Goal: Information Seeking & Learning: Find specific fact

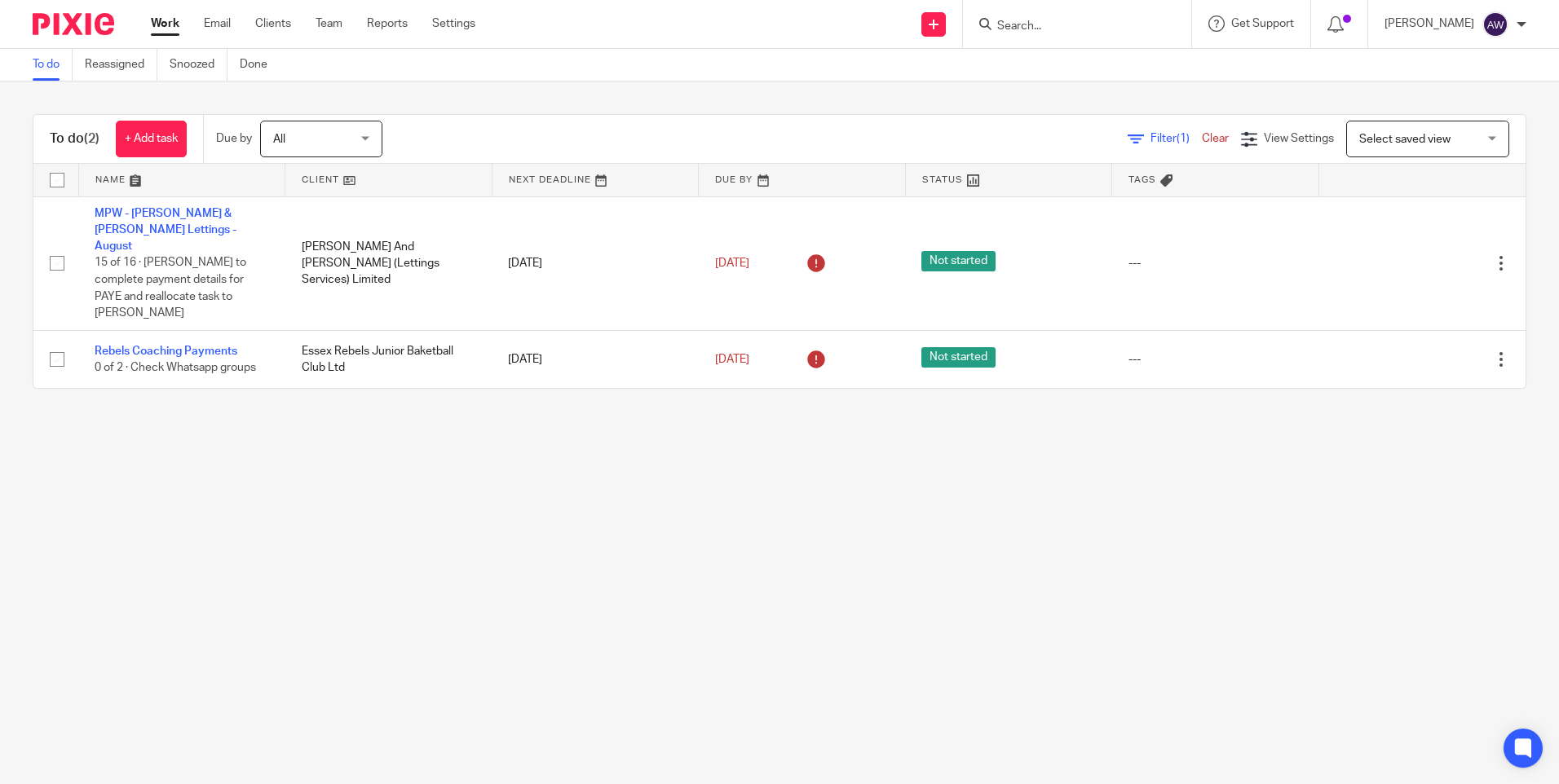
click at [1050, 27] on input "Search" at bounding box center [1070, 27] width 147 height 14
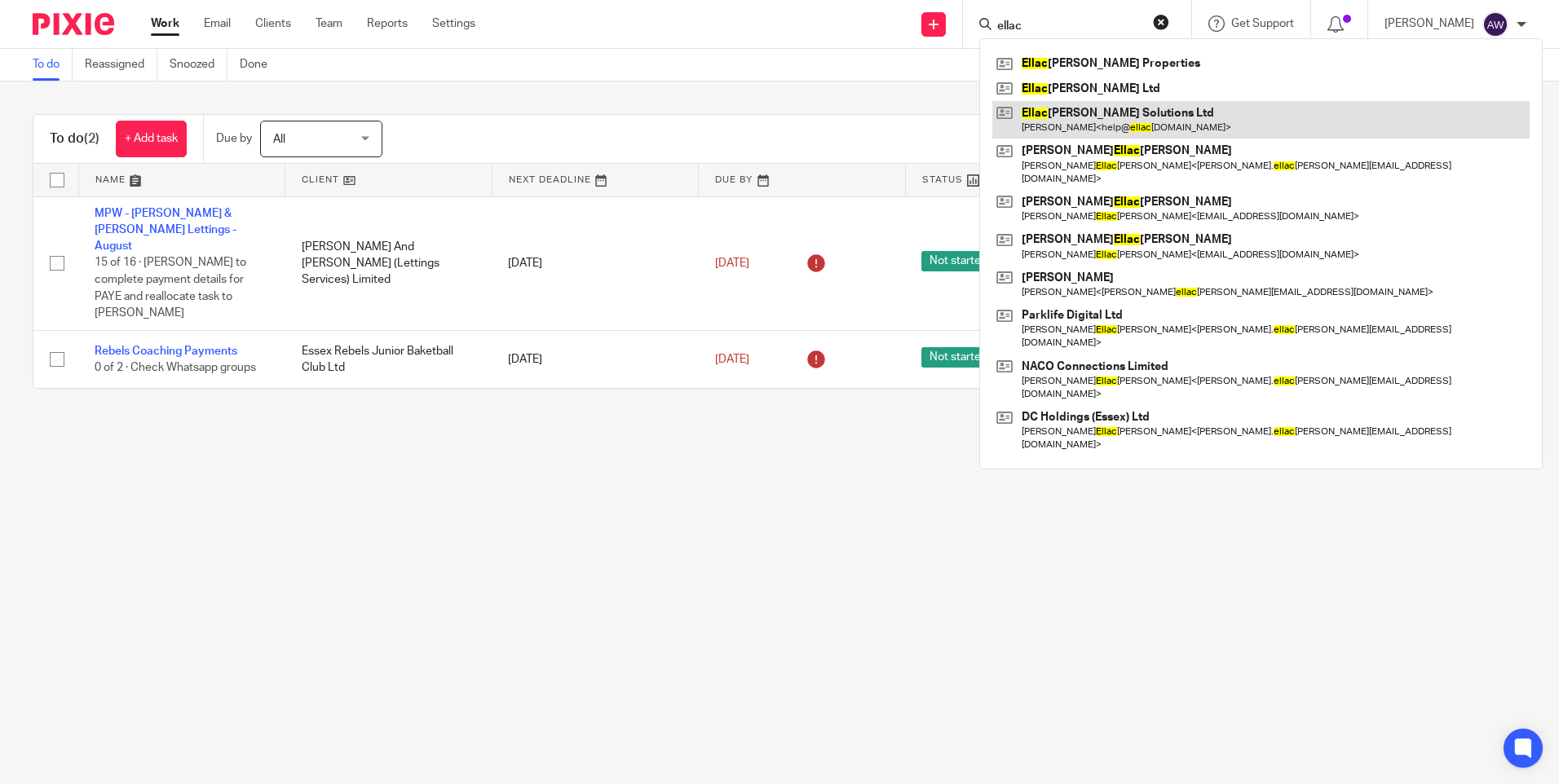
type input "ellac"
click at [1103, 114] on link at bounding box center [1260, 120] width 537 height 38
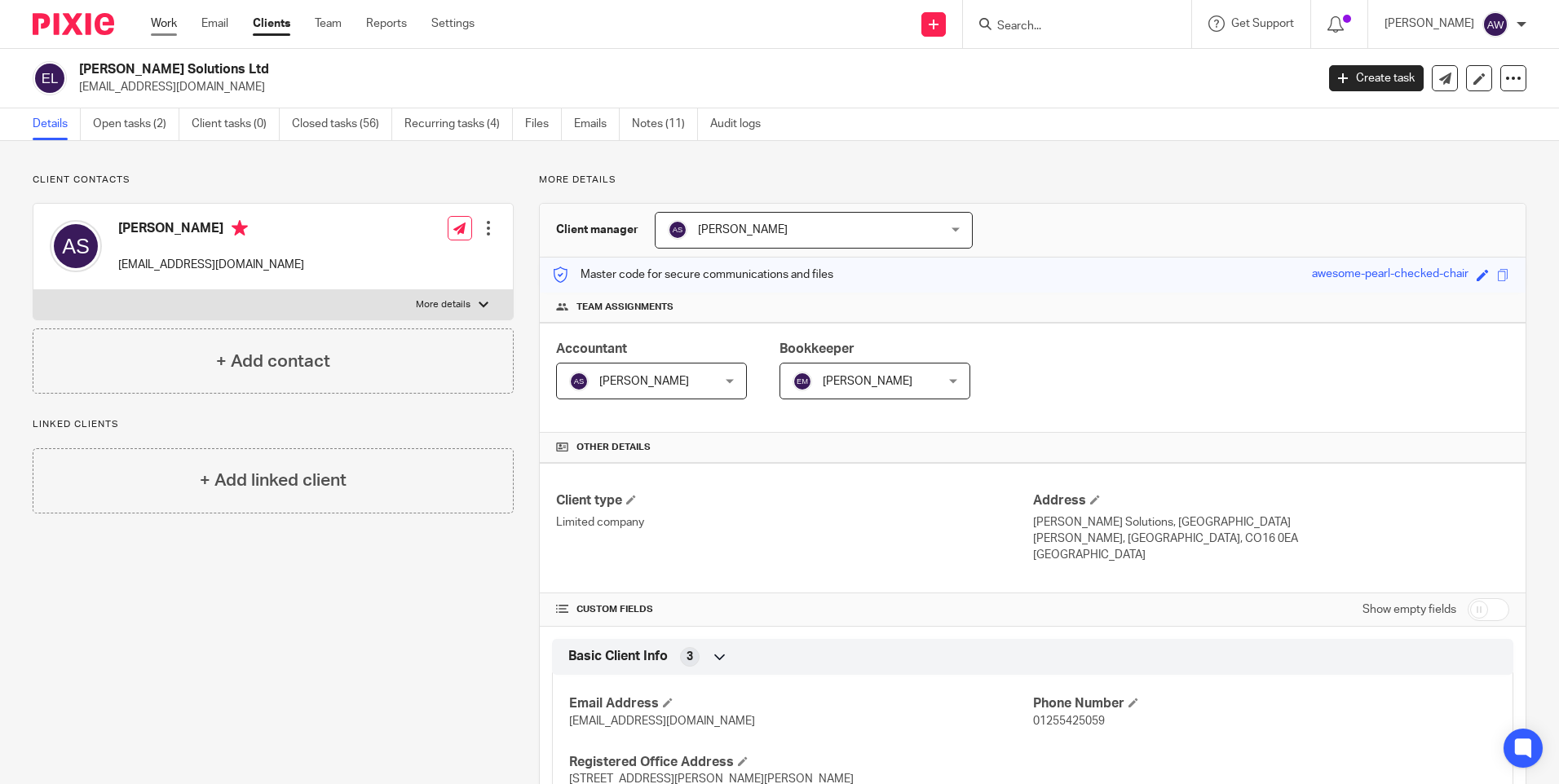
click at [162, 23] on link "Work" at bounding box center [163, 23] width 26 height 16
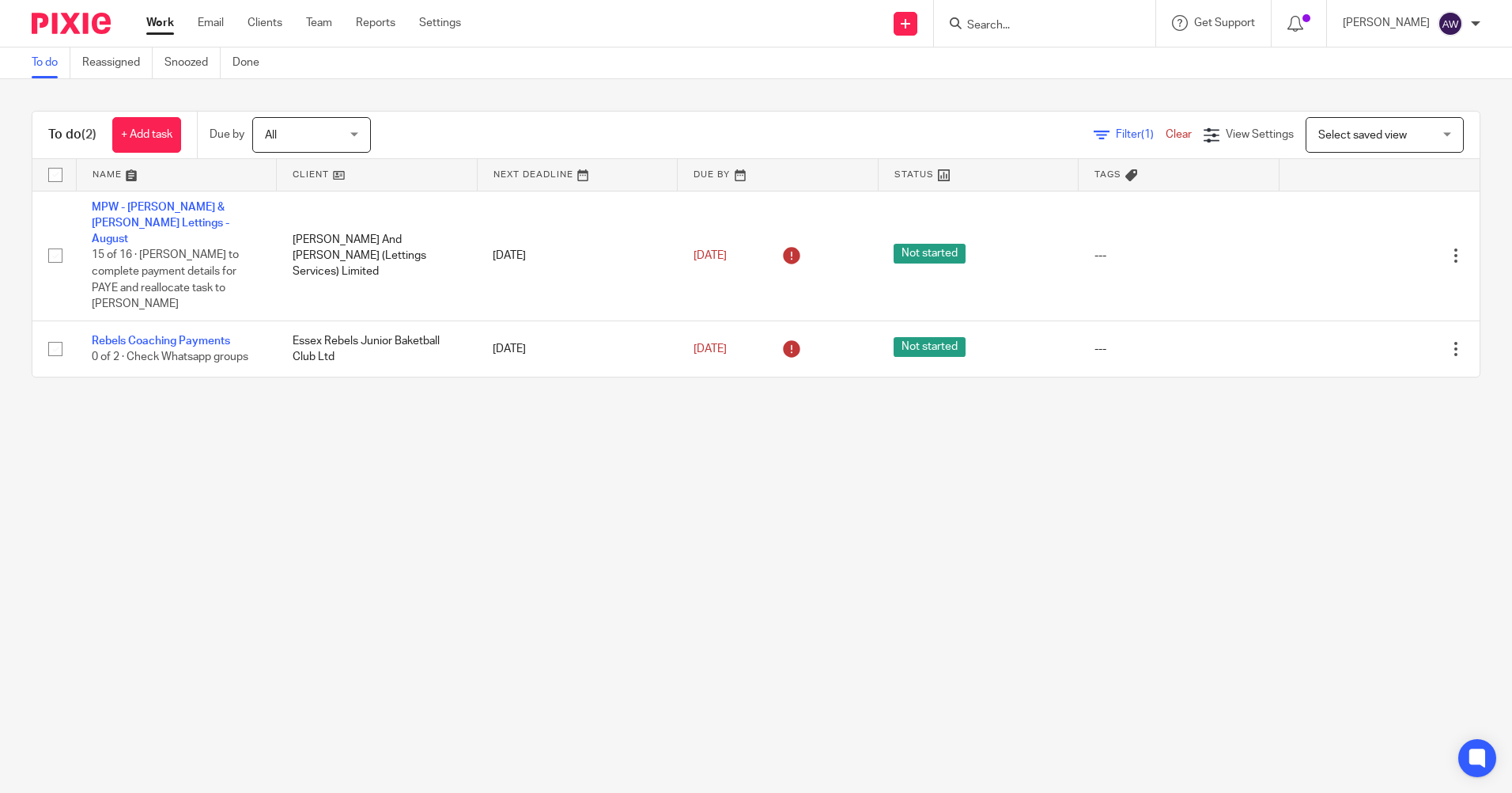
click at [1006, 16] on form at bounding box center [1050, 23] width 169 height 20
click at [997, 23] on input "Search" at bounding box center [1037, 26] width 143 height 14
type input "perfect"
click button "submit" at bounding box center [0, 0] width 0 height 0
click at [1042, 51] on link at bounding box center [1096, 68] width 267 height 37
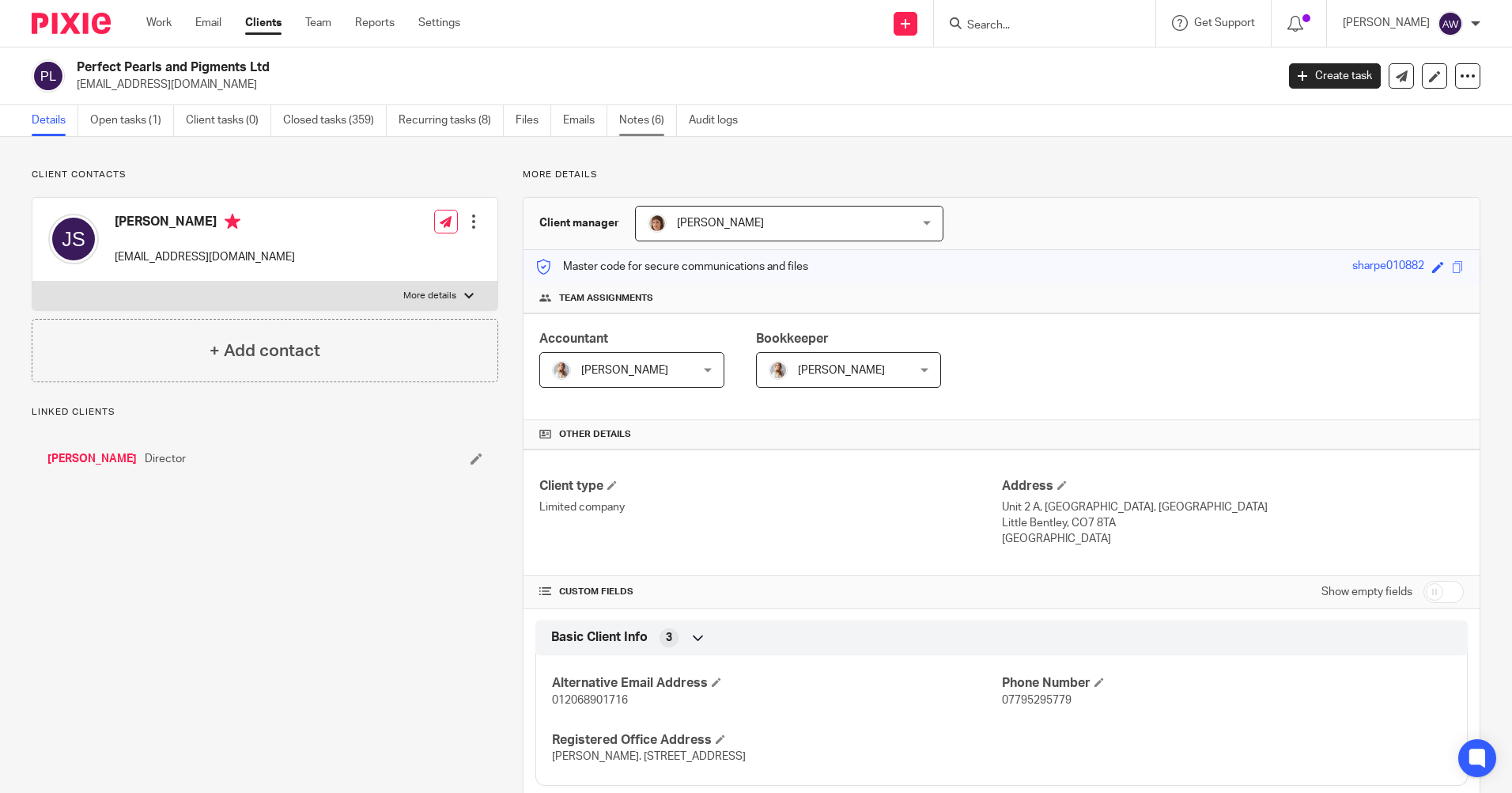
click at [649, 117] on link "Notes (6)" at bounding box center [648, 120] width 57 height 30
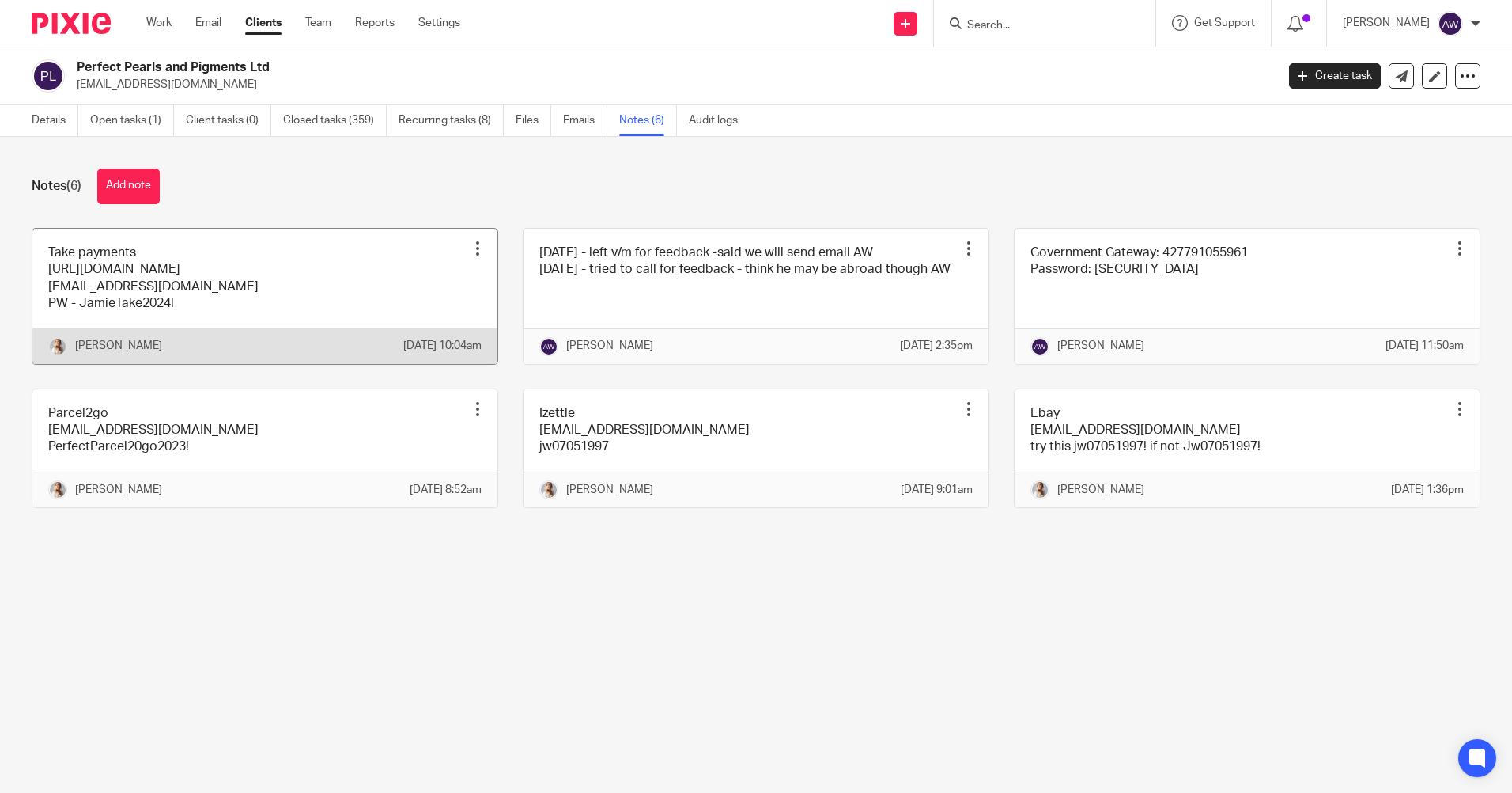
click at [471, 250] on div at bounding box center [477, 249] width 16 height 16
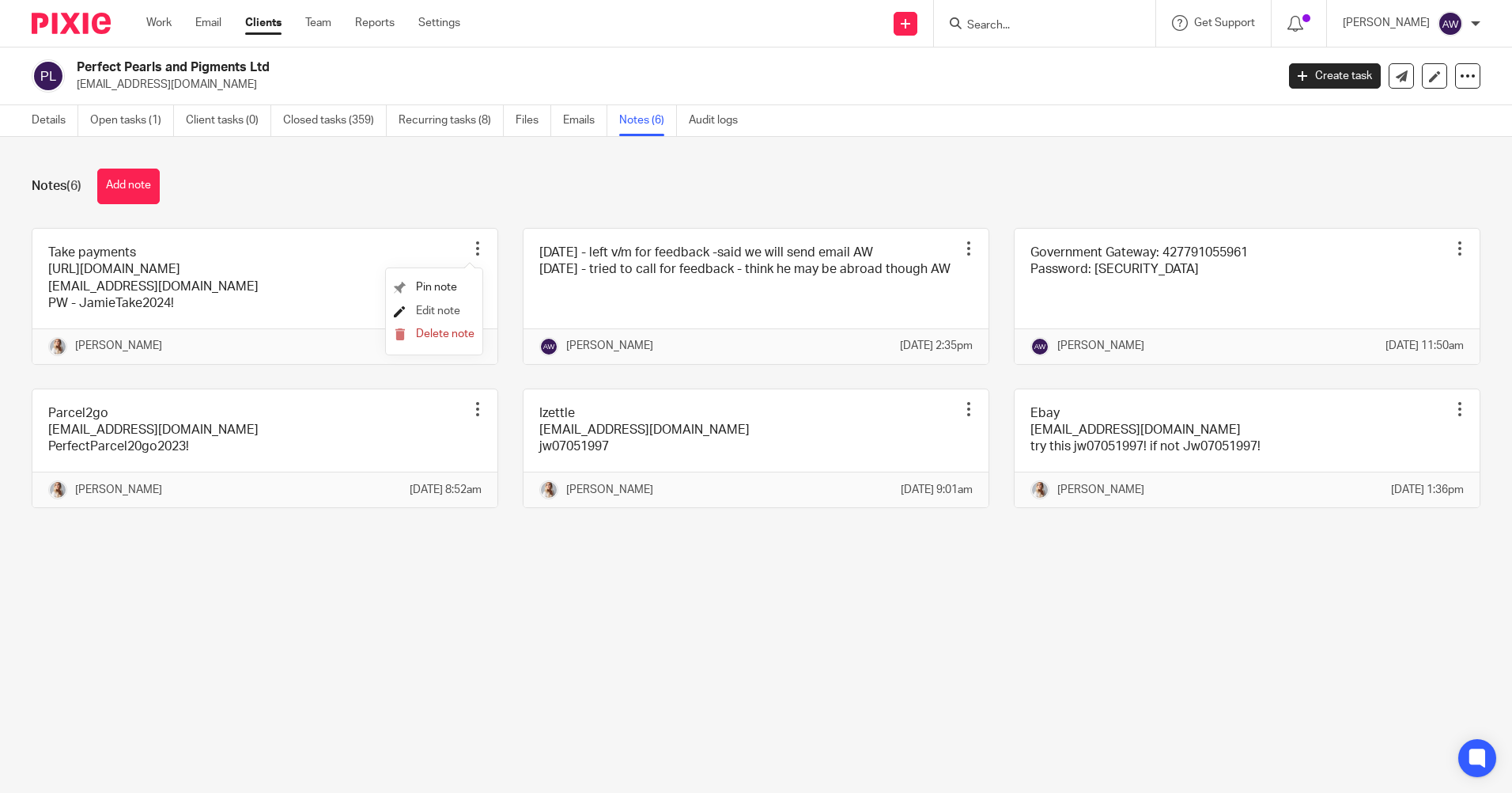
click at [445, 310] on span "Edit note" at bounding box center [438, 310] width 44 height 11
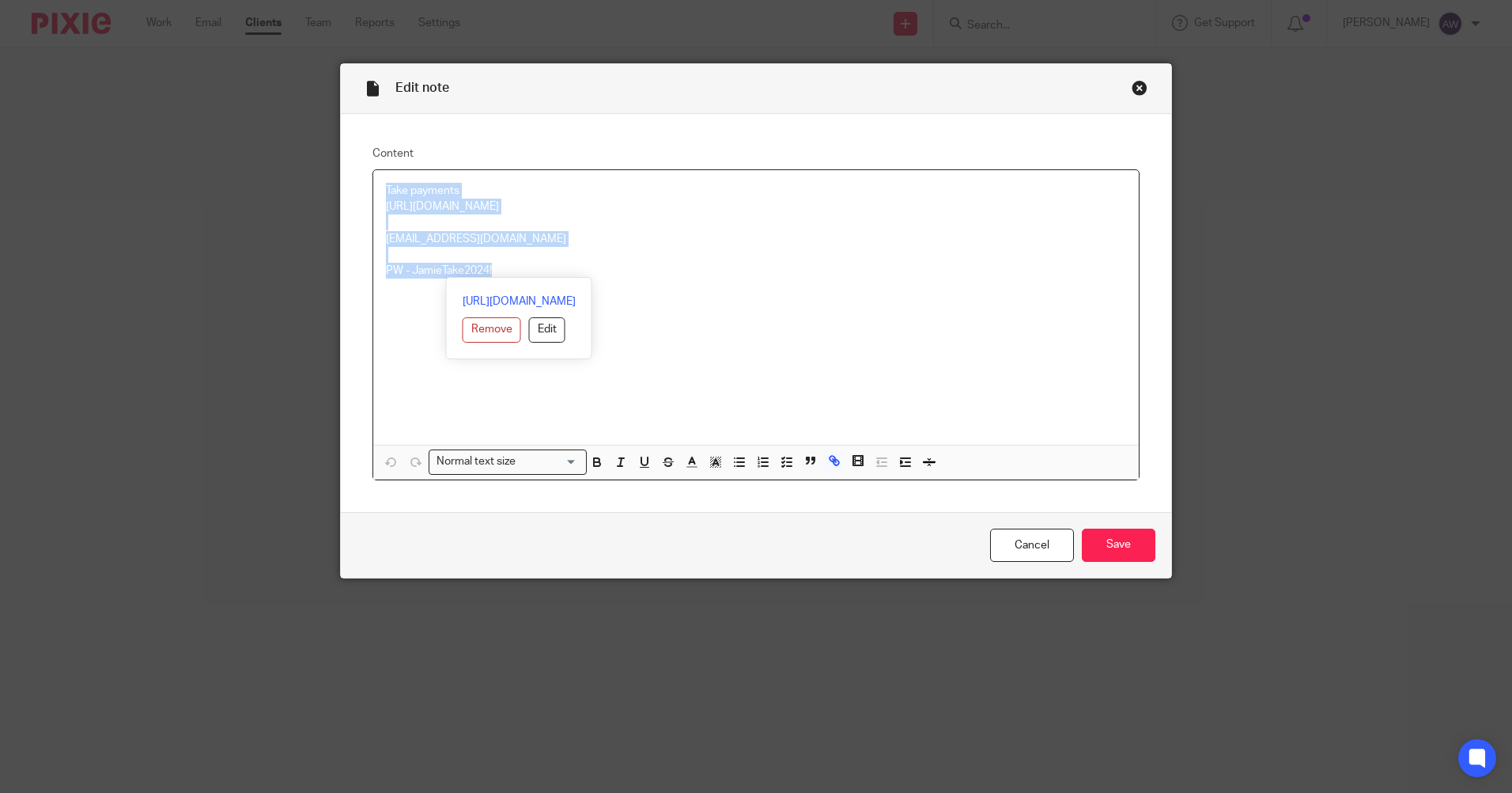
drag, startPoint x: 382, startPoint y: 189, endPoint x: 543, endPoint y: 279, distance: 184.4
click at [543, 279] on div "Take payments [URL][DOMAIN_NAME] [EMAIL_ADDRESS][DOMAIN_NAME] PW - JamieTake202…" at bounding box center [756, 325] width 766 height 310
copy div "Take payments [URL][DOMAIN_NAME] [EMAIL_ADDRESS][DOMAIN_NAME] PW - JamieTake202…"
click at [1011, 535] on link "Cancel" at bounding box center [1032, 545] width 83 height 34
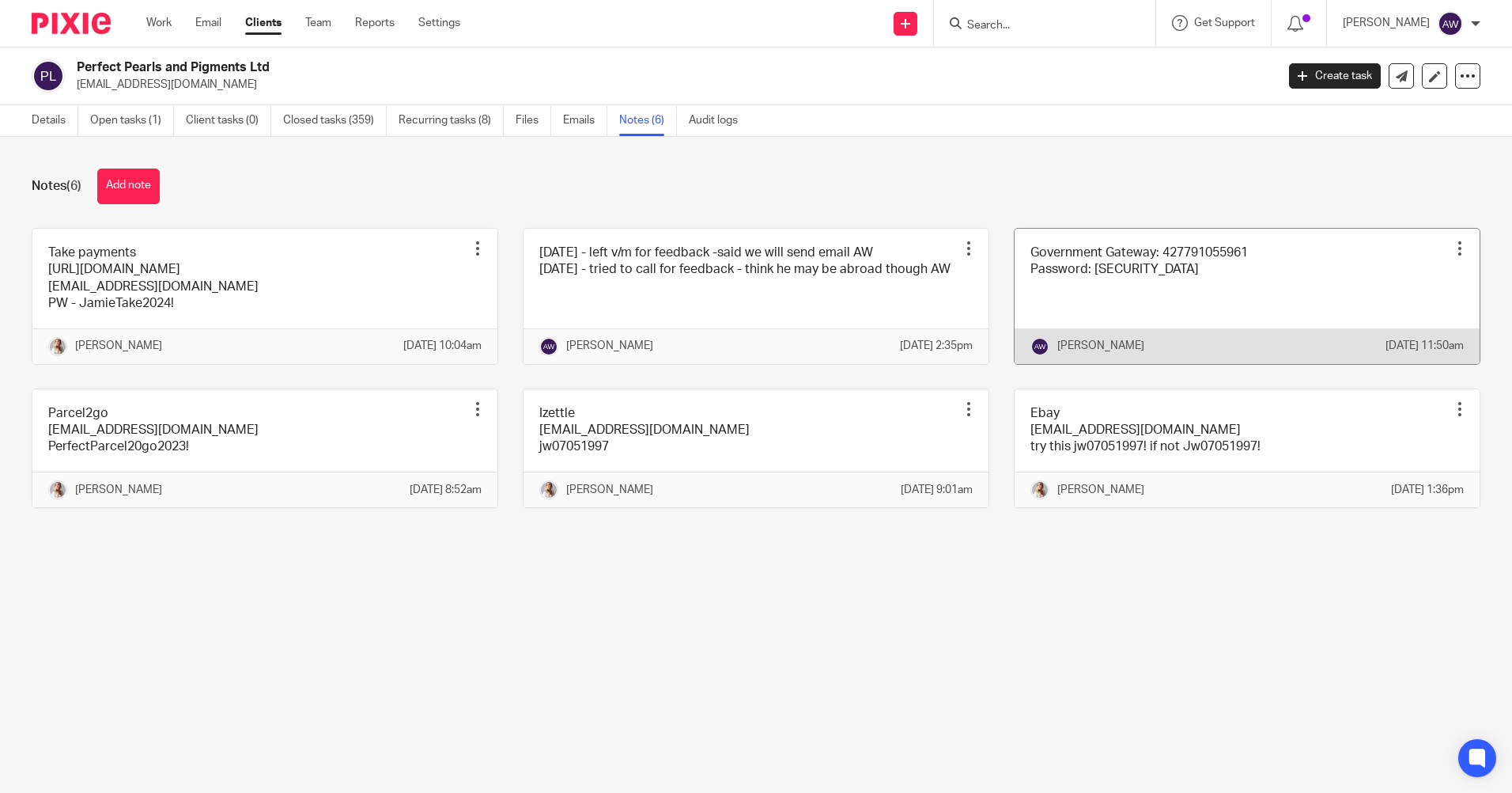
click at [1452, 248] on div at bounding box center [1460, 249] width 16 height 16
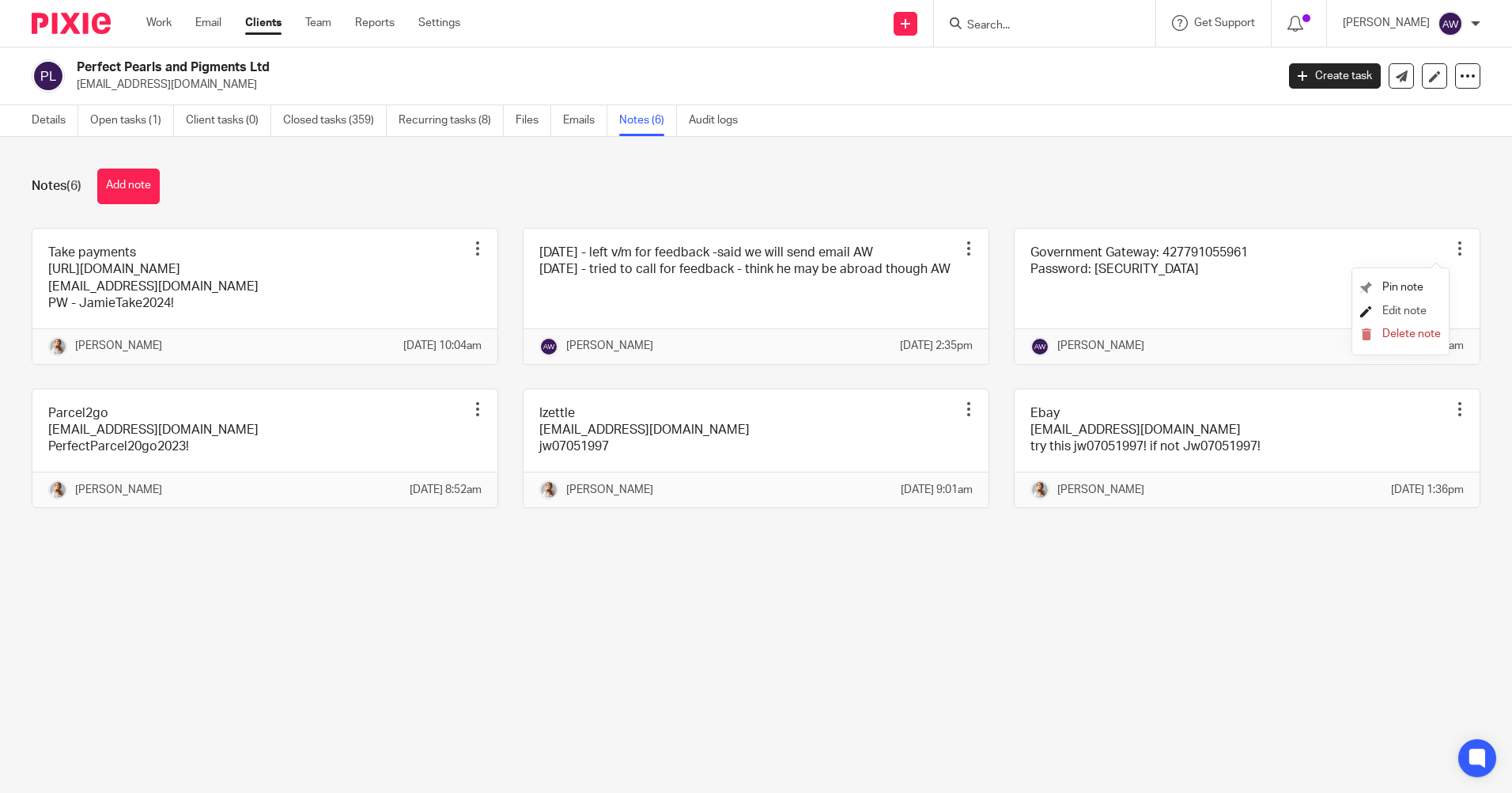
click at [1417, 316] on span "Edit note" at bounding box center [1404, 310] width 44 height 11
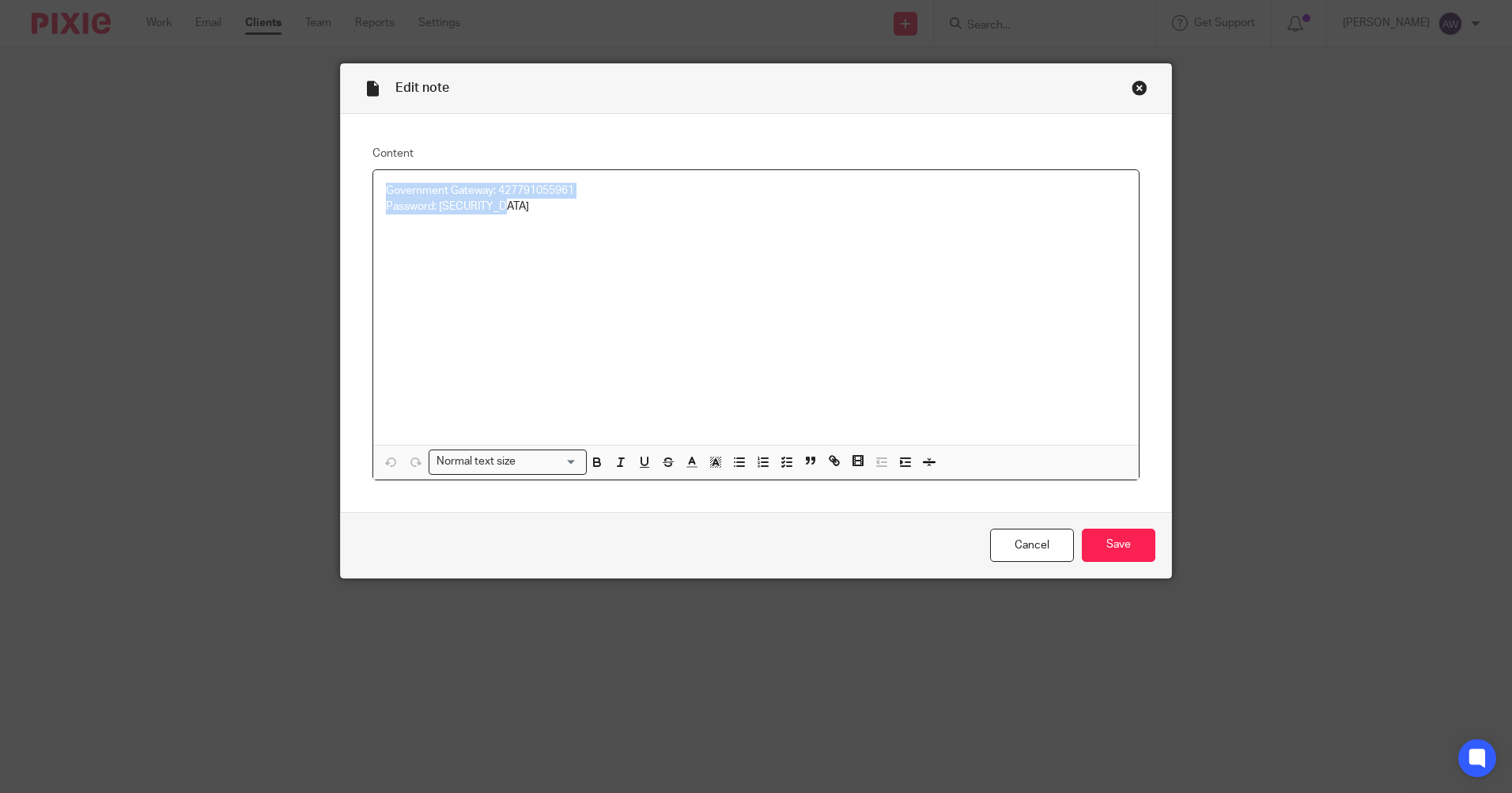
drag, startPoint x: 378, startPoint y: 190, endPoint x: 464, endPoint y: 199, distance: 86.5
click at [573, 208] on div "Government Gateway: 427791055961 Password: PPPJamieLTD" at bounding box center [756, 308] width 766 height 275
copy div "Government Gateway: 427791055961 Password: PPPJamieLTD"
click at [990, 544] on link "Cancel" at bounding box center [1032, 545] width 83 height 34
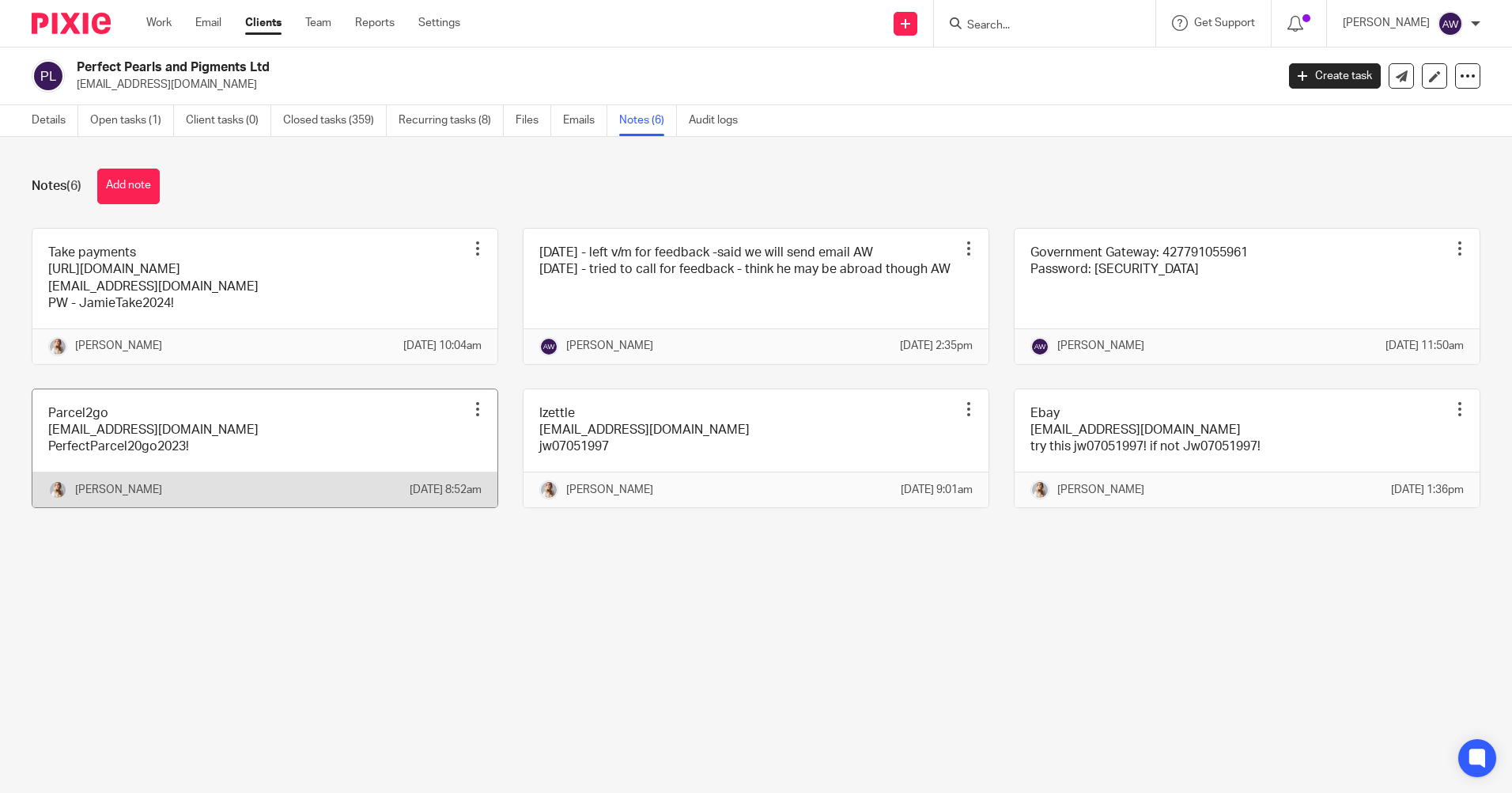
click at [470, 416] on div at bounding box center [477, 409] width 16 height 16
click at [430, 486] on span "Edit note" at bounding box center [438, 488] width 44 height 11
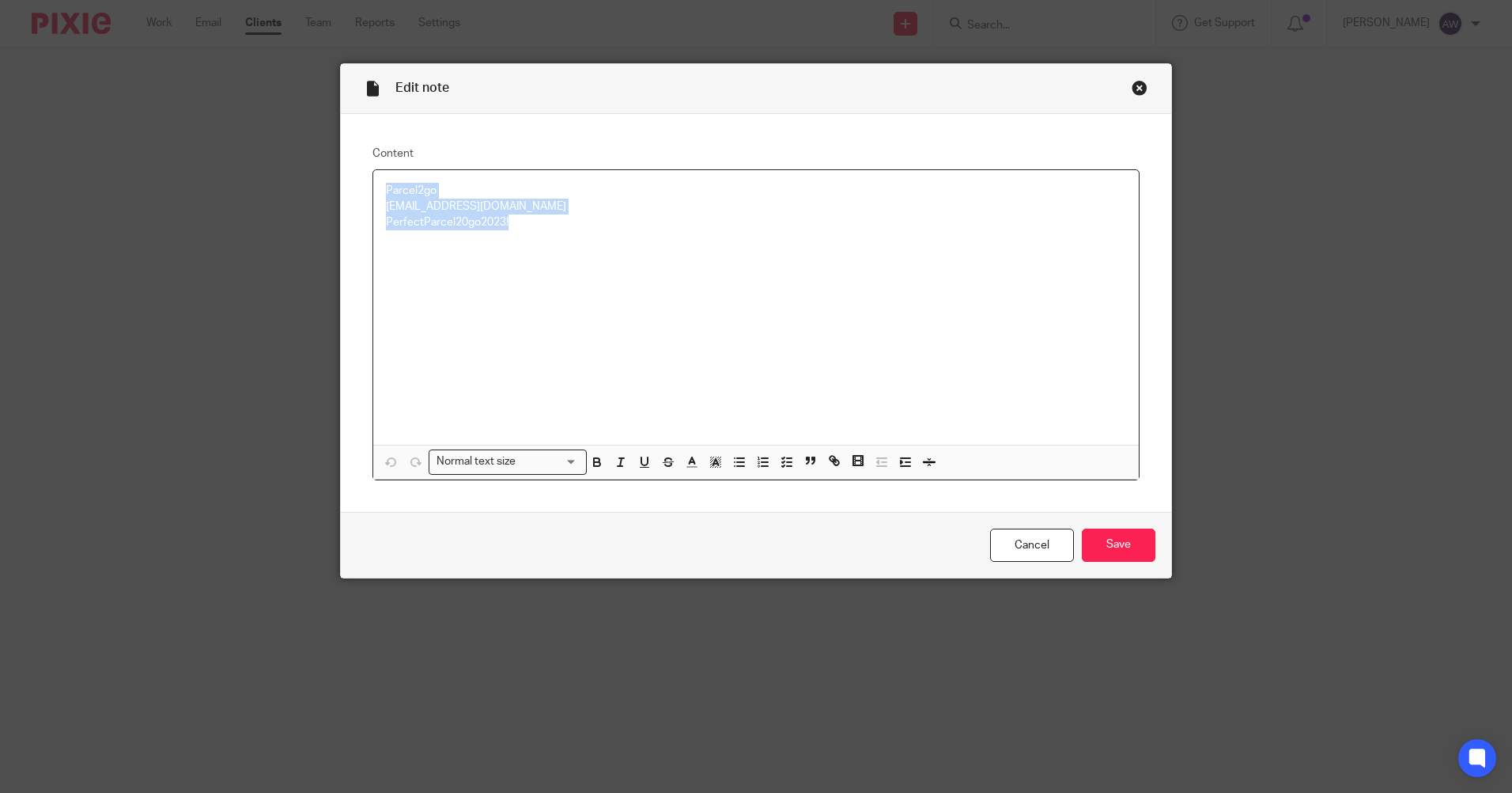
drag, startPoint x: 376, startPoint y: 190, endPoint x: 558, endPoint y: 234, distance: 187.2
click at [558, 234] on div "Parcel2go [EMAIL_ADDRESS][DOMAIN_NAME] PerfectParcel20go2023!" at bounding box center [756, 308] width 766 height 275
copy div "Parcel2go [EMAIL_ADDRESS][DOMAIN_NAME] PerfectParcel20go2023!"
click at [996, 547] on link "Cancel" at bounding box center [1032, 545] width 83 height 34
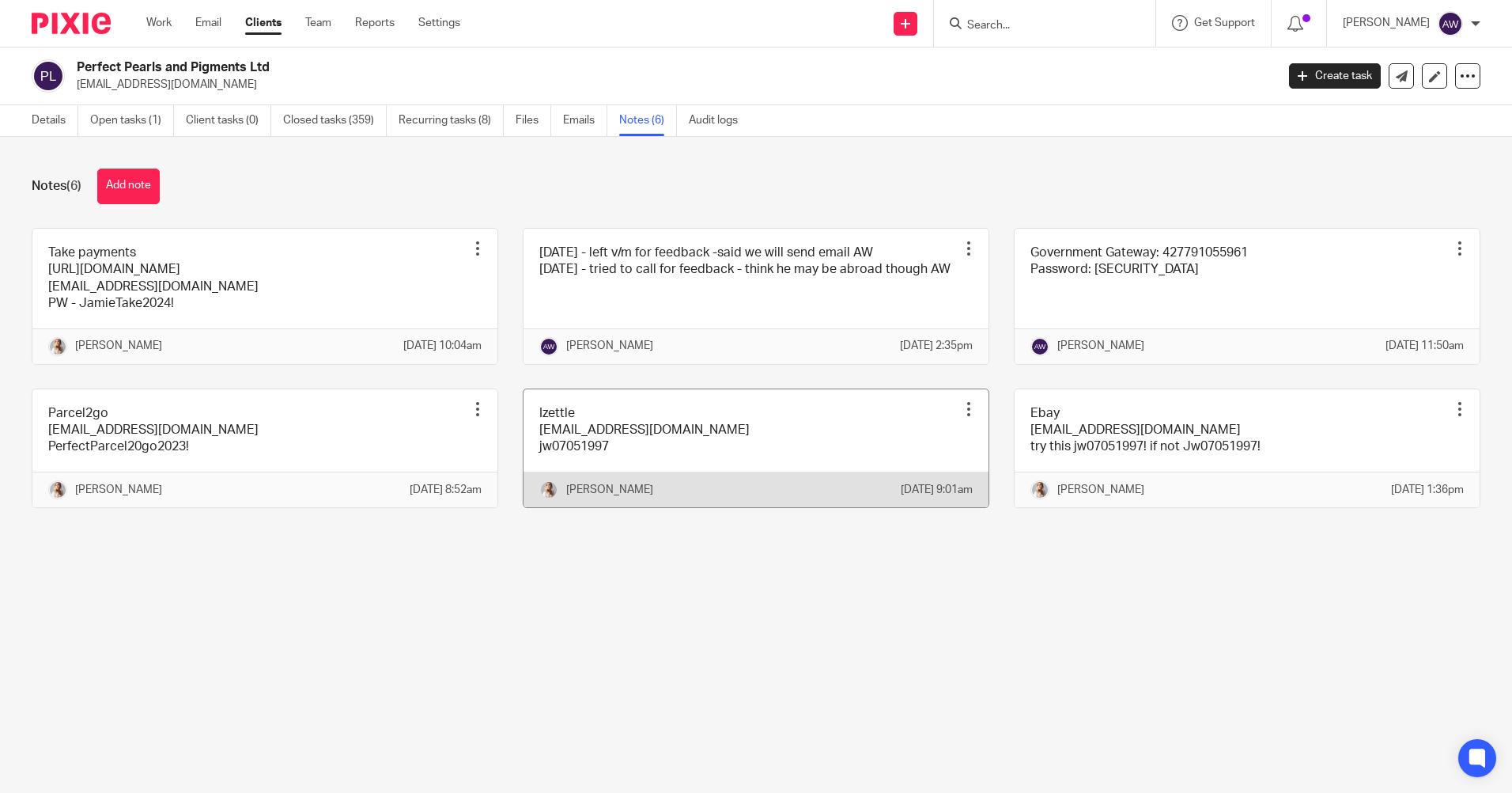
click at [961, 416] on div at bounding box center [969, 409] width 16 height 16
click at [929, 490] on span "Edit note" at bounding box center [921, 488] width 44 height 11
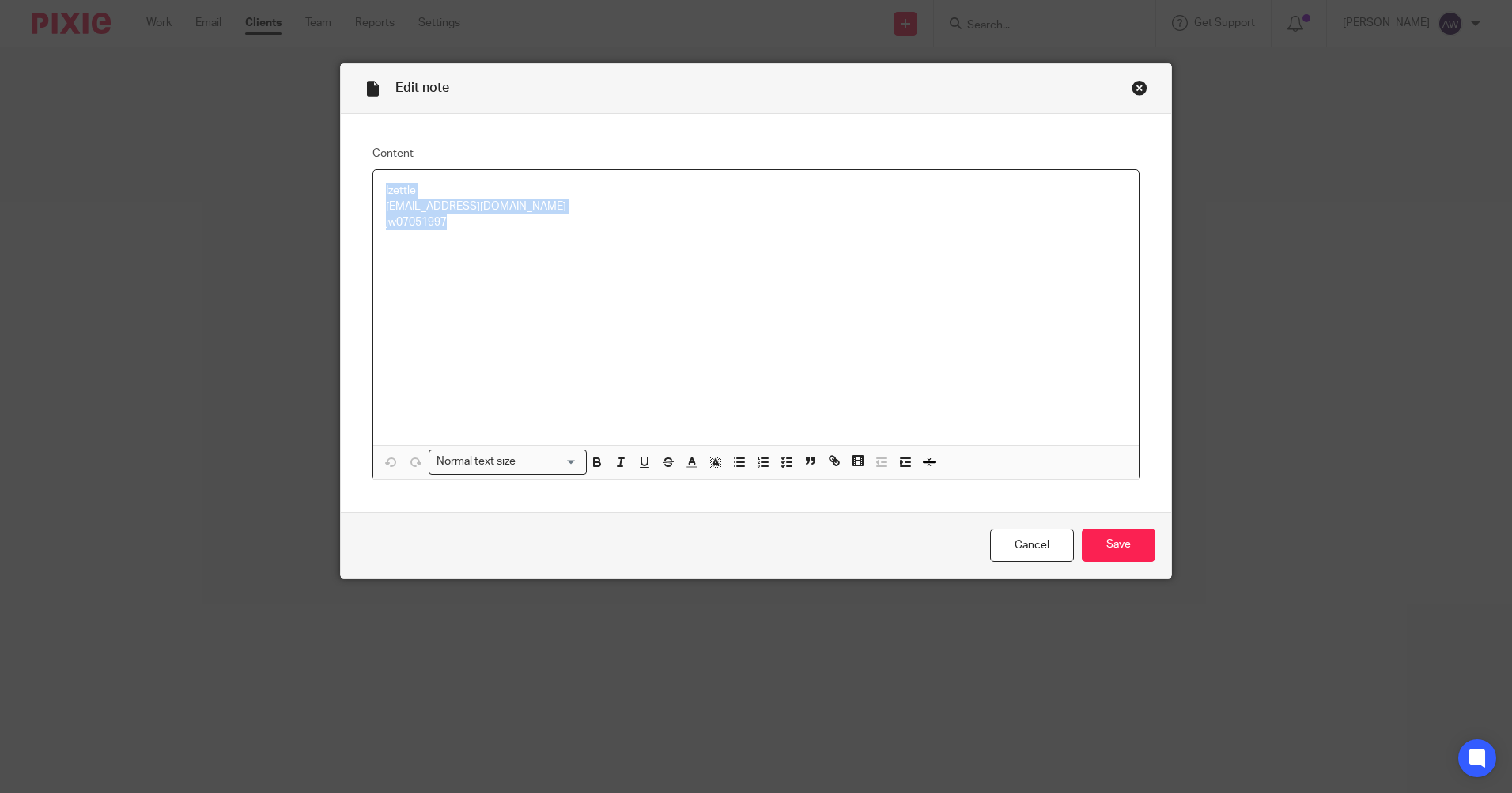
drag, startPoint x: 376, startPoint y: 189, endPoint x: 419, endPoint y: 201, distance: 44.6
click at [497, 230] on div "Izettle [EMAIL_ADDRESS][DOMAIN_NAME] jw07051997" at bounding box center [756, 308] width 766 height 275
copy div "Izettle jordan@ellacottmorris.co.uk jw07051997"
click at [1040, 545] on link "Cancel" at bounding box center [1032, 545] width 83 height 34
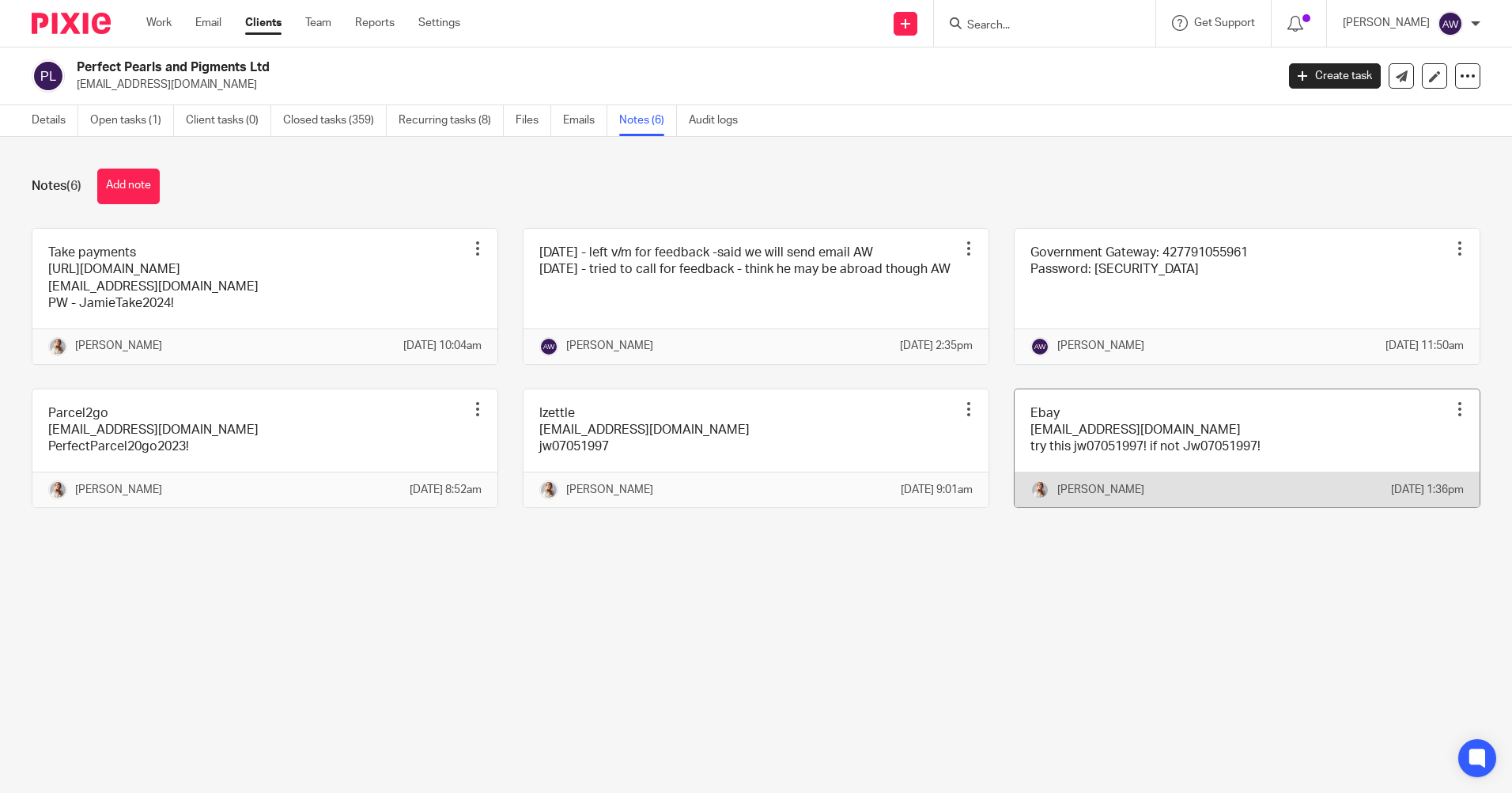
drag, startPoint x: 1429, startPoint y: 426, endPoint x: 1418, endPoint y: 430, distance: 11.7
click at [1452, 416] on div at bounding box center [1460, 409] width 16 height 16
click at [1395, 490] on span "Edit note" at bounding box center [1404, 488] width 44 height 11
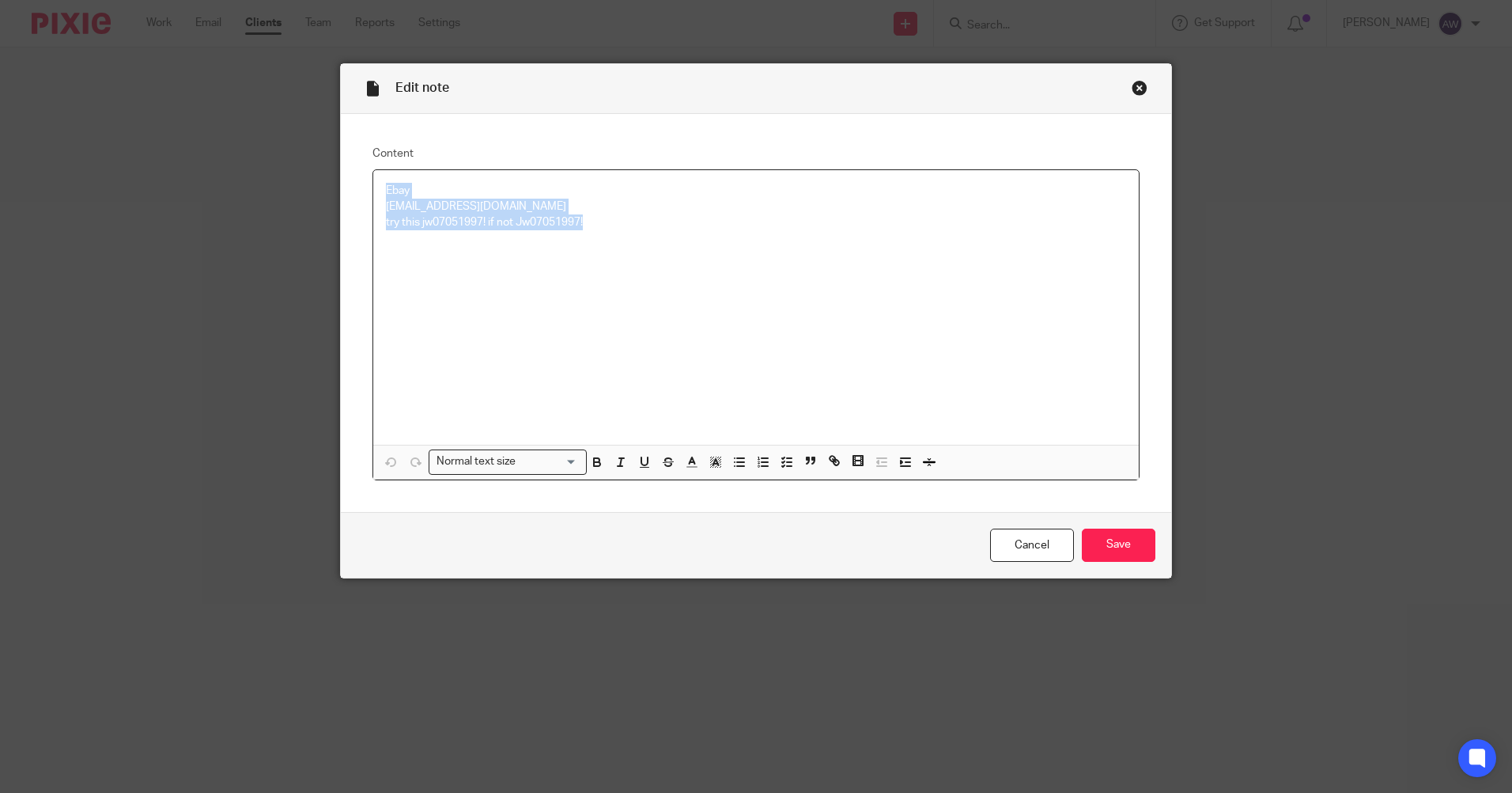
drag, startPoint x: 388, startPoint y: 192, endPoint x: 584, endPoint y: 218, distance: 197.7
click at [584, 218] on div "Ebay jordan@ellacottmorris.co.uk try this jw07051997! if not Jw07051997!" at bounding box center [756, 308] width 766 height 275
copy div "Ebay jordan@ellacottmorris.co.uk try this jw07051997! if not Jw07051997!"
click at [1034, 554] on link "Cancel" at bounding box center [1032, 545] width 83 height 34
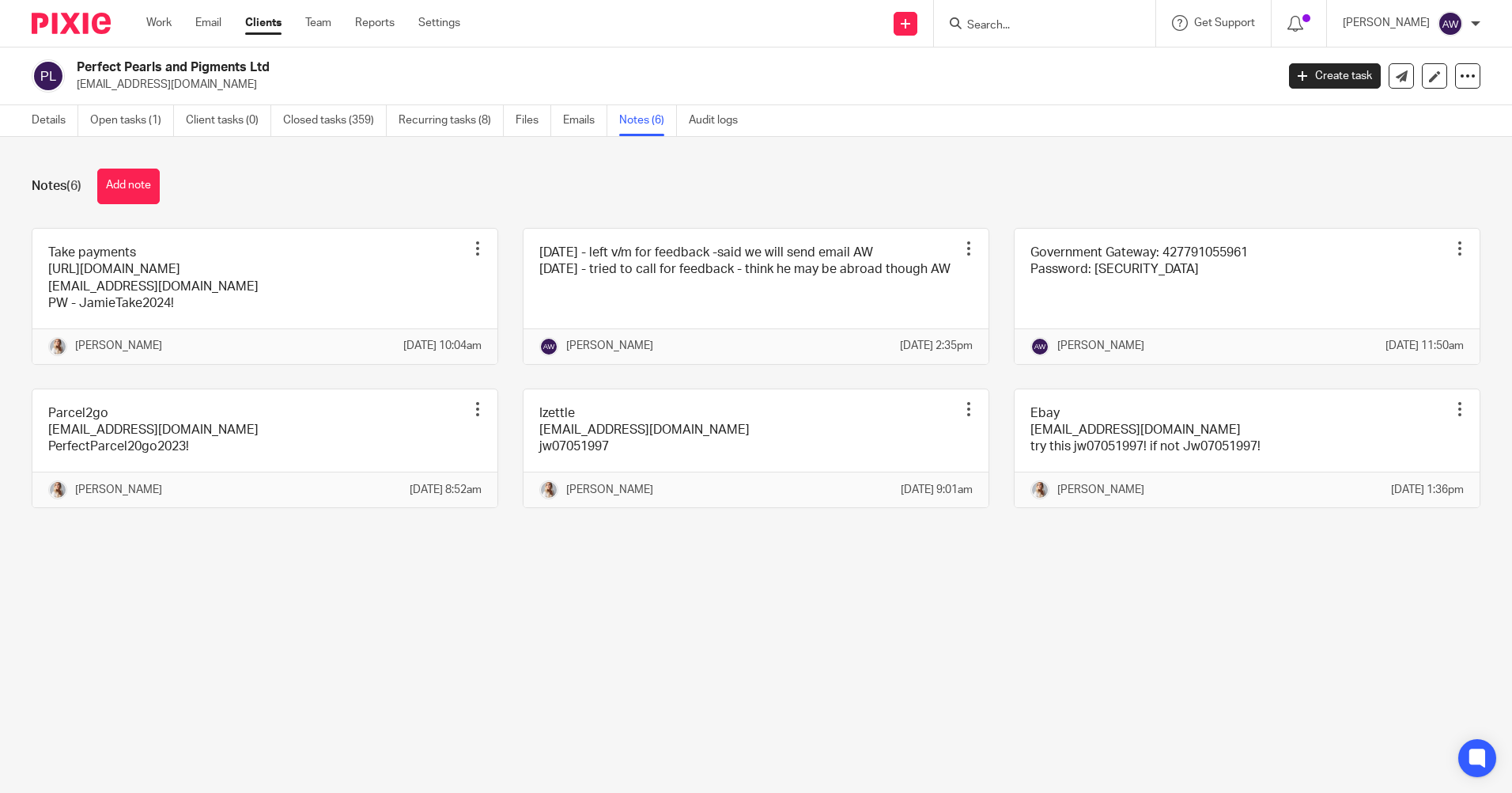
click at [976, 22] on input "Search" at bounding box center [1037, 26] width 143 height 14
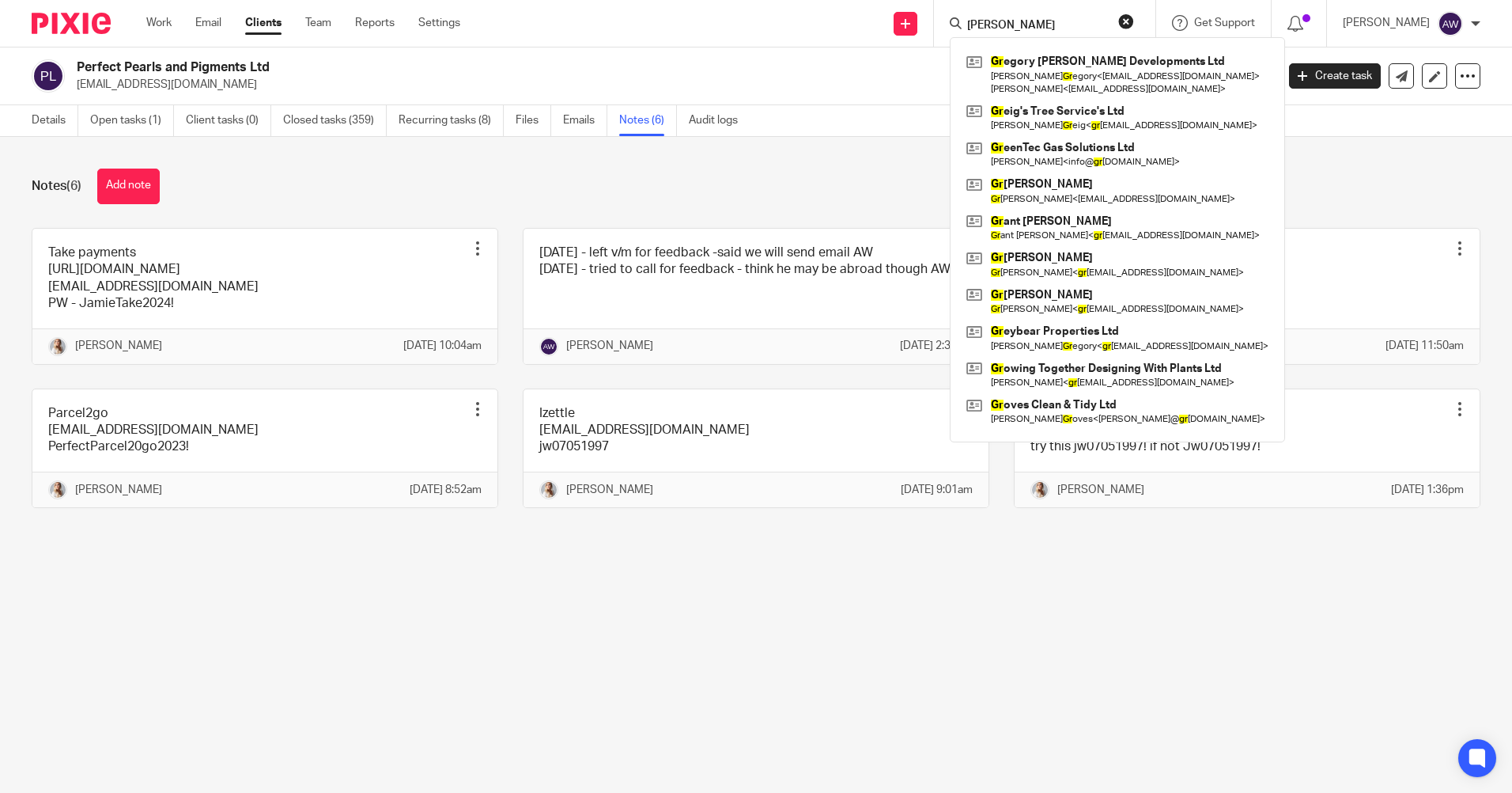
click at [1016, 22] on input "tim gr" at bounding box center [1037, 26] width 143 height 14
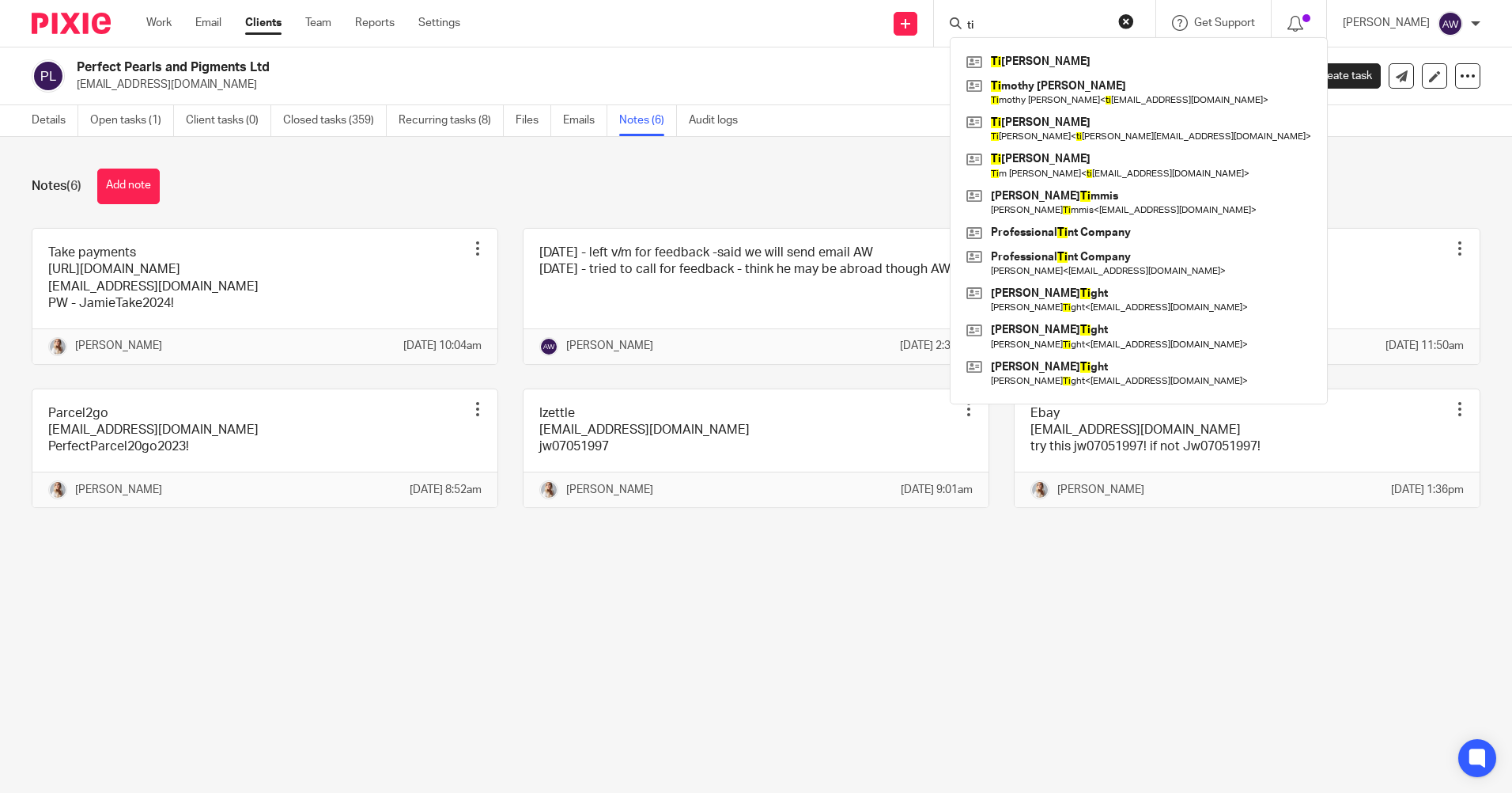
type input "t"
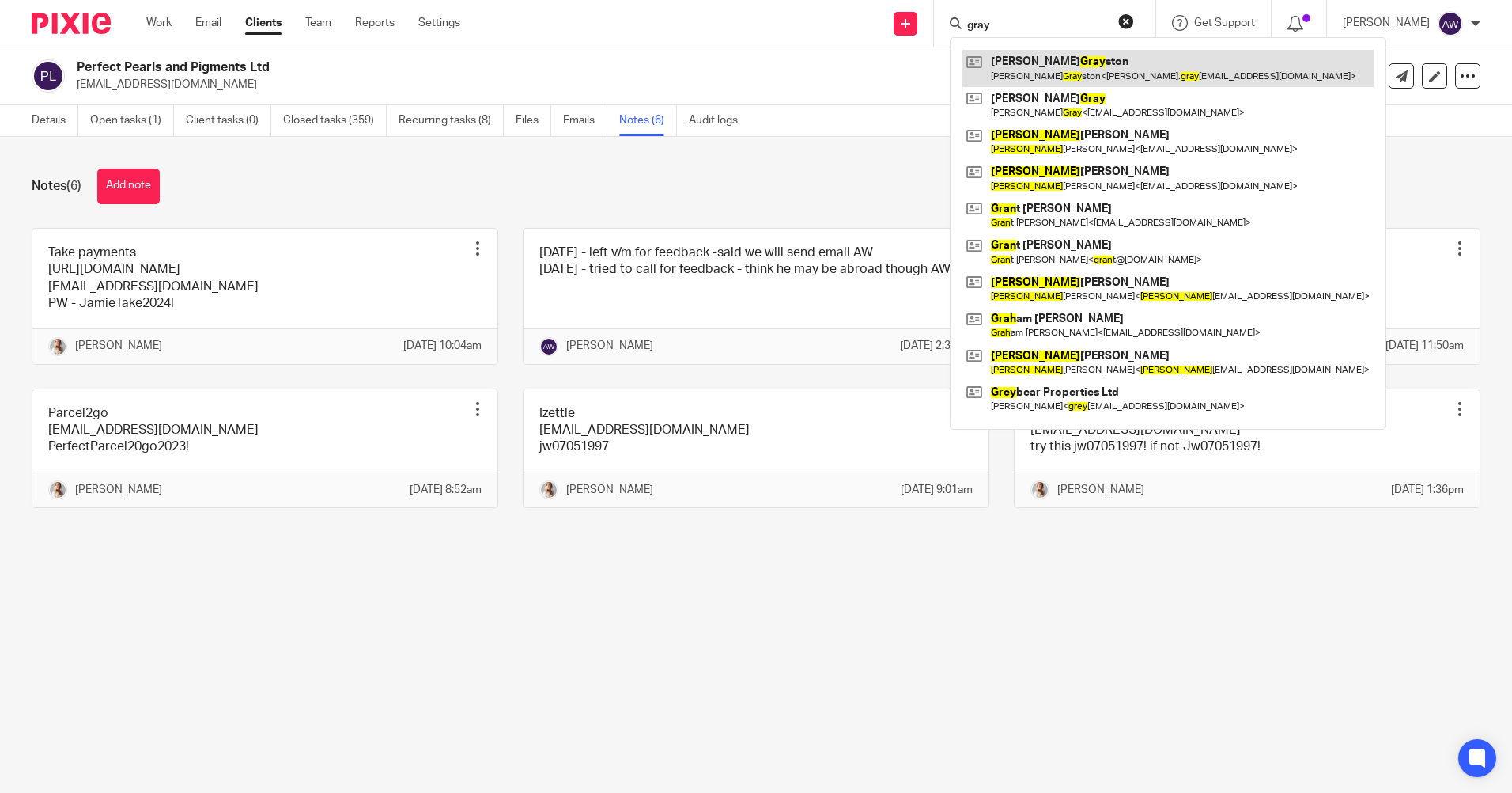
type input "gray"
click at [1029, 62] on link at bounding box center [1168, 68] width 411 height 37
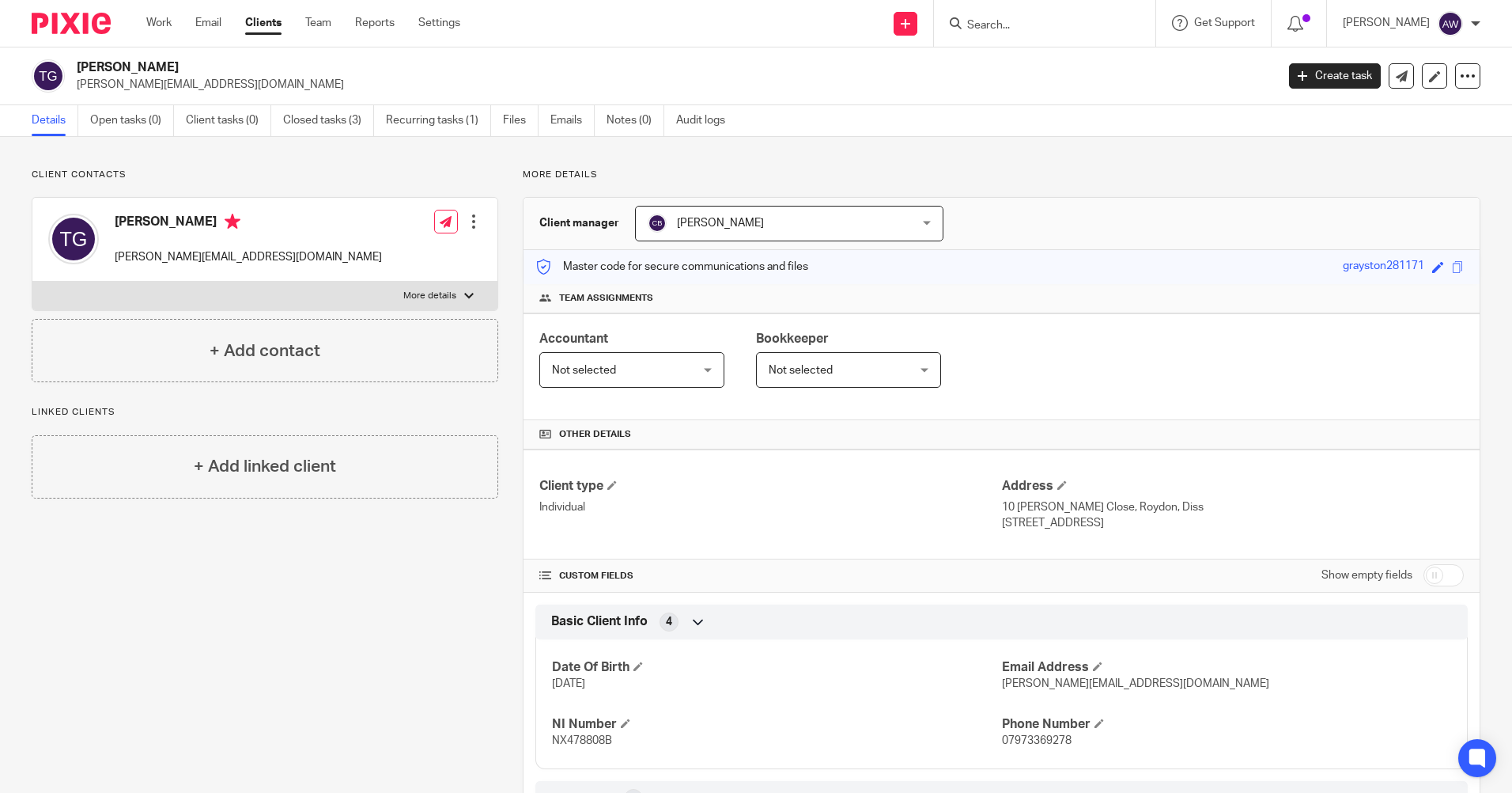
click at [1011, 36] on div at bounding box center [1044, 23] width 222 height 47
click at [1011, 25] on input "Search" at bounding box center [1037, 26] width 143 height 14
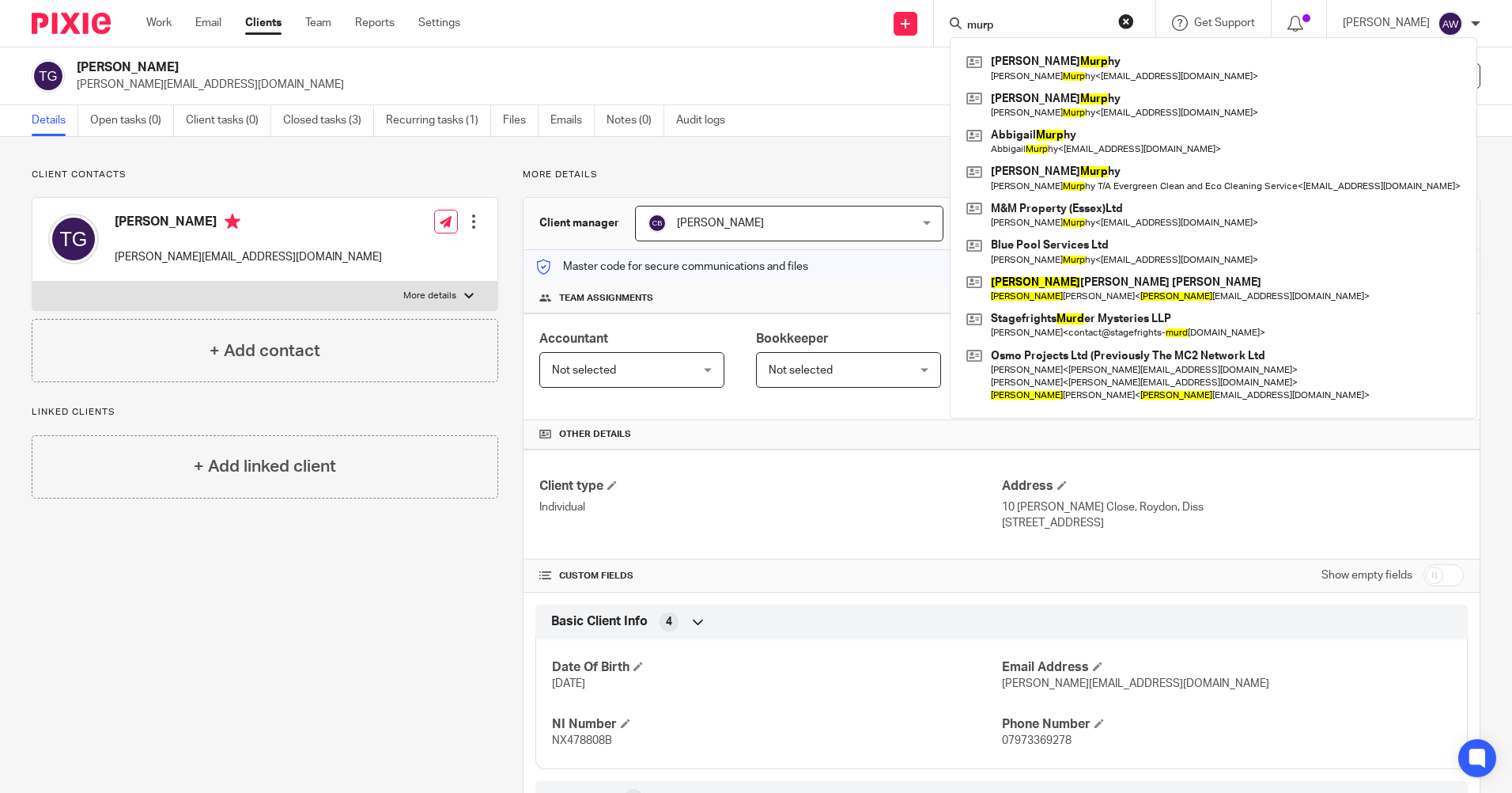
type input "murp"
click button "submit" at bounding box center [0, 0] width 0 height 0
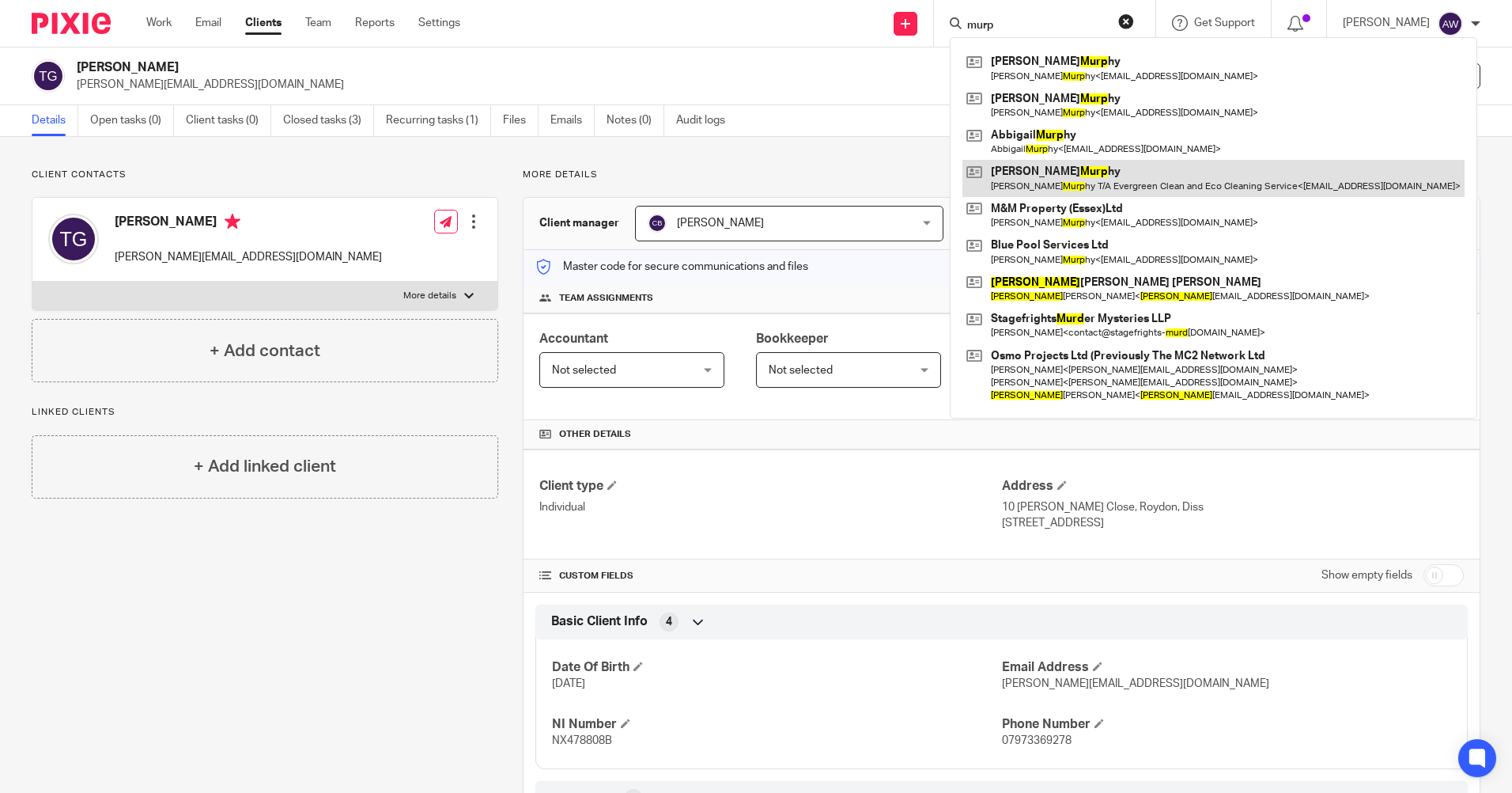
click at [1062, 185] on link at bounding box center [1214, 178] width 503 height 37
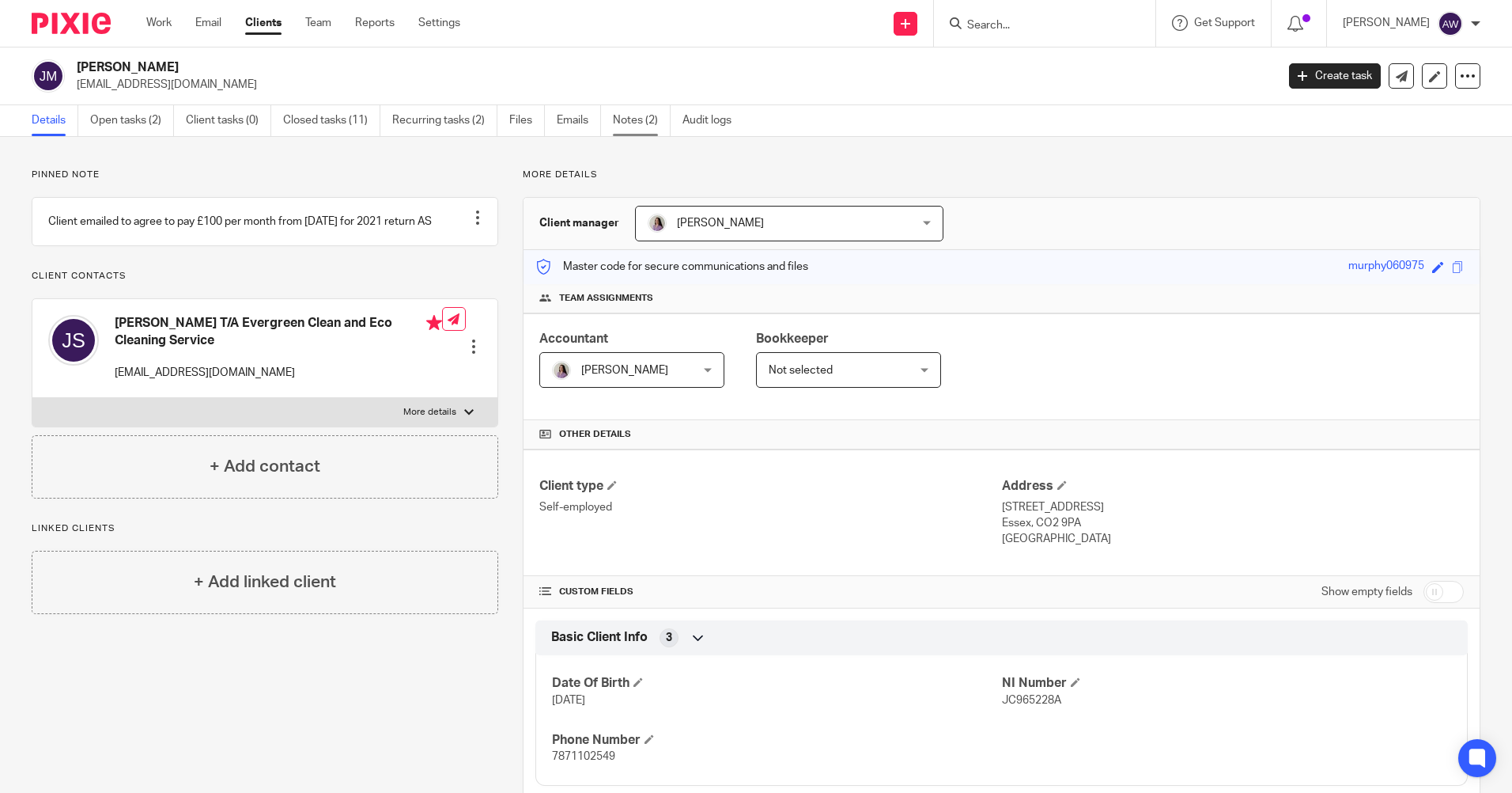
click at [619, 115] on link "Notes (2)" at bounding box center [642, 120] width 57 height 30
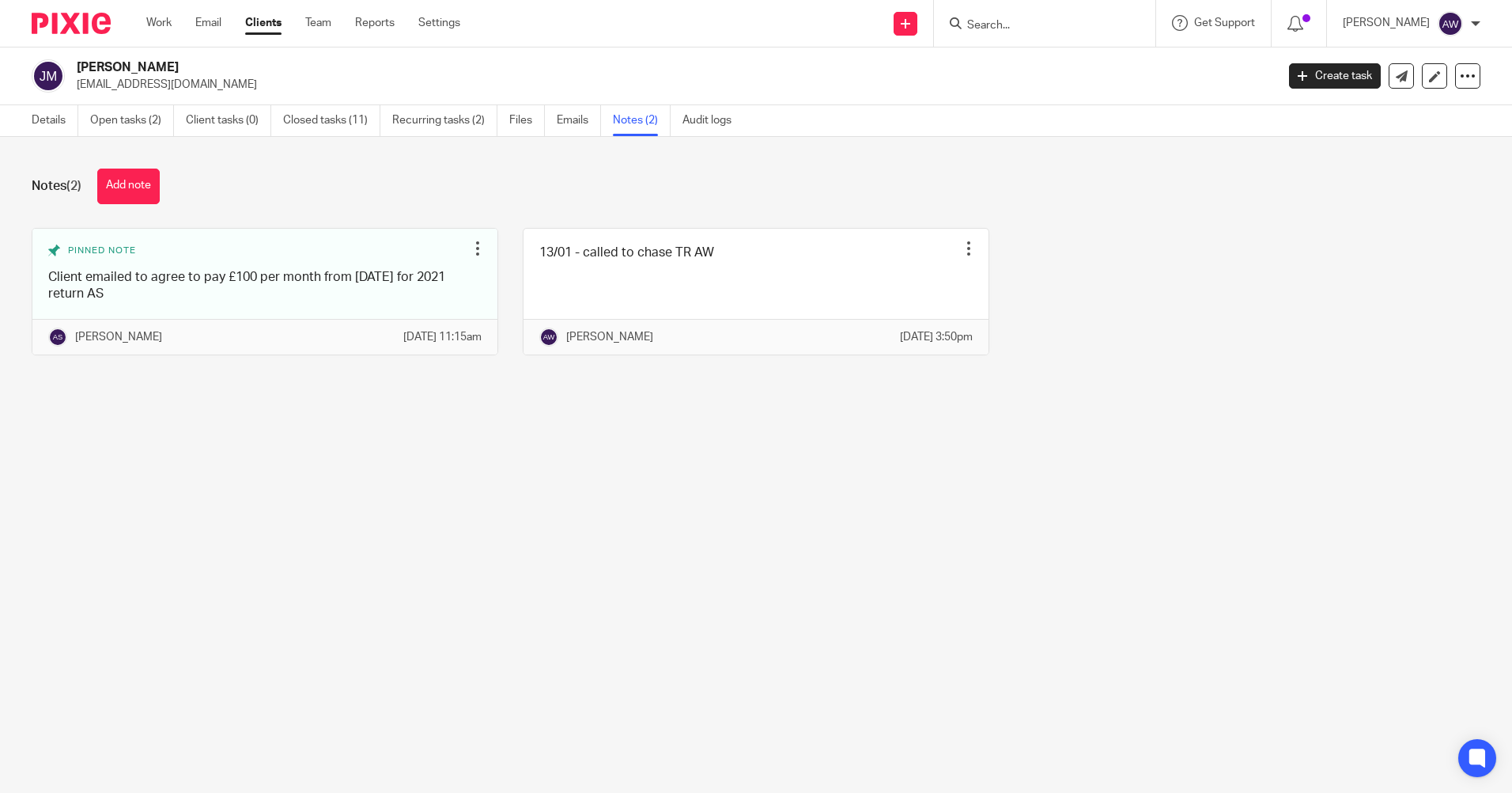
click at [1047, 29] on input "Search" at bounding box center [1037, 26] width 143 height 14
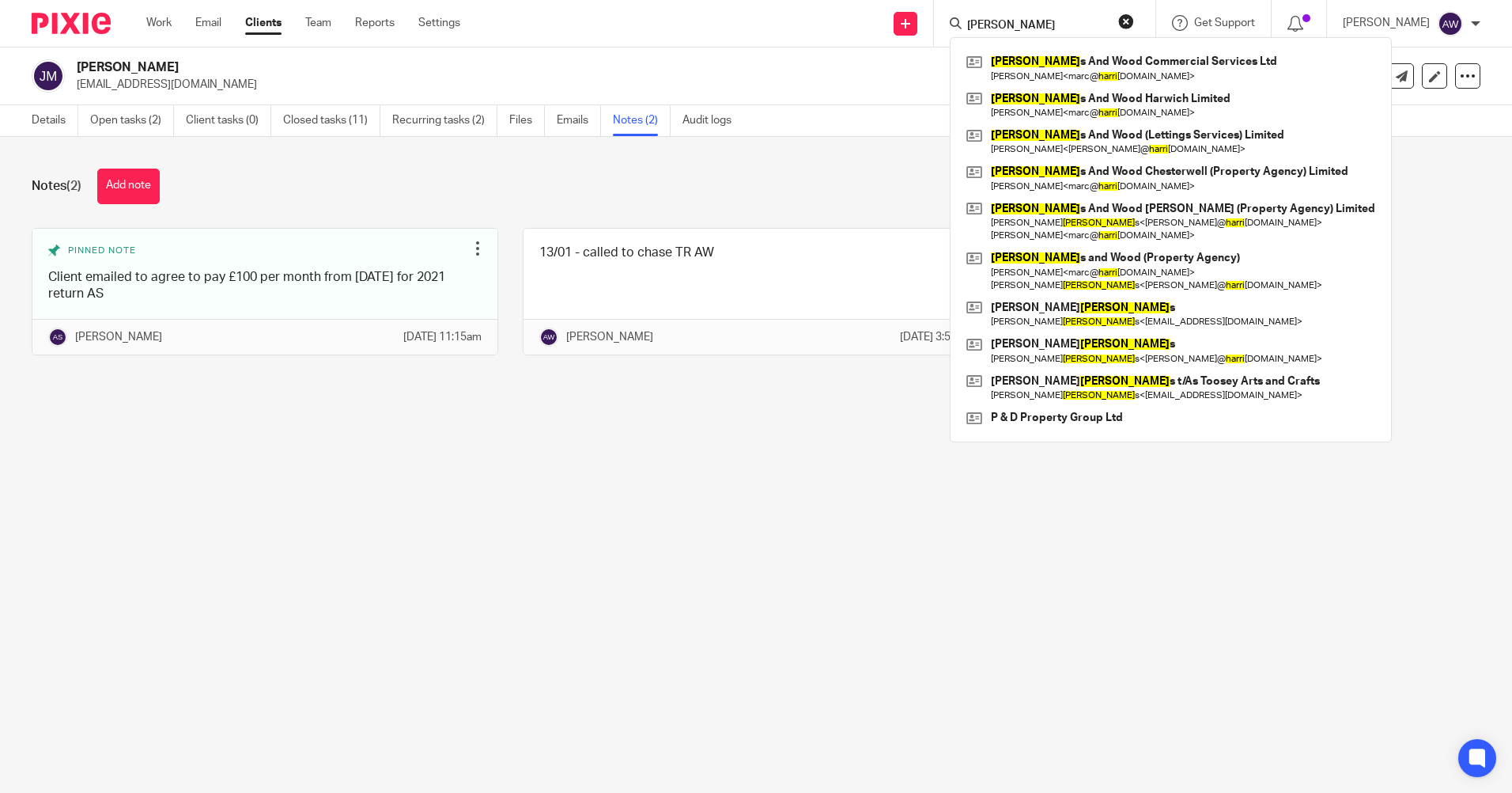
type input "[PERSON_NAME]"
click button "submit" at bounding box center [0, 0] width 0 height 0
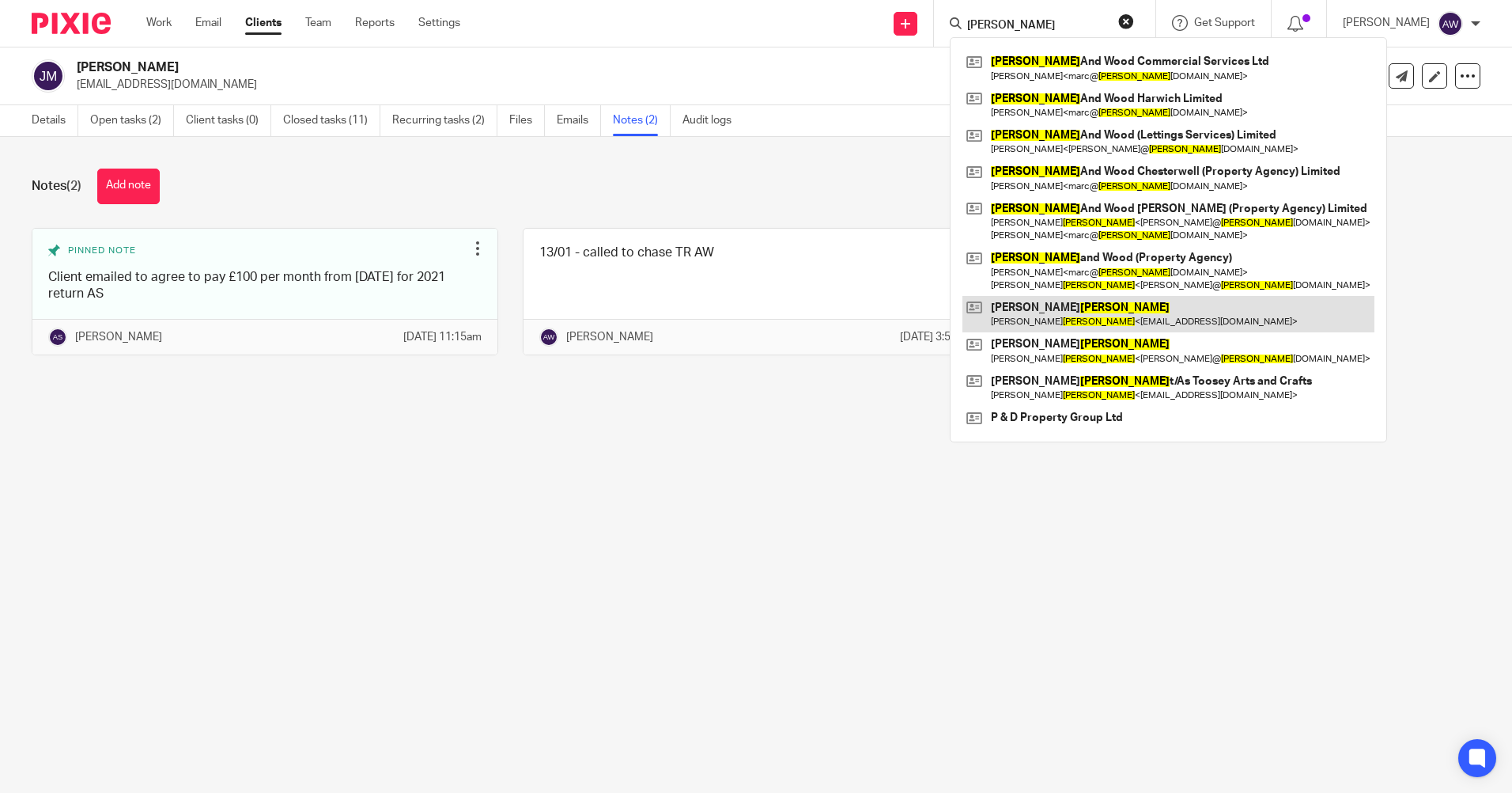
click at [1040, 317] on link at bounding box center [1169, 314] width 412 height 37
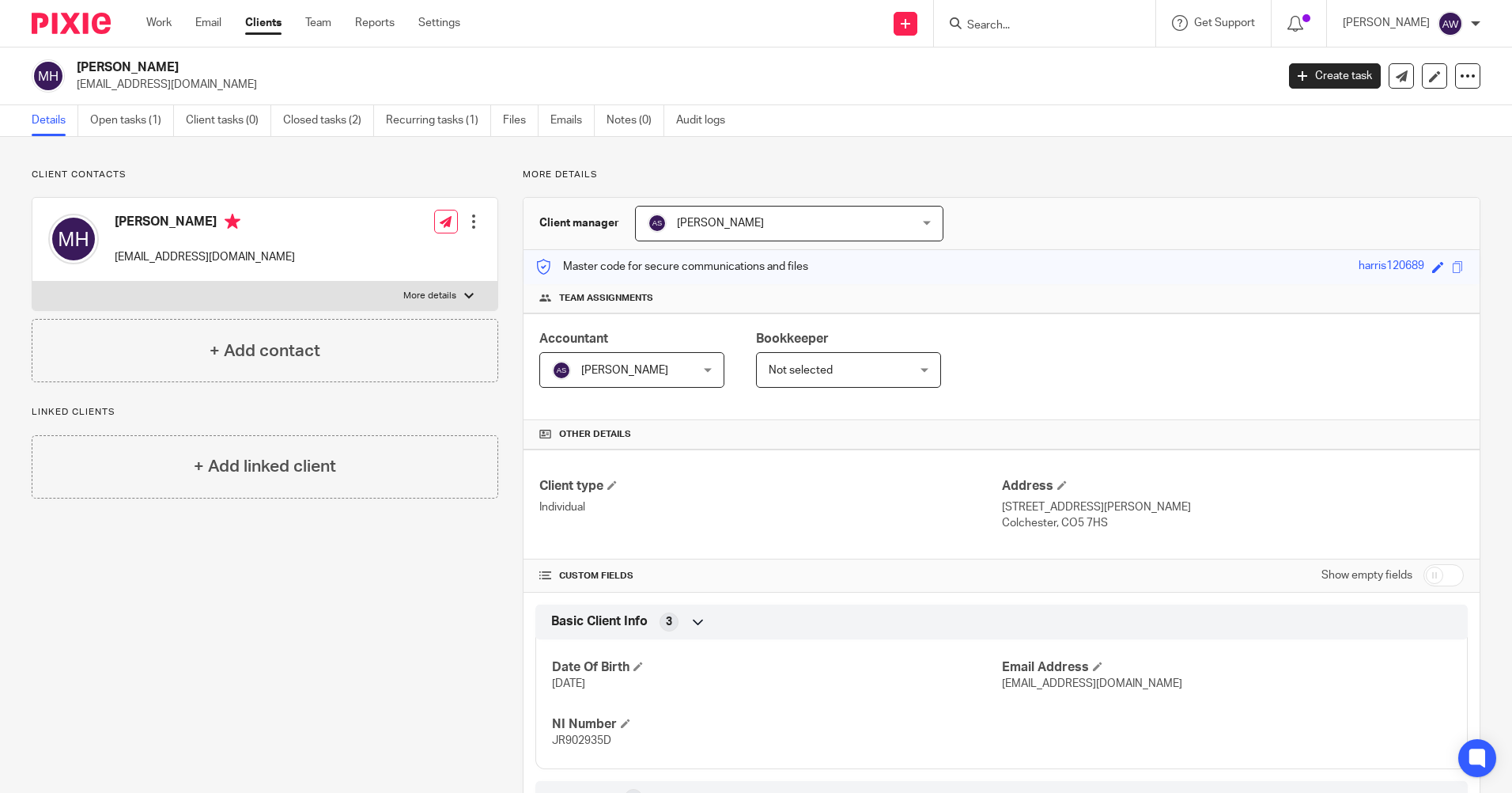
click at [1012, 22] on input "Search" at bounding box center [1037, 26] width 143 height 14
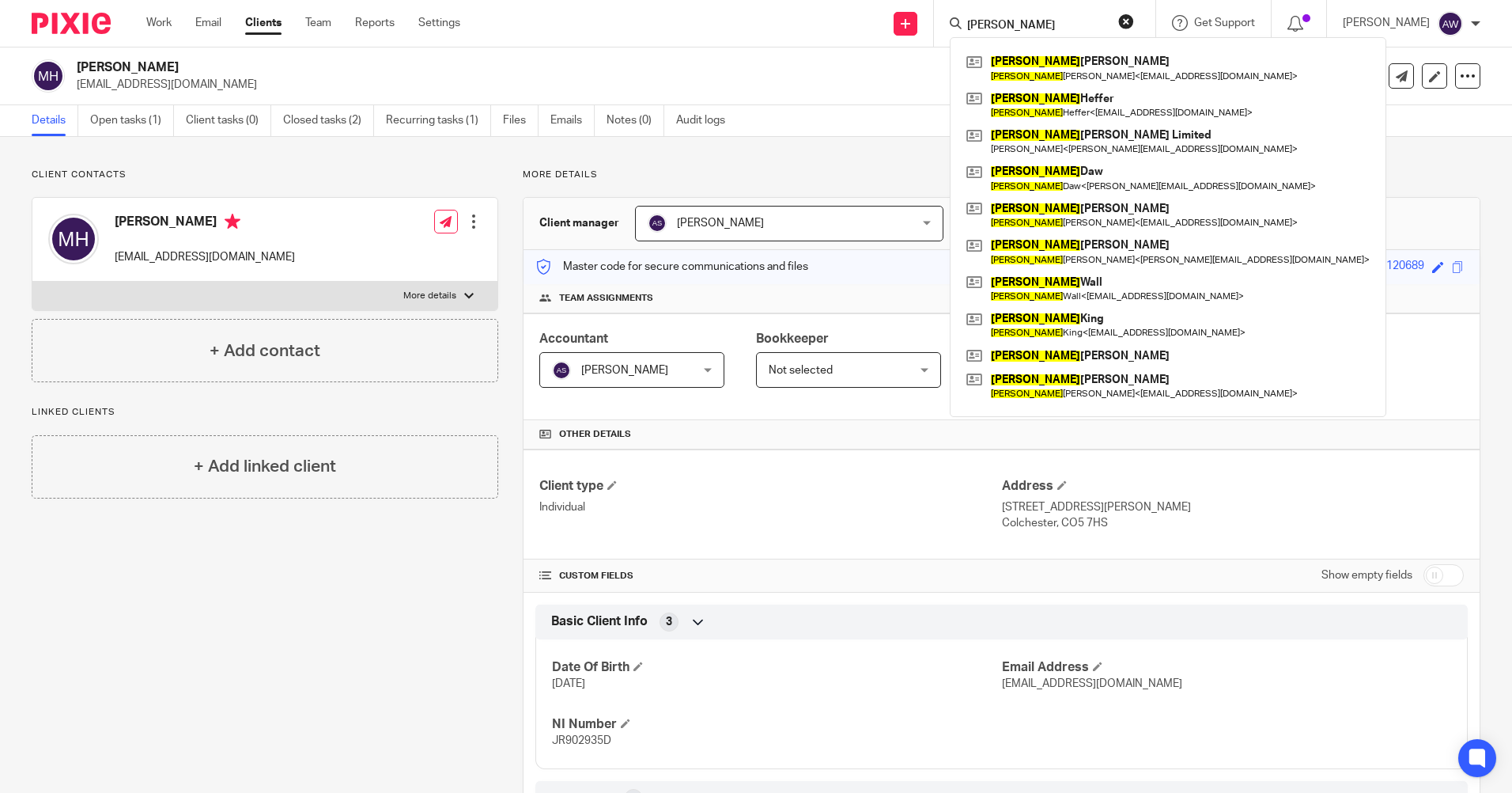
click at [1025, 25] on input "thomas" at bounding box center [1037, 26] width 143 height 14
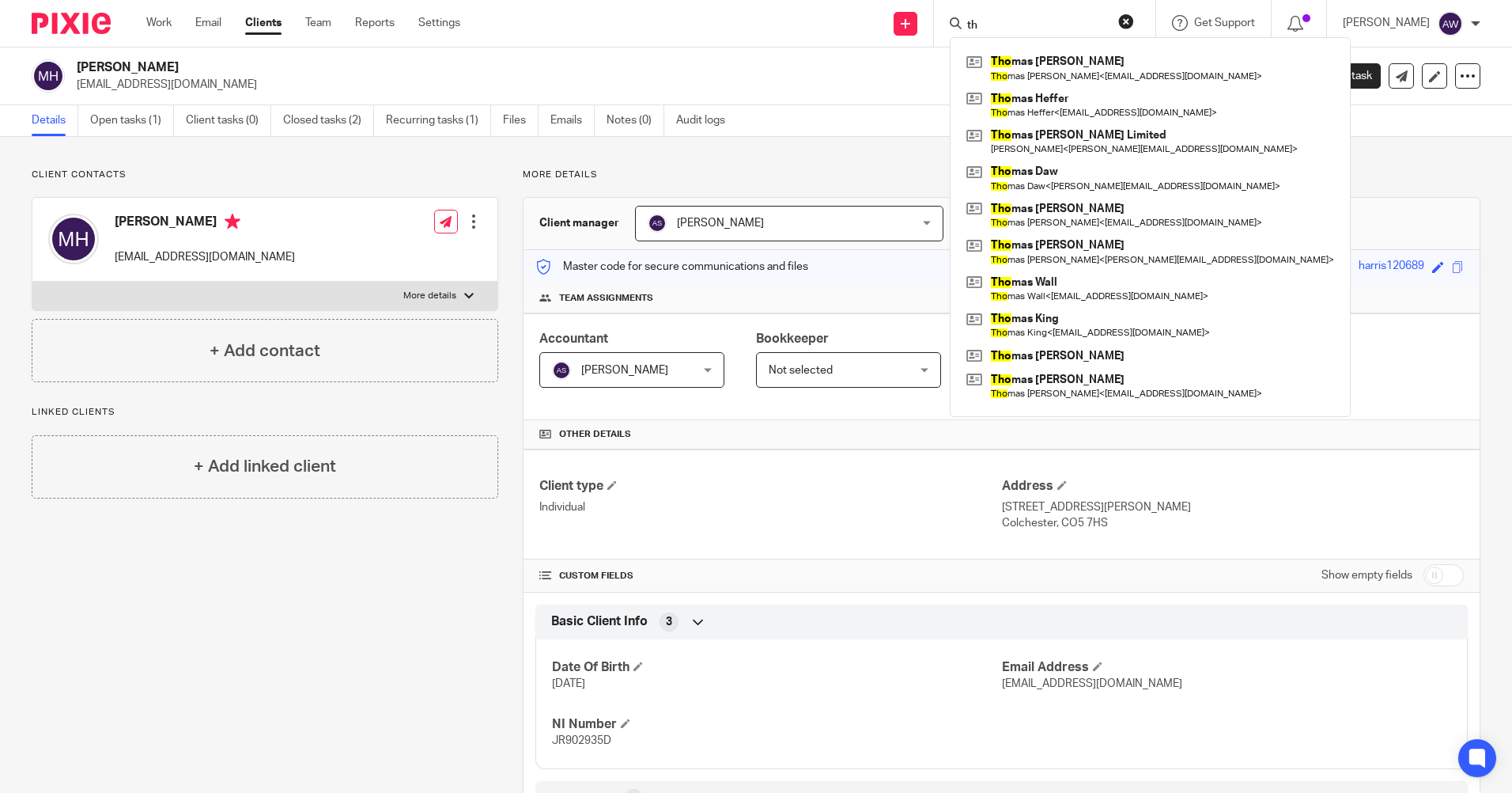
type input "t"
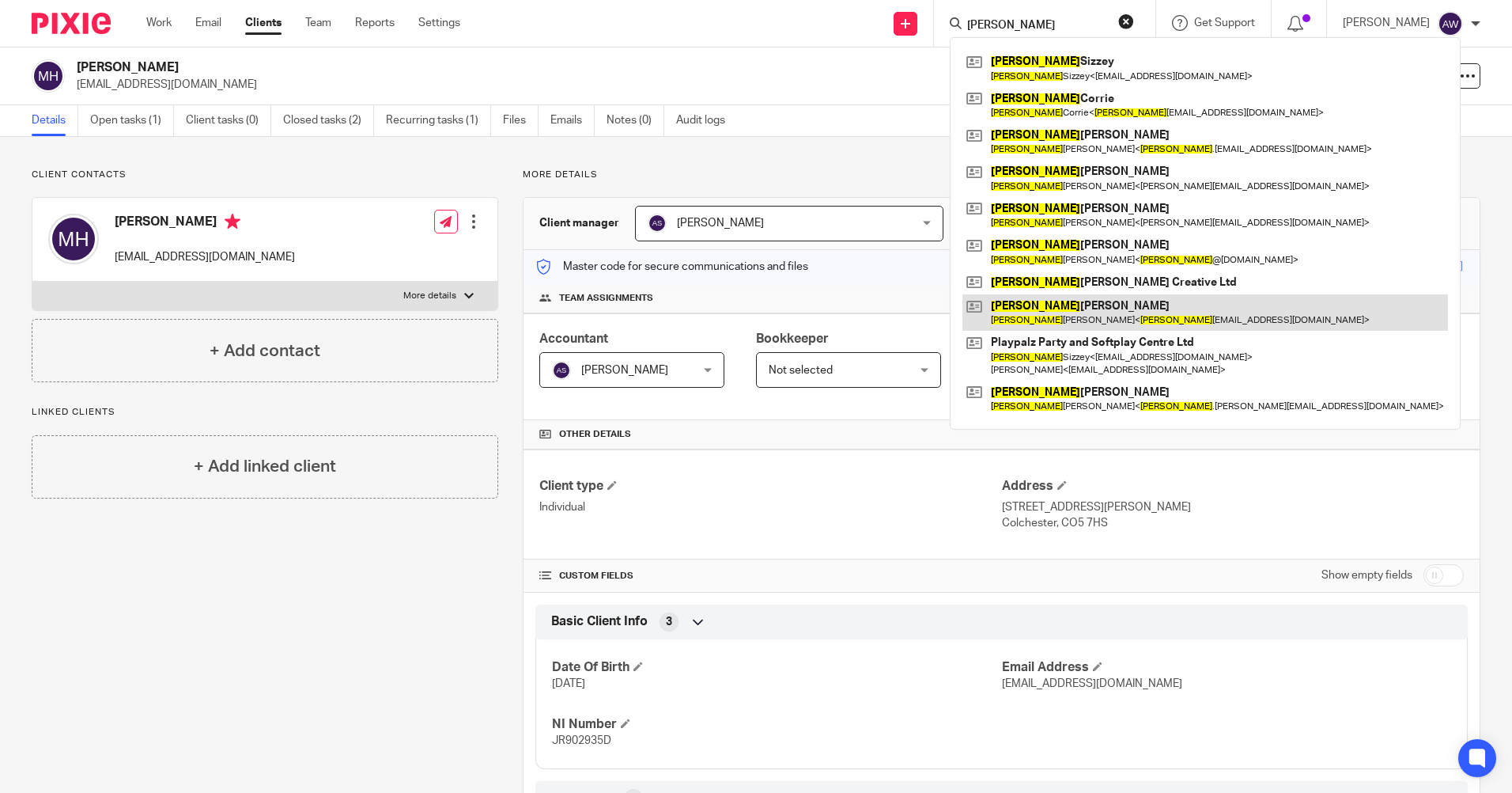
type input "louise"
click at [1059, 315] on link at bounding box center [1205, 312] width 486 height 37
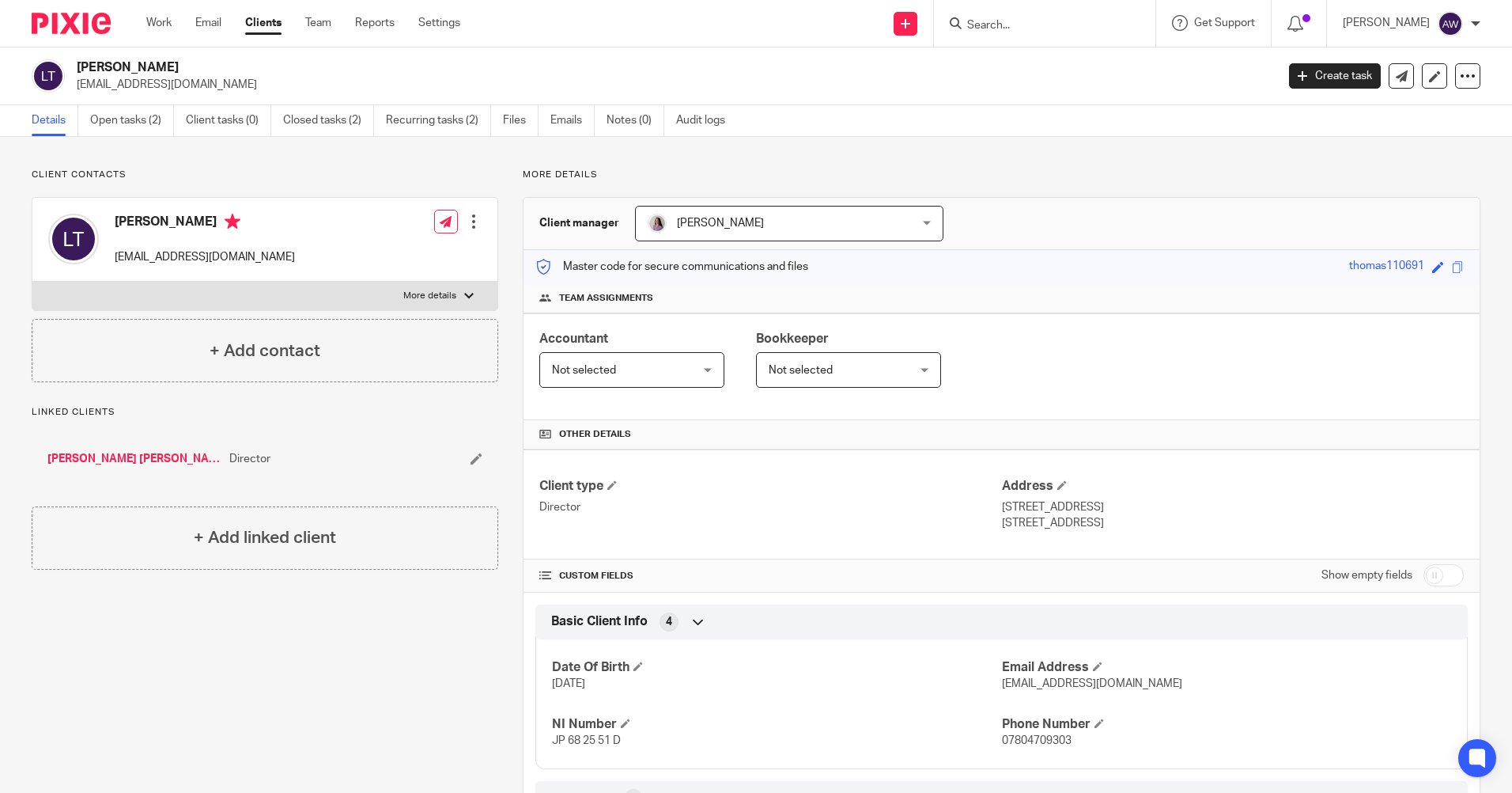
click at [1008, 28] on input "Search" at bounding box center [1037, 26] width 143 height 14
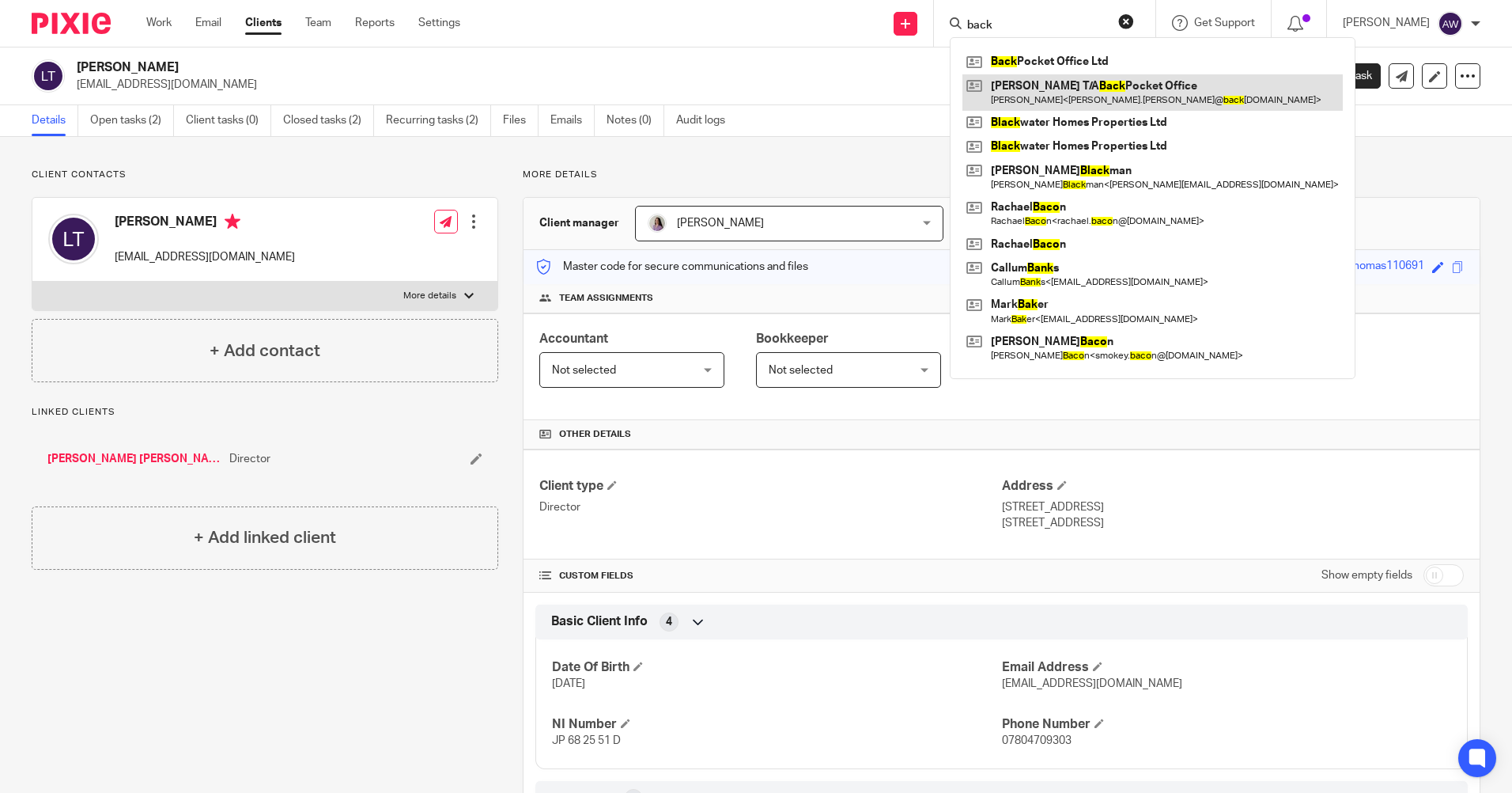
type input "back"
click at [1082, 91] on link at bounding box center [1153, 93] width 381 height 37
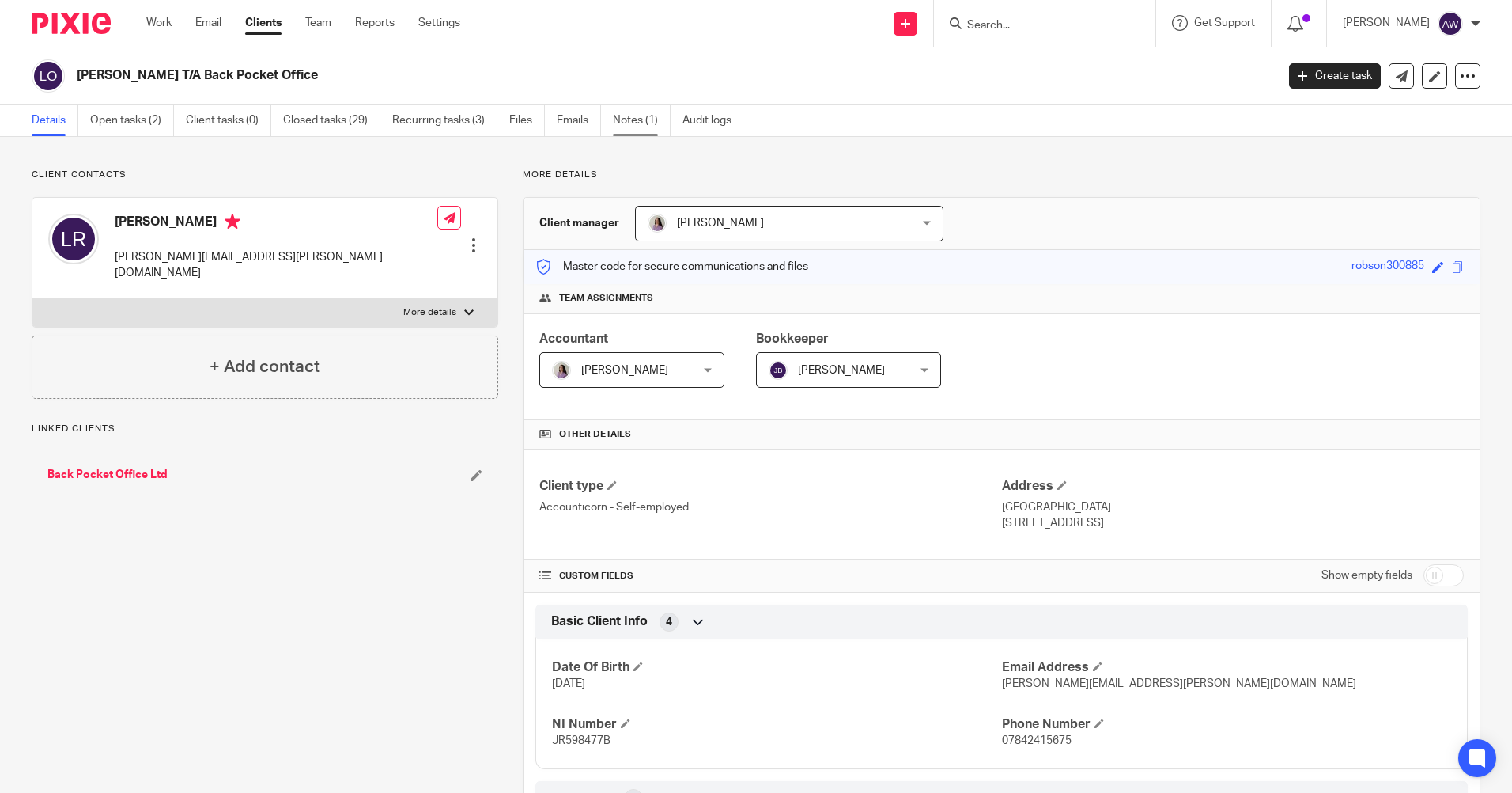
click at [643, 121] on link "Notes (1)" at bounding box center [642, 120] width 57 height 30
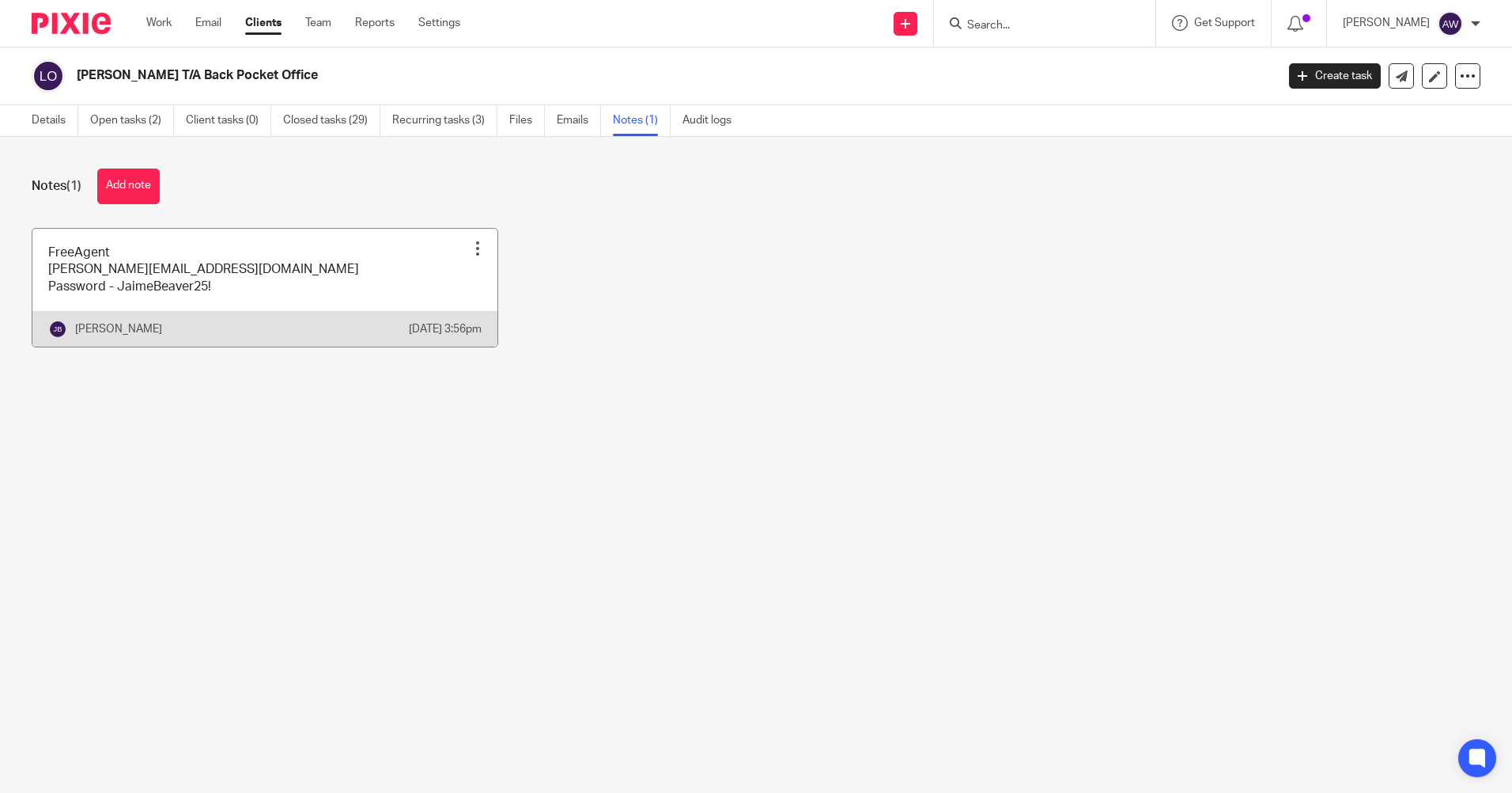
click at [473, 249] on div at bounding box center [477, 249] width 16 height 16
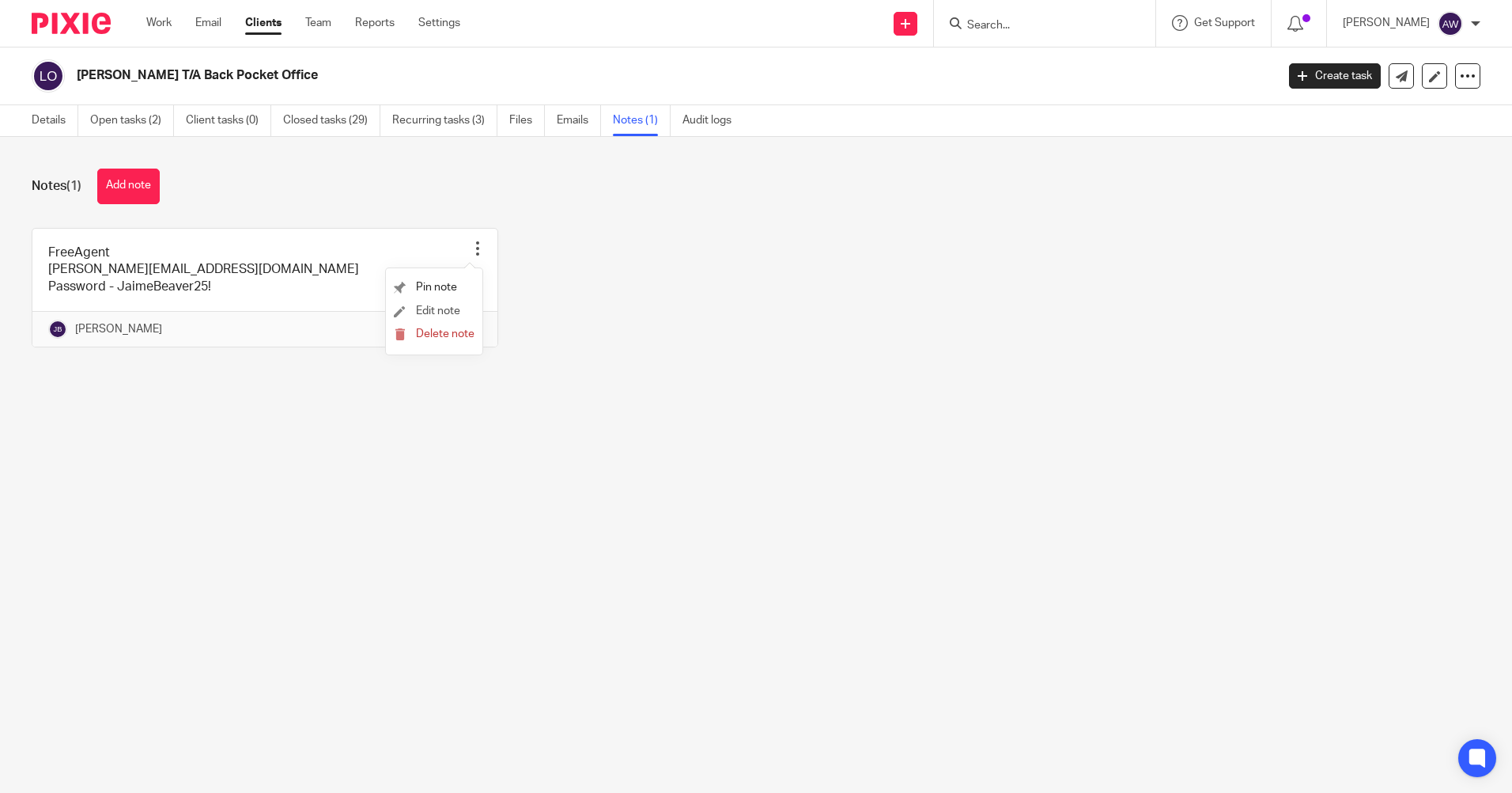
click at [436, 312] on span "Edit note" at bounding box center [438, 310] width 44 height 11
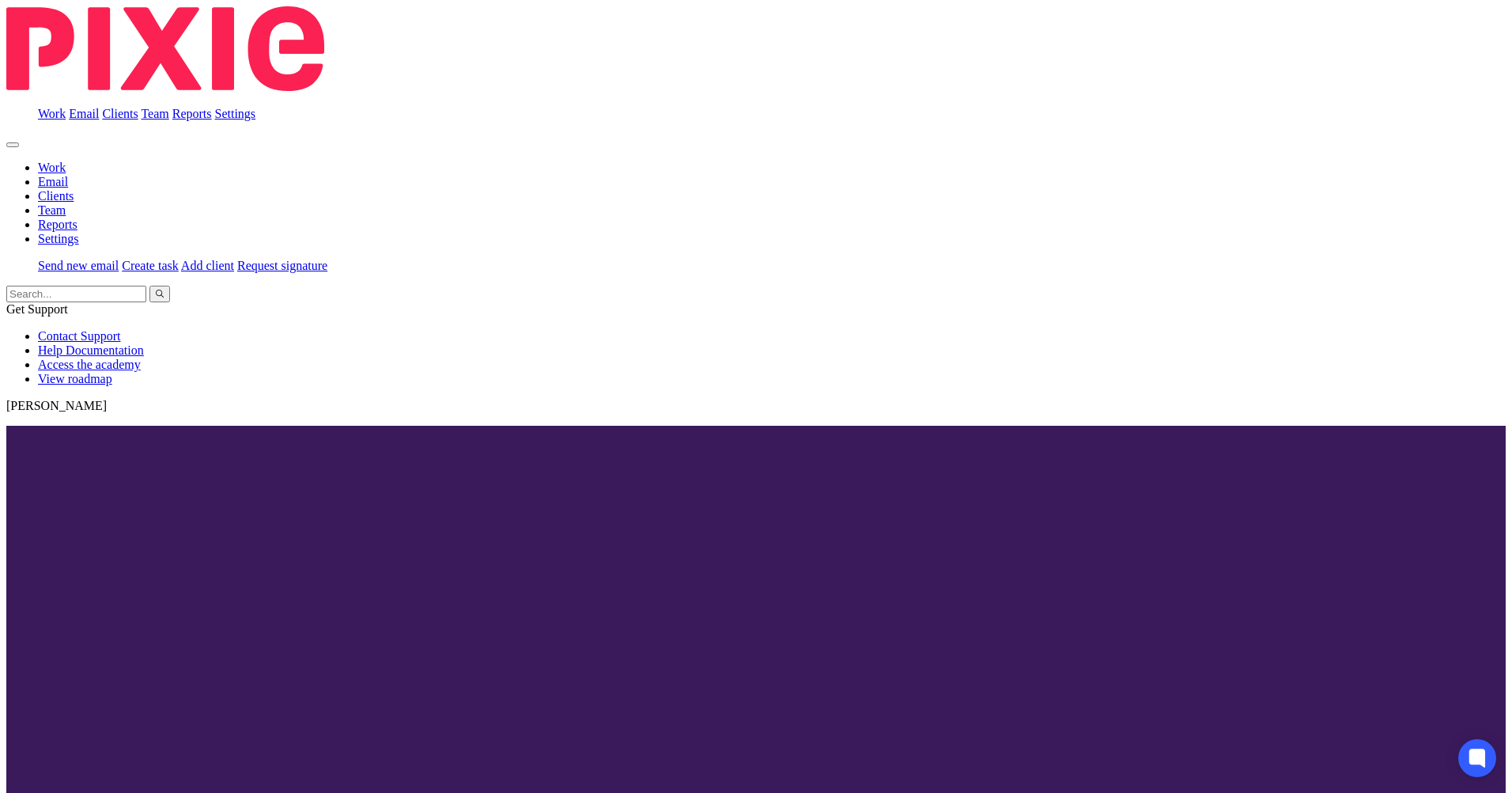
drag, startPoint x: 376, startPoint y: 189, endPoint x: 558, endPoint y: 234, distance: 187.5
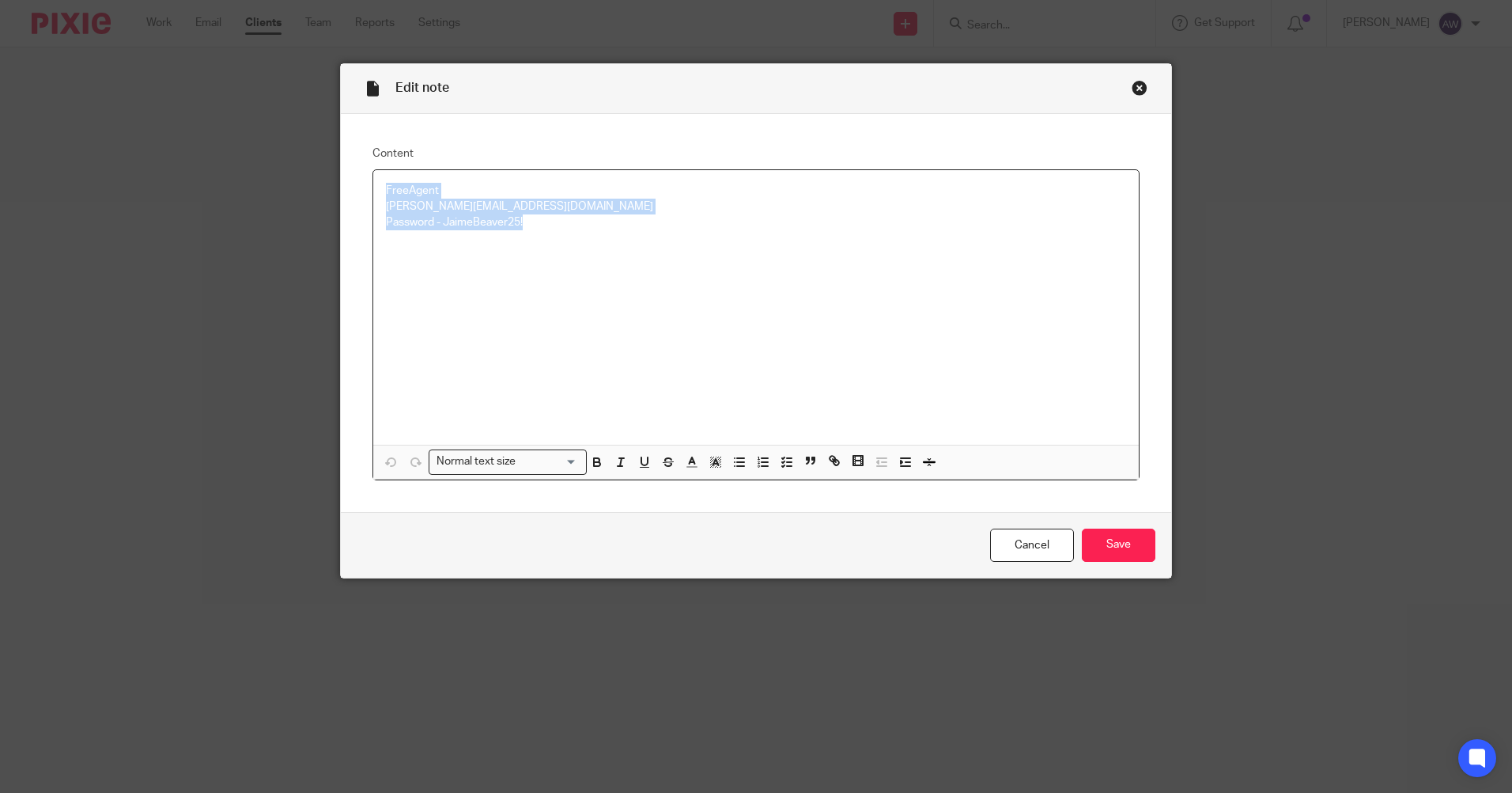
click at [558, 234] on div "FreeAgent Jaime@ellacottmorris.co.uk Password - JaimeBeaver25!" at bounding box center [756, 308] width 766 height 275
copy div "FreeAgent Jaime@ellacottmorris.co.uk Password - JaimeBeaver25!"
drag, startPoint x: 1019, startPoint y: 542, endPoint x: 8, endPoint y: 373, distance: 1025.0
click at [1016, 542] on link "Cancel" at bounding box center [1032, 545] width 83 height 34
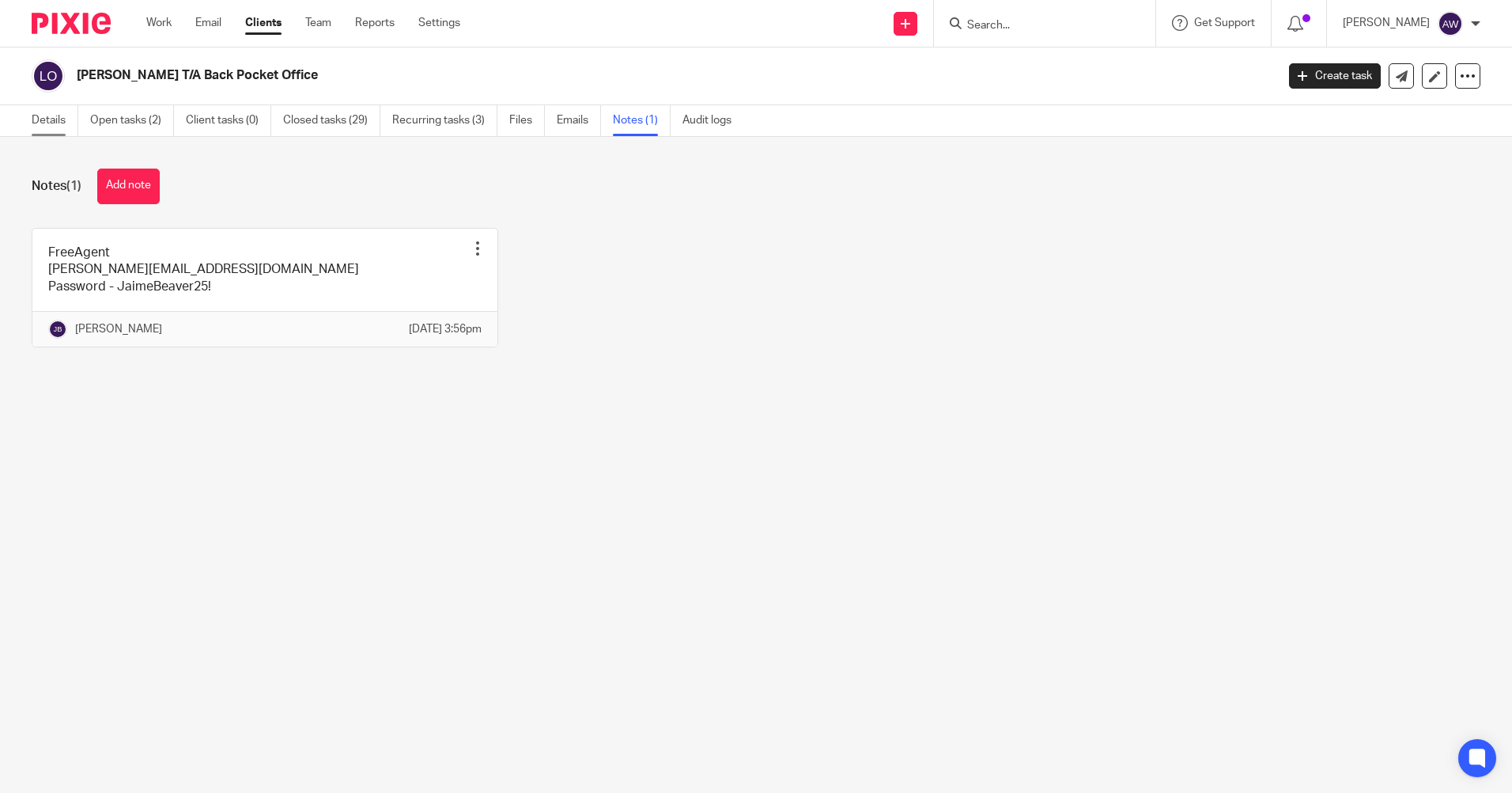
click at [58, 116] on link "Details" at bounding box center [55, 120] width 47 height 30
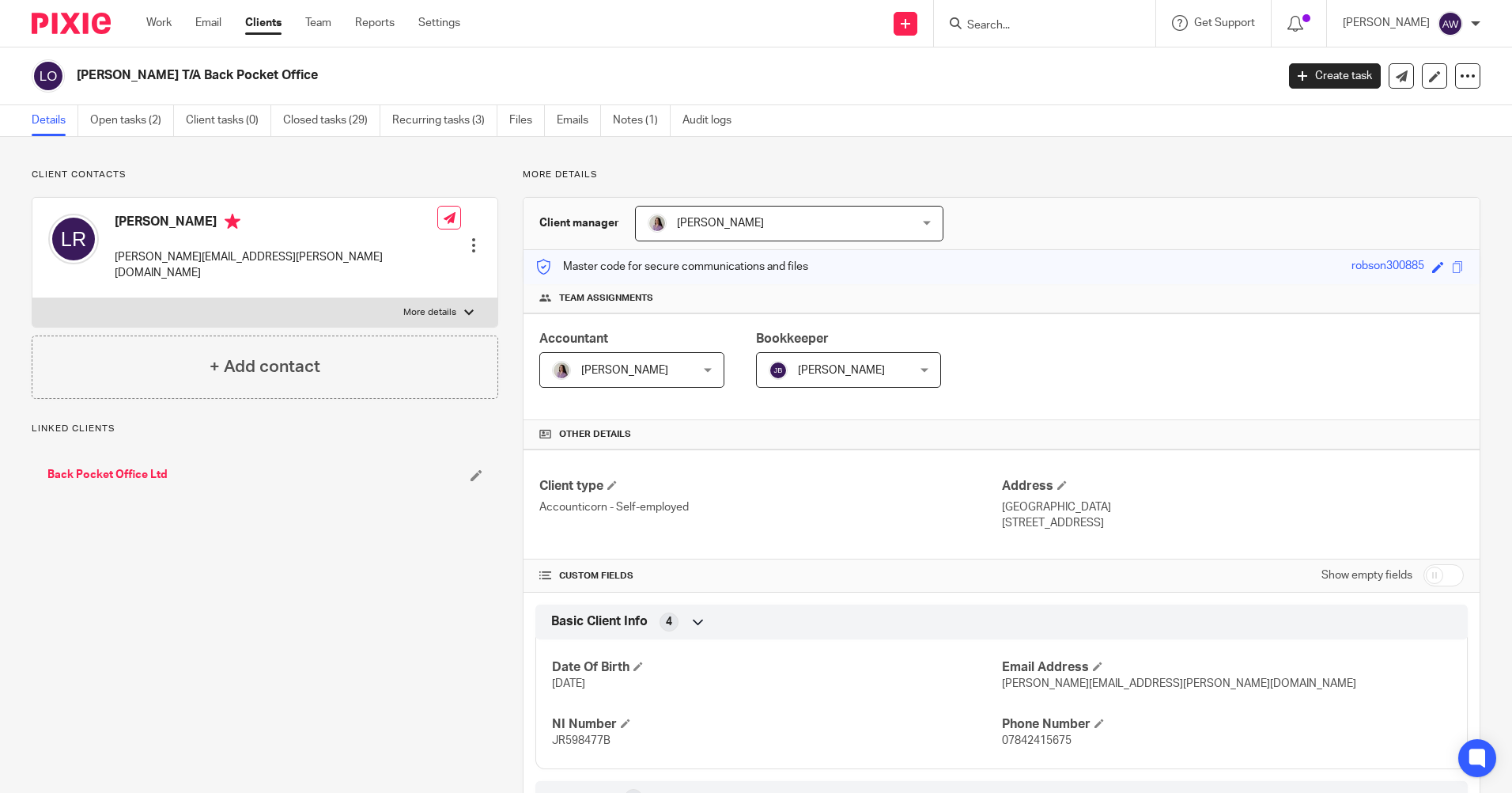
click at [116, 467] on link "Back Pocket Office Ltd" at bounding box center [108, 475] width 120 height 16
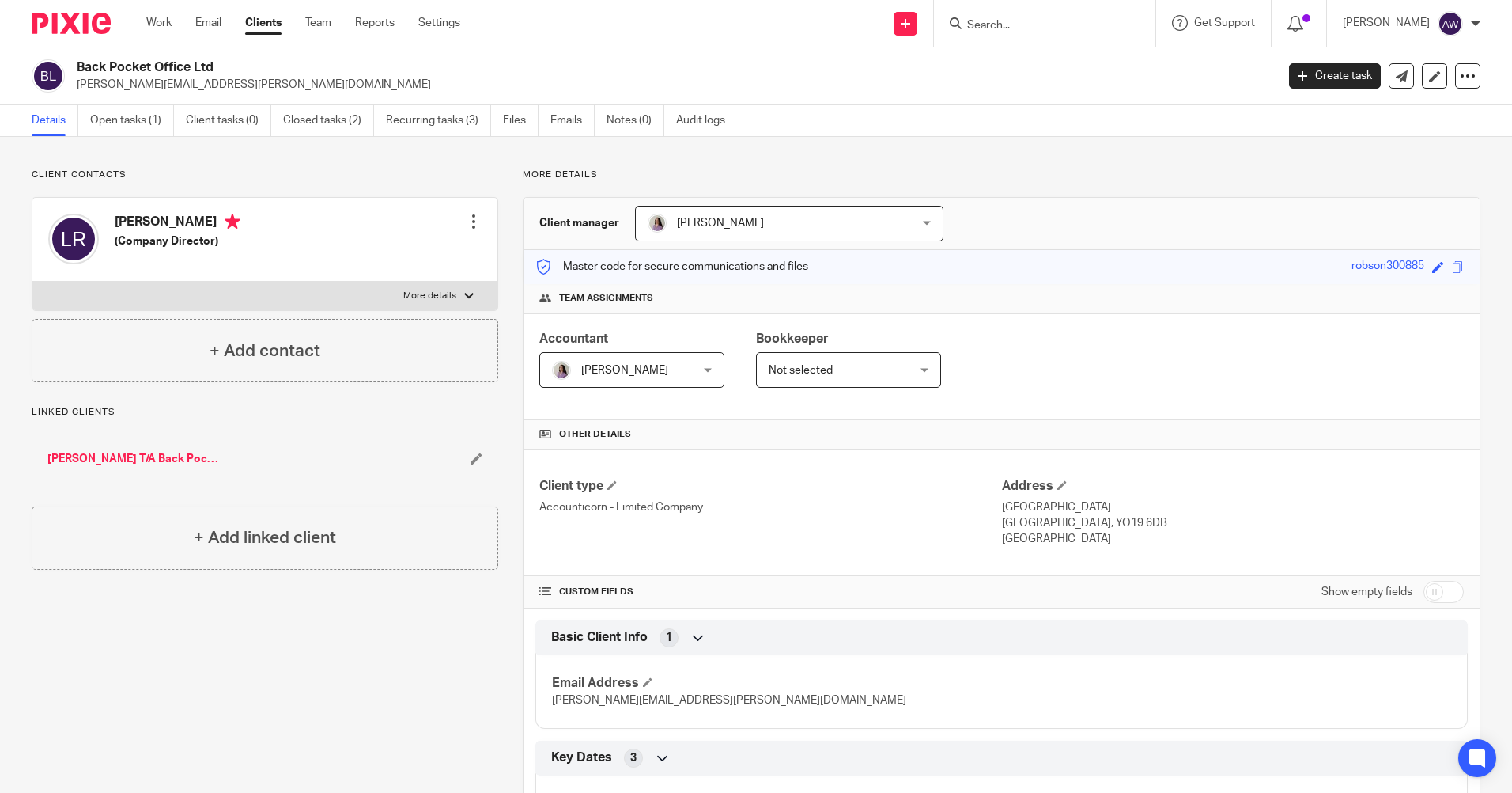
click at [989, 29] on input "Search" at bounding box center [1037, 26] width 143 height 14
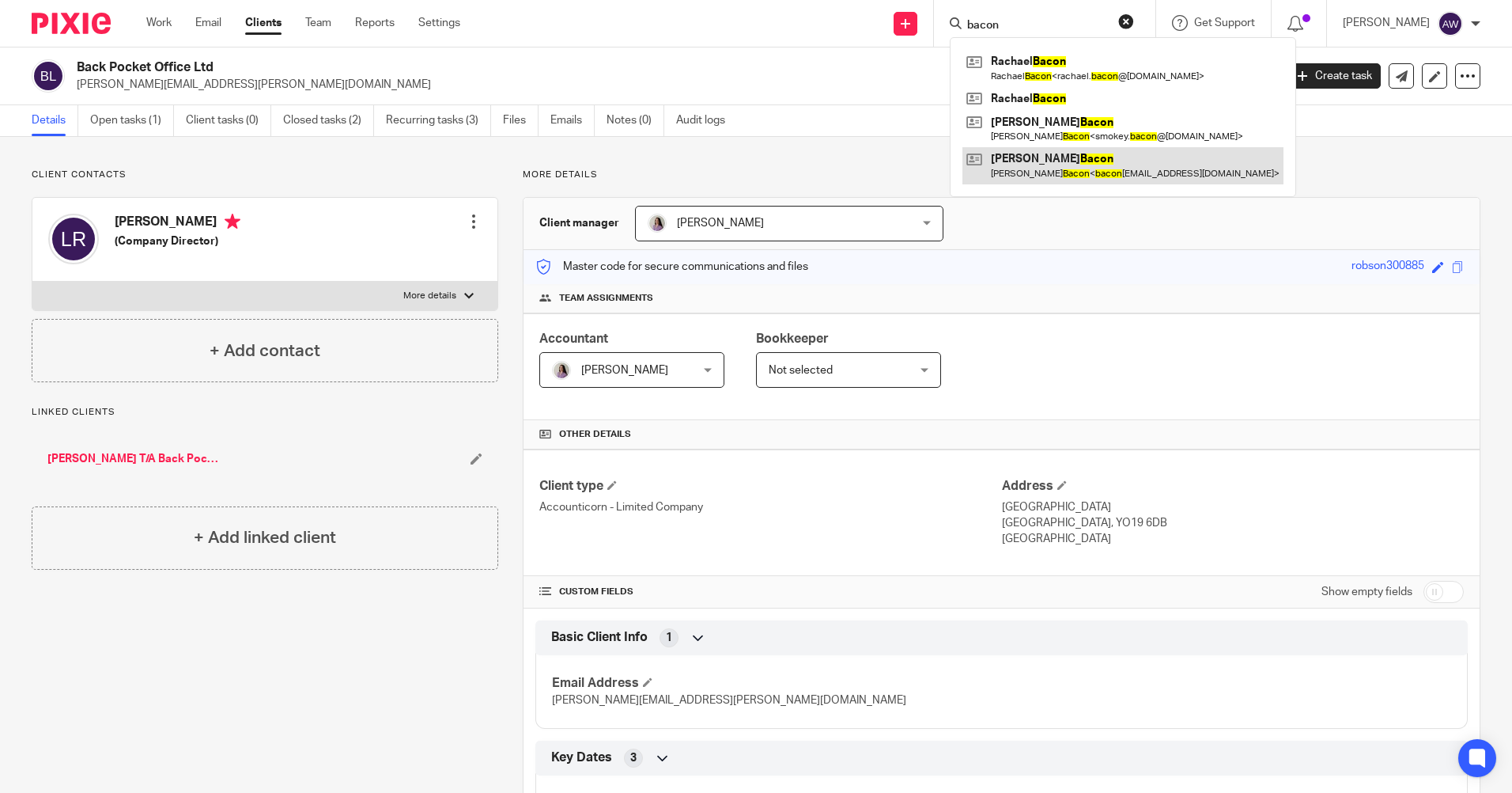
type input "bacon"
click at [1036, 169] on link at bounding box center [1122, 165] width 321 height 37
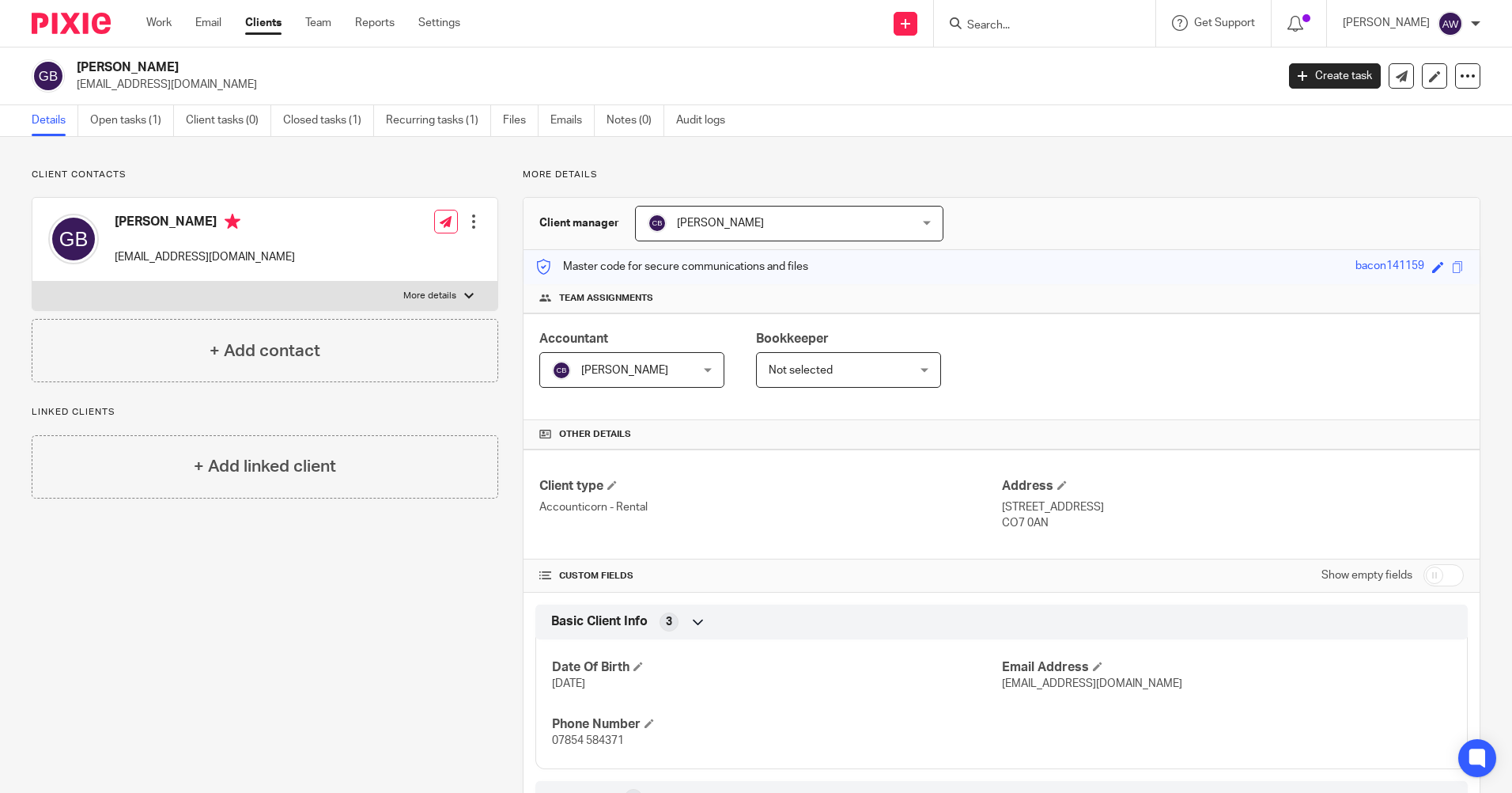
click at [991, 27] on input "Search" at bounding box center [1037, 26] width 143 height 14
click at [1059, 22] on input "Search" at bounding box center [1037, 26] width 143 height 14
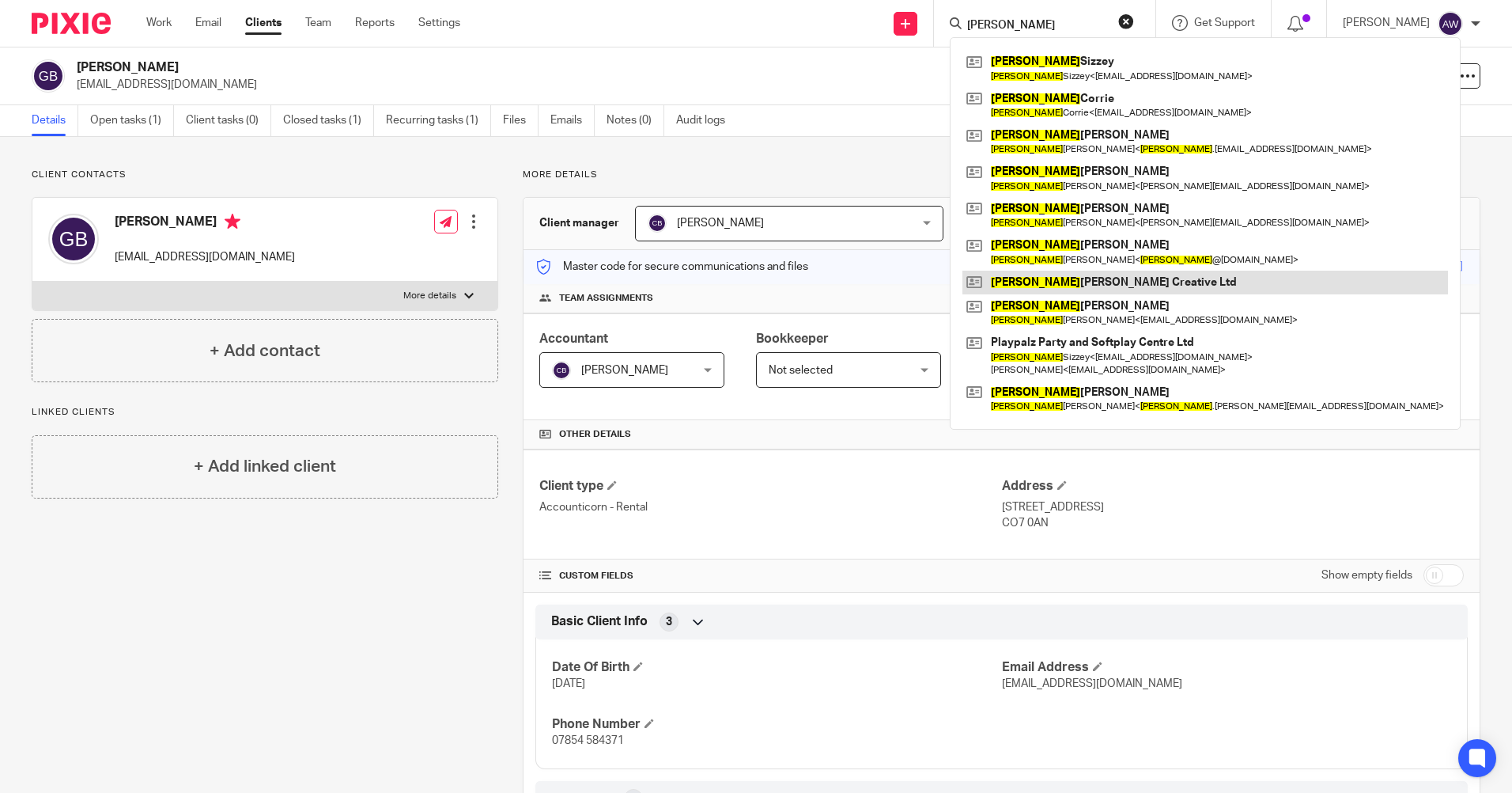
type input "[PERSON_NAME]"
click at [1098, 283] on link at bounding box center [1205, 282] width 486 height 23
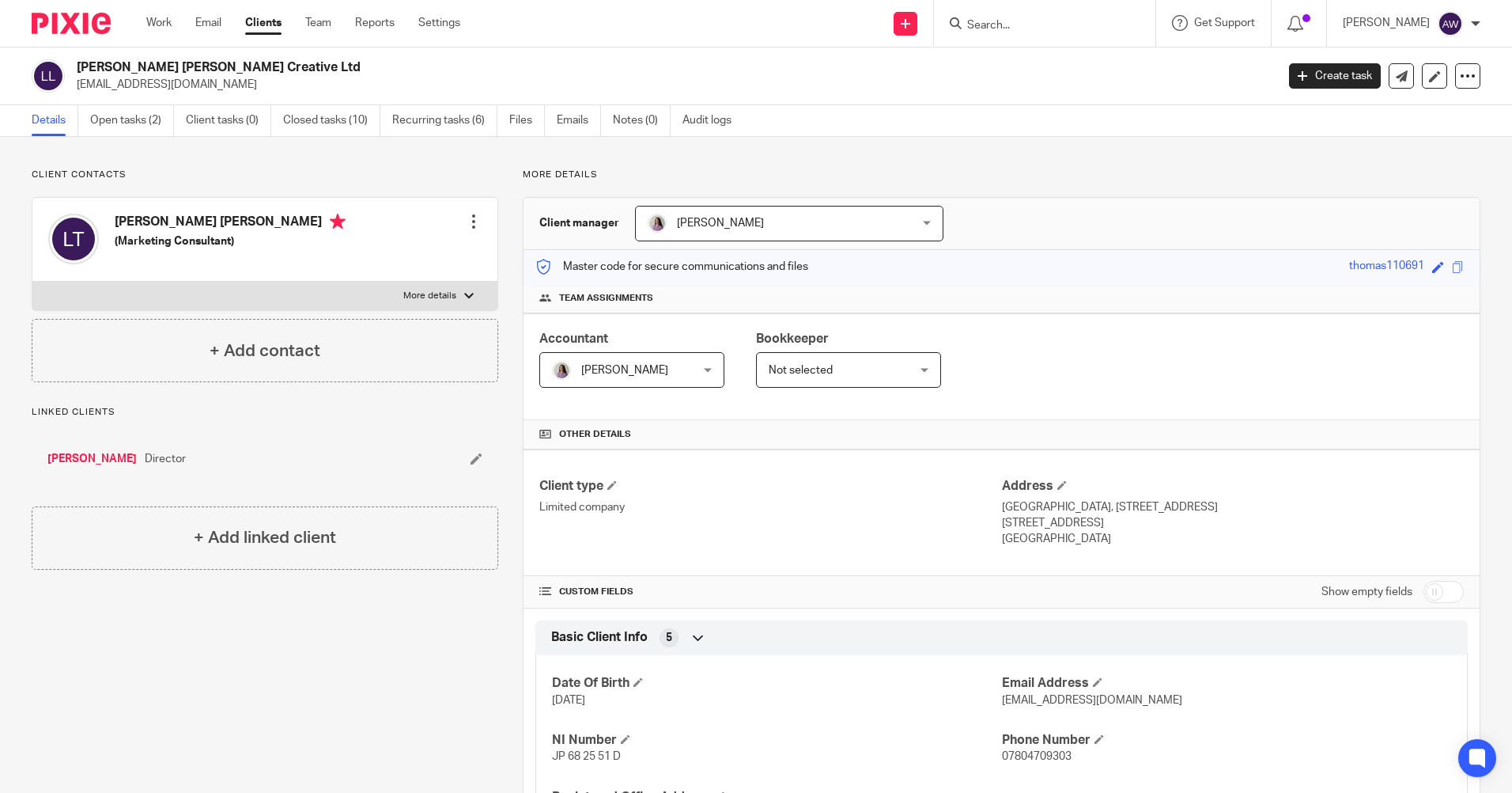
click at [1033, 22] on input "Search" at bounding box center [1037, 26] width 143 height 14
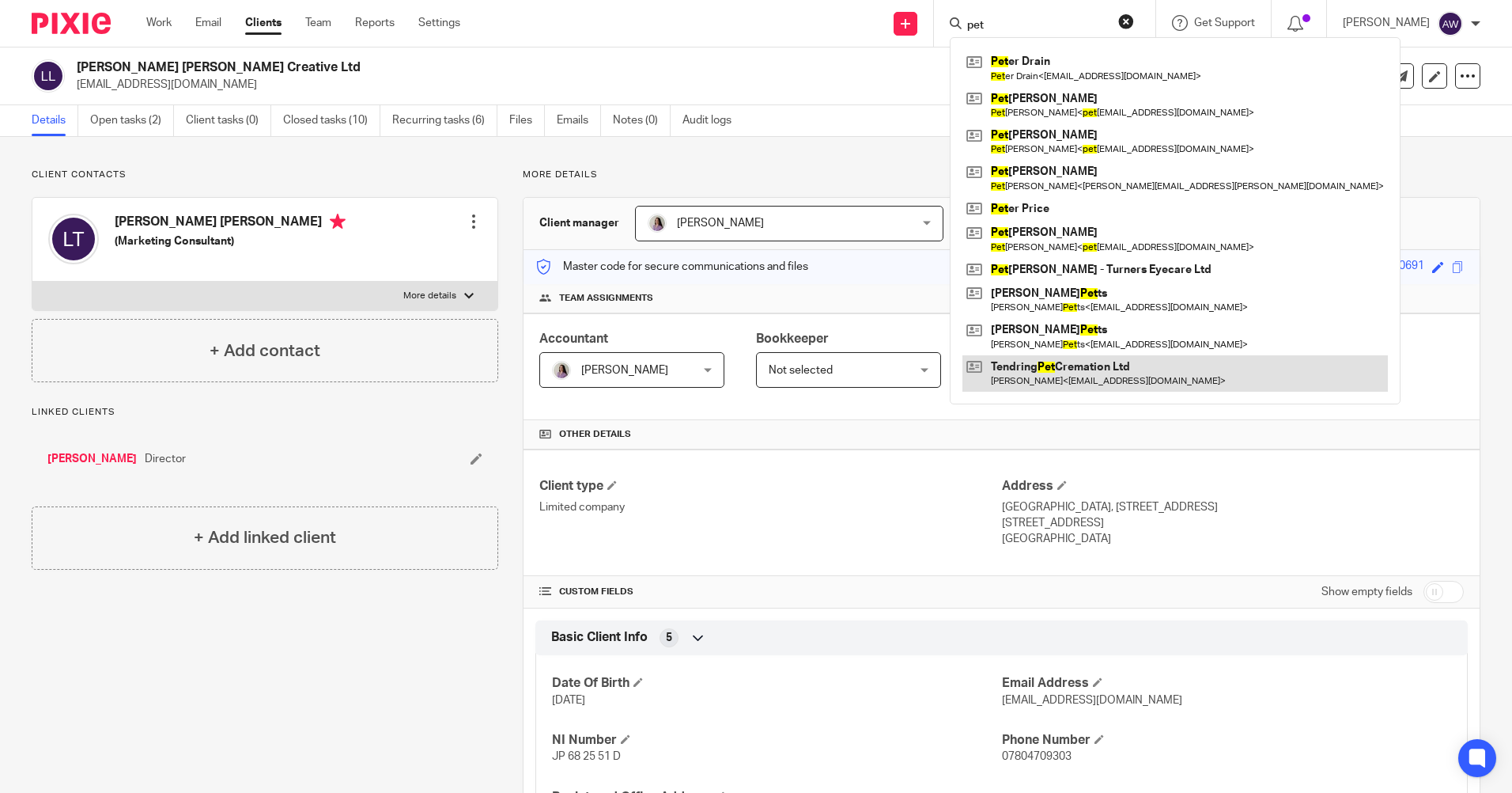
type input "pet"
click at [1069, 379] on link at bounding box center [1175, 373] width 425 height 37
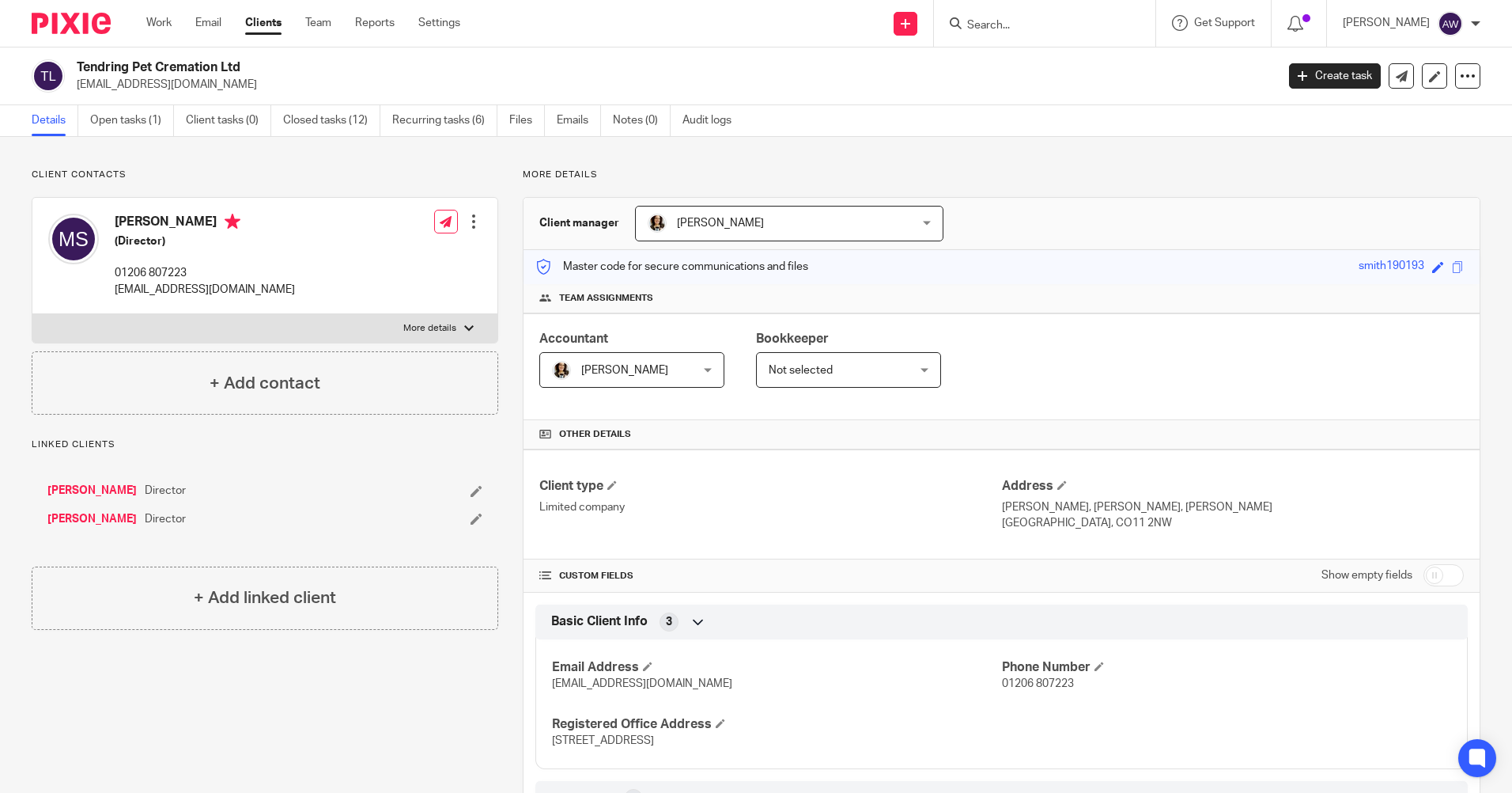
click at [989, 16] on form at bounding box center [1050, 23] width 169 height 20
click at [976, 33] on form at bounding box center [1050, 23] width 169 height 20
click at [976, 24] on input "Search" at bounding box center [1037, 26] width 143 height 14
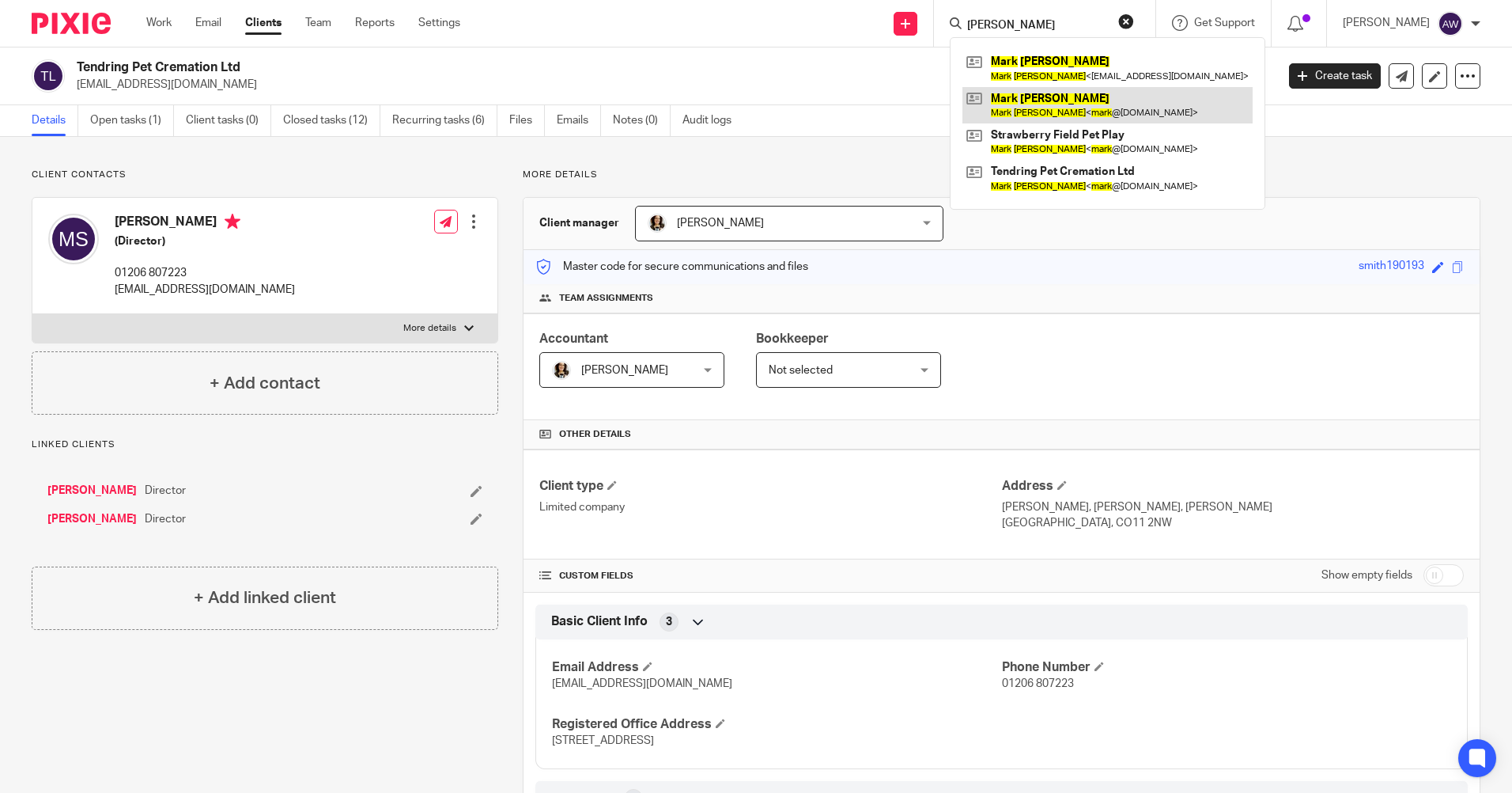
type input "mark smith"
click at [1061, 102] on link at bounding box center [1108, 105] width 290 height 37
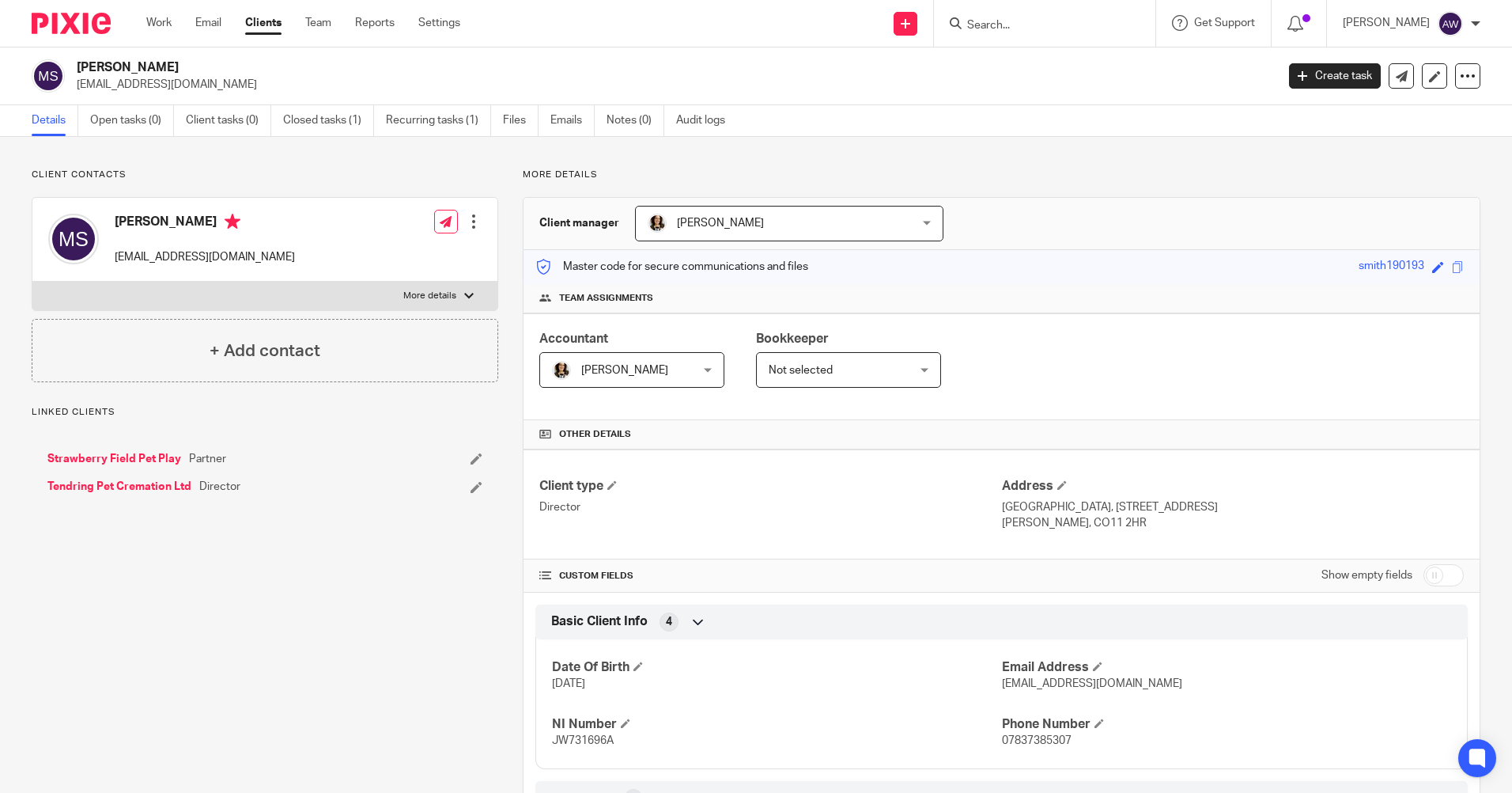
click at [1036, 32] on input "Search" at bounding box center [1037, 26] width 143 height 14
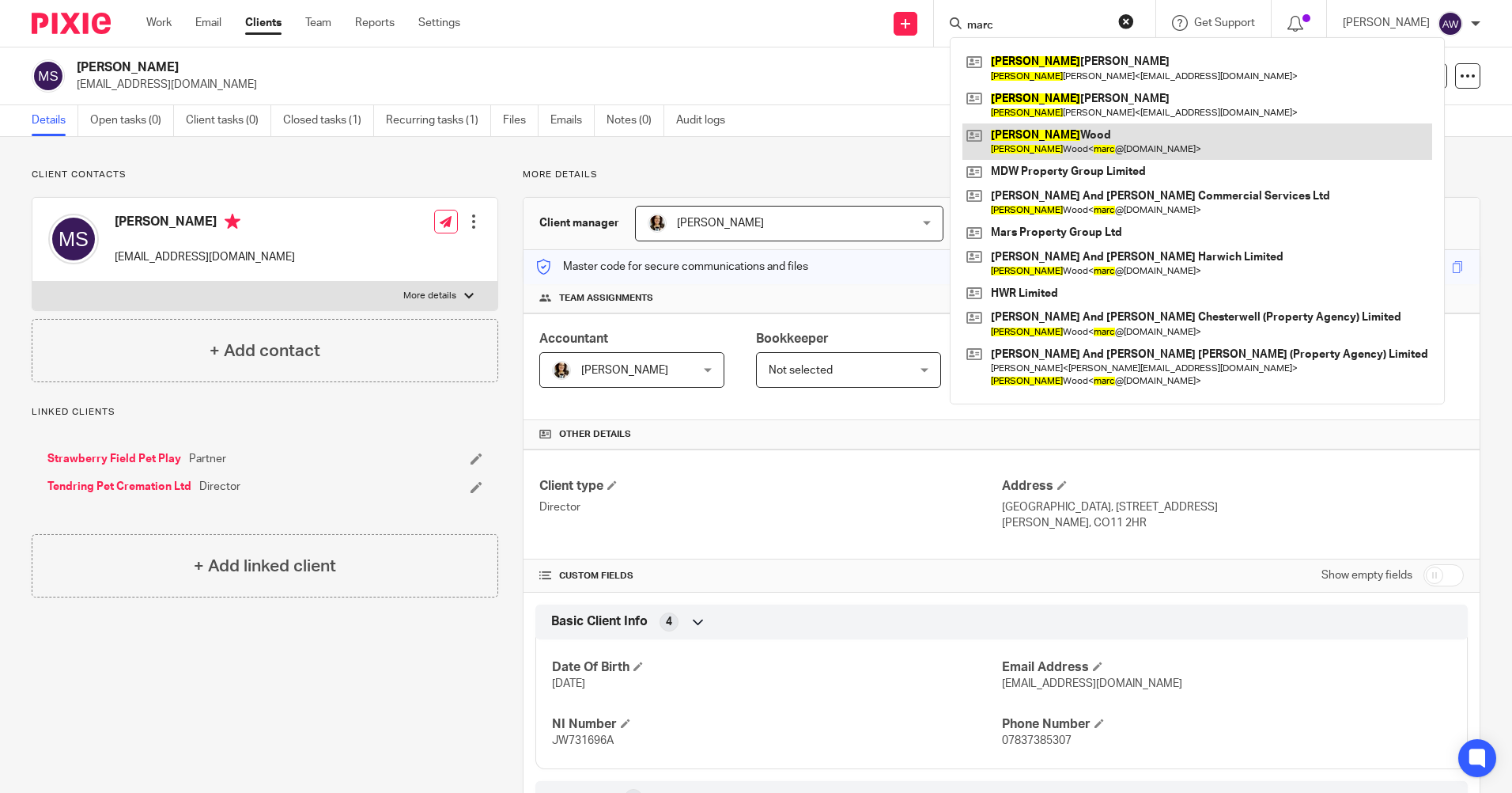
type input "marc"
click at [1047, 150] on link at bounding box center [1197, 142] width 470 height 37
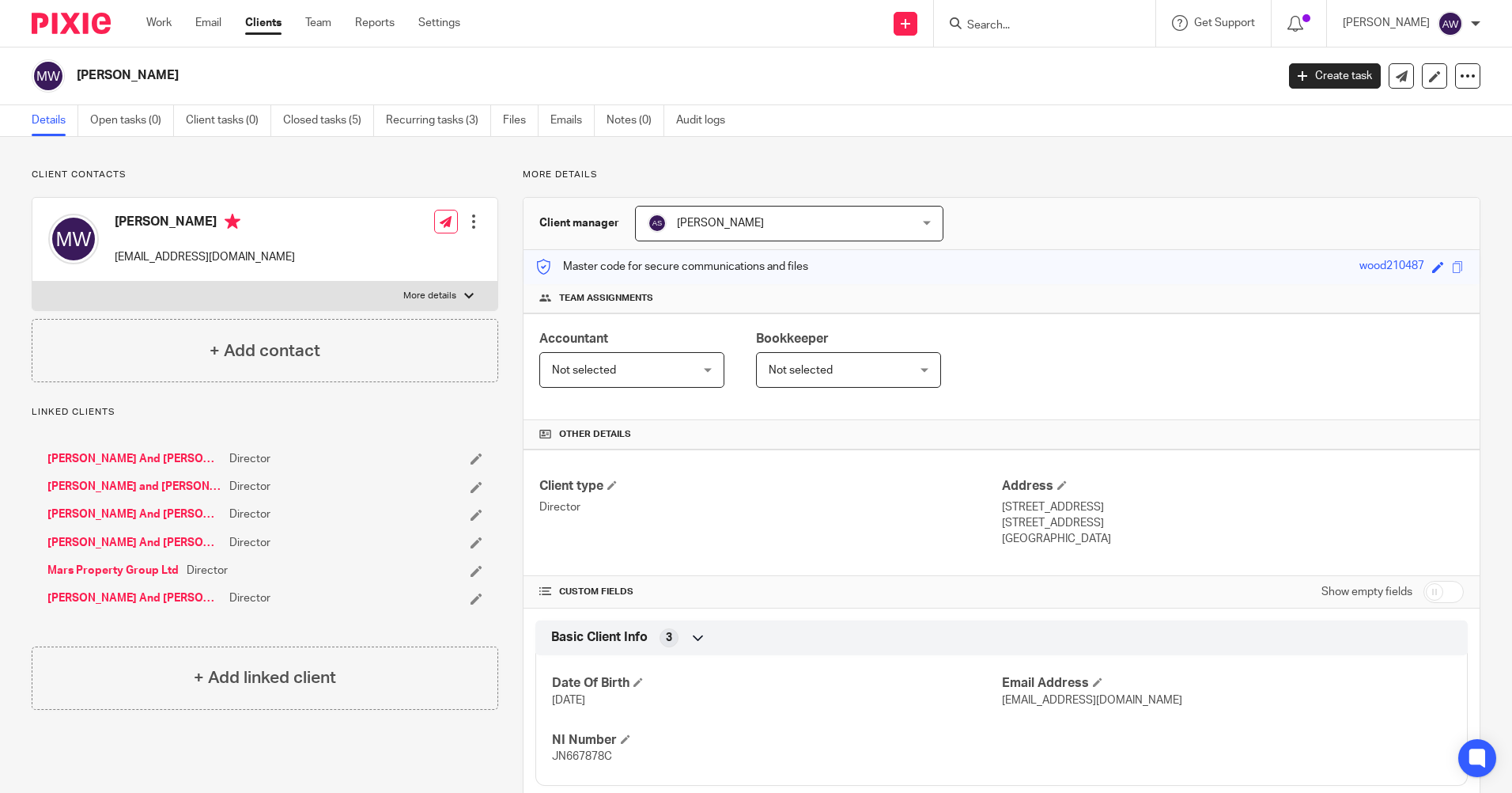
click at [1008, 22] on input "Search" at bounding box center [1037, 26] width 143 height 14
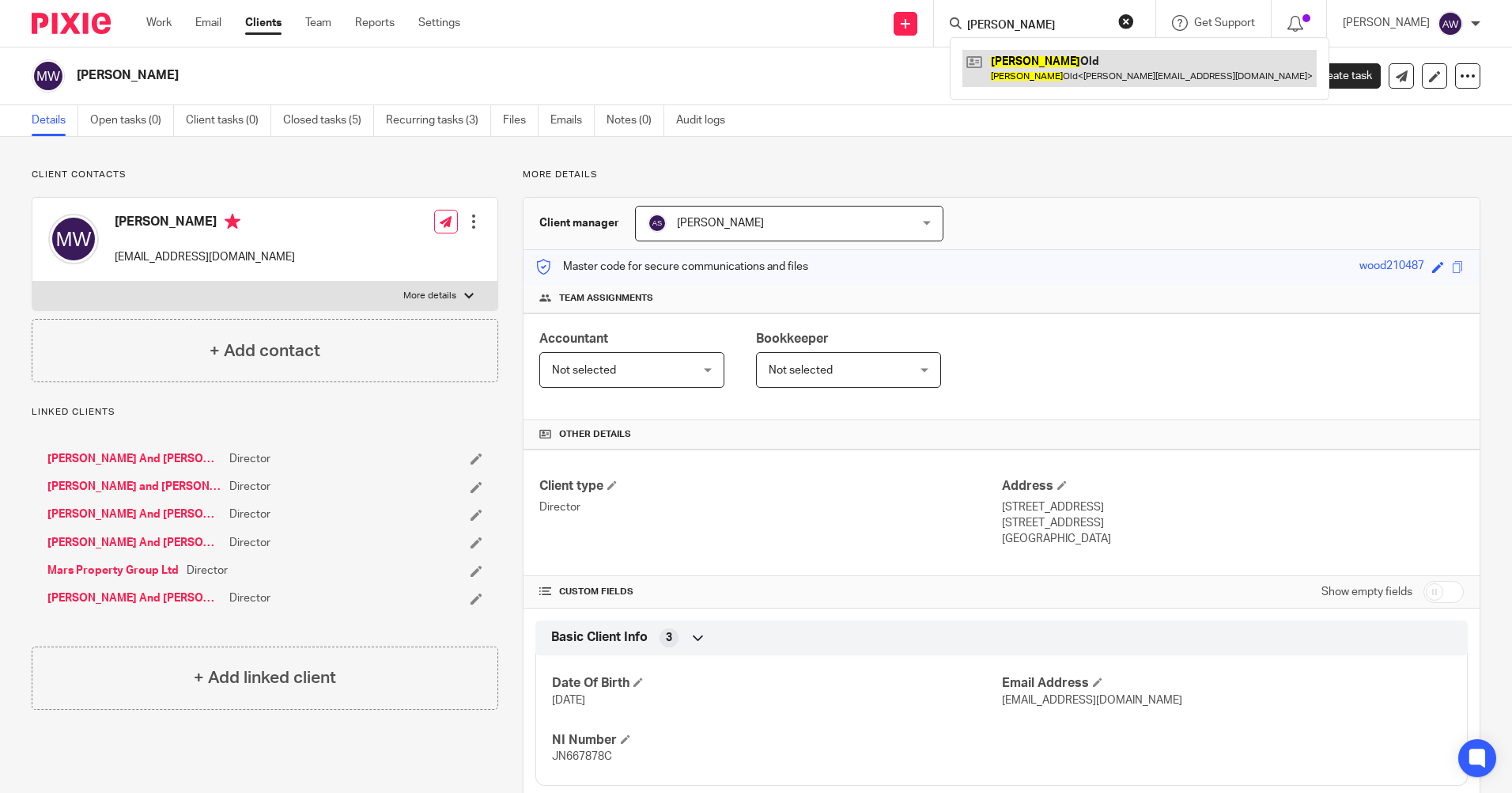
type input "jackie"
click at [1037, 57] on link at bounding box center [1140, 68] width 355 height 37
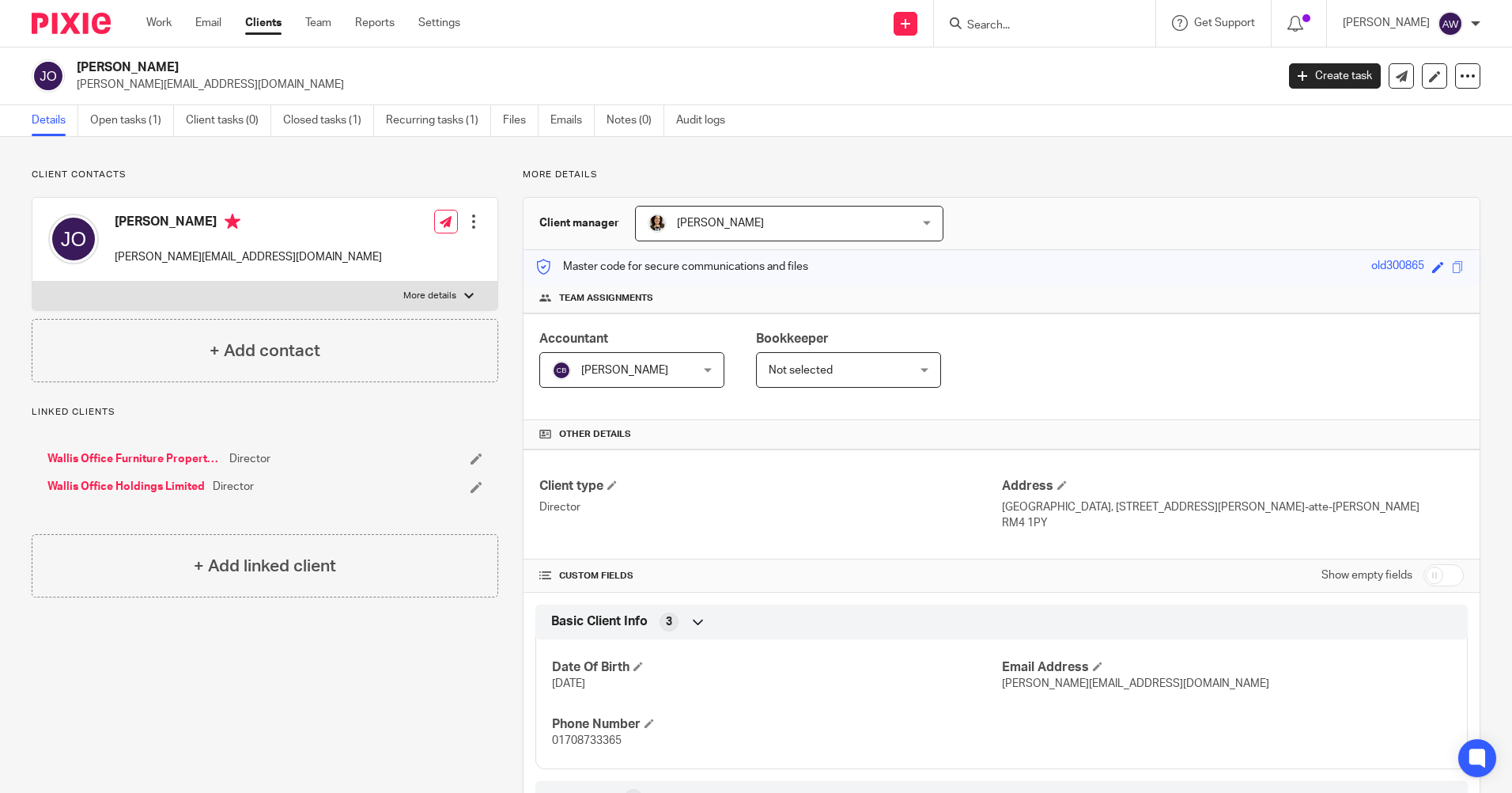
click at [1029, 24] on input "Search" at bounding box center [1037, 26] width 143 height 14
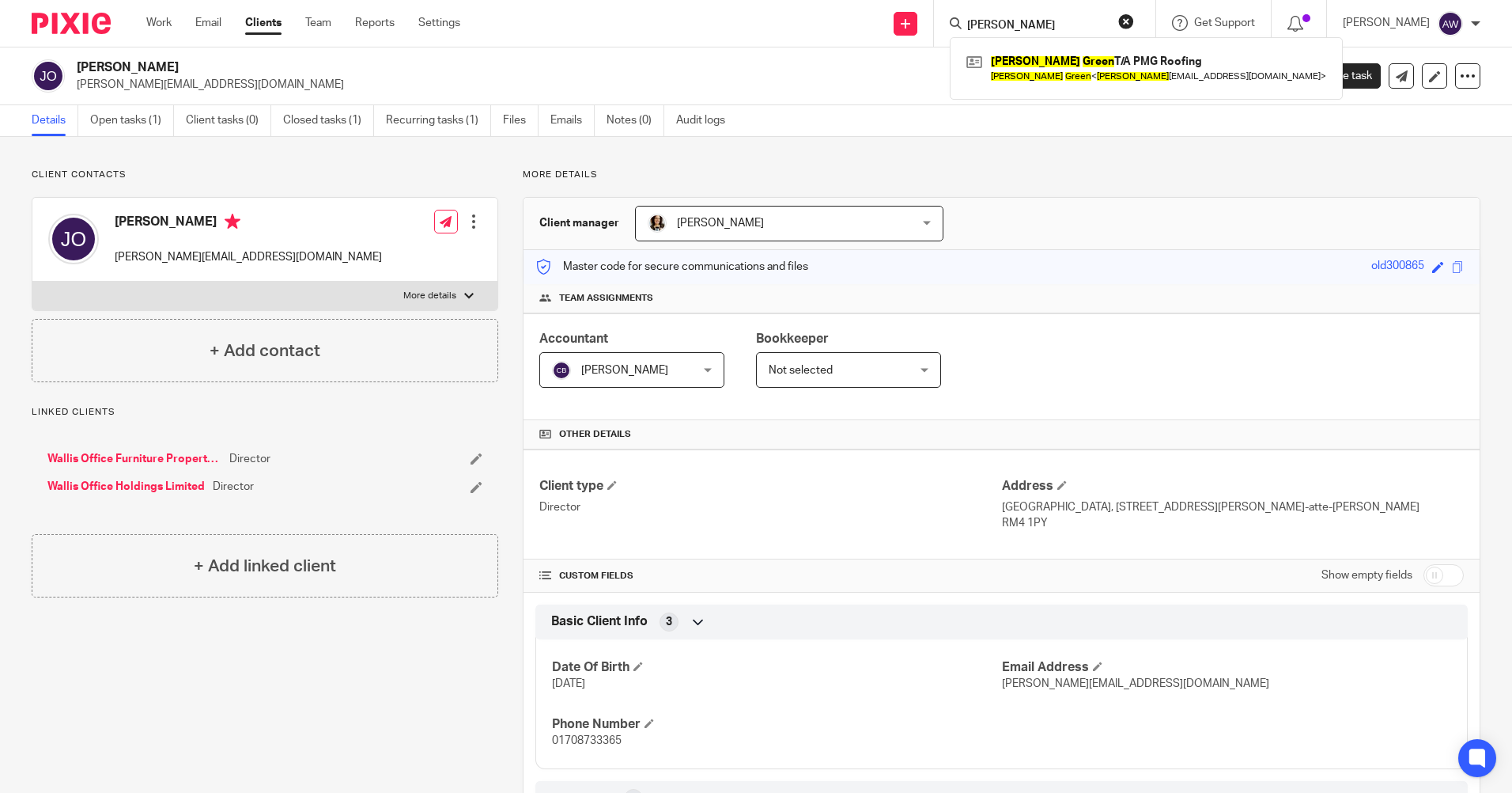
type input "[PERSON_NAME]"
click button "submit" at bounding box center [0, 0] width 0 height 0
click at [1047, 64] on link at bounding box center [1146, 68] width 368 height 37
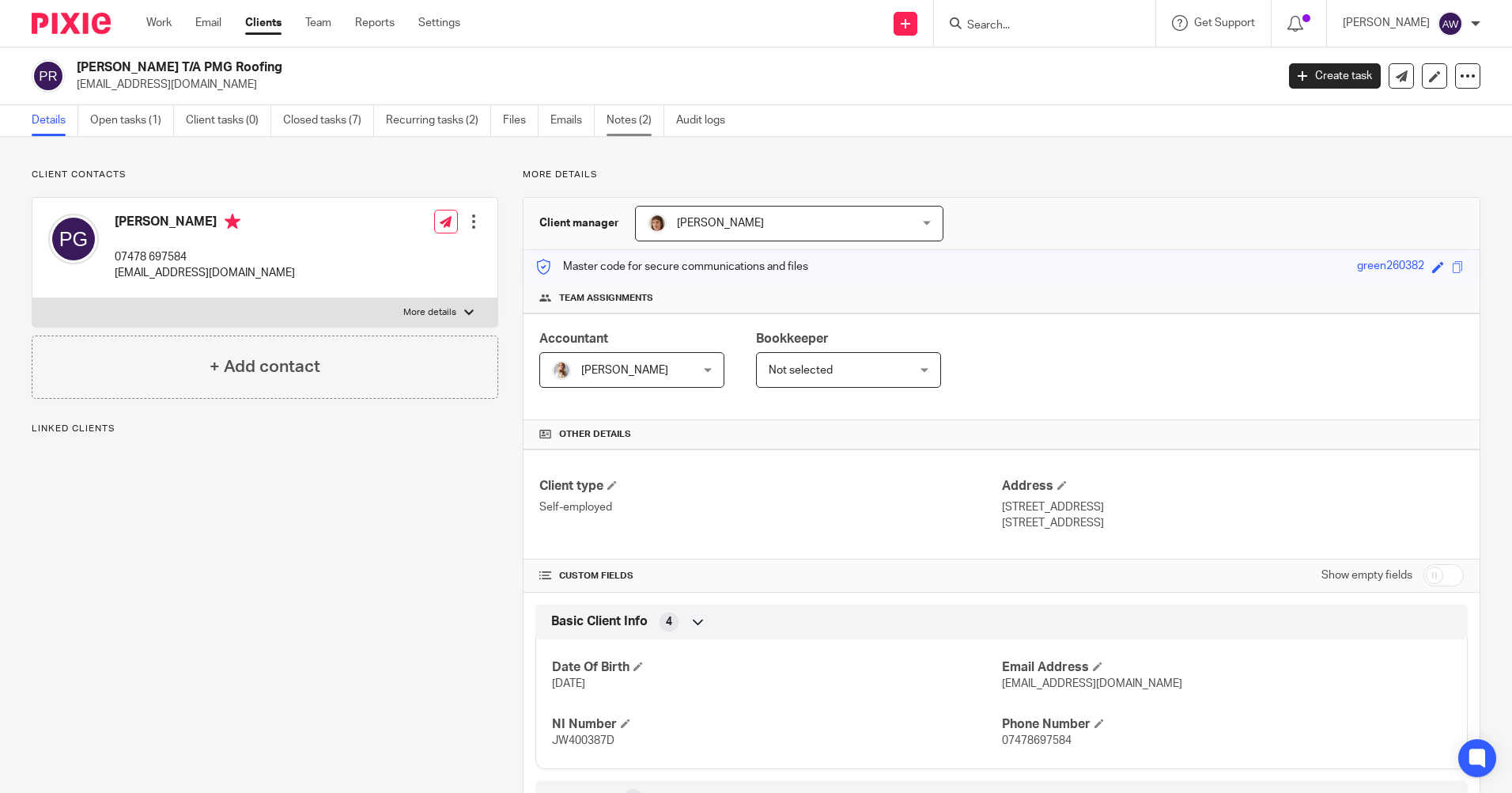
click at [636, 119] on link "Notes (2)" at bounding box center [636, 120] width 57 height 30
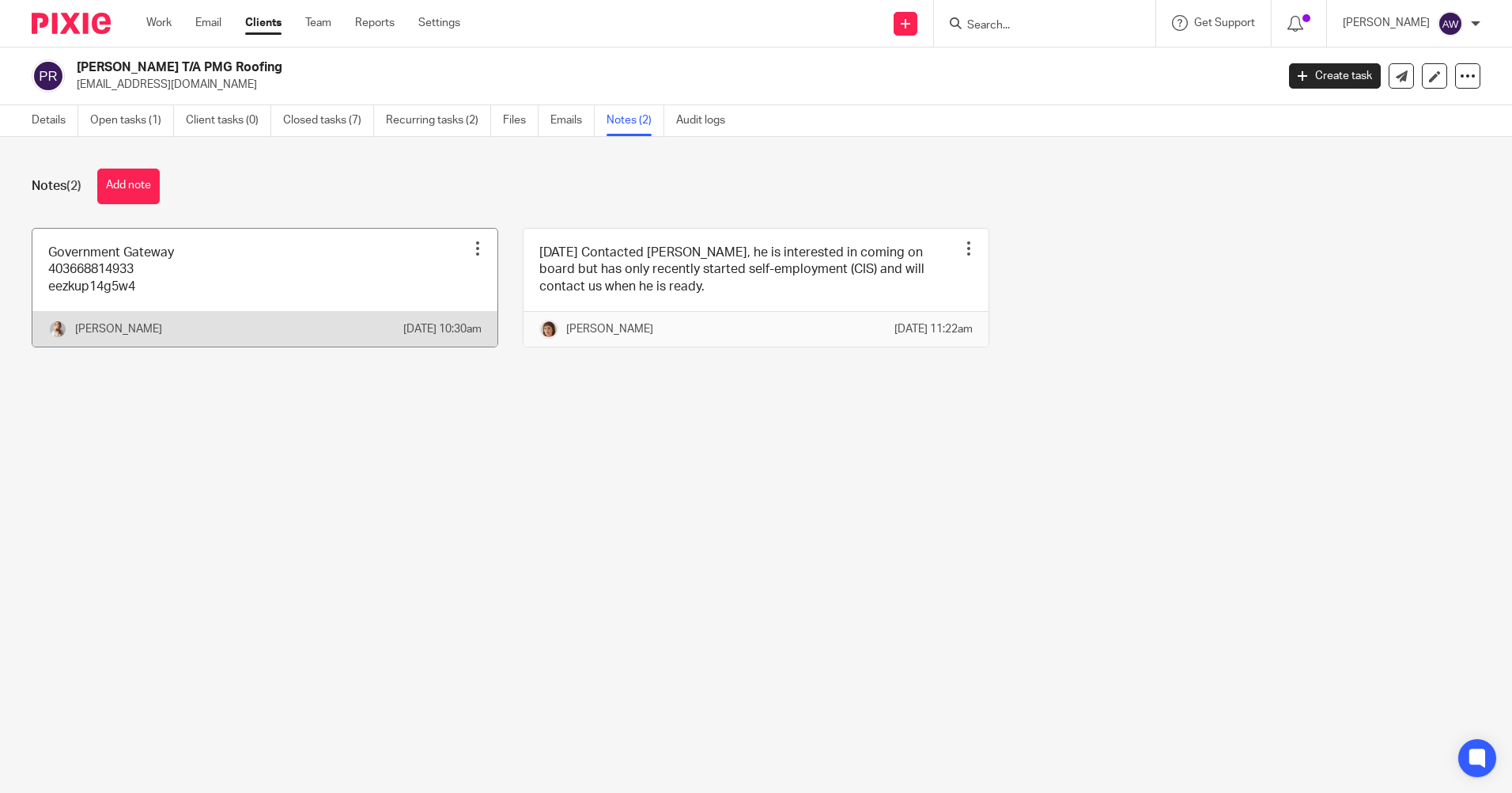
drag, startPoint x: 477, startPoint y: 247, endPoint x: 469, endPoint y: 257, distance: 12.8
click at [477, 247] on div "Pin note Edit note Delete note" at bounding box center [477, 248] width 23 height 23
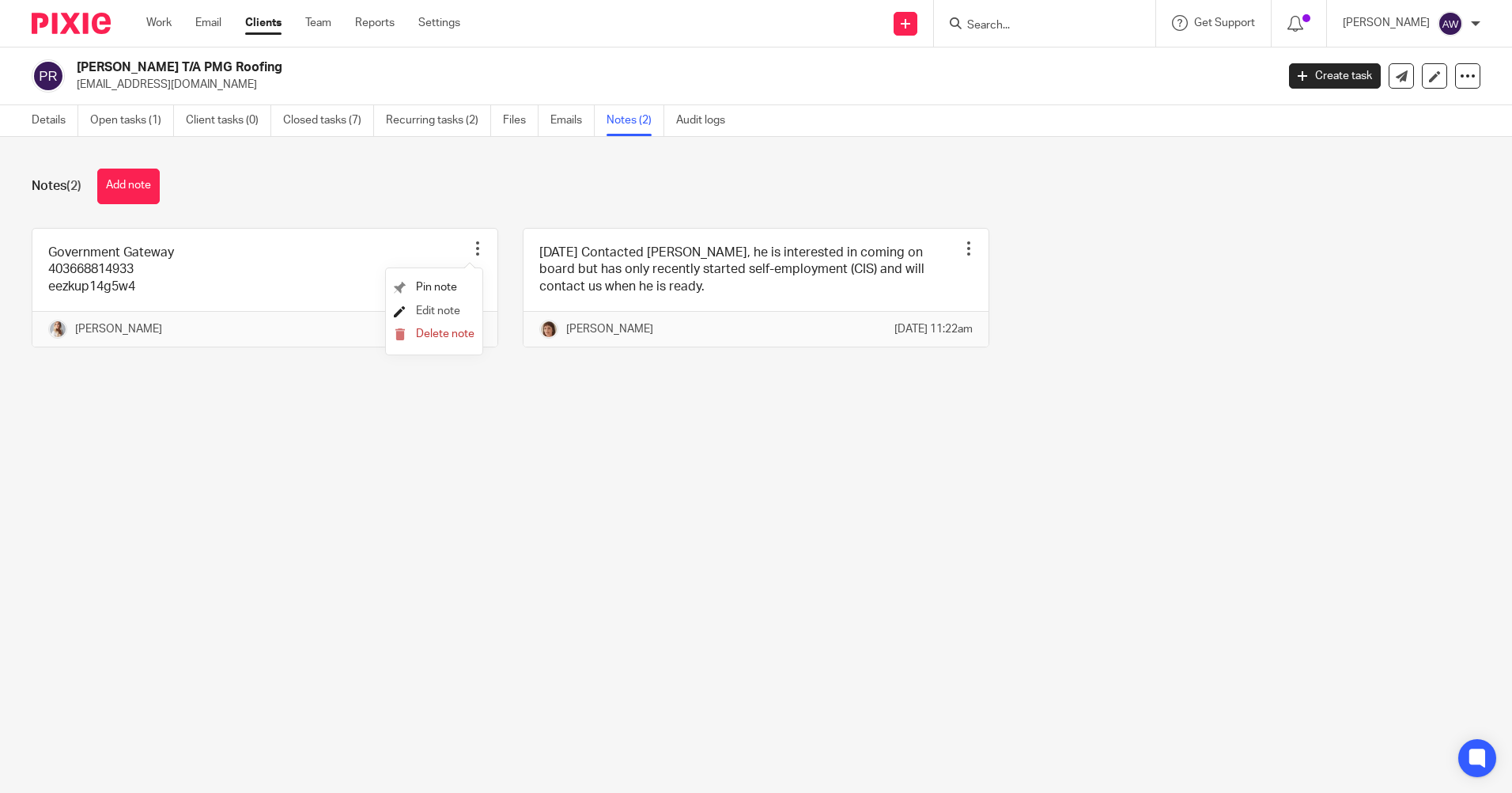
click at [443, 309] on span "Edit note" at bounding box center [438, 310] width 44 height 11
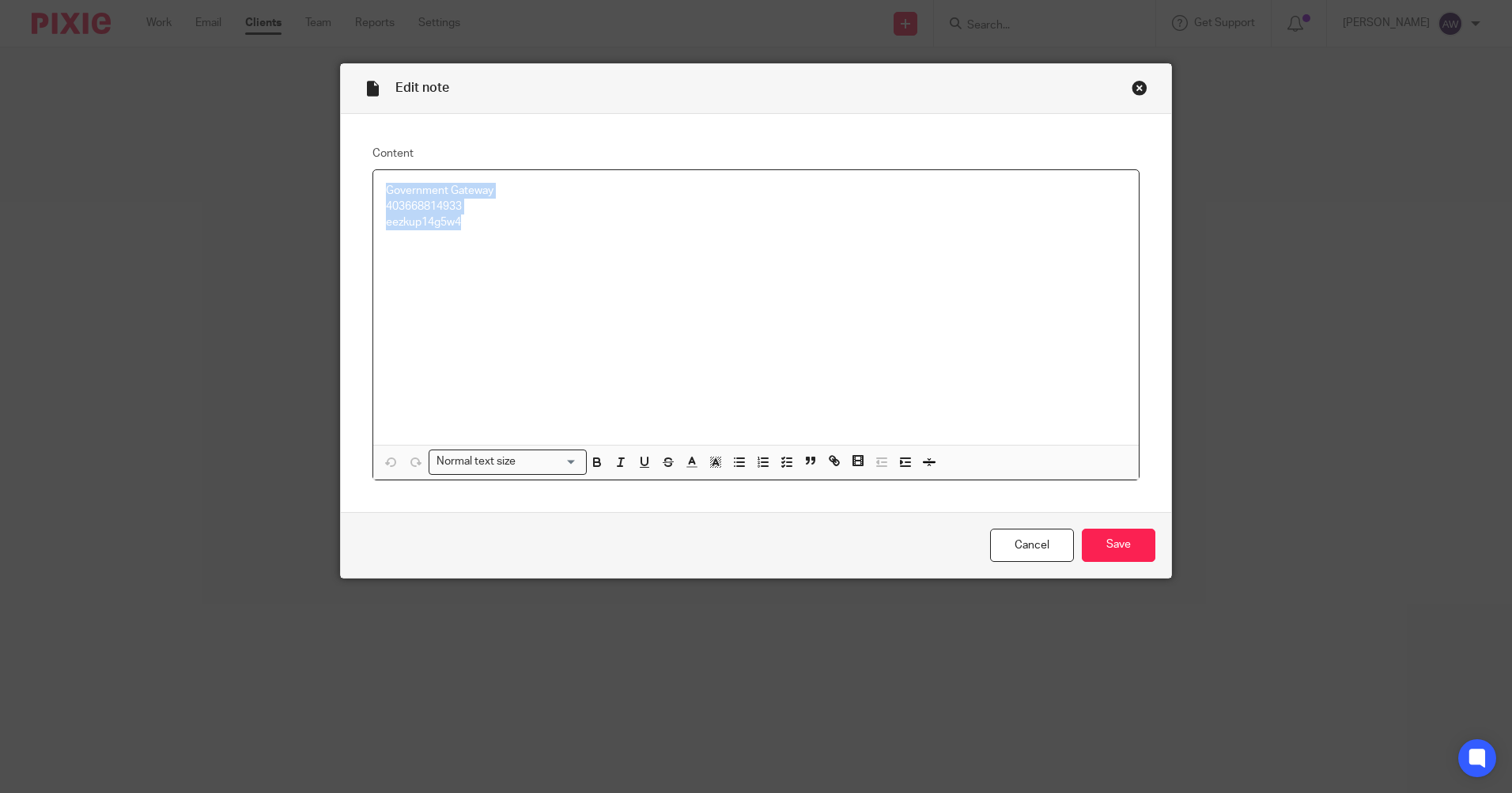
drag, startPoint x: 380, startPoint y: 186, endPoint x: 498, endPoint y: 223, distance: 123.7
click at [498, 223] on div "Government Gateway 403668814933 eezkup14g5w4" at bounding box center [756, 308] width 766 height 275
copy div "Government Gateway 403668814933 eezkup14g5w4"
drag, startPoint x: 1041, startPoint y: 542, endPoint x: 22, endPoint y: 415, distance: 1026.9
click at [1040, 541] on link "Cancel" at bounding box center [1032, 545] width 83 height 34
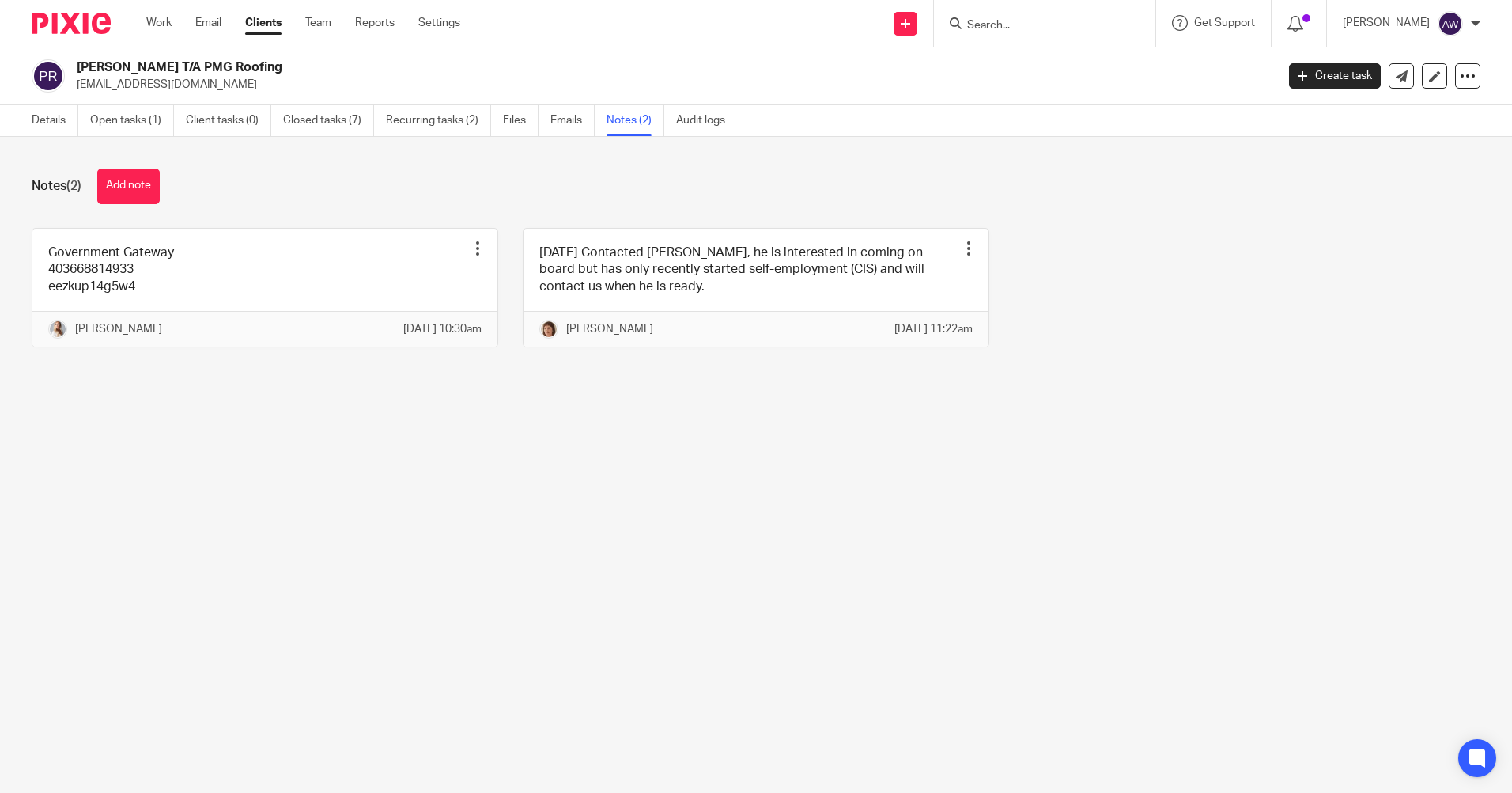
click at [1037, 26] on input "Search" at bounding box center [1037, 26] width 143 height 14
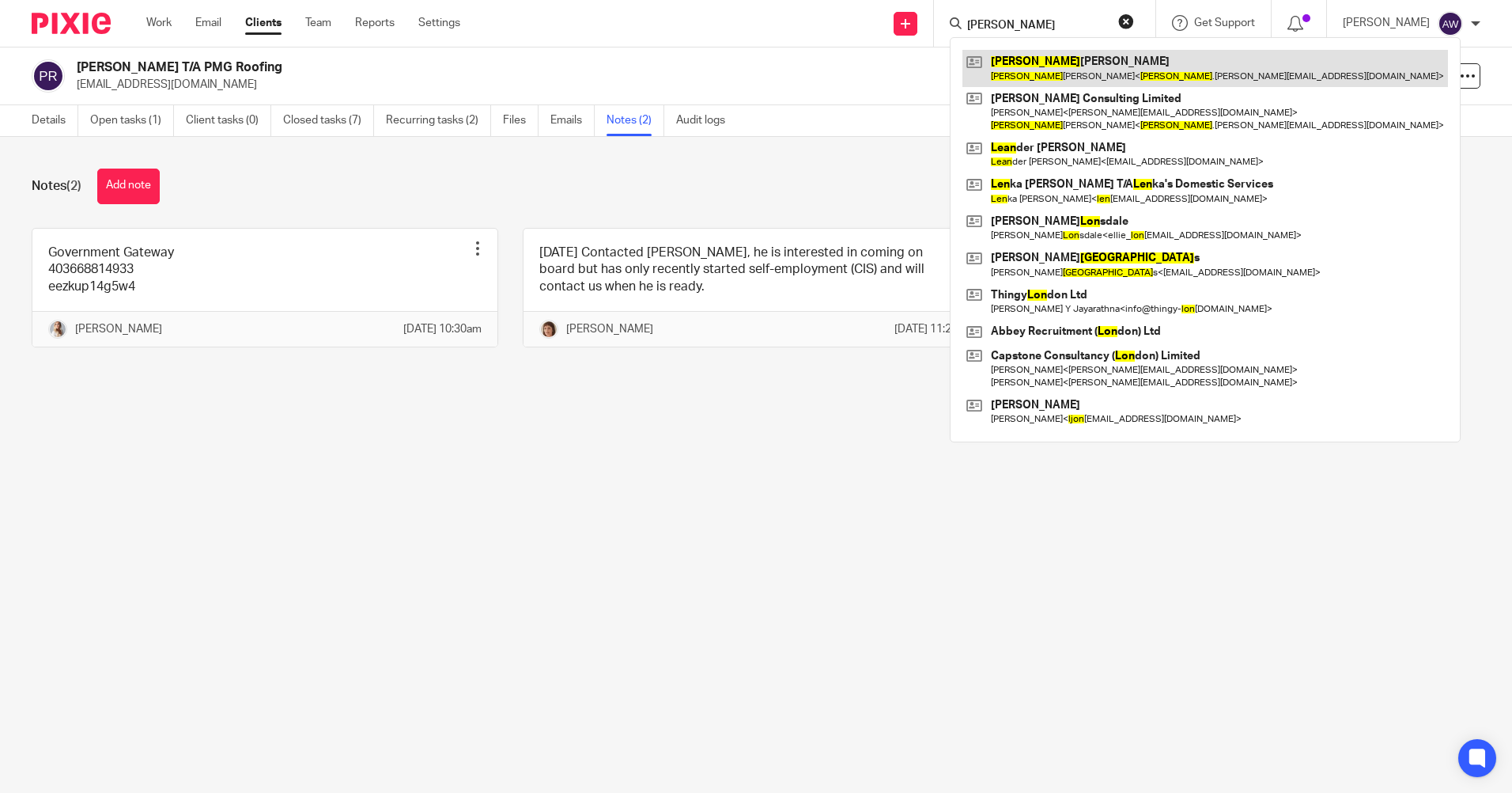
type input "leon"
click at [1035, 64] on link at bounding box center [1205, 68] width 486 height 37
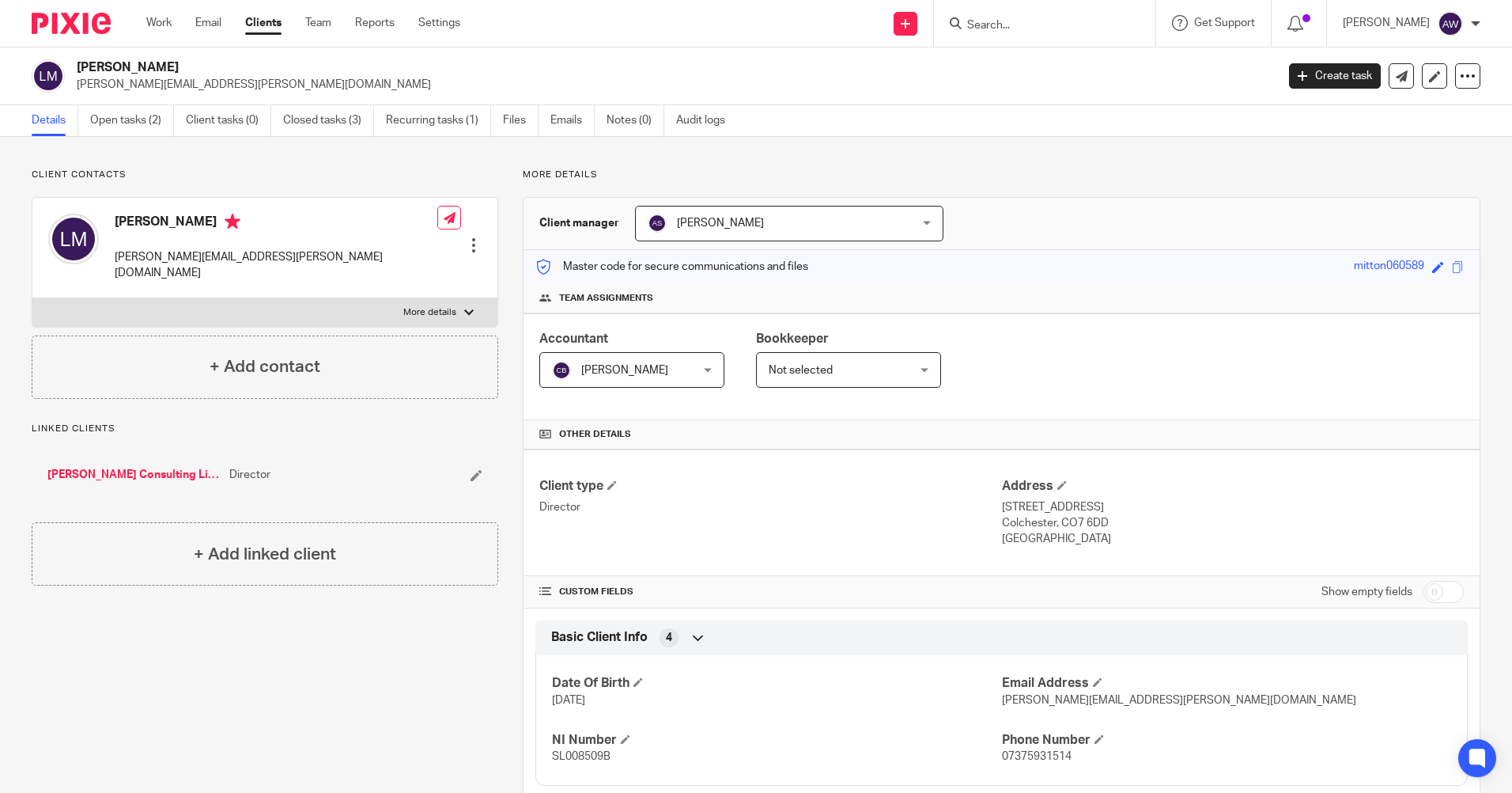
click at [999, 27] on input "Search" at bounding box center [1037, 26] width 143 height 14
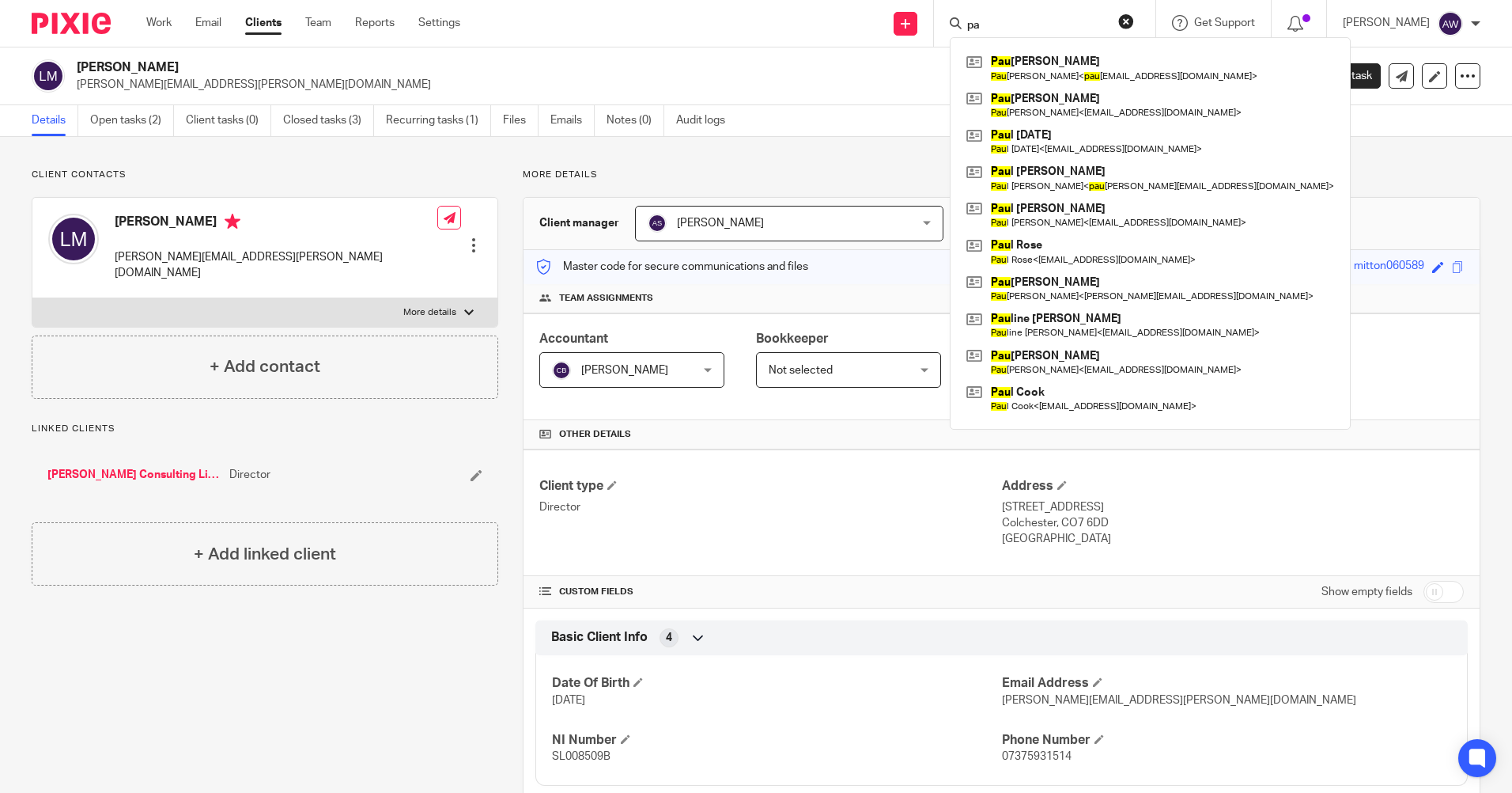
type input "p"
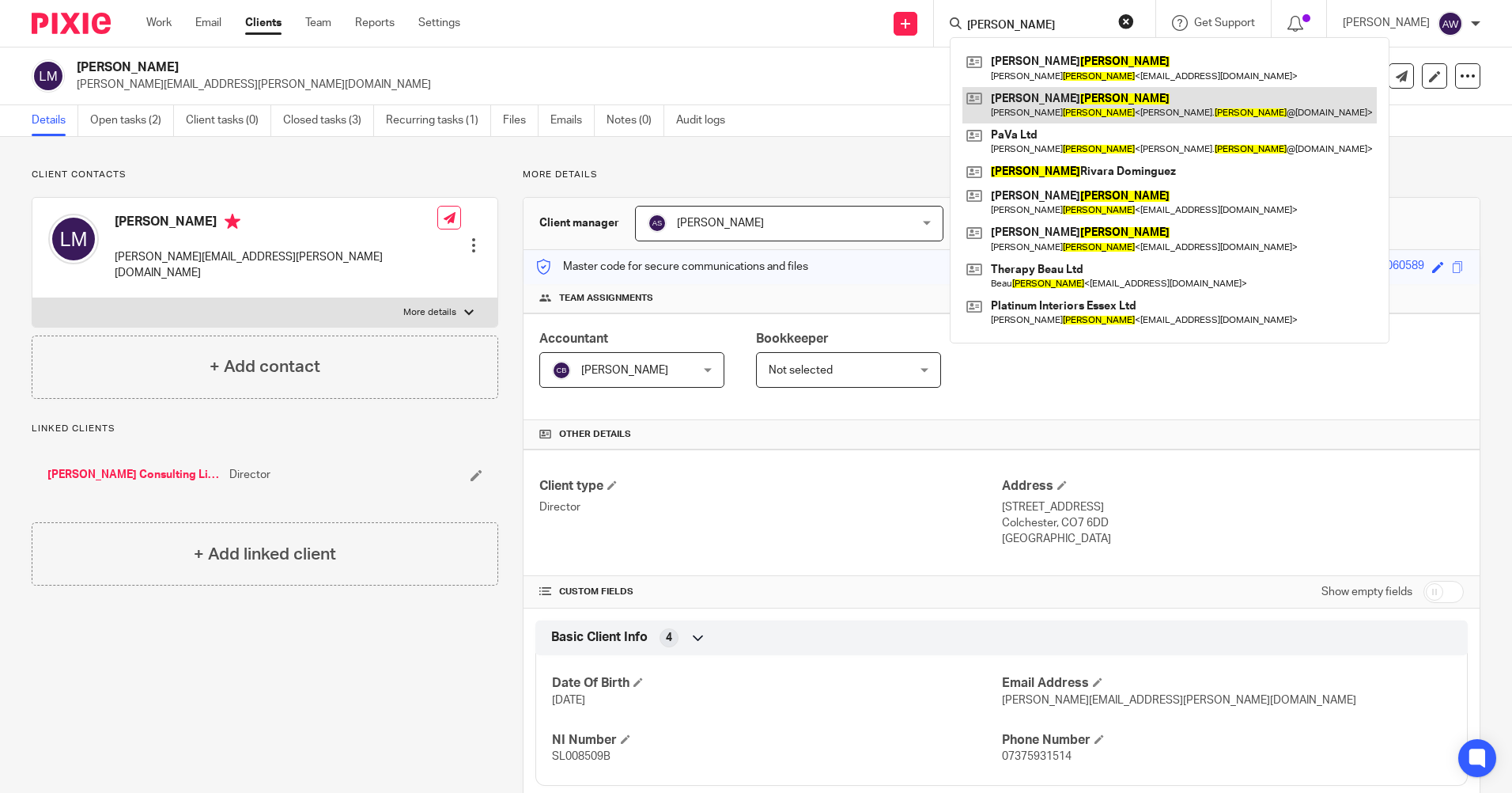
type input "robertson"
click at [1082, 100] on link at bounding box center [1169, 105] width 415 height 37
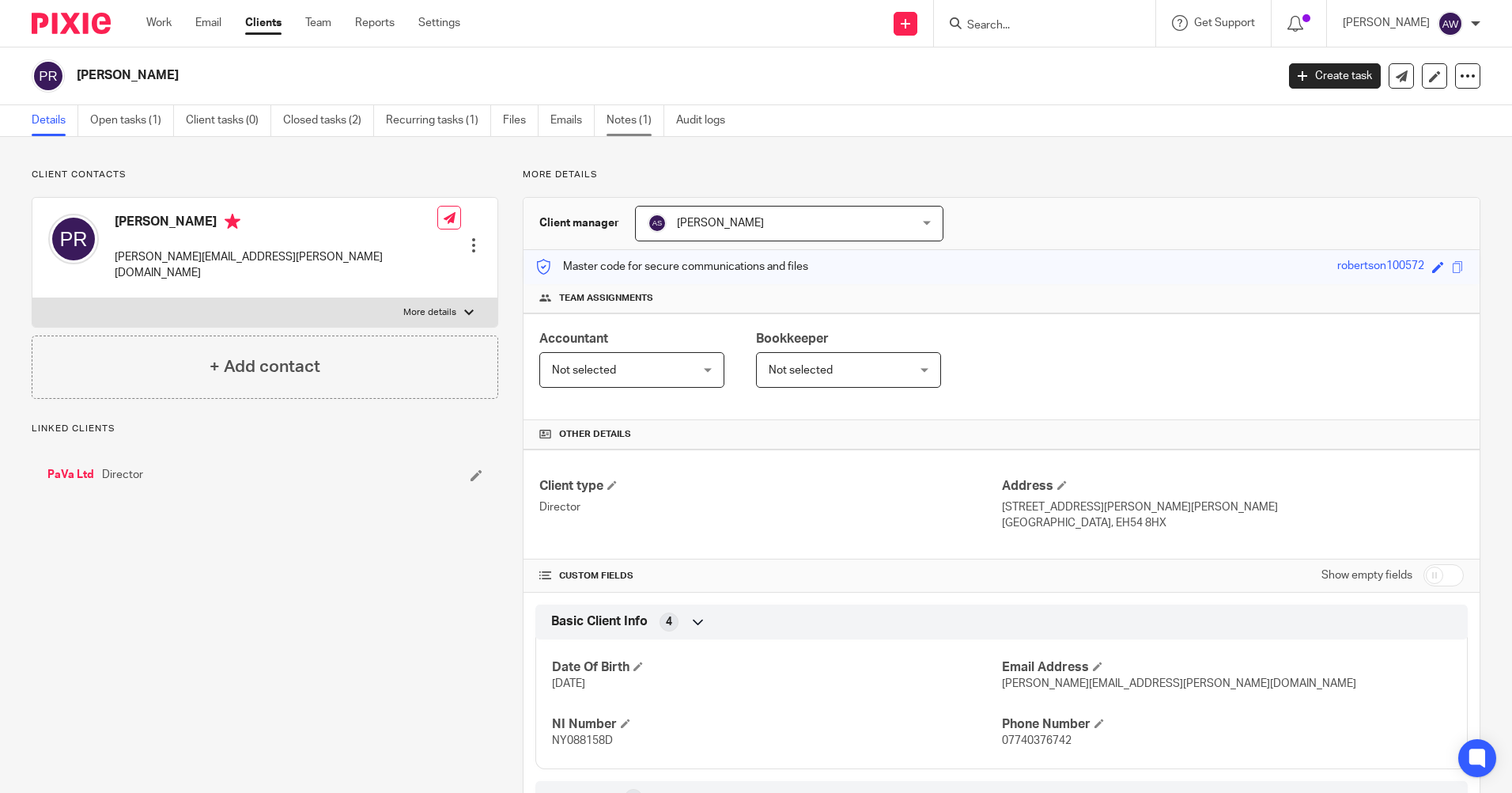
click at [636, 126] on link "Notes (1)" at bounding box center [636, 120] width 57 height 30
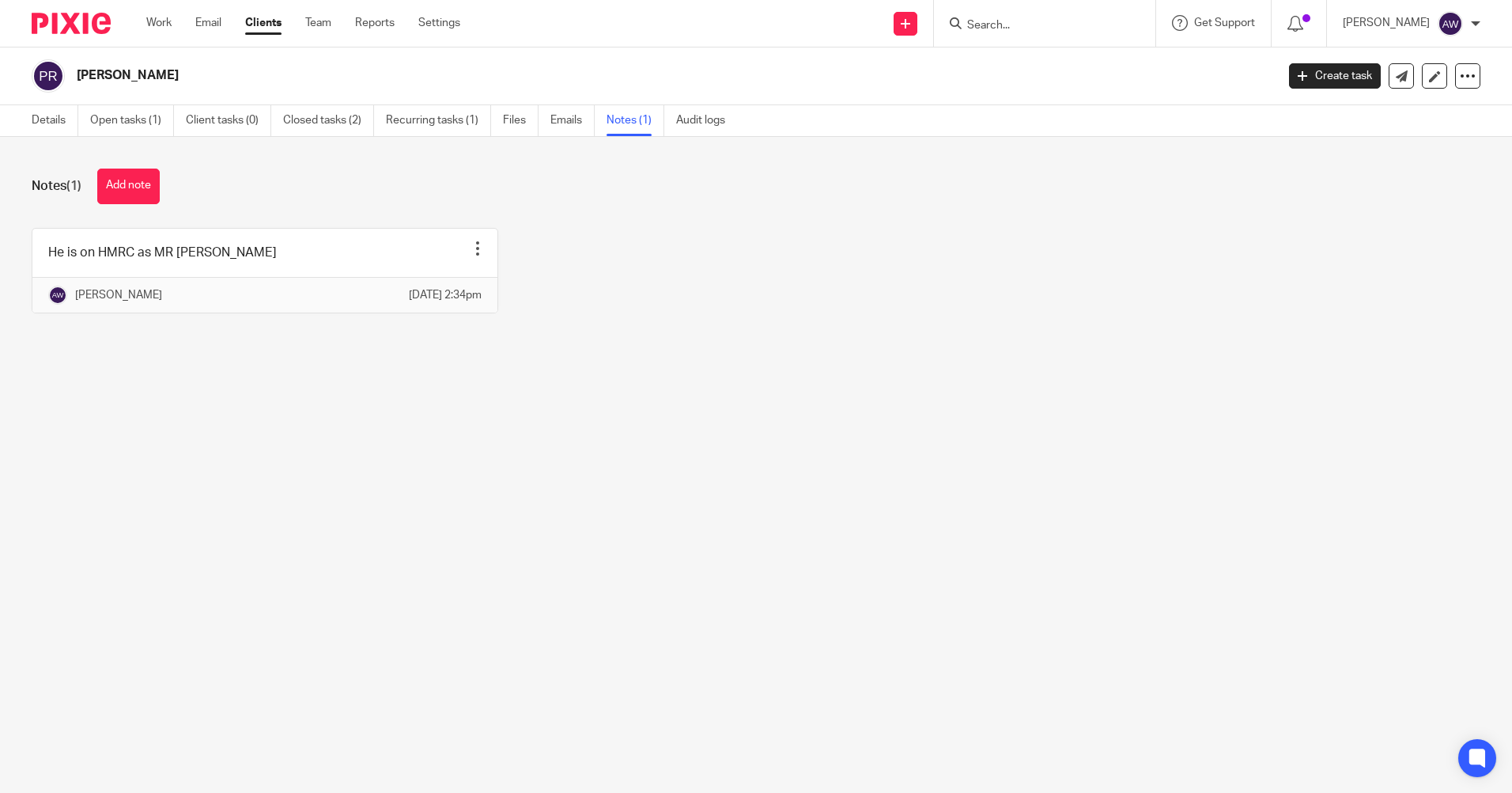
click at [470, 252] on div at bounding box center [477, 249] width 16 height 16
click at [469, 309] on li "Edit note" at bounding box center [434, 311] width 81 height 23
click at [463, 309] on li "Edit note" at bounding box center [434, 311] width 81 height 23
click at [443, 311] on span "Edit note" at bounding box center [438, 310] width 44 height 11
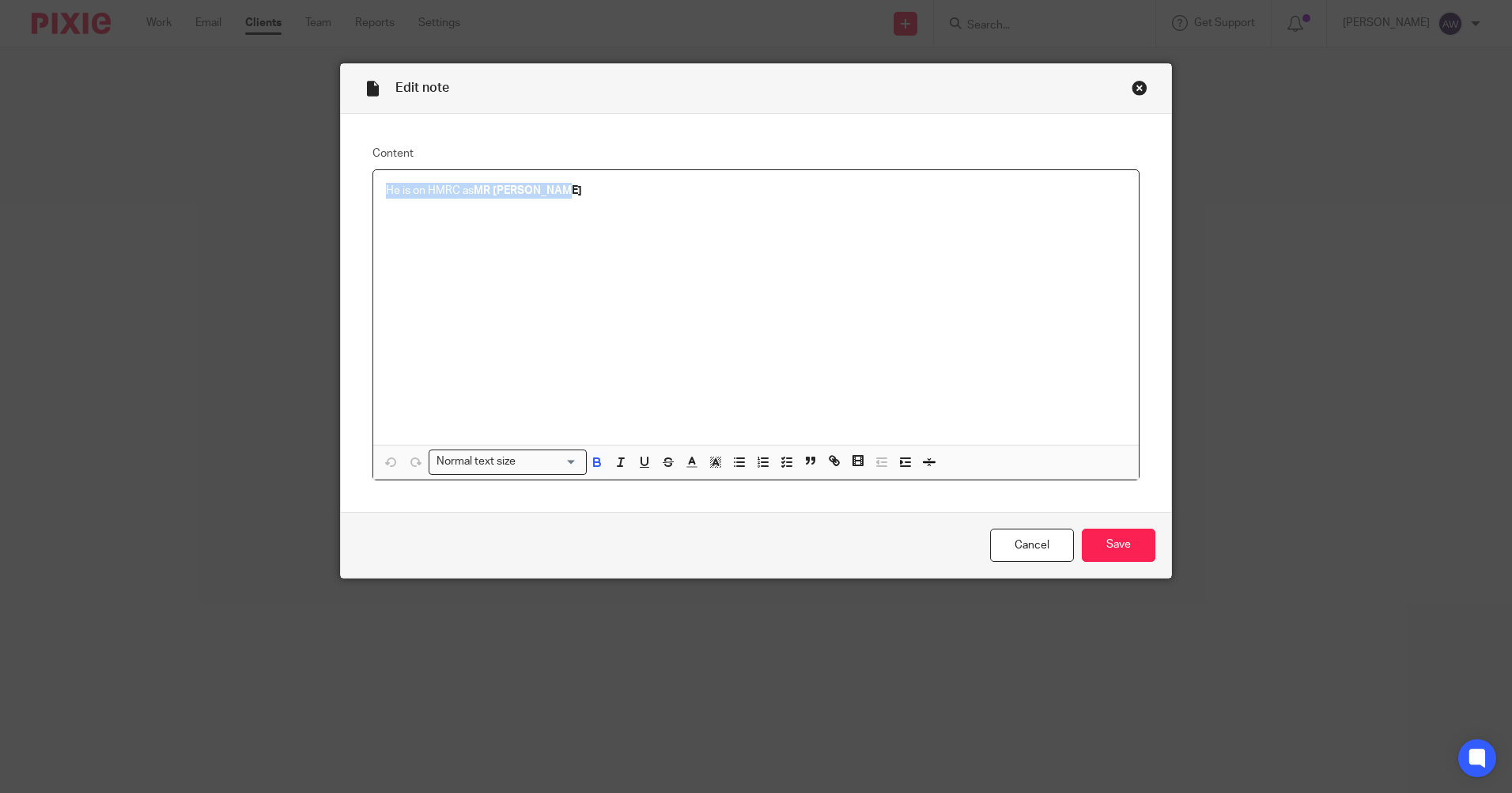
drag, startPoint x: 380, startPoint y: 189, endPoint x: 565, endPoint y: 189, distance: 185.0
click at [591, 189] on p "He is on HMRC as MR [PERSON_NAME]" at bounding box center [756, 190] width 740 height 16
copy p "He is on HMRC as MR [PERSON_NAME]"
click at [1021, 539] on link "Cancel" at bounding box center [1032, 545] width 83 height 34
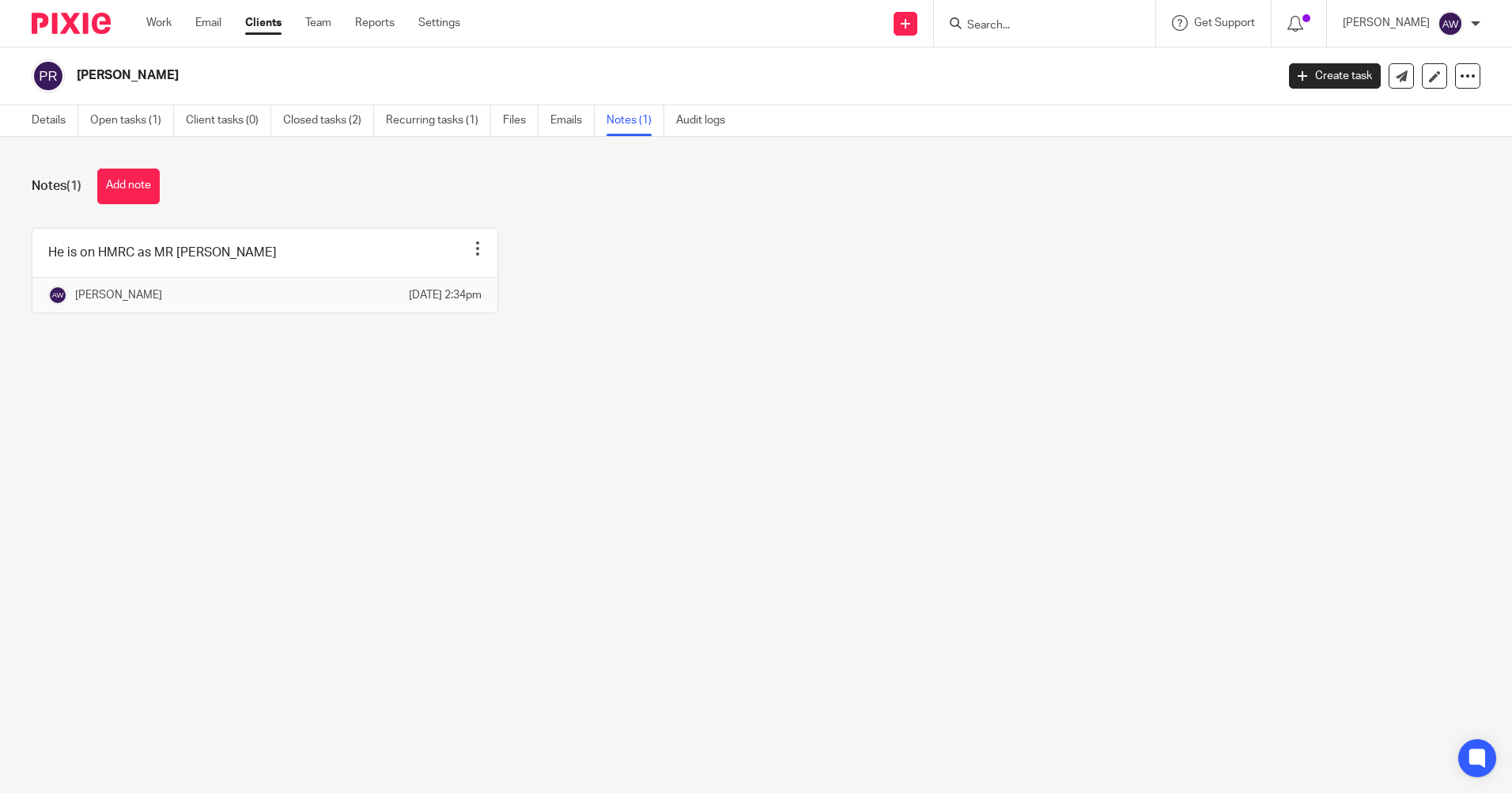
click at [983, 30] on input "Search" at bounding box center [1037, 26] width 143 height 14
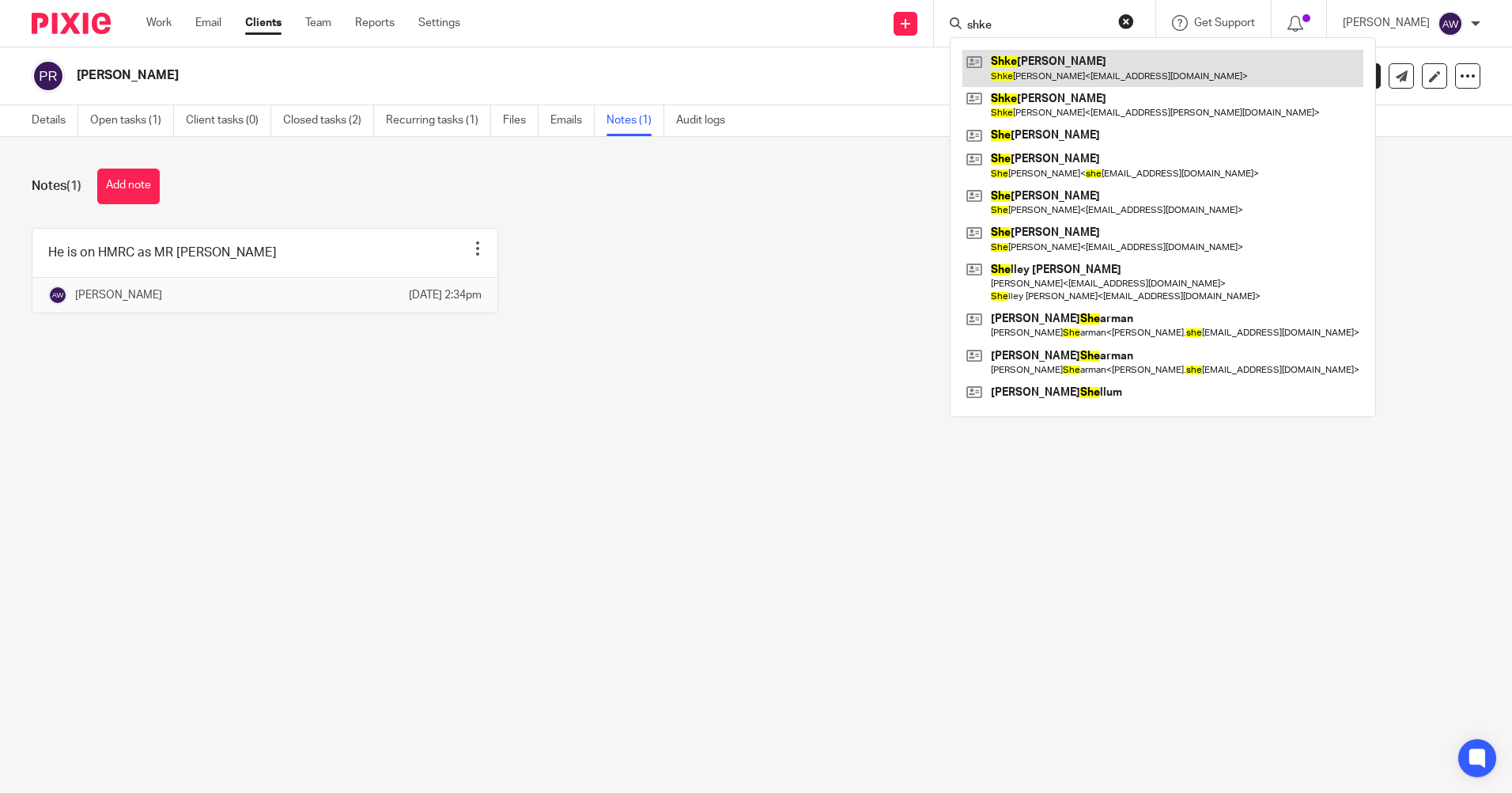
type input "shke"
click at [1065, 67] on link at bounding box center [1162, 68] width 401 height 37
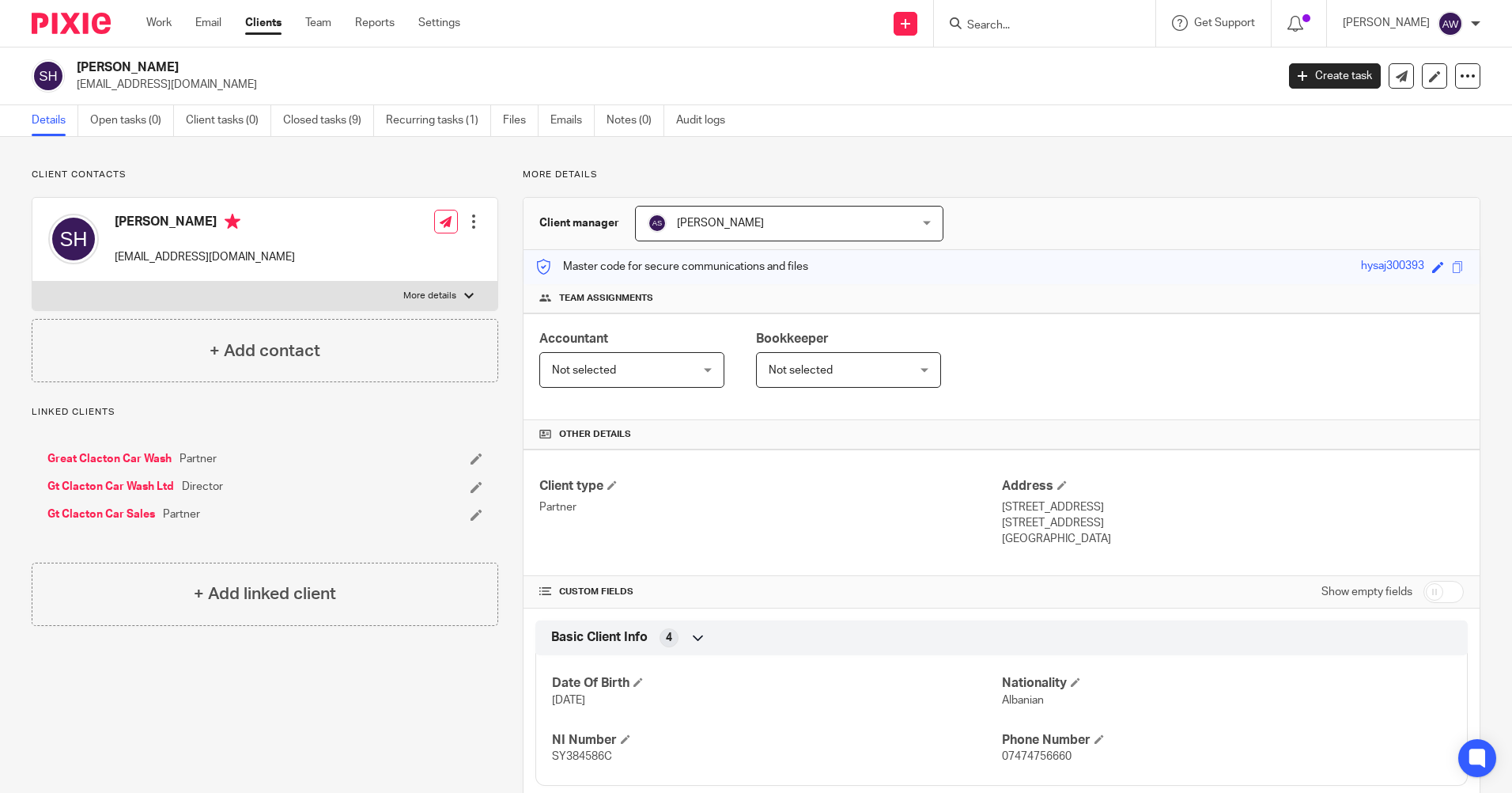
click at [994, 24] on input "Search" at bounding box center [1037, 26] width 143 height 14
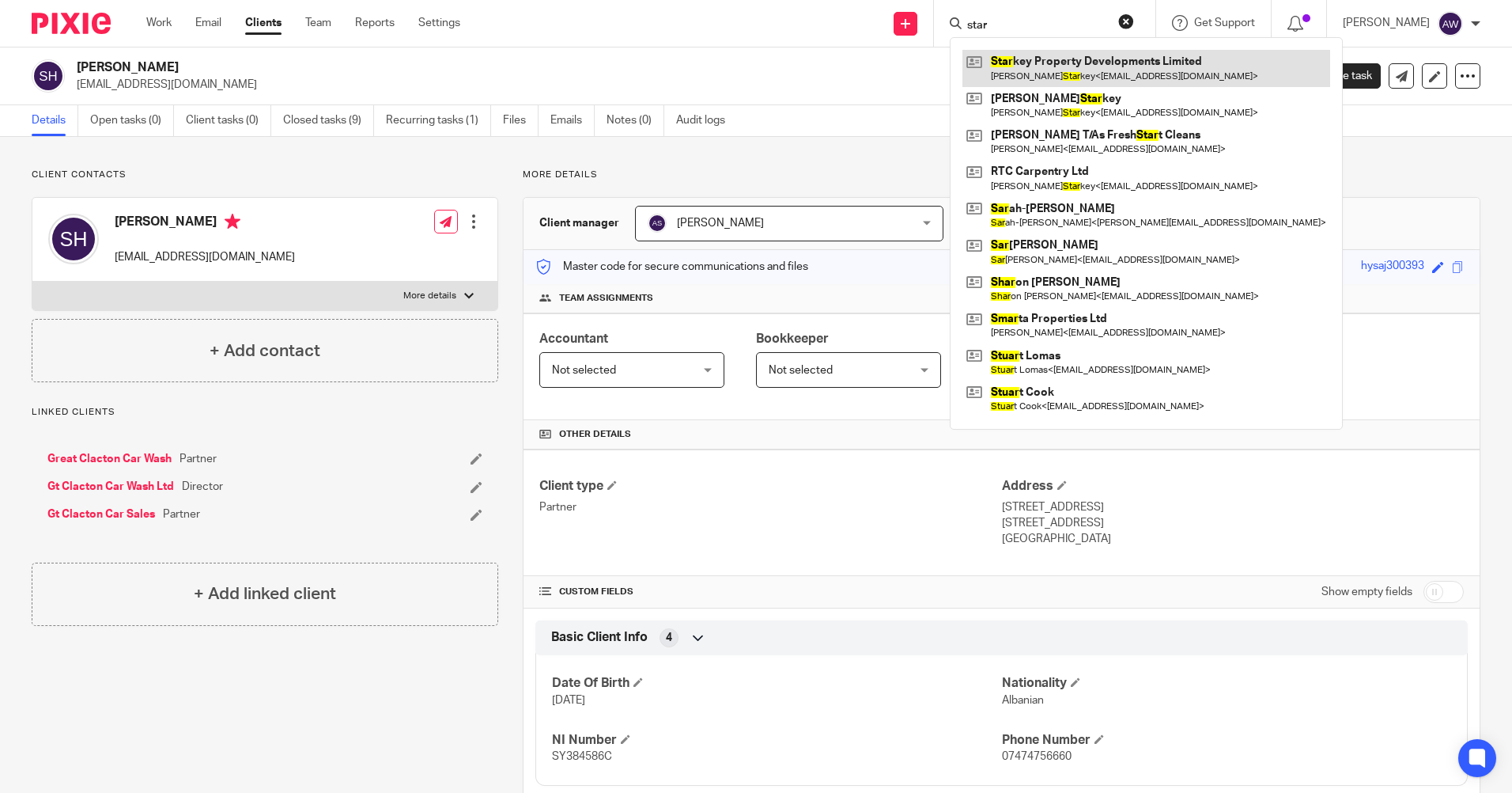
type input "star"
click at [1087, 66] on link at bounding box center [1146, 68] width 368 height 37
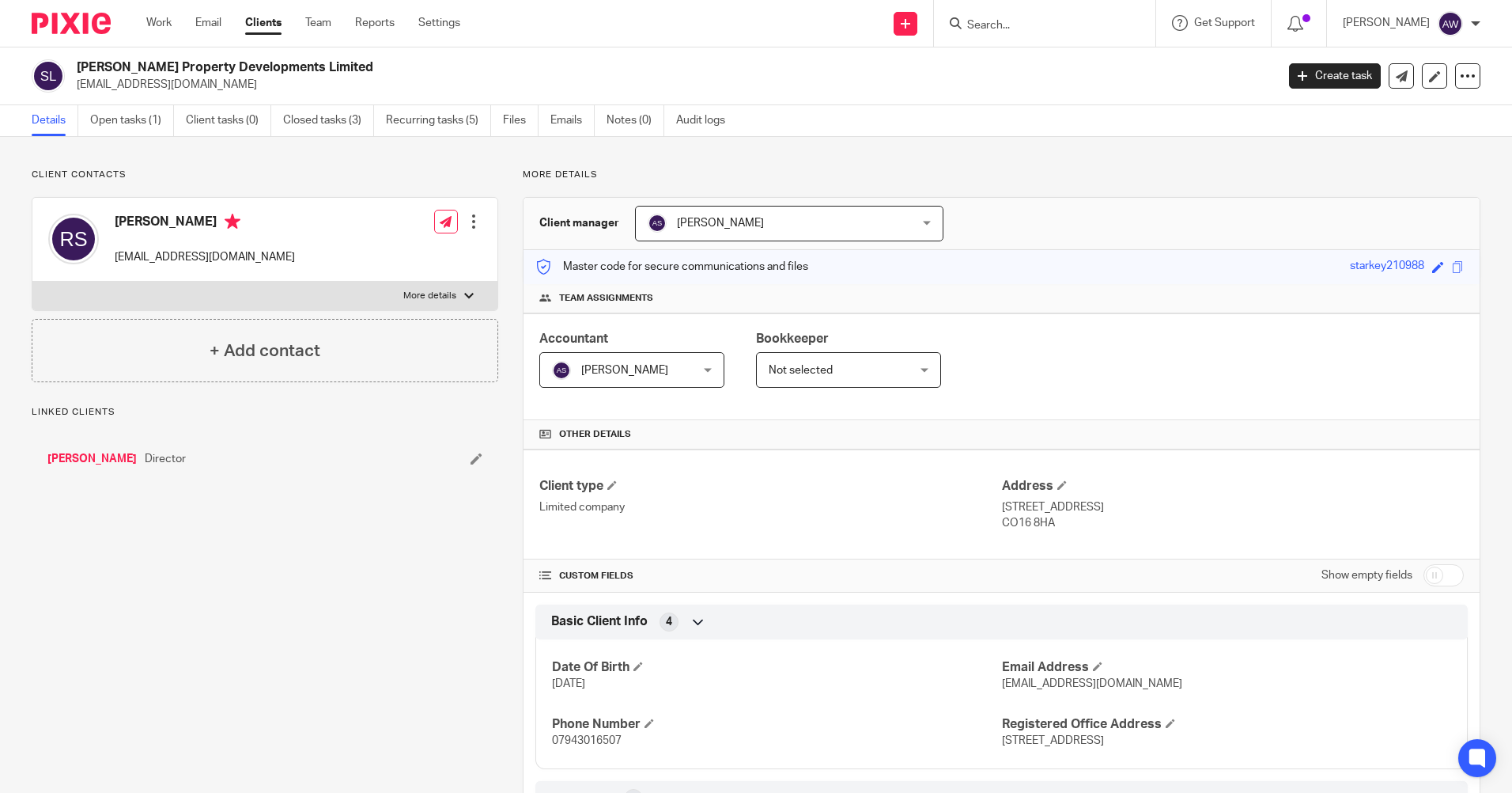
click at [1025, 25] on input "Search" at bounding box center [1037, 26] width 143 height 14
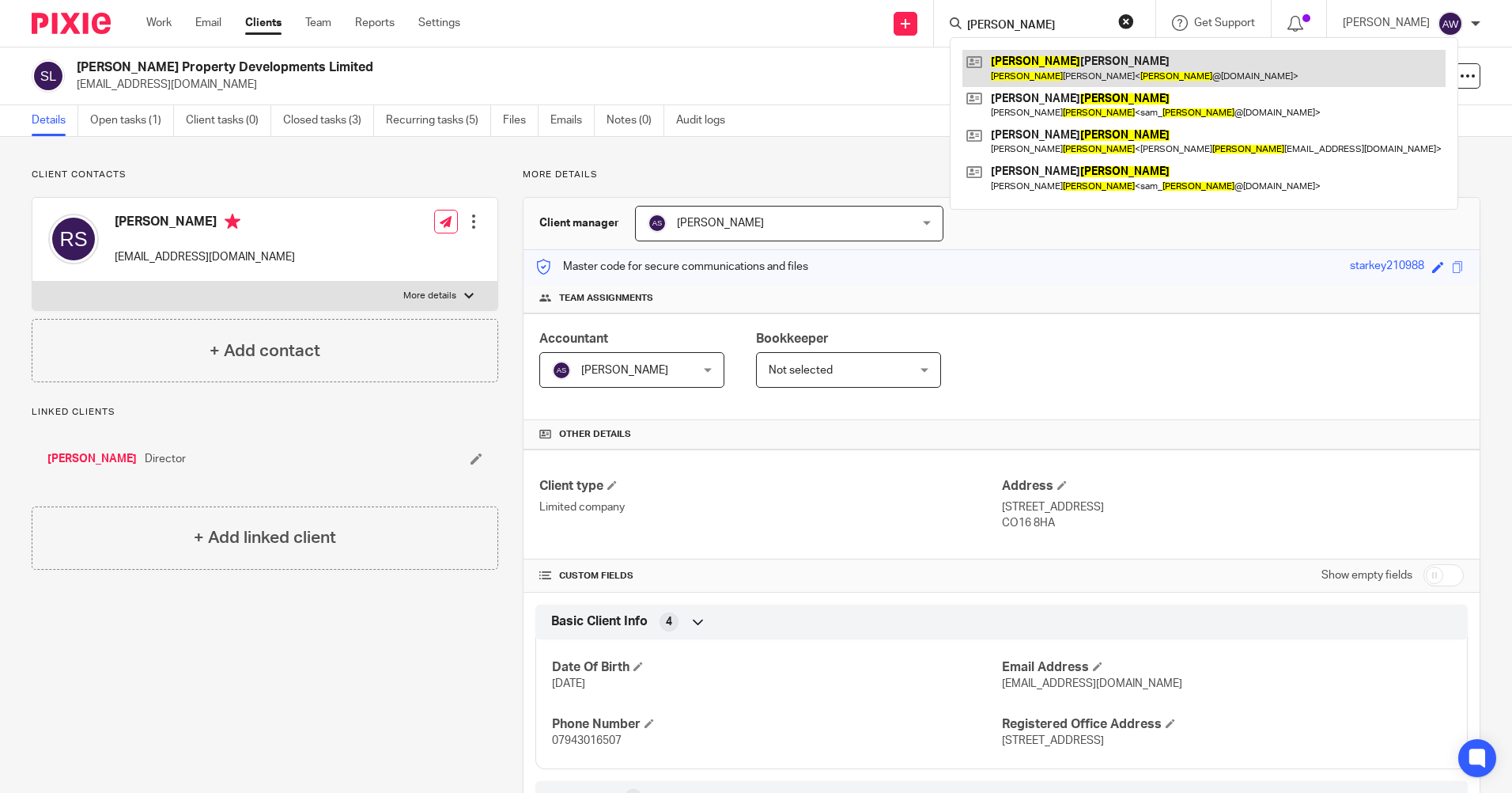
type input "[PERSON_NAME]"
click at [1045, 57] on link at bounding box center [1204, 68] width 483 height 37
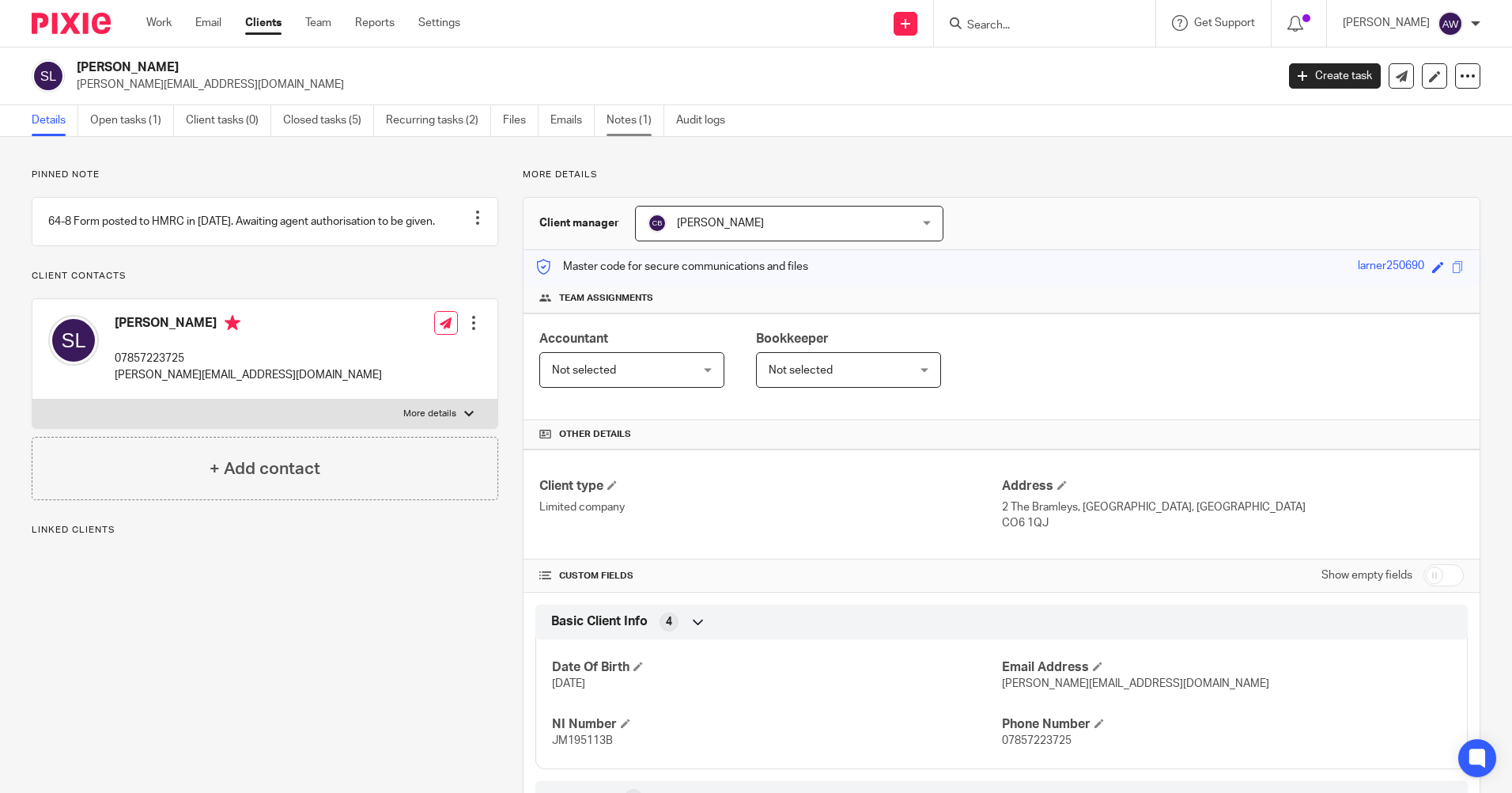
click at [644, 122] on link "Notes (1)" at bounding box center [636, 120] width 57 height 30
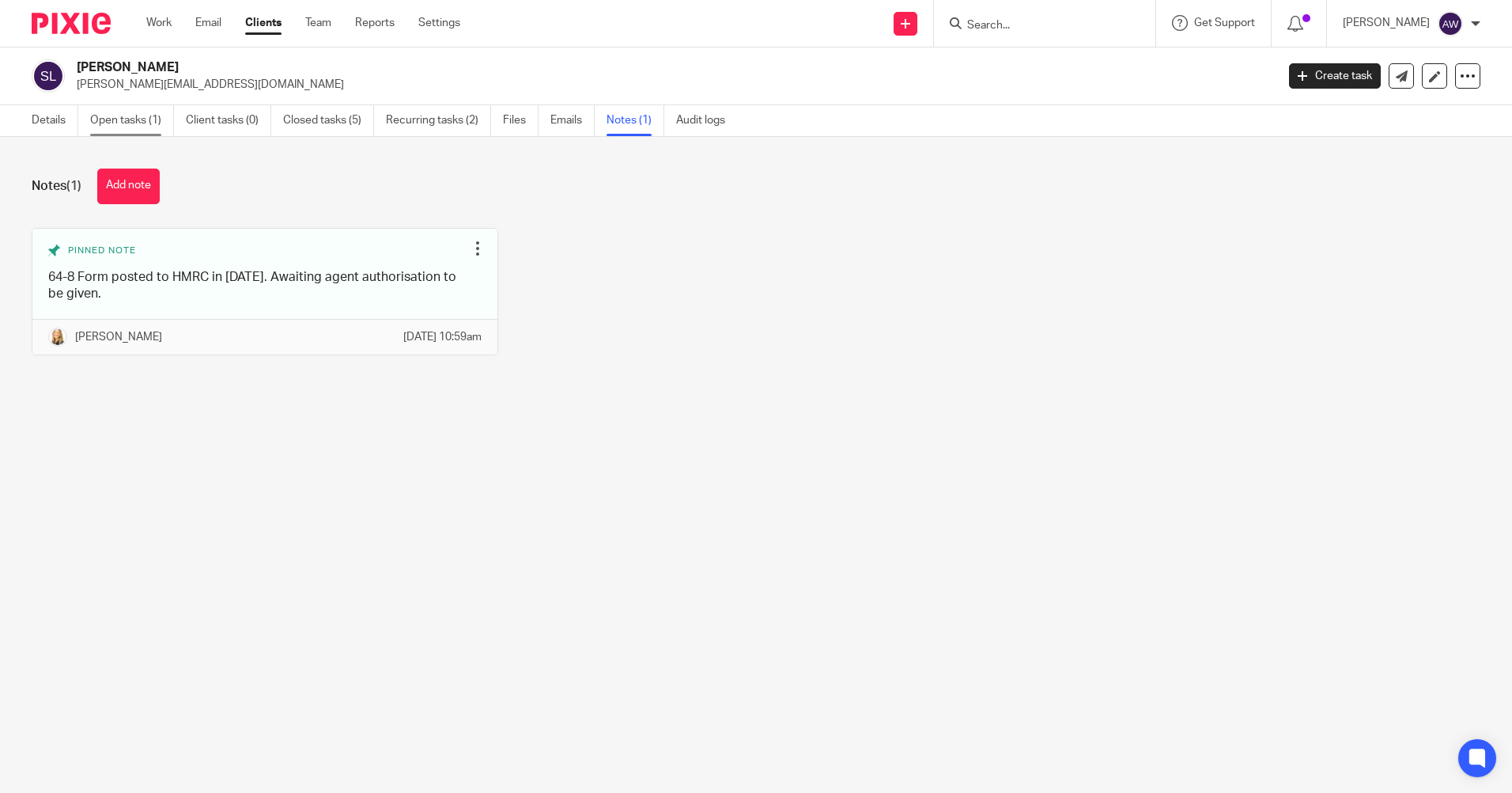
click at [117, 118] on link "Open tasks (1)" at bounding box center [132, 120] width 83 height 30
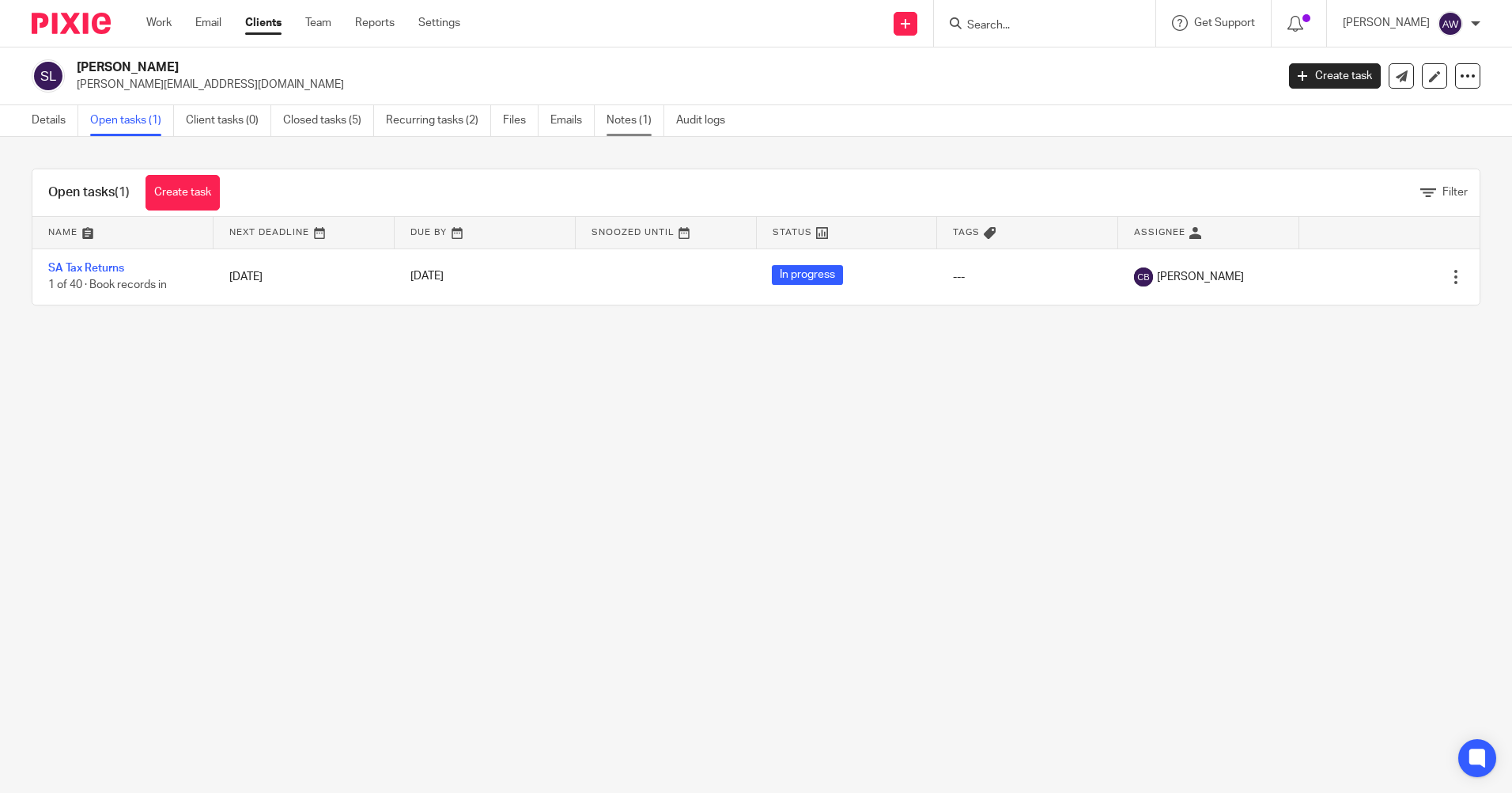
click at [644, 123] on link "Notes (1)" at bounding box center [636, 120] width 57 height 30
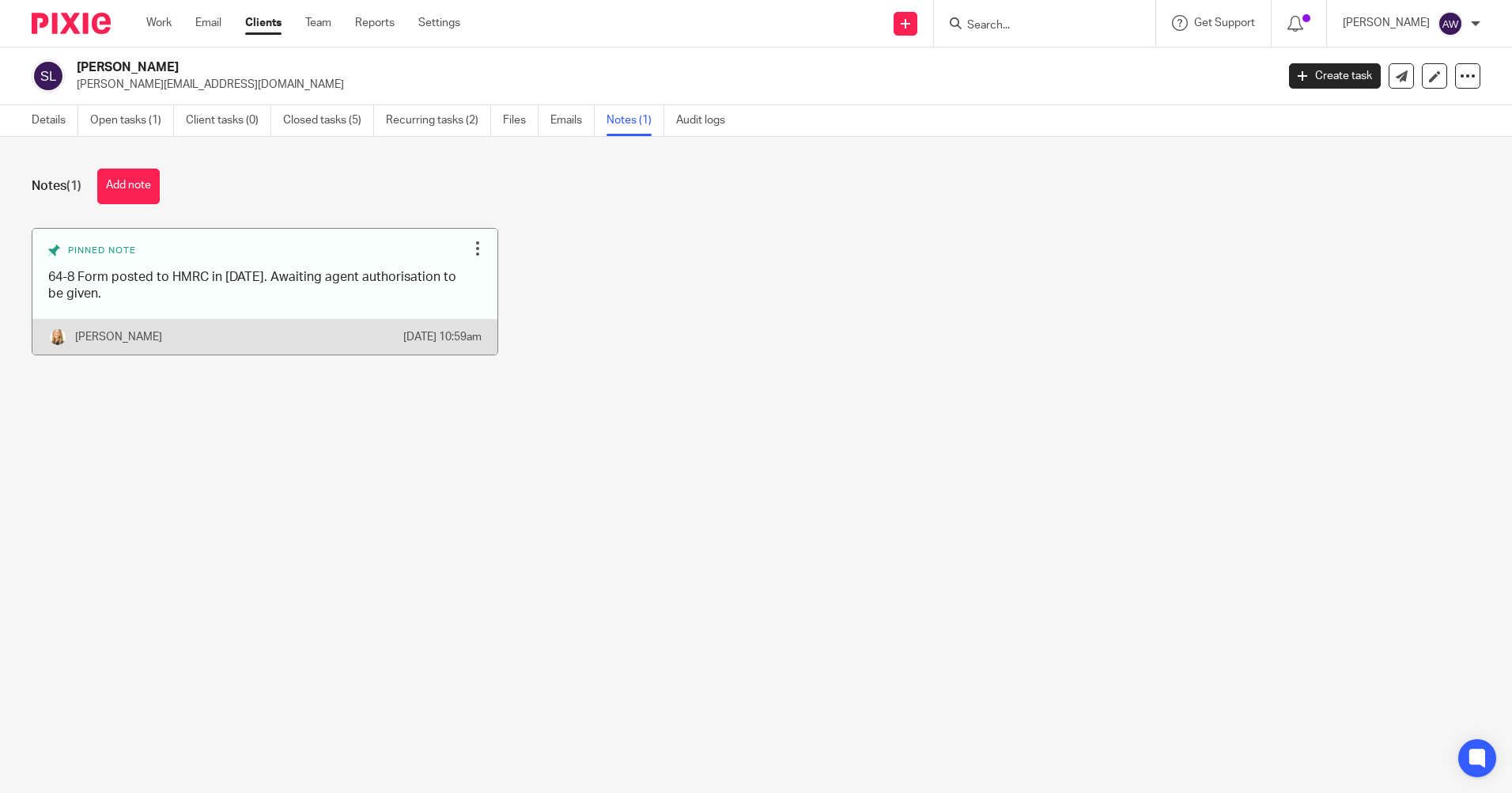
drag, startPoint x: 469, startPoint y: 247, endPoint x: 469, endPoint y: 257, distance: 10.0
click at [470, 247] on div at bounding box center [477, 249] width 16 height 16
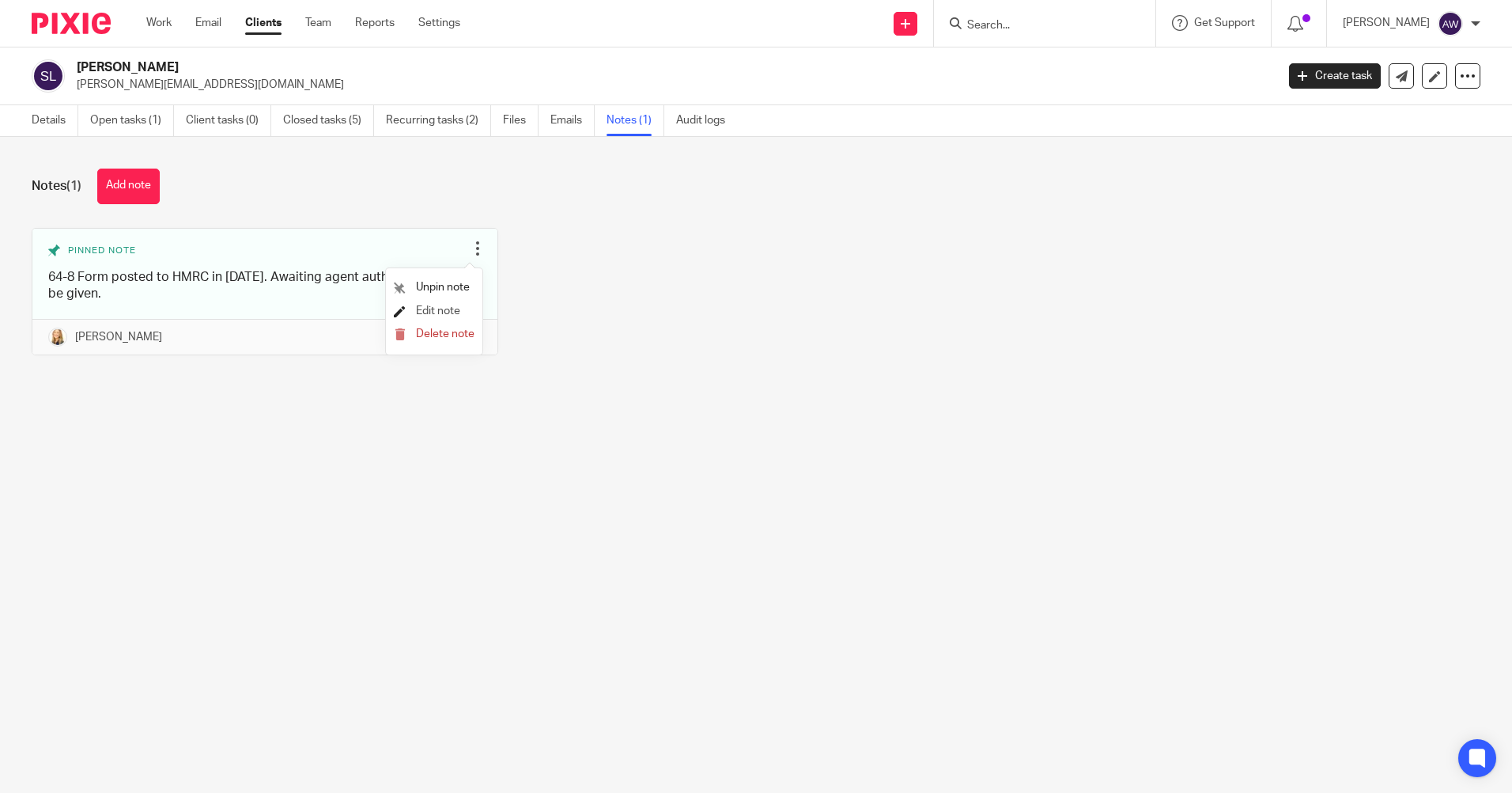
click at [451, 309] on span "Edit note" at bounding box center [438, 310] width 44 height 11
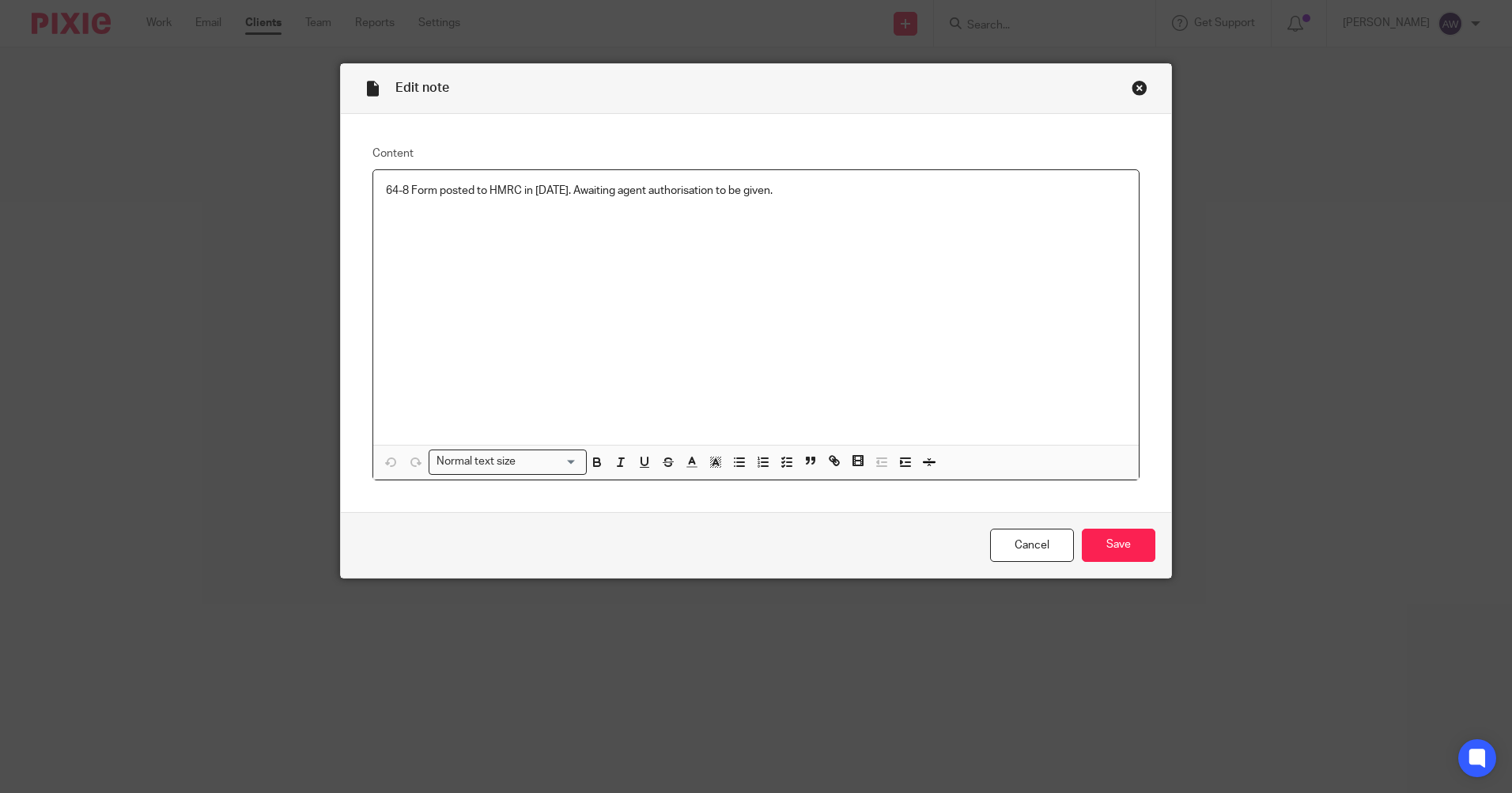
drag, startPoint x: 377, startPoint y: 190, endPoint x: 839, endPoint y: 190, distance: 462.0
click at [839, 190] on div "64-8 Form posted to HMRC in January 25. Awaiting agent authorisation to be give…" at bounding box center [756, 308] width 766 height 275
copy p "64-8 Form posted to HMRC in January 25. Awaiting agent authorisation to be give…"
click at [1024, 541] on link "Cancel" at bounding box center [1032, 545] width 83 height 34
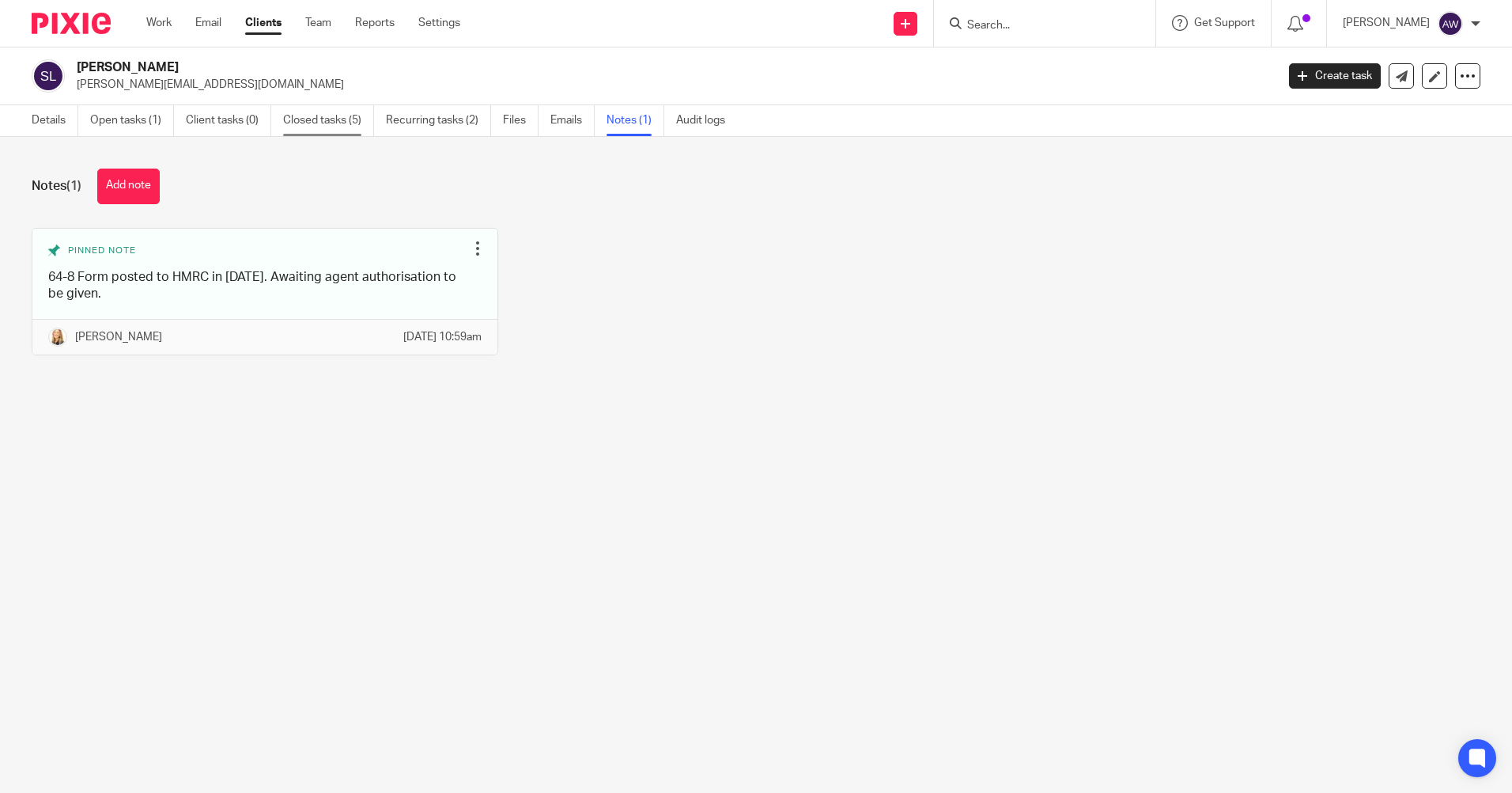
click at [327, 117] on link "Closed tasks (5)" at bounding box center [329, 120] width 91 height 30
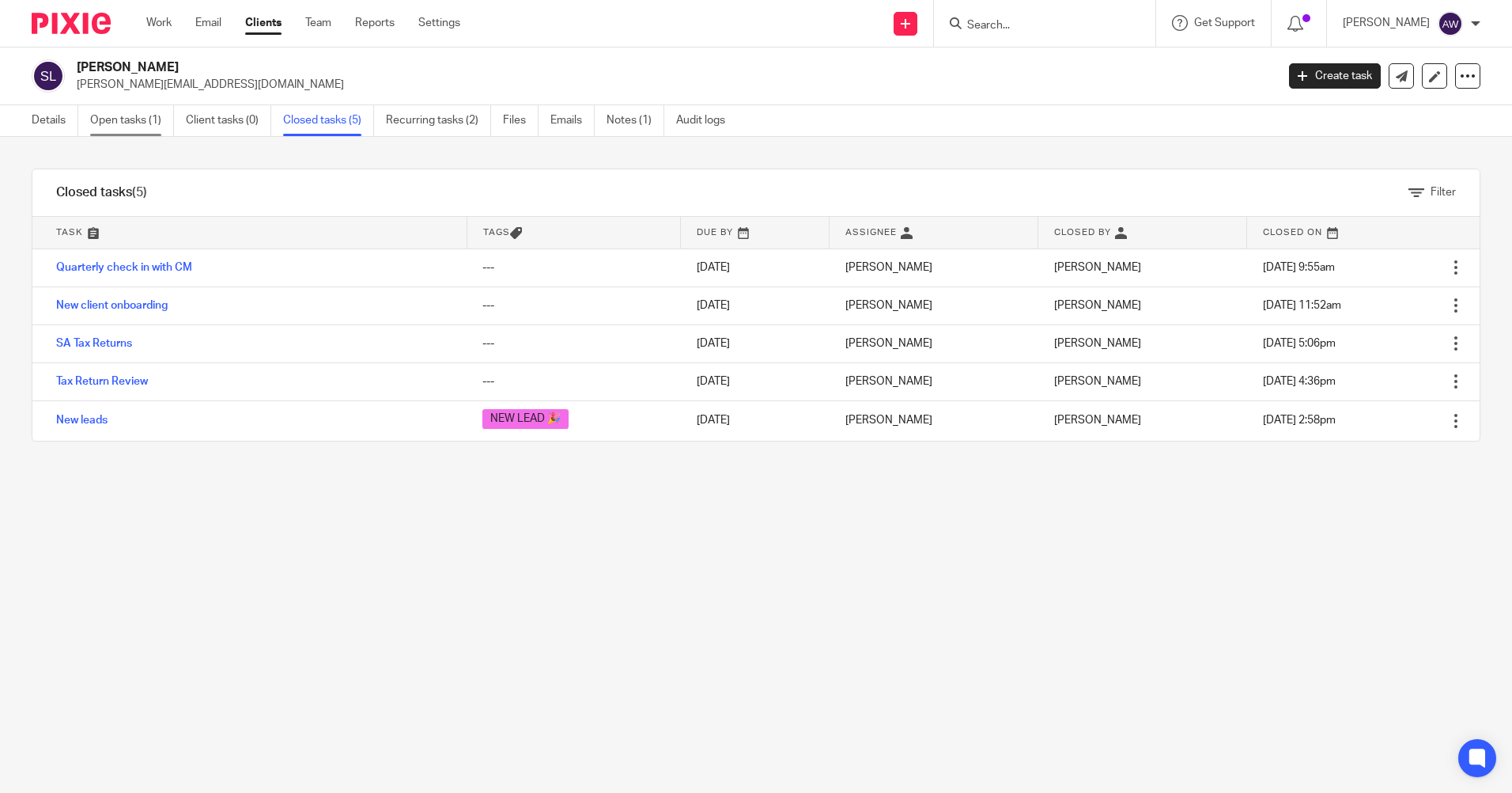
click at [130, 117] on link "Open tasks (1)" at bounding box center [132, 120] width 83 height 30
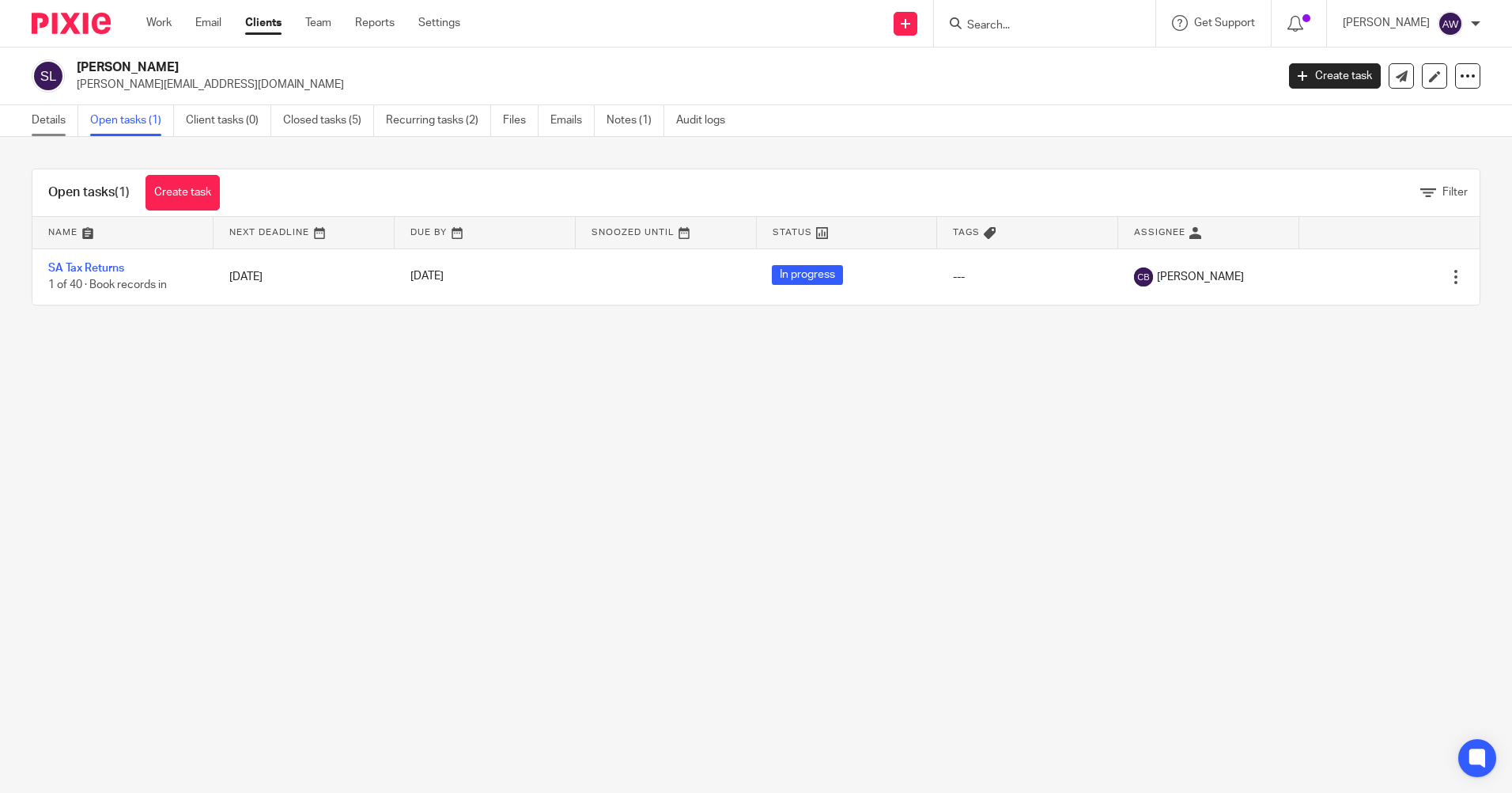
click at [49, 130] on link "Details" at bounding box center [55, 120] width 47 height 30
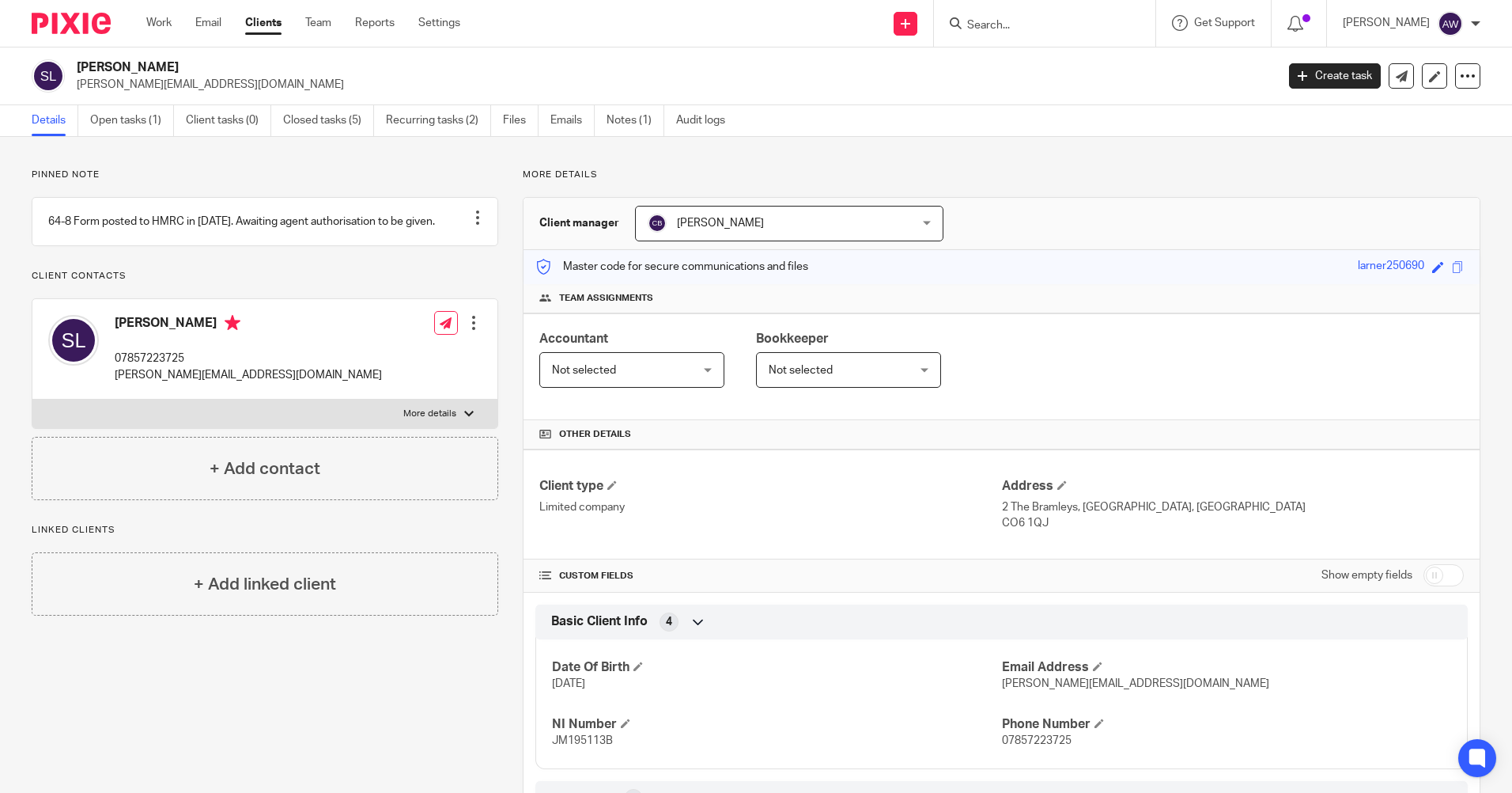
click at [1006, 39] on div at bounding box center [1044, 23] width 222 height 47
click at [1002, 30] on input "Search" at bounding box center [1037, 26] width 143 height 14
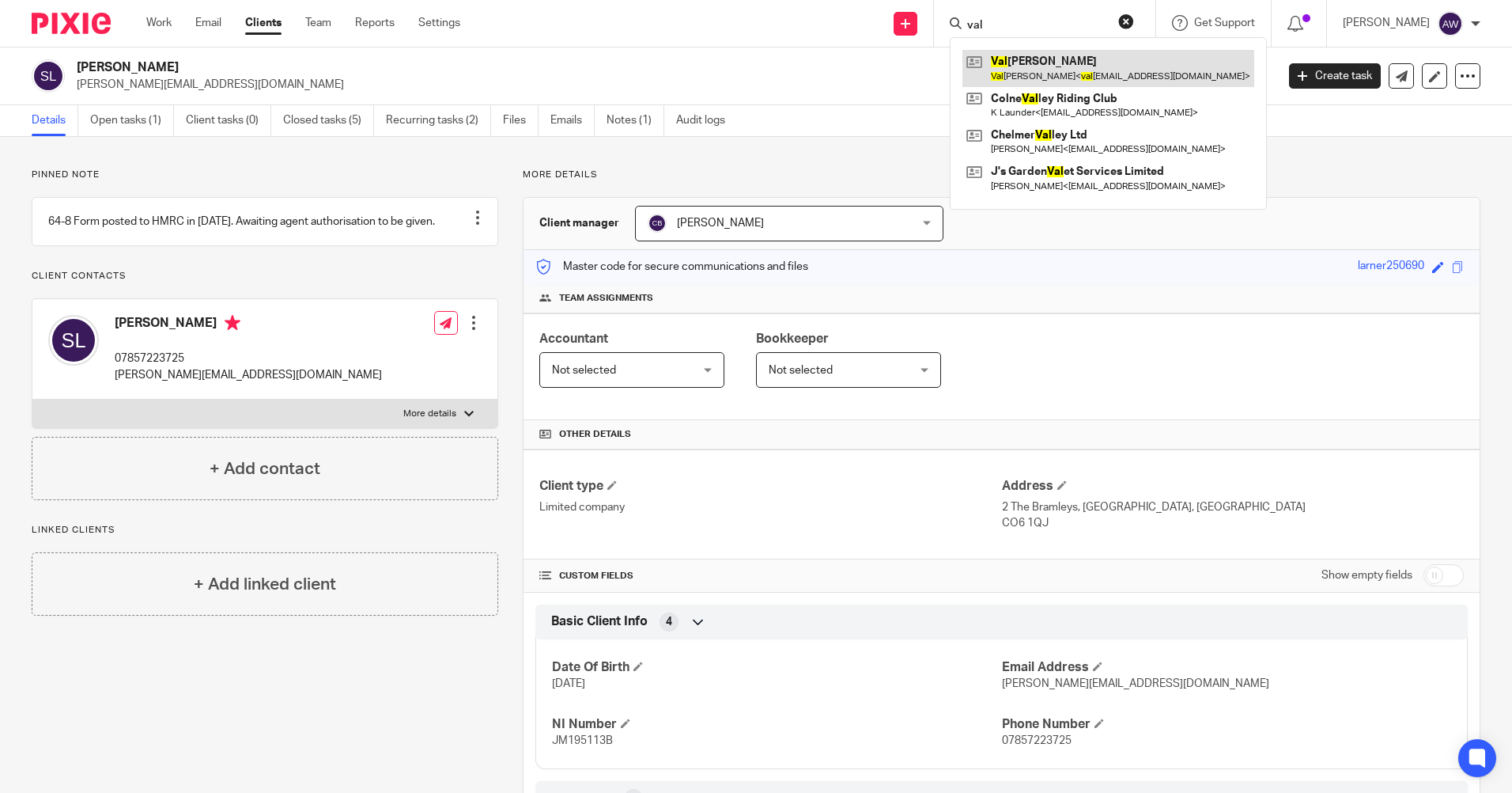
type input "val"
click at [1046, 54] on link at bounding box center [1109, 68] width 292 height 37
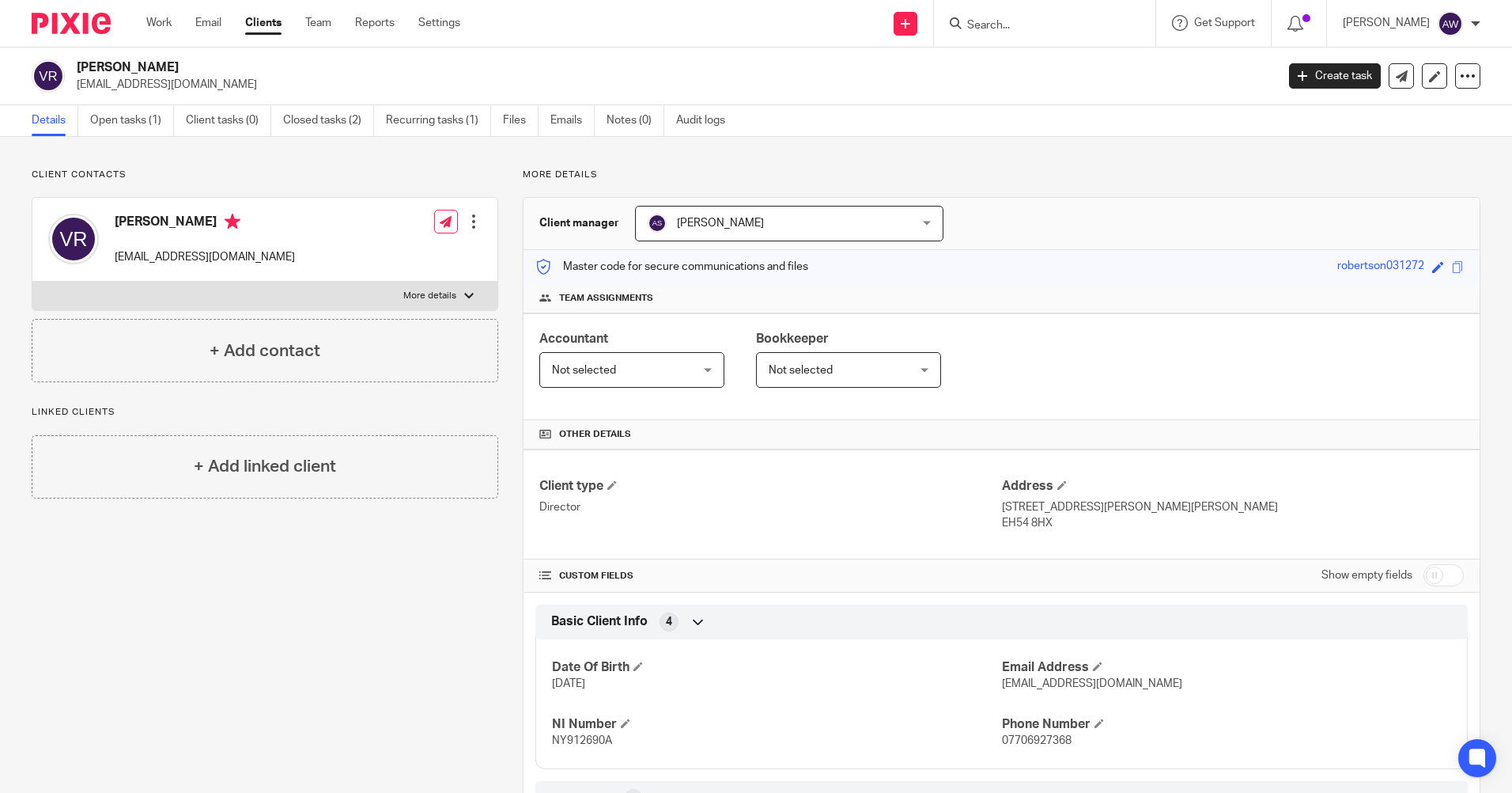
click at [1029, 30] on input "Search" at bounding box center [1037, 26] width 143 height 14
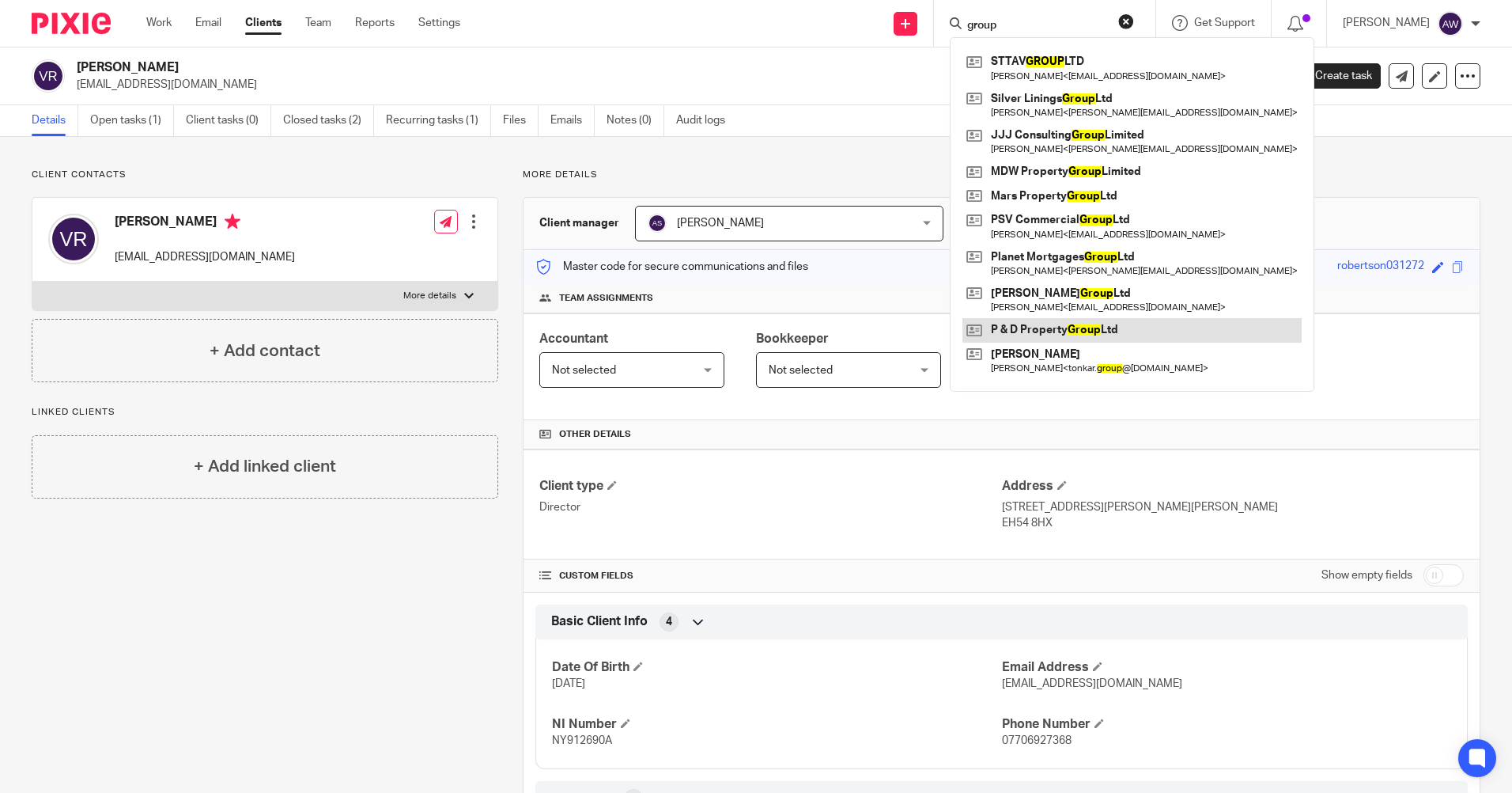
type input "group"
click at [1052, 334] on link at bounding box center [1132, 330] width 339 height 23
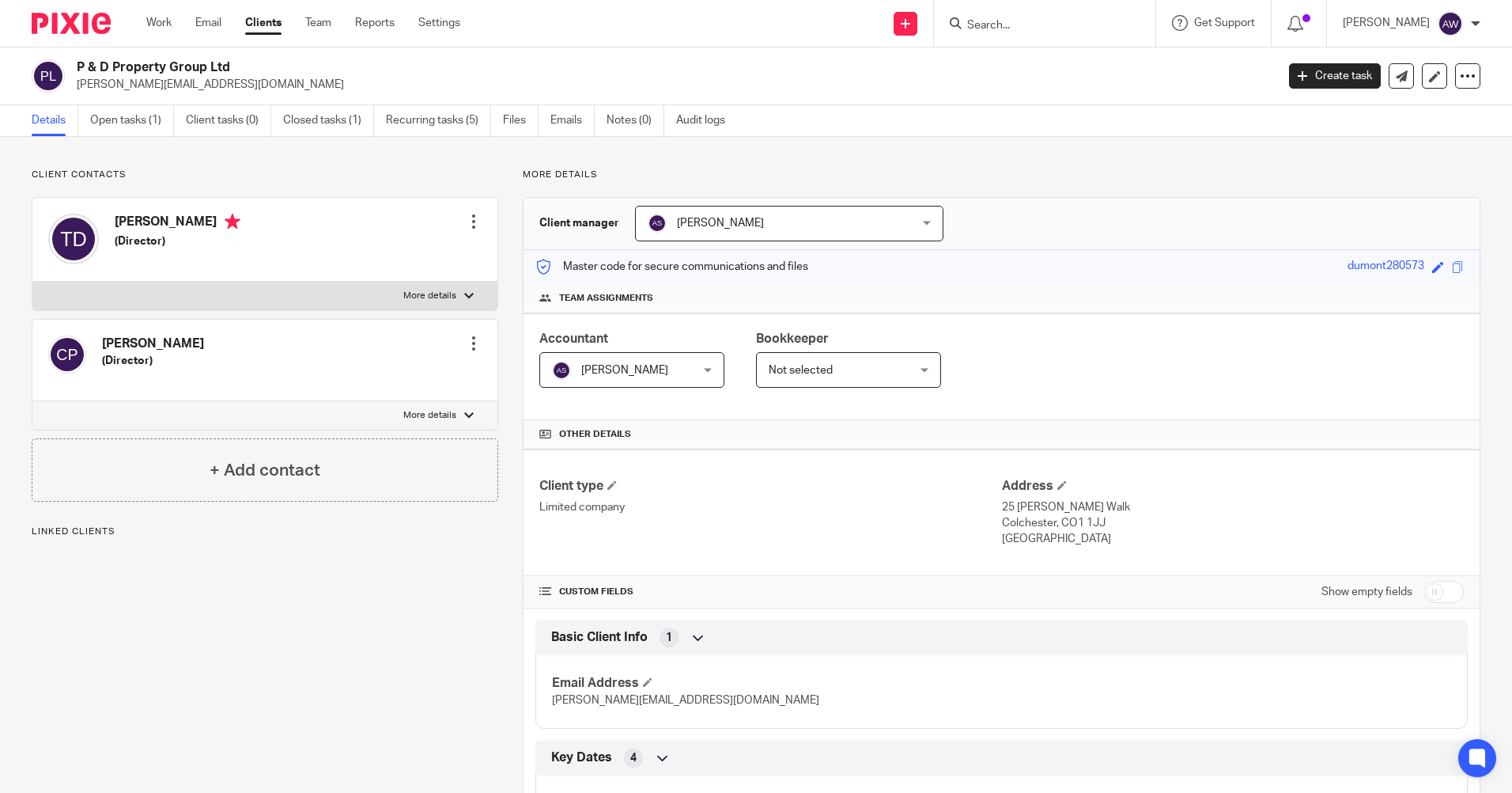
click at [1020, 22] on input "Search" at bounding box center [1037, 26] width 143 height 14
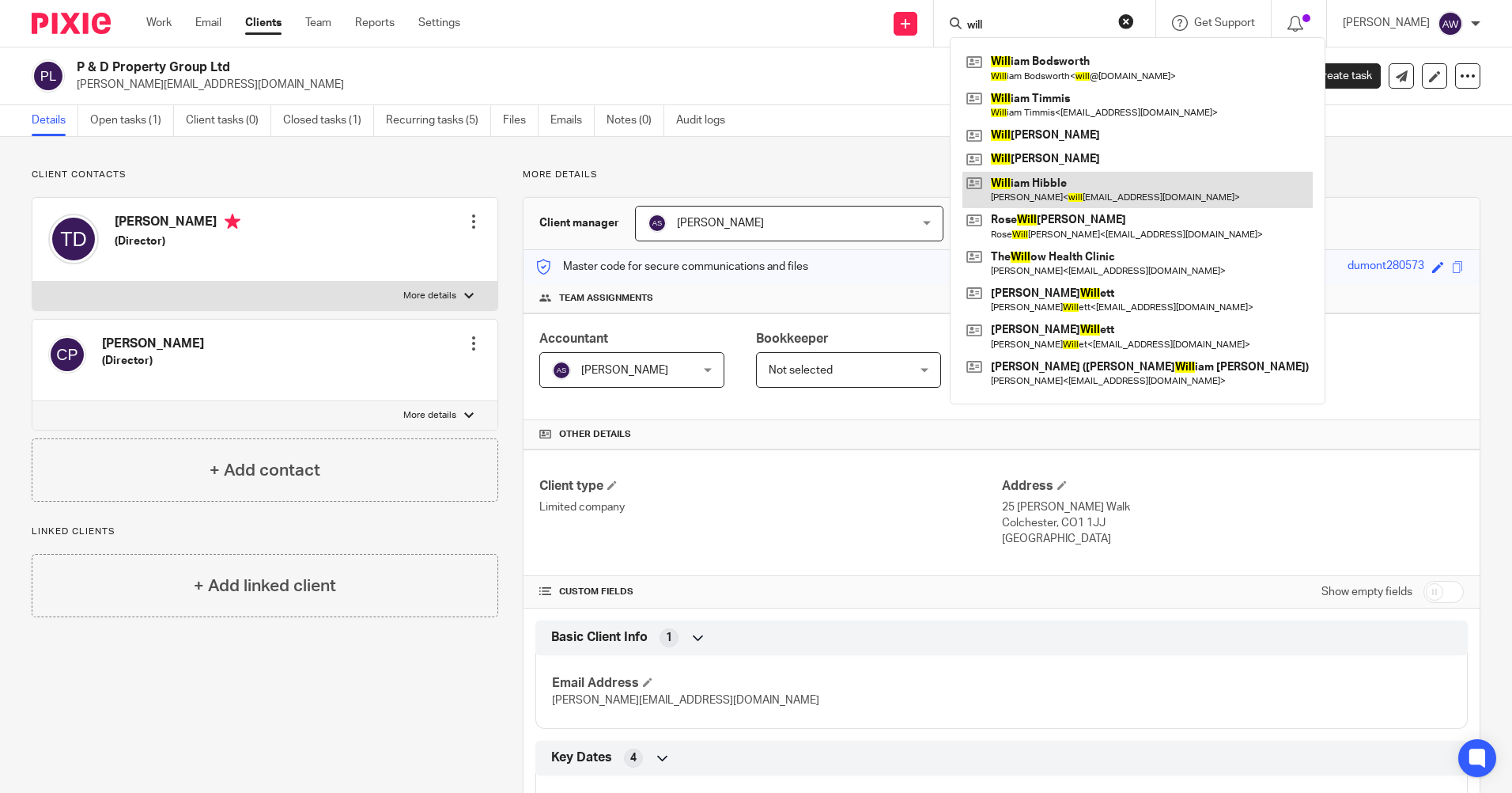
type input "will"
click at [1042, 182] on link at bounding box center [1137, 190] width 350 height 37
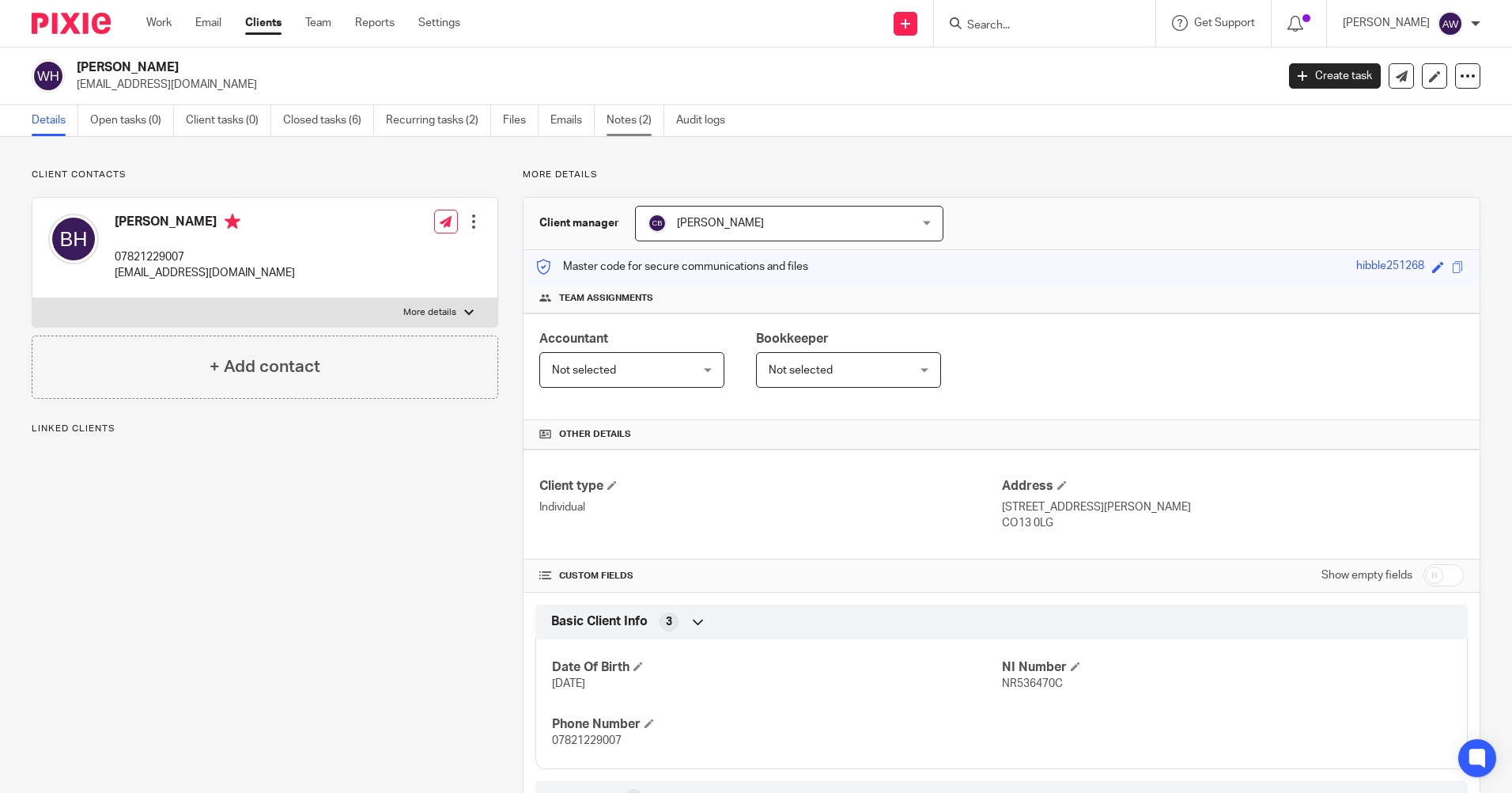
click at [635, 113] on link "Notes (2)" at bounding box center [636, 120] width 57 height 30
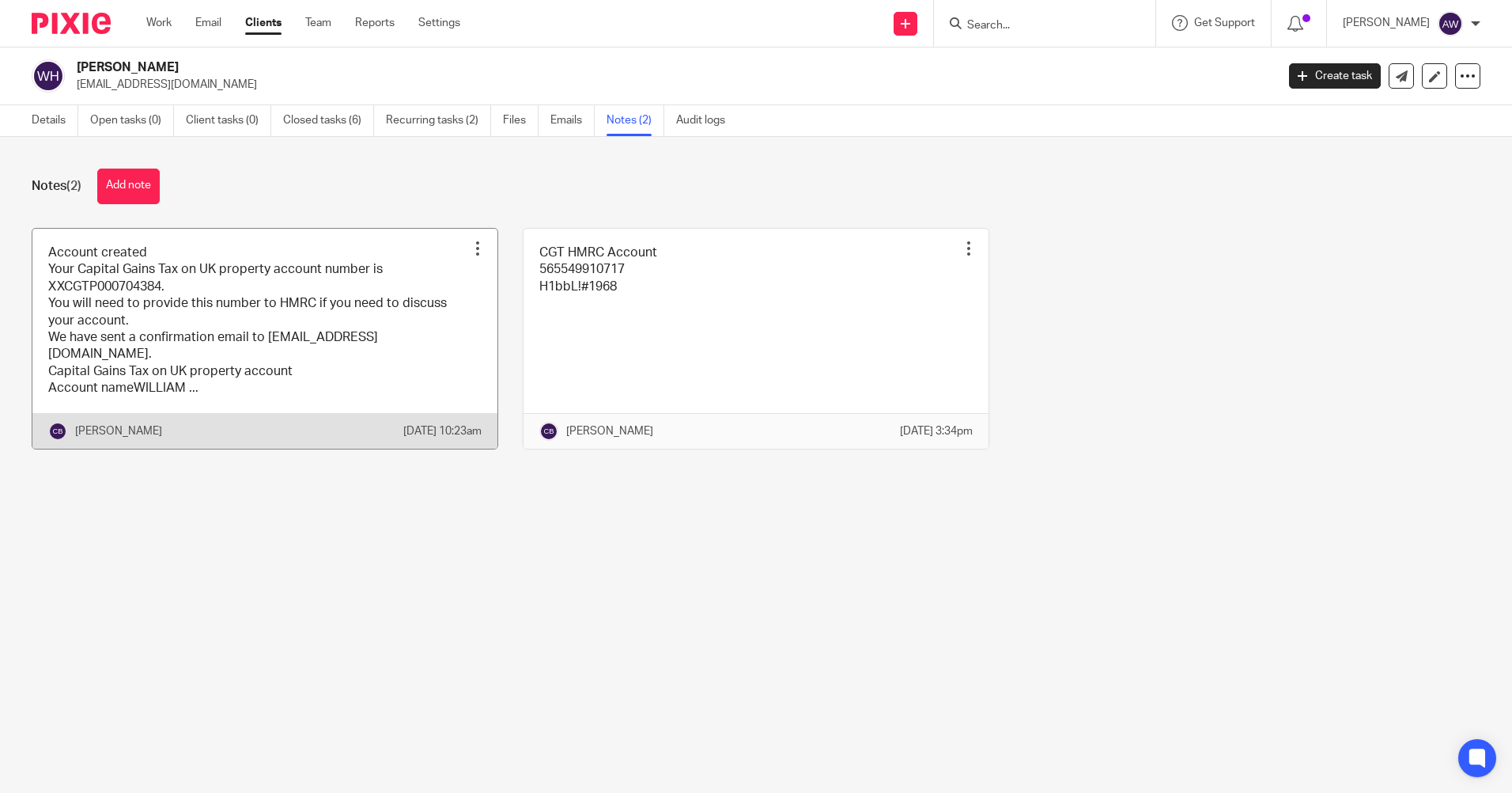
click at [470, 247] on div at bounding box center [477, 249] width 16 height 16
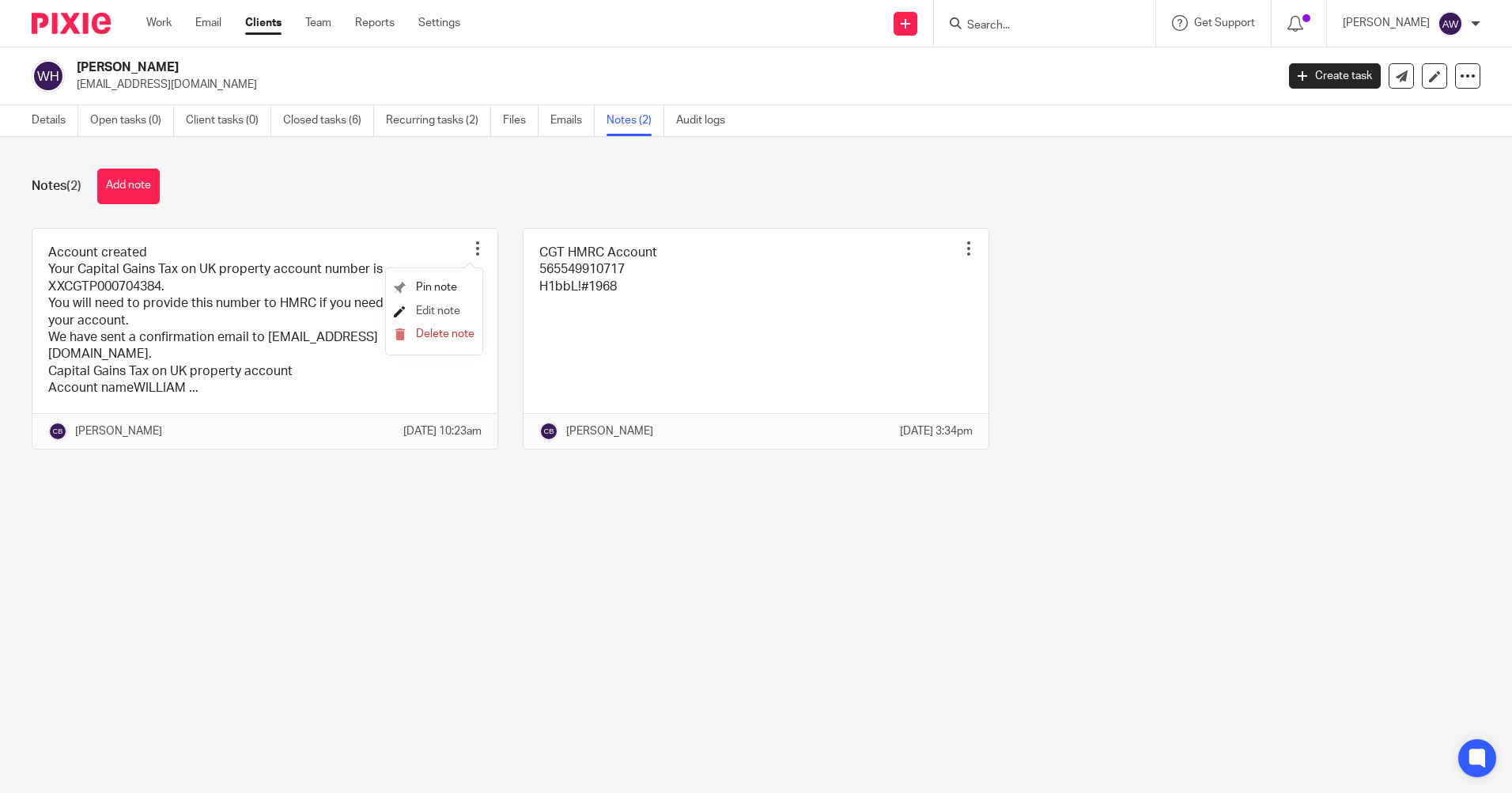
click at [446, 310] on span "Edit note" at bounding box center [438, 310] width 44 height 11
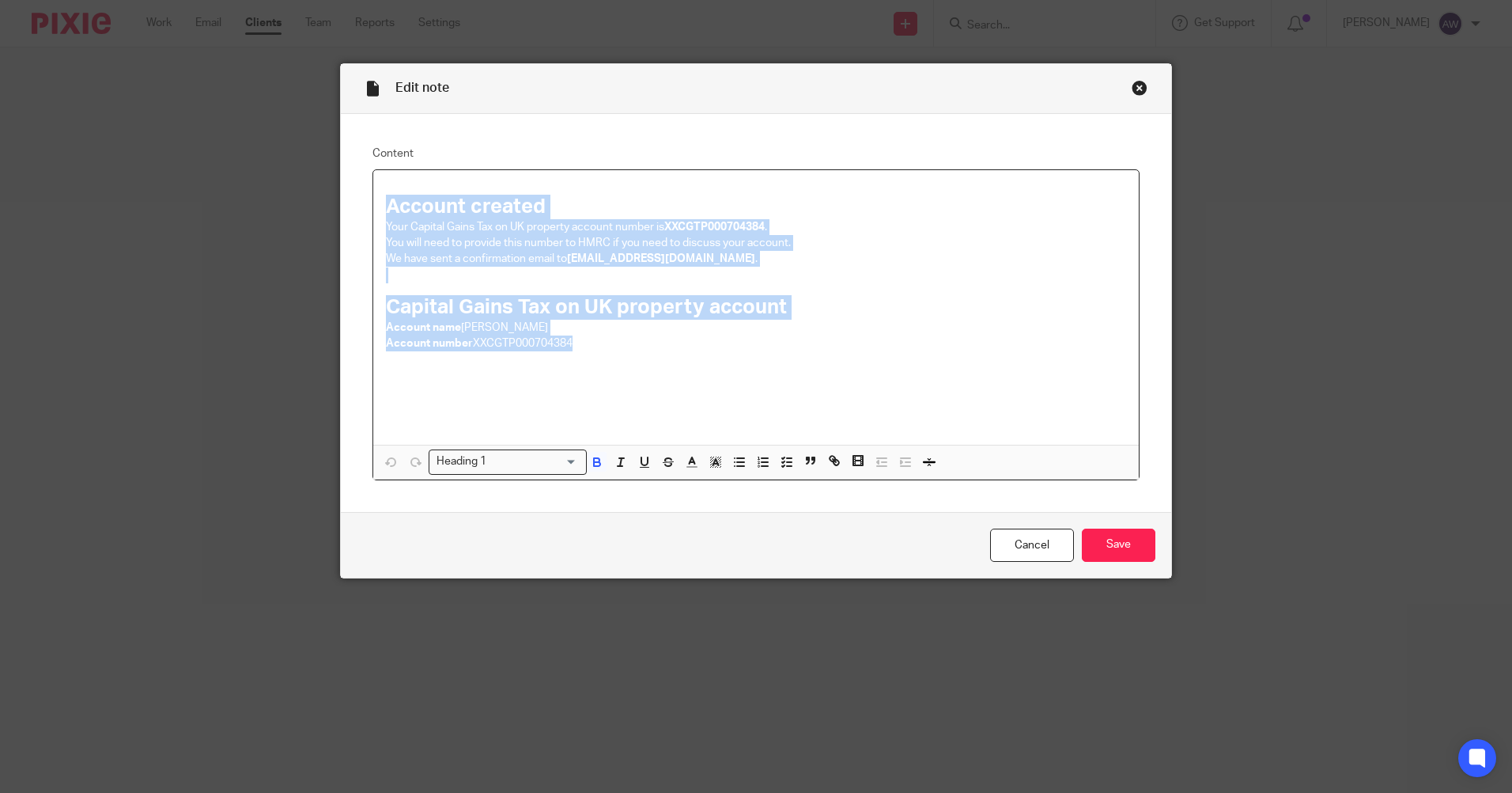
drag, startPoint x: 379, startPoint y: 210, endPoint x: 627, endPoint y: 347, distance: 283.3
click at [627, 347] on div "Account created Your Capital Gains Tax on UK property account number is XXCGTP0…" at bounding box center [756, 308] width 766 height 275
copy div "Account created Your Capital Gains Tax on UK property account number is XXCGTP0…"
click at [1037, 551] on link "Cancel" at bounding box center [1032, 545] width 83 height 34
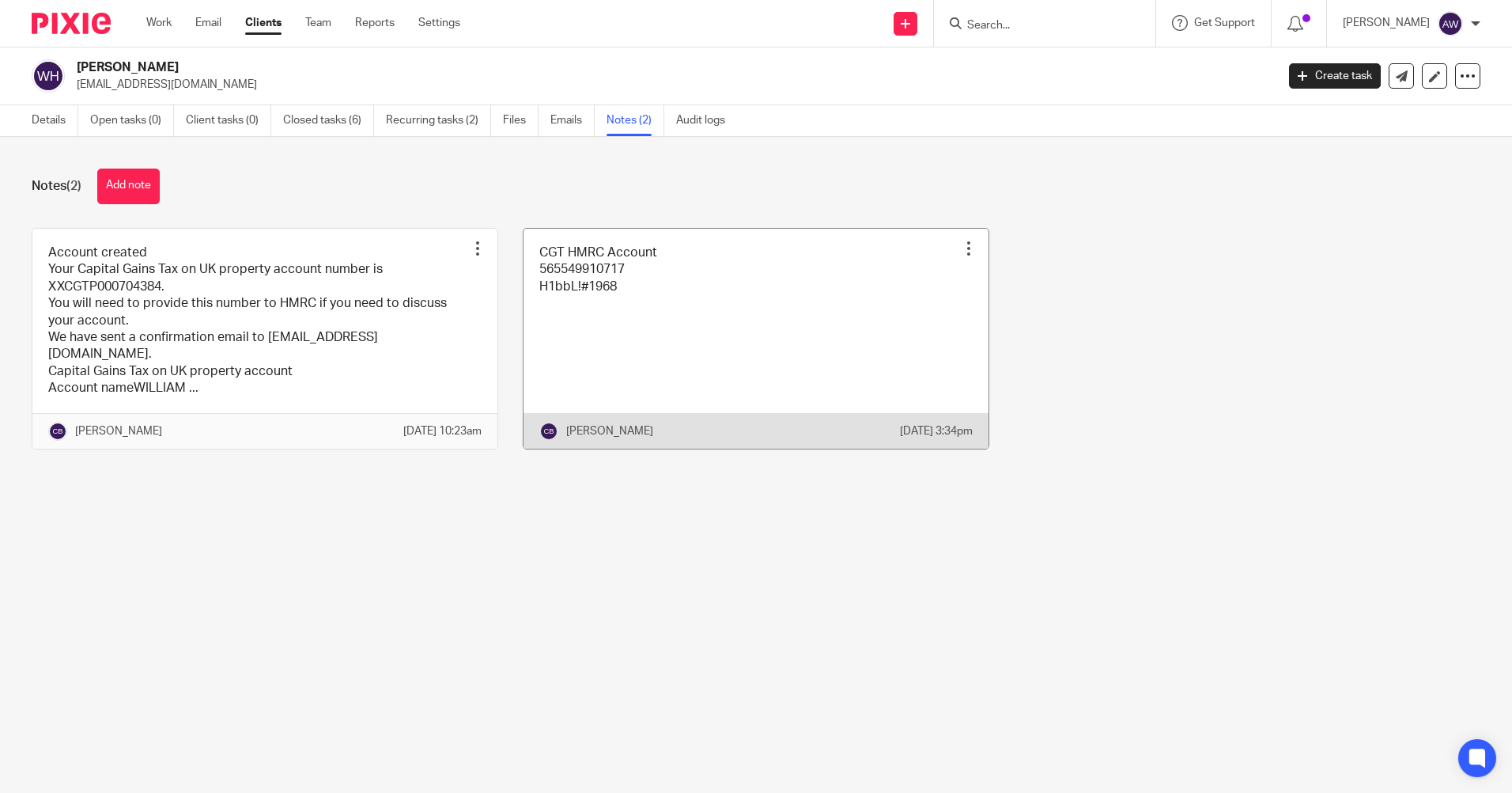
drag, startPoint x: 949, startPoint y: 250, endPoint x: 947, endPoint y: 260, distance: 10.2
click at [961, 250] on div at bounding box center [969, 249] width 16 height 16
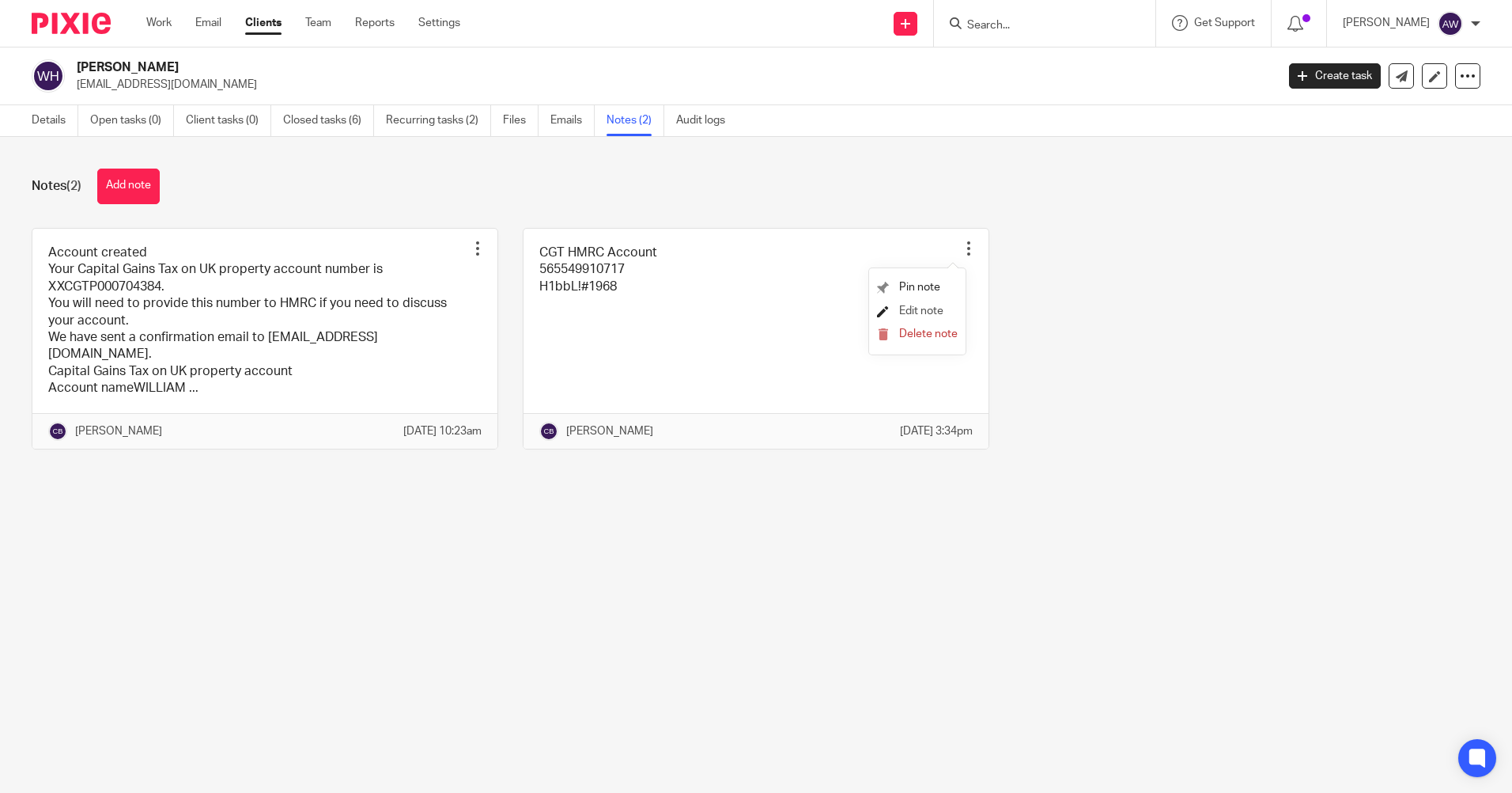
click at [917, 311] on span "Edit note" at bounding box center [921, 310] width 44 height 11
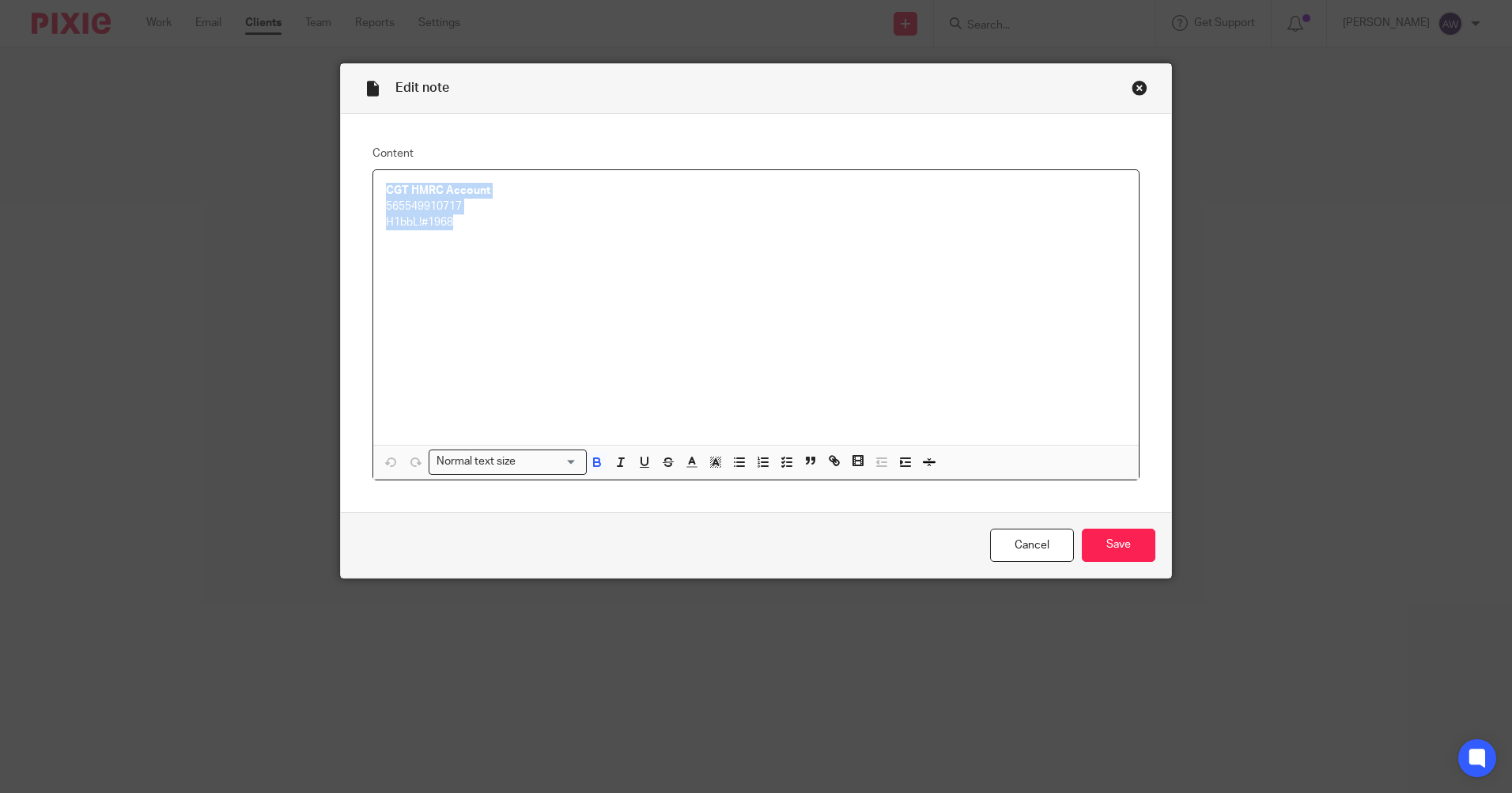
drag, startPoint x: 378, startPoint y: 189, endPoint x: 490, endPoint y: 246, distance: 125.7
click at [490, 246] on div "CGT HMRC Account 565549910717 H1bbL!#1968" at bounding box center [756, 308] width 766 height 275
copy div "CGT HMRC Account 565549910717 H1bbL!#1968"
click at [1019, 533] on link "Cancel" at bounding box center [1032, 545] width 83 height 34
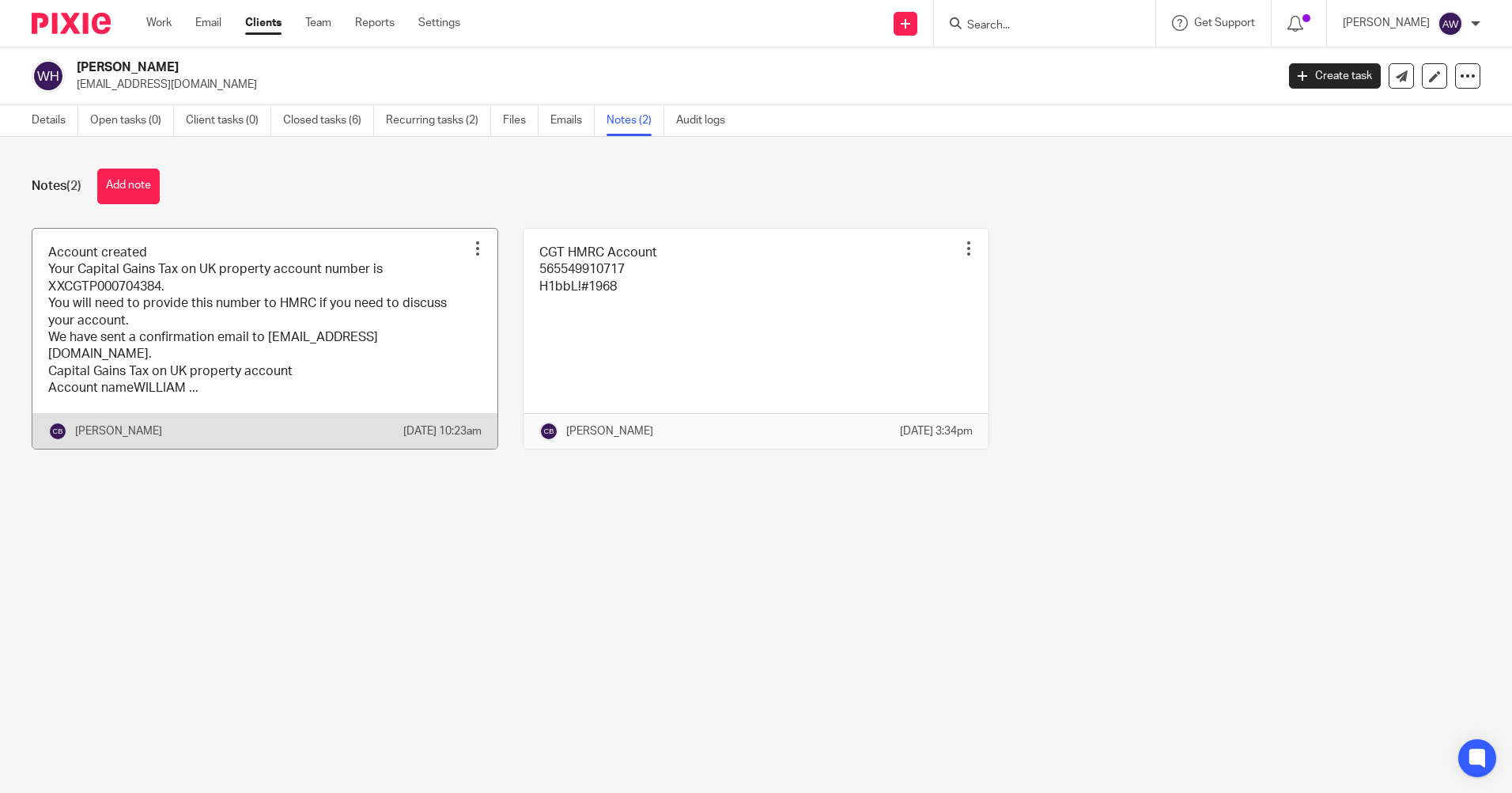
click at [470, 249] on div at bounding box center [477, 249] width 16 height 16
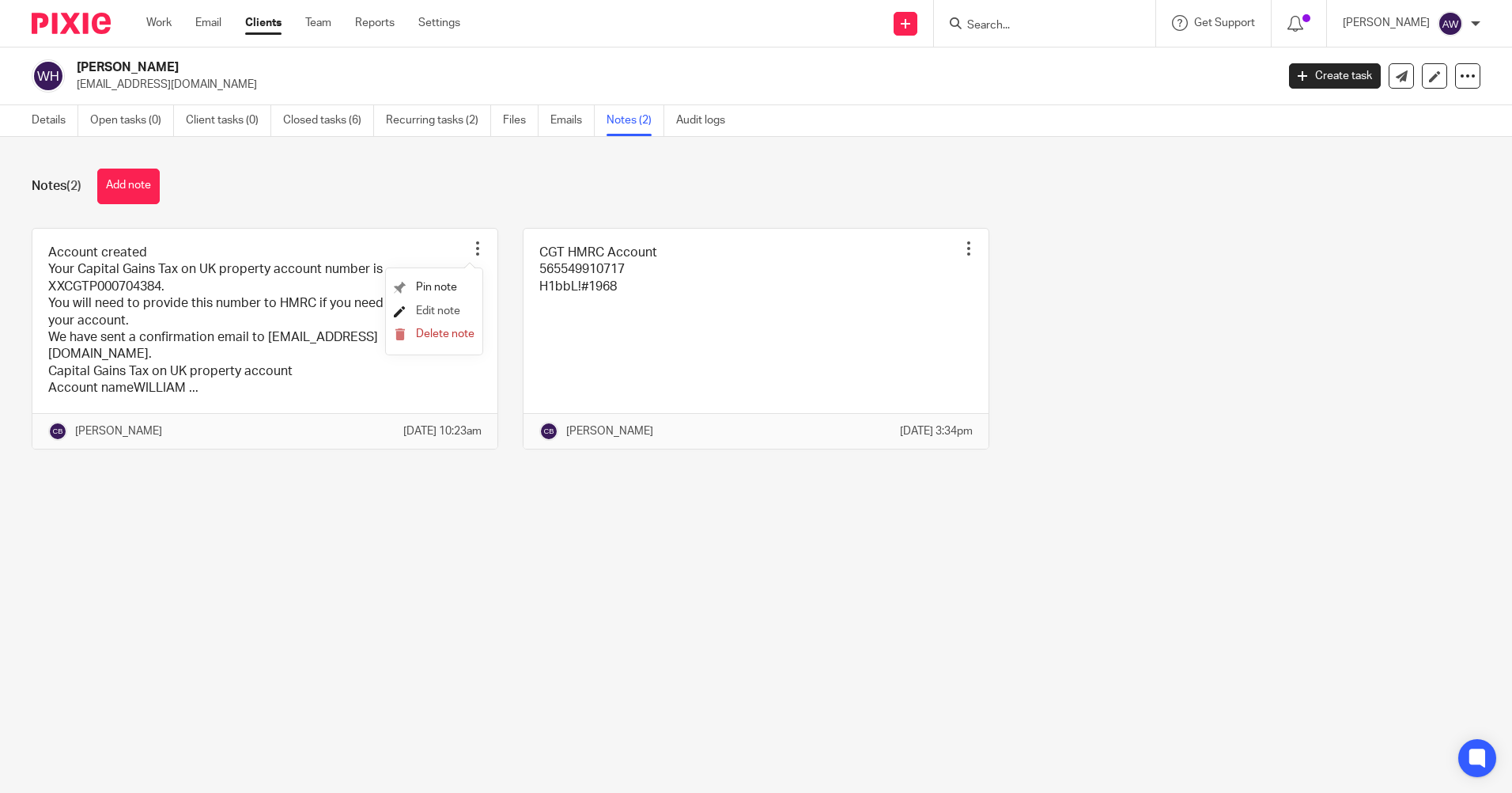
click at [417, 312] on span "Edit note" at bounding box center [438, 310] width 44 height 11
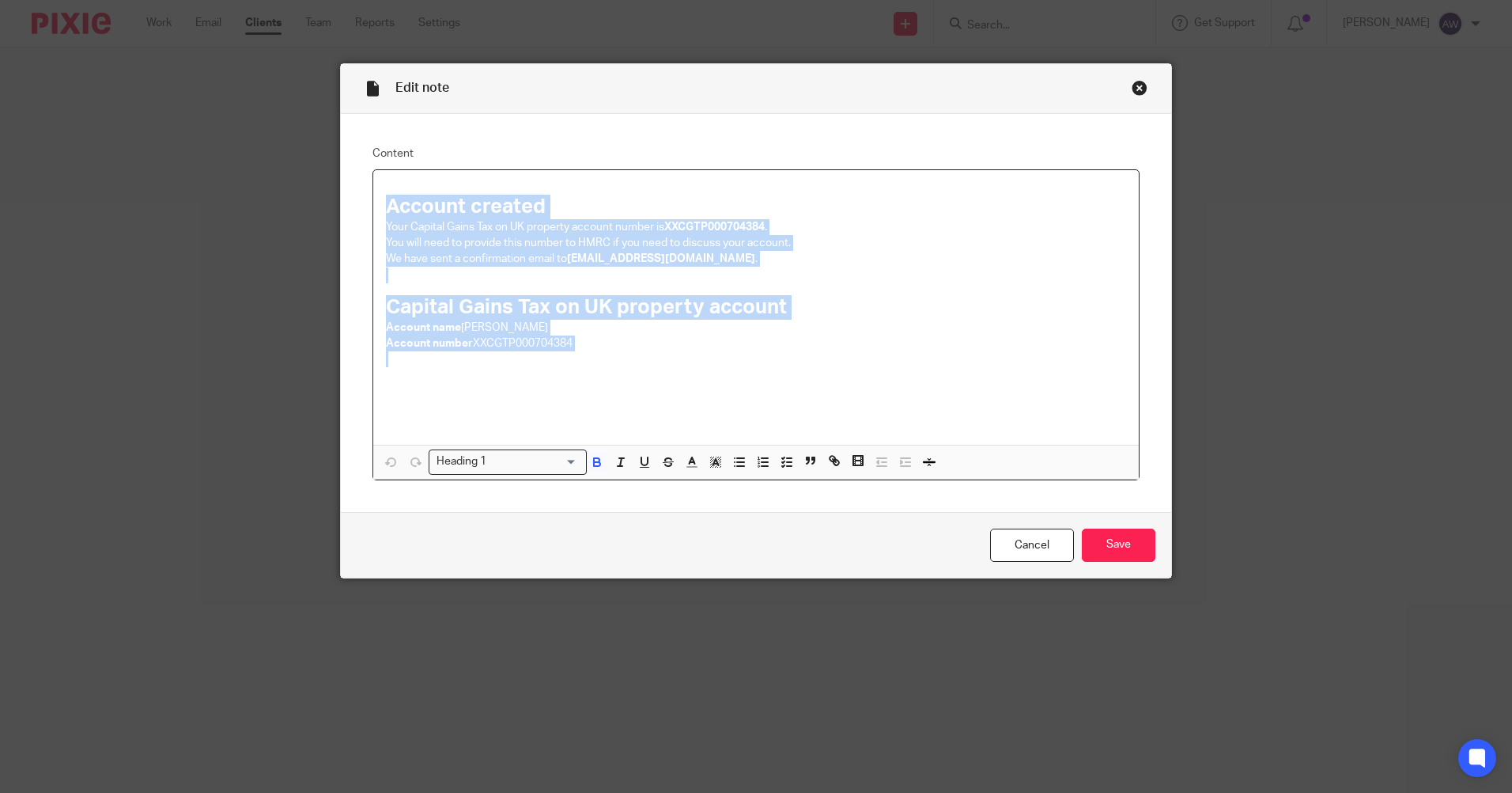
drag, startPoint x: 383, startPoint y: 203, endPoint x: 556, endPoint y: 306, distance: 201.3
click at [668, 363] on div "Account created Your Capital Gains Tax on UK property account number is XXCGTP0…" at bounding box center [756, 308] width 766 height 275
copy div "Account created Your Capital Gains Tax on UK property account number is XXCGTP0…"
click at [1016, 539] on link "Cancel" at bounding box center [1032, 545] width 83 height 34
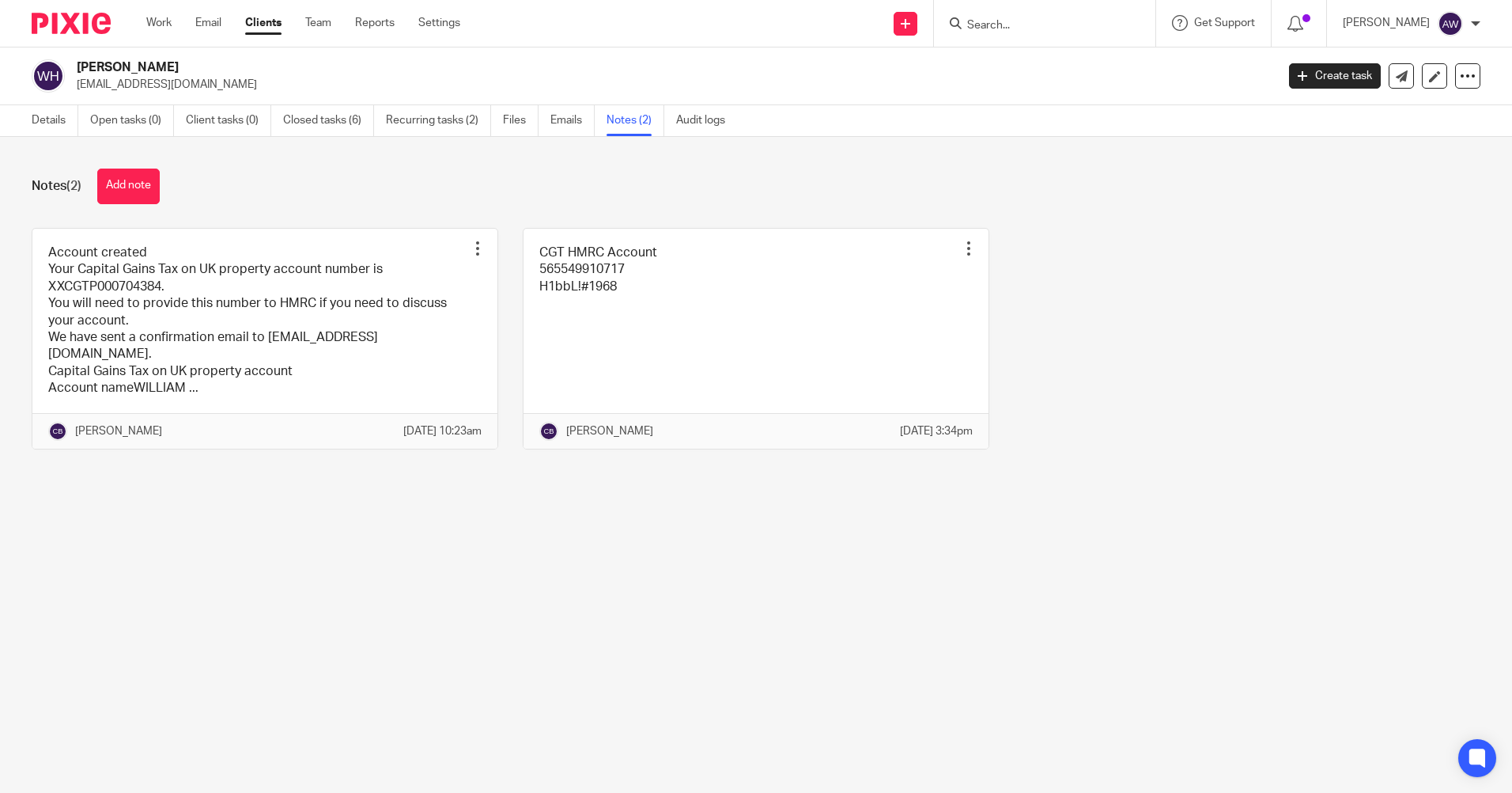
click at [1027, 13] on form at bounding box center [1050, 23] width 169 height 20
click at [1027, 25] on input "Search" at bounding box center [1037, 26] width 143 height 14
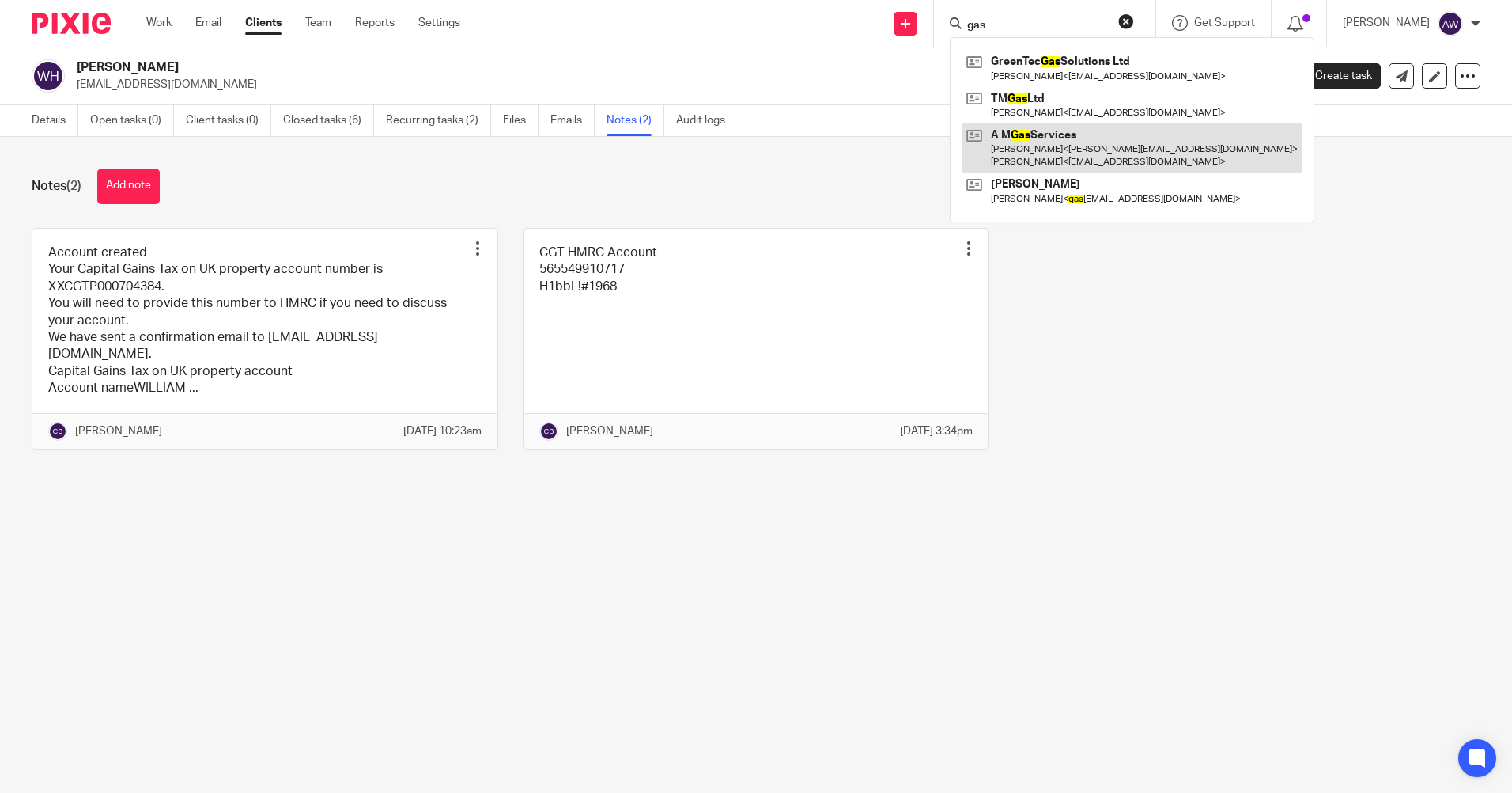
type input "gas"
click at [1079, 151] on link at bounding box center [1132, 148] width 339 height 49
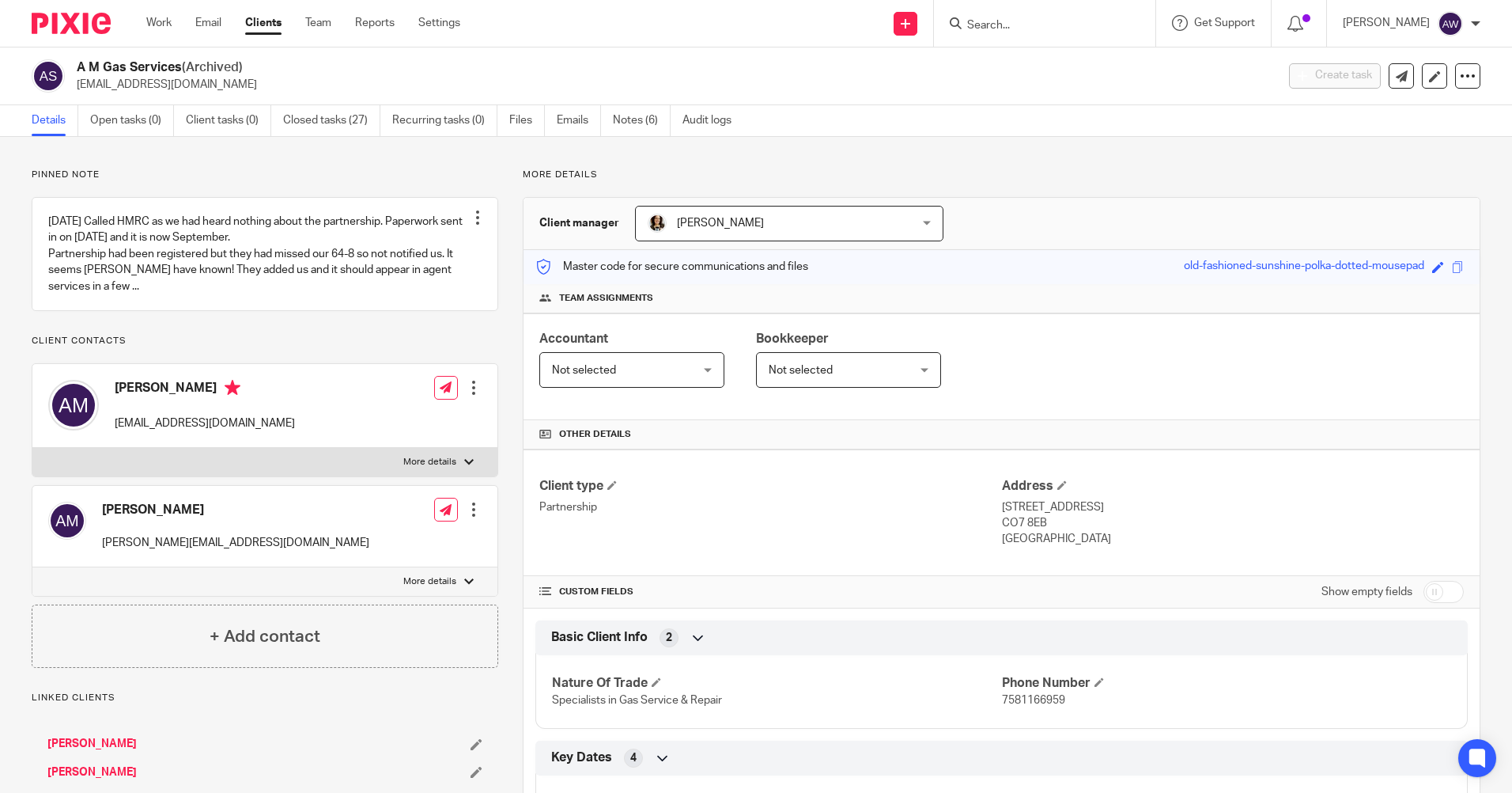
click at [991, 27] on input "Search" at bounding box center [1037, 26] width 143 height 14
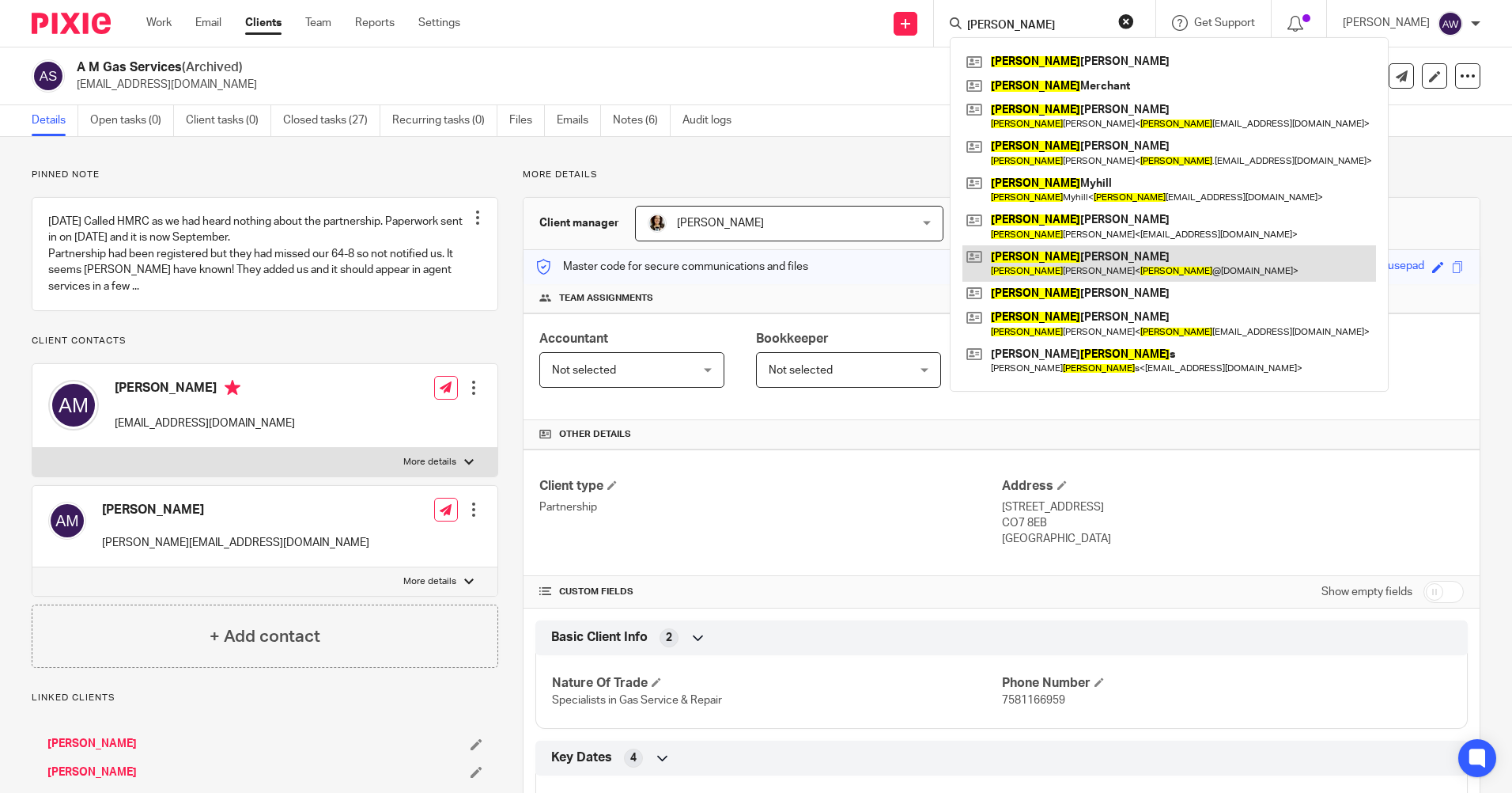
type input "adam"
click at [1076, 264] on link at bounding box center [1169, 263] width 414 height 37
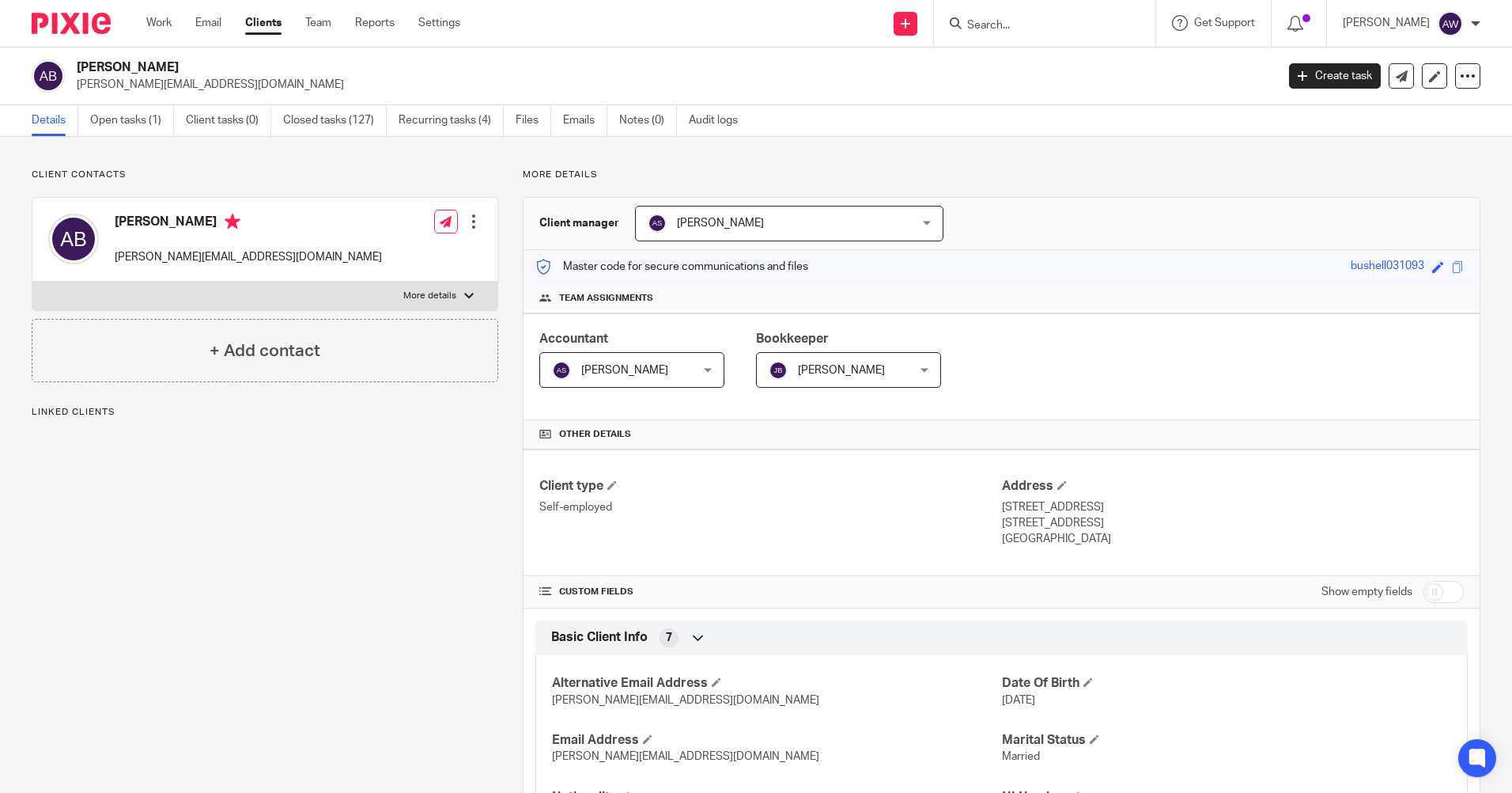
click at [996, 22] on input "Search" at bounding box center [1037, 26] width 143 height 14
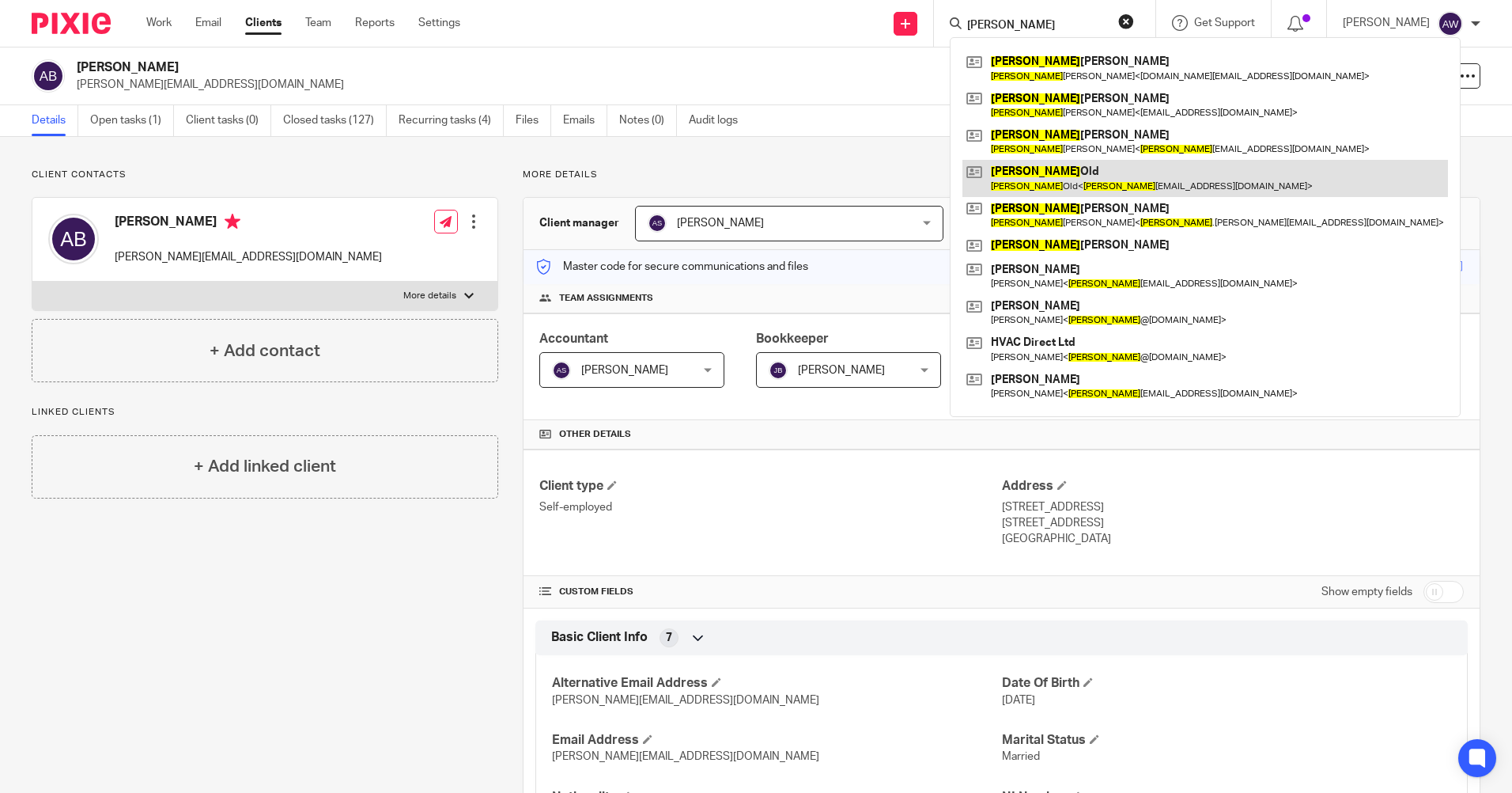
type input "[PERSON_NAME]"
click at [1029, 177] on link at bounding box center [1205, 178] width 486 height 37
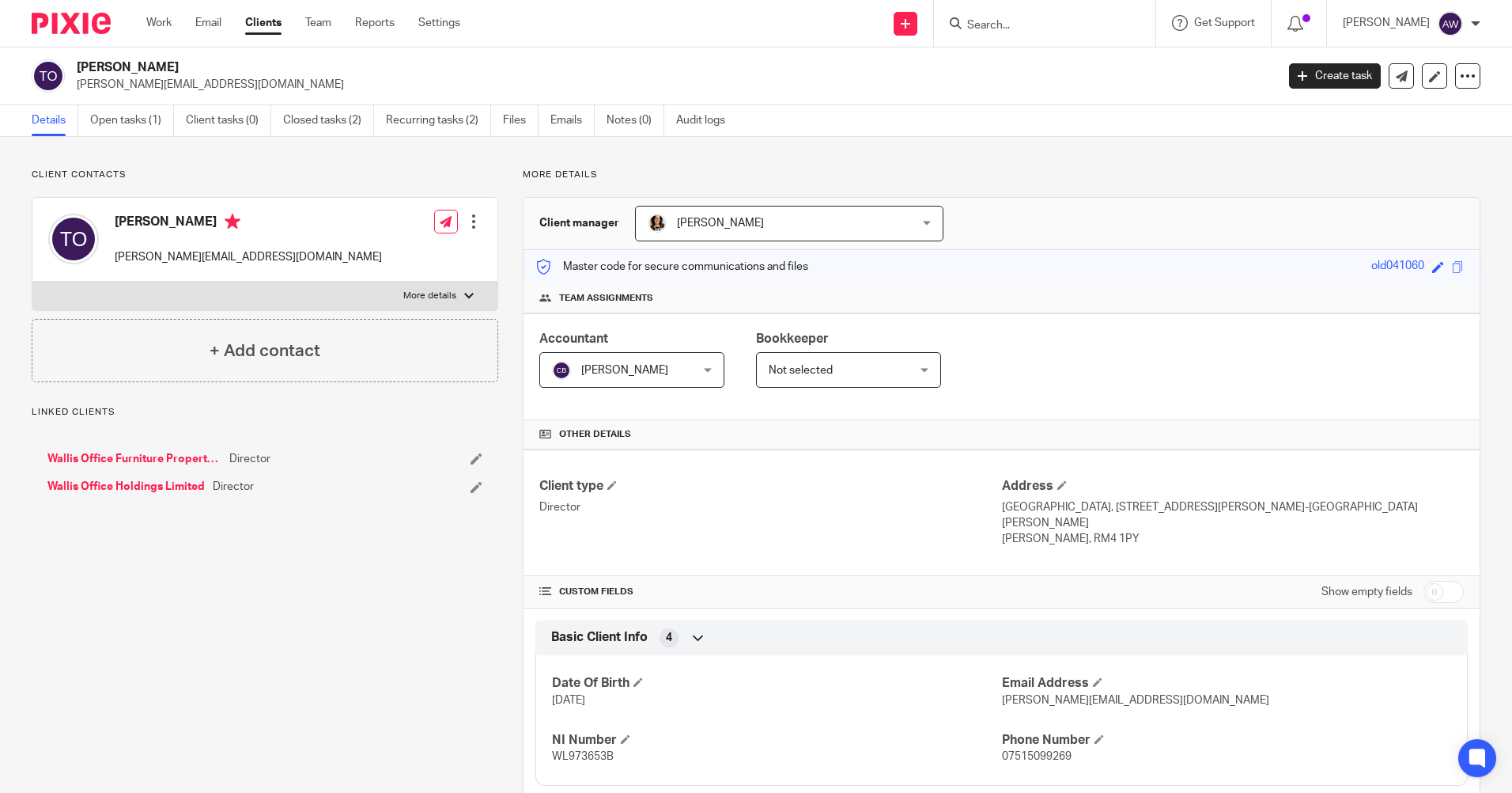
click at [1012, 24] on input "Search" at bounding box center [1037, 26] width 143 height 14
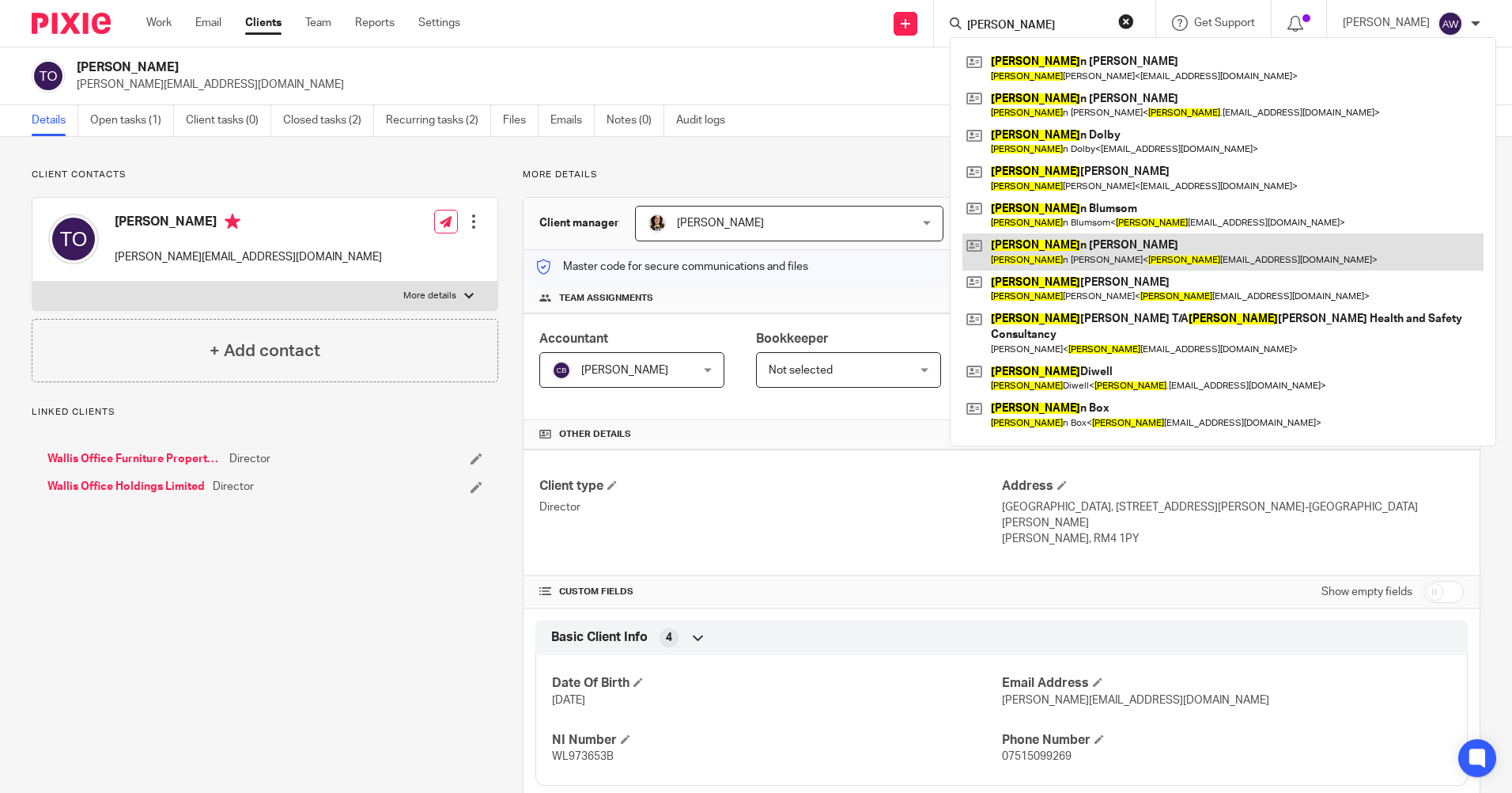
type input "steve"
click at [1050, 244] on link at bounding box center [1222, 251] width 521 height 37
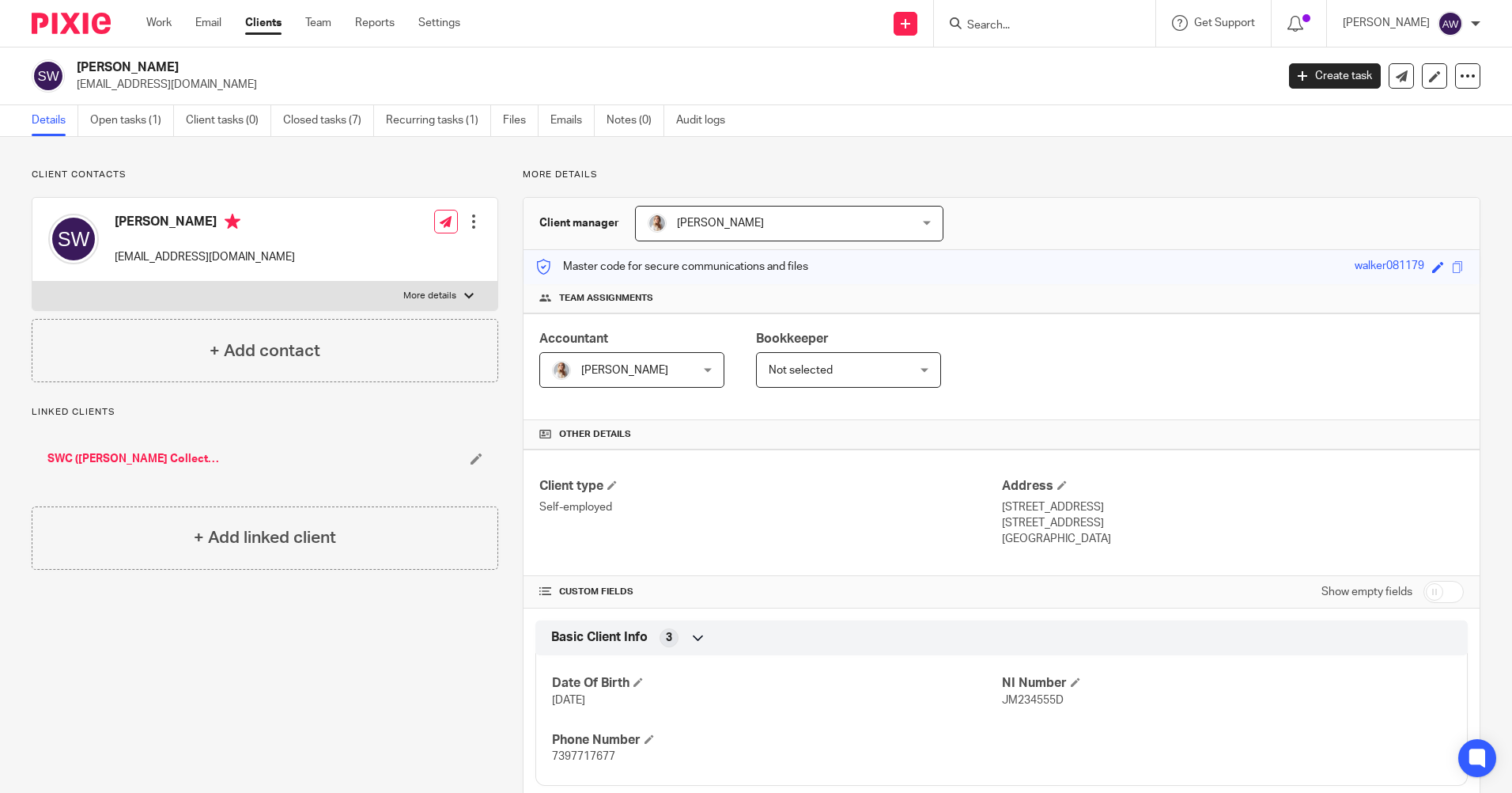
click at [987, 23] on input "Search" at bounding box center [1037, 26] width 143 height 14
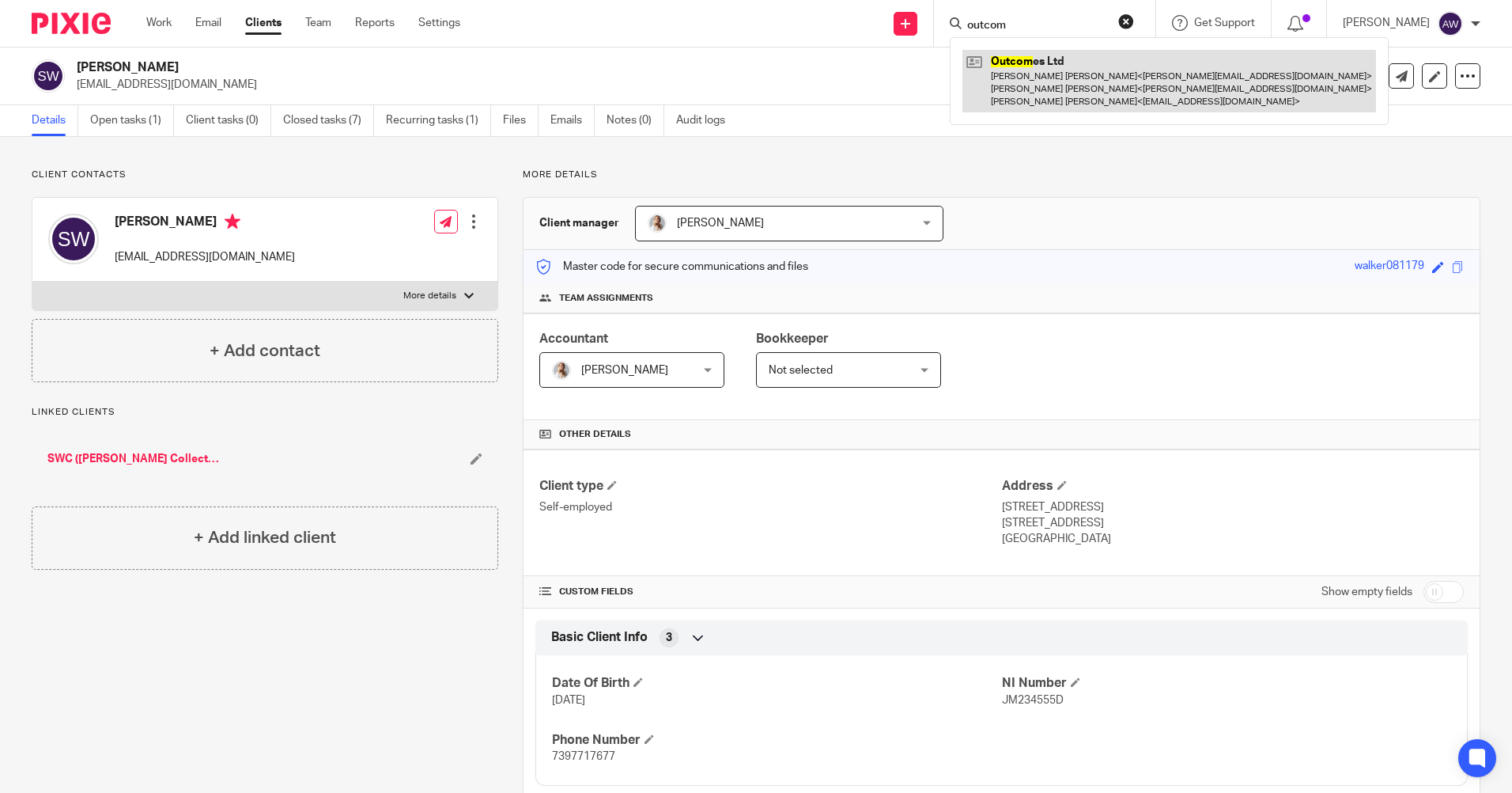
type input "outcom"
click at [1058, 68] on link at bounding box center [1169, 81] width 414 height 63
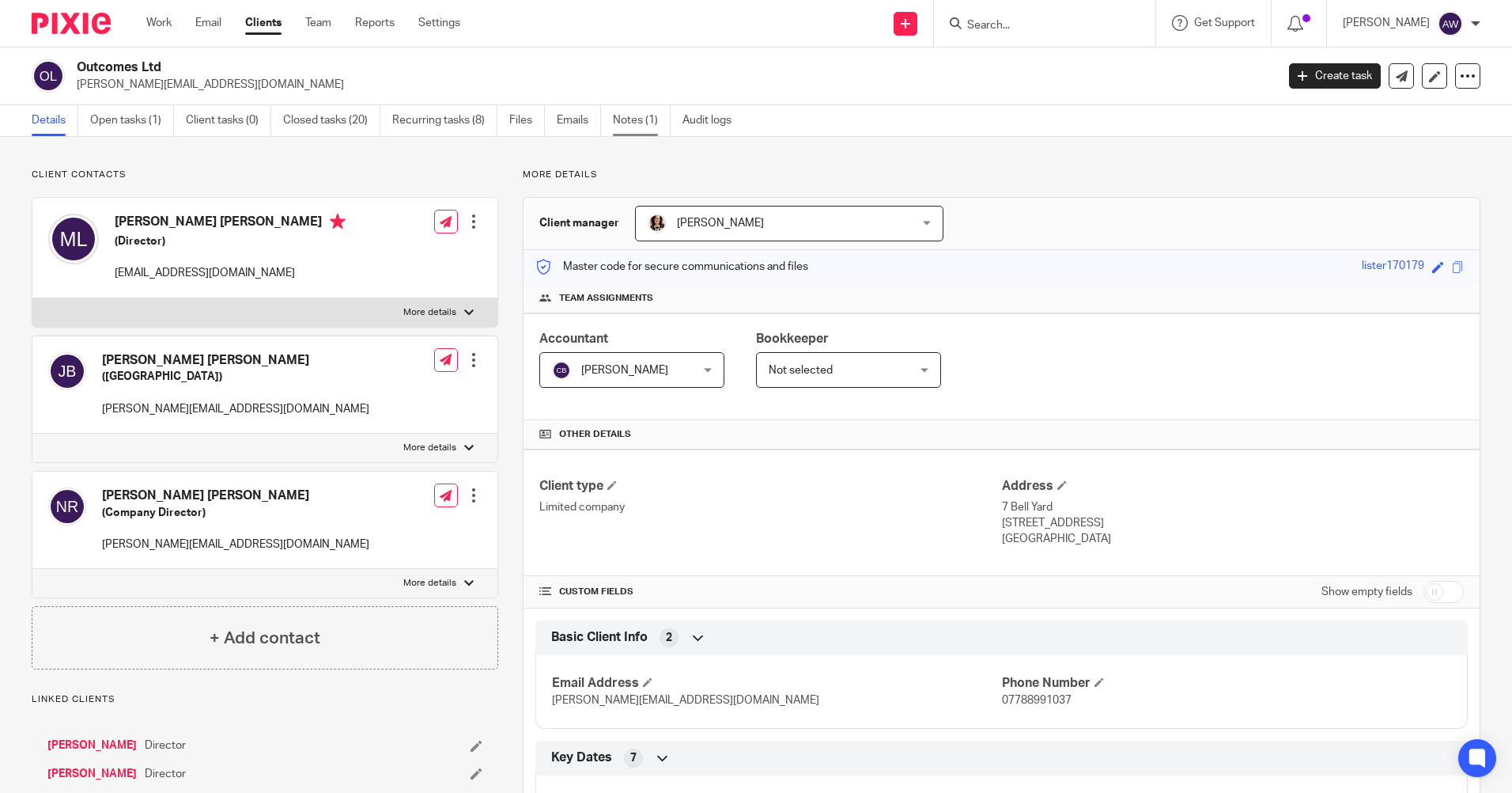
click at [656, 108] on link "Notes (1)" at bounding box center [642, 120] width 57 height 30
click at [640, 123] on link "Notes (1)" at bounding box center [642, 120] width 57 height 30
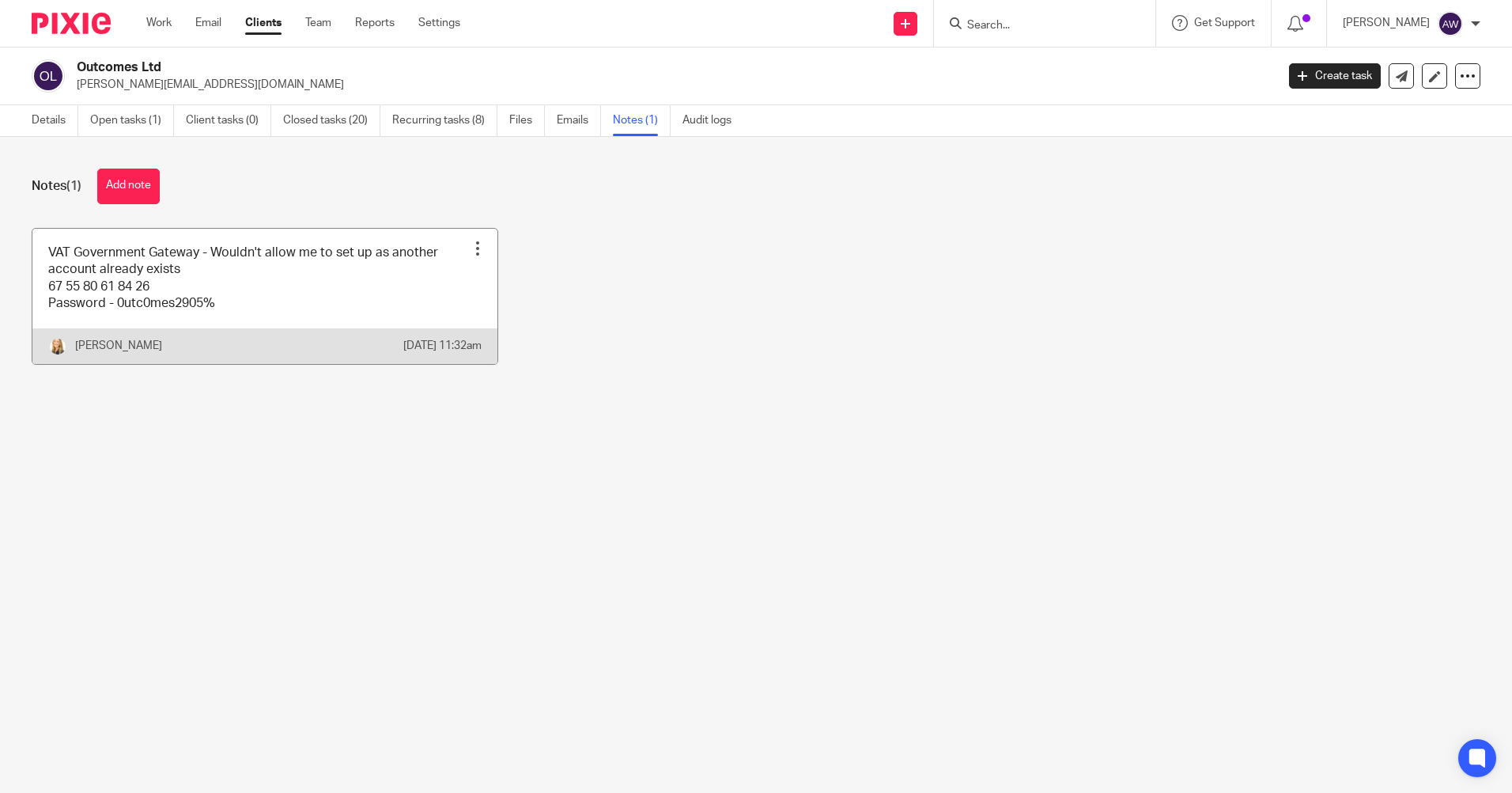
click at [476, 241] on div at bounding box center [477, 249] width 16 height 16
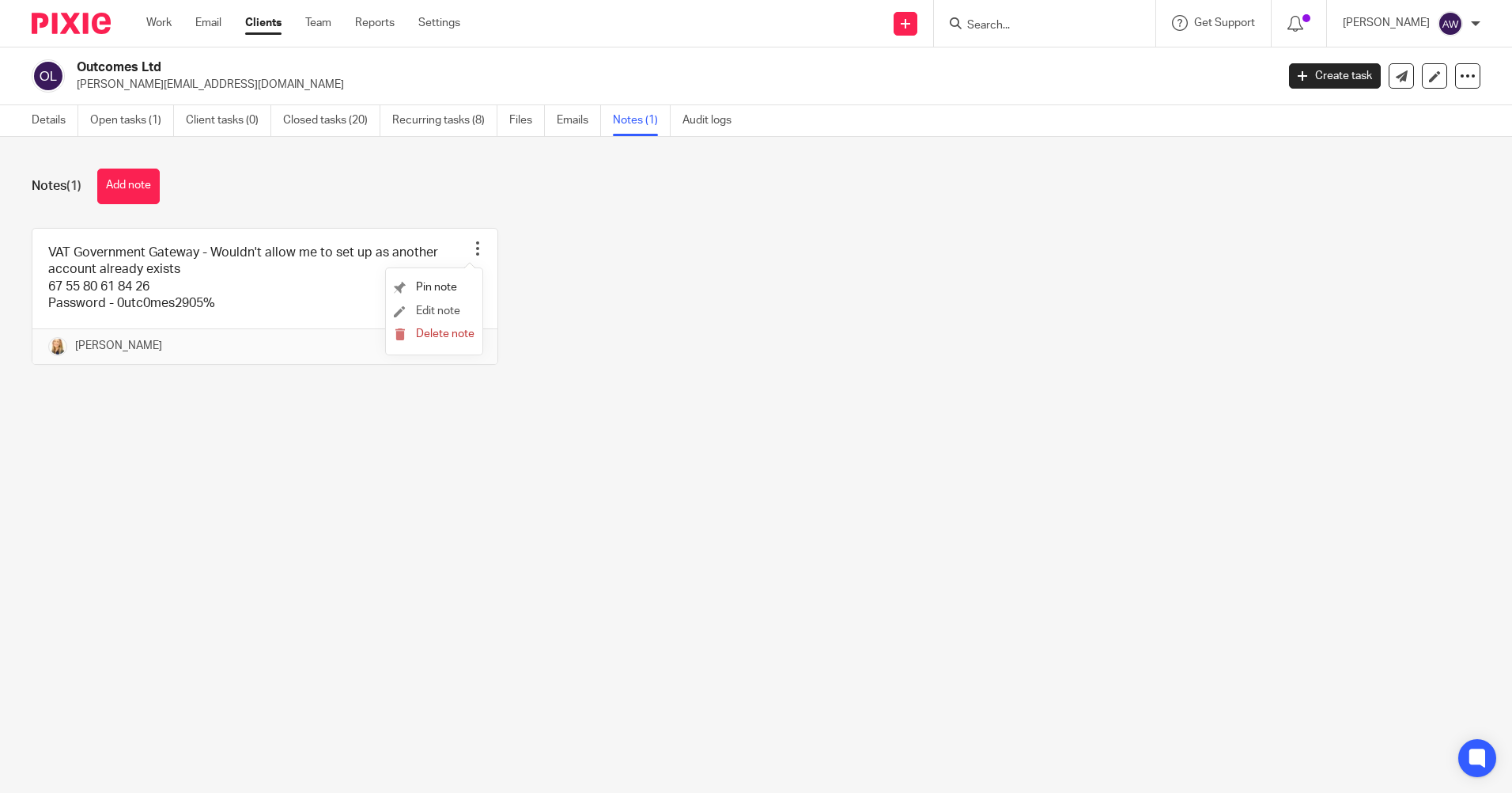
drag, startPoint x: 452, startPoint y: 310, endPoint x: 462, endPoint y: 308, distance: 10.2
click at [452, 310] on span "Edit note" at bounding box center [438, 310] width 44 height 11
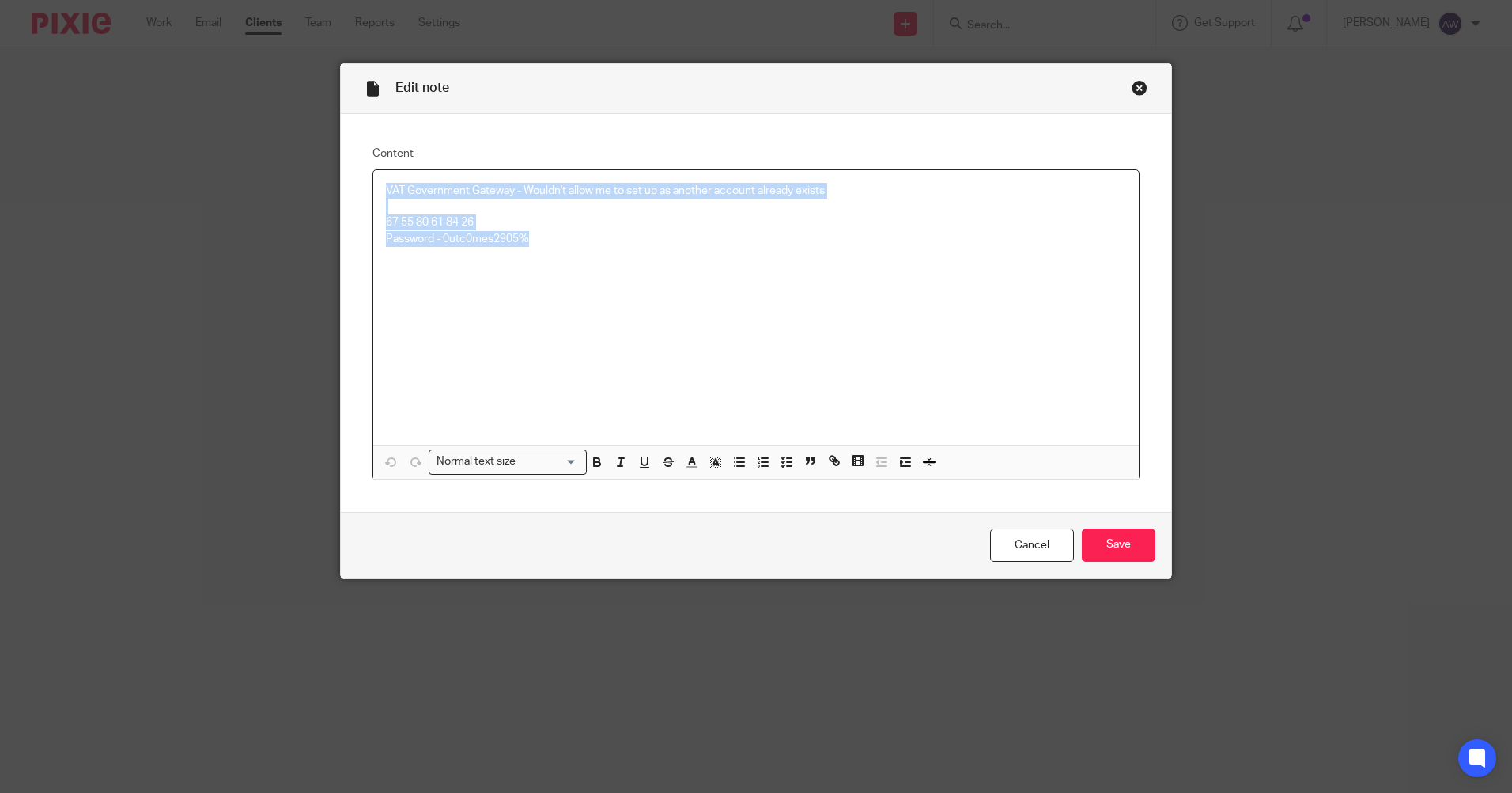
drag, startPoint x: 380, startPoint y: 191, endPoint x: 545, endPoint y: 248, distance: 174.6
click at [545, 248] on div "VAT Government Gateway - Wouldn't allow me to set up as another account already…" at bounding box center [756, 308] width 766 height 275
copy div "VAT Government Gateway - Wouldn't allow me to set up as another account already…"
click at [1003, 542] on link "Cancel" at bounding box center [1032, 545] width 83 height 34
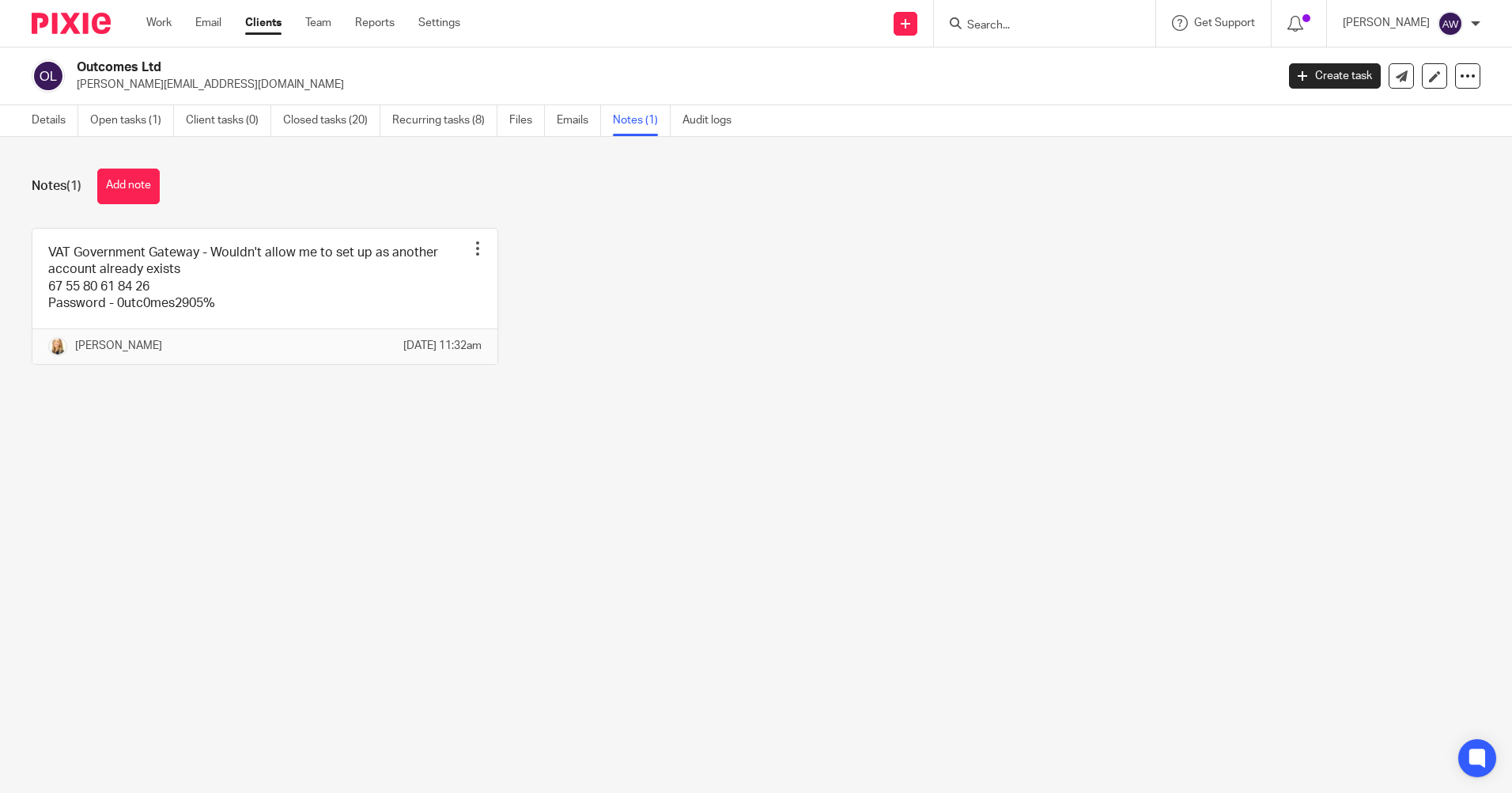
click at [1000, 27] on input "Search" at bounding box center [1037, 26] width 143 height 14
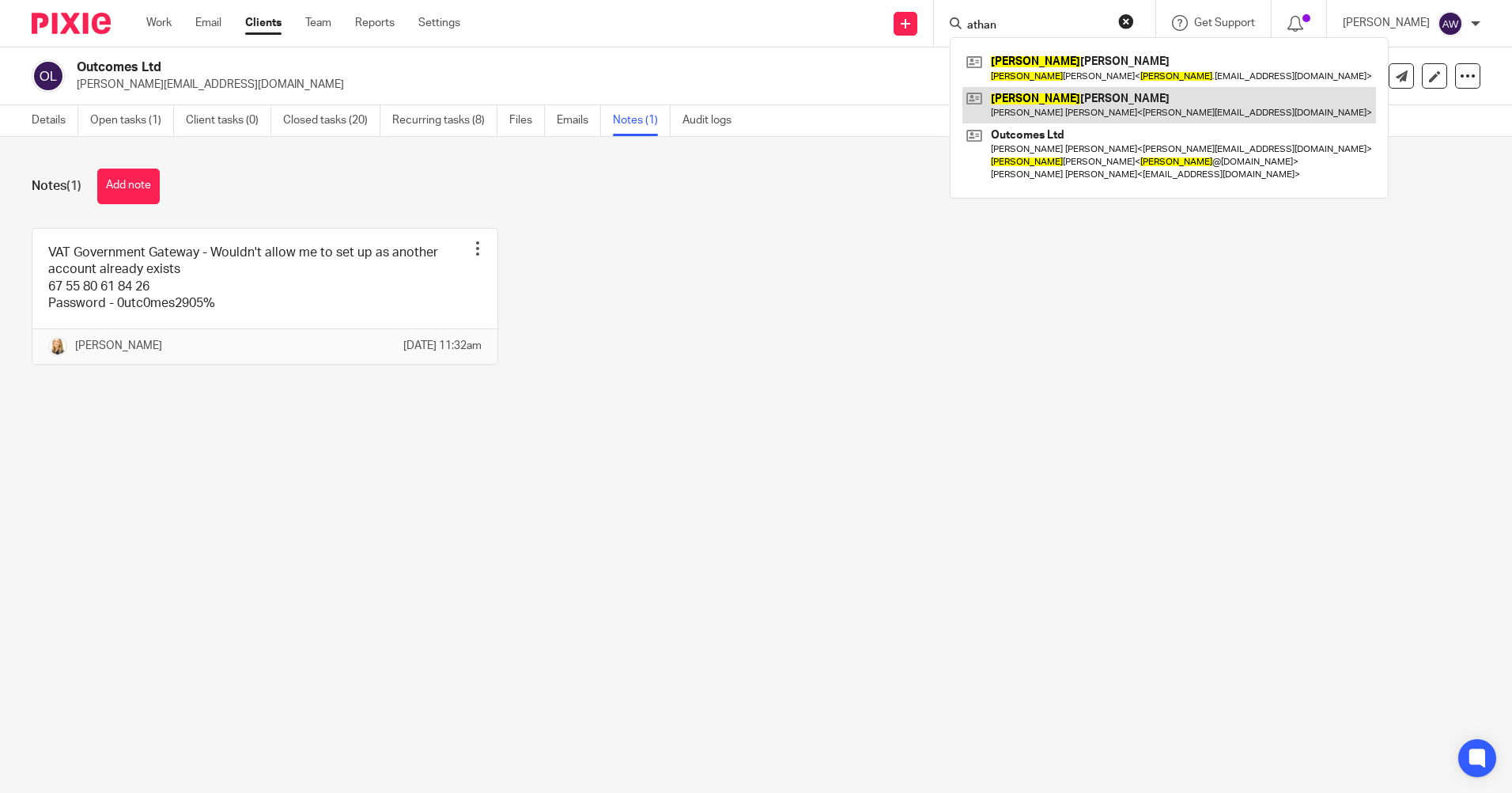
type input "athan"
click at [1085, 103] on link at bounding box center [1169, 105] width 414 height 37
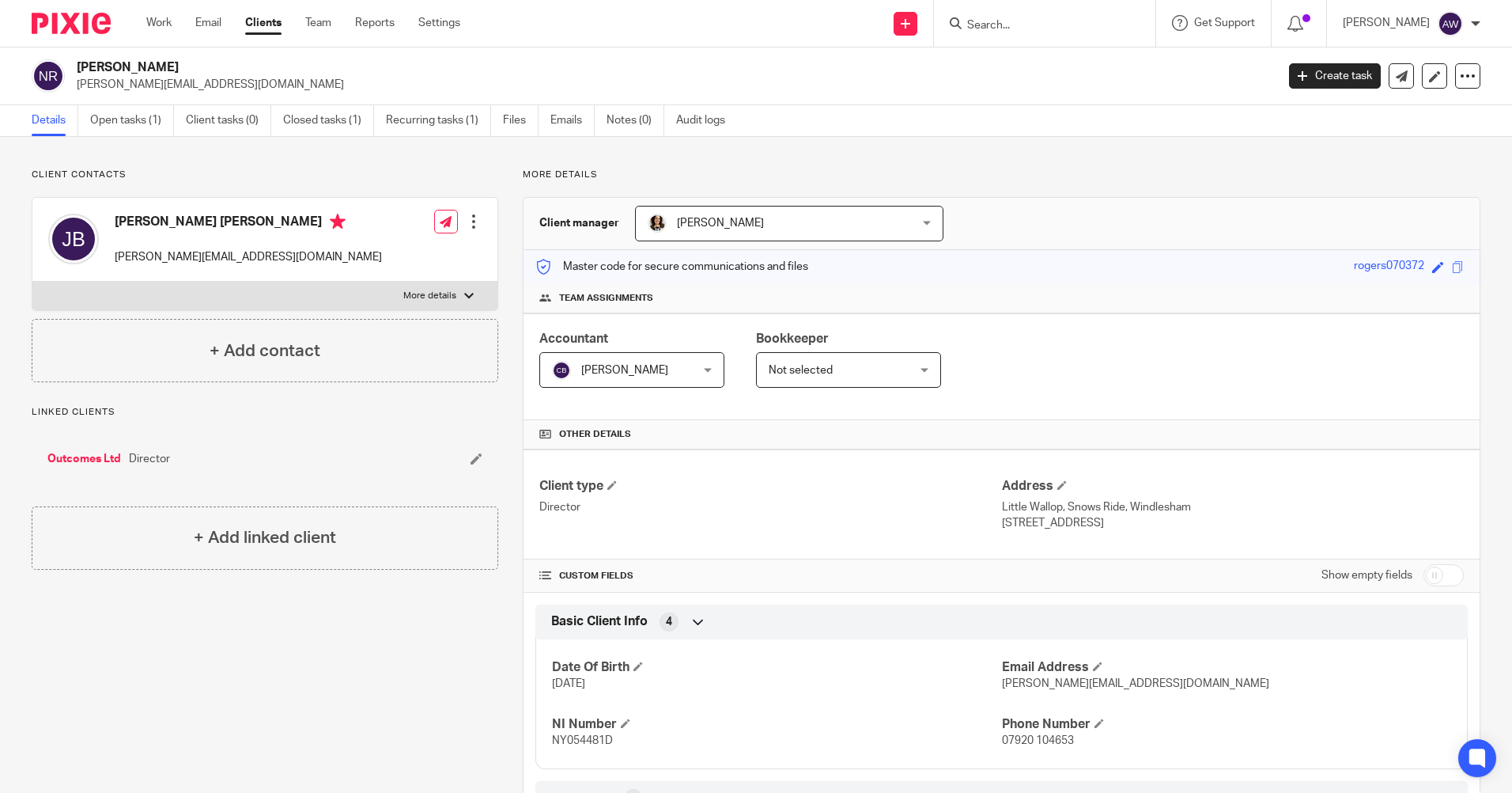
click at [1009, 25] on input "Search" at bounding box center [1037, 26] width 143 height 14
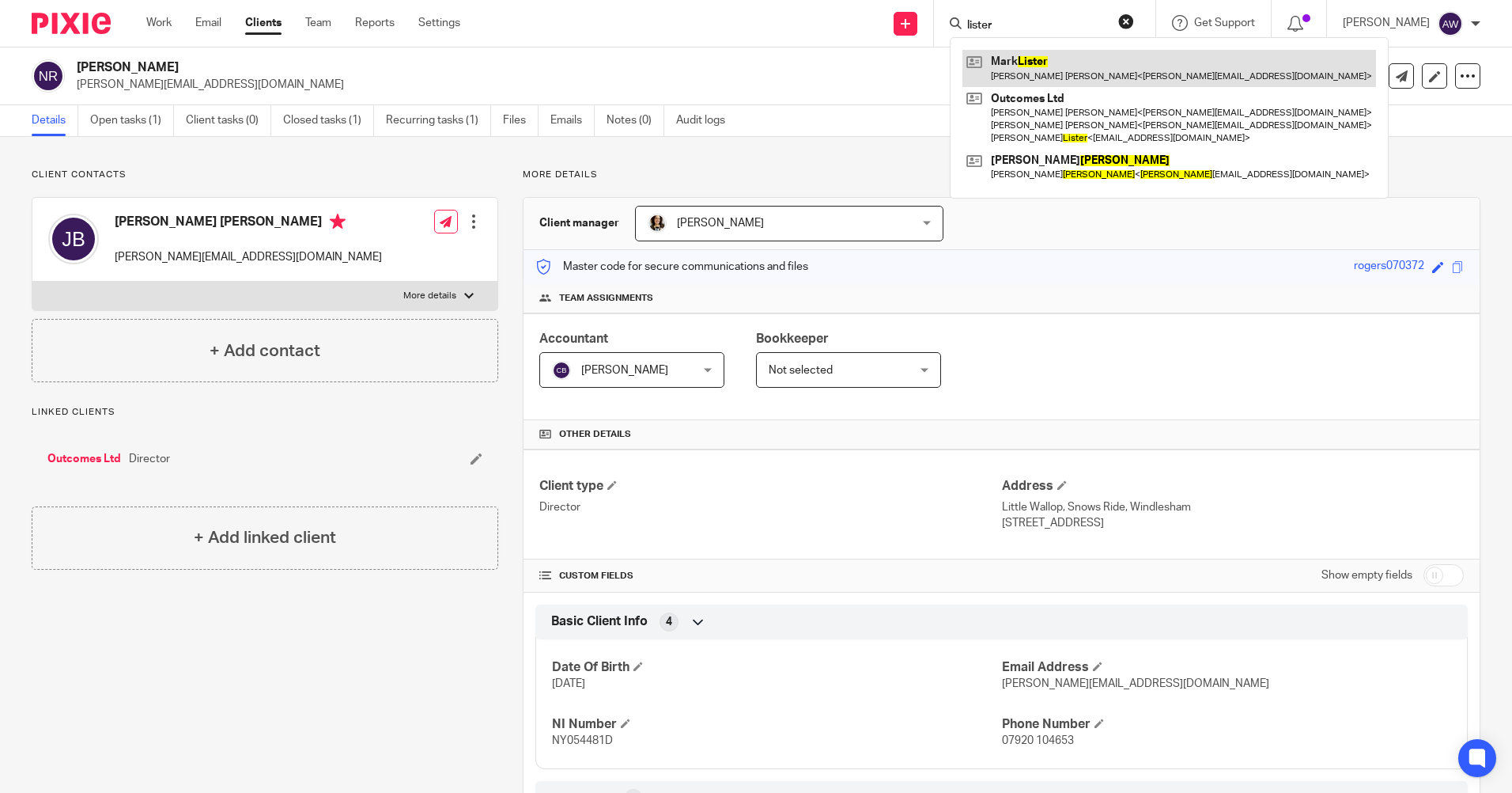
type input "lister"
click at [1043, 62] on link at bounding box center [1169, 68] width 414 height 37
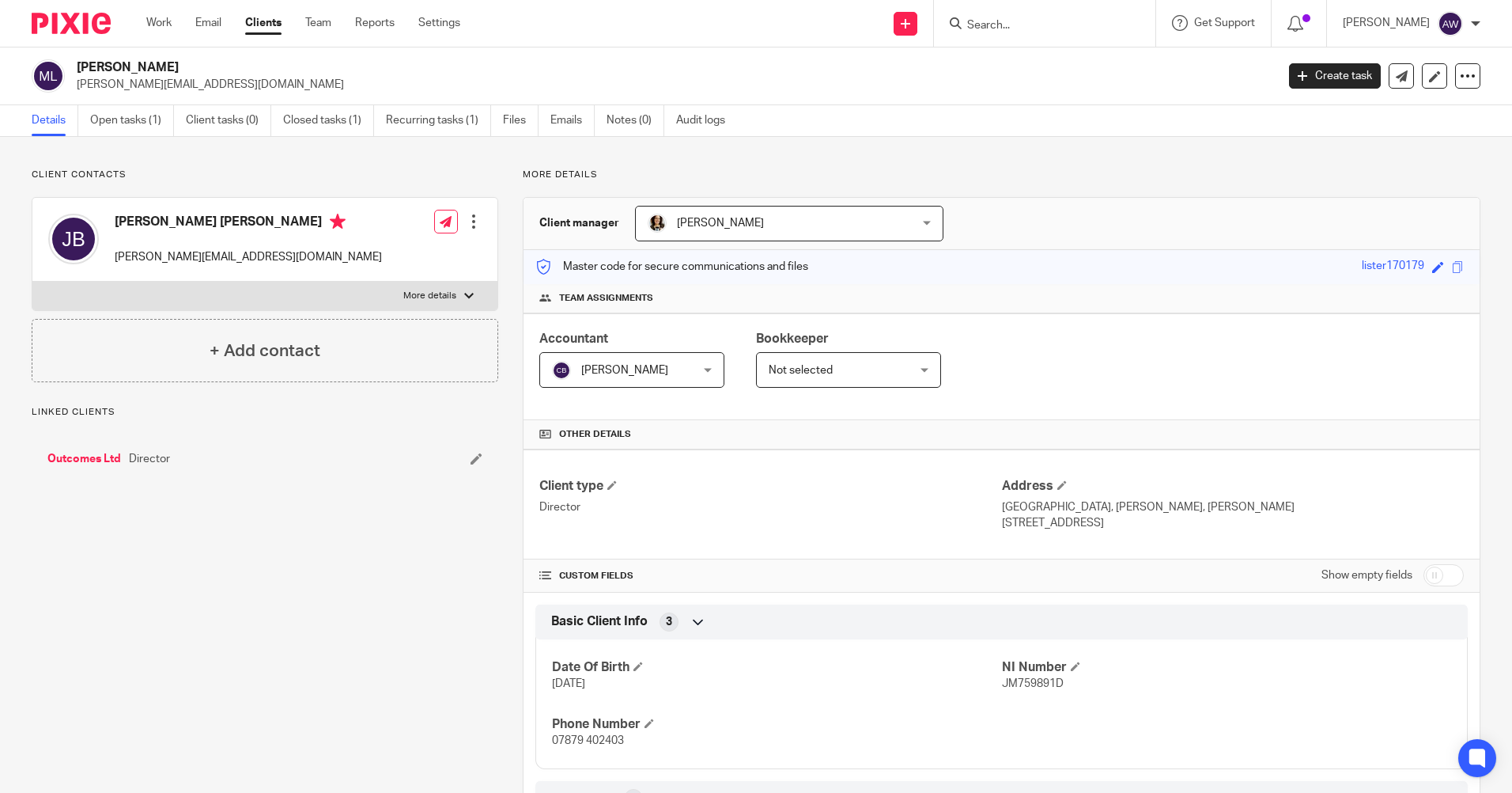
click at [991, 23] on input "Search" at bounding box center [1037, 26] width 143 height 14
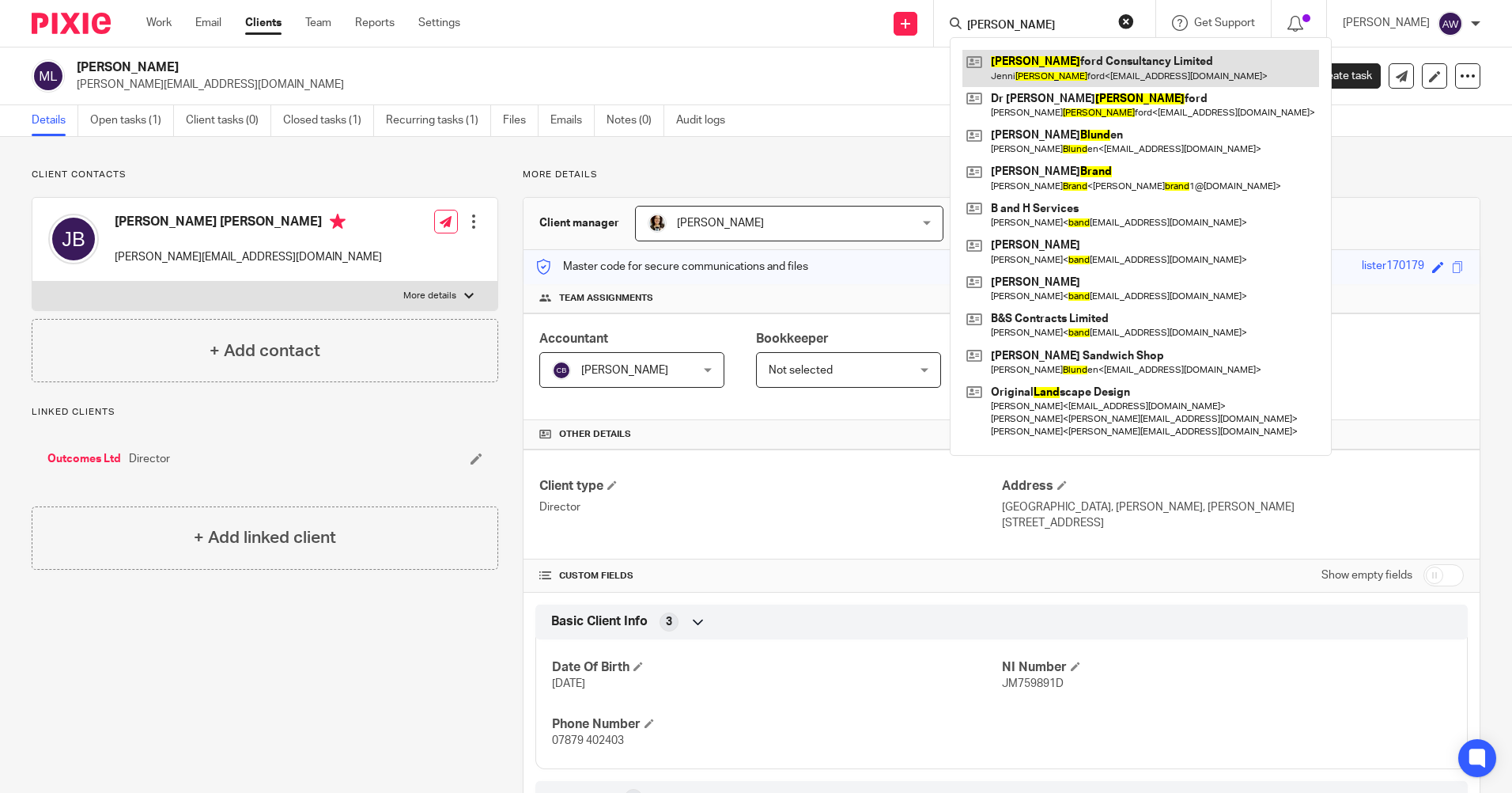
type input "bland"
click at [1093, 63] on link at bounding box center [1141, 68] width 356 height 37
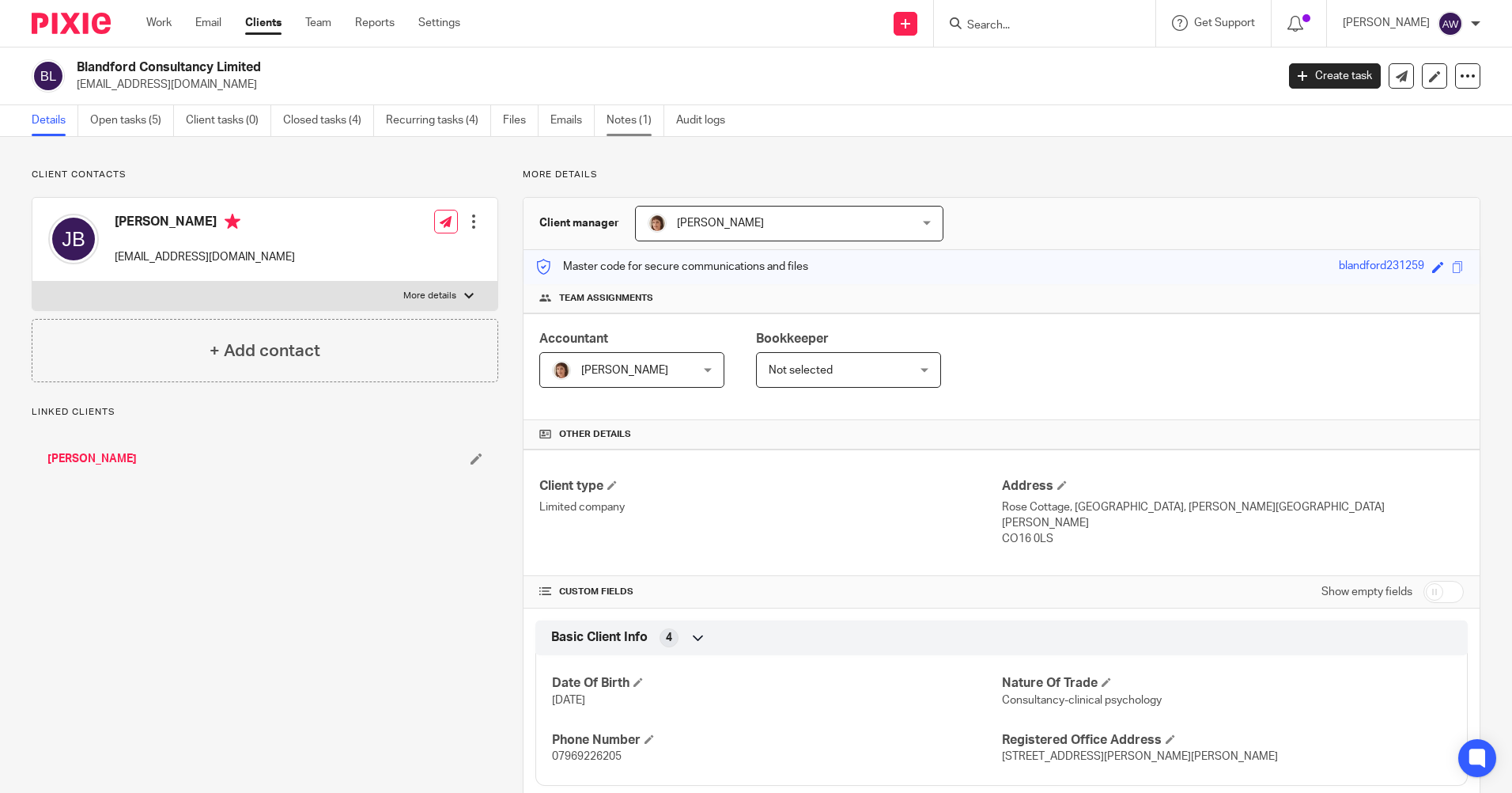
click at [635, 118] on link "Notes (1)" at bounding box center [636, 120] width 57 height 30
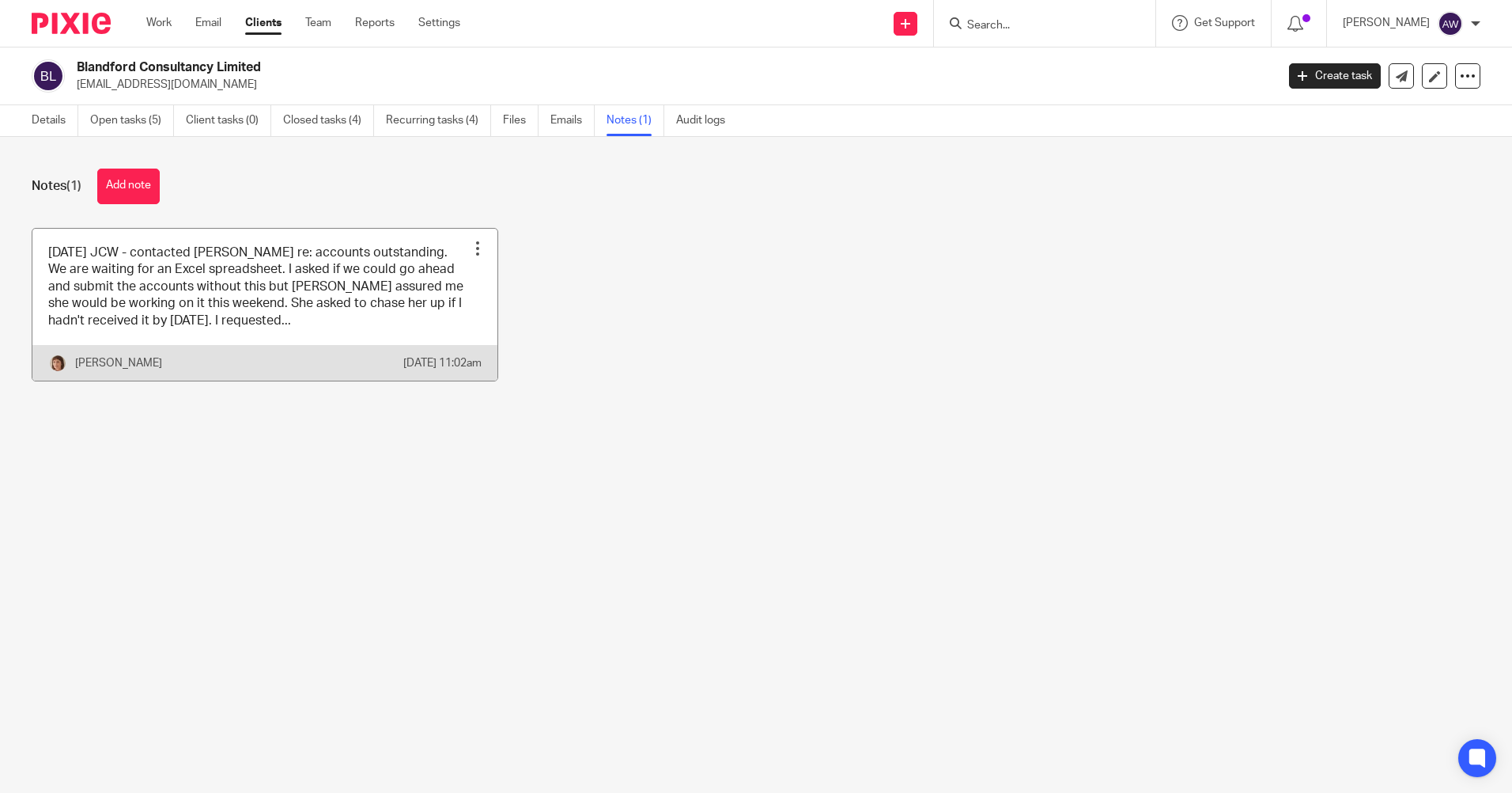
click at [470, 243] on div at bounding box center [477, 249] width 16 height 16
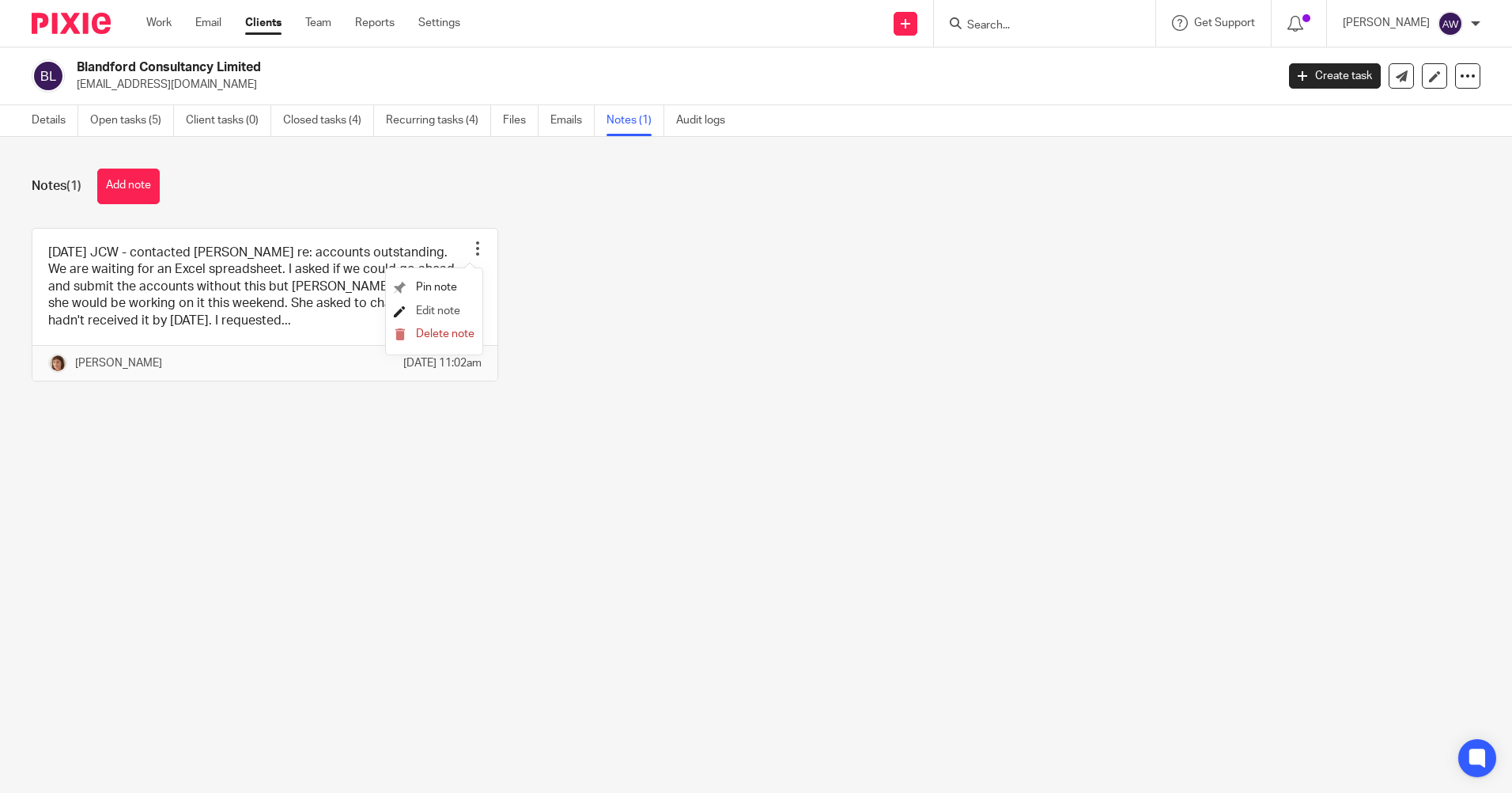
click at [456, 306] on span "Edit note" at bounding box center [438, 310] width 44 height 11
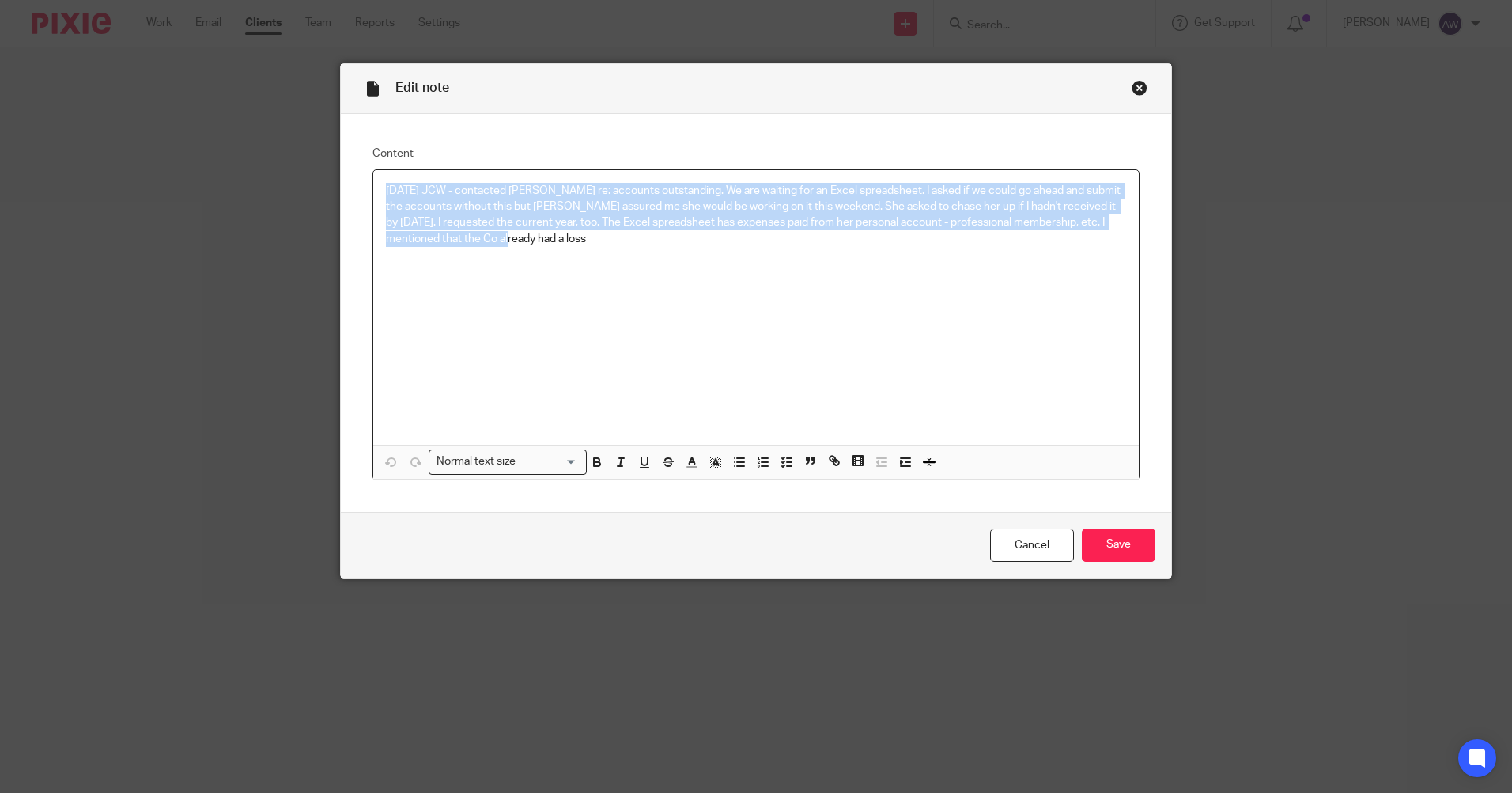
drag, startPoint x: 381, startPoint y: 189, endPoint x: 505, endPoint y: 233, distance: 131.6
click at [581, 254] on div "4/7/25 JCW - contacted Jenni re: accounts outstanding. We are waiting for an Ex…" at bounding box center [756, 308] width 766 height 275
copy p "4/7/25 JCW - contacted Jenni re: accounts outstanding. We are waiting for an Ex…"
drag, startPoint x: 1034, startPoint y: 550, endPoint x: 1008, endPoint y: 456, distance: 97.5
click at [1034, 550] on link "Cancel" at bounding box center [1032, 545] width 83 height 34
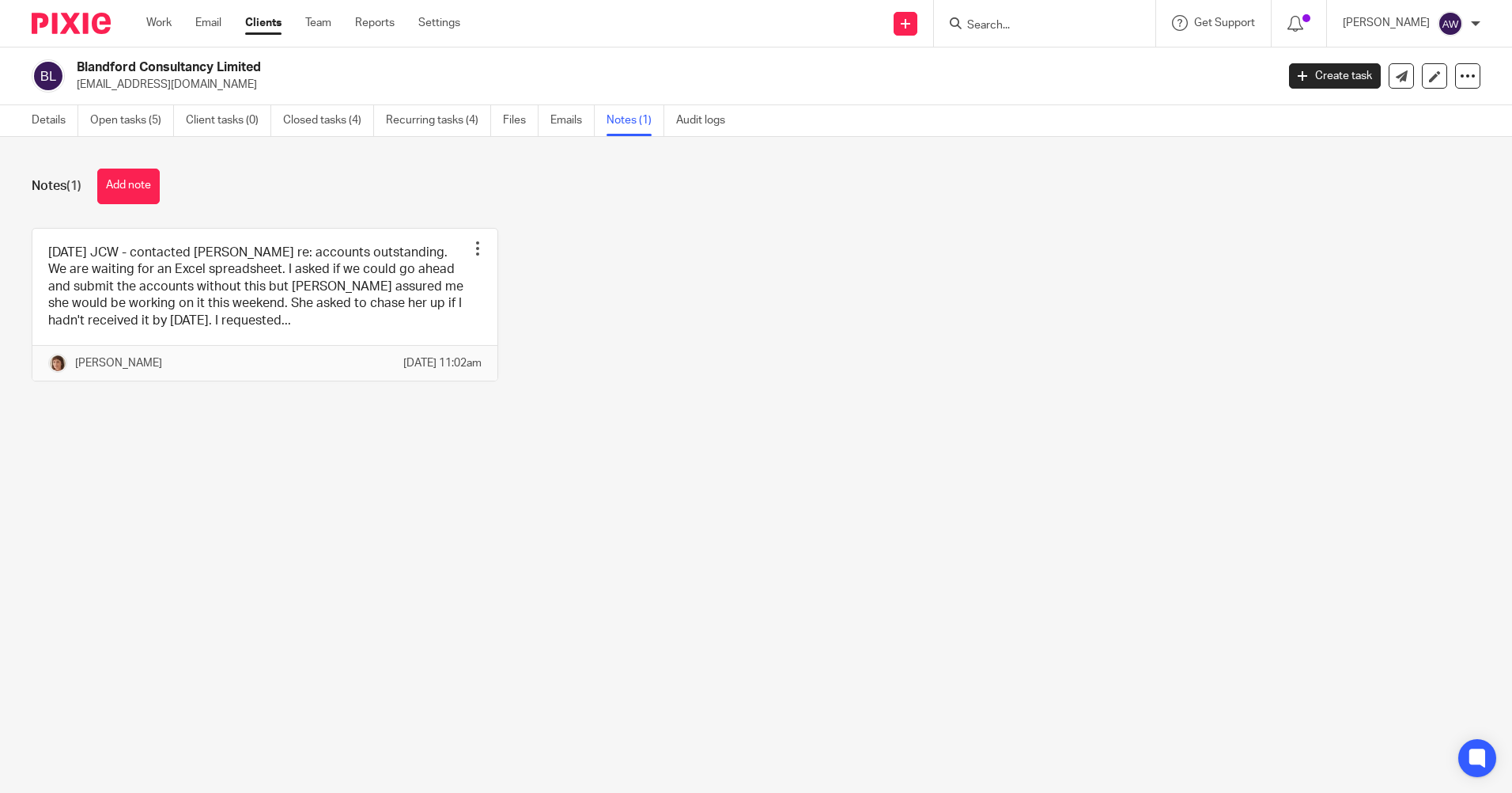
click at [991, 24] on input "Search" at bounding box center [1037, 26] width 143 height 14
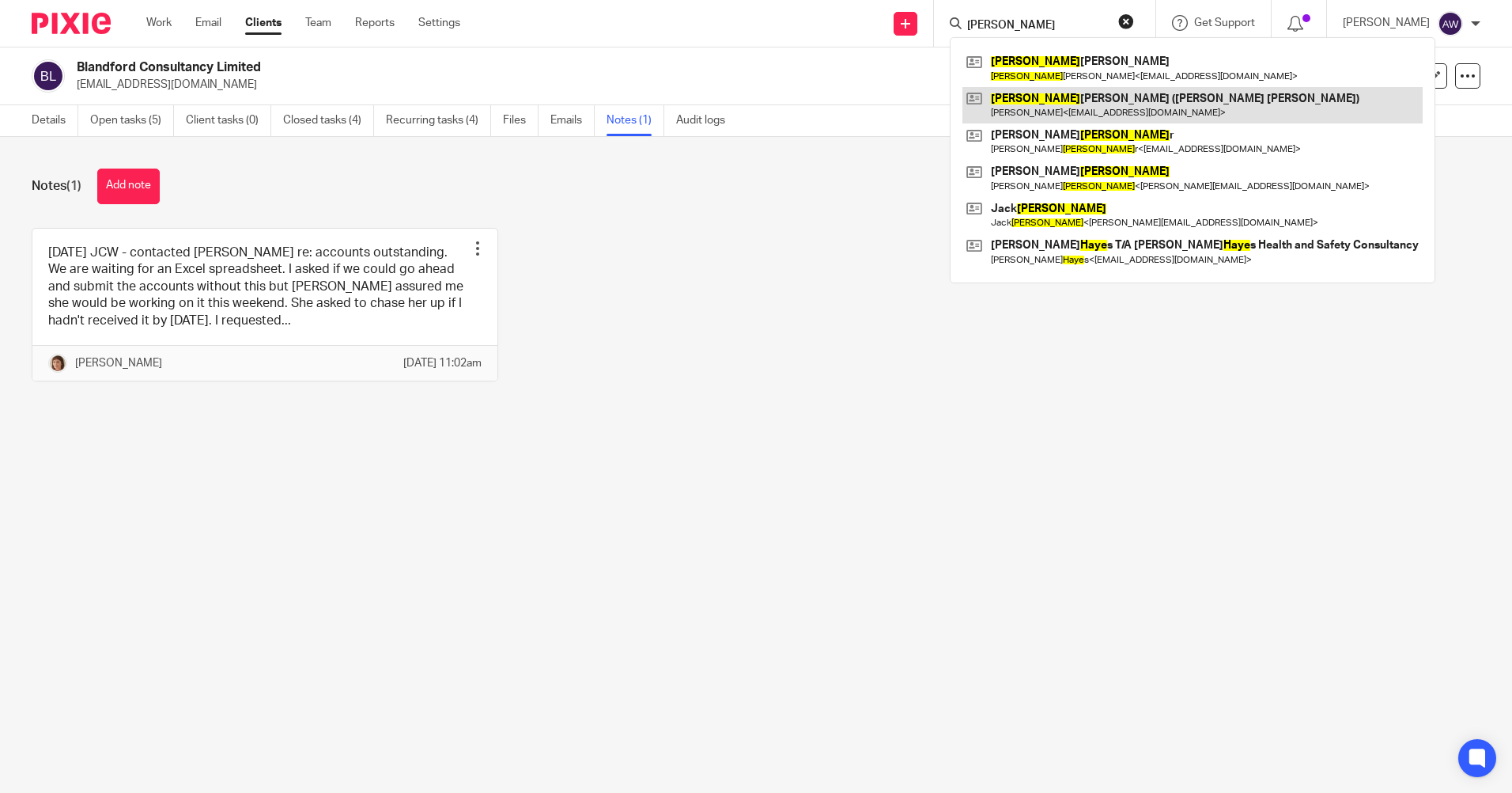
type input "faye"
click at [1083, 111] on link at bounding box center [1192, 105] width 460 height 37
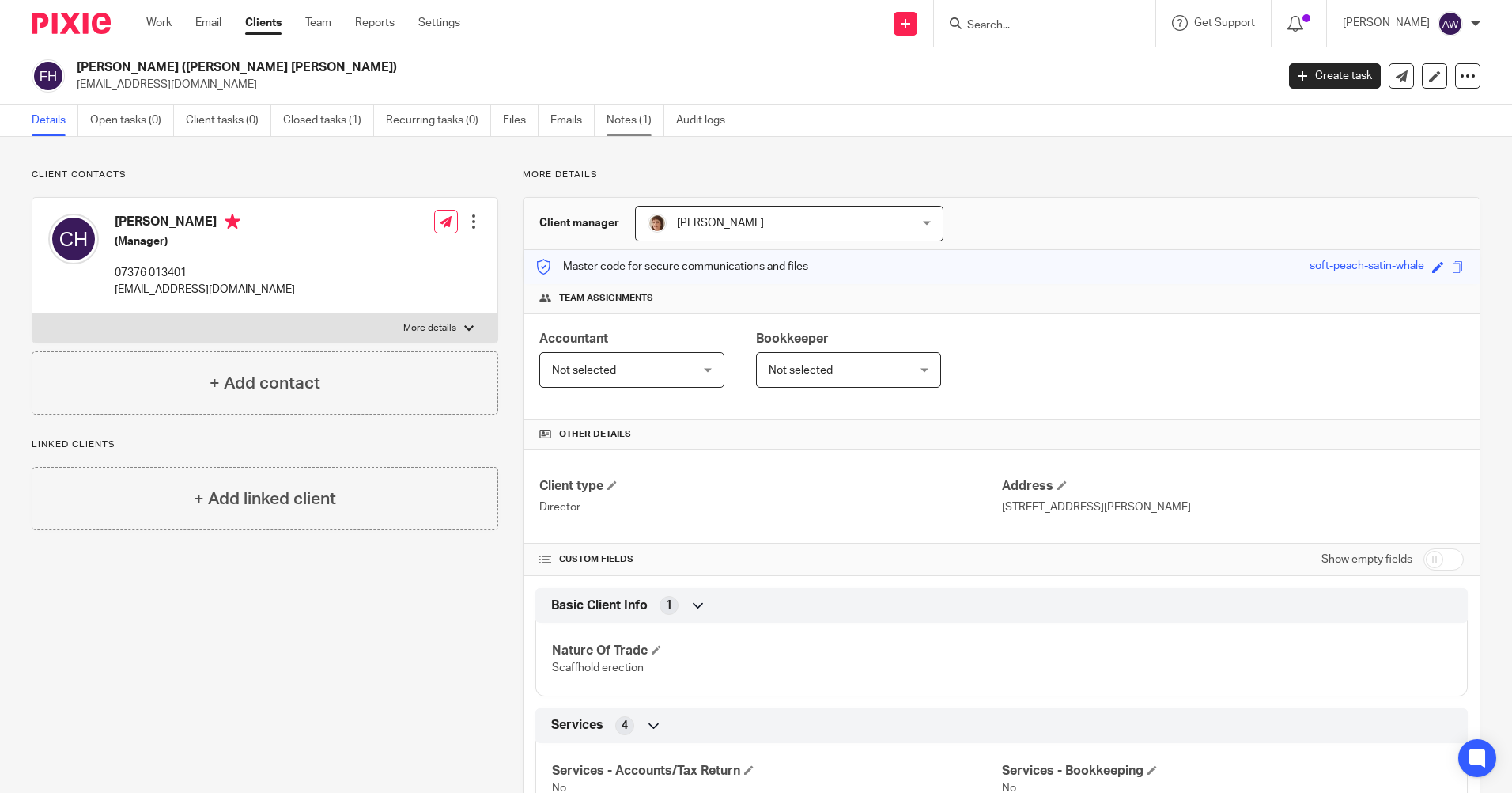
click at [624, 112] on link "Notes (1)" at bounding box center [636, 120] width 57 height 30
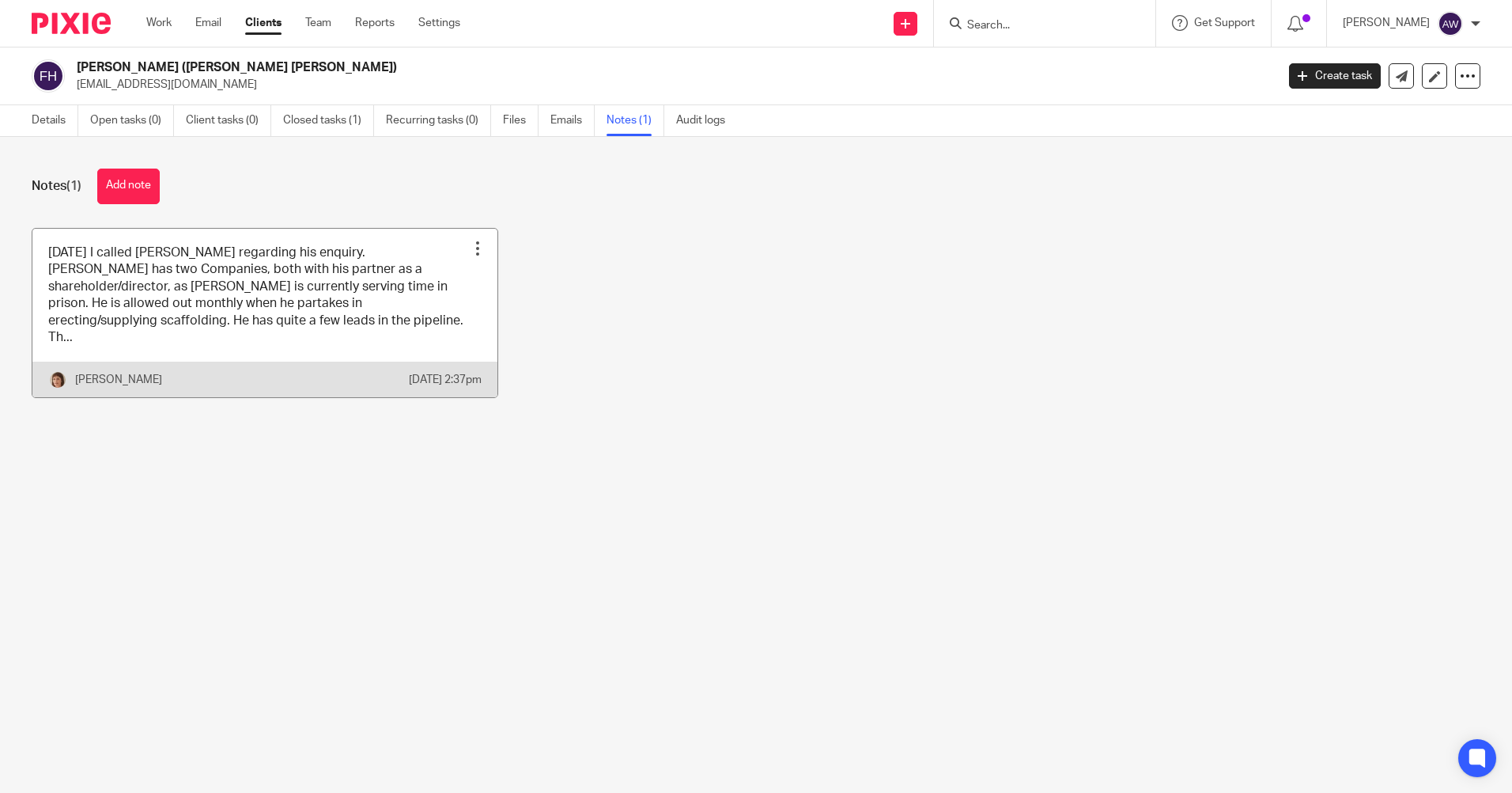
click at [470, 253] on div at bounding box center [477, 249] width 16 height 16
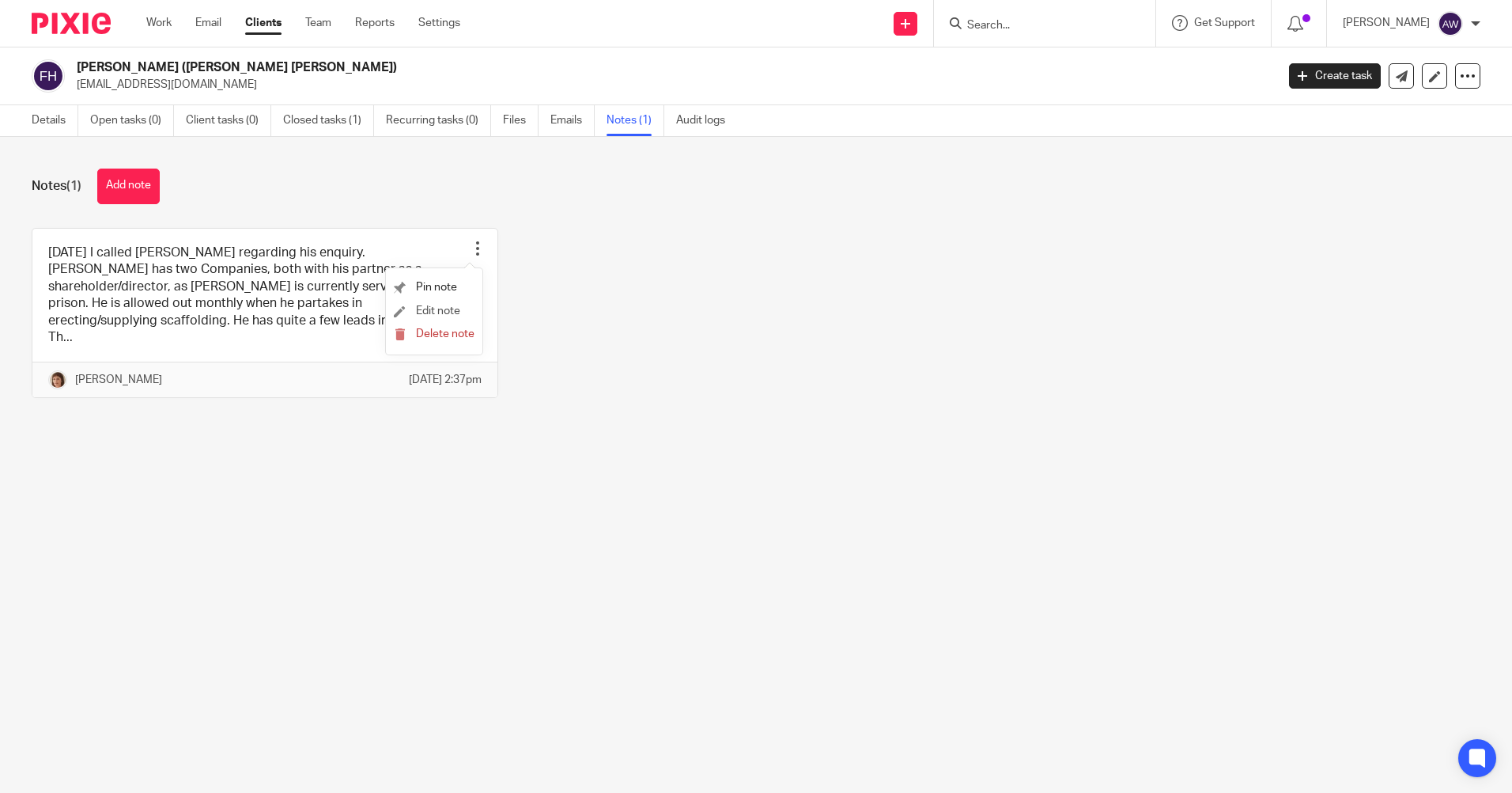
drag, startPoint x: 440, startPoint y: 311, endPoint x: 425, endPoint y: 310, distance: 15.0
click at [440, 312] on span "Edit note" at bounding box center [438, 310] width 44 height 11
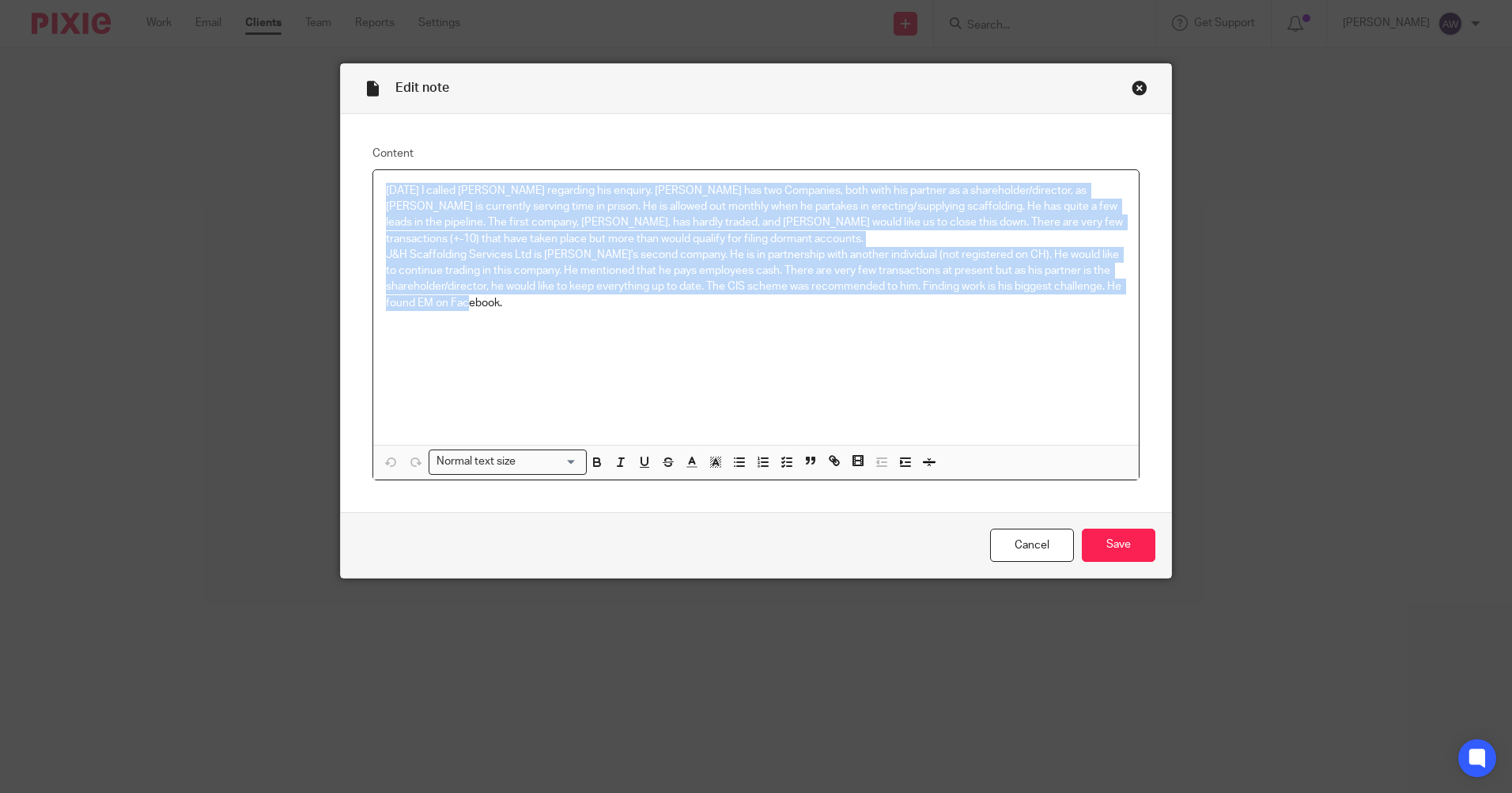
drag, startPoint x: 376, startPoint y: 188, endPoint x: 504, endPoint y: 311, distance: 177.5
click at [504, 311] on div "25/3/2025 I called Charlie regarding his enquiry. Charlie has two Companies, bo…" at bounding box center [756, 308] width 766 height 275
copy div "25/3/2025 I called Charlie regarding his enquiry. Charlie has two Companies, bo…"
click at [1024, 548] on link "Cancel" at bounding box center [1032, 545] width 83 height 34
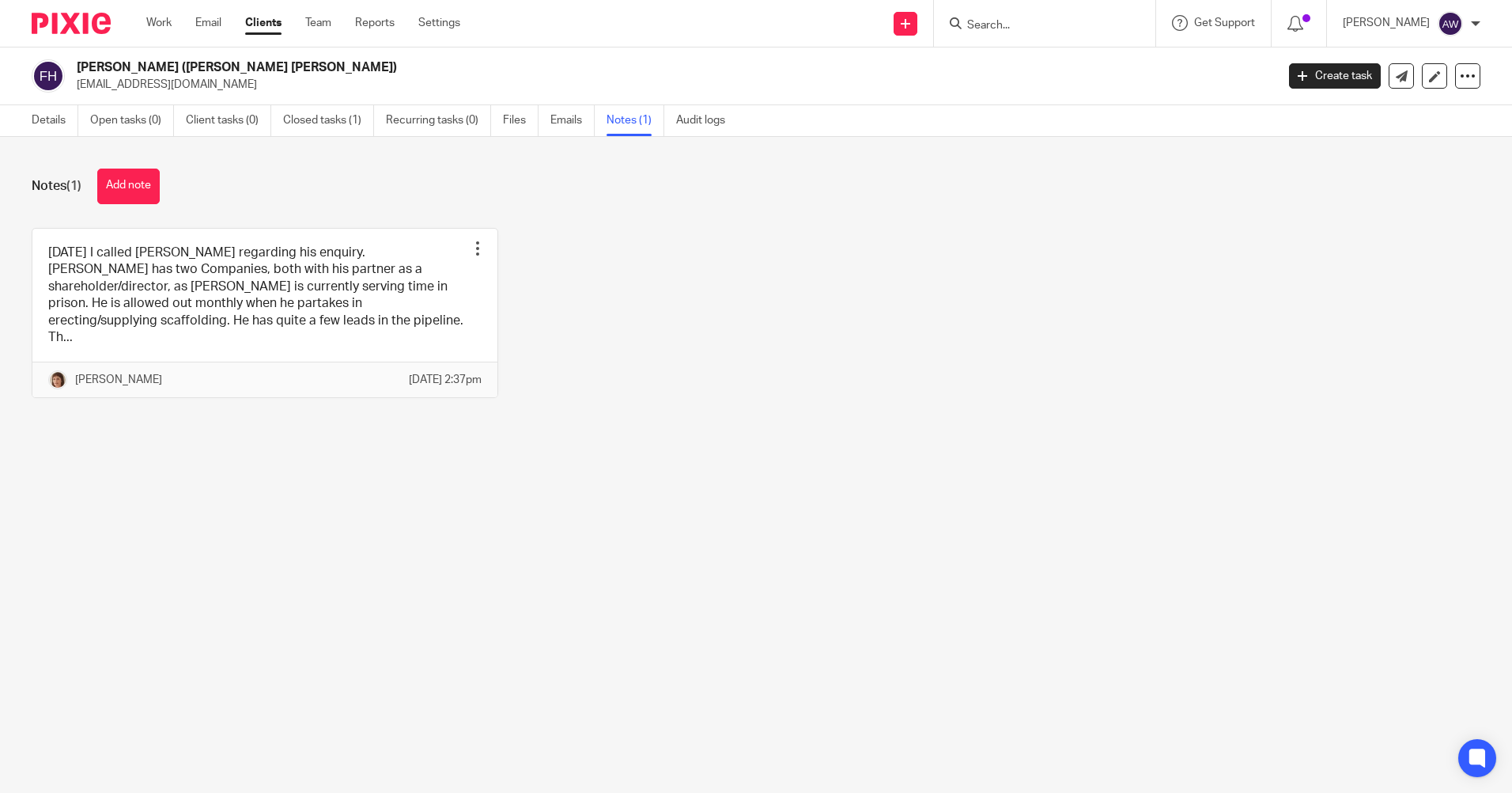
click at [1003, 25] on input "Search" at bounding box center [1037, 26] width 143 height 14
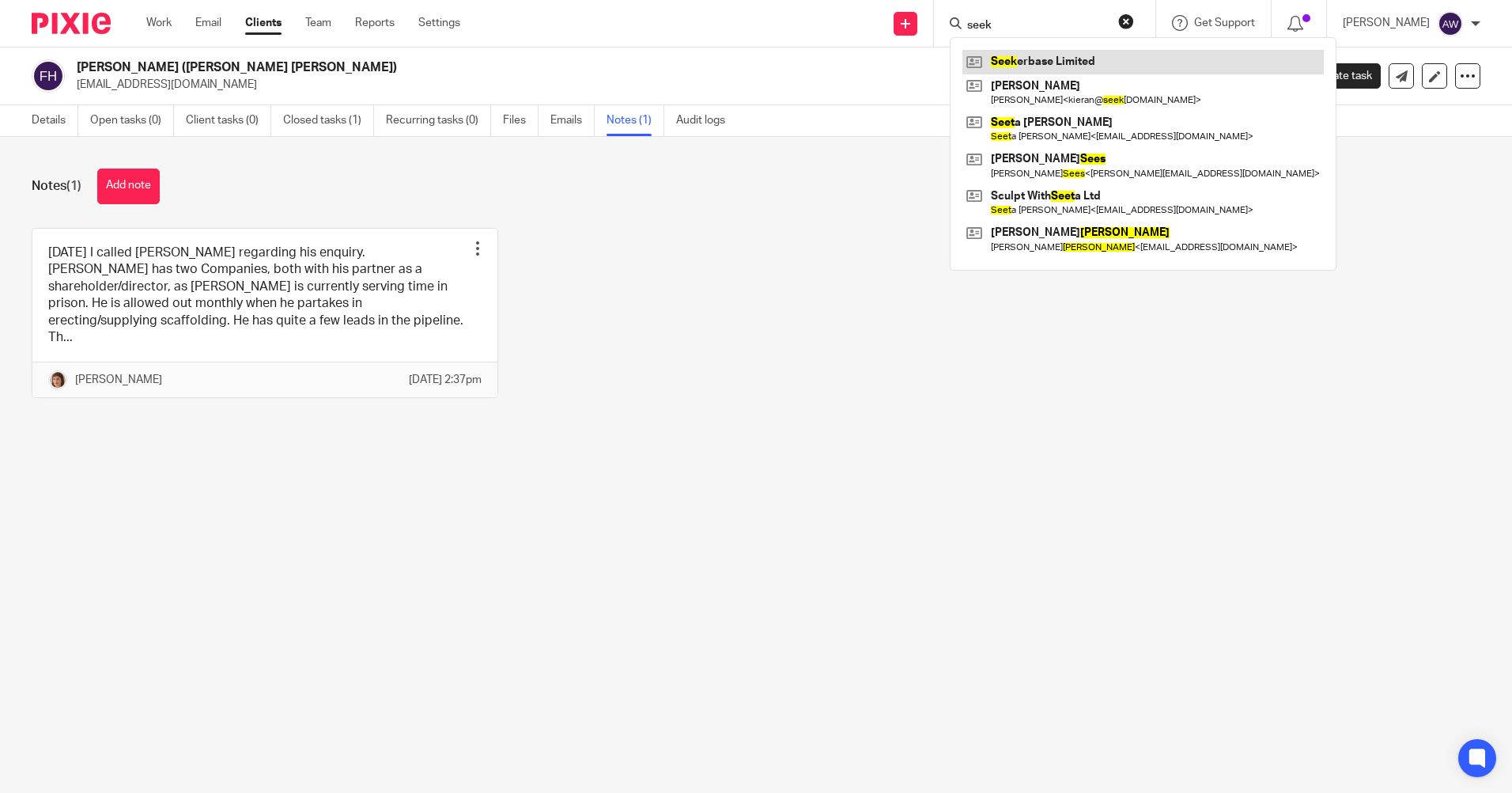
type input "seek"
click at [1029, 67] on link at bounding box center [1143, 61] width 362 height 23
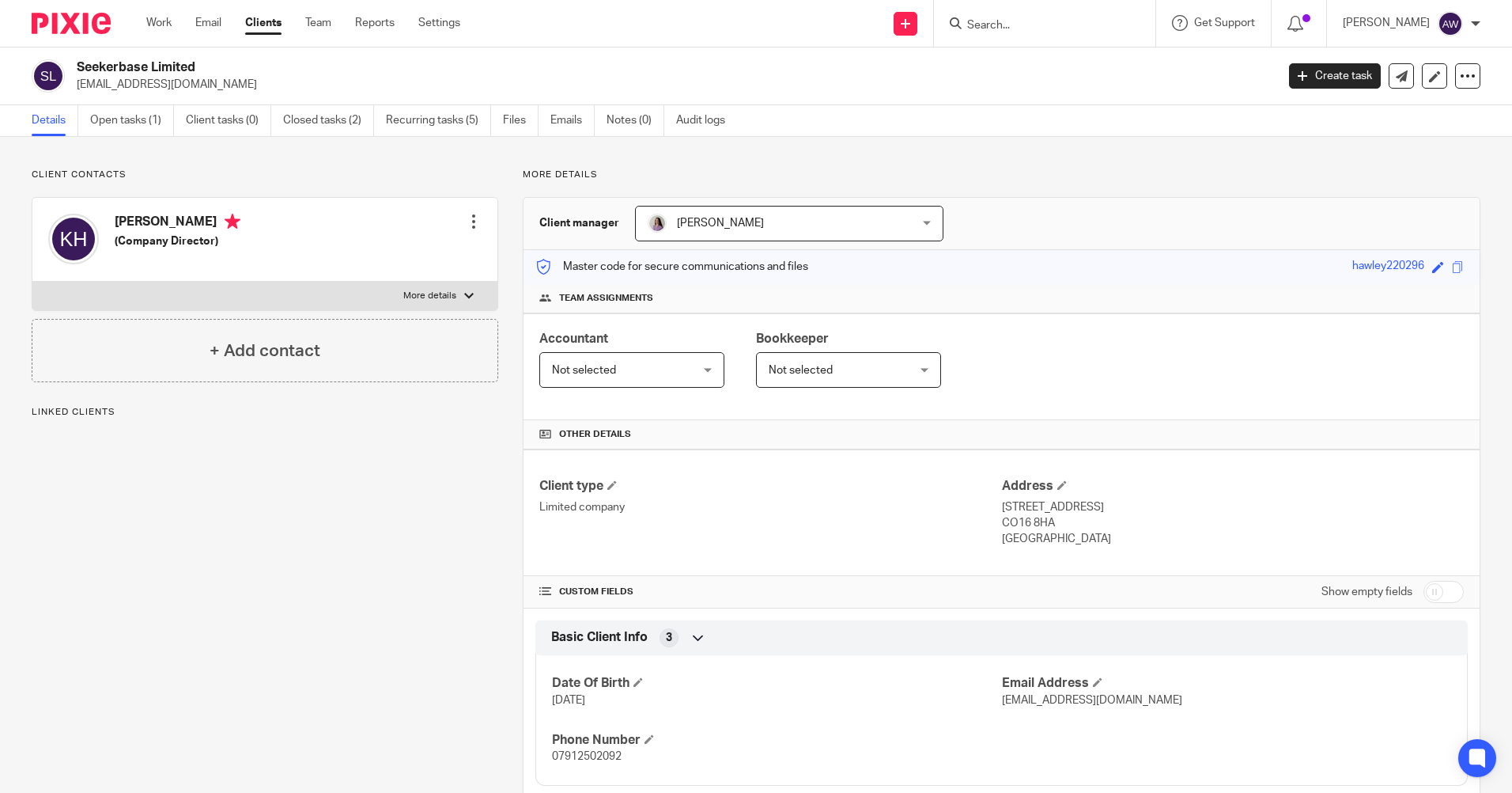
click at [1020, 32] on input "Search" at bounding box center [1037, 26] width 143 height 14
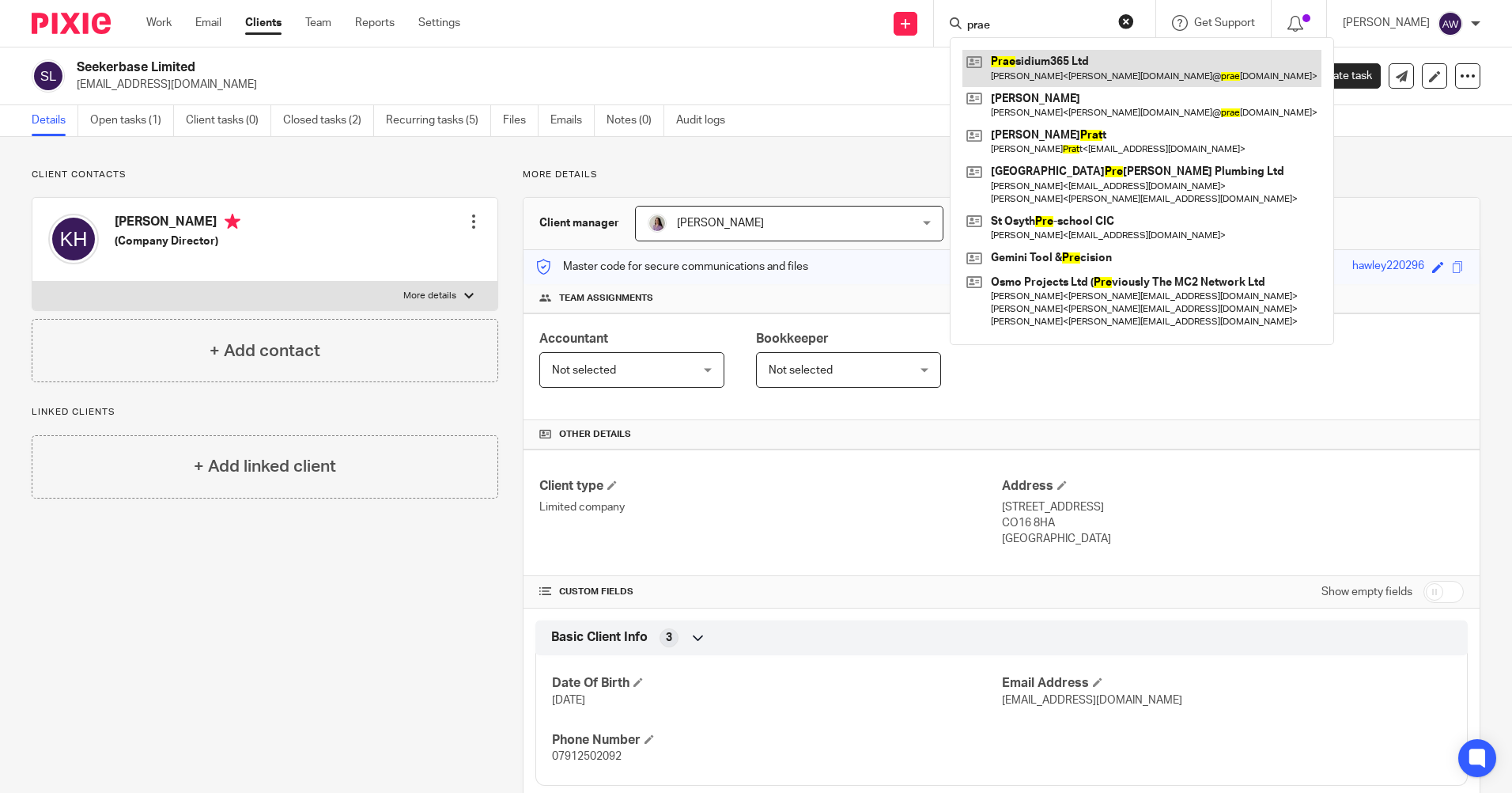
type input "prae"
click at [1066, 76] on link at bounding box center [1142, 68] width 359 height 37
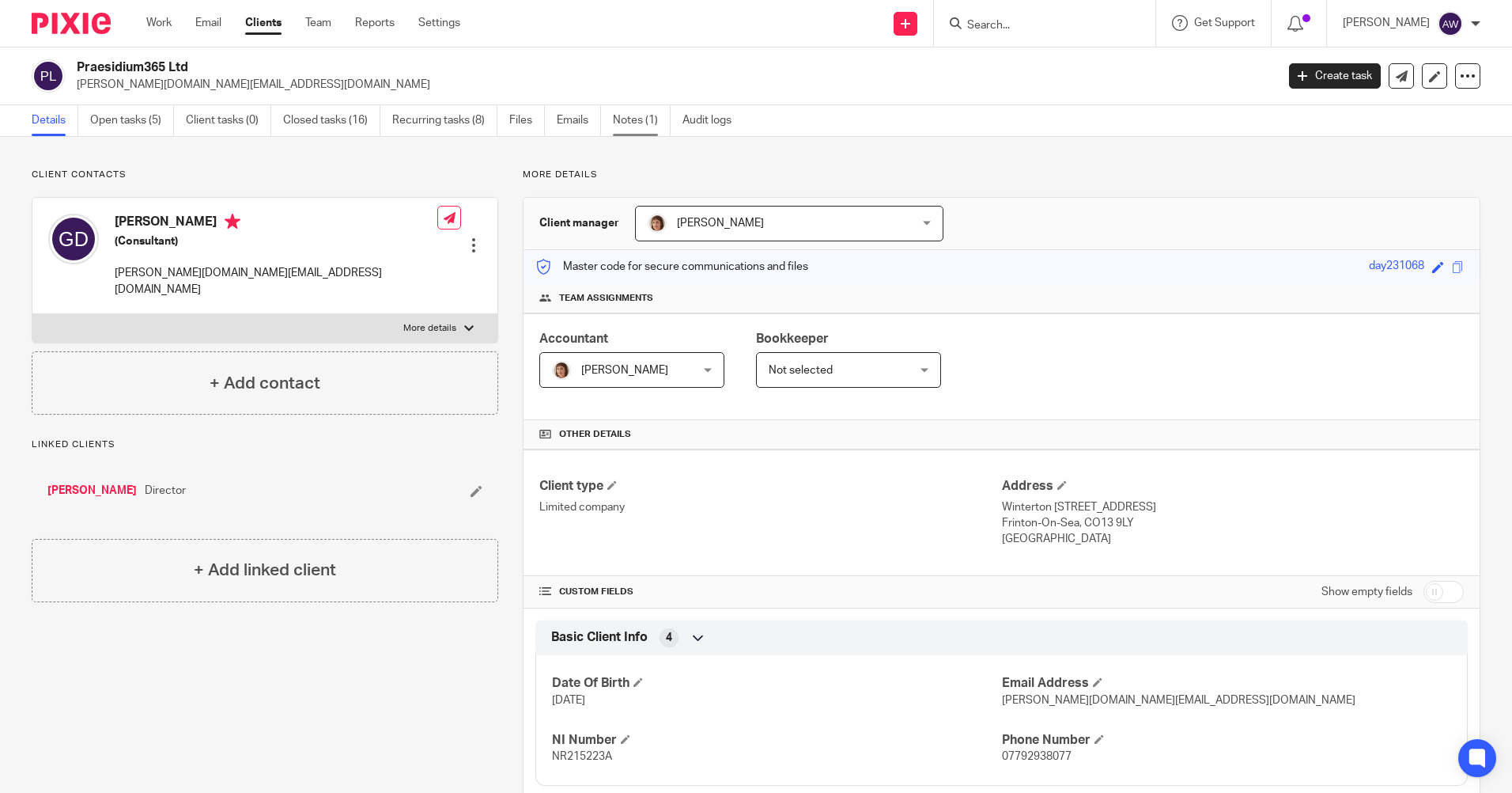
click at [630, 117] on link "Notes (1)" at bounding box center [642, 120] width 57 height 30
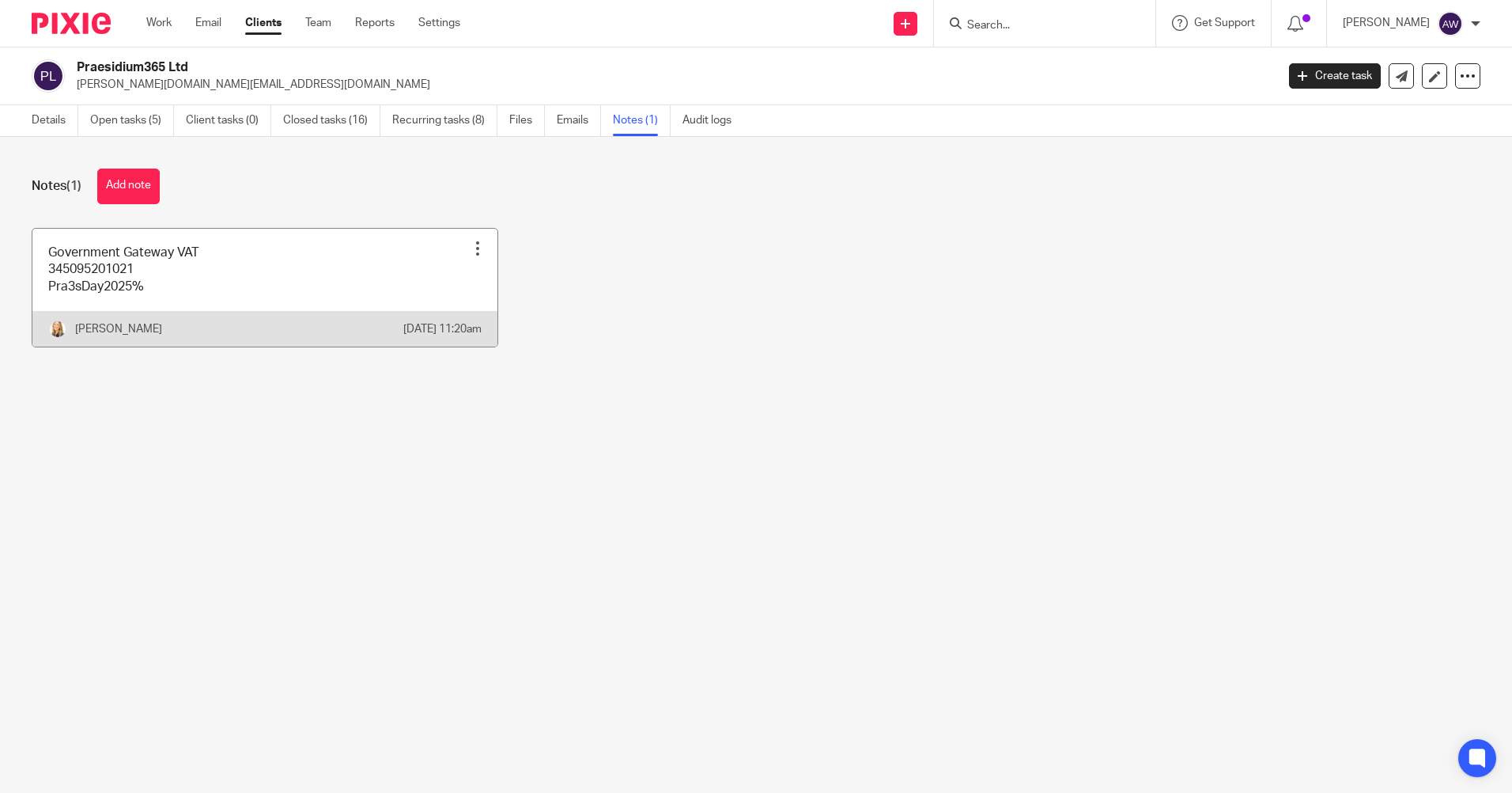
click at [470, 250] on div at bounding box center [477, 249] width 16 height 16
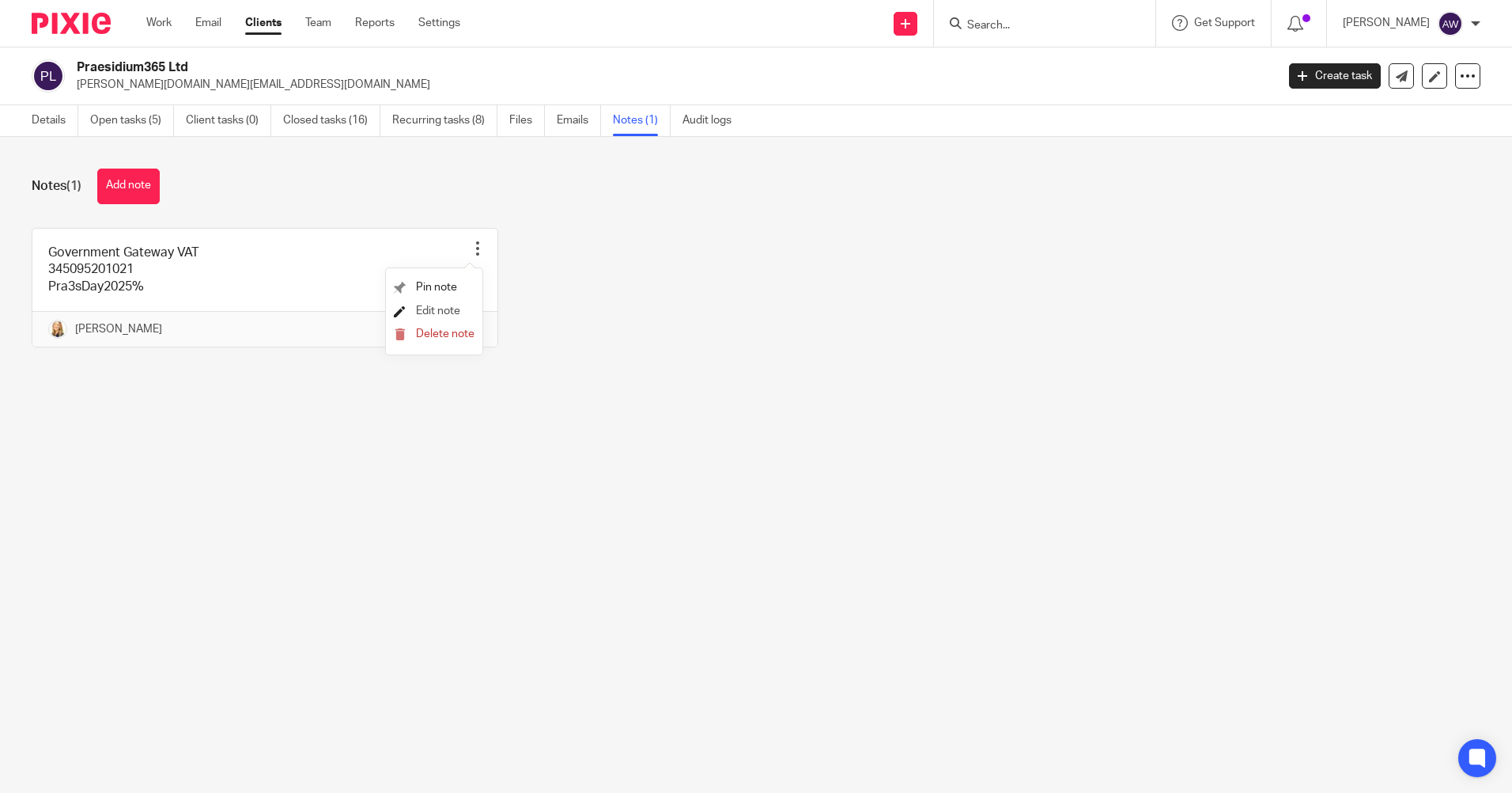
click at [460, 310] on span "Edit note" at bounding box center [438, 310] width 44 height 11
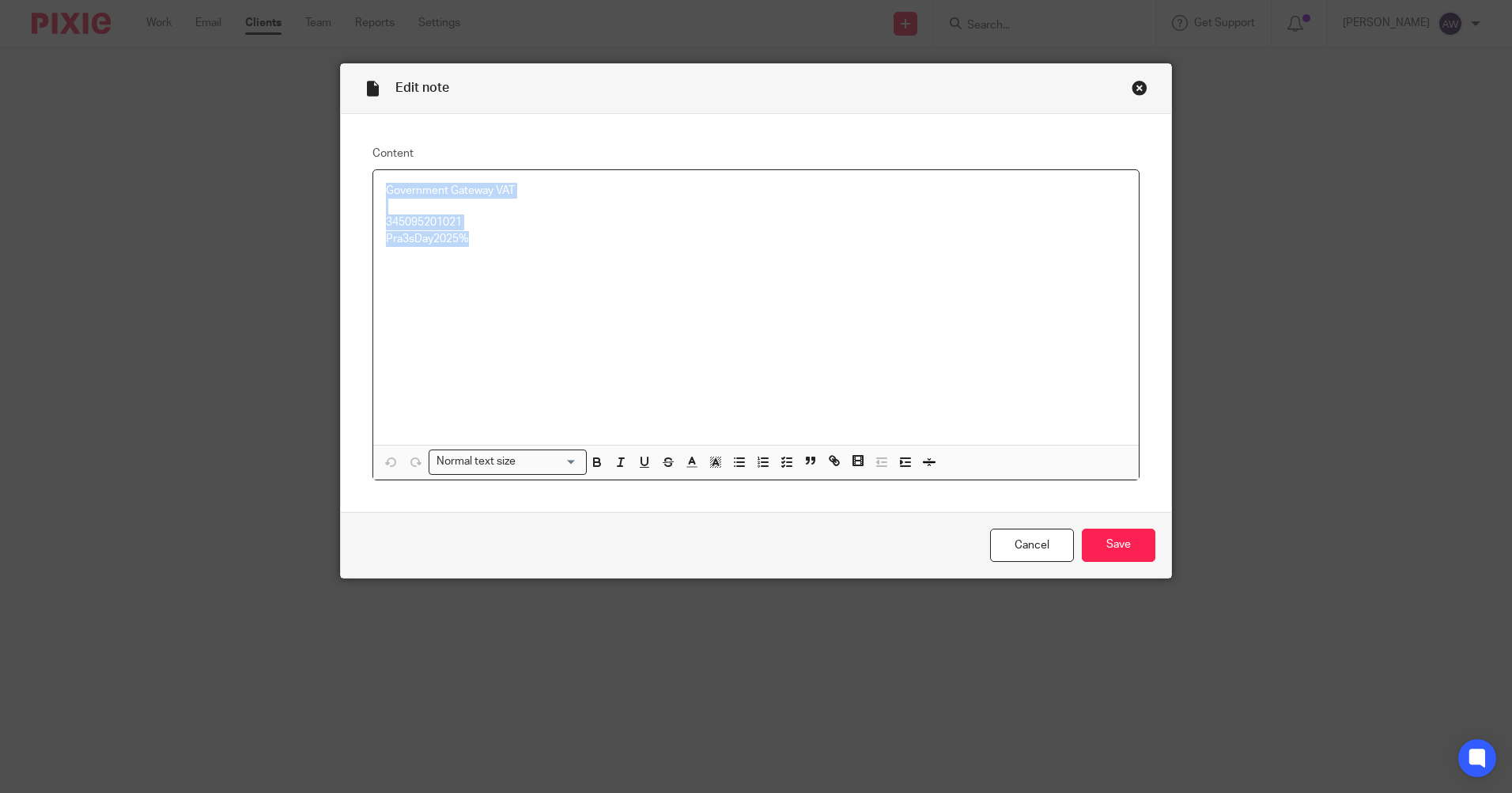
drag, startPoint x: 380, startPoint y: 193, endPoint x: 512, endPoint y: 242, distance: 140.8
click at [512, 242] on div "Government Gateway VAT 345095201021 Pra3sDay2025%" at bounding box center [756, 308] width 766 height 275
copy div "Government Gateway VAT 345095201021 Pra3sDay2025%"
click at [1013, 532] on link "Cancel" at bounding box center [1032, 545] width 83 height 34
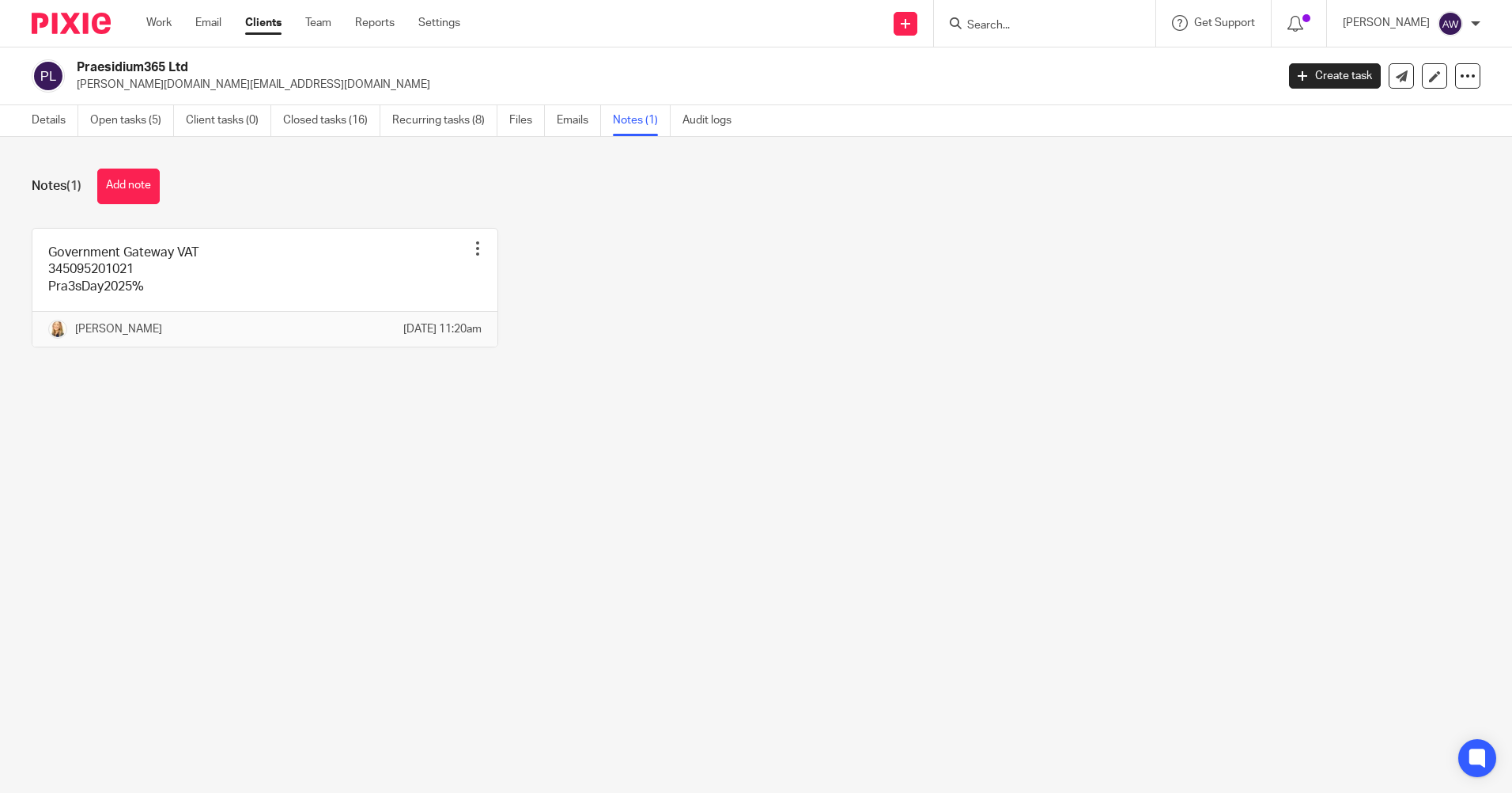
click at [989, 22] on input "Search" at bounding box center [1037, 26] width 143 height 14
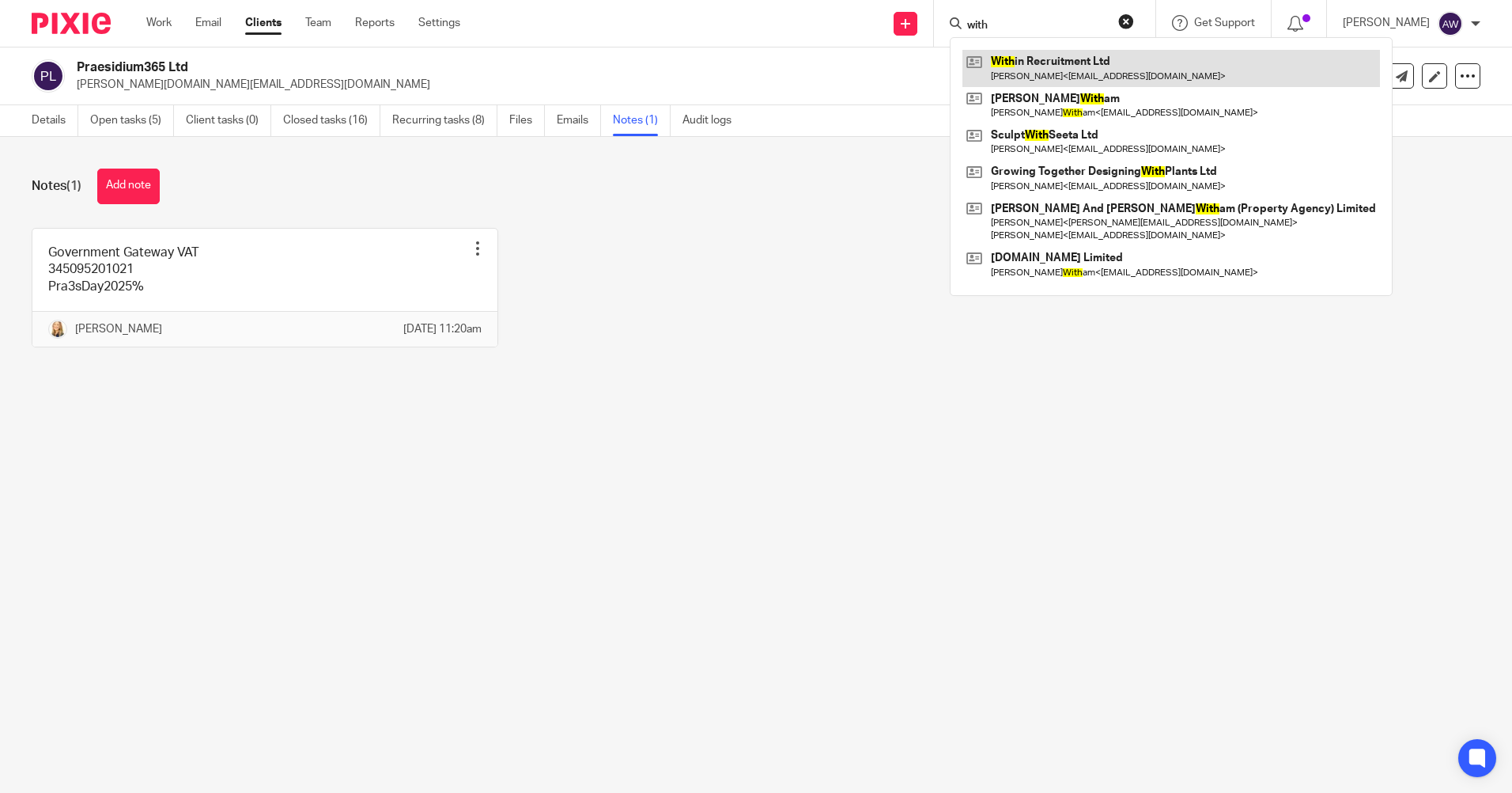
type input "with"
click at [1064, 63] on link at bounding box center [1171, 68] width 417 height 37
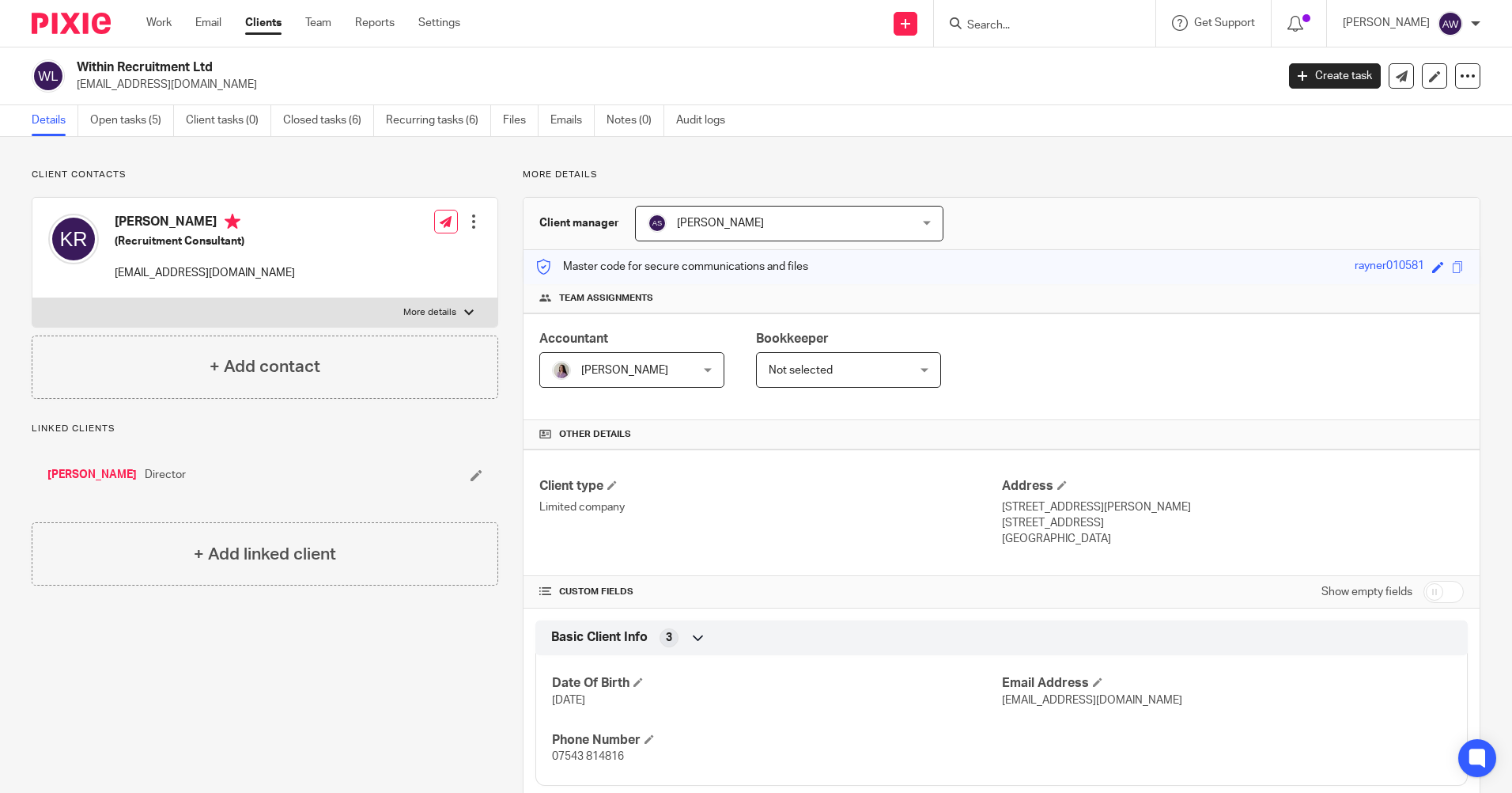
click at [997, 28] on input "Search" at bounding box center [1037, 26] width 143 height 14
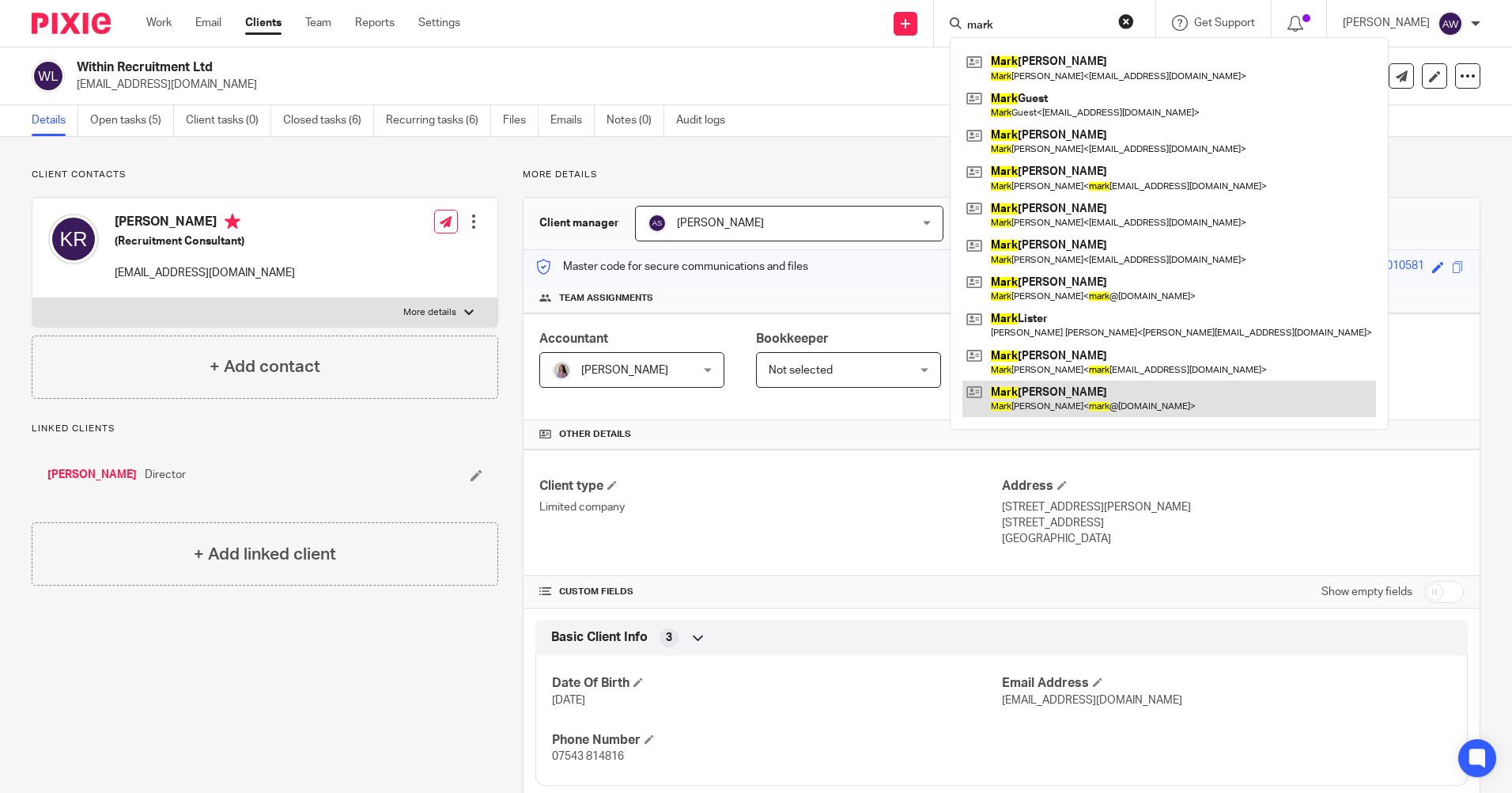
type input "mark"
click at [1054, 386] on link at bounding box center [1169, 399] width 414 height 37
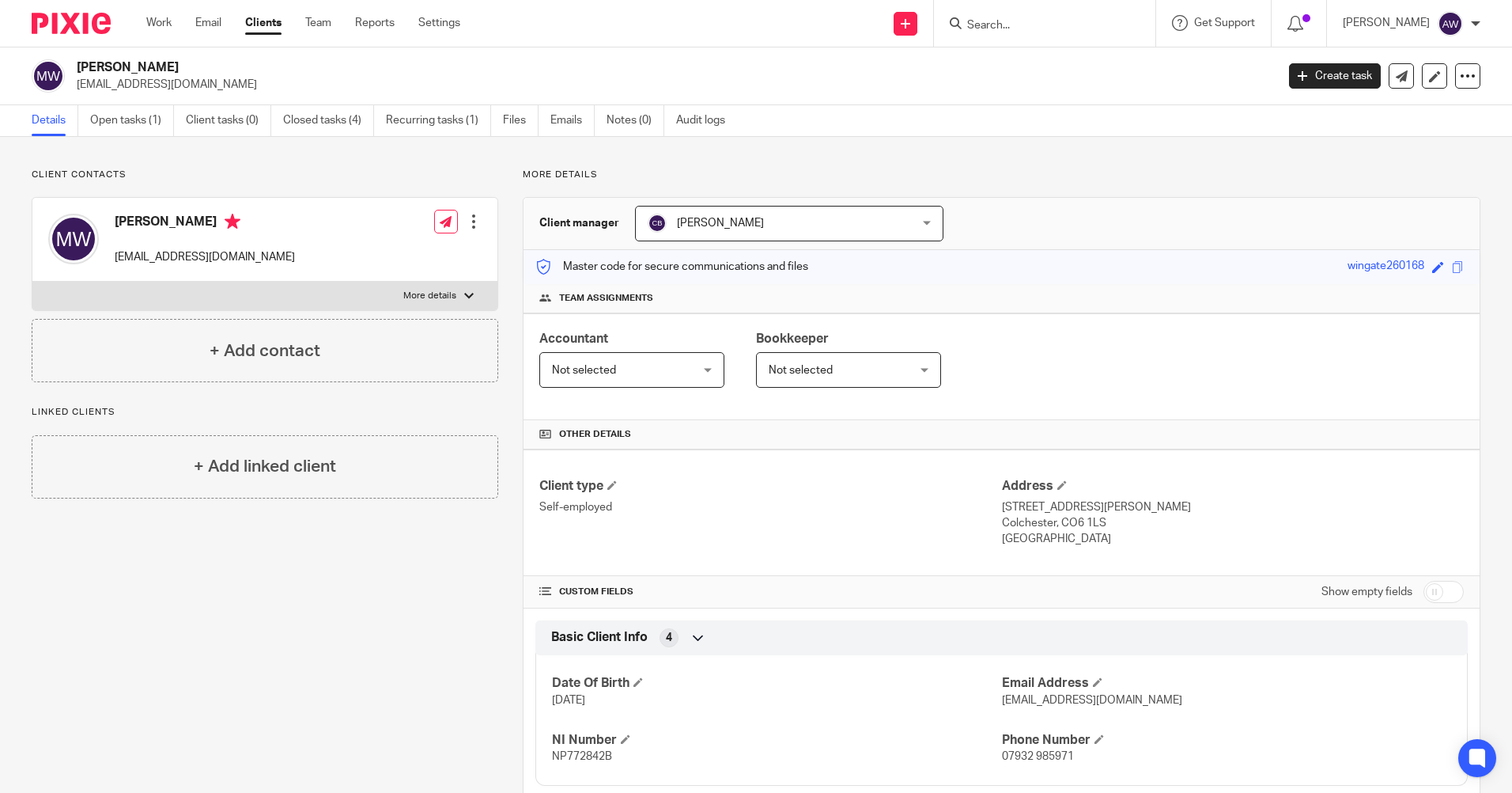
click at [1013, 21] on input "Search" at bounding box center [1037, 26] width 143 height 14
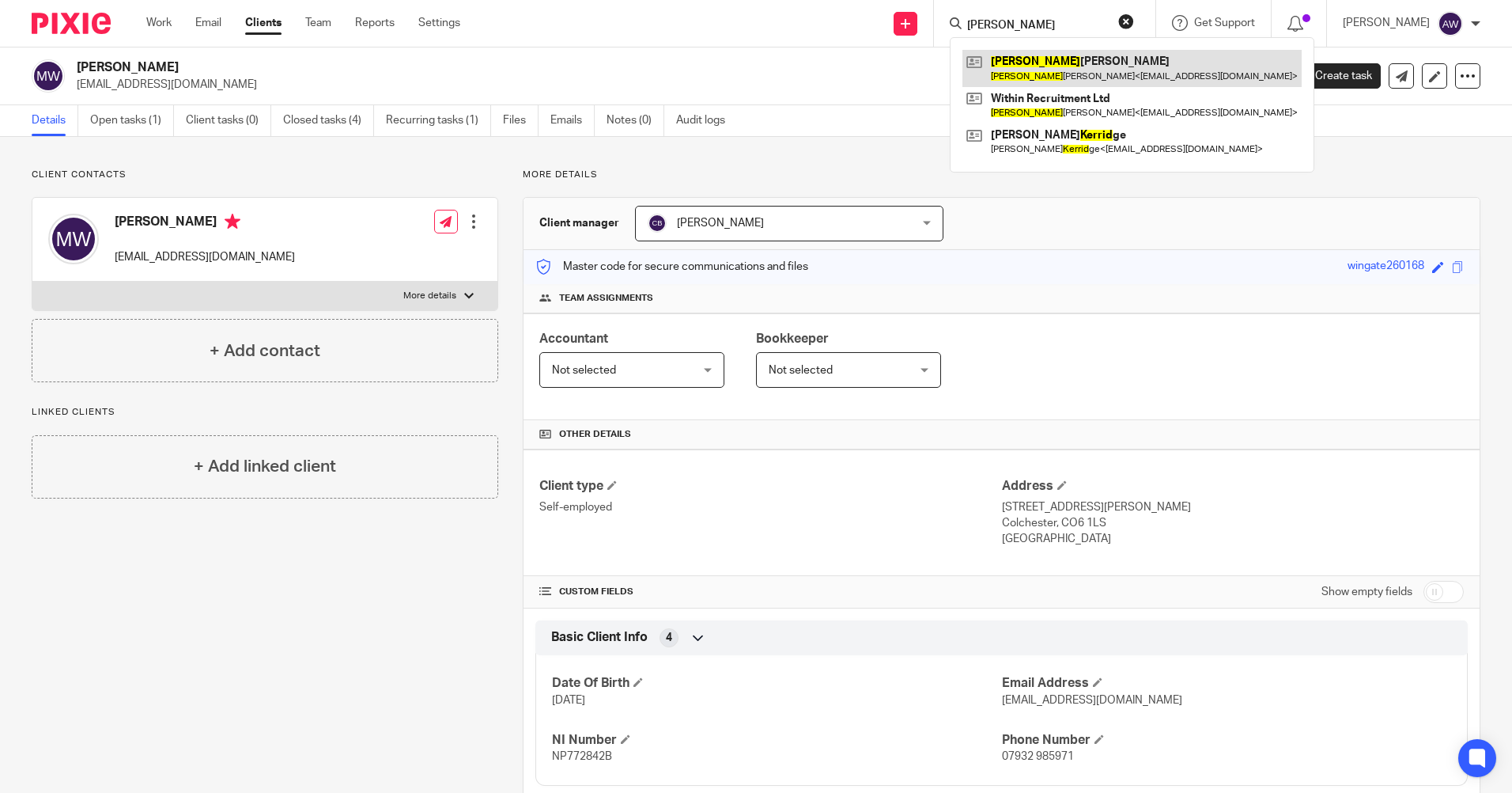
type input "kerrie"
click at [1031, 57] on link at bounding box center [1132, 68] width 339 height 37
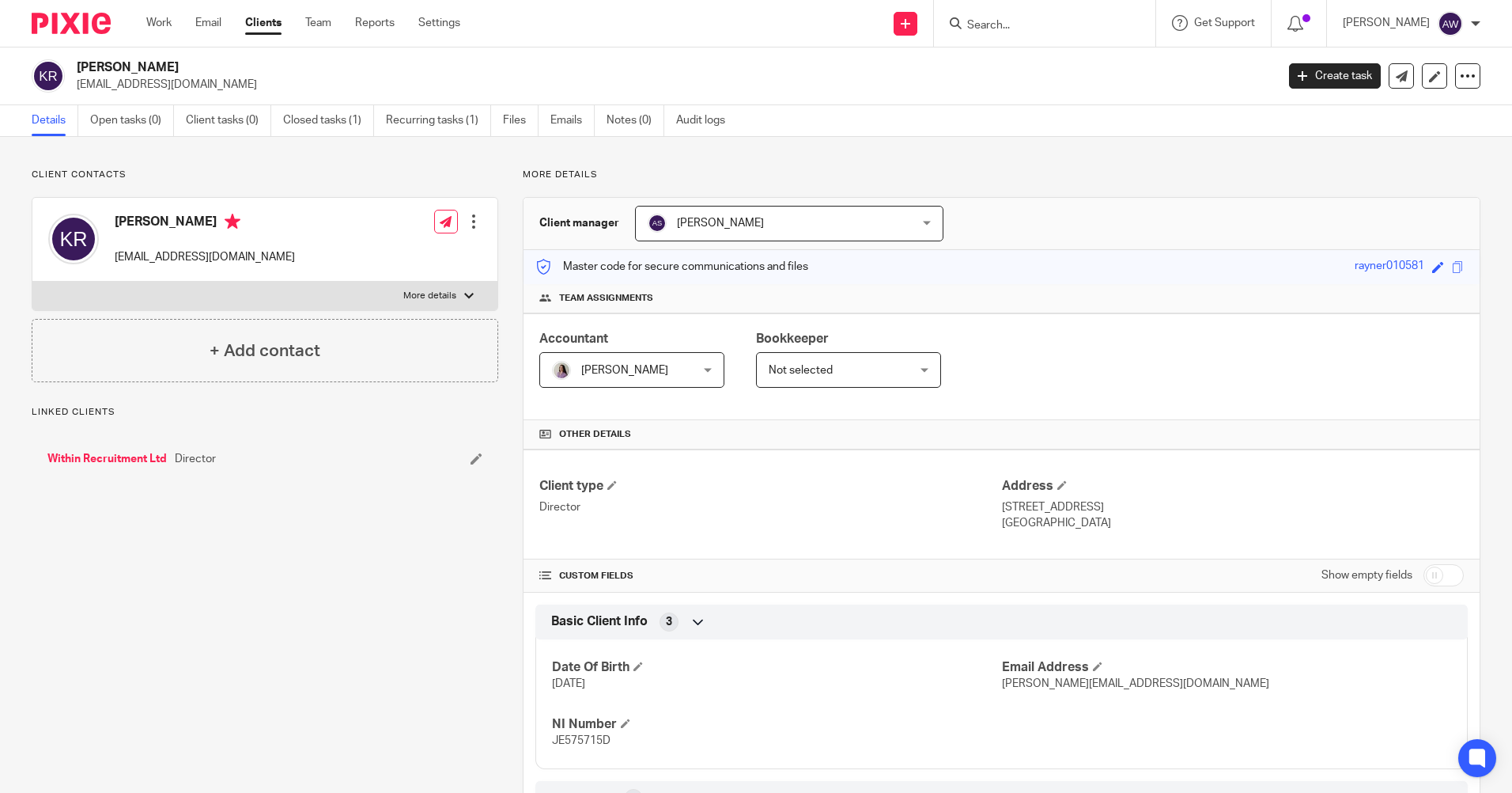
click at [997, 23] on input "Search" at bounding box center [1037, 26] width 143 height 14
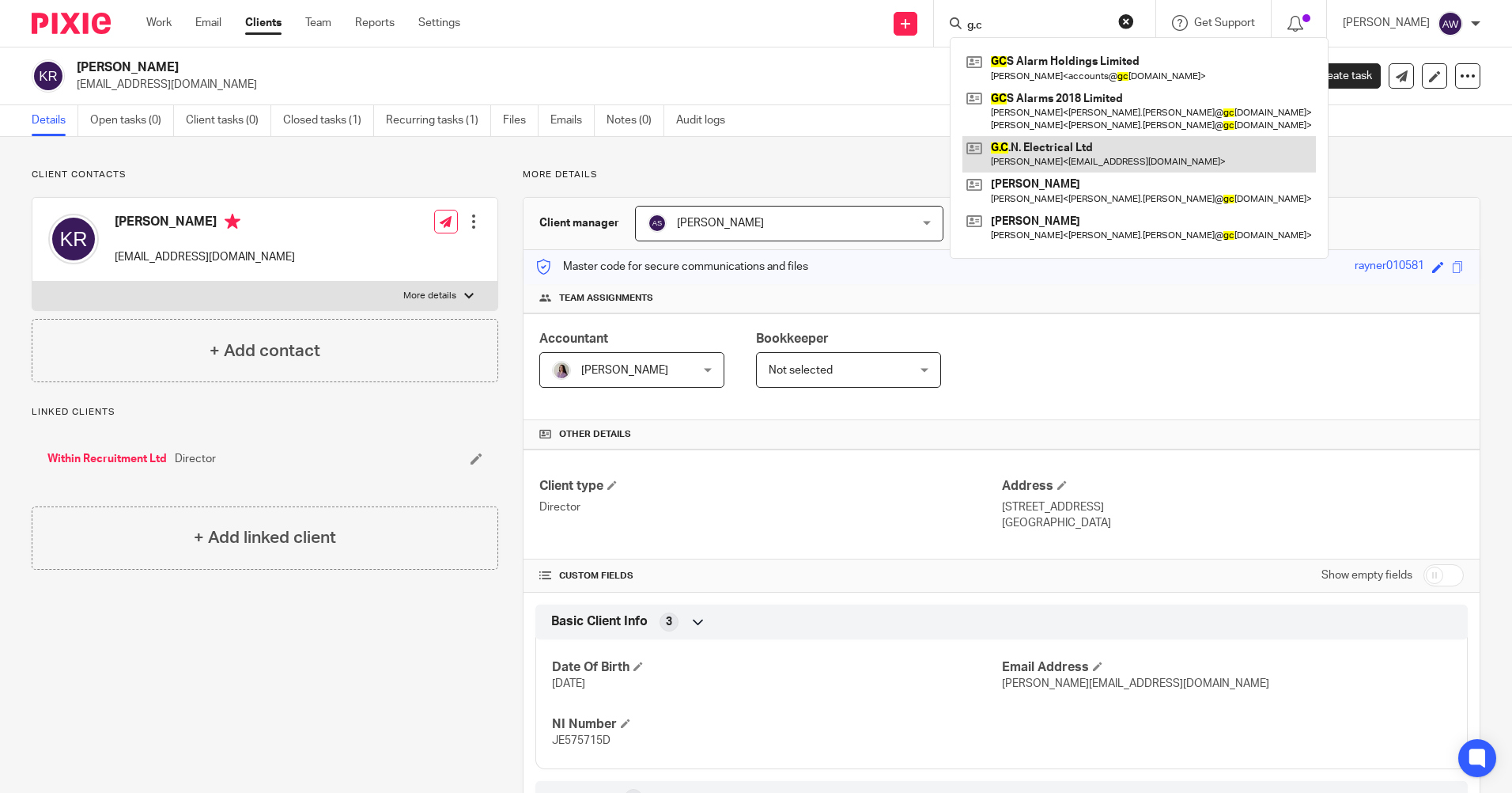
type input "g.c"
click at [1048, 170] on link at bounding box center [1139, 154] width 354 height 37
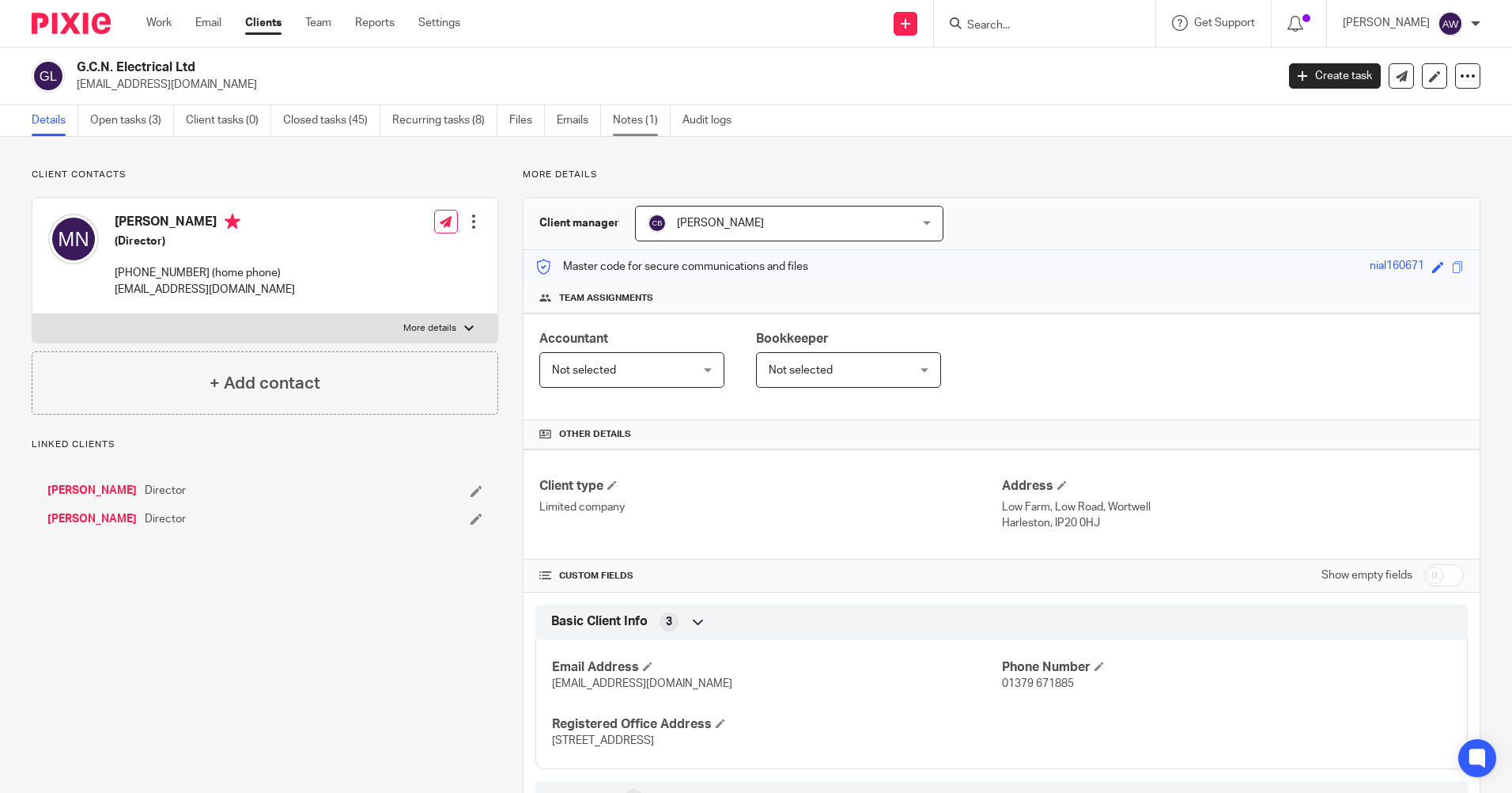
click at [644, 118] on link "Notes (1)" at bounding box center [642, 120] width 57 height 30
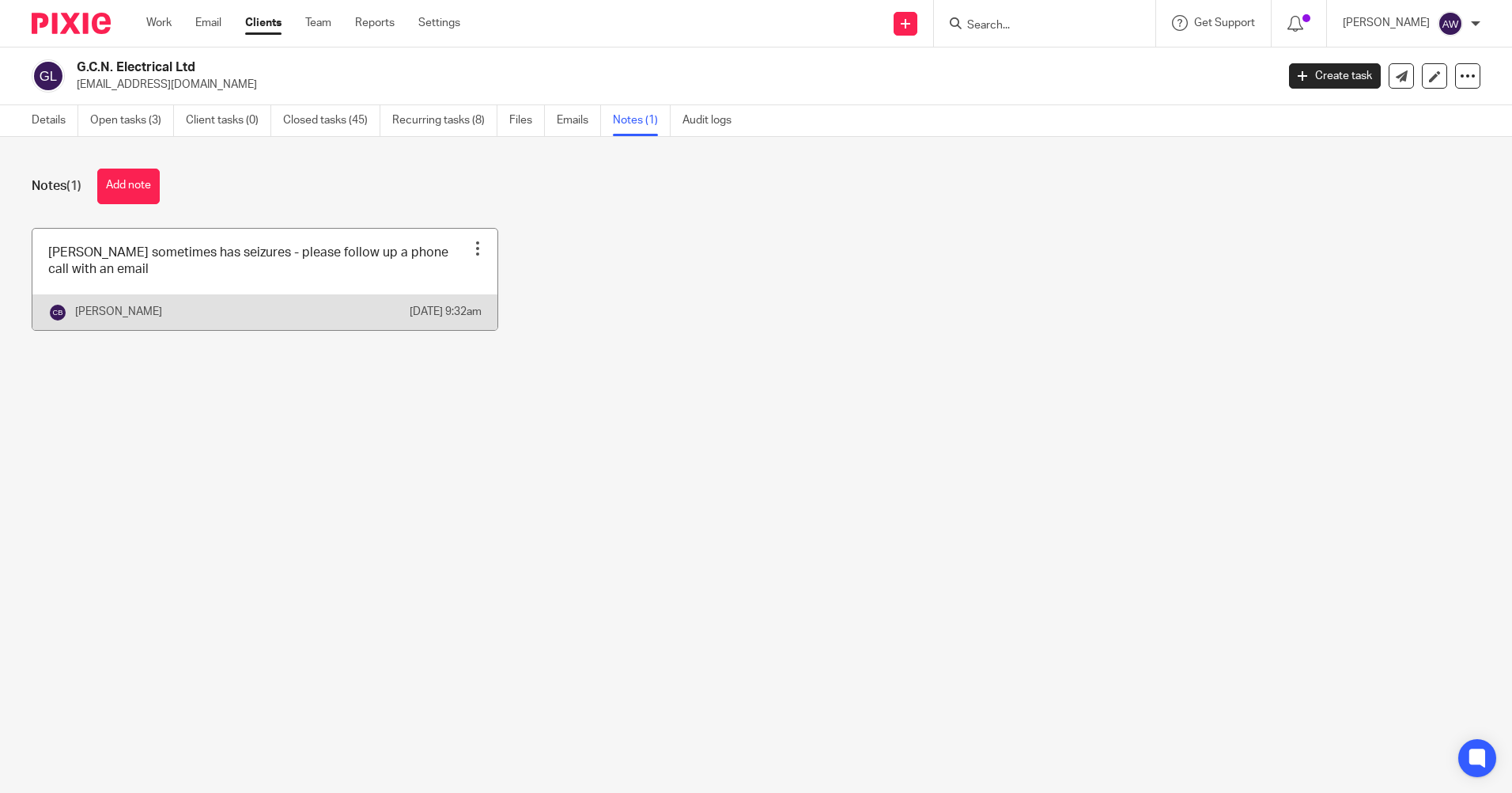
click at [470, 241] on div at bounding box center [477, 249] width 16 height 16
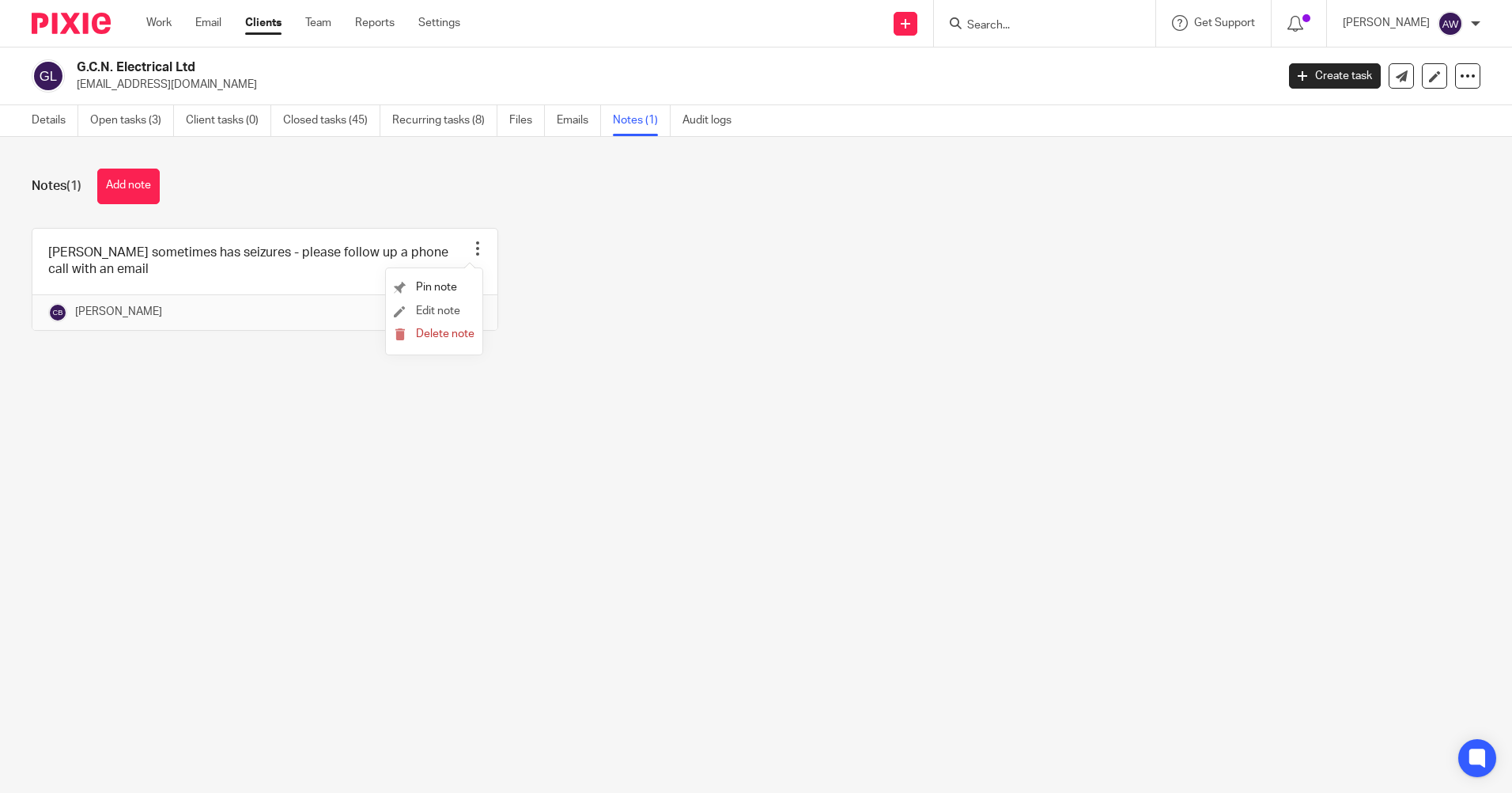
click at [461, 311] on li "Edit note" at bounding box center [434, 311] width 81 height 23
click at [456, 311] on span "Edit note" at bounding box center [438, 310] width 44 height 11
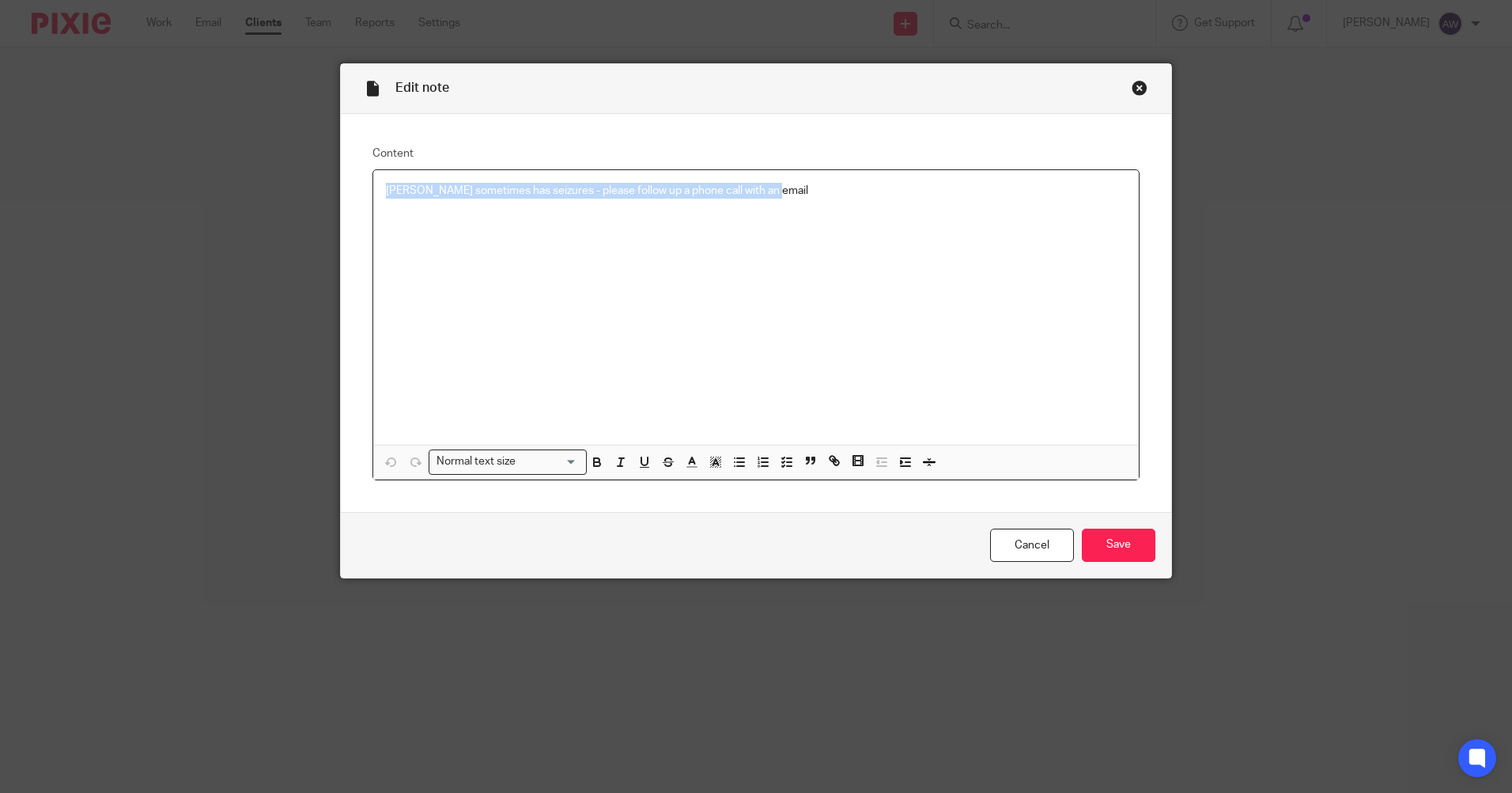
drag, startPoint x: 381, startPoint y: 189, endPoint x: 823, endPoint y: 197, distance: 442.1
click at [823, 197] on p "[PERSON_NAME] sometimes has seizures - please follow up a phone call with an em…" at bounding box center [756, 190] width 740 height 16
copy p "[PERSON_NAME] sometimes has seizures - please follow up a phone call with an em…"
click at [1049, 543] on link "Cancel" at bounding box center [1032, 545] width 83 height 34
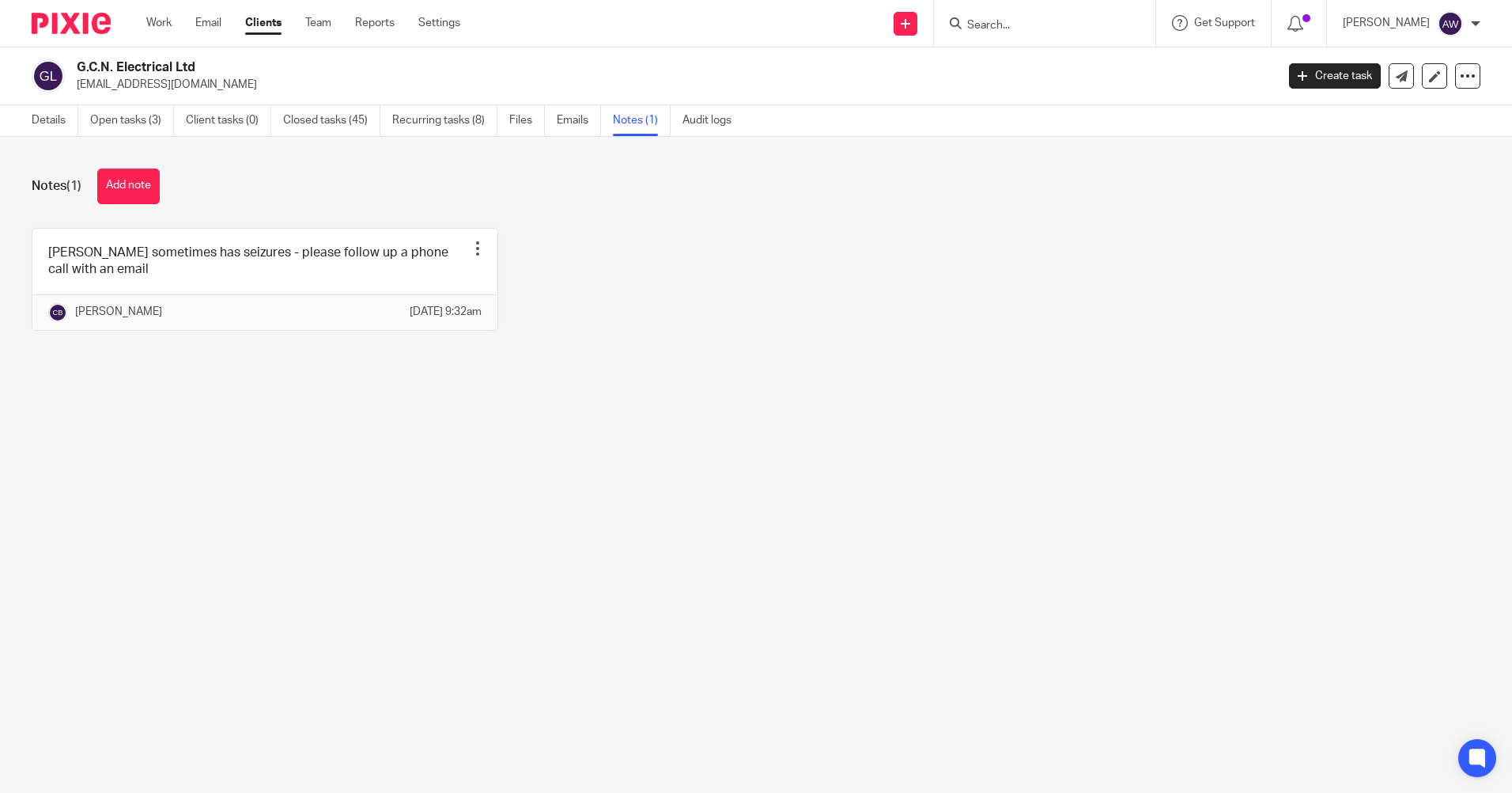
click at [978, 29] on input "Search" at bounding box center [1037, 26] width 143 height 14
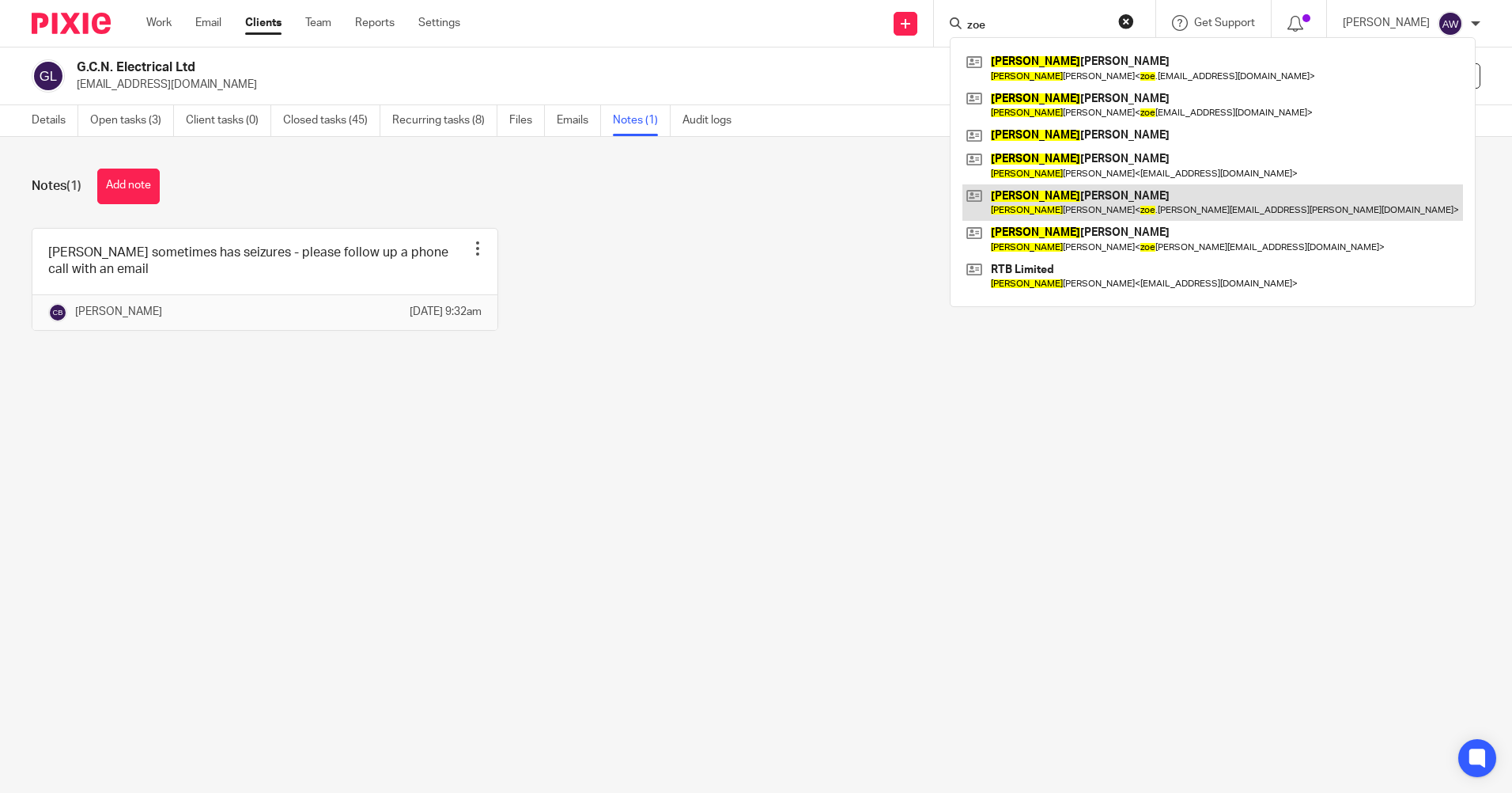
type input "zoe"
click at [1022, 197] on link at bounding box center [1213, 203] width 501 height 37
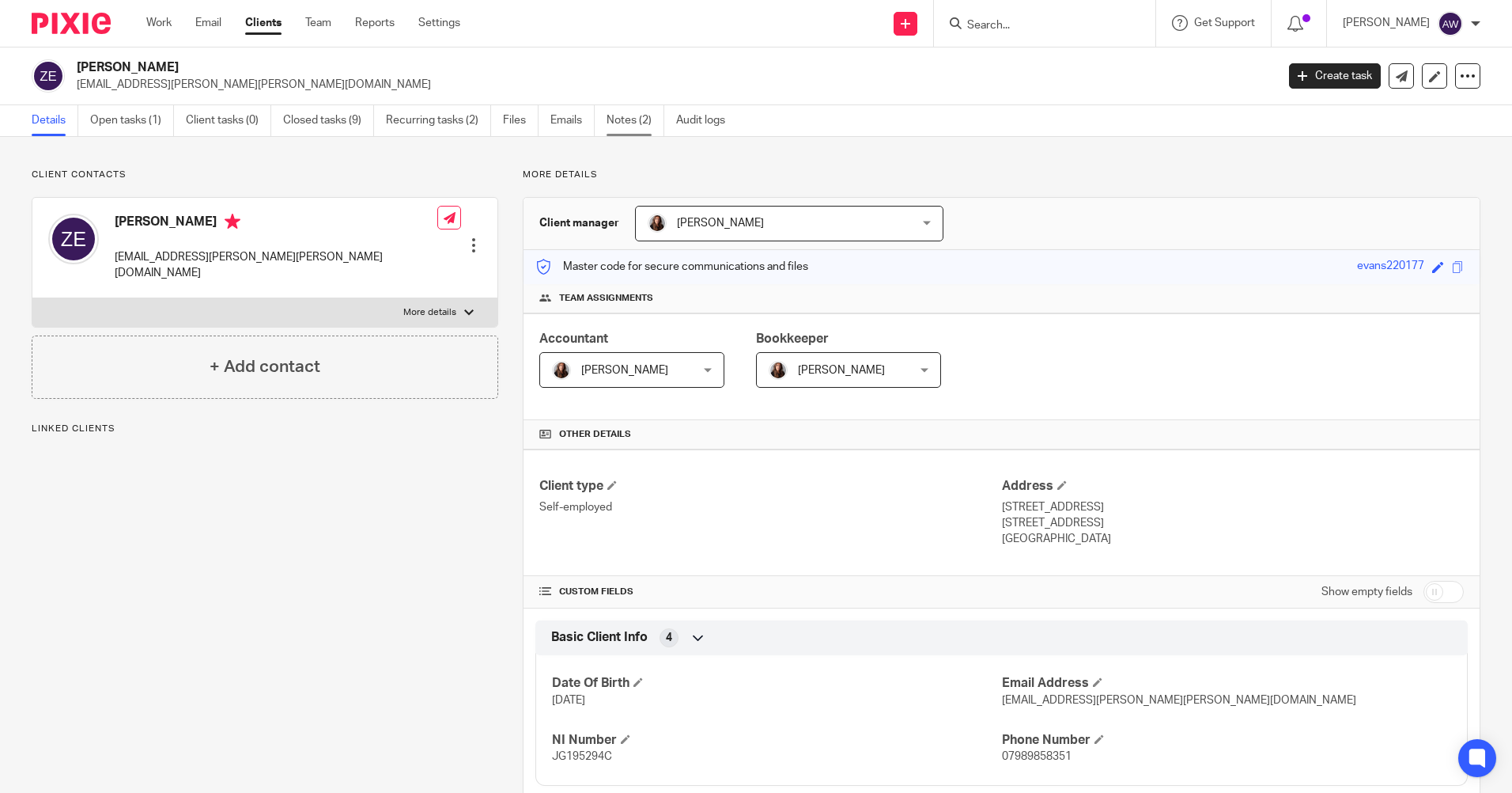
click at [636, 116] on link "Notes (2)" at bounding box center [636, 120] width 57 height 30
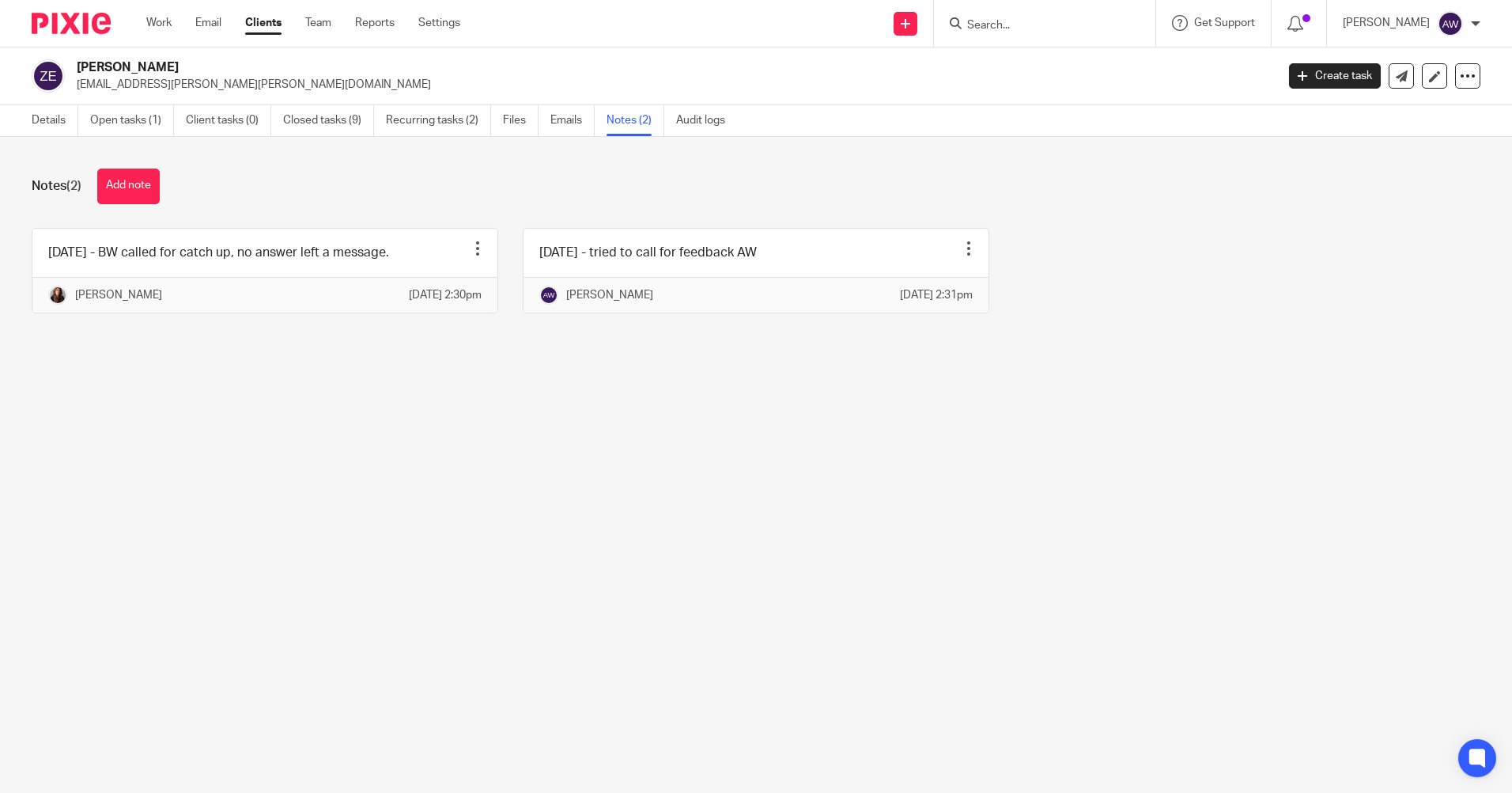
click at [1042, 34] on div at bounding box center [1044, 23] width 222 height 47
click at [994, 30] on input "Search" at bounding box center [1037, 26] width 143 height 14
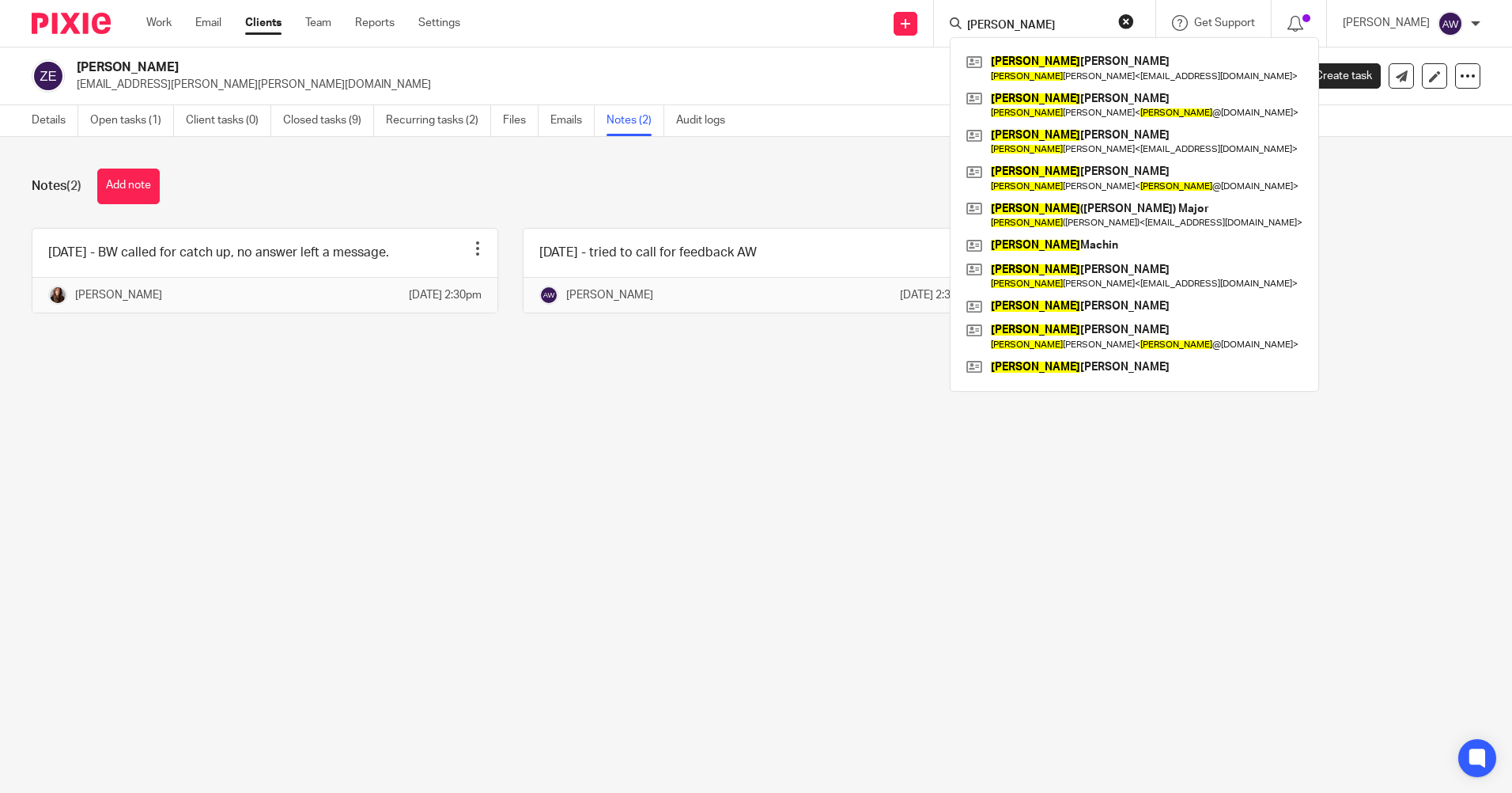
click at [1011, 20] on input "james" at bounding box center [1037, 26] width 143 height 14
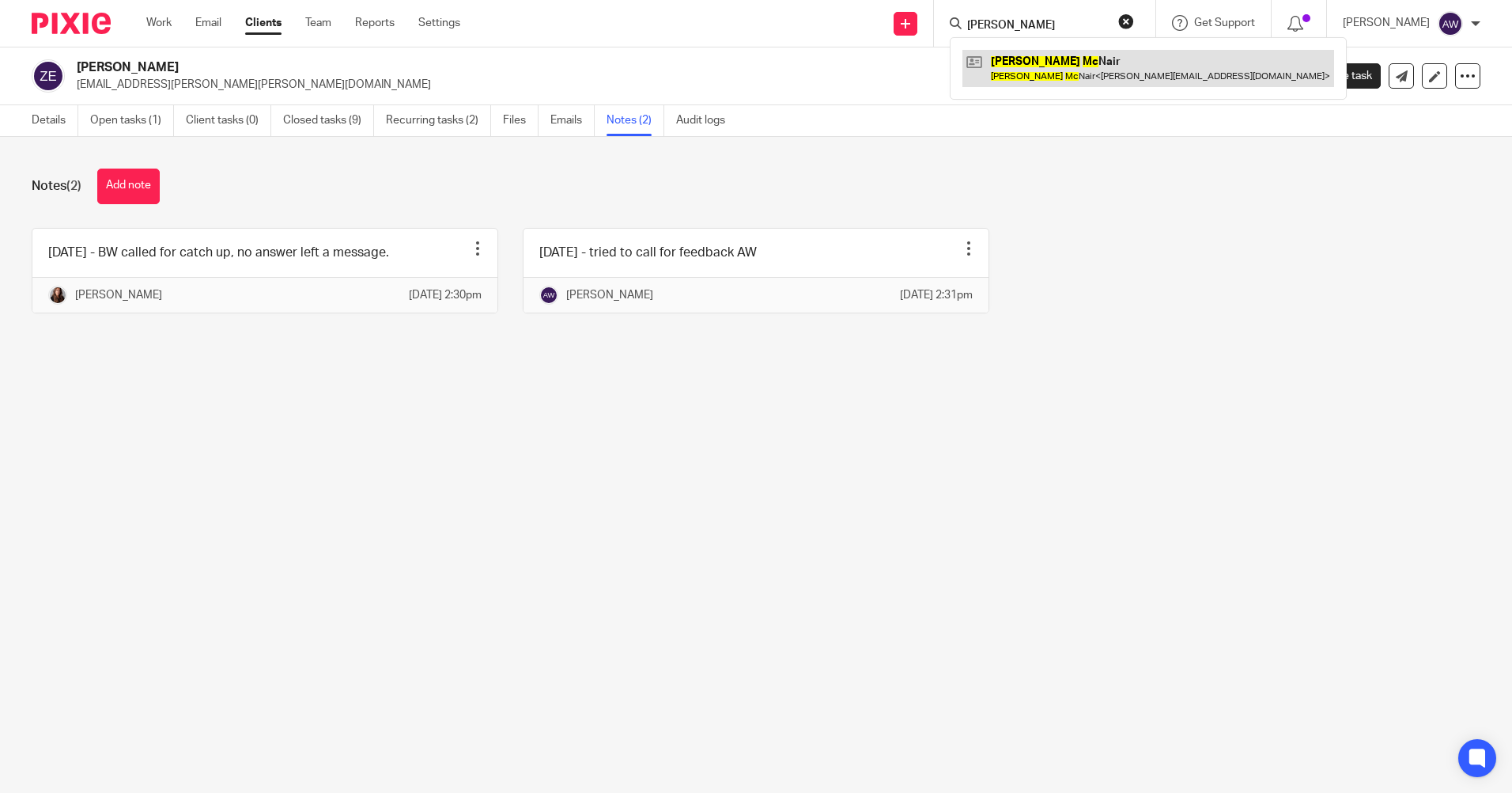
type input "james mc"
click at [1023, 68] on link at bounding box center [1149, 68] width 372 height 37
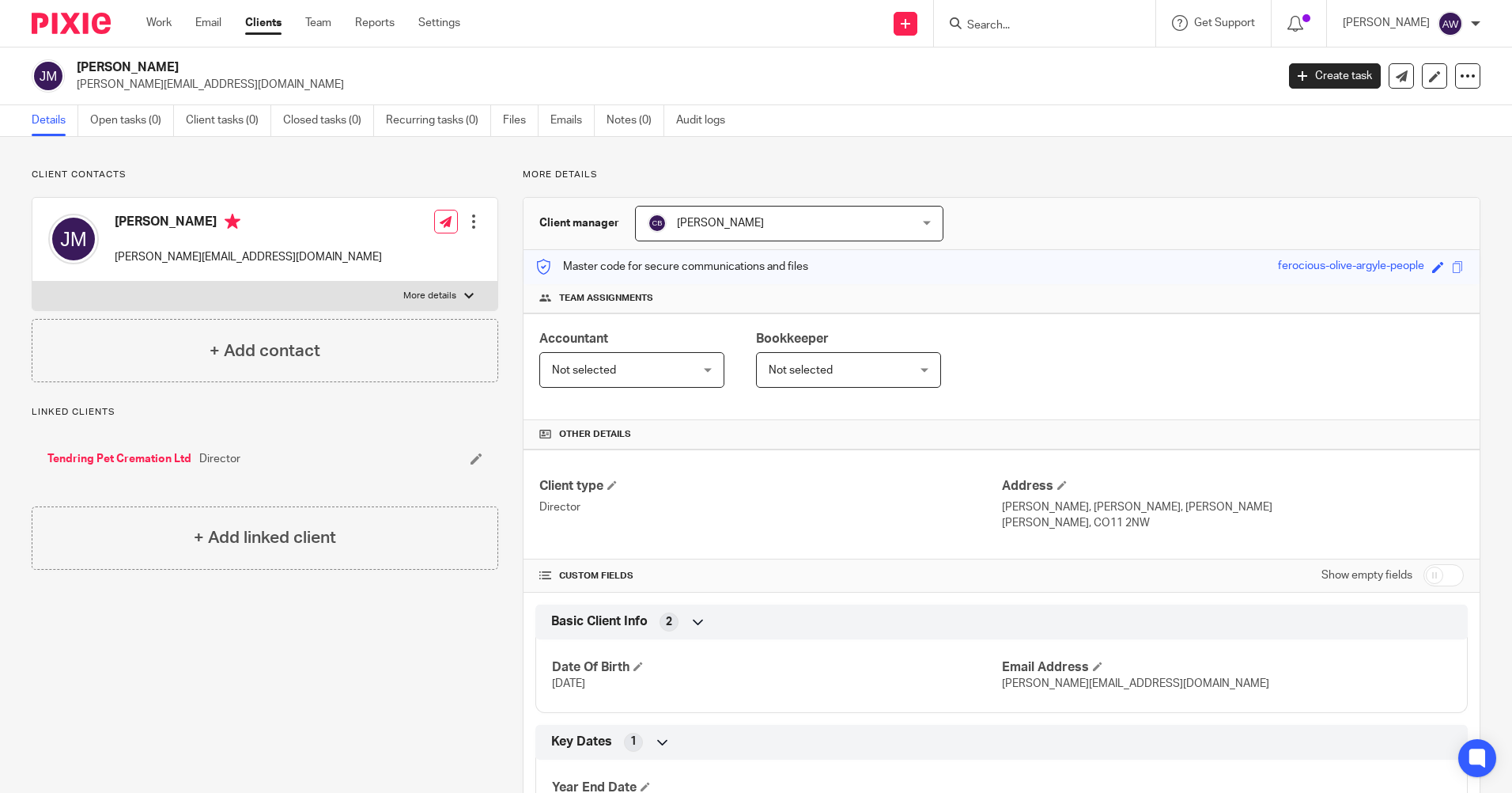
click at [1044, 26] on input "Search" at bounding box center [1037, 26] width 143 height 14
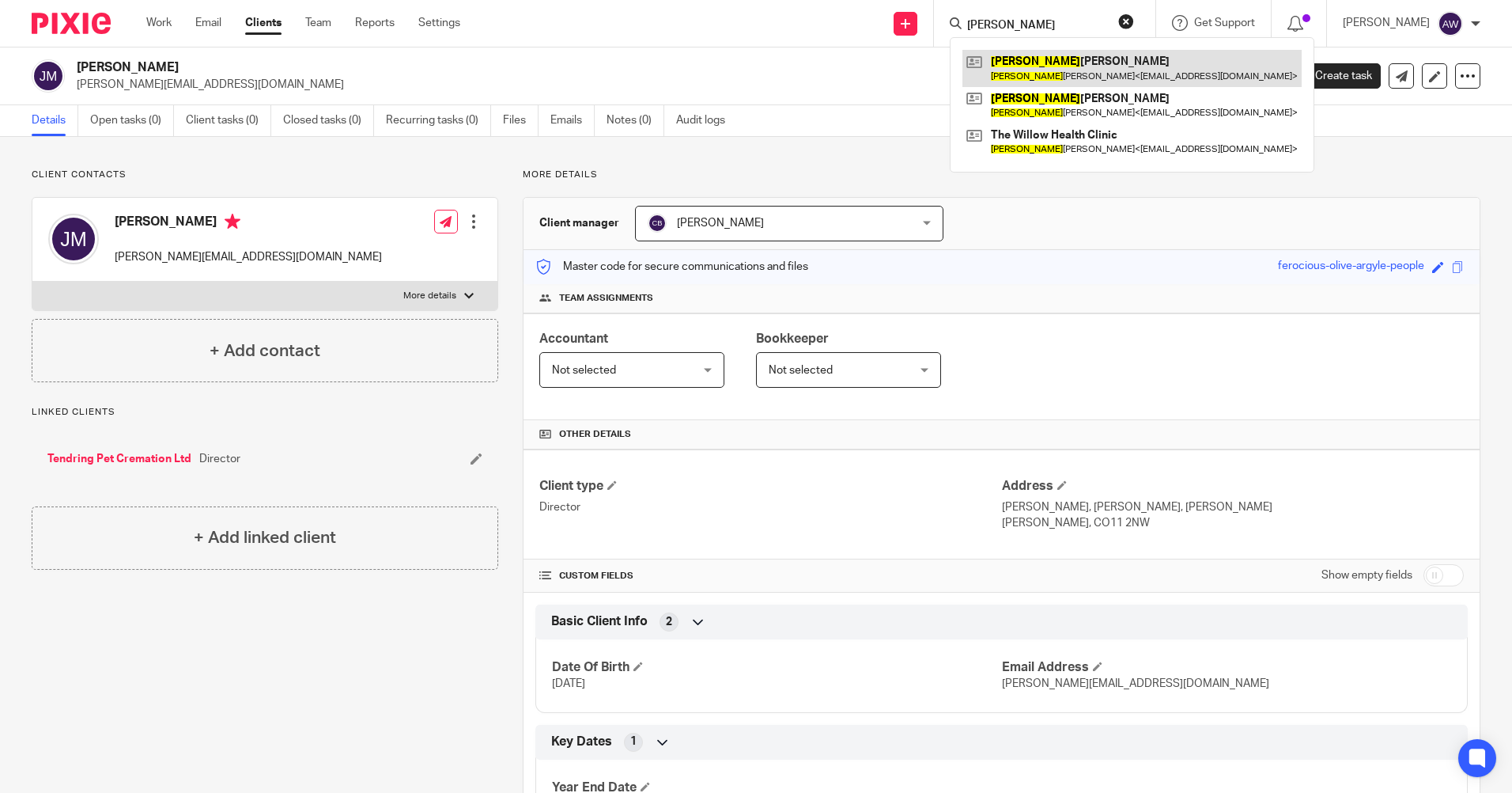
type input "emily"
click at [1044, 61] on link at bounding box center [1132, 68] width 339 height 37
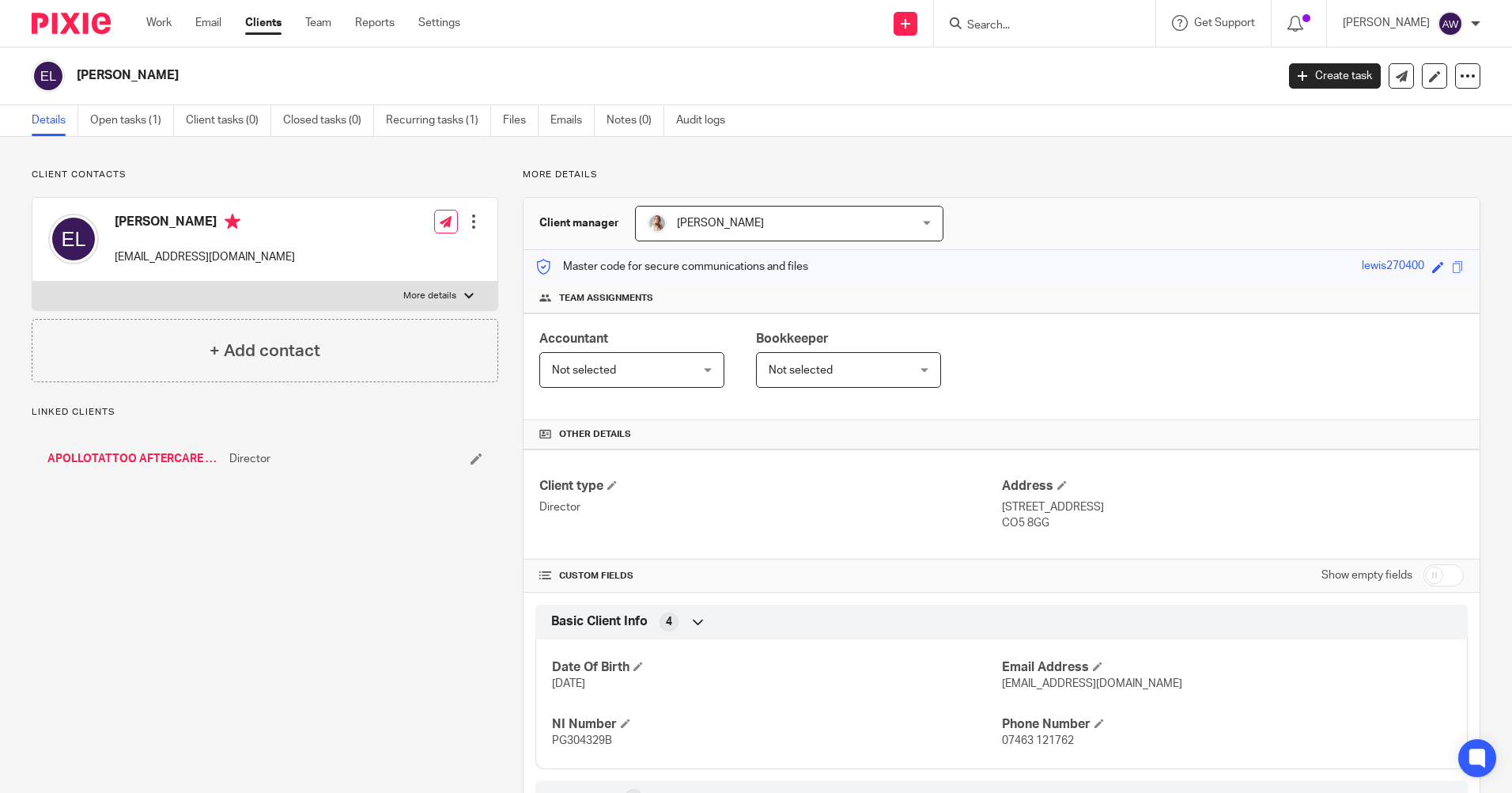
click at [1019, 23] on input "Search" at bounding box center [1037, 26] width 143 height 14
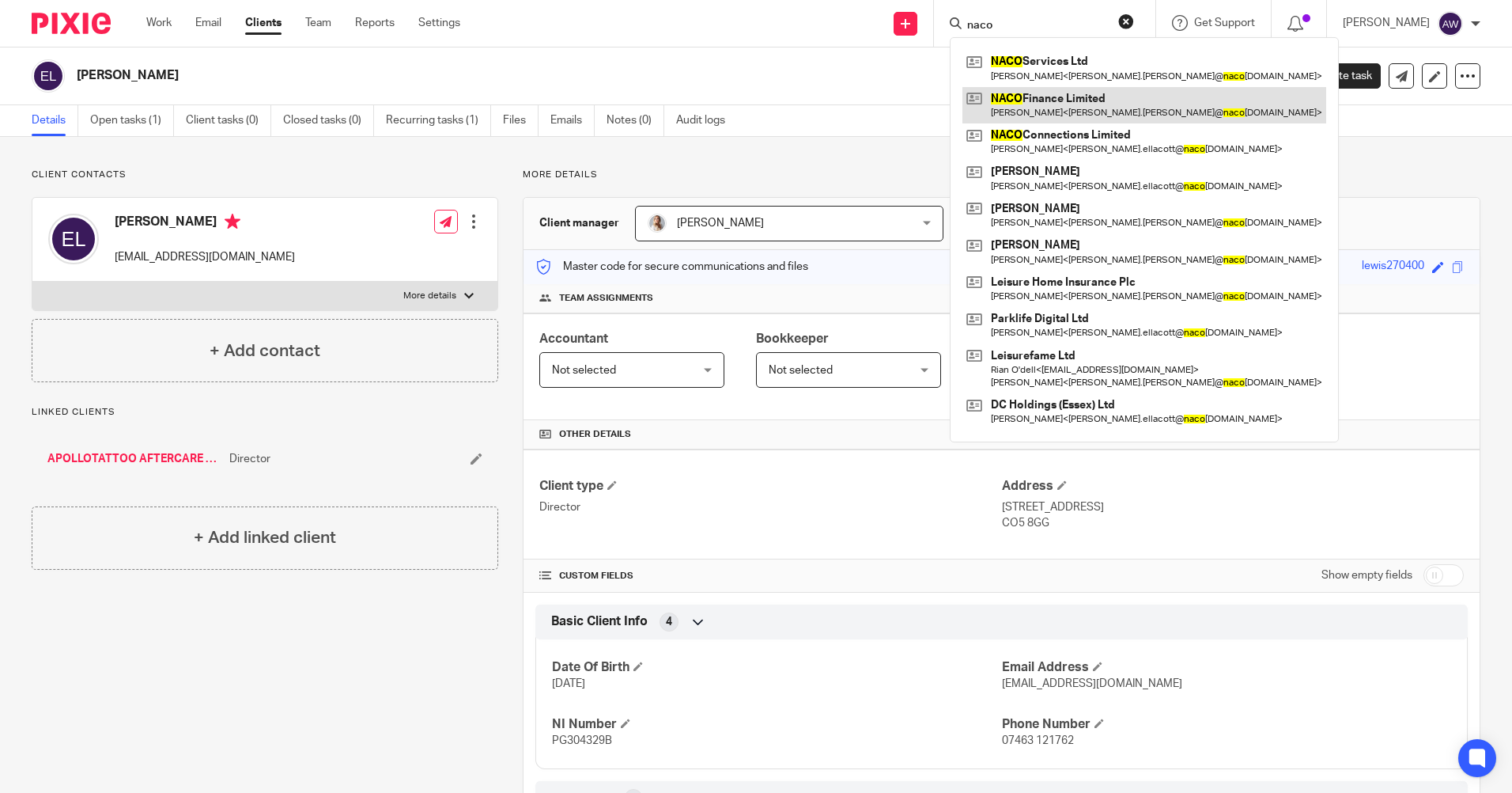
type input "naco"
click at [1062, 101] on link at bounding box center [1144, 105] width 363 height 37
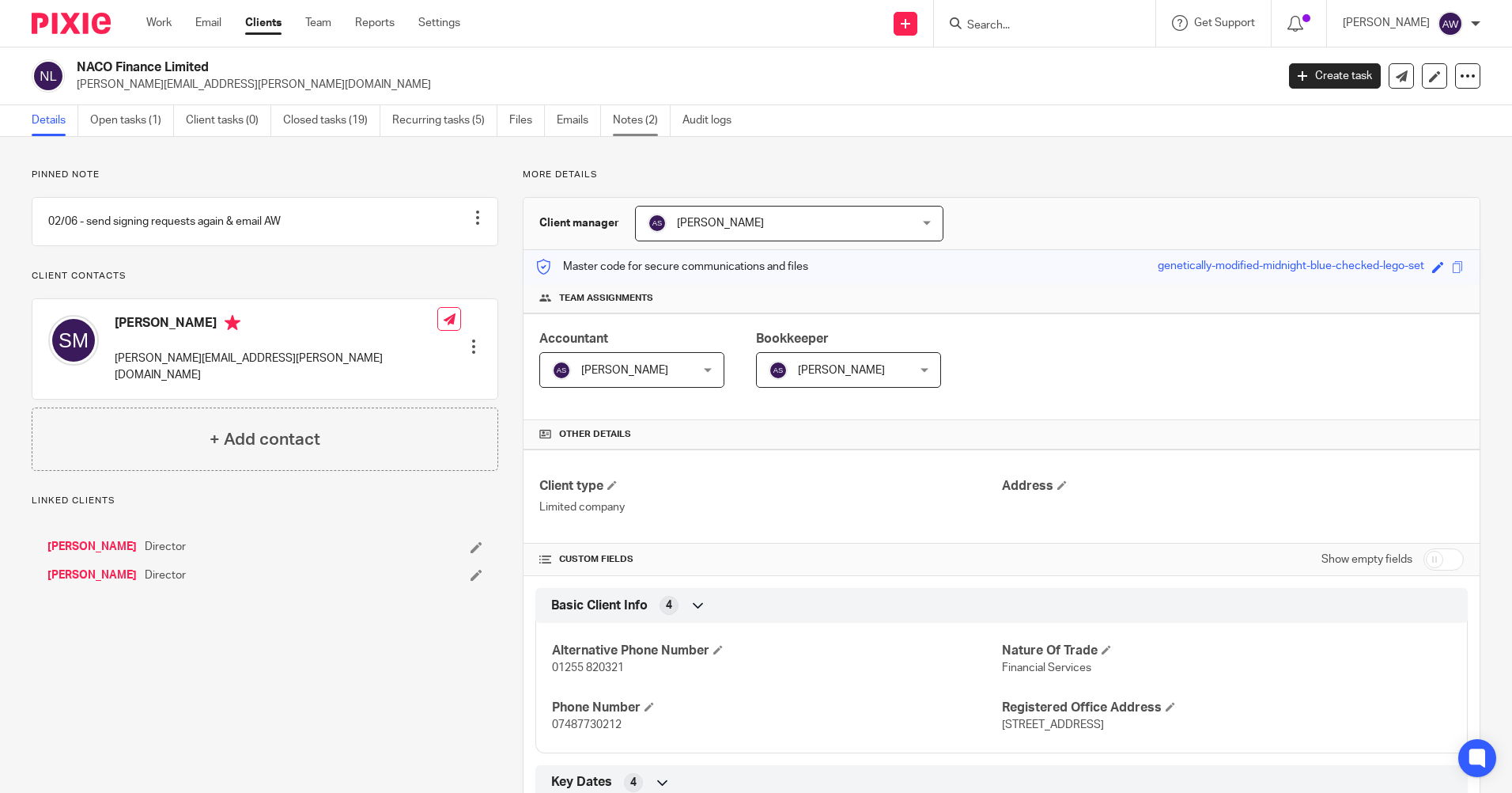
click at [627, 119] on link "Notes (2)" at bounding box center [642, 120] width 57 height 30
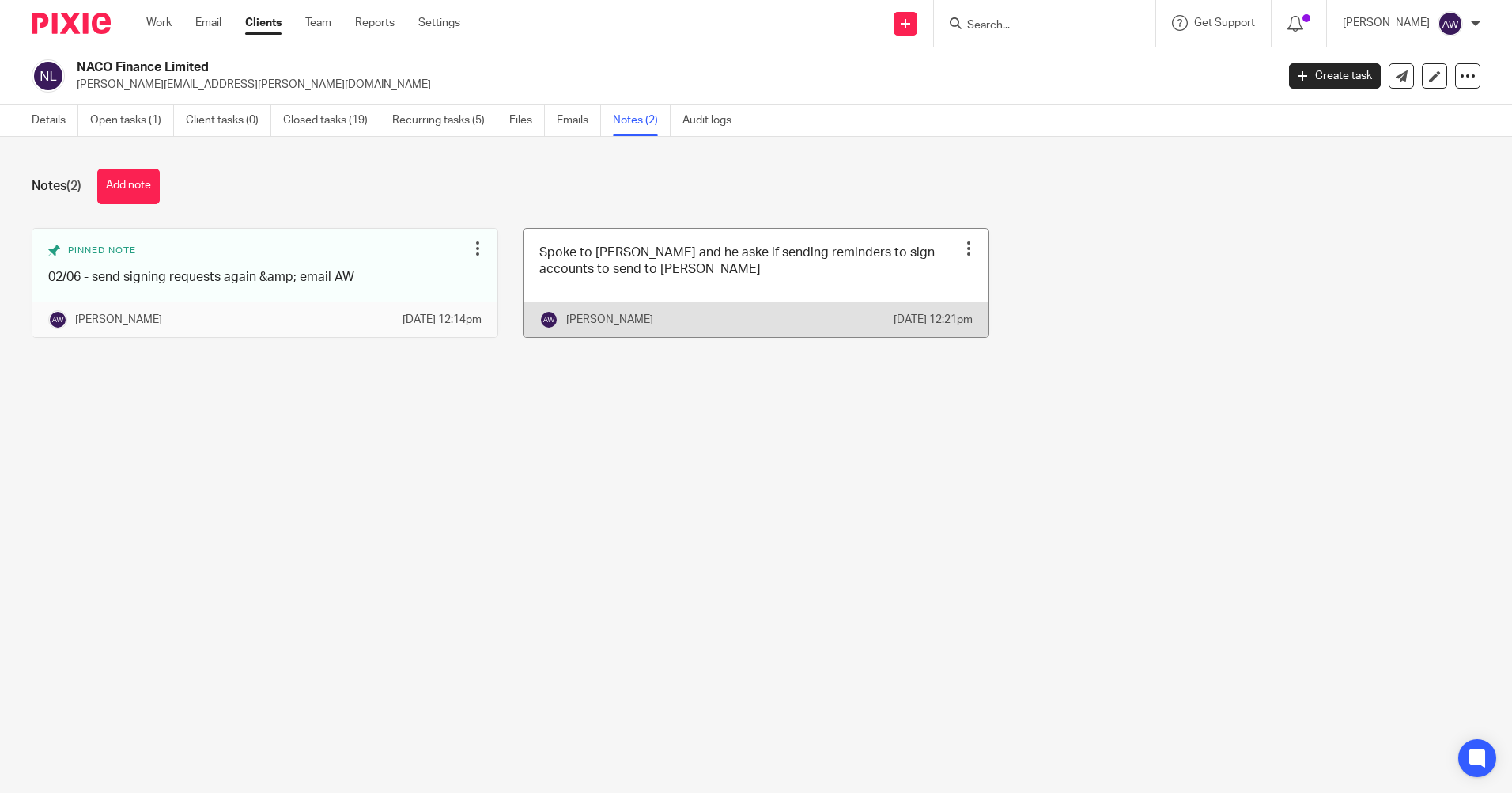
click at [961, 244] on div at bounding box center [969, 249] width 16 height 16
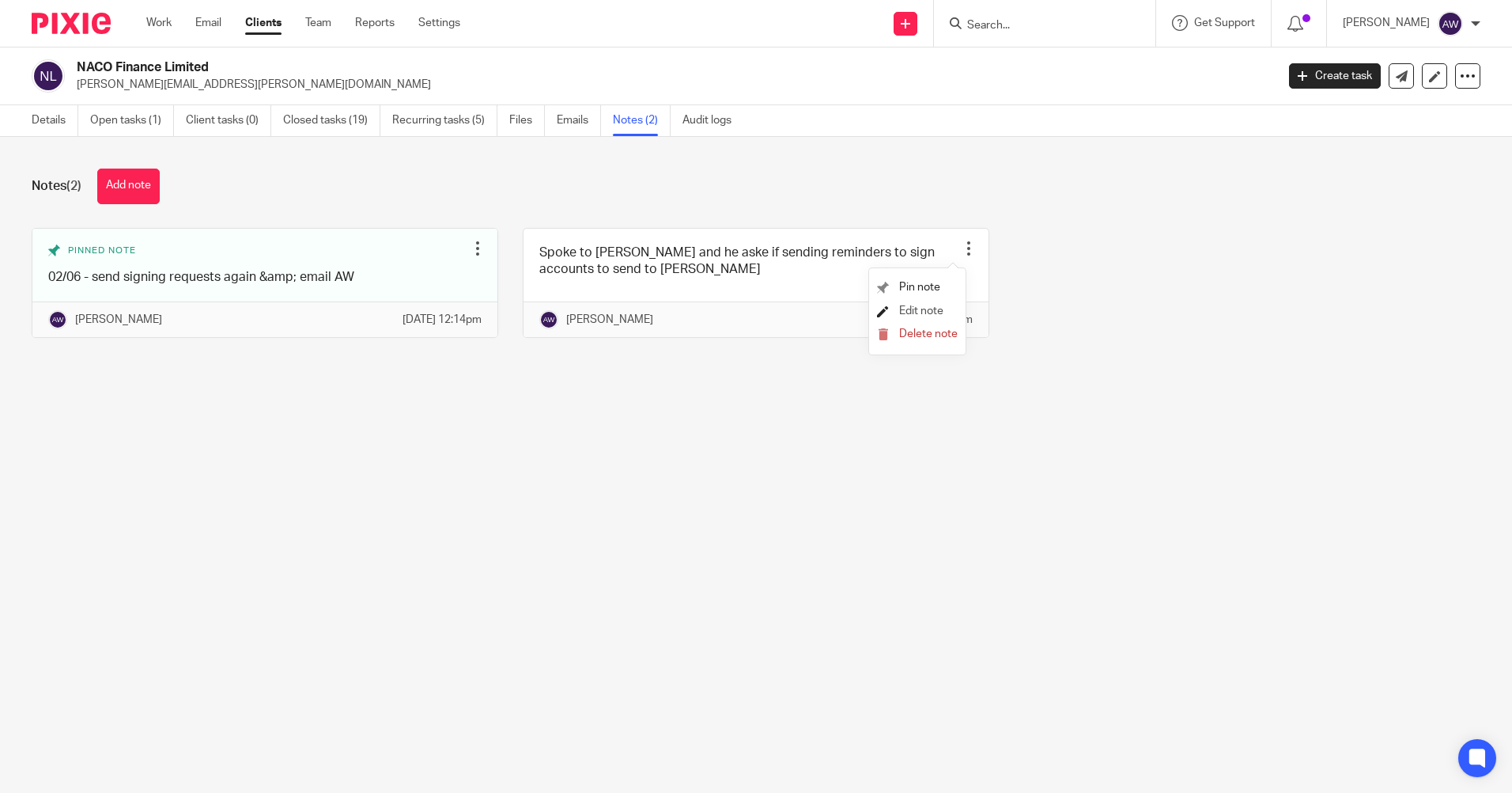
click at [924, 310] on span "Edit note" at bounding box center [921, 310] width 44 height 11
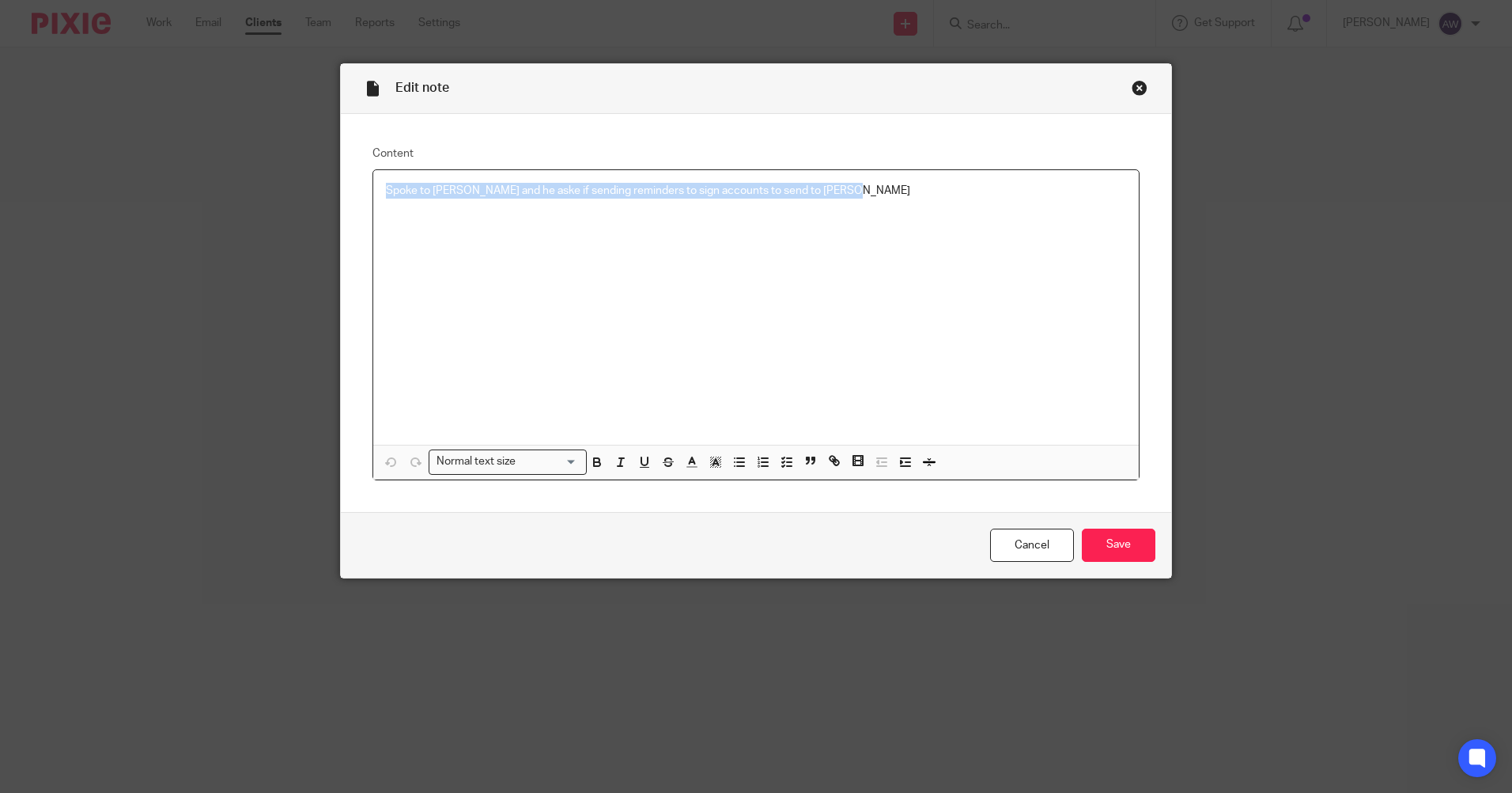
drag, startPoint x: 382, startPoint y: 188, endPoint x: 934, endPoint y: 189, distance: 552.0
click at [940, 189] on p "Spoke to Steve Munro and he aske if sending reminders to sign accounts to send …" at bounding box center [756, 190] width 740 height 16
copy p "Spoke to Steve Munro and he aske if sending reminders to sign accounts to send …"
drag, startPoint x: 1020, startPoint y: 544, endPoint x: 41, endPoint y: 443, distance: 984.2
click at [1019, 544] on link "Cancel" at bounding box center [1032, 545] width 83 height 34
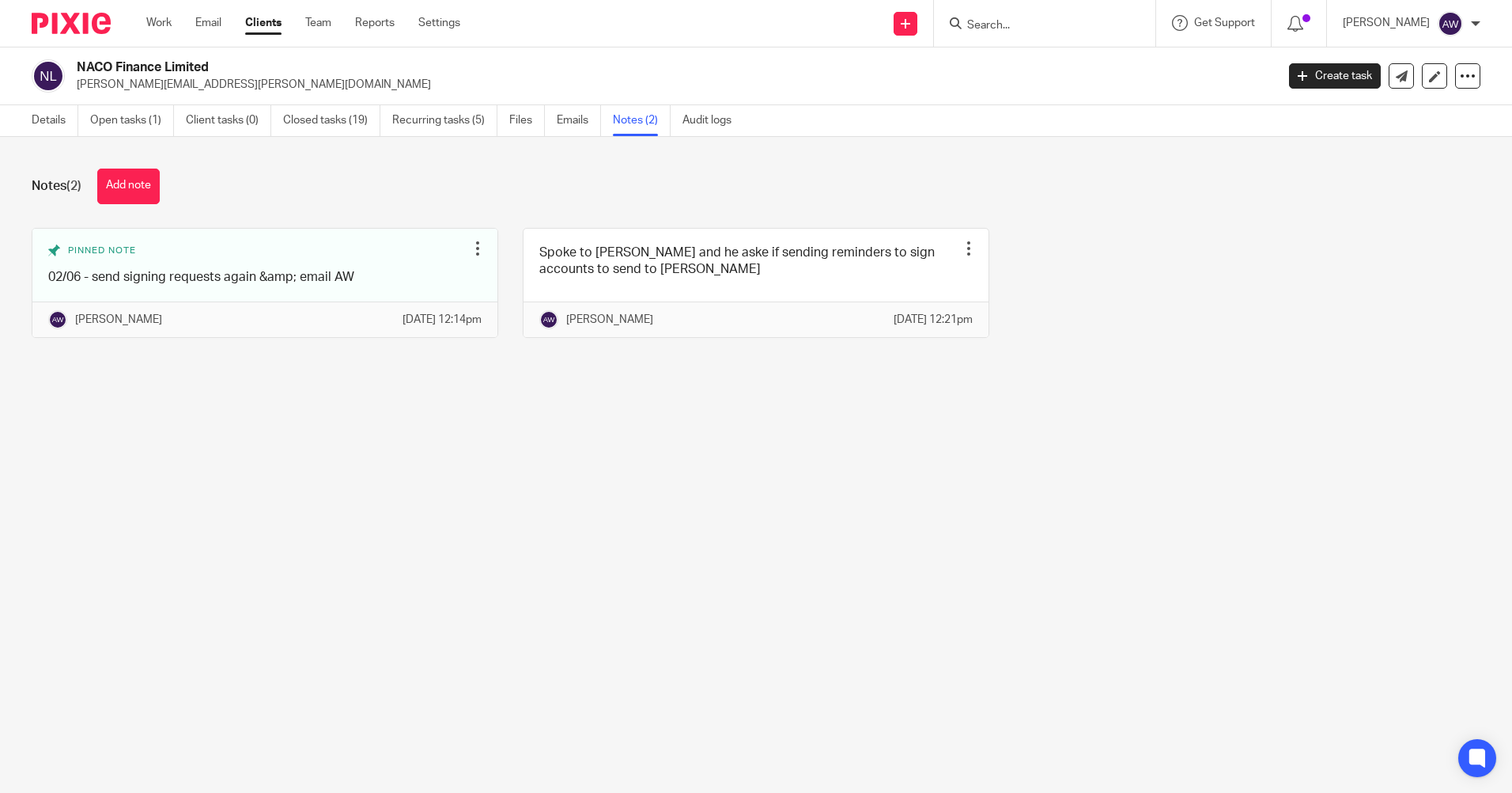
click at [999, 16] on form at bounding box center [1050, 23] width 169 height 20
click at [990, 25] on input "Search" at bounding box center [1037, 26] width 143 height 14
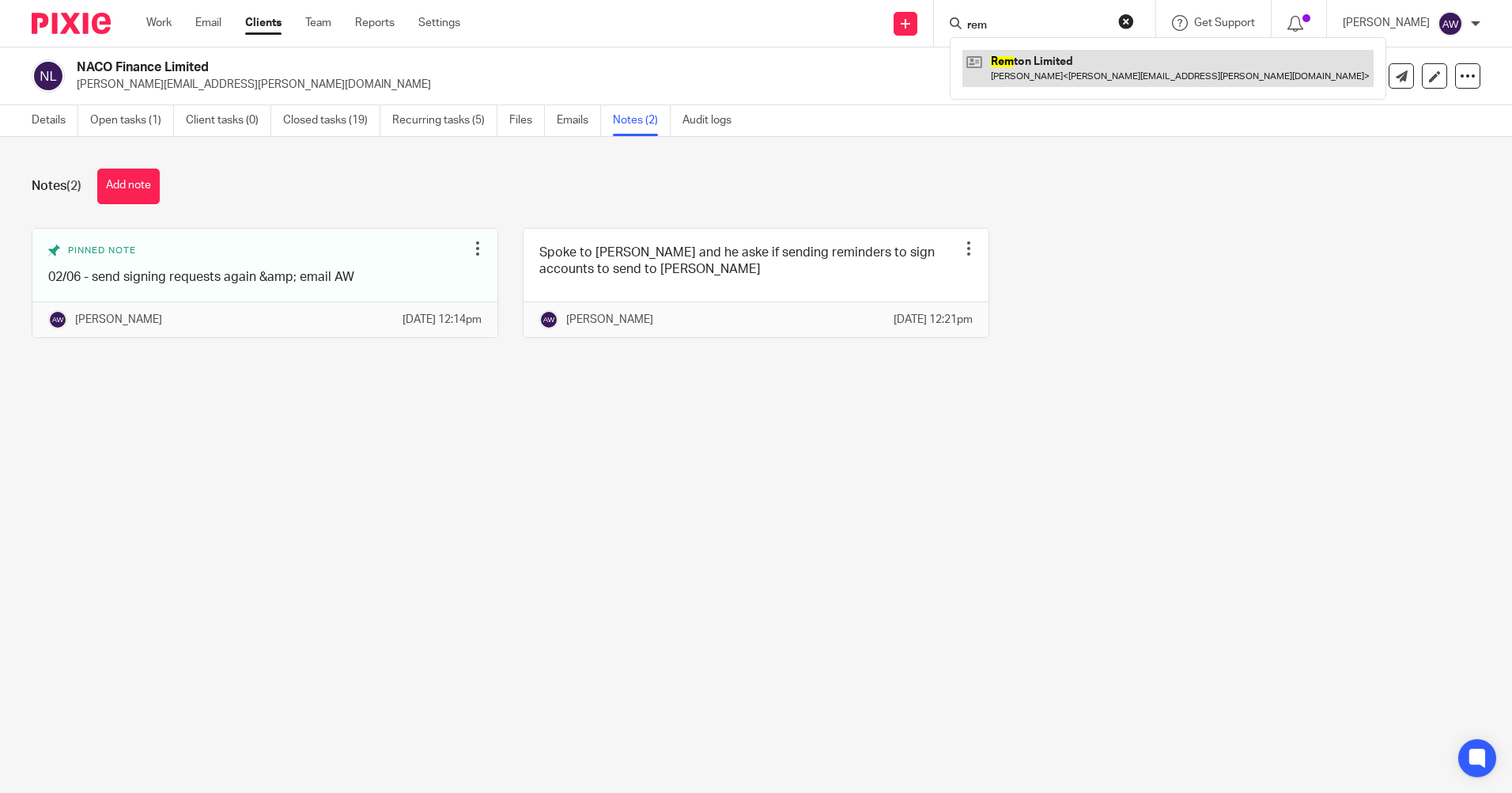
type input "rem"
click at [1042, 64] on link at bounding box center [1168, 68] width 411 height 37
click at [1060, 70] on link at bounding box center [1168, 68] width 411 height 37
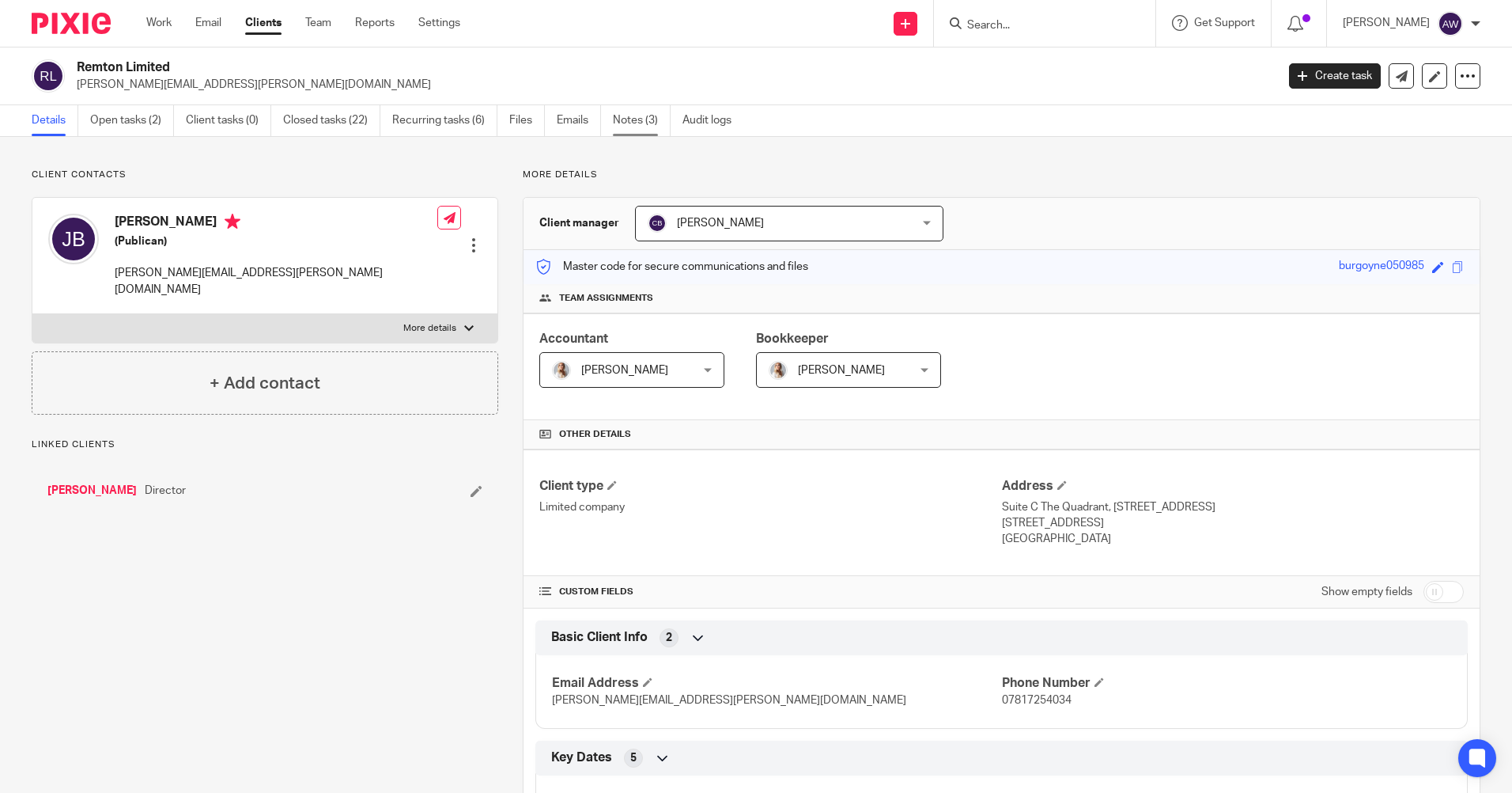
click at [640, 117] on link "Notes (3)" at bounding box center [642, 120] width 57 height 30
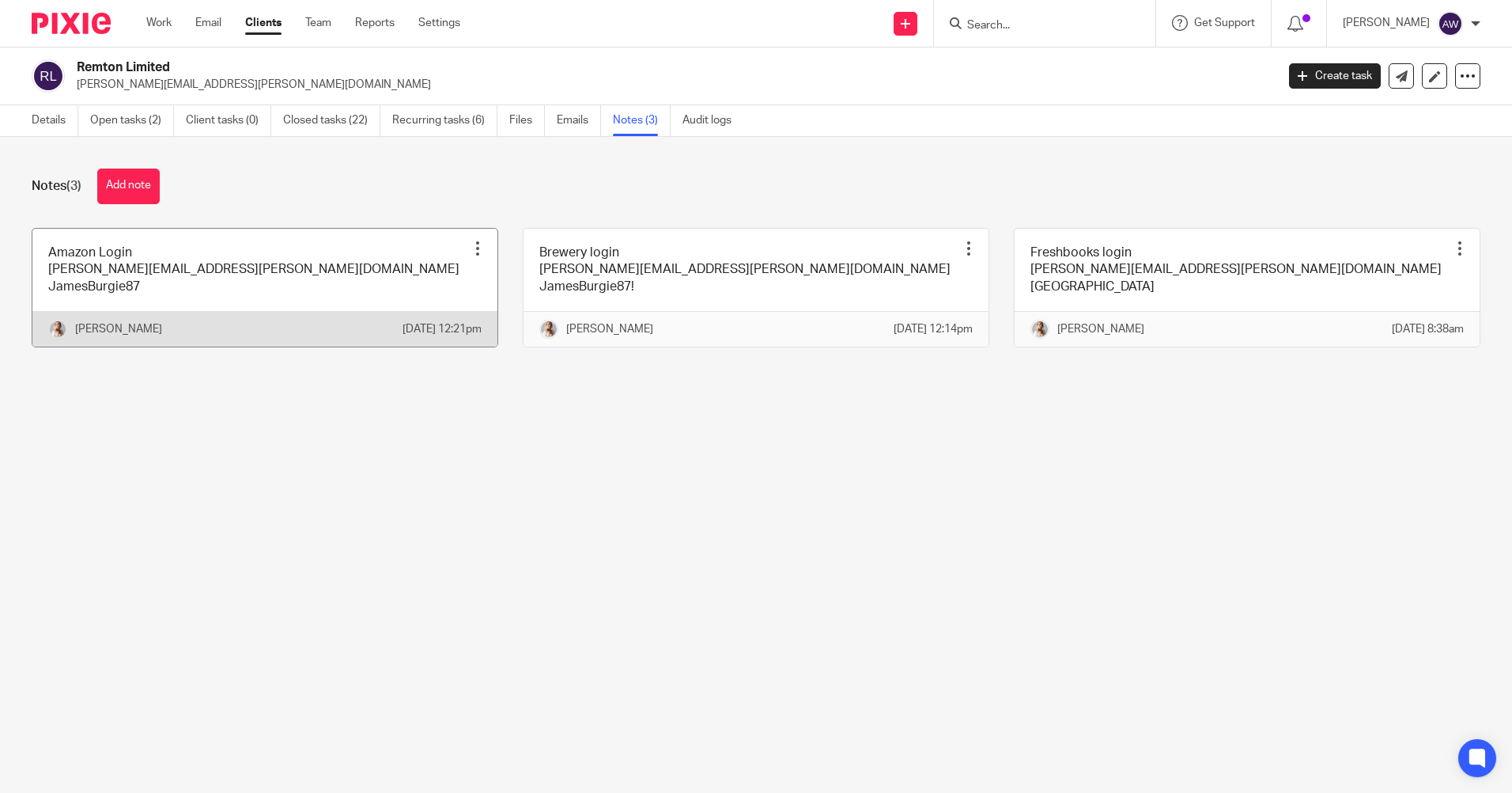
click at [470, 250] on div at bounding box center [477, 249] width 16 height 16
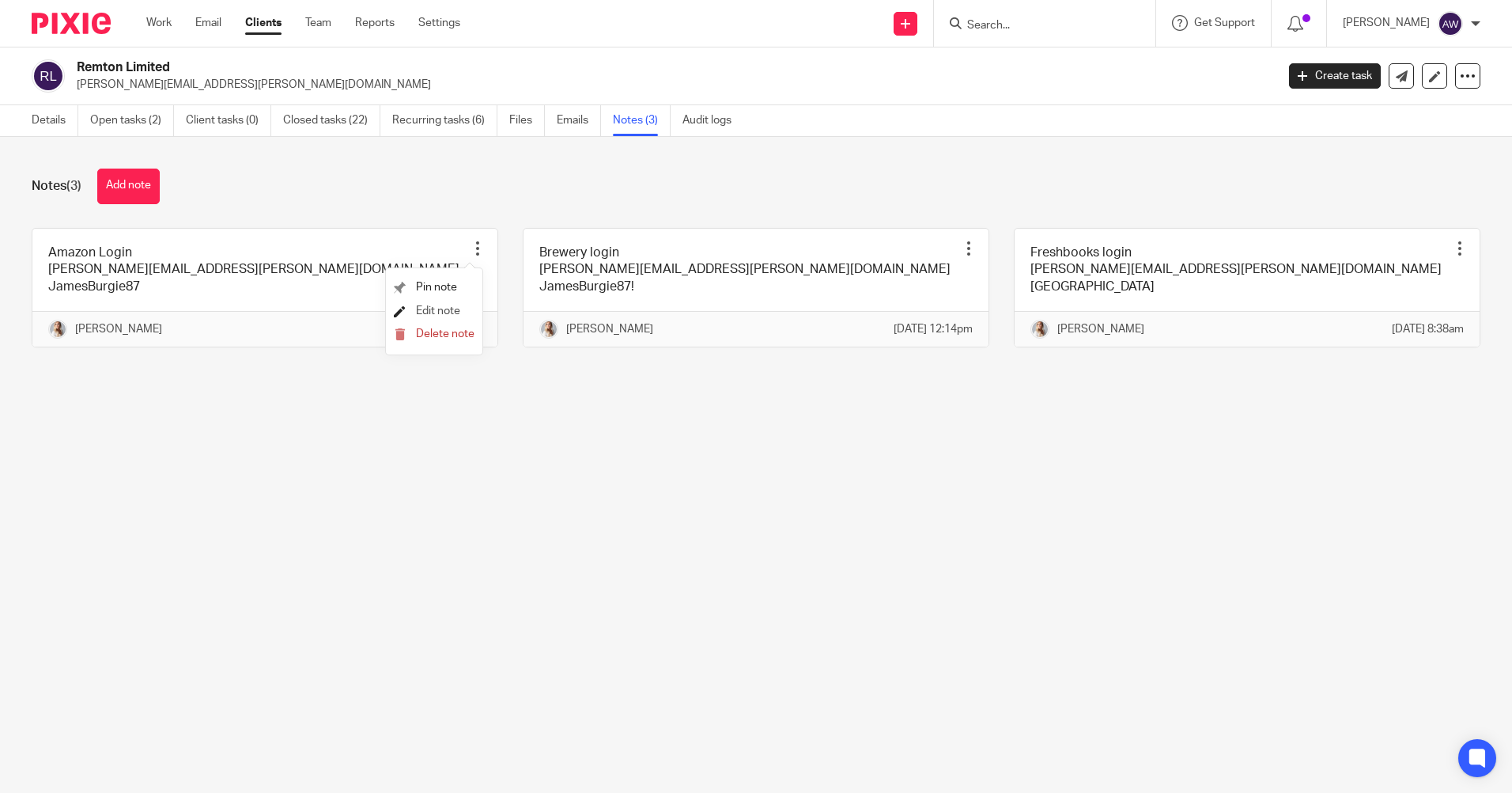
click at [448, 309] on span "Edit note" at bounding box center [438, 310] width 44 height 11
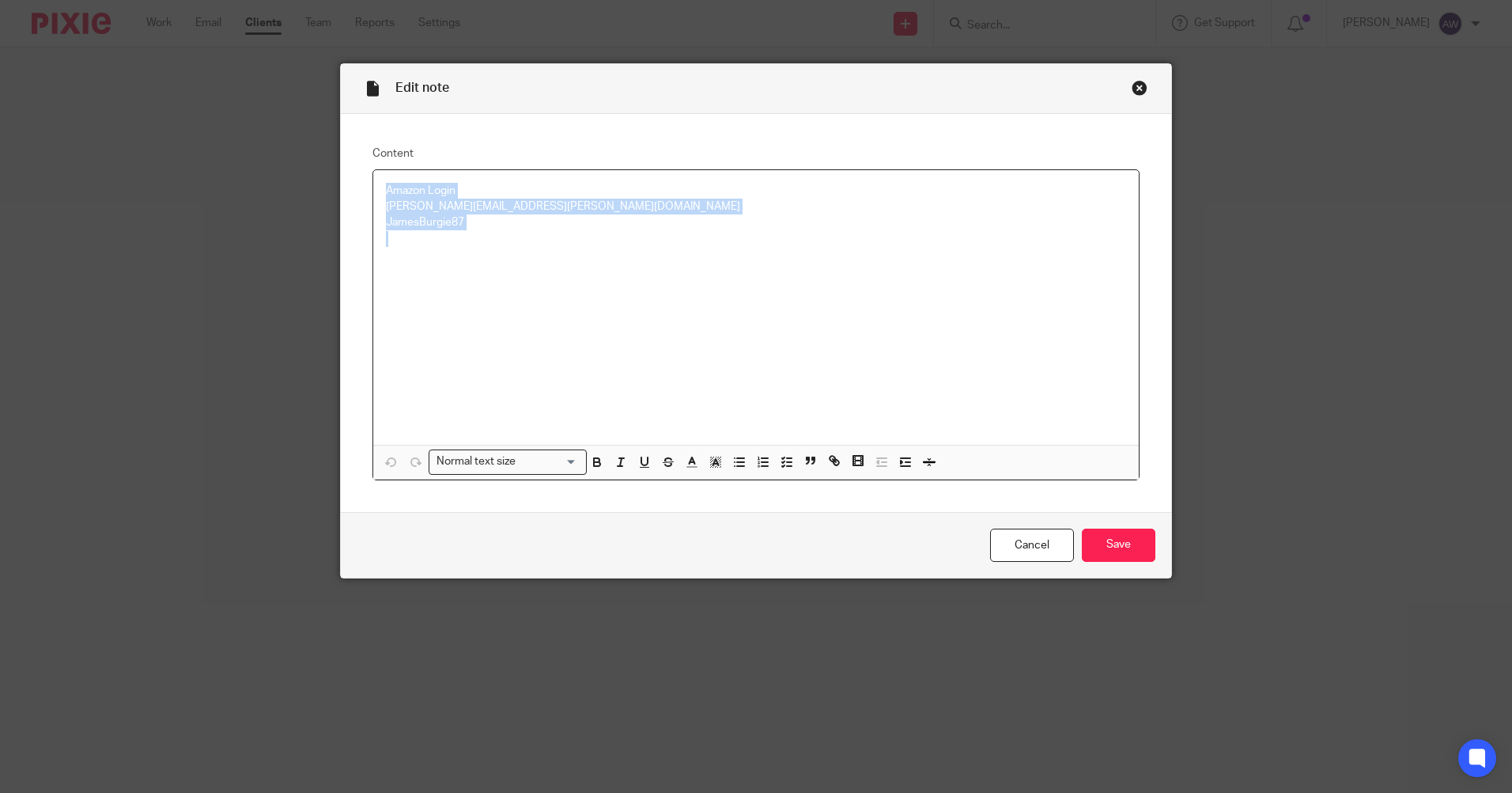
drag, startPoint x: 376, startPoint y: 188, endPoint x: 503, endPoint y: 230, distance: 133.8
click at [503, 230] on div "Amazon Login [PERSON_NAME][EMAIL_ADDRESS][PERSON_NAME][DOMAIN_NAME] JamesBurgie…" at bounding box center [756, 308] width 766 height 275
copy div "Amazon Login [PERSON_NAME][EMAIL_ADDRESS][PERSON_NAME][DOMAIN_NAME] JamesBurgie…"
click at [996, 535] on link "Cancel" at bounding box center [1032, 545] width 83 height 34
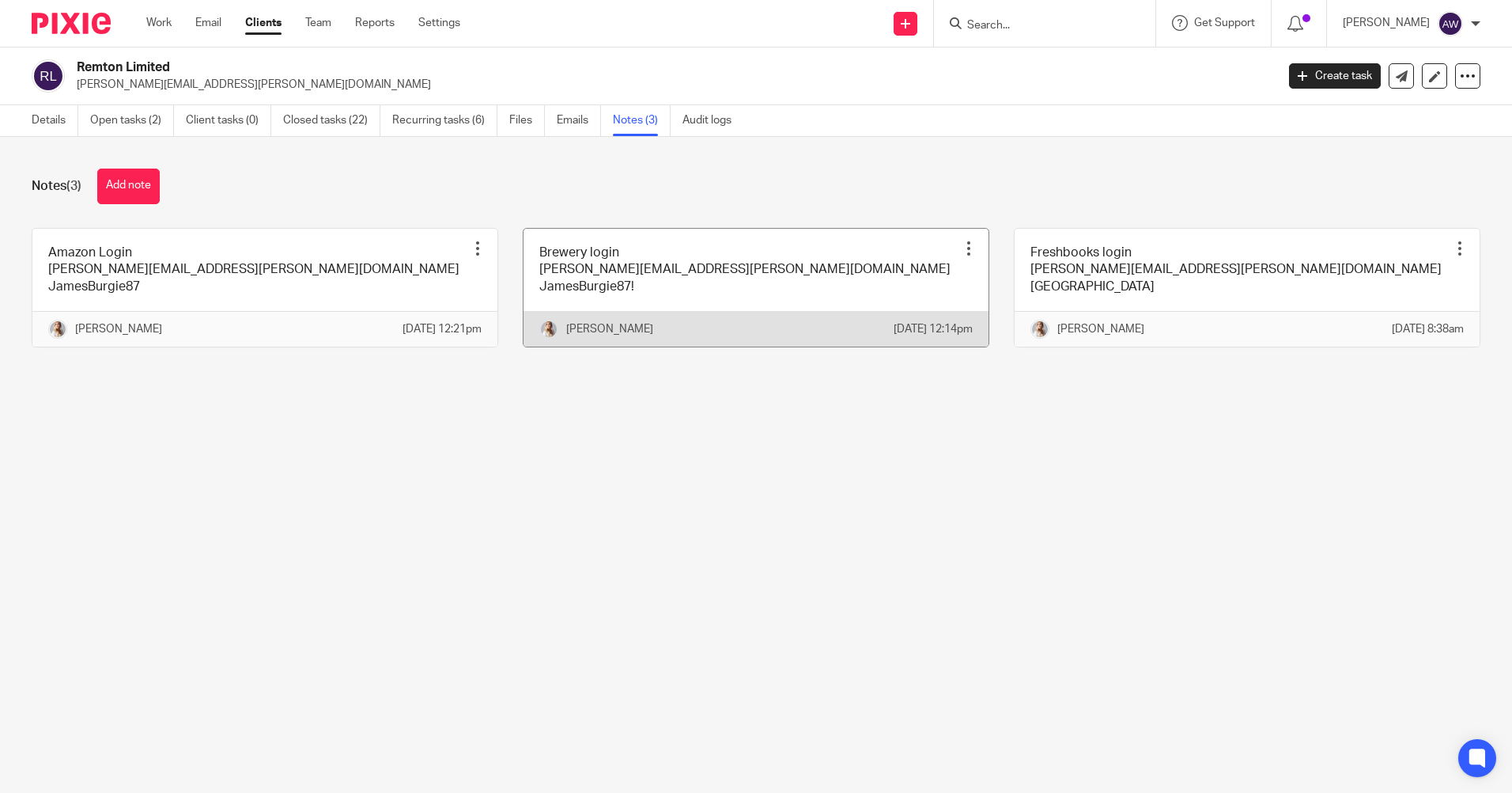
click at [961, 249] on div at bounding box center [969, 249] width 16 height 16
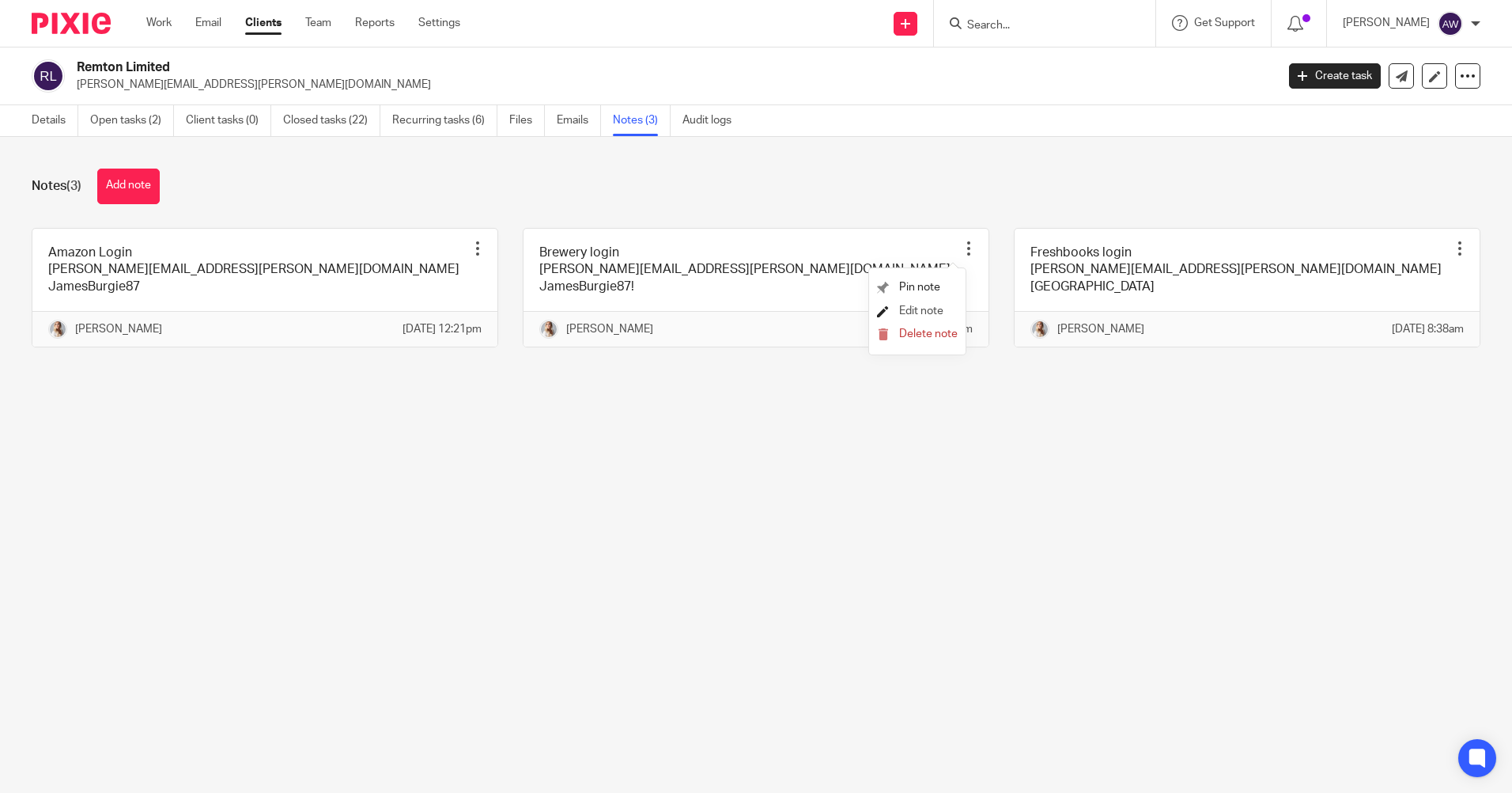
click at [916, 312] on span "Edit note" at bounding box center [921, 310] width 44 height 11
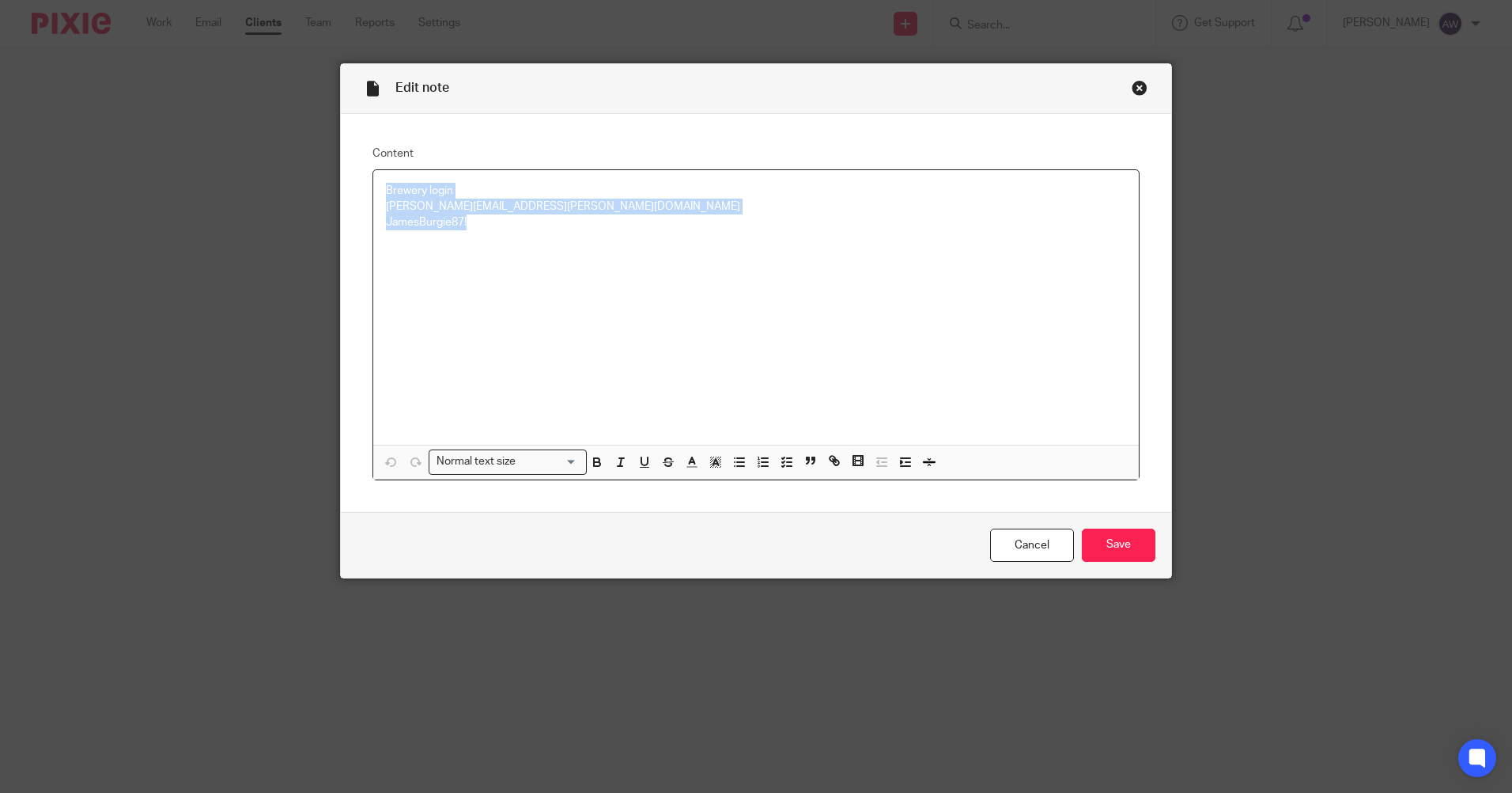
drag, startPoint x: 381, startPoint y: 188, endPoint x: 565, endPoint y: 217, distance: 186.3
click at [565, 217] on div "Brewery login [PERSON_NAME][EMAIL_ADDRESS][PERSON_NAME][DOMAIN_NAME] JamesBurgi…" at bounding box center [756, 308] width 766 height 275
copy div "Brewery login james.burgoyne@sky.com JamesBurgie87!"
click at [1014, 539] on link "Cancel" at bounding box center [1032, 545] width 83 height 34
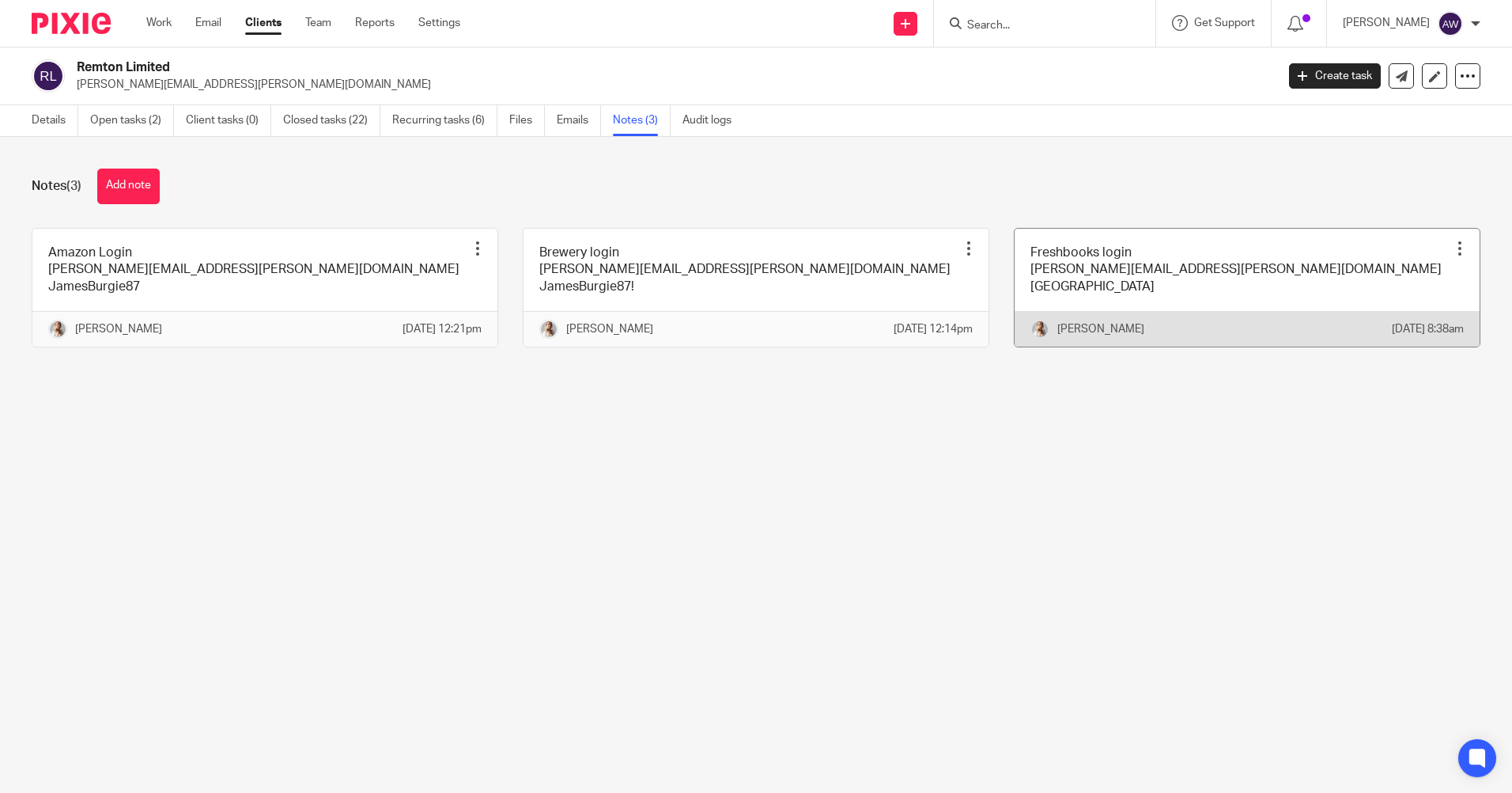
click at [1452, 241] on div at bounding box center [1460, 249] width 16 height 16
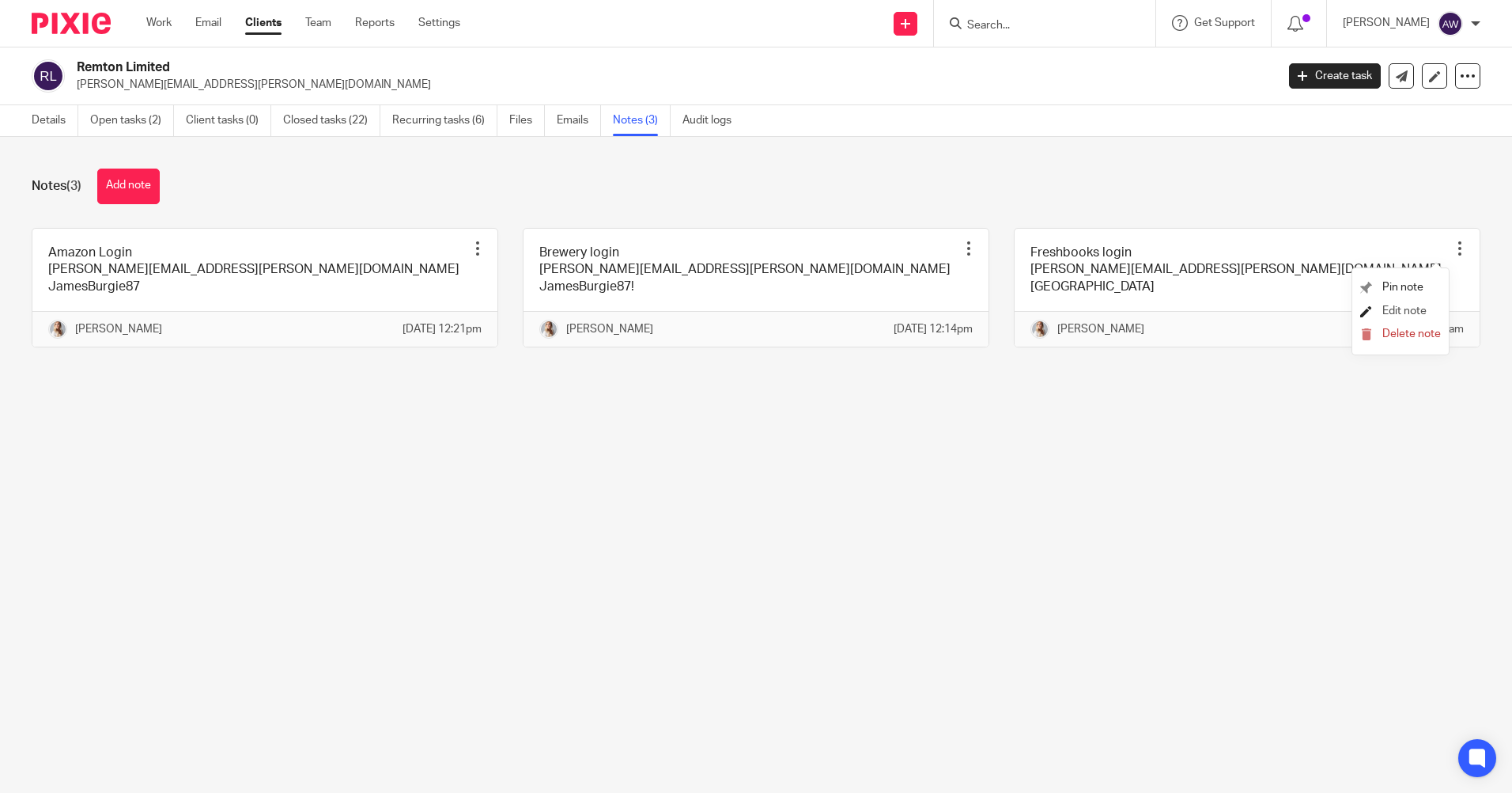
click at [1380, 308] on link "Edit note" at bounding box center [1394, 310] width 66 height 11
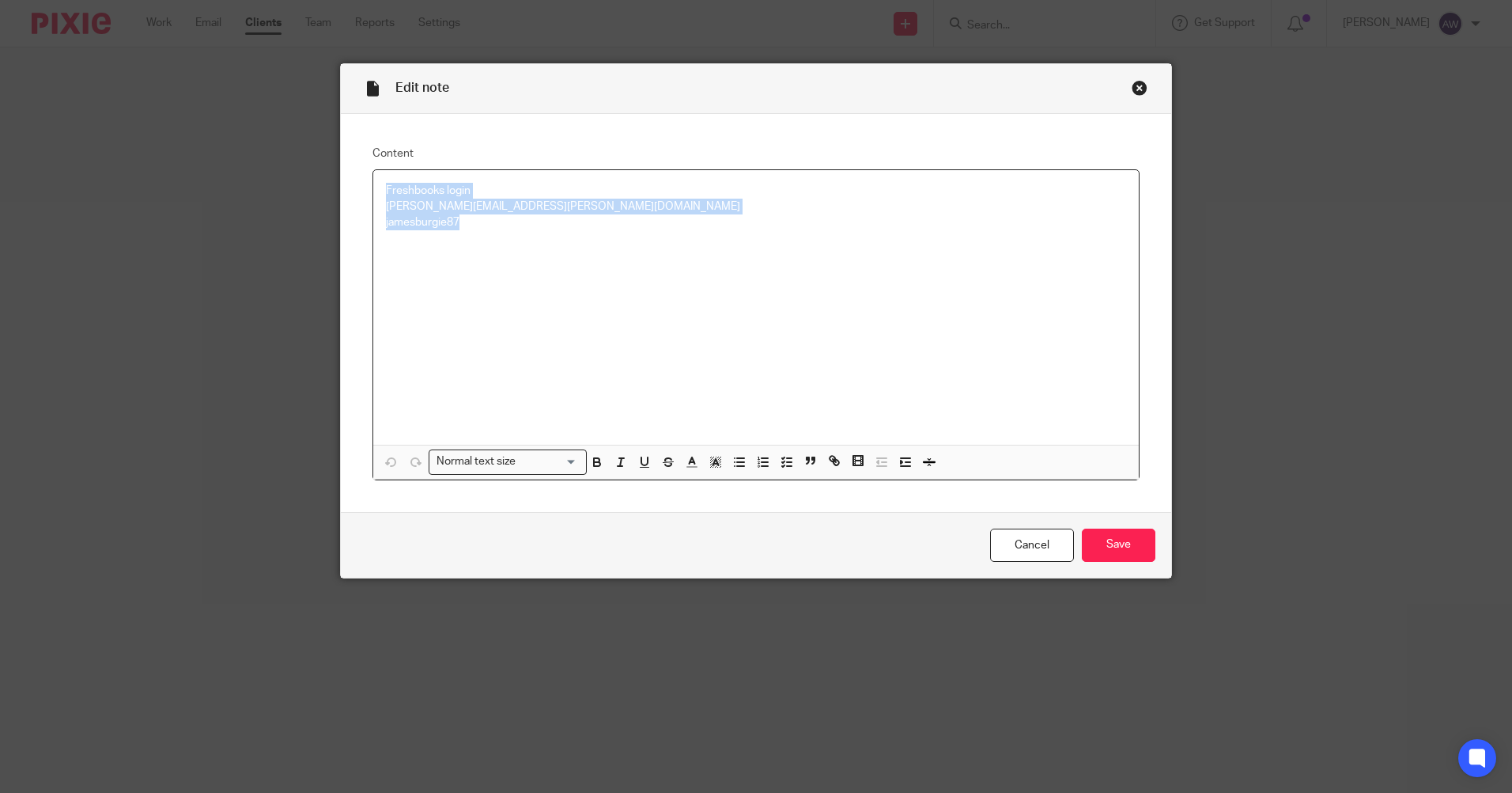
drag, startPoint x: 381, startPoint y: 189, endPoint x: 543, endPoint y: 223, distance: 165.5
click at [543, 223] on div "Freshbooks login [PERSON_NAME][EMAIL_ADDRESS][PERSON_NAME][DOMAIN_NAME] [GEOGRA…" at bounding box center [756, 308] width 766 height 275
copy div "Freshbooks login [PERSON_NAME][EMAIL_ADDRESS][PERSON_NAME][DOMAIN_NAME] [GEOGRA…"
click at [1011, 539] on link "Cancel" at bounding box center [1032, 545] width 83 height 34
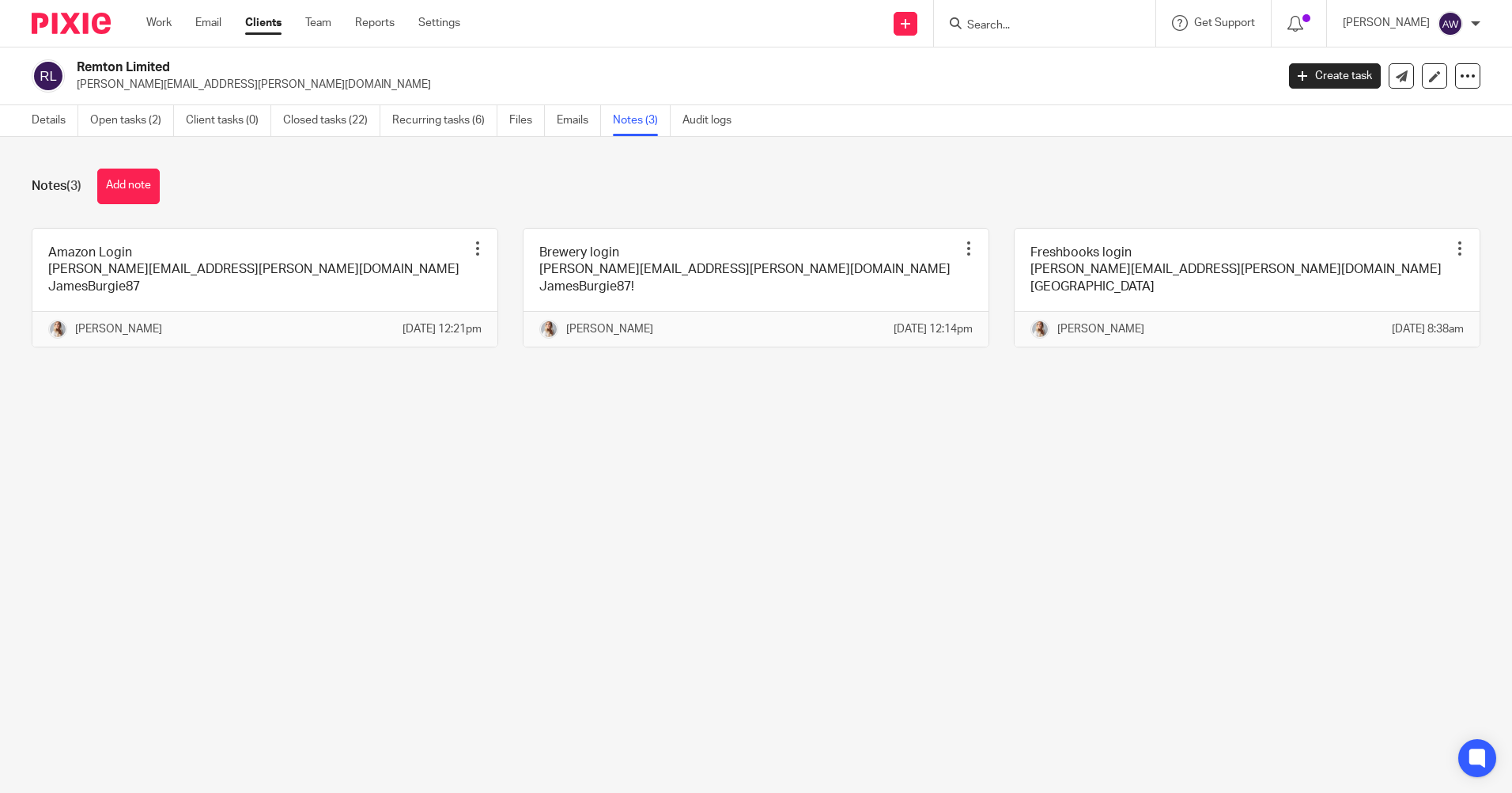
click at [985, 27] on input "Search" at bounding box center [1037, 26] width 143 height 14
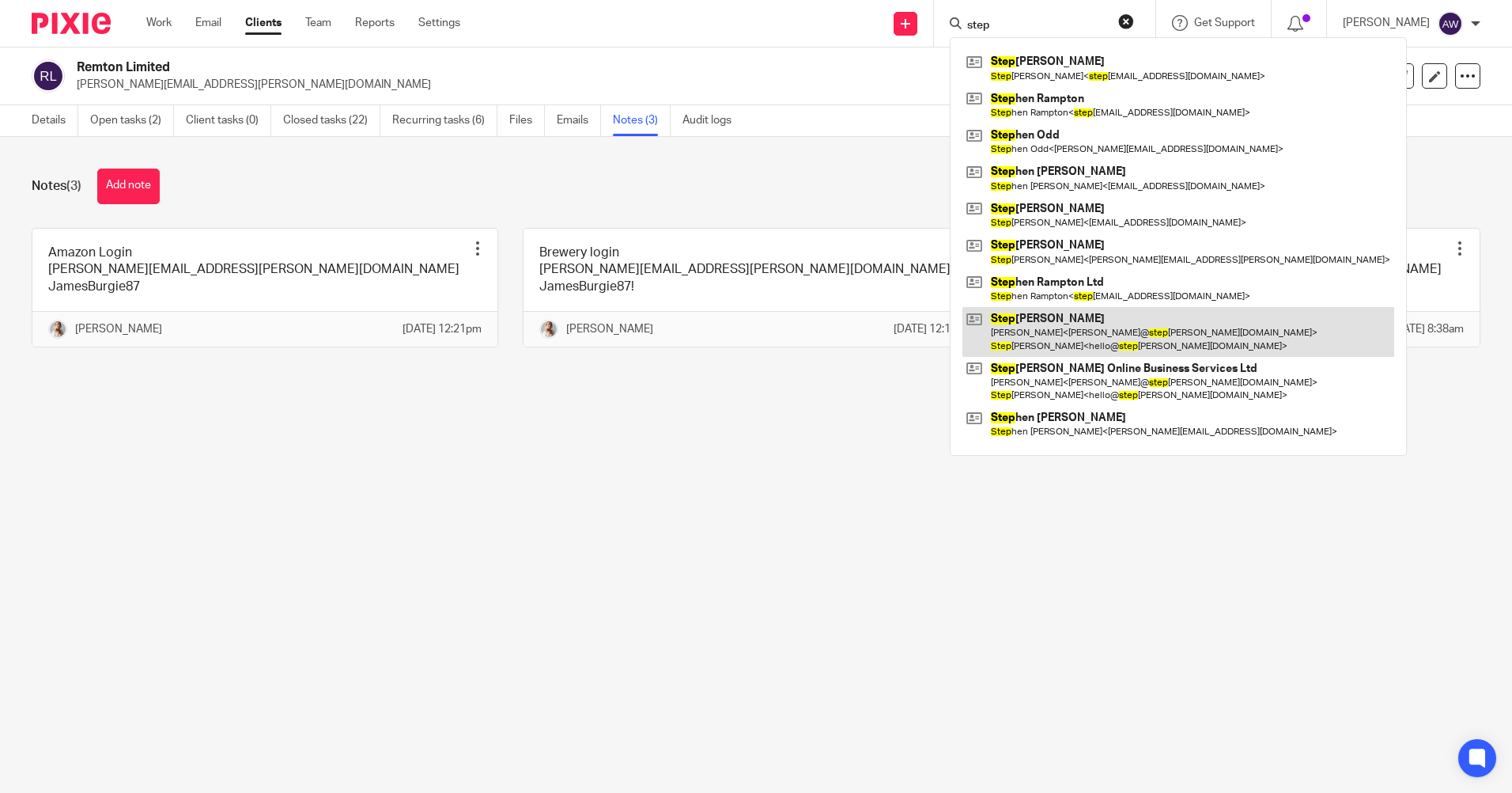
type input "step"
click at [1076, 330] on link at bounding box center [1178, 331] width 432 height 49
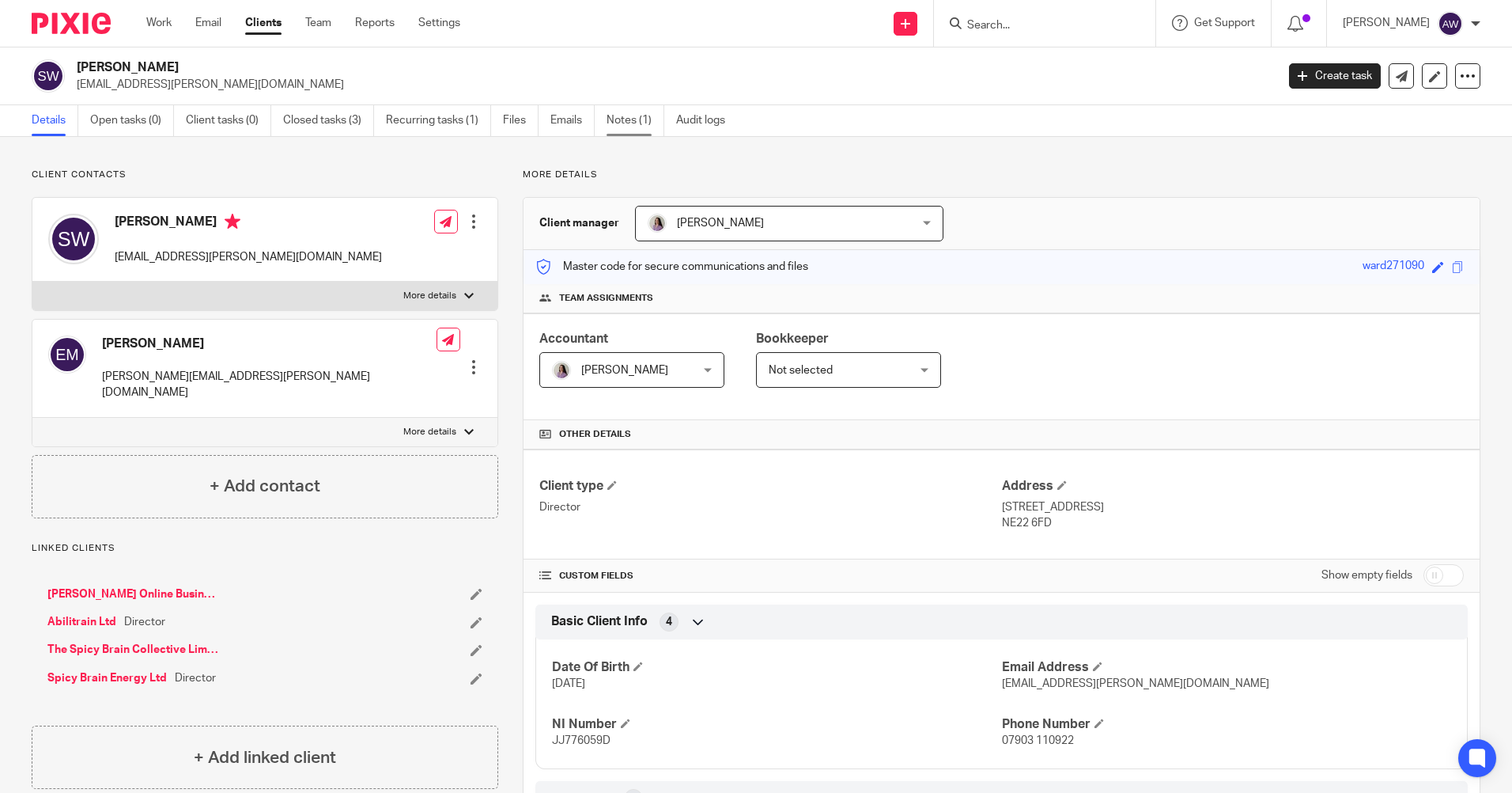
click at [630, 121] on link "Notes (1)" at bounding box center [636, 120] width 57 height 30
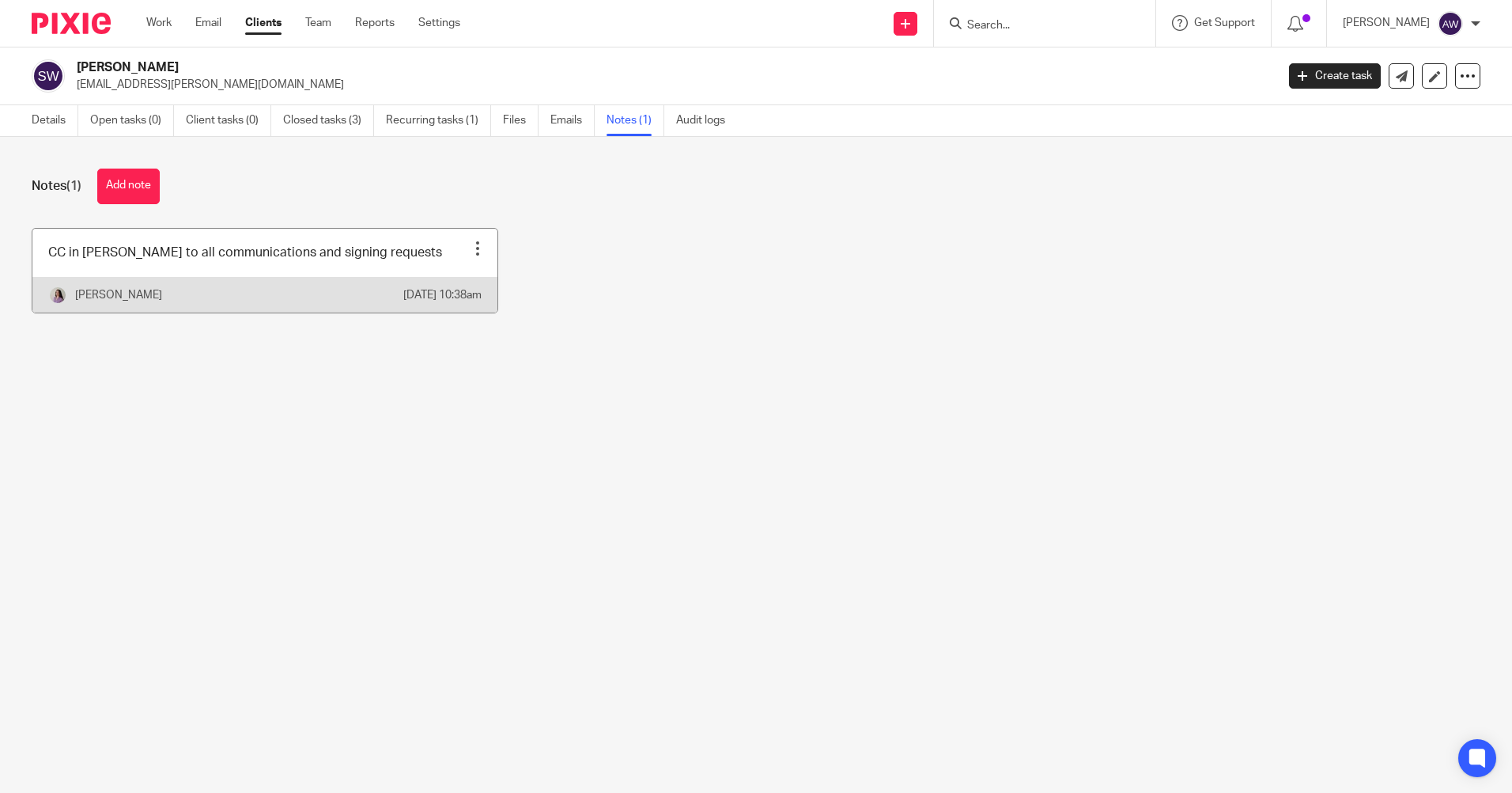
click at [471, 251] on div at bounding box center [477, 249] width 16 height 16
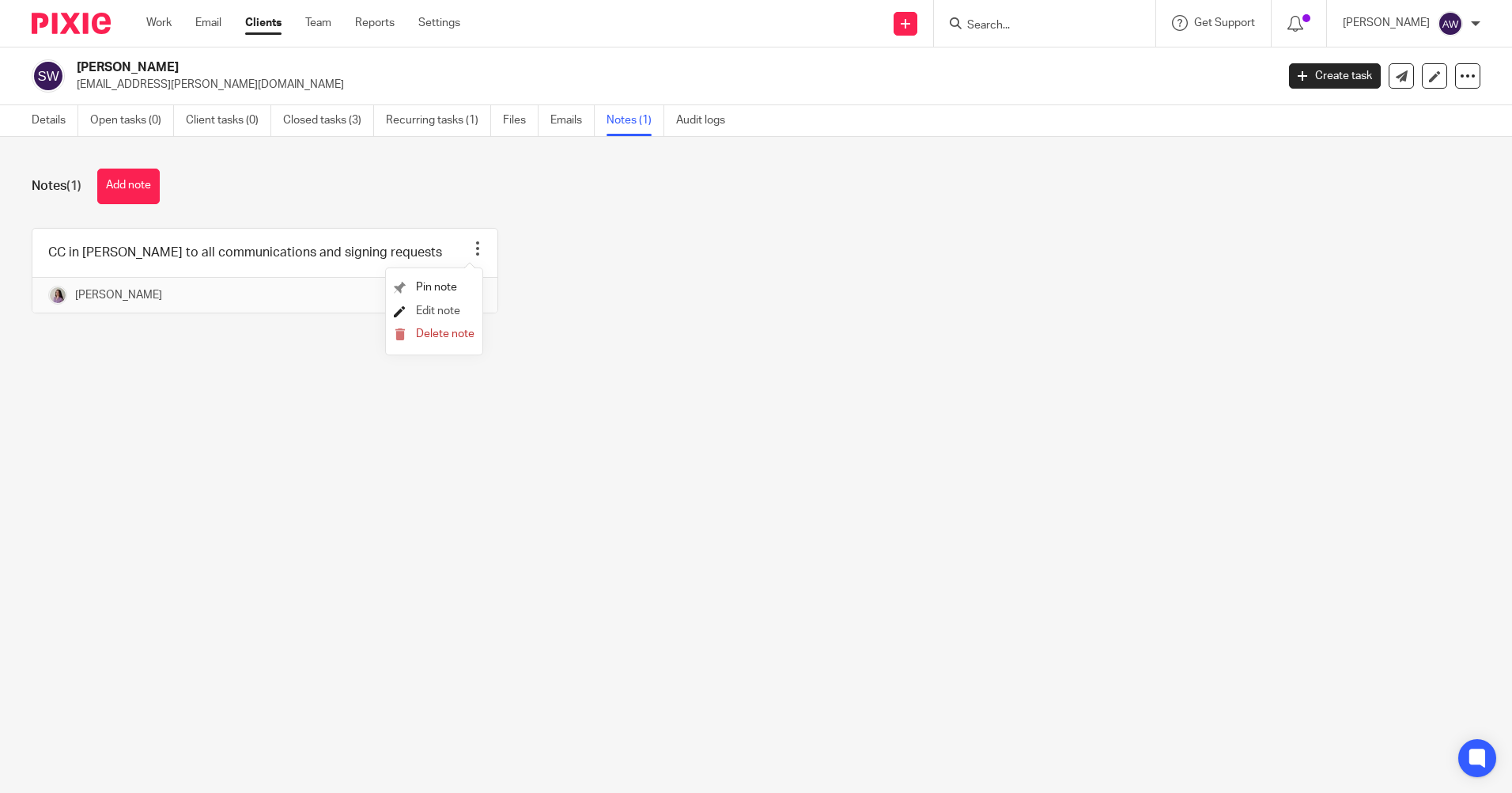
click at [443, 309] on span "Edit note" at bounding box center [438, 310] width 44 height 11
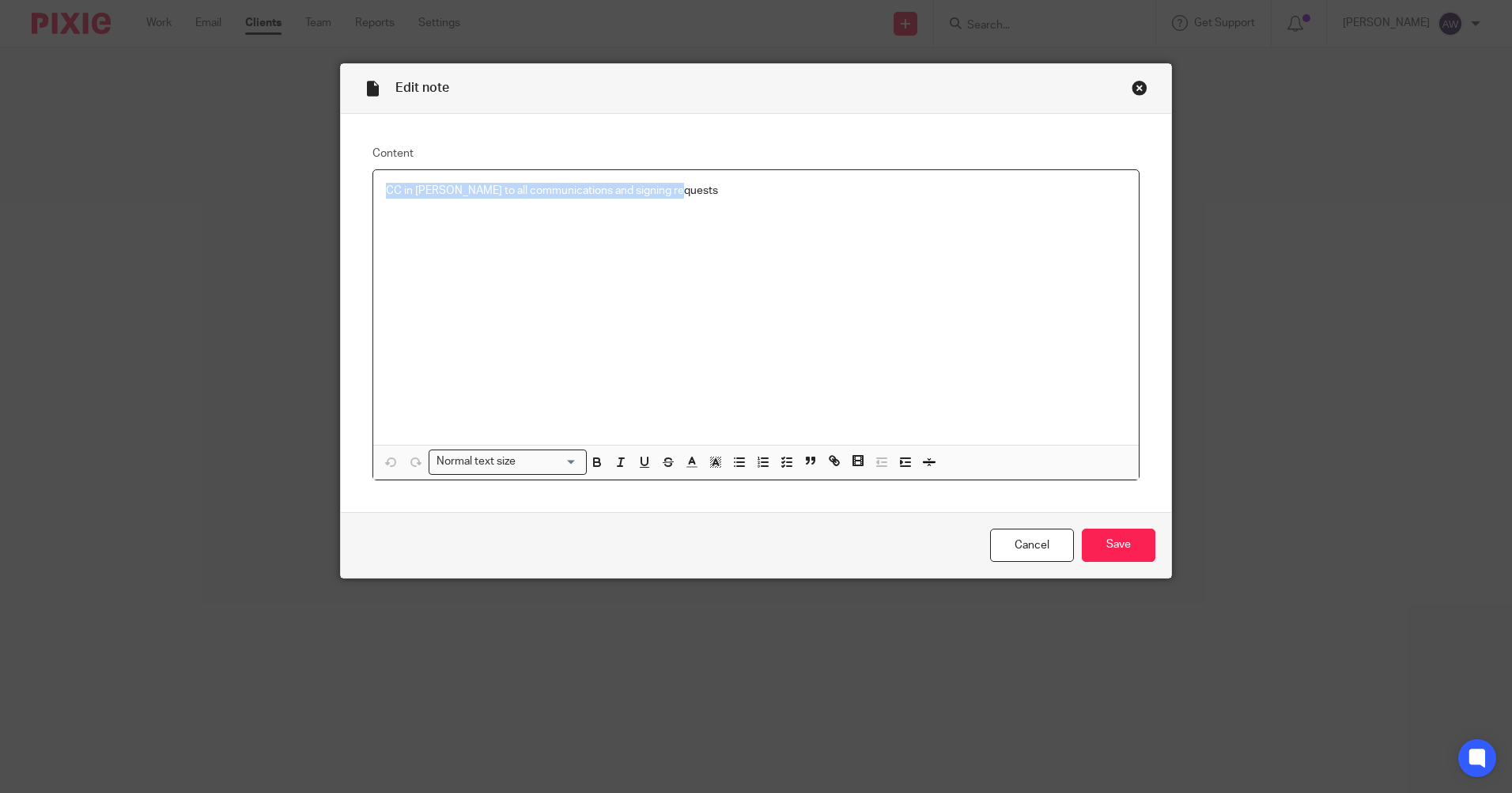
drag, startPoint x: 380, startPoint y: 190, endPoint x: 714, endPoint y: 212, distance: 334.7
click at [714, 212] on div "CC in [PERSON_NAME] to all communications and signing requests" at bounding box center [756, 308] width 766 height 275
copy p "CC in [PERSON_NAME] to all communications and signing requests"
click at [1047, 545] on link "Cancel" at bounding box center [1032, 545] width 83 height 34
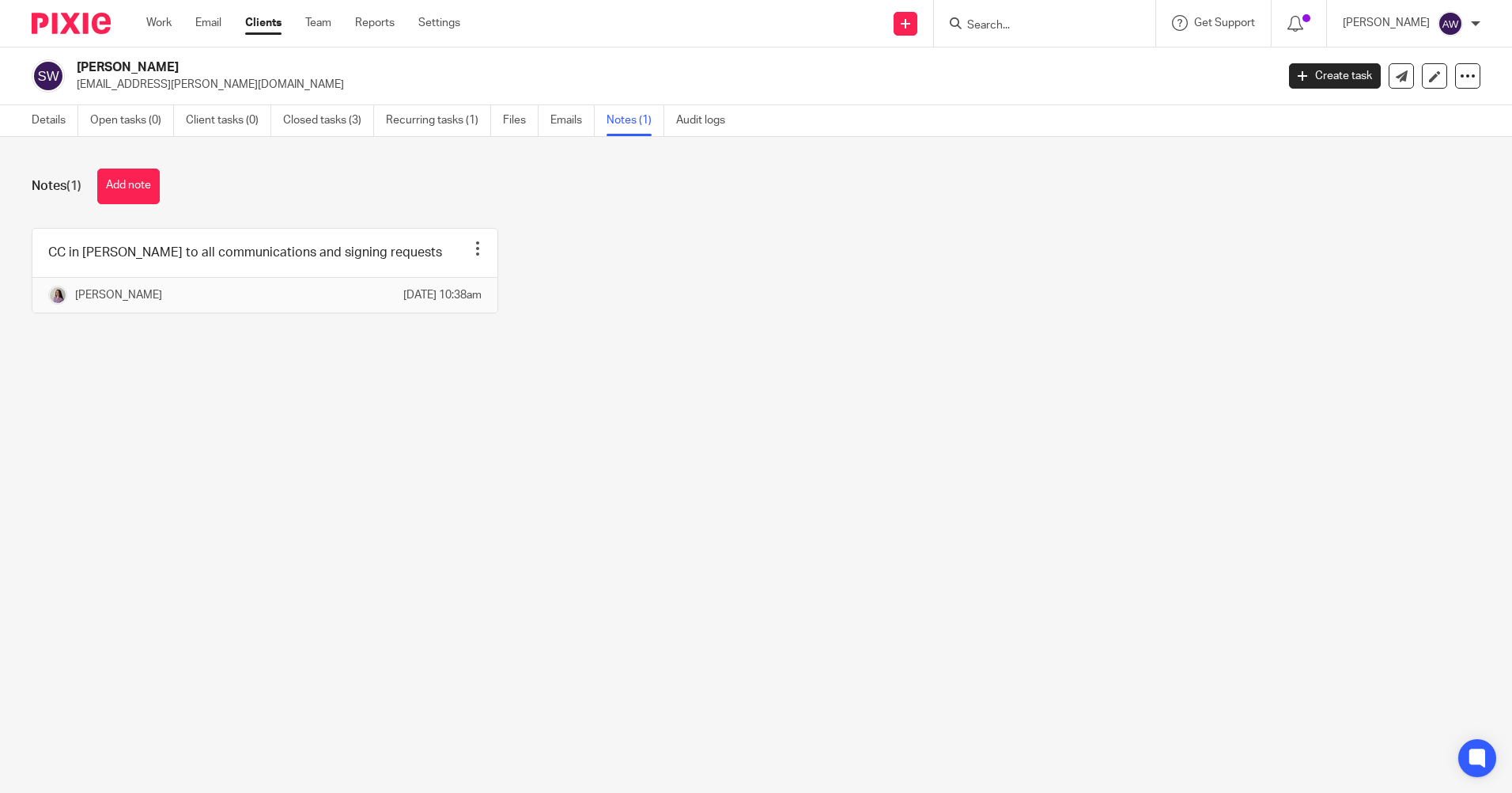
click at [1025, 30] on input "Search" at bounding box center [1037, 26] width 143 height 14
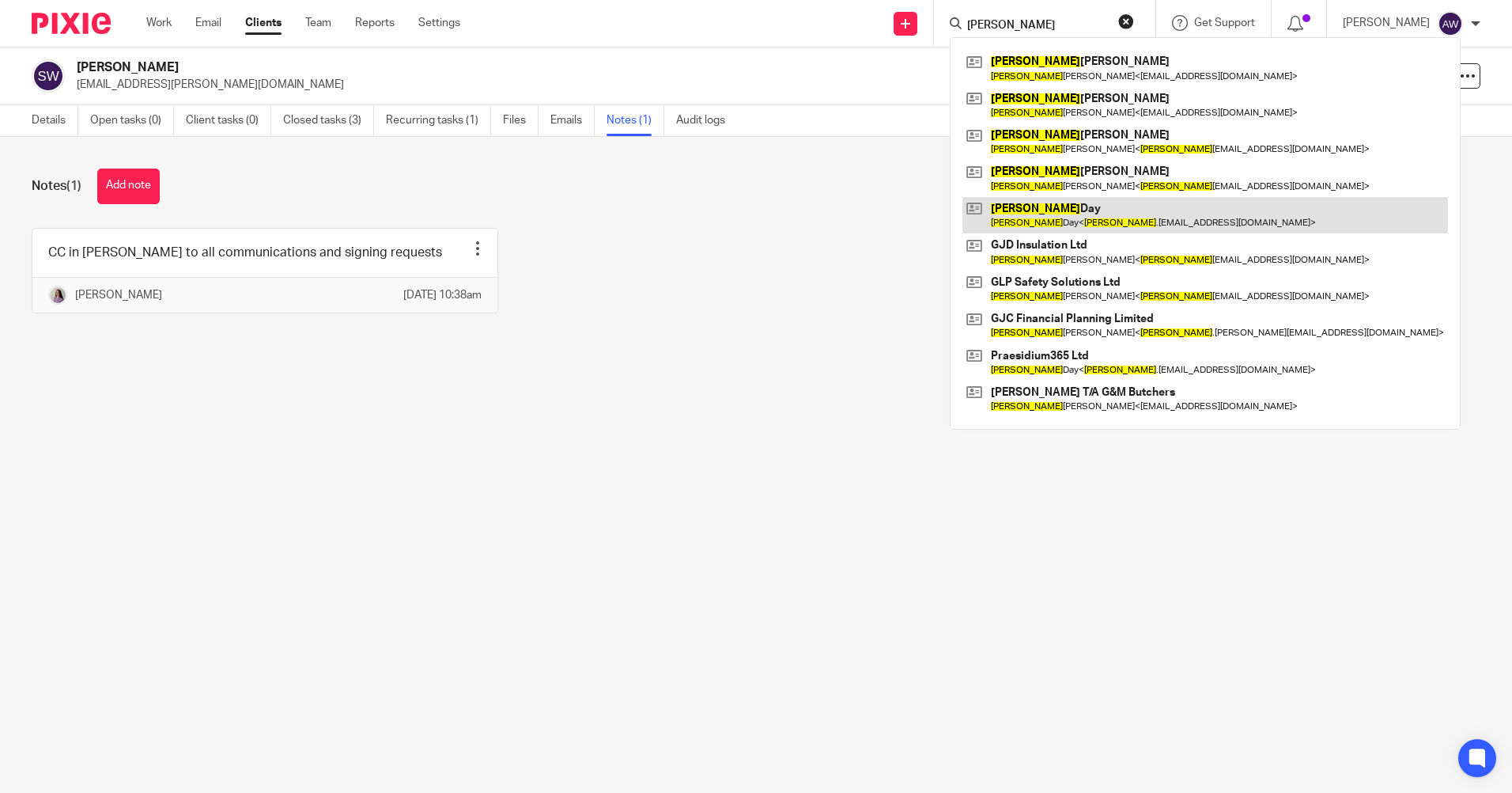
type input "gary"
click at [1042, 216] on link at bounding box center [1205, 216] width 486 height 37
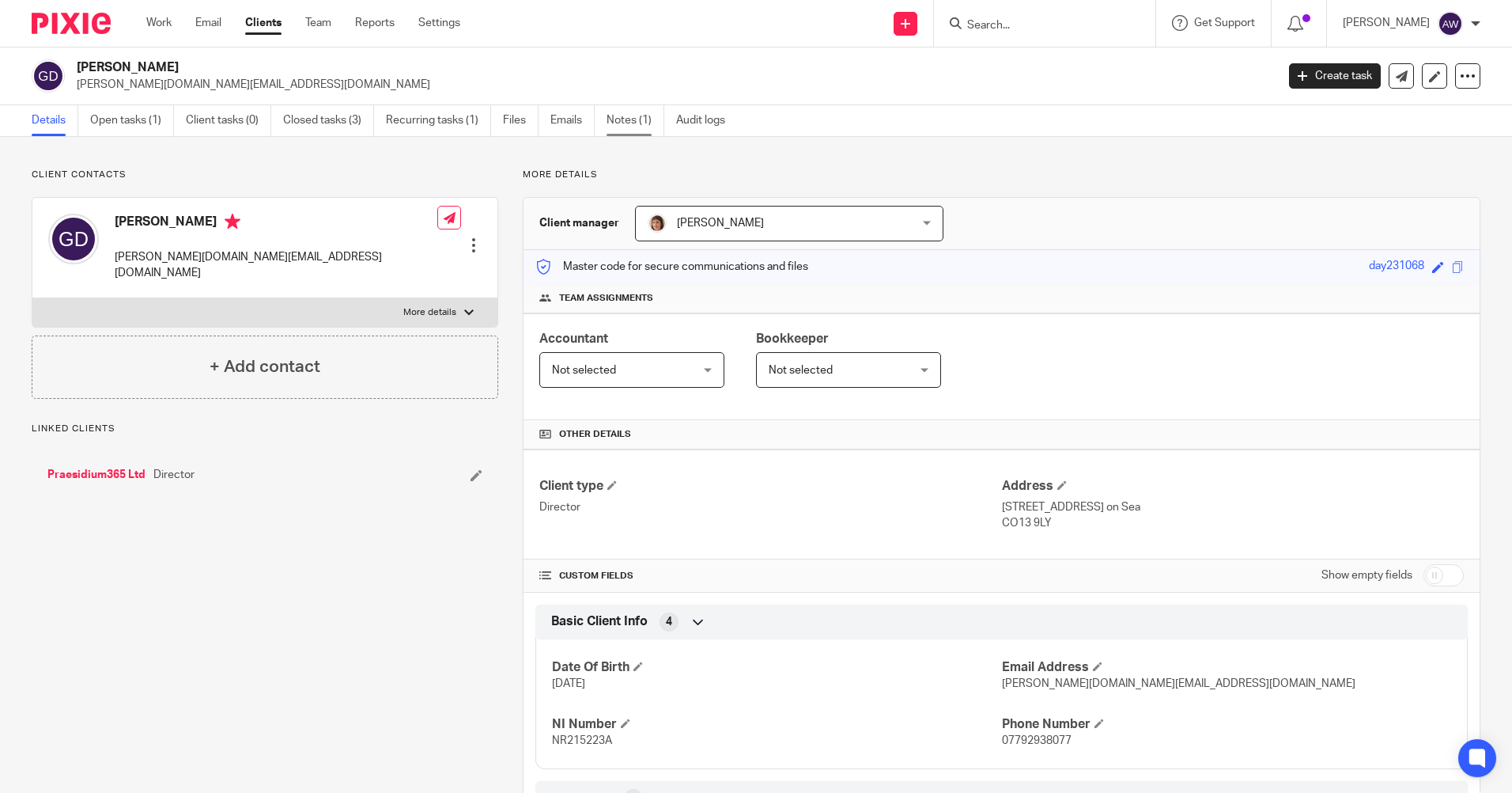
click at [643, 123] on link "Notes (1)" at bounding box center [636, 120] width 57 height 30
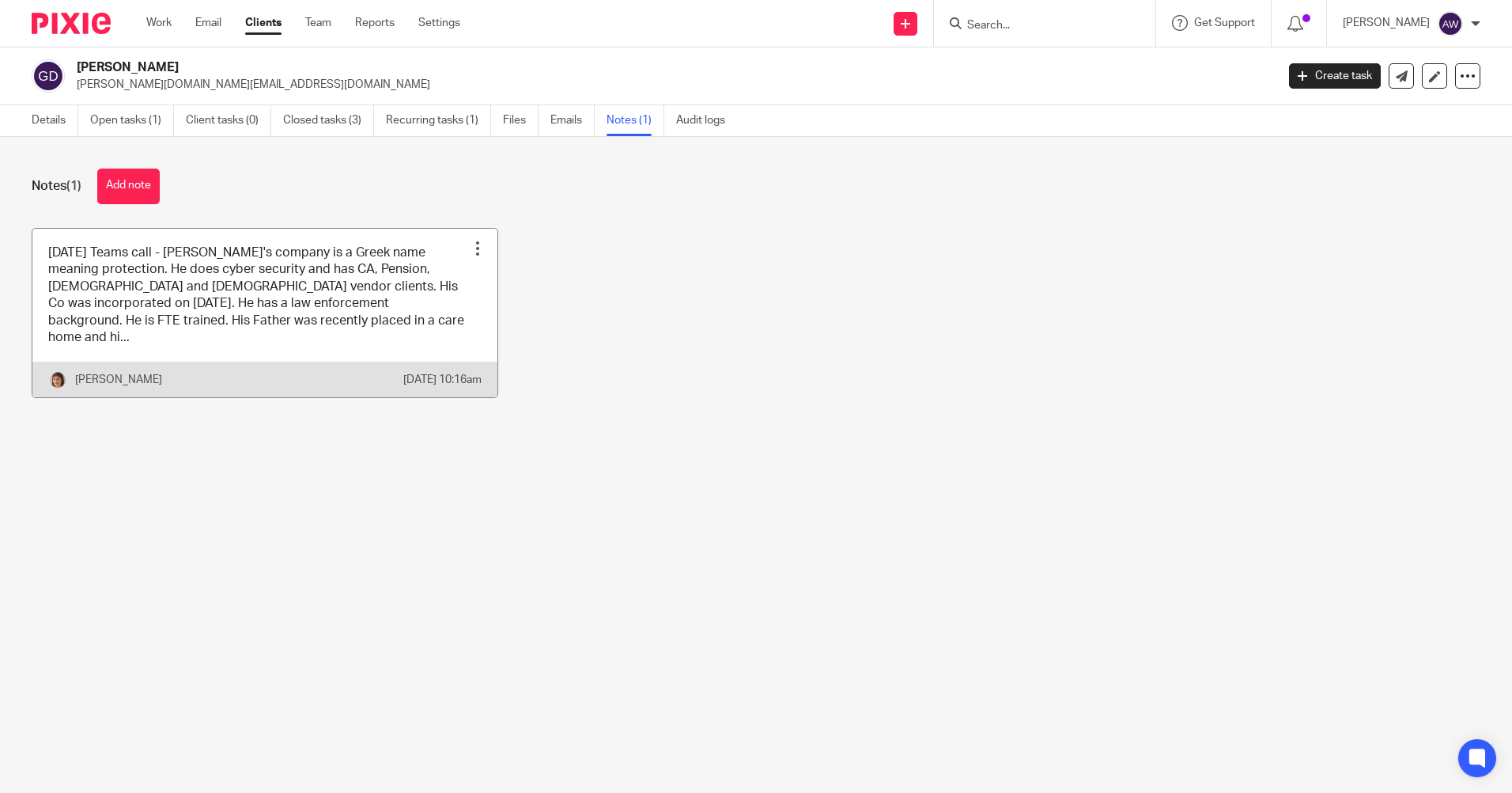
click at [476, 244] on div at bounding box center [477, 249] width 16 height 16
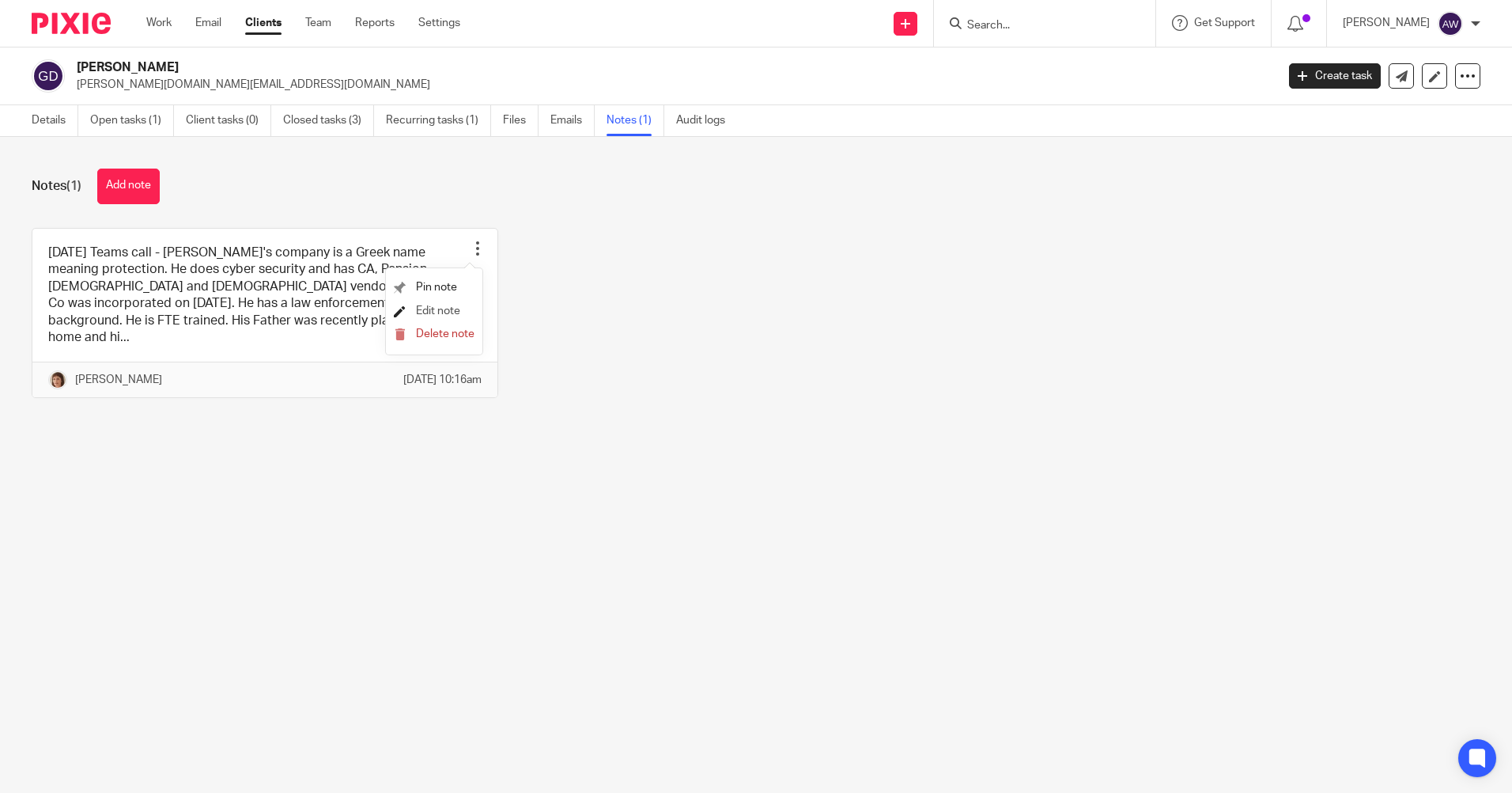
click at [458, 305] on span "Edit note" at bounding box center [438, 310] width 44 height 11
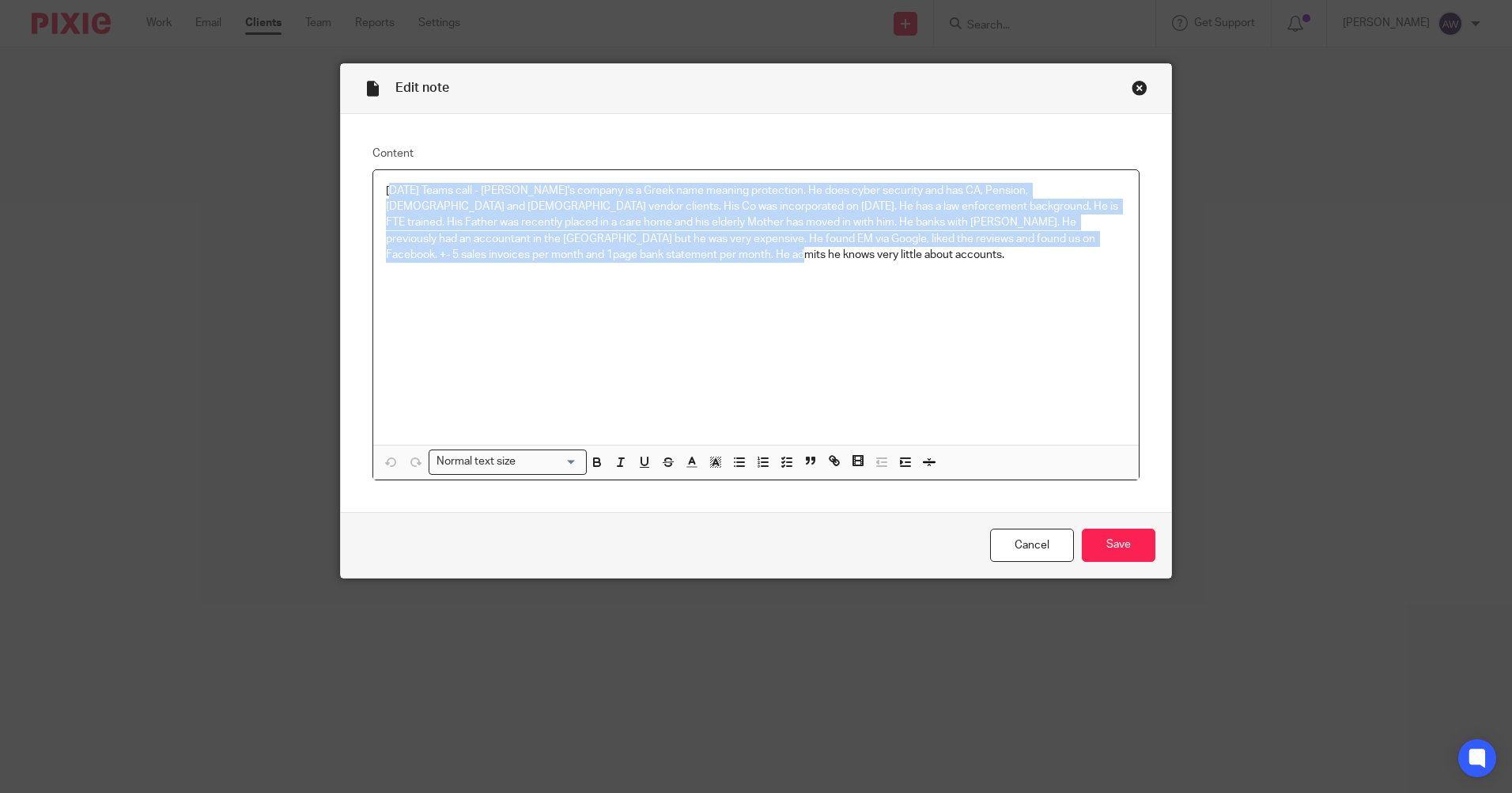
drag, startPoint x: 383, startPoint y: 187, endPoint x: 603, endPoint y: 277, distance: 237.7
click at [603, 277] on div "21/3/2025 Teams call - Gary's company is a Greek name meaning protection. He do…" at bounding box center [756, 308] width 766 height 275
copy p "1/3/2025 Teams call - Gary's company is a Greek name meaning protection. He doe…"
click at [1017, 550] on link "Cancel" at bounding box center [1032, 545] width 83 height 34
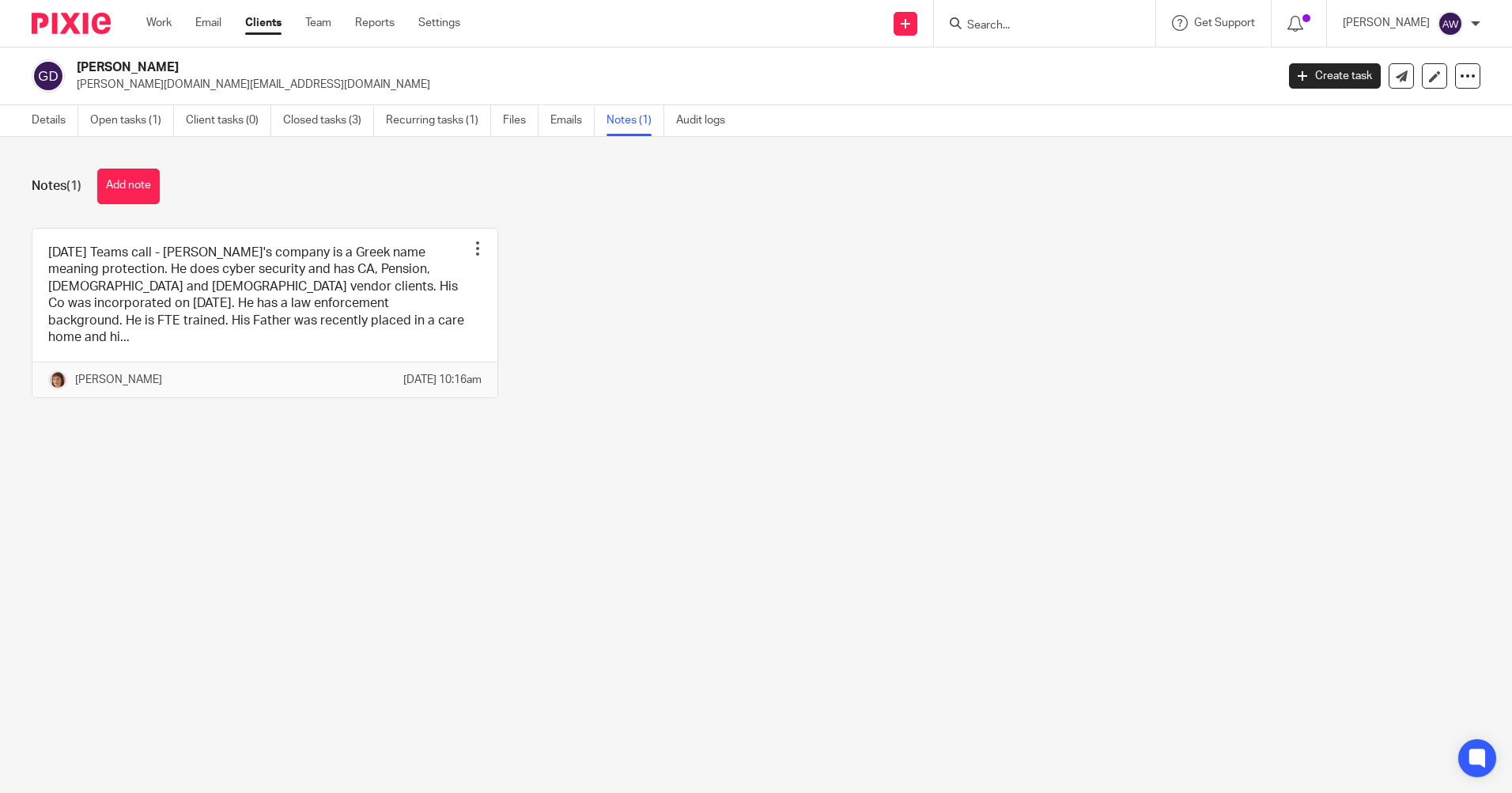
click at [1030, 29] on input "Search" at bounding box center [1037, 26] width 143 height 14
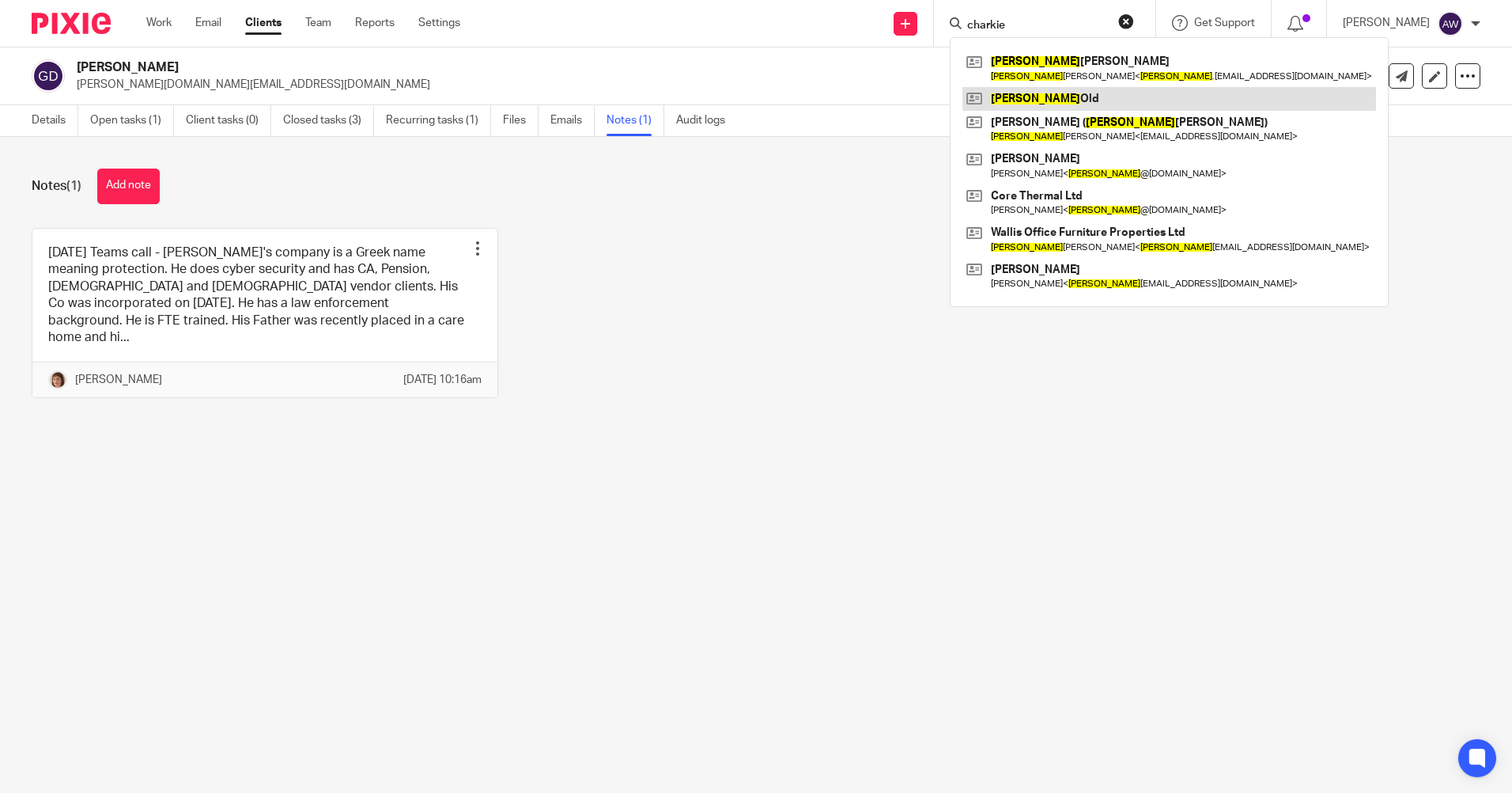
type input "charkie"
click at [1011, 92] on link at bounding box center [1169, 98] width 414 height 23
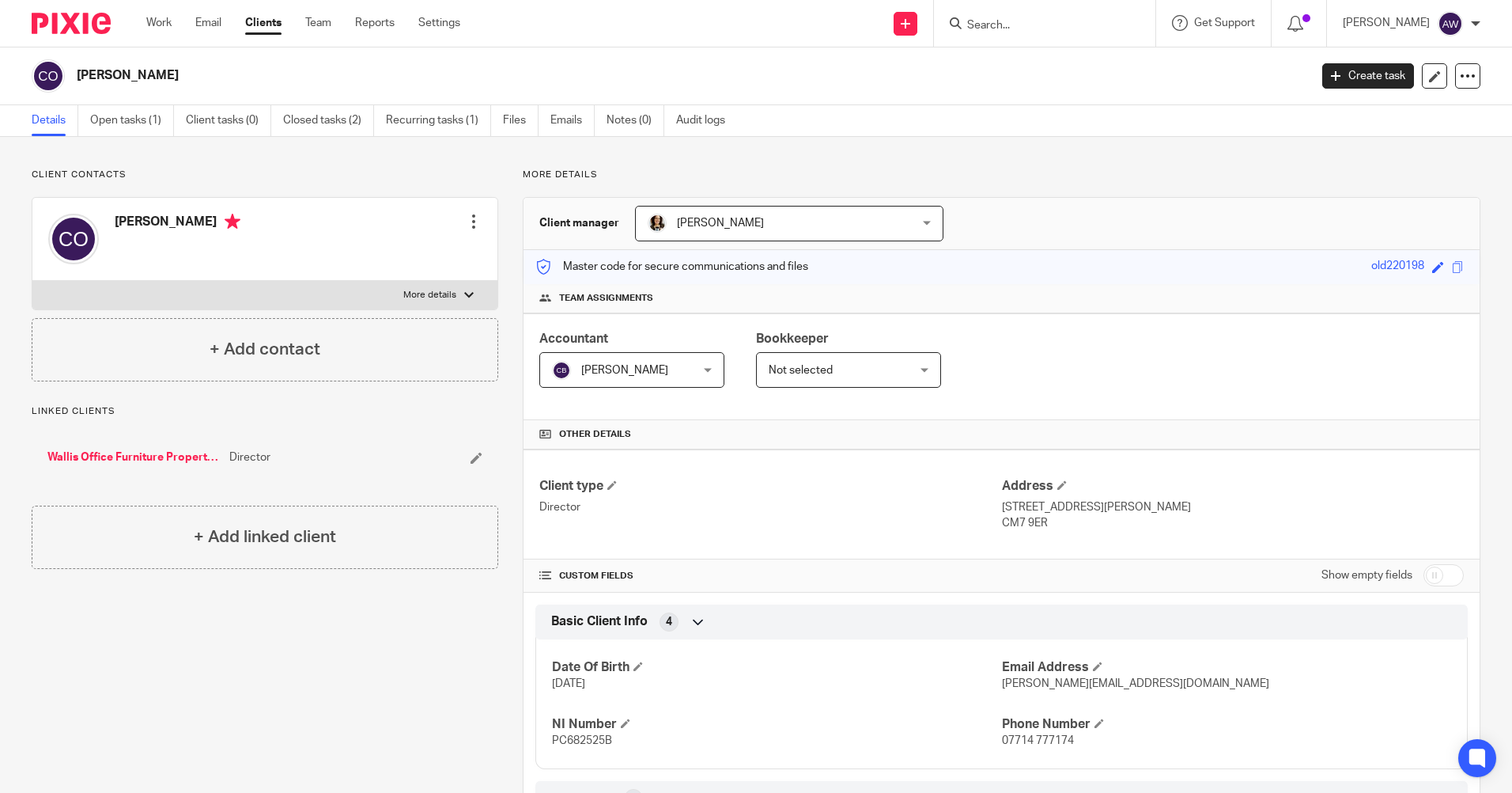
click at [1062, 15] on form at bounding box center [1050, 23] width 169 height 20
click at [1031, 36] on div at bounding box center [1044, 23] width 222 height 47
click at [1012, 21] on input "Search" at bounding box center [1037, 26] width 143 height 14
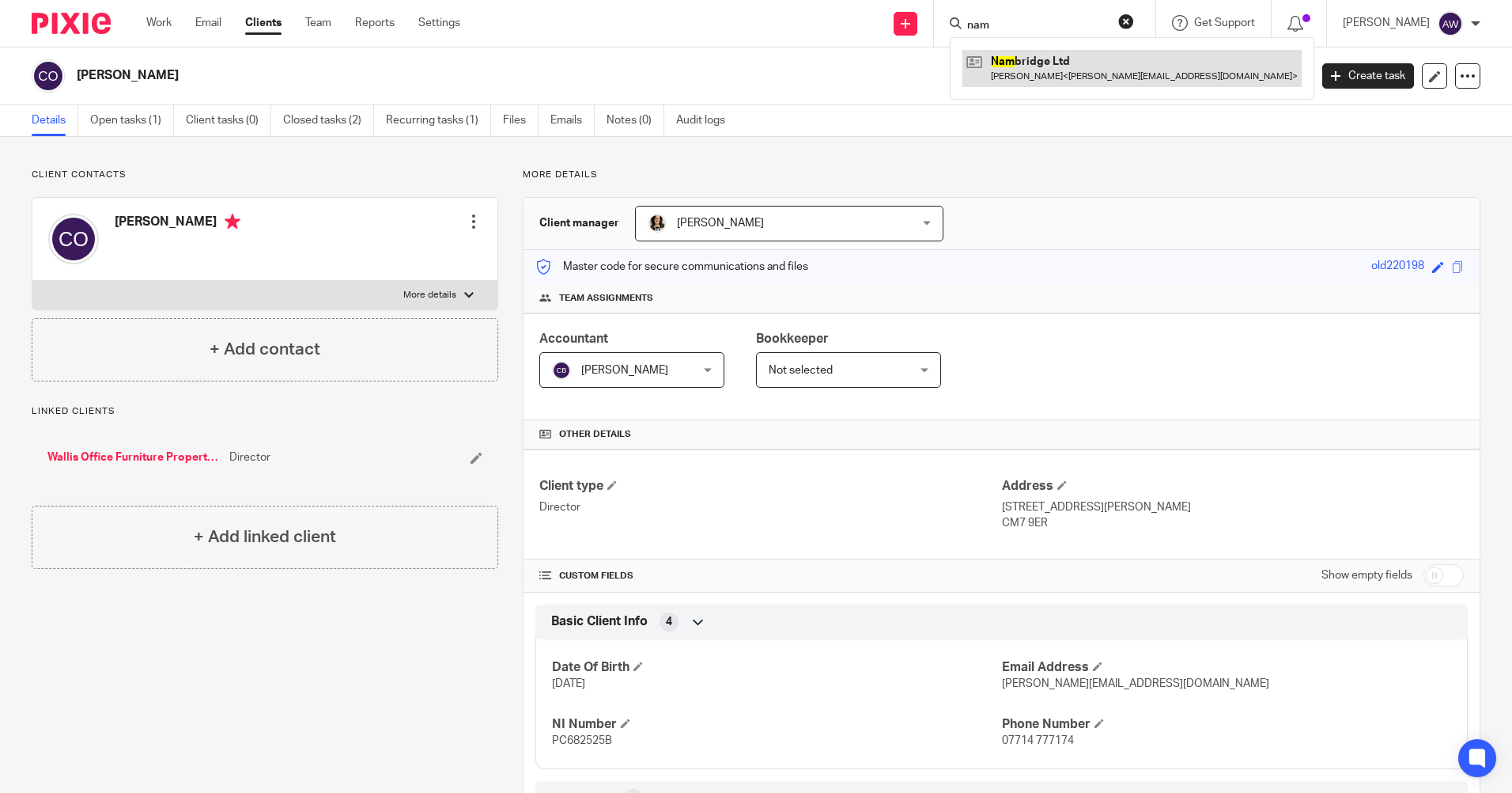
type input "nam"
click at [1028, 63] on link at bounding box center [1132, 68] width 339 height 37
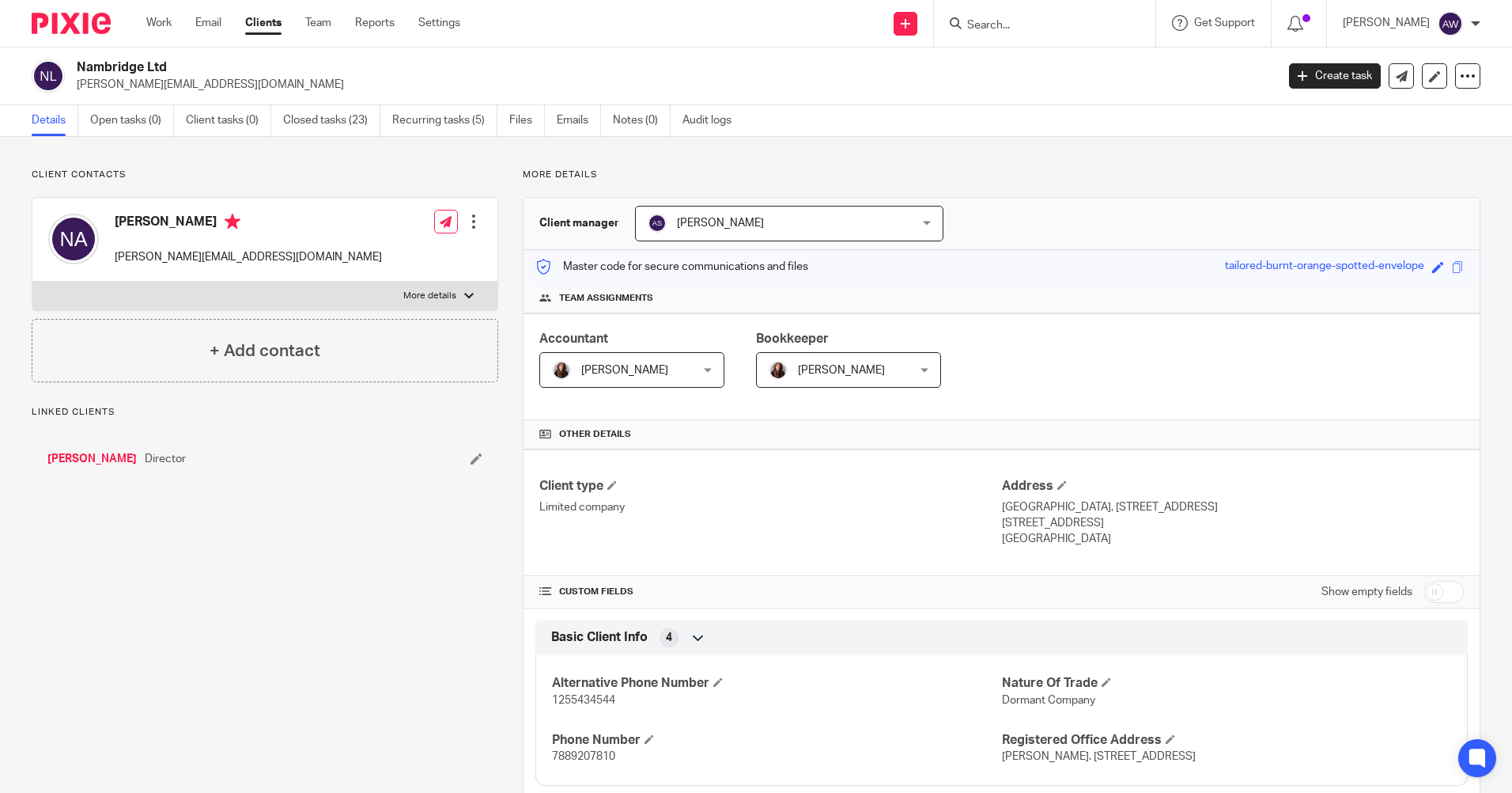
click at [987, 23] on input "Search" at bounding box center [1037, 26] width 143 height 14
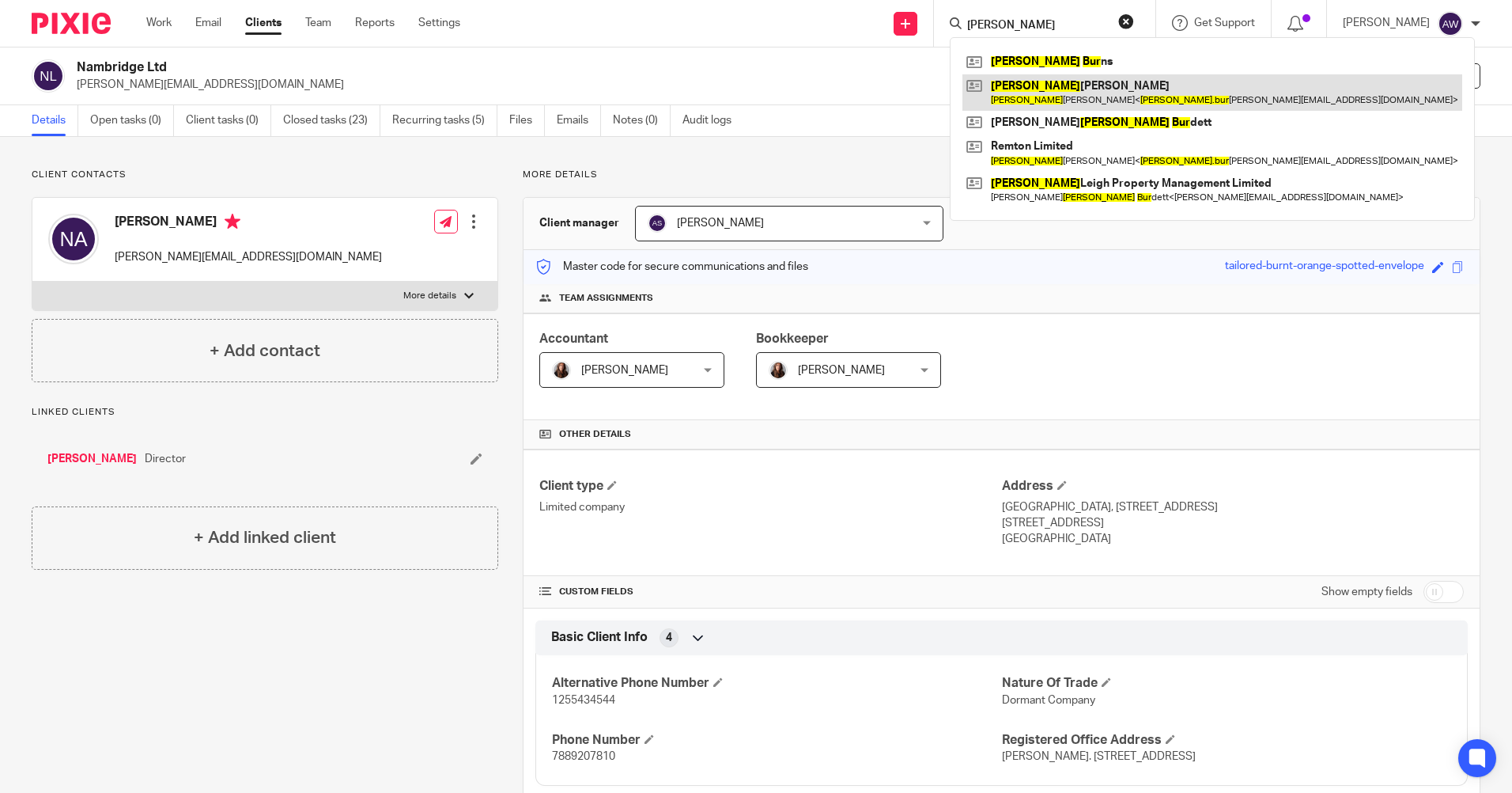
type input "james bur"
click at [1026, 93] on link at bounding box center [1212, 93] width 500 height 37
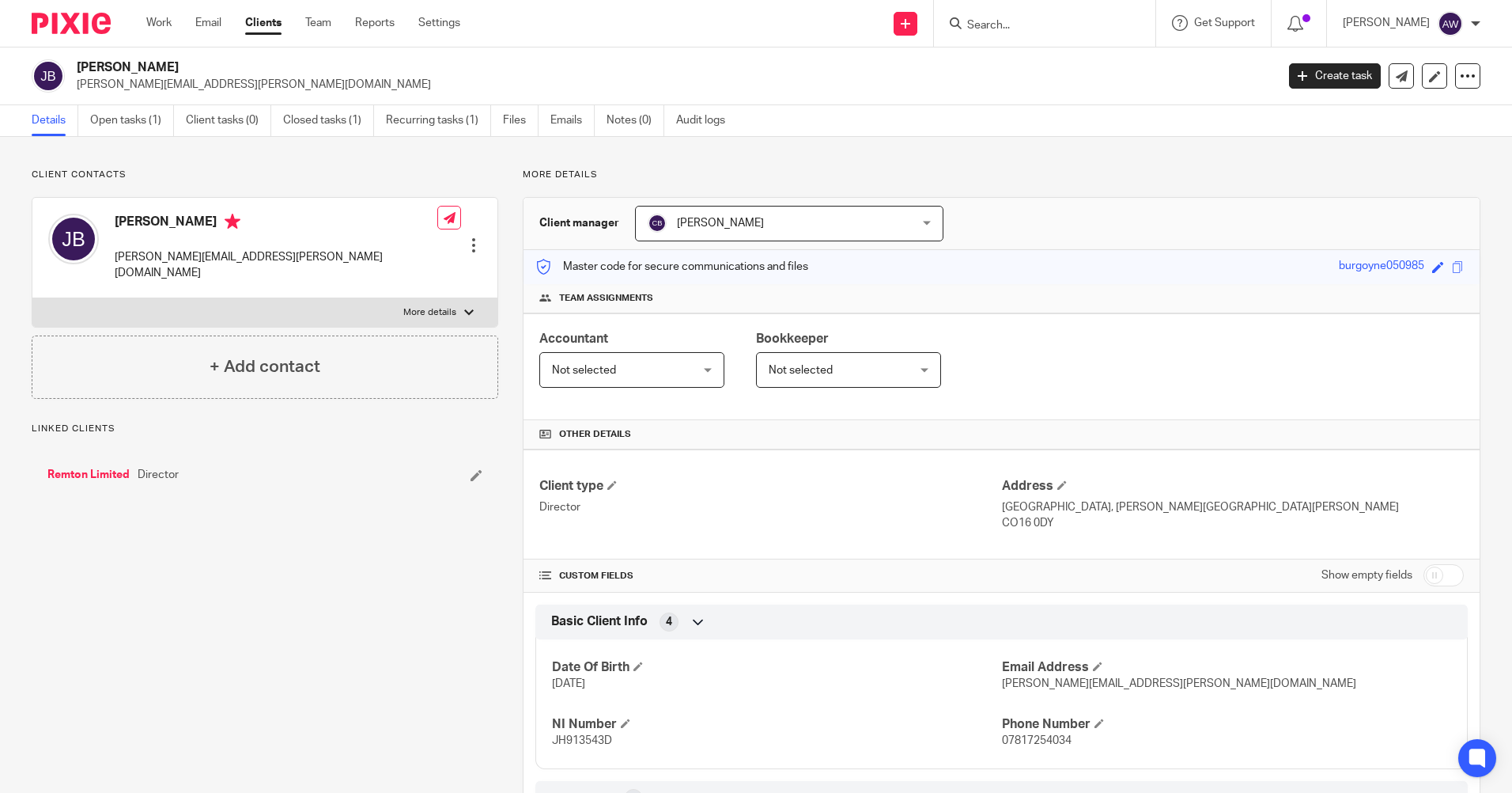
click at [1012, 22] on input "Search" at bounding box center [1037, 26] width 143 height 14
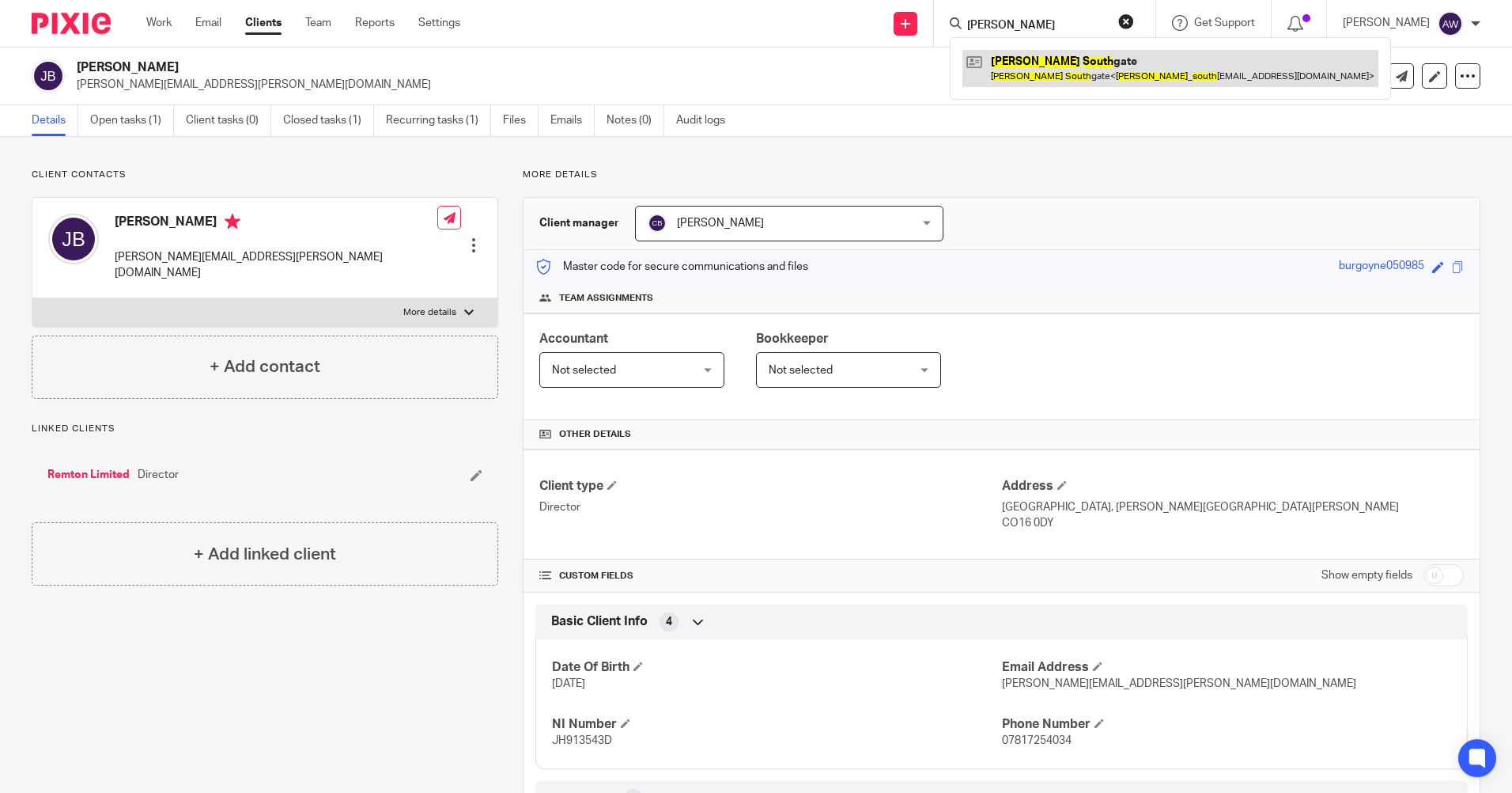
type input "martin south"
click at [1017, 66] on link at bounding box center [1170, 68] width 416 height 37
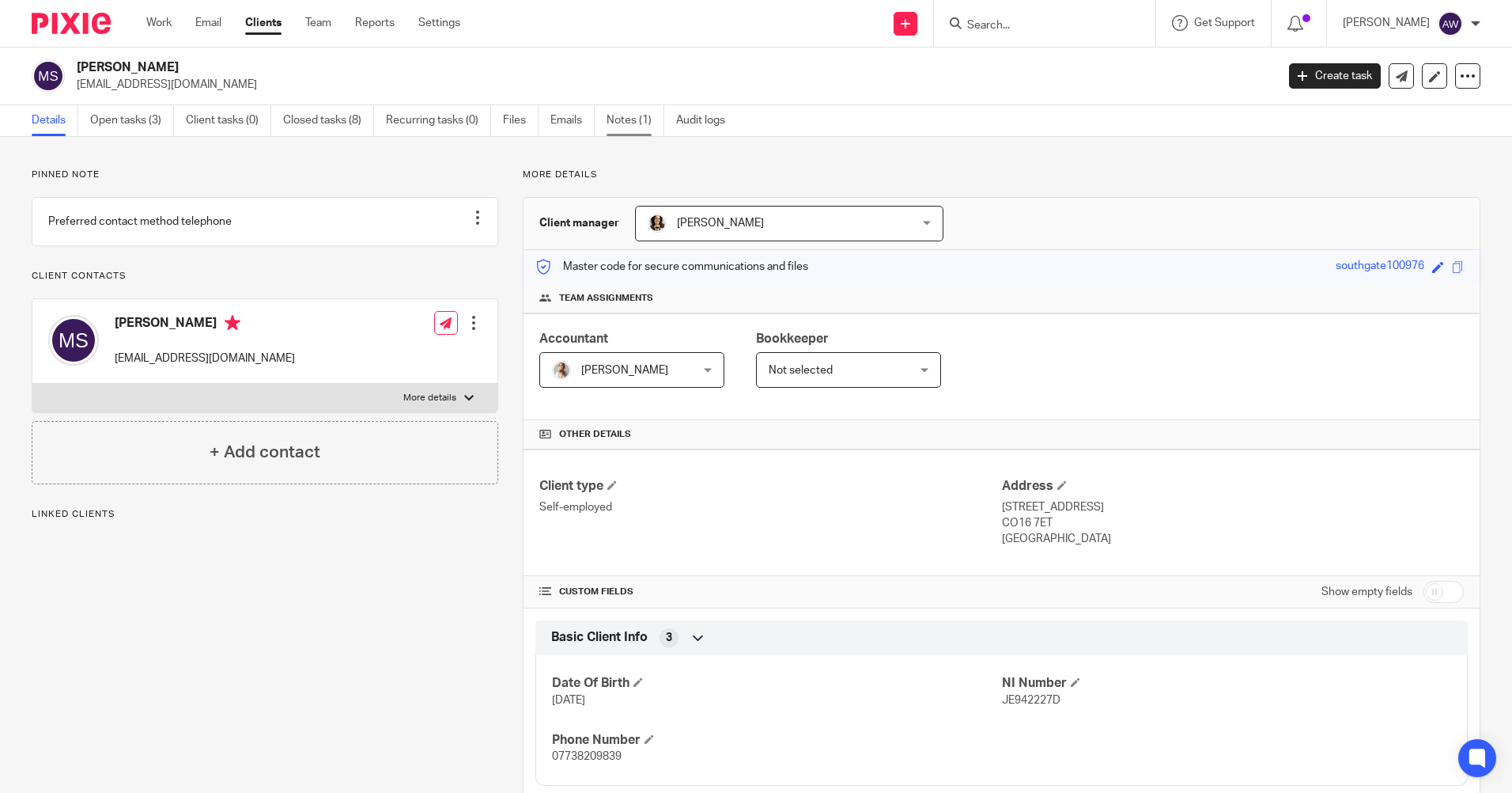
click at [635, 119] on link "Notes (1)" at bounding box center [636, 120] width 57 height 30
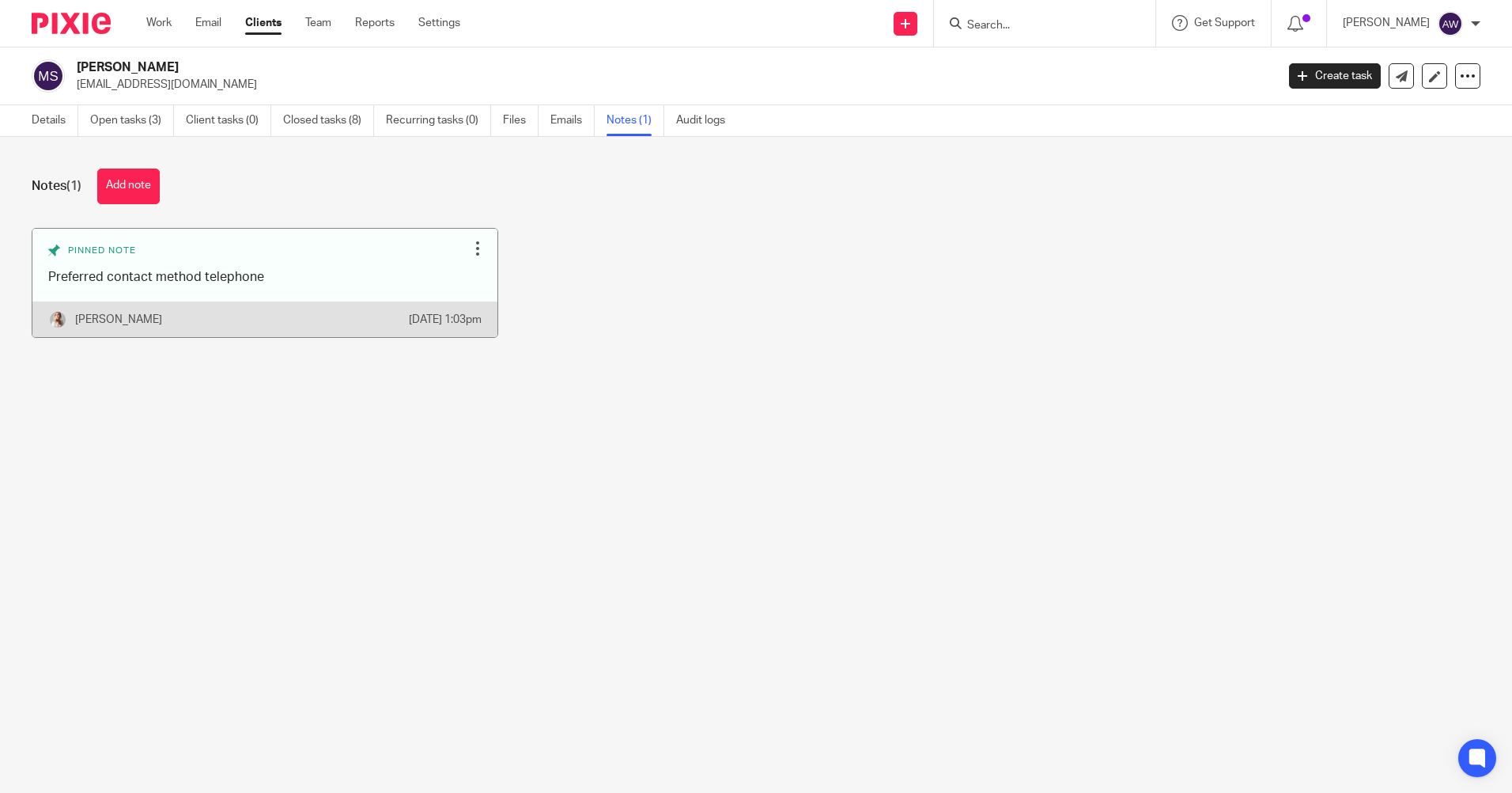
click at [470, 243] on div at bounding box center [477, 249] width 16 height 16
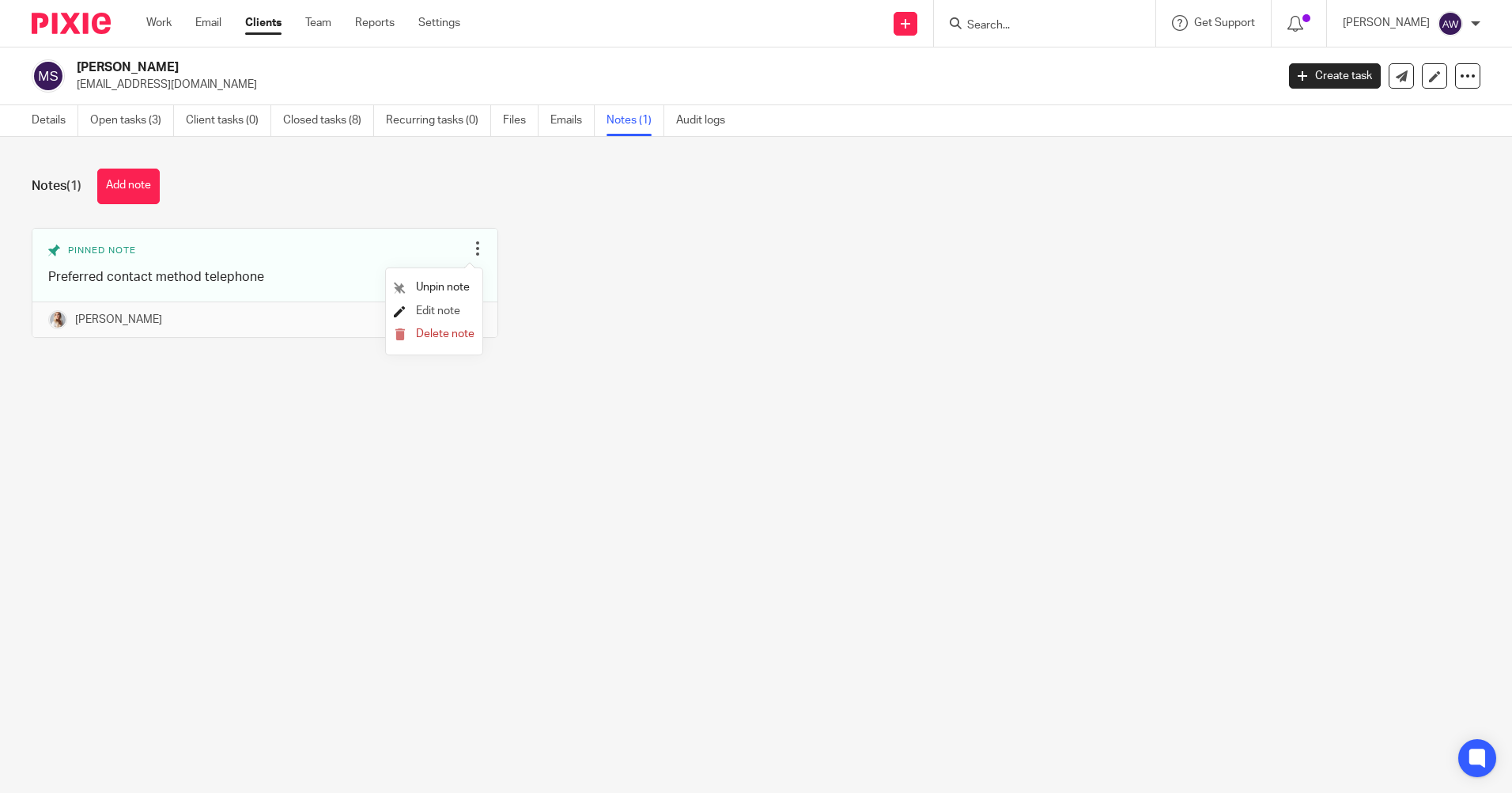
click at [446, 315] on span "Edit note" at bounding box center [438, 310] width 44 height 11
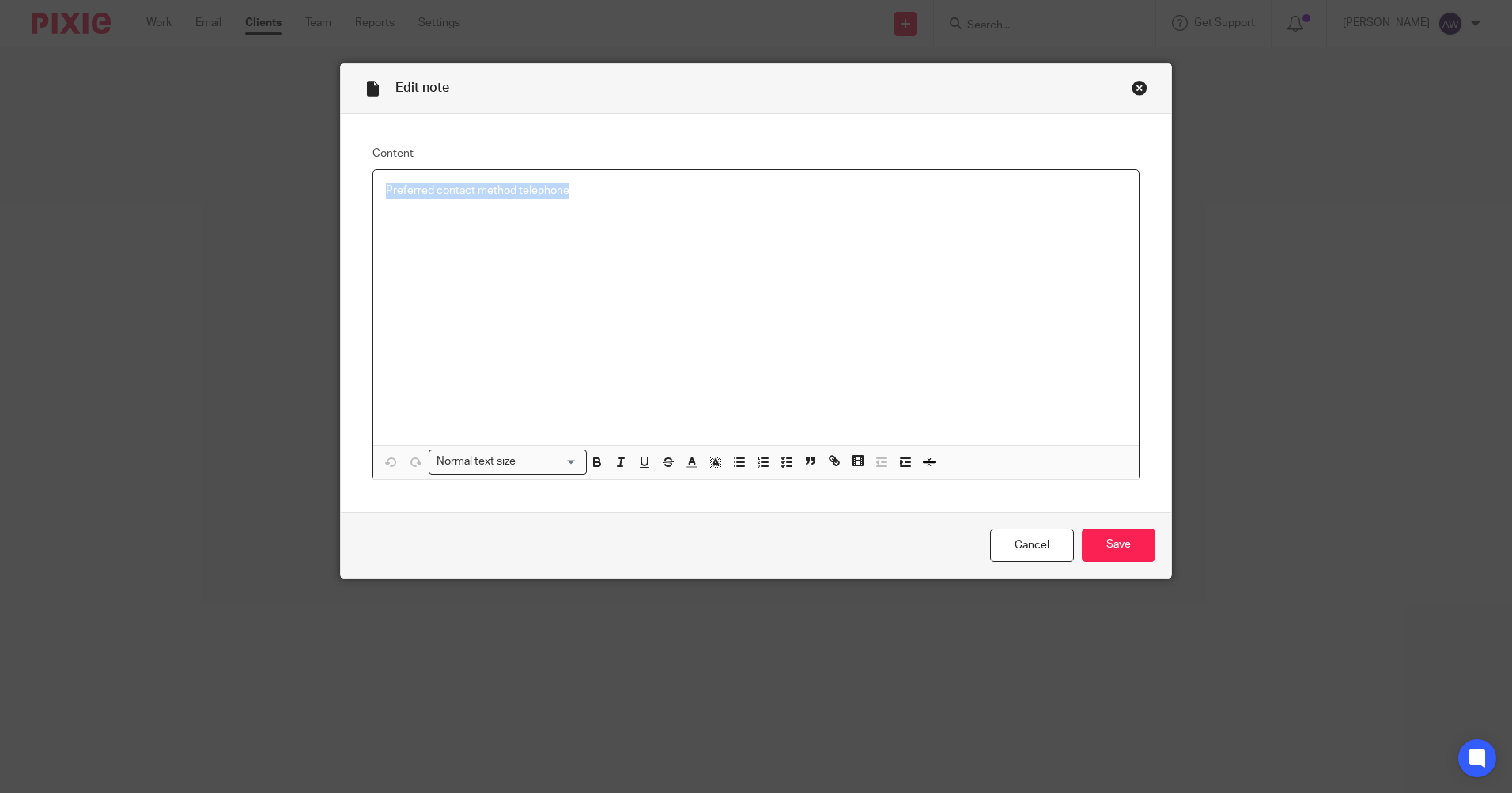
drag, startPoint x: 379, startPoint y: 193, endPoint x: 620, endPoint y: 197, distance: 241.0
click at [620, 197] on div "Preferred contact method telephone" at bounding box center [756, 308] width 766 height 275
copy p "Preferred contact method telephone"
click at [1022, 548] on link "Cancel" at bounding box center [1032, 545] width 83 height 34
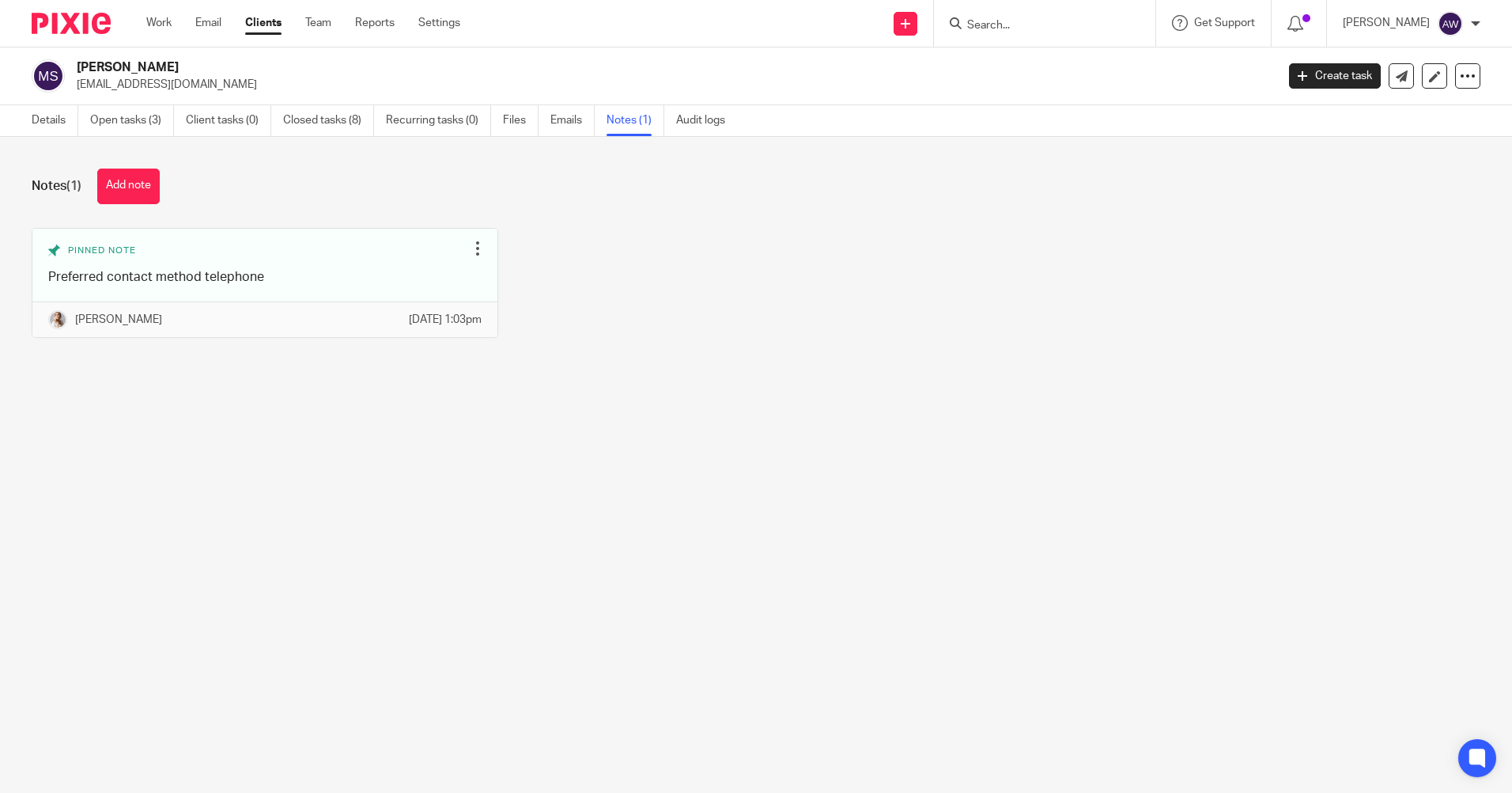
click at [1043, 27] on input "Search" at bounding box center [1037, 26] width 143 height 14
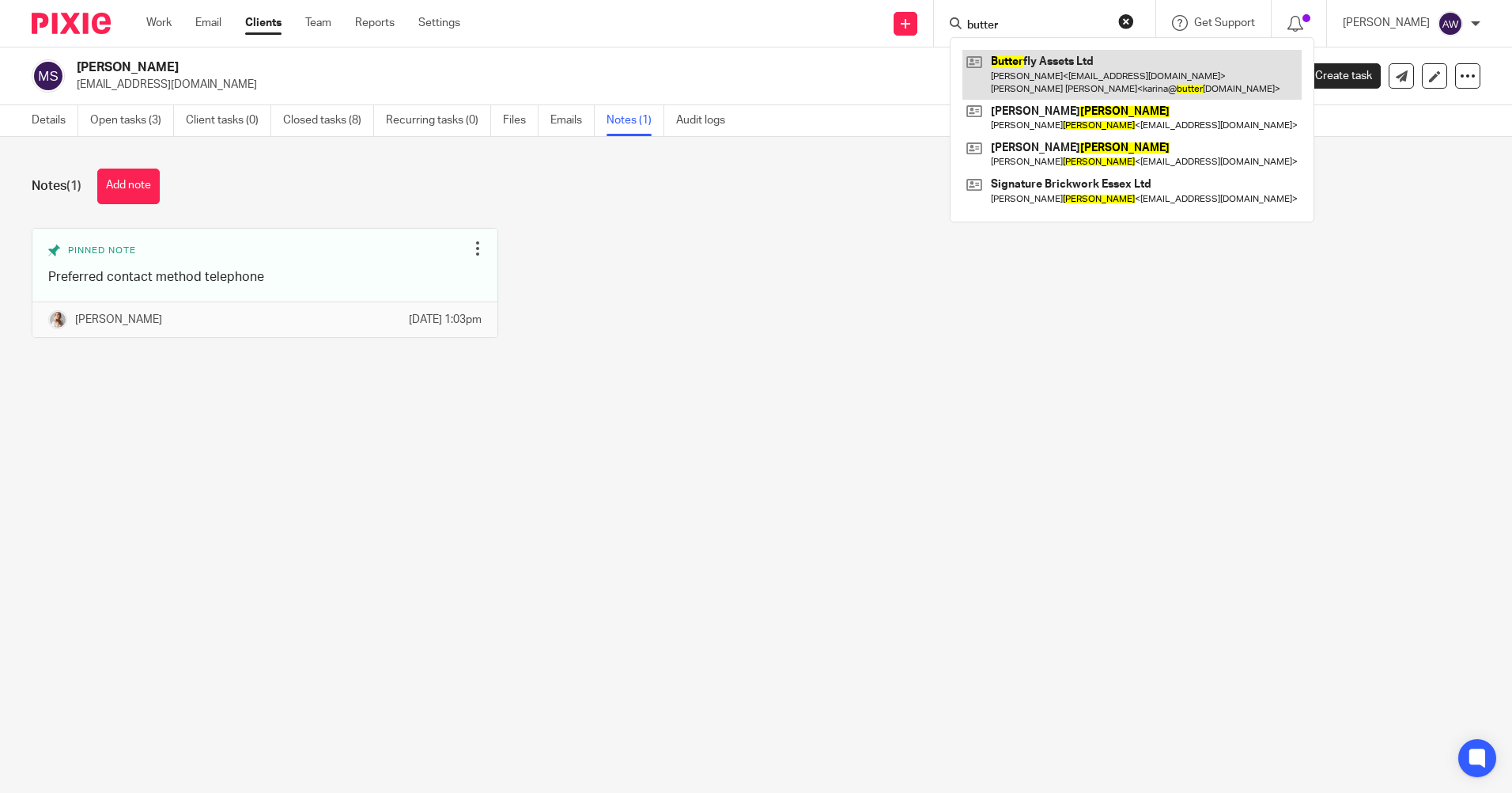
type input "butter"
click at [1032, 71] on link at bounding box center [1132, 74] width 339 height 49
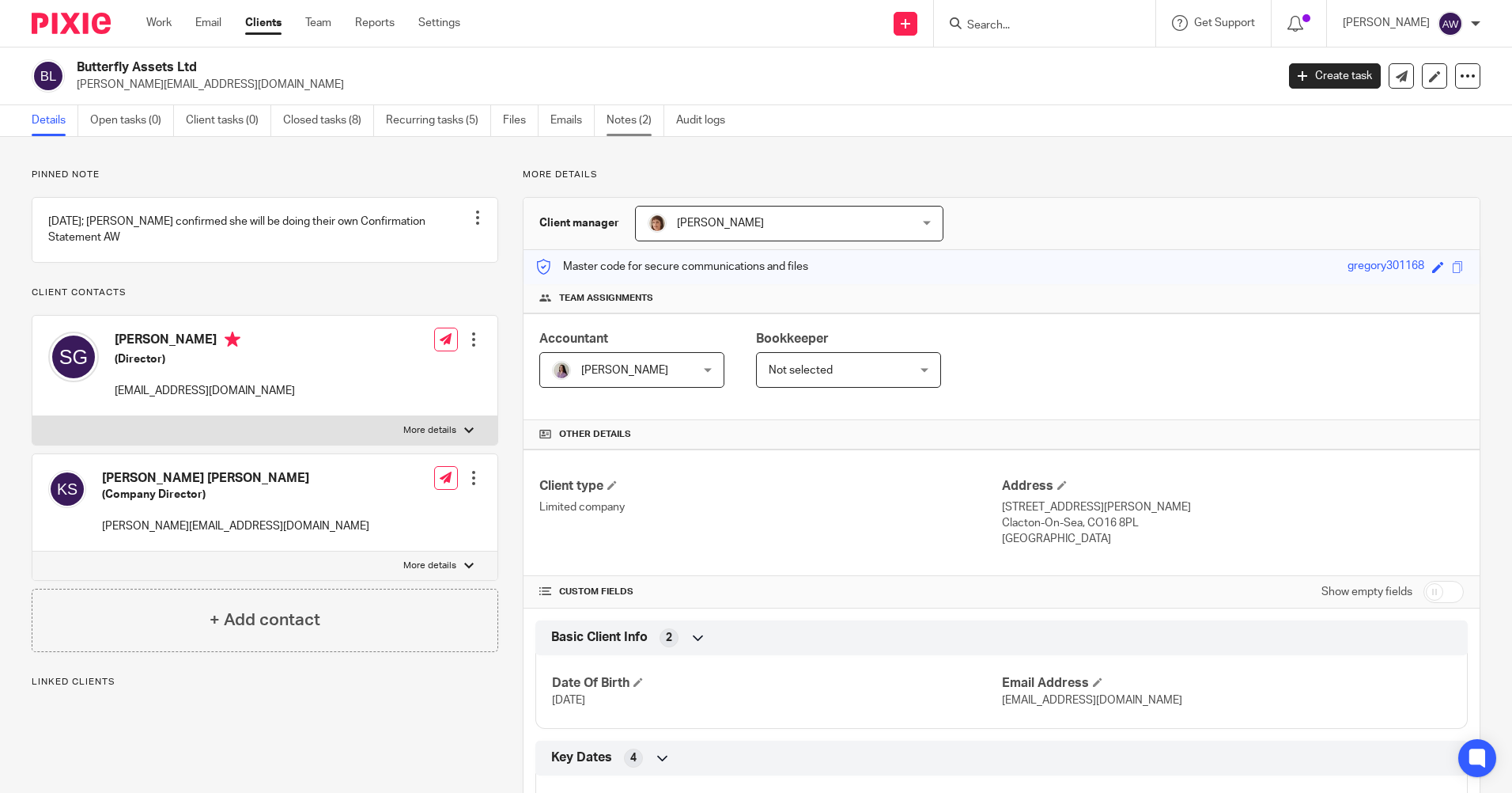
click at [638, 120] on link "Notes (2)" at bounding box center [636, 120] width 57 height 30
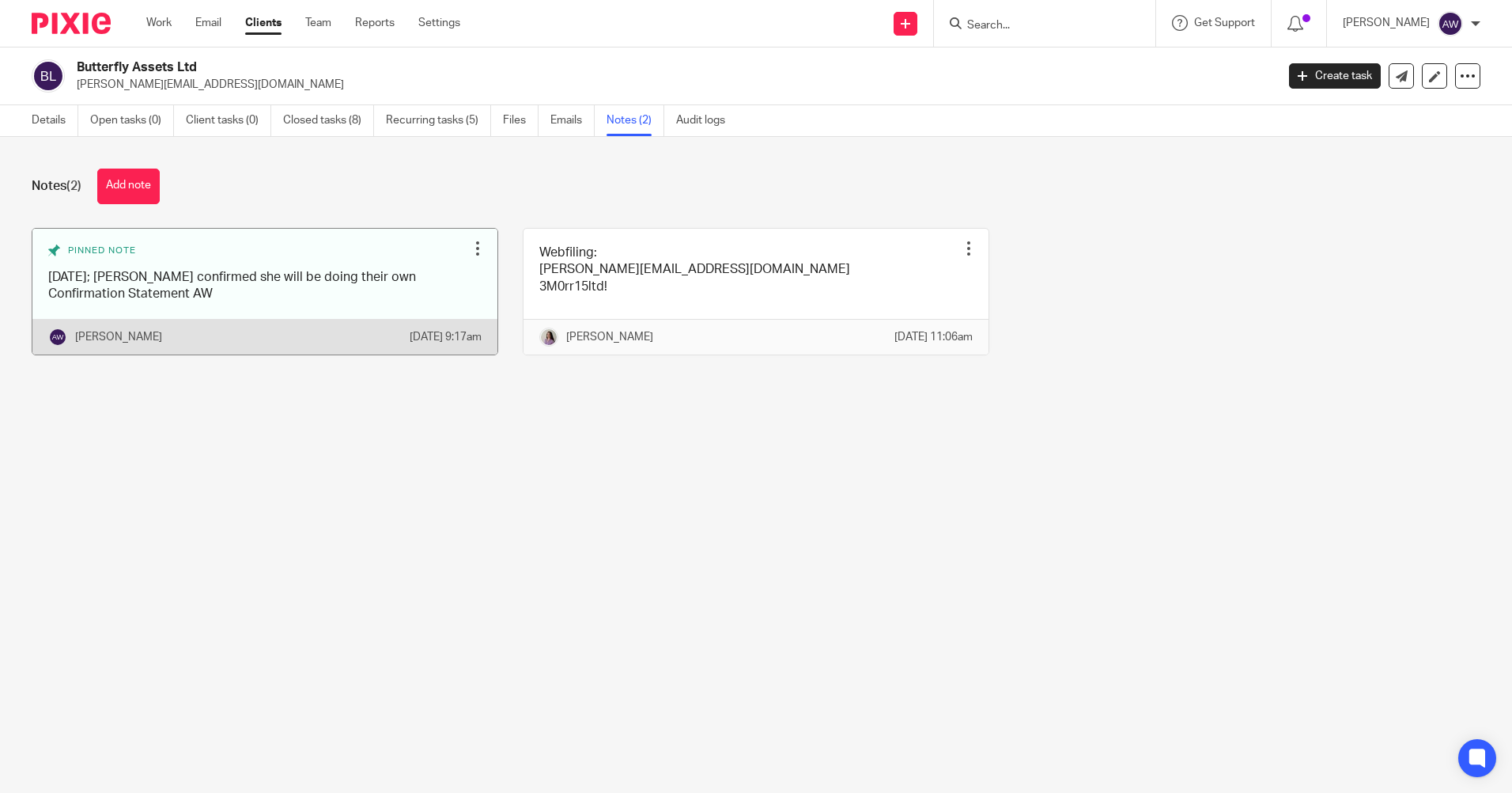
click at [474, 250] on div at bounding box center [477, 249] width 16 height 16
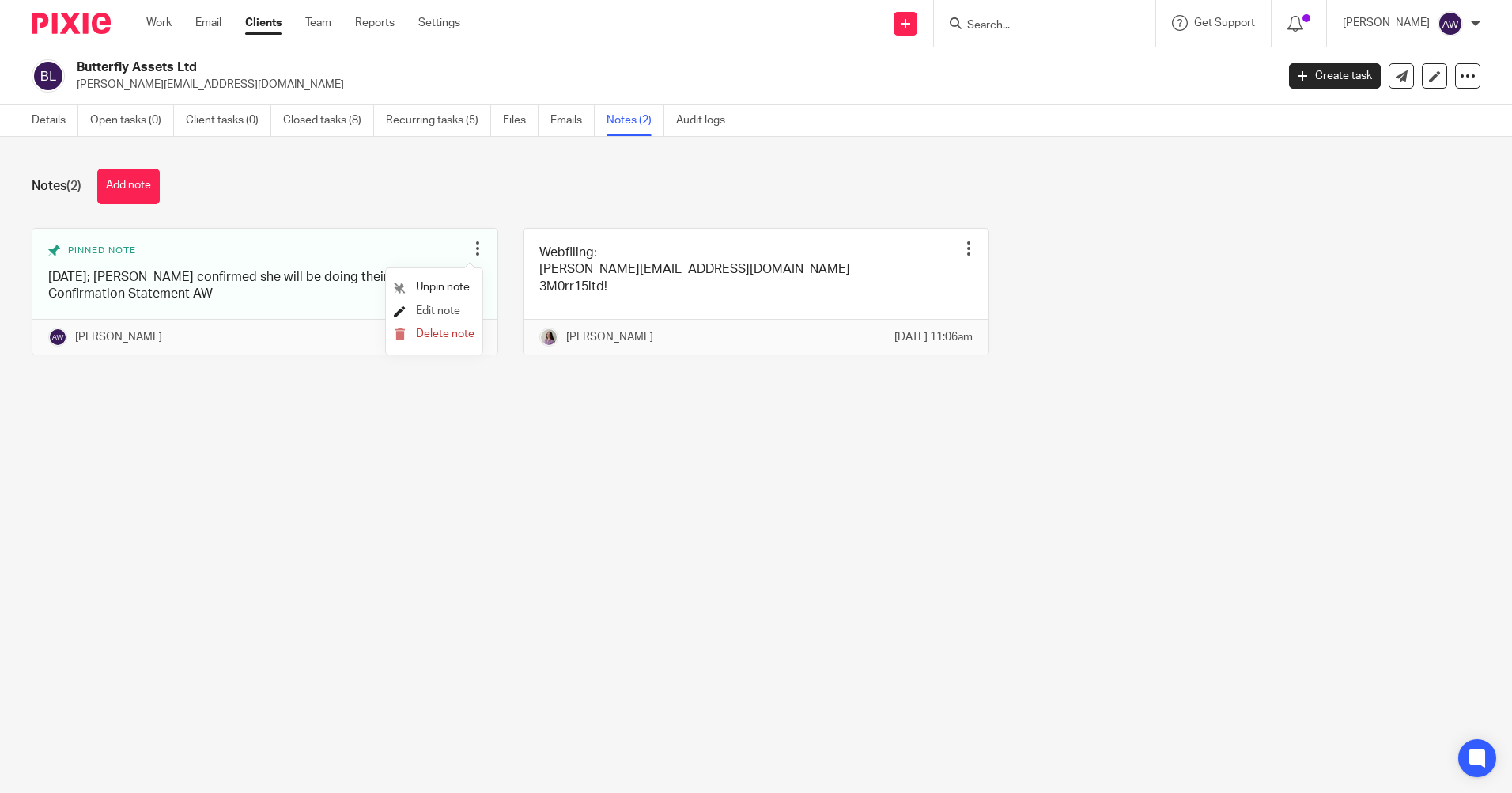
click at [451, 306] on span "Edit note" at bounding box center [438, 310] width 44 height 11
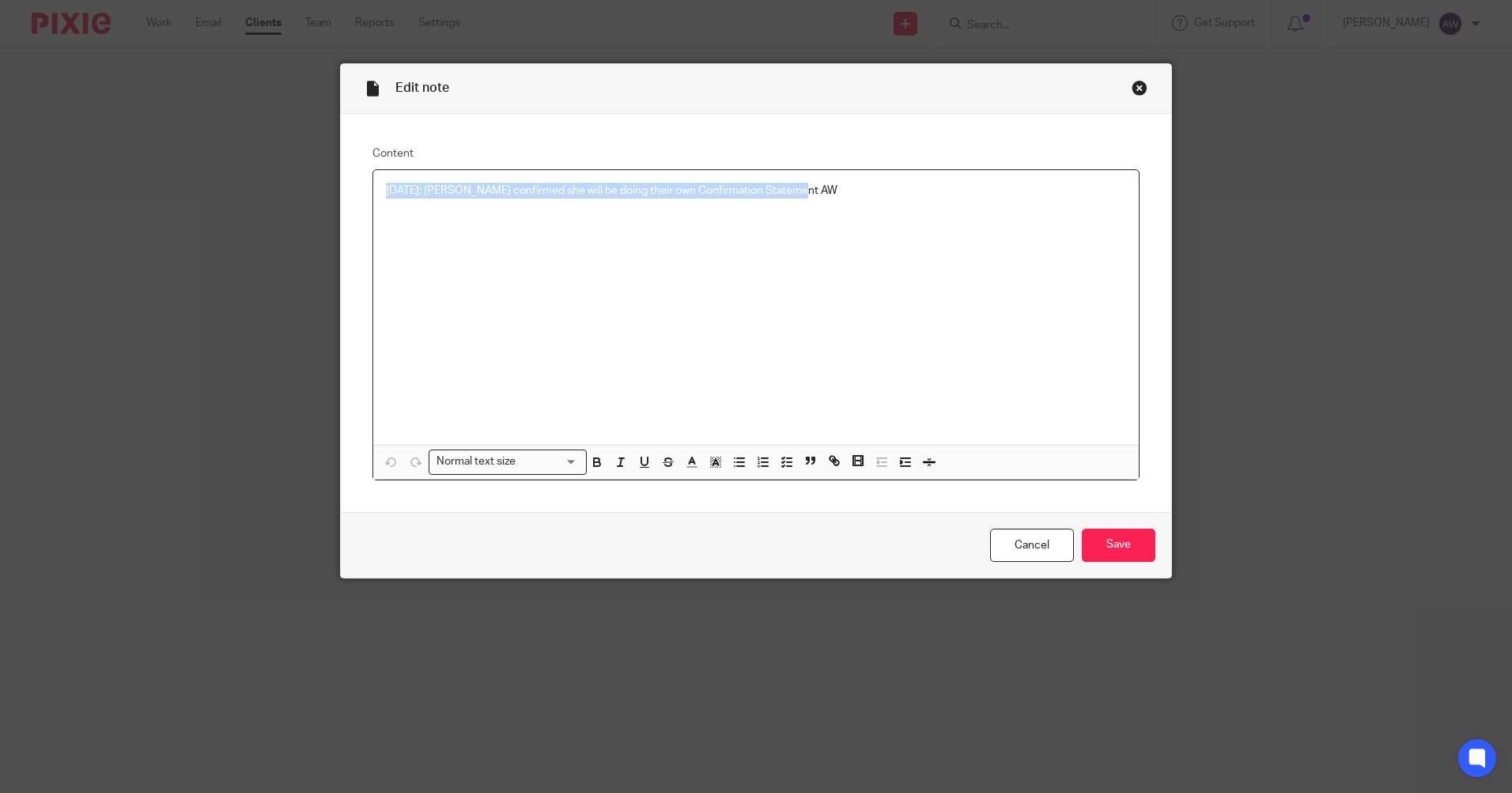
drag, startPoint x: 376, startPoint y: 196, endPoint x: 739, endPoint y: 188, distance: 363.1
click at [810, 202] on div "[DATE]; [PERSON_NAME] confirmed she will be doing their own Confirmation Statem…" at bounding box center [756, 308] width 766 height 275
copy p "[DATE]; [PERSON_NAME] confirmed she will be doing their own Confirmation Statem…"
click at [1001, 540] on link "Cancel" at bounding box center [1032, 545] width 83 height 34
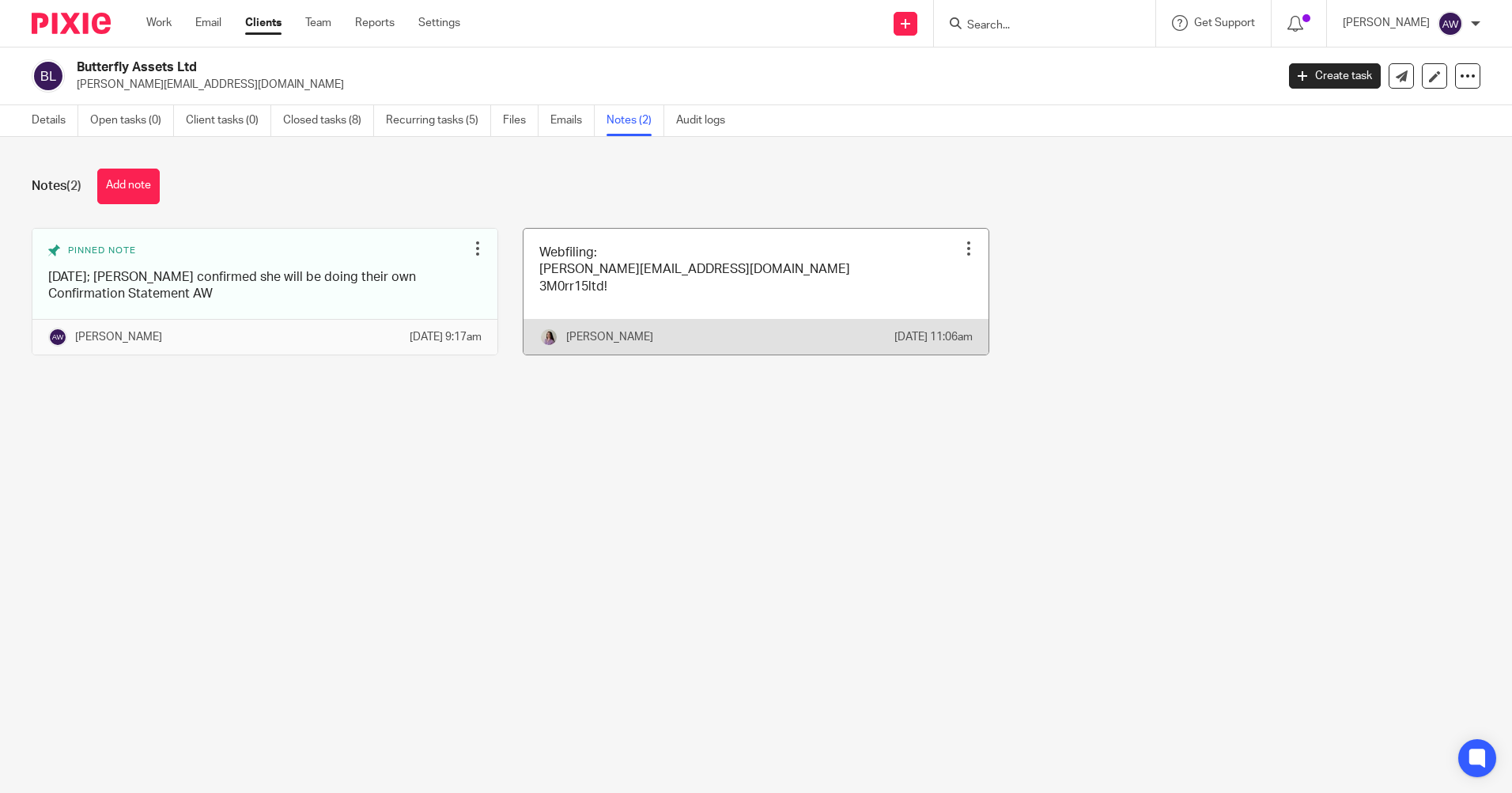
click at [961, 245] on div at bounding box center [969, 249] width 16 height 16
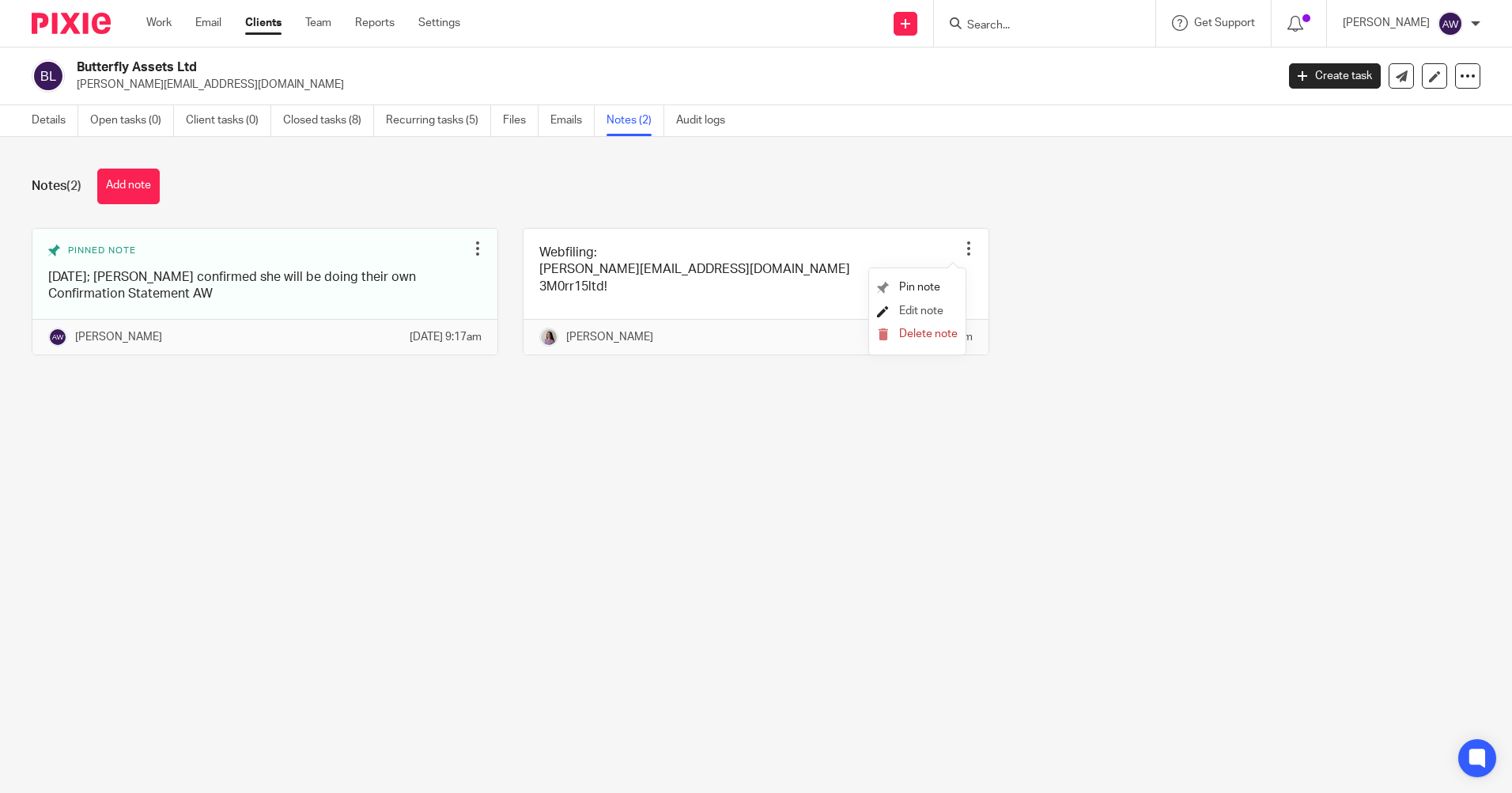
click at [906, 314] on span "Edit note" at bounding box center [921, 310] width 44 height 11
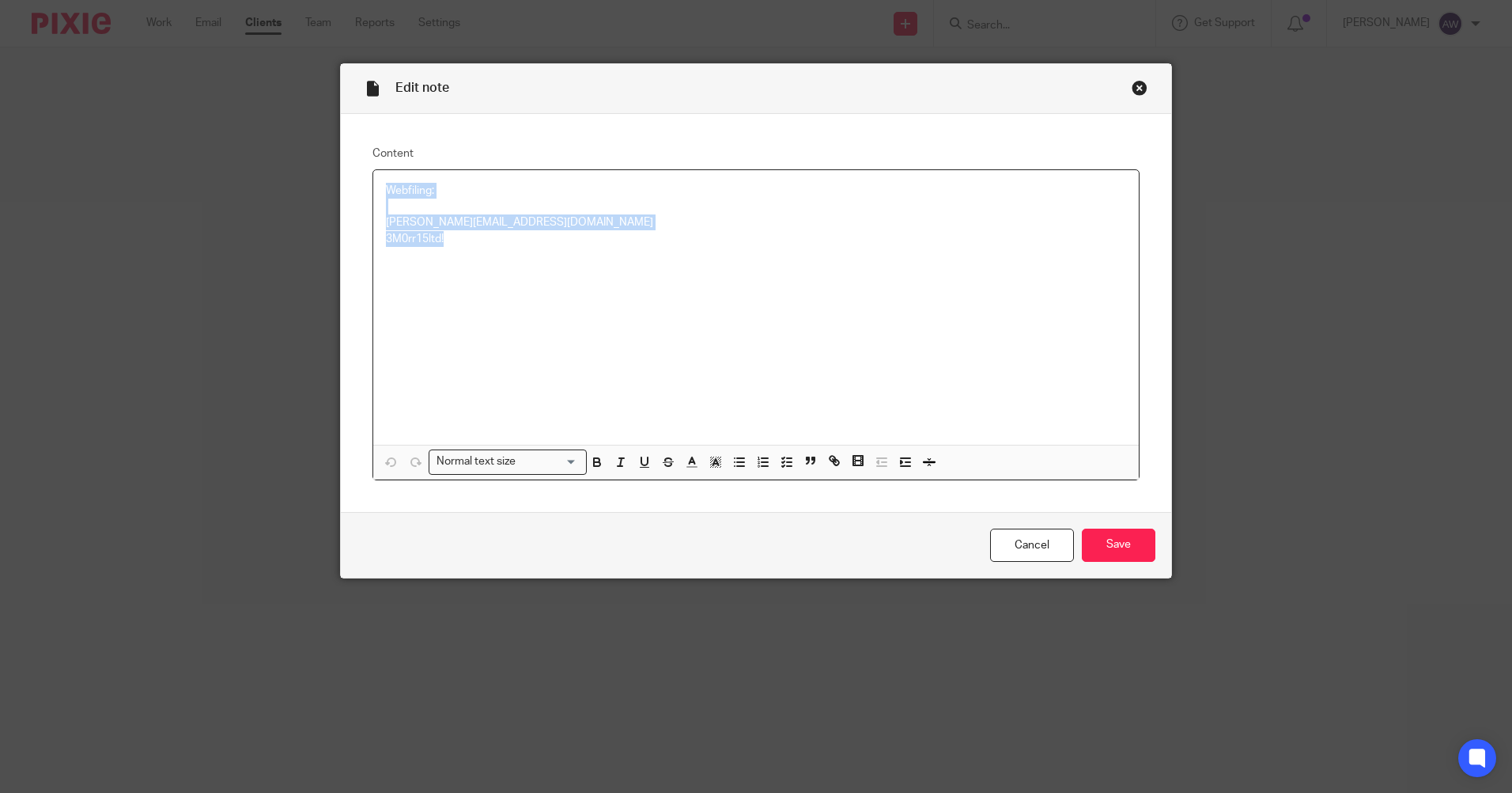
drag, startPoint x: 378, startPoint y: 183, endPoint x: 521, endPoint y: 248, distance: 157.1
click at [521, 248] on div "Webfiling: Kate@ellacottmorris.co.uk 3M0rr15ltd!" at bounding box center [756, 308] width 766 height 275
copy div "Webfiling: Kate@ellacottmorris.co.uk 3M0rr15ltd!"
click at [1016, 539] on link "Cancel" at bounding box center [1032, 545] width 83 height 34
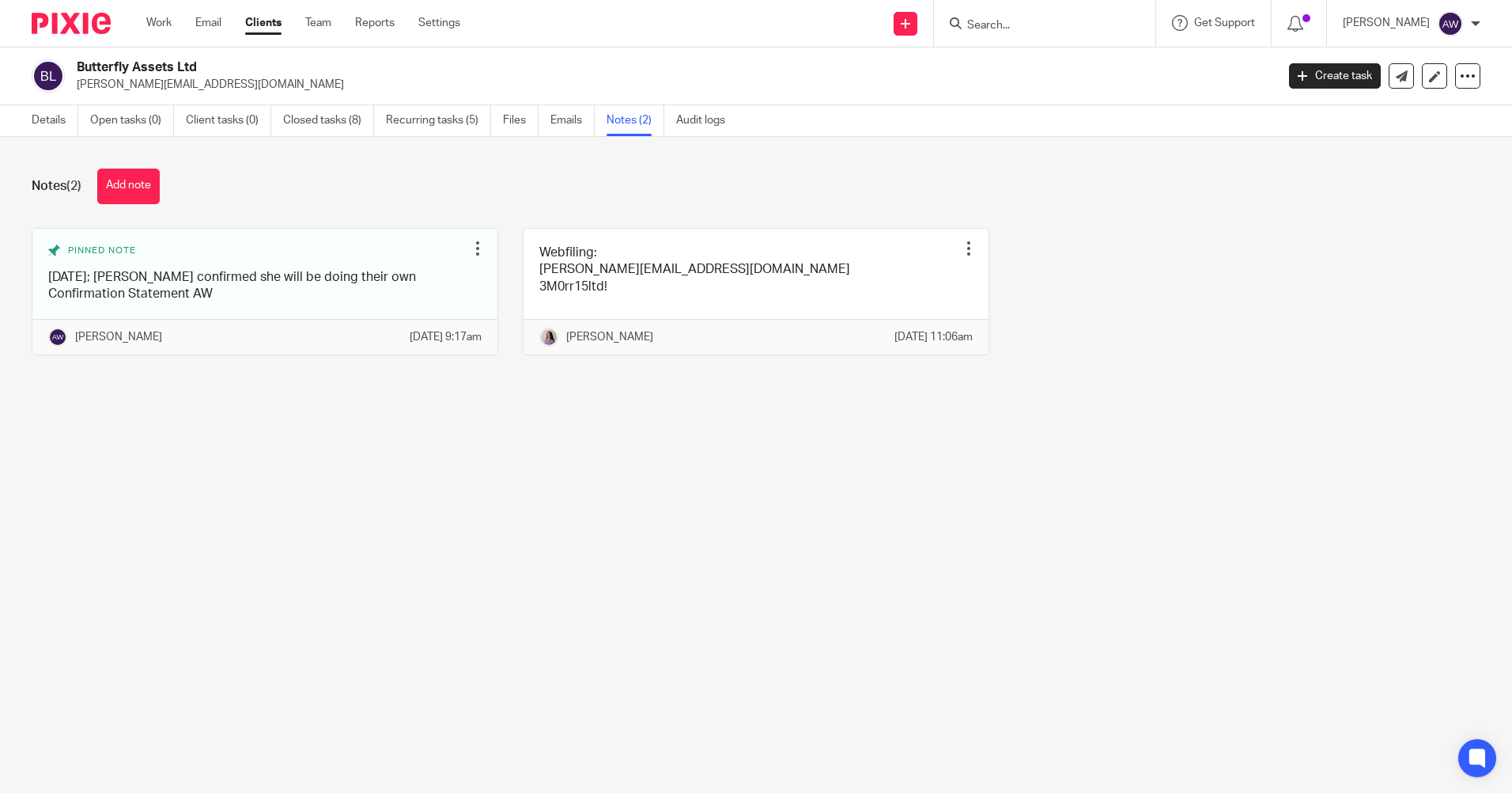
click at [994, 26] on input "Search" at bounding box center [1037, 26] width 143 height 14
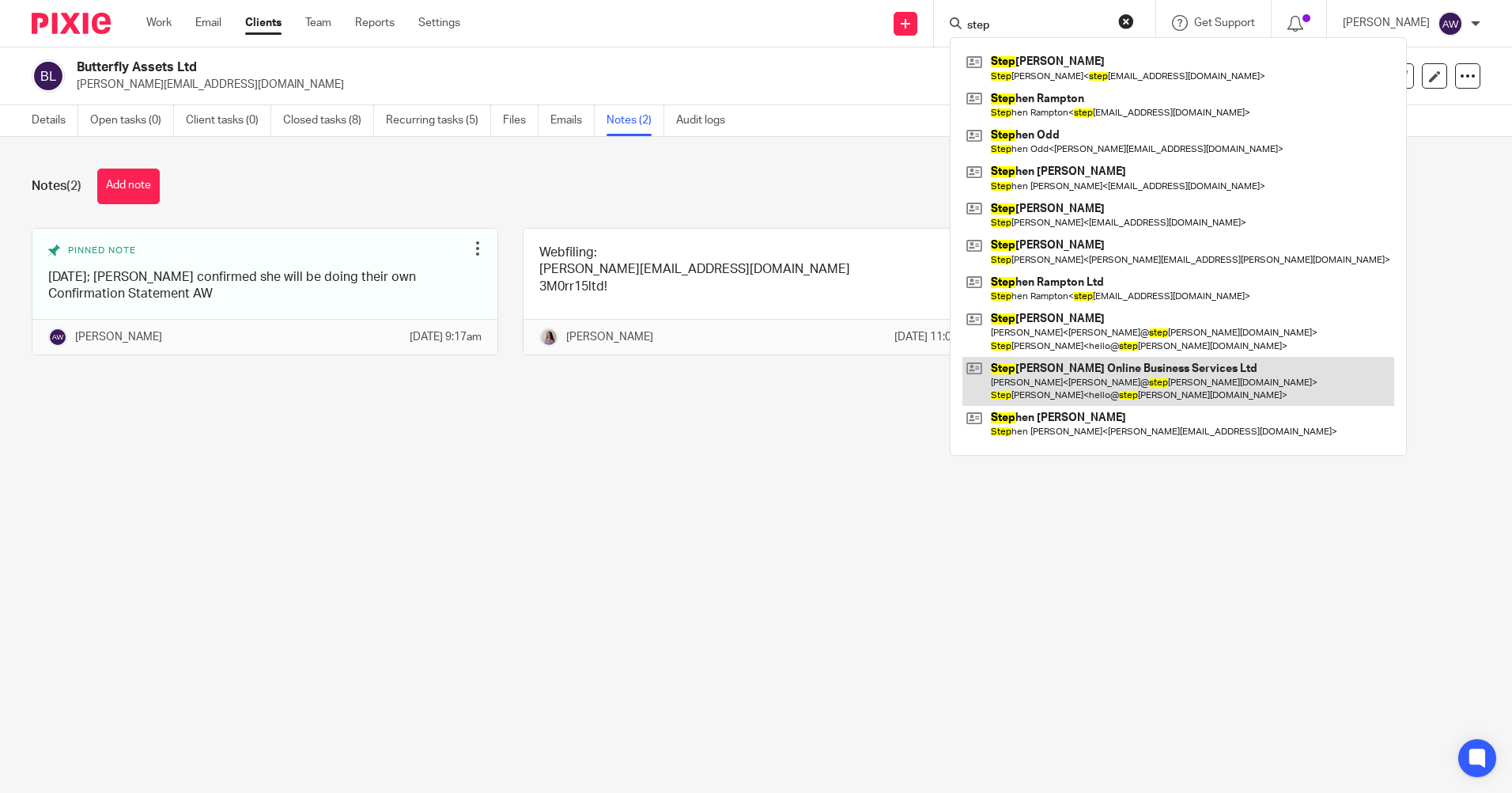
type input "step"
click at [1068, 380] on link at bounding box center [1178, 381] width 432 height 49
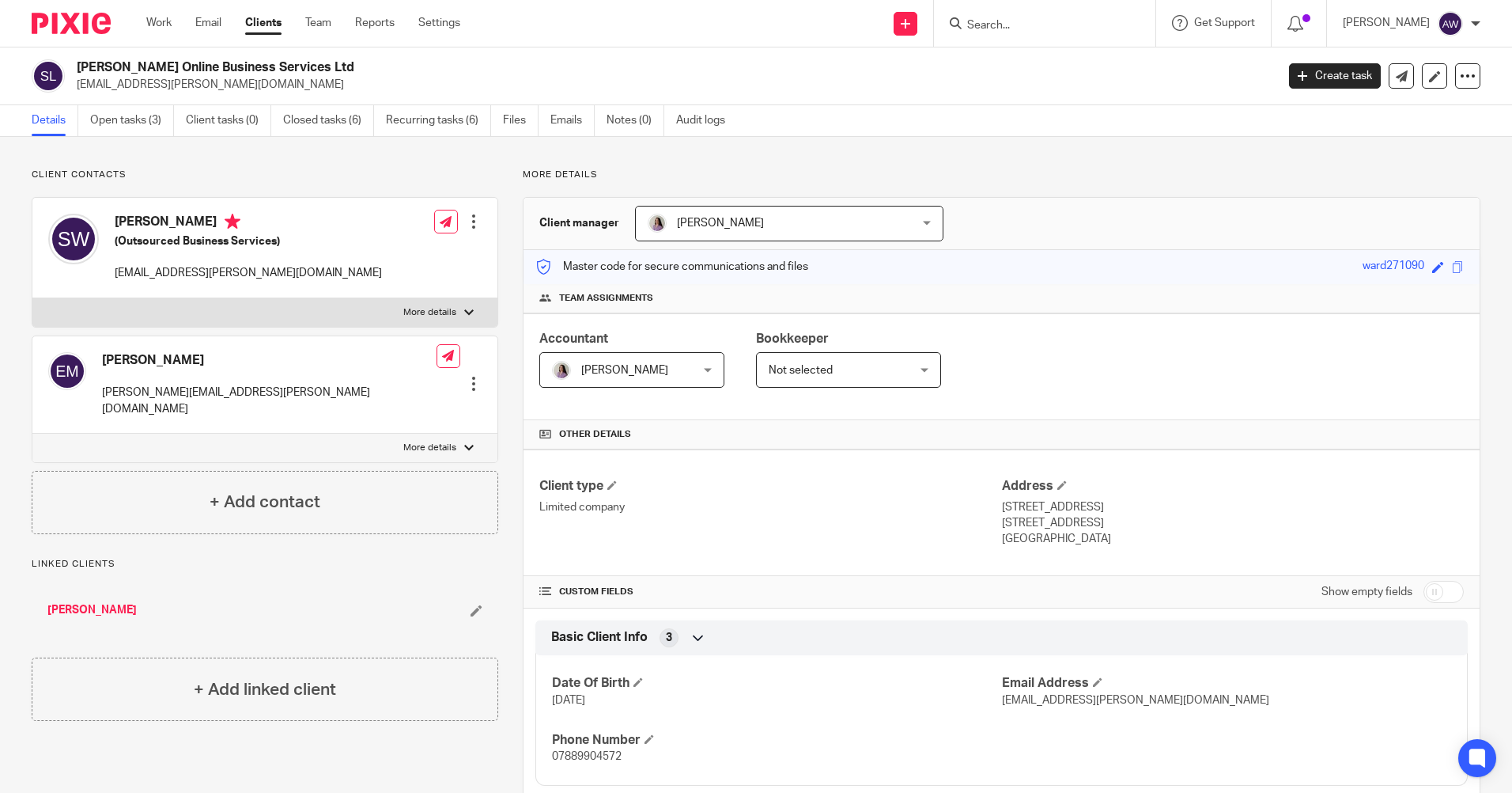
click at [994, 29] on input "Search" at bounding box center [1037, 26] width 143 height 14
type input "[PERSON_NAME]"
click at [1002, 54] on link at bounding box center [1105, 68] width 285 height 37
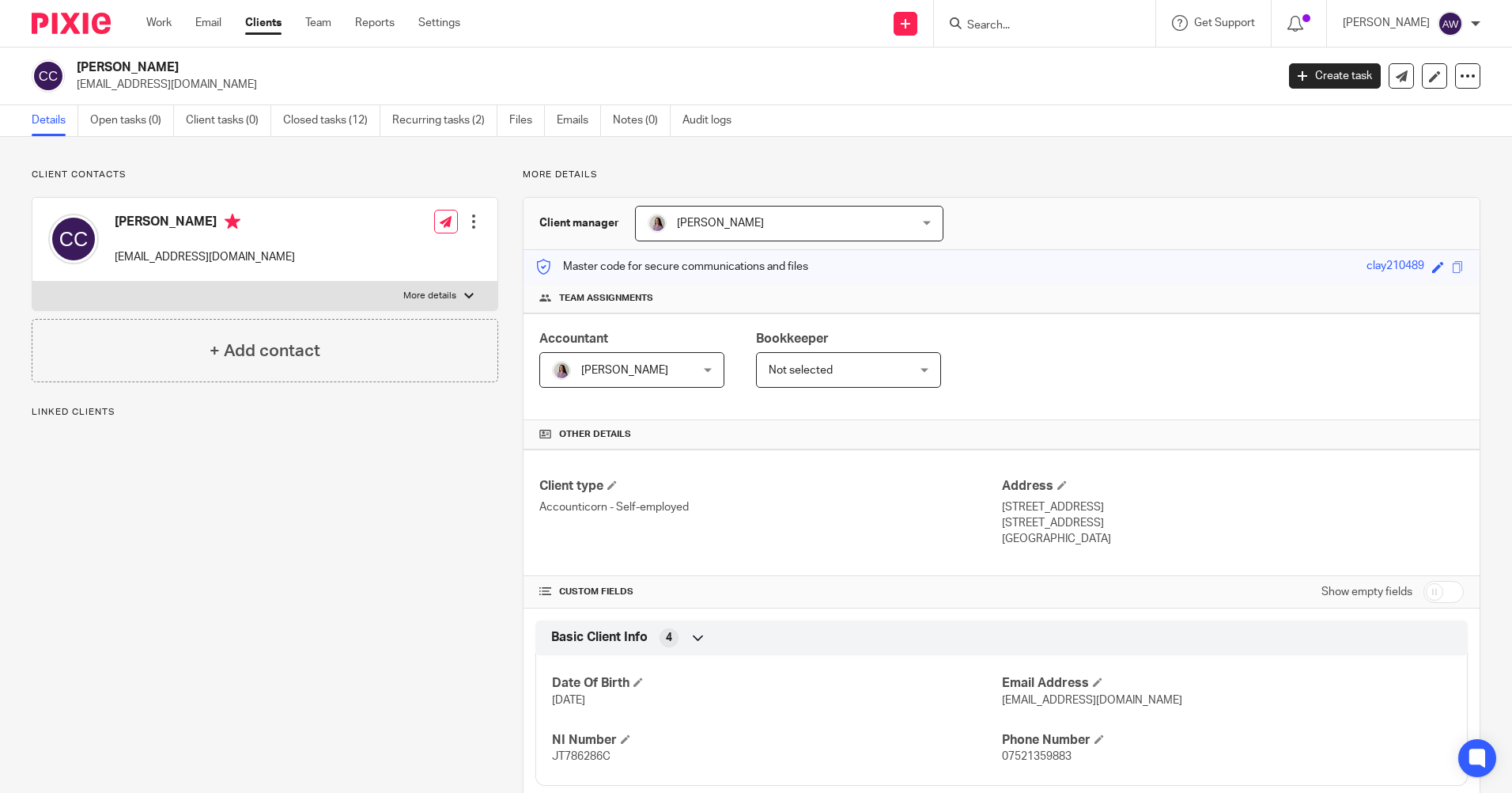
click at [1006, 24] on input "Search" at bounding box center [1037, 26] width 143 height 14
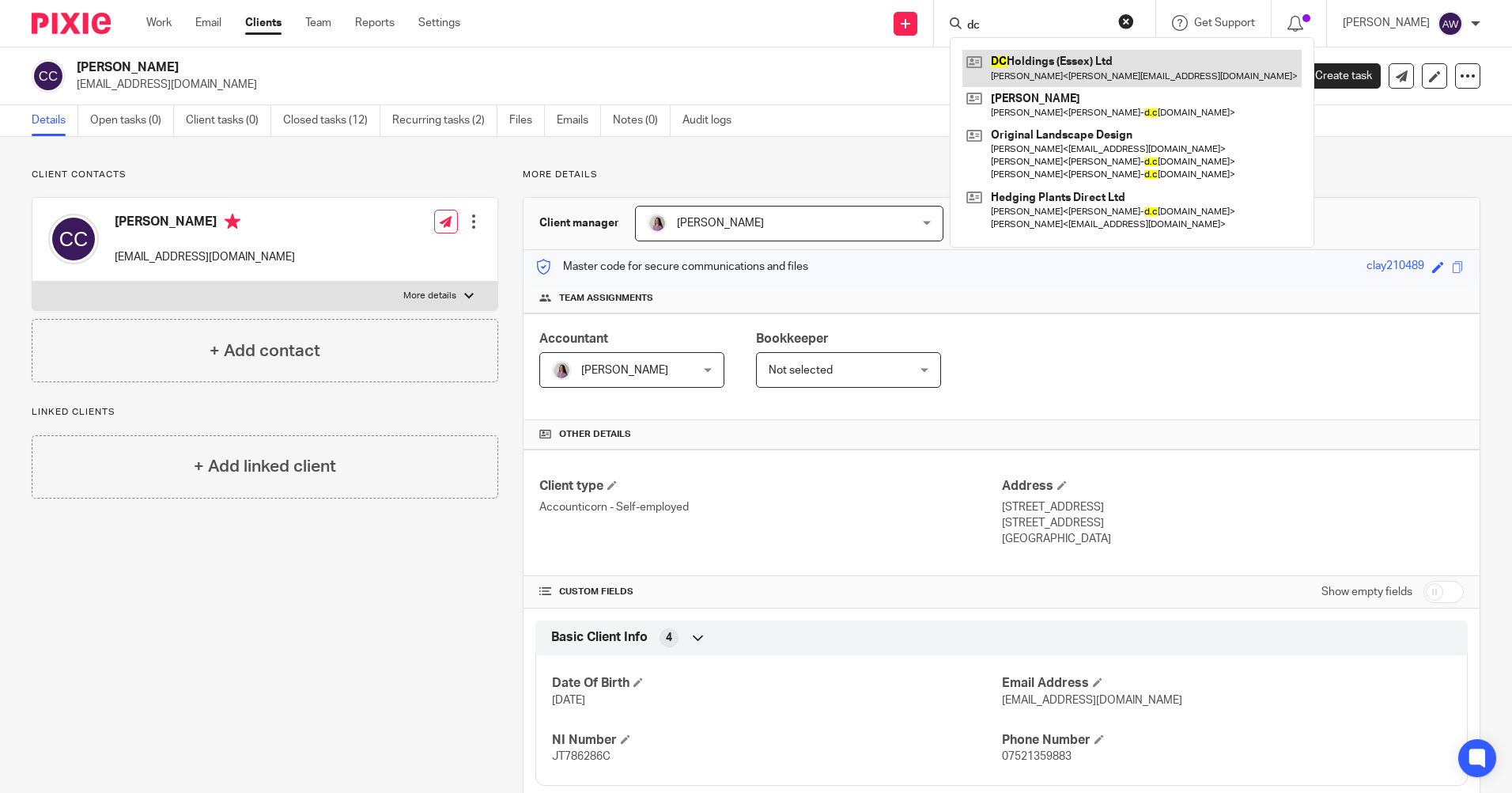
type input "dc"
click at [1012, 85] on link at bounding box center [1132, 68] width 339 height 37
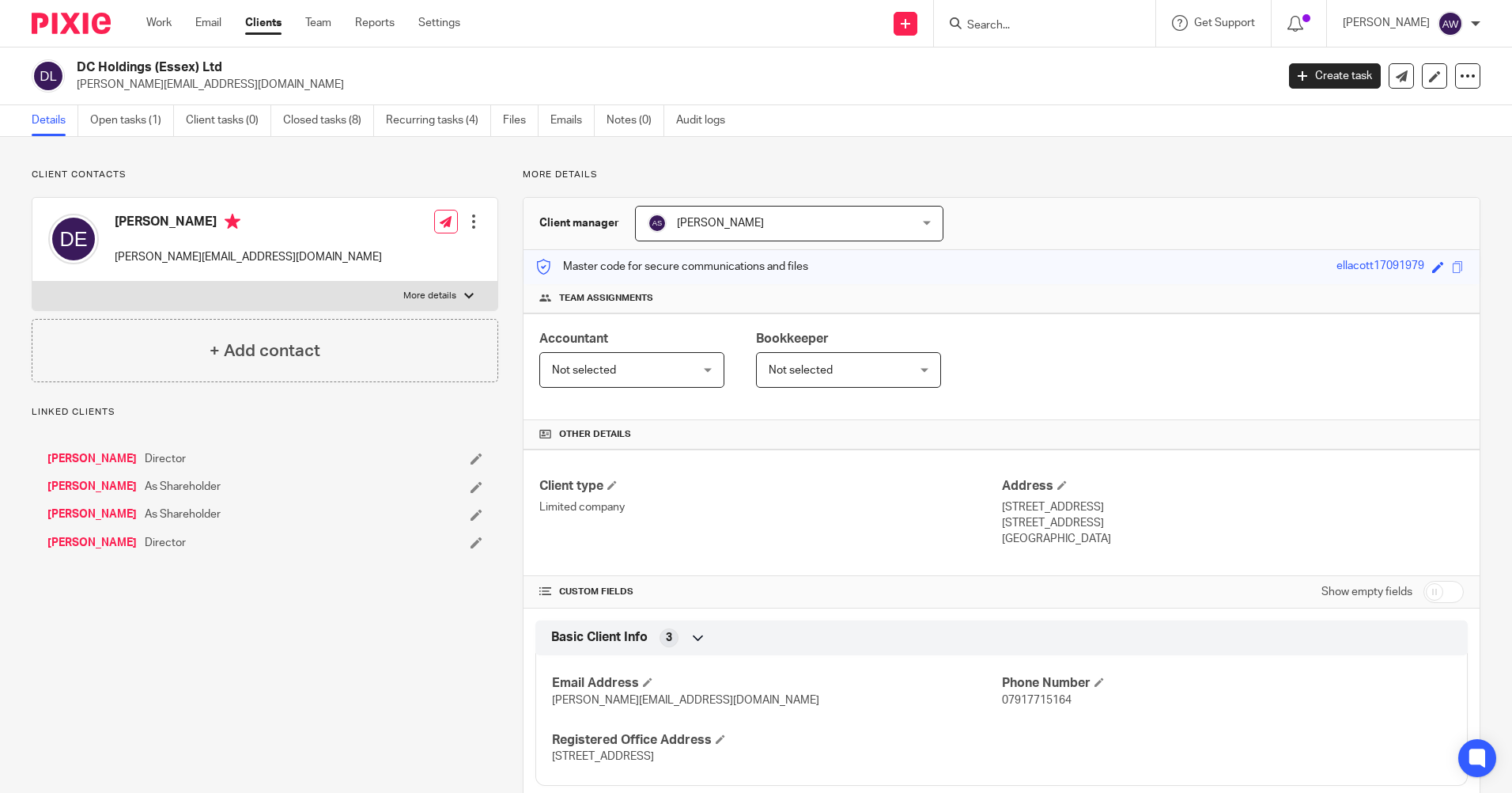
click at [996, 22] on input "Search" at bounding box center [1037, 26] width 143 height 14
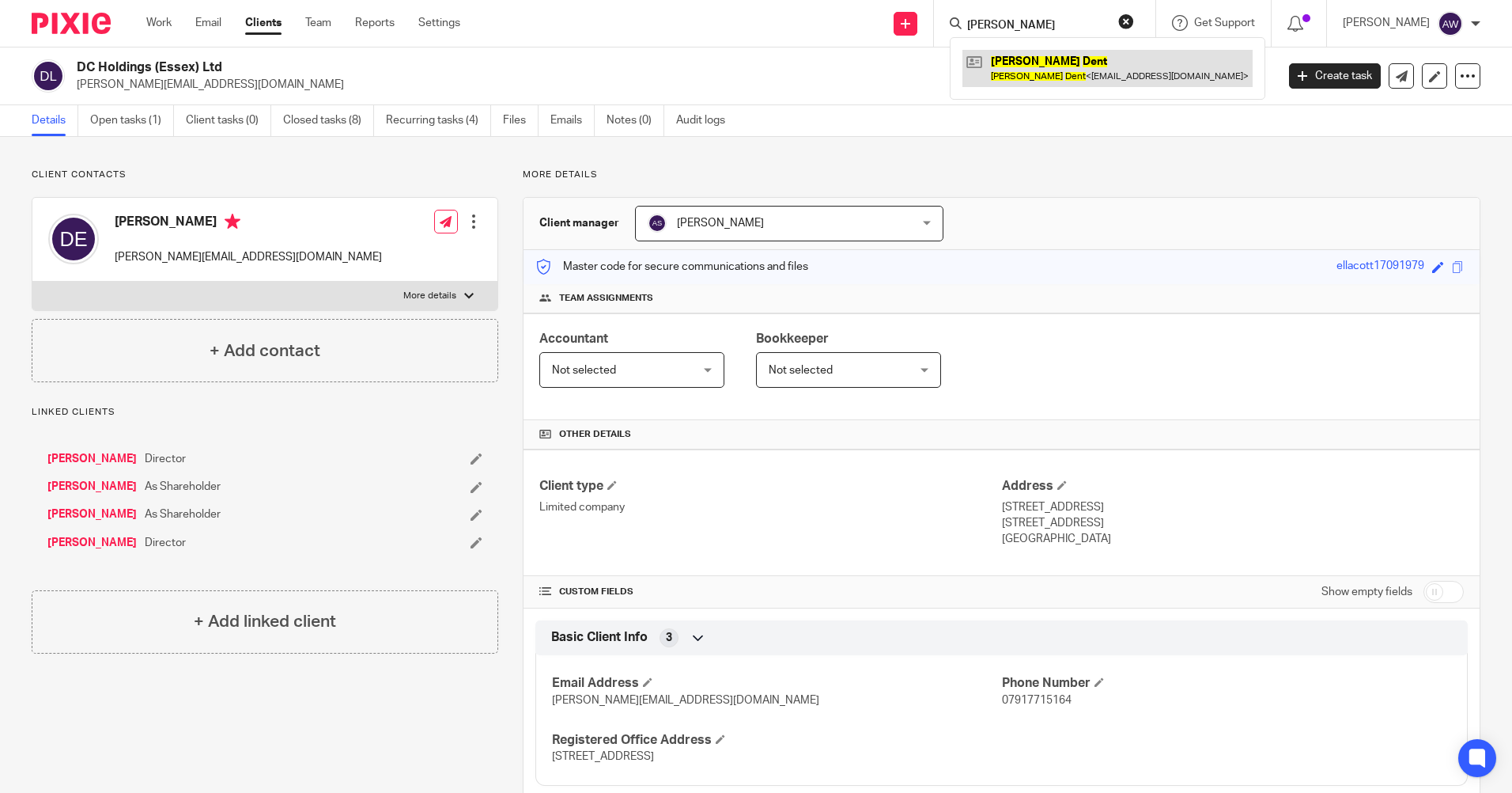
type input "john dent"
click at [1047, 69] on link at bounding box center [1108, 68] width 290 height 37
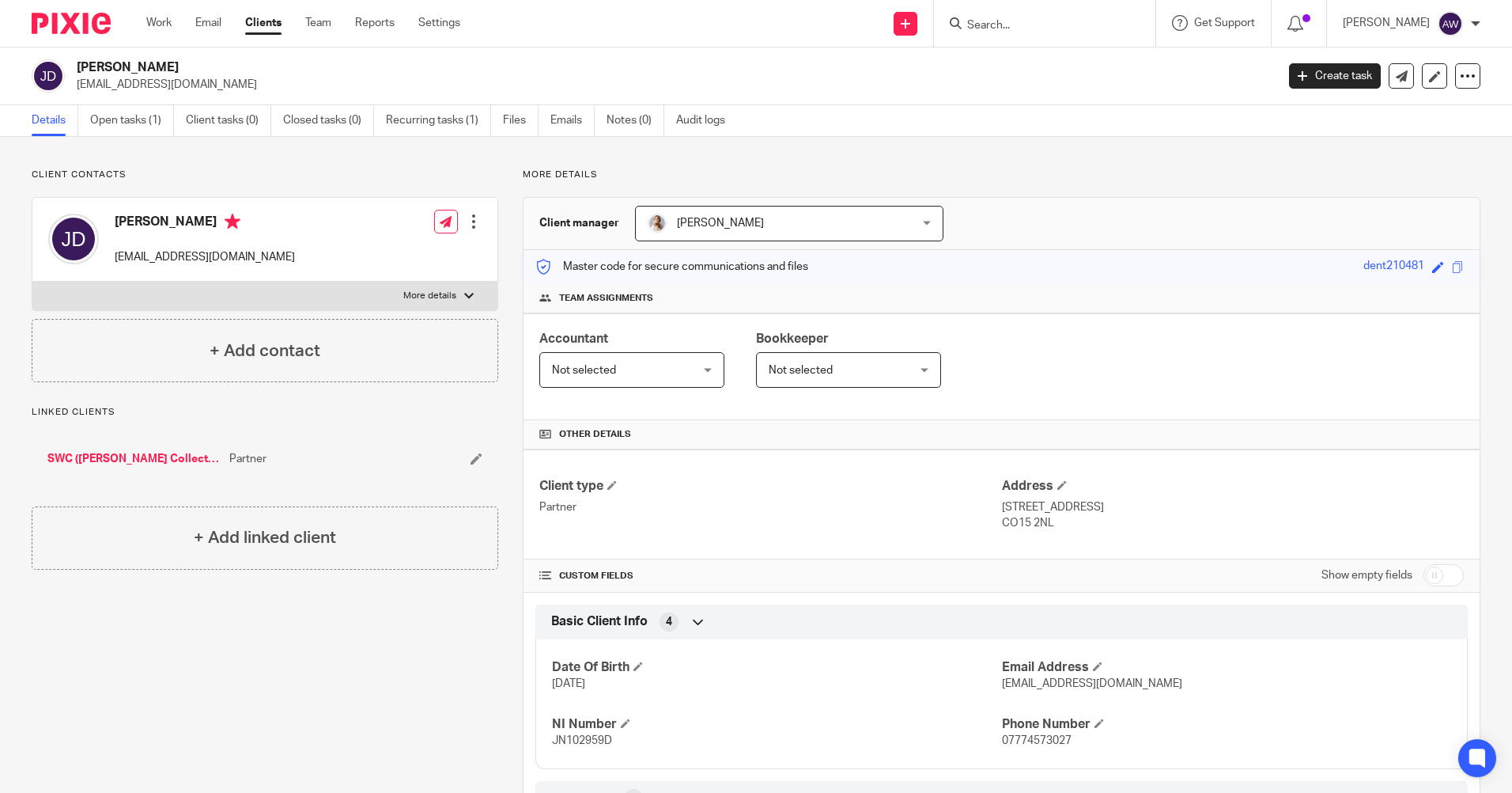
click at [999, 25] on input "Search" at bounding box center [1037, 26] width 143 height 14
type input "swc"
click at [1114, 75] on link at bounding box center [1096, 68] width 267 height 37
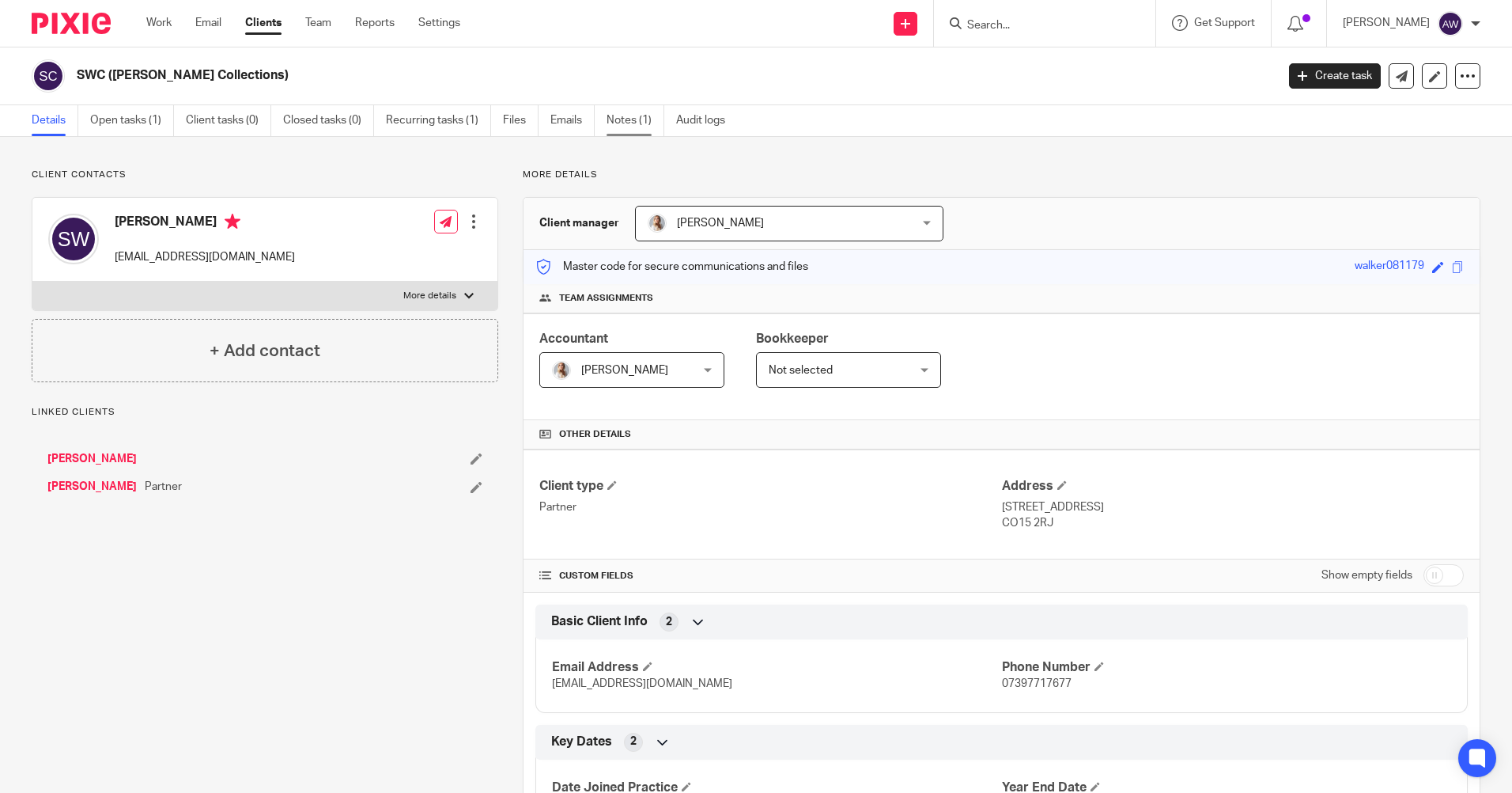
click at [629, 111] on link "Notes (1)" at bounding box center [636, 120] width 57 height 30
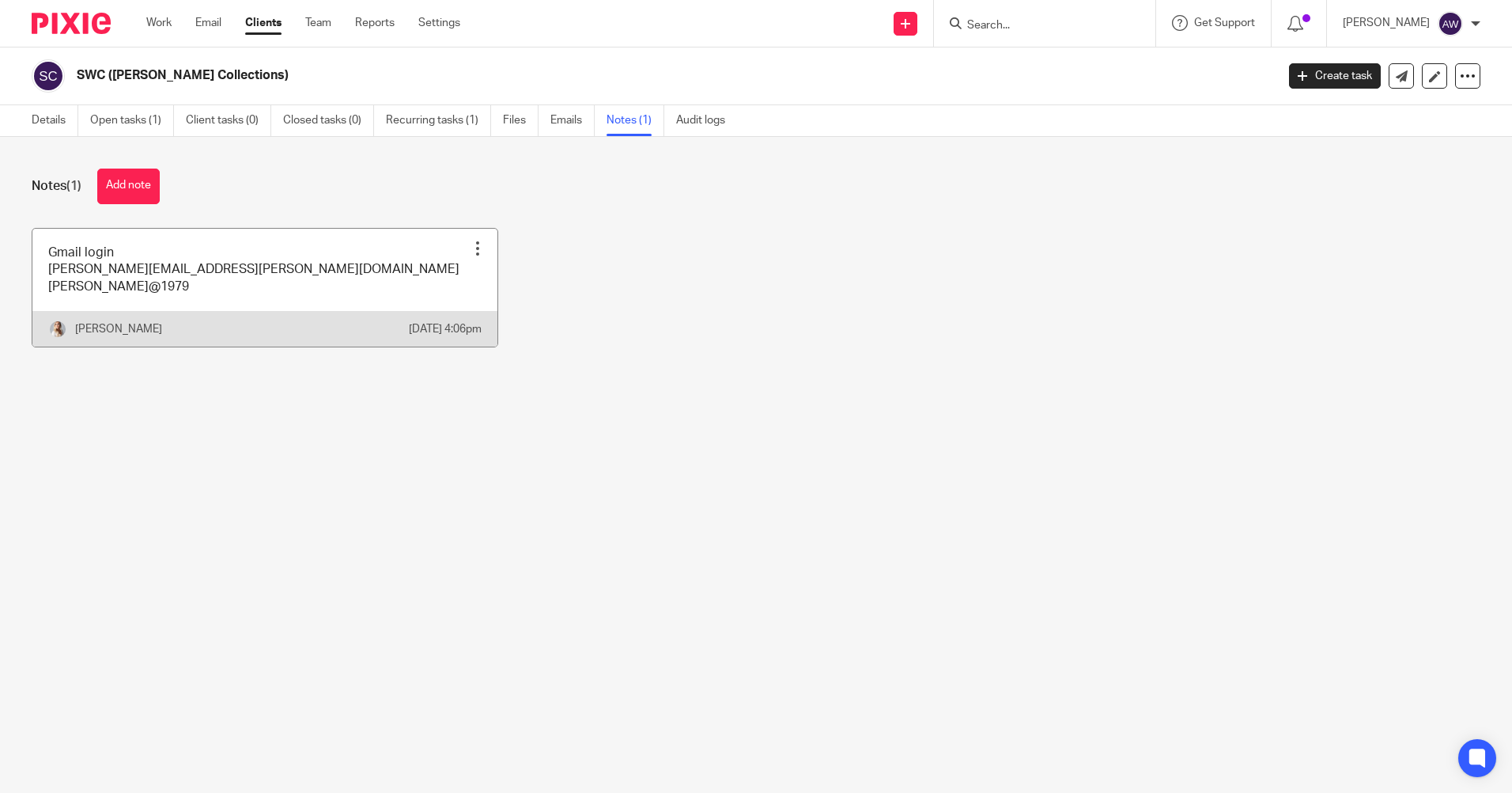
click at [466, 241] on div "Pin note Edit note Delete note" at bounding box center [477, 248] width 23 height 23
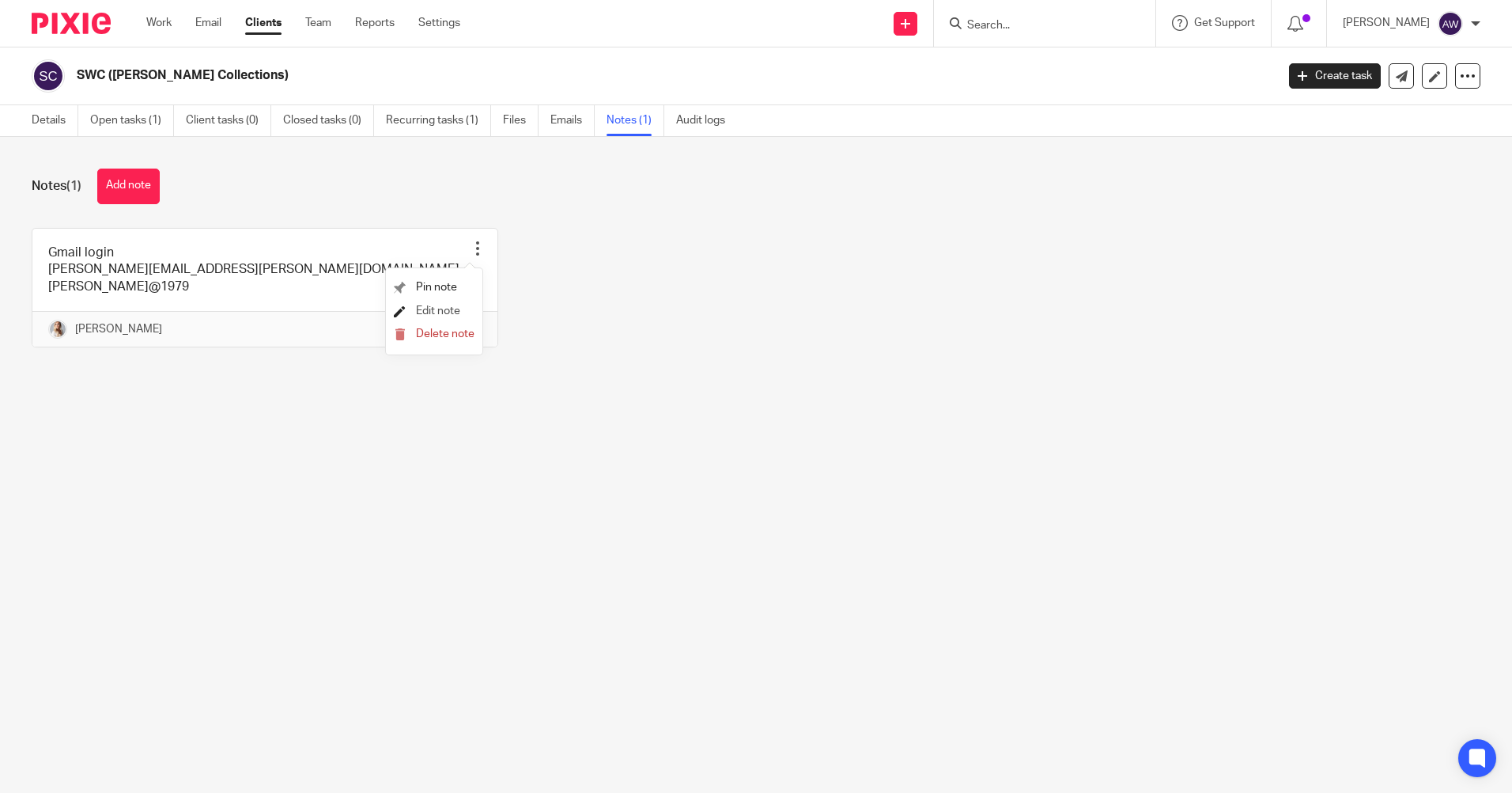
click at [443, 309] on span "Edit note" at bounding box center [438, 310] width 44 height 11
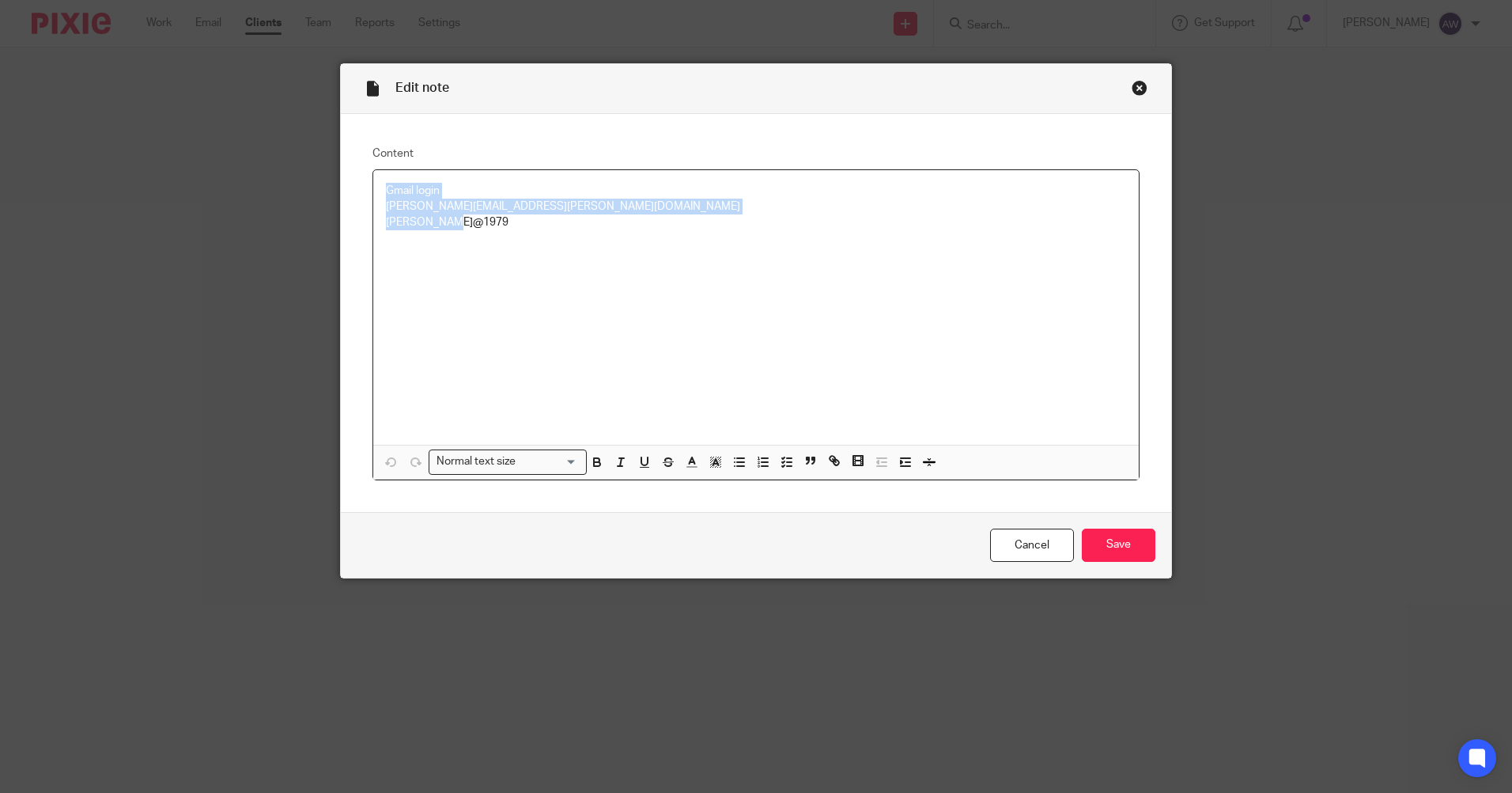
drag, startPoint x: 382, startPoint y: 188, endPoint x: 508, endPoint y: 231, distance: 133.1
click at [508, 231] on div "Gmail login [PERSON_NAME][EMAIL_ADDRESS][PERSON_NAME][DOMAIN_NAME] [PERSON_NAME…" at bounding box center [756, 308] width 766 height 275
copy div "Gmail login [PERSON_NAME][EMAIL_ADDRESS][PERSON_NAME][DOMAIN_NAME] [PERSON_NAME…"
drag, startPoint x: 1029, startPoint y: 531, endPoint x: 577, endPoint y: 477, distance: 455.2
click at [1029, 532] on link "Cancel" at bounding box center [1032, 545] width 83 height 34
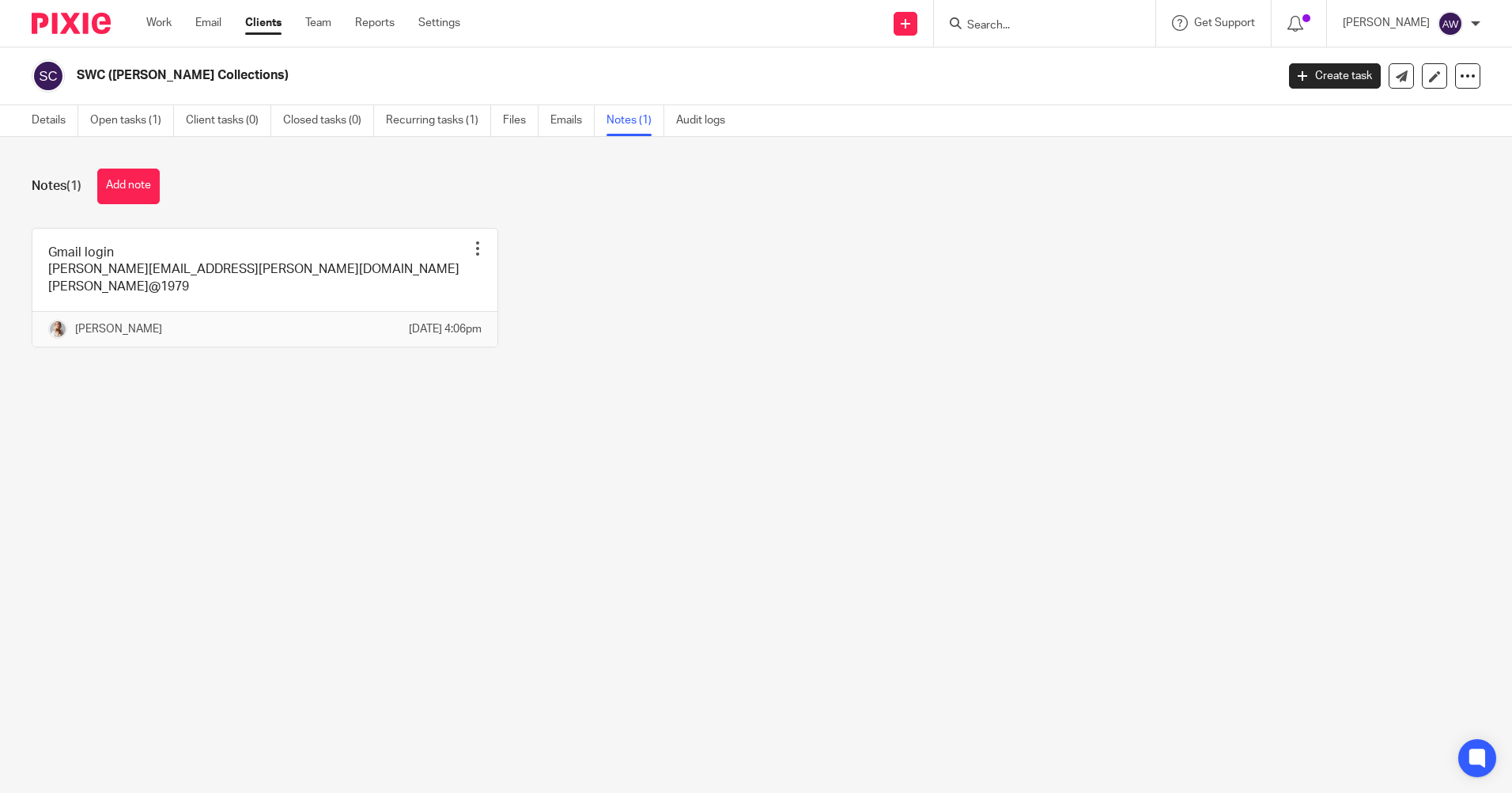
click at [994, 30] on input "Search" at bounding box center [1037, 26] width 143 height 14
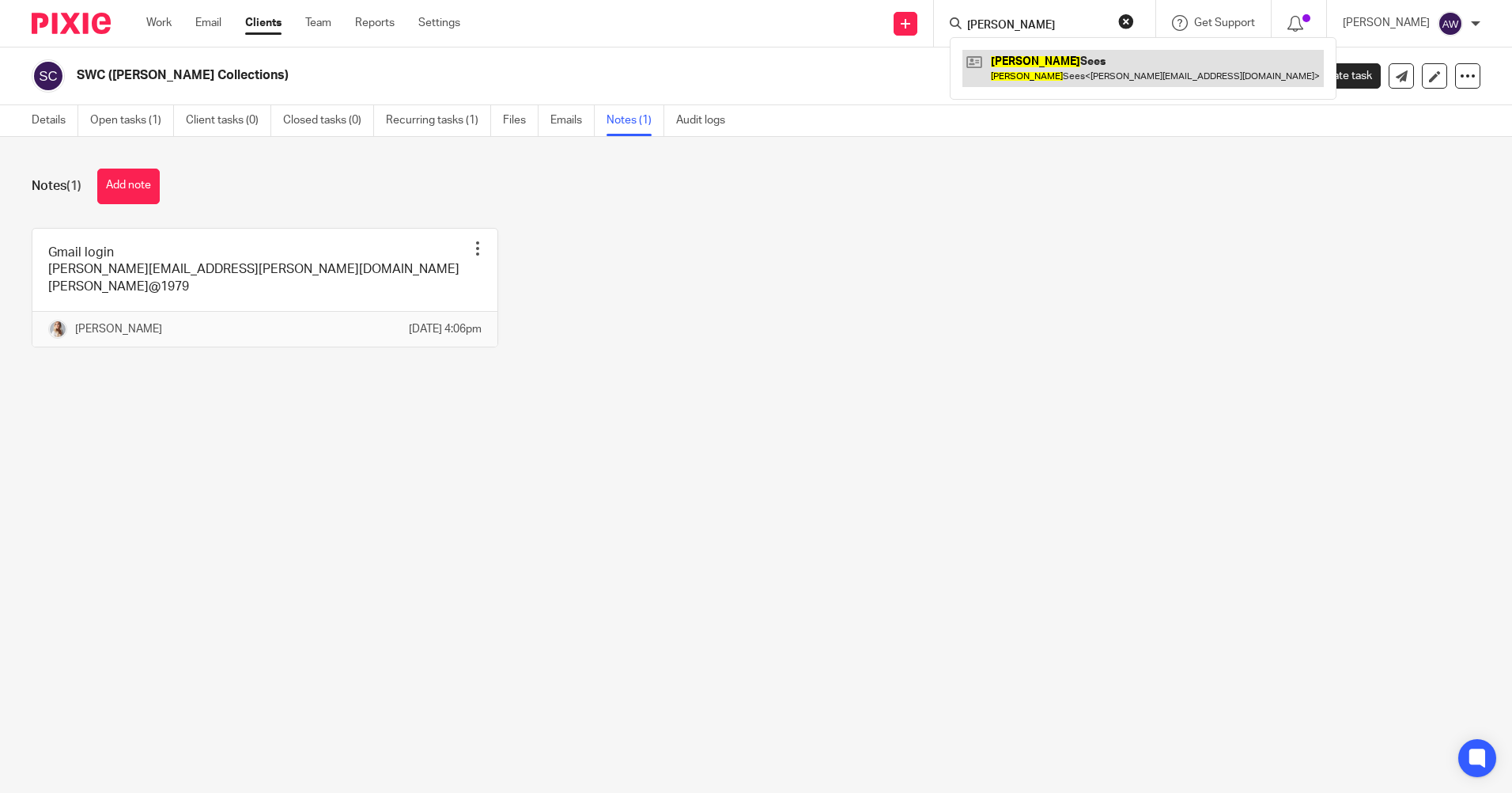
type input "aimee"
click at [1052, 64] on link at bounding box center [1143, 68] width 362 height 37
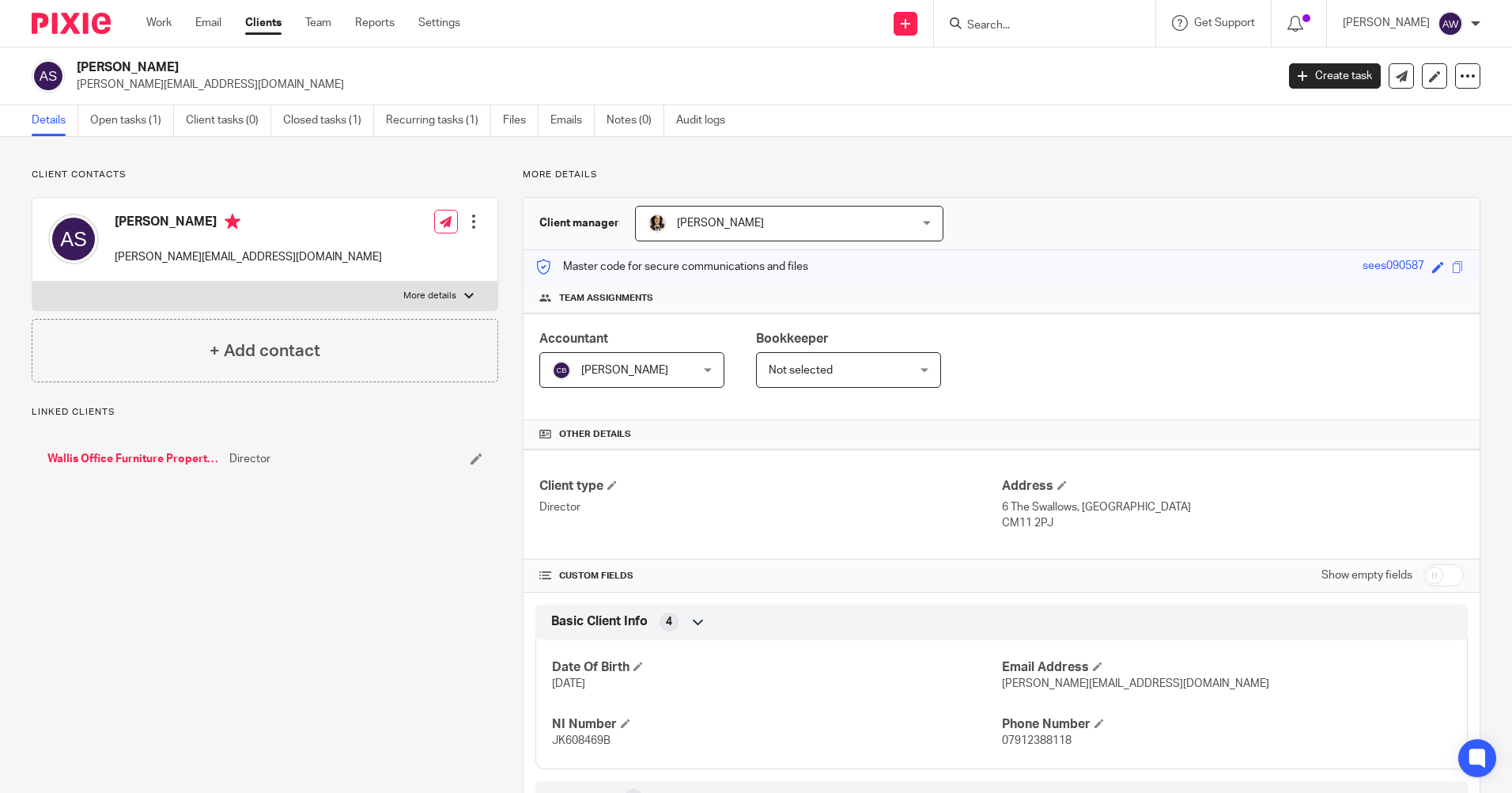
click at [989, 26] on input "Search" at bounding box center [1037, 26] width 143 height 14
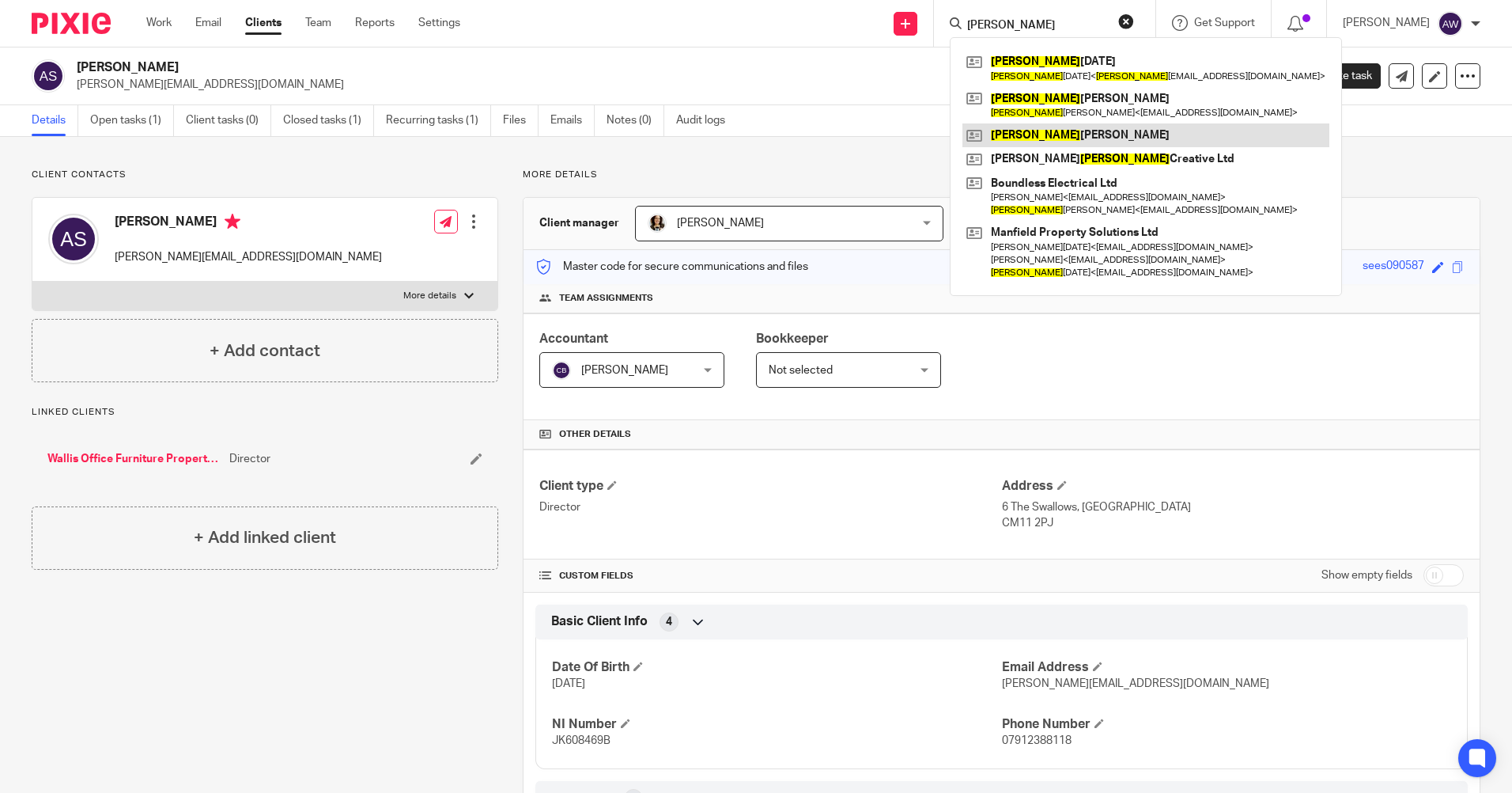
type input "[PERSON_NAME]"
click at [1051, 127] on link at bounding box center [1146, 135] width 367 height 23
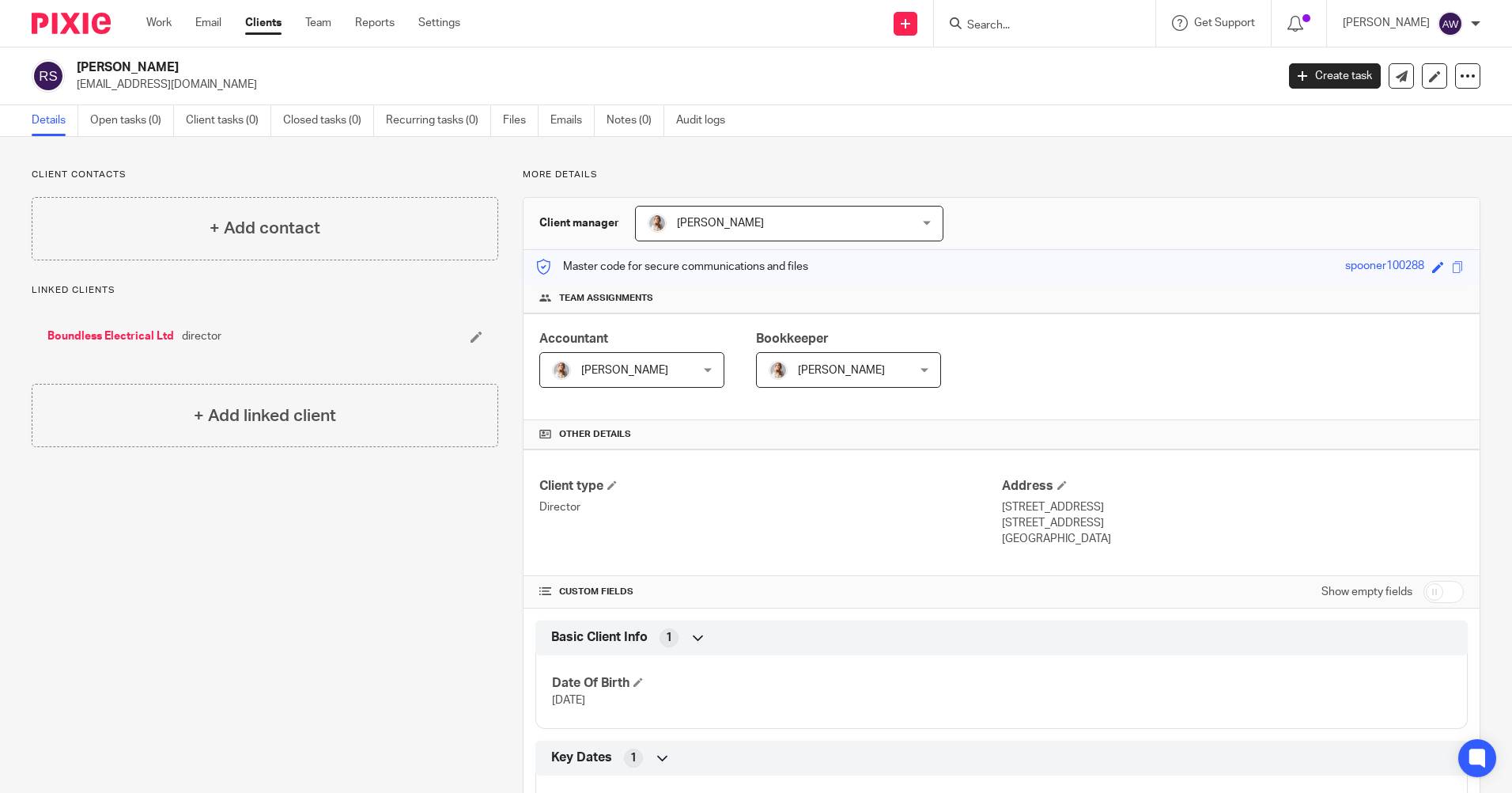
click at [1028, 23] on input "Search" at bounding box center [1037, 26] width 143 height 14
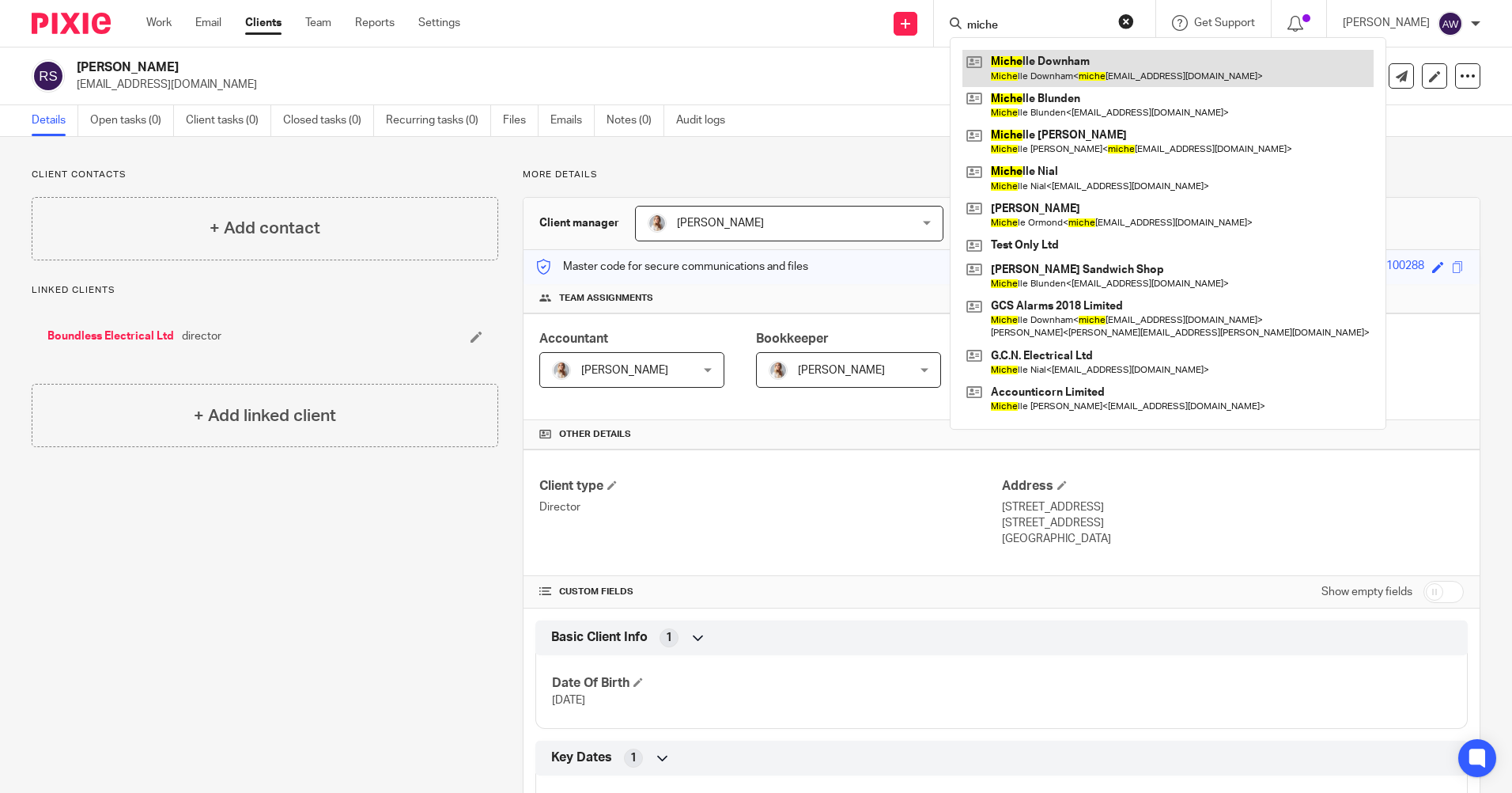
type input "miche"
click at [1049, 83] on link at bounding box center [1168, 68] width 411 height 37
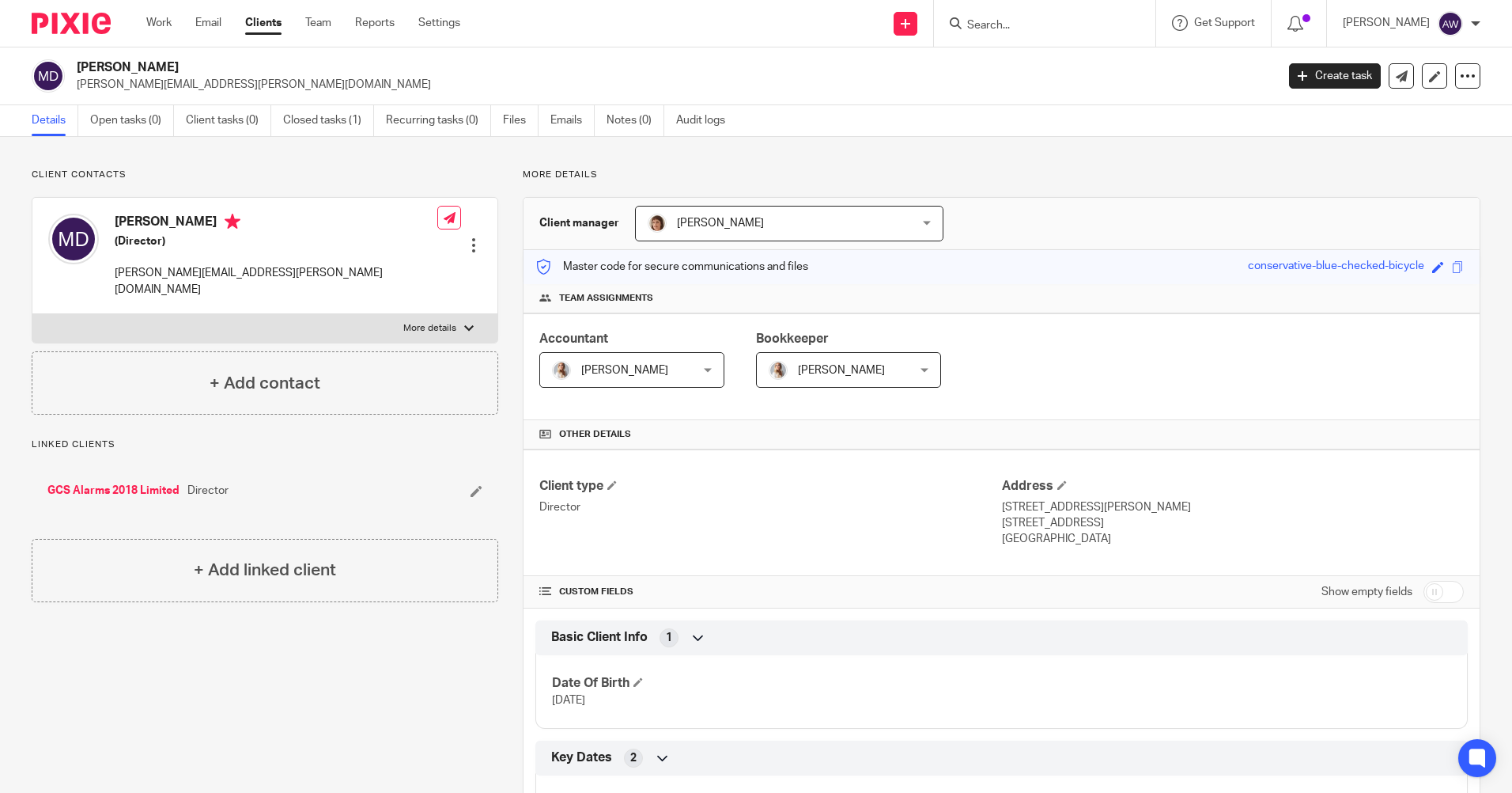
click at [1045, 22] on input "Search" at bounding box center [1037, 26] width 143 height 14
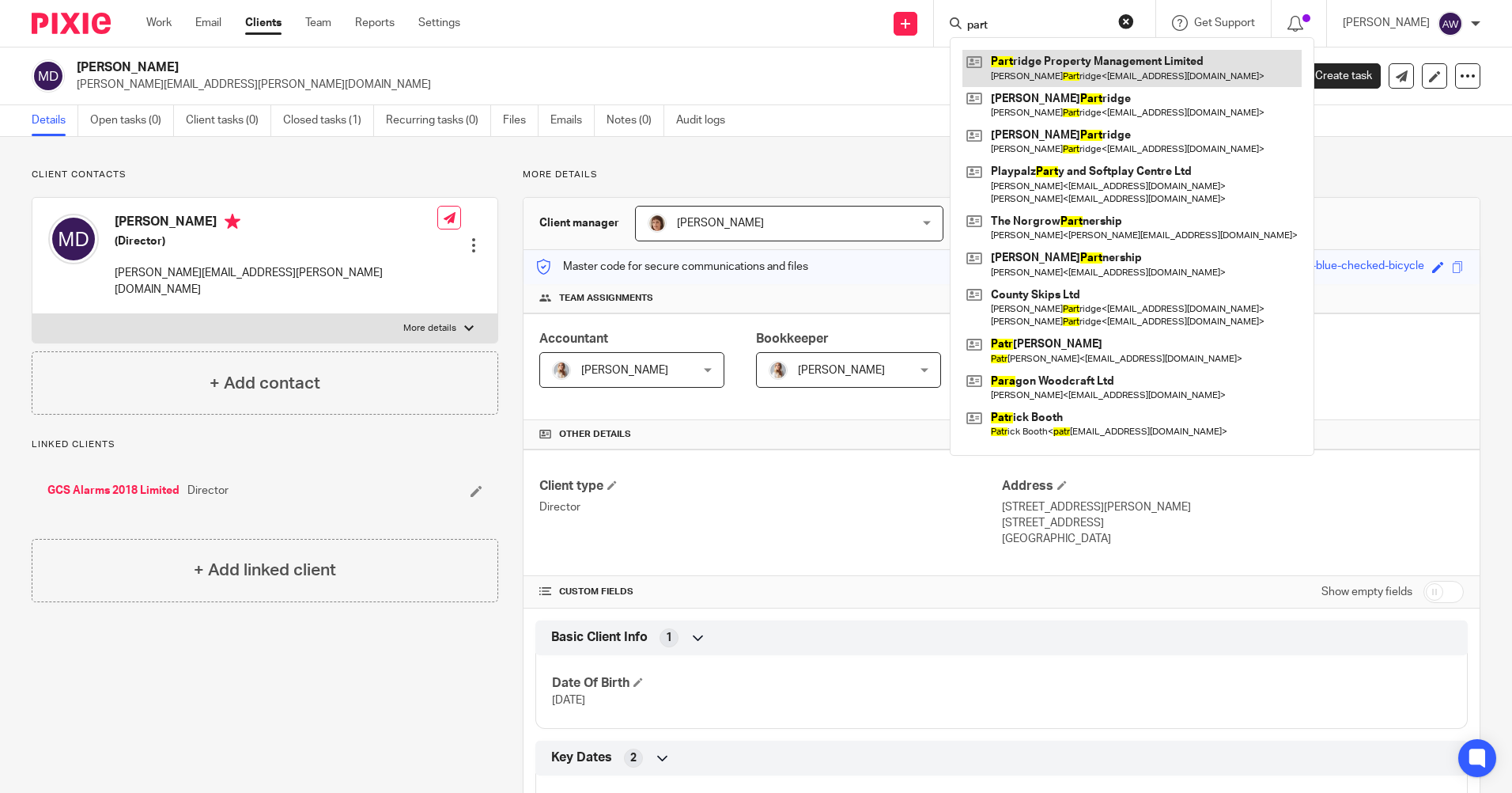
type input "part"
click at [1064, 61] on link at bounding box center [1132, 68] width 339 height 37
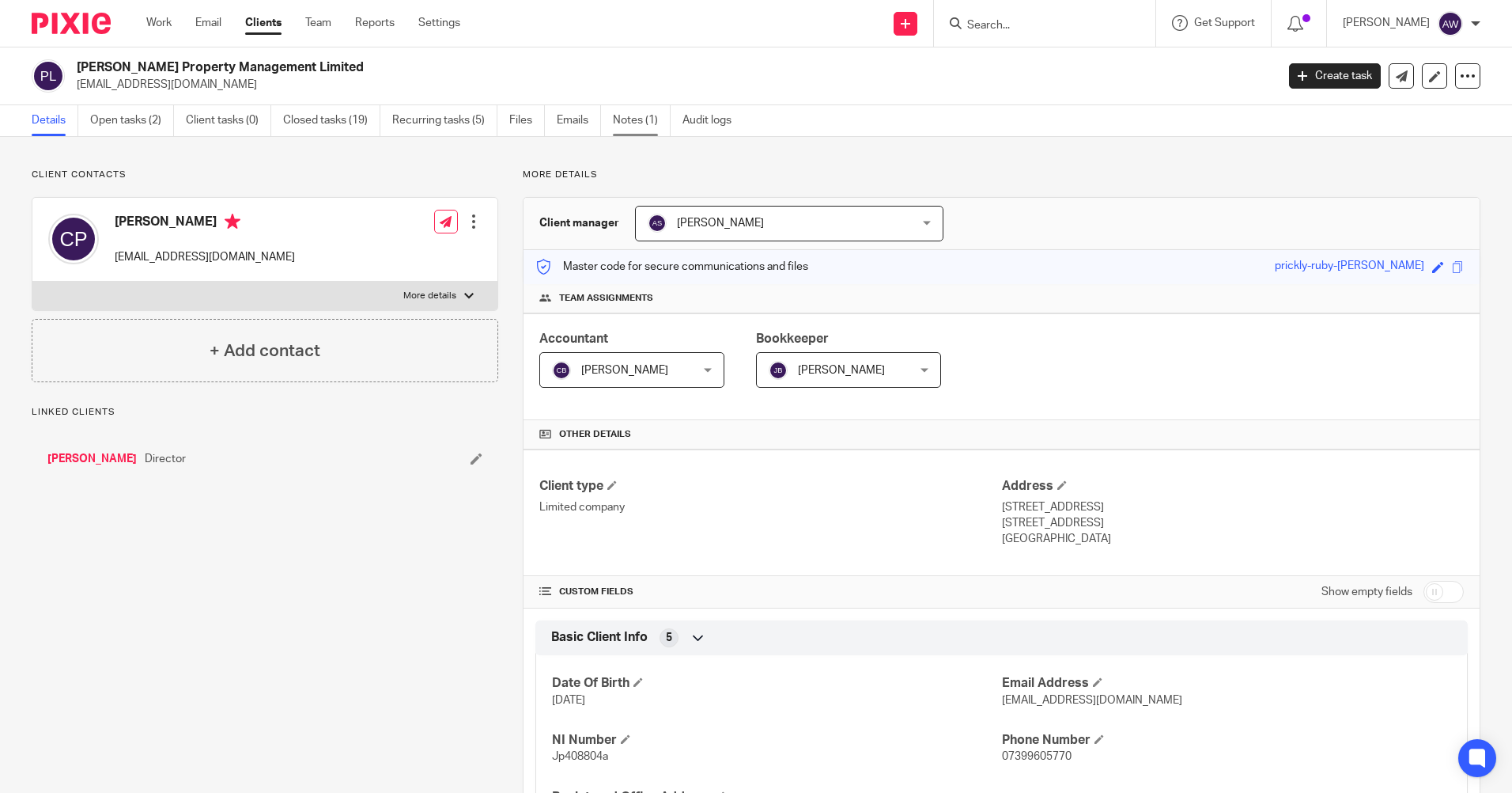
click at [636, 117] on link "Notes (1)" at bounding box center [642, 120] width 57 height 30
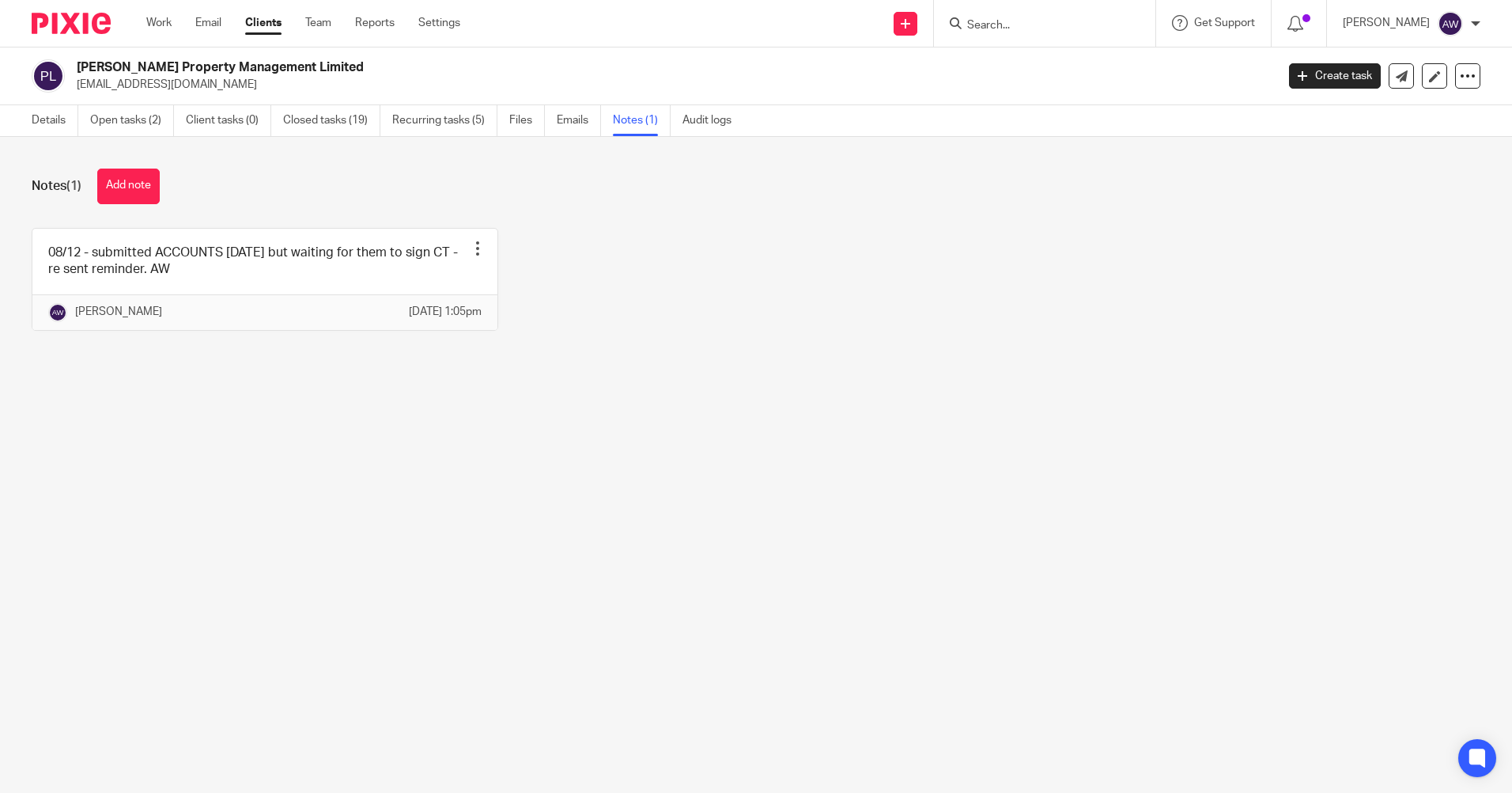
click at [1012, 23] on input "Search" at bounding box center [1037, 26] width 143 height 14
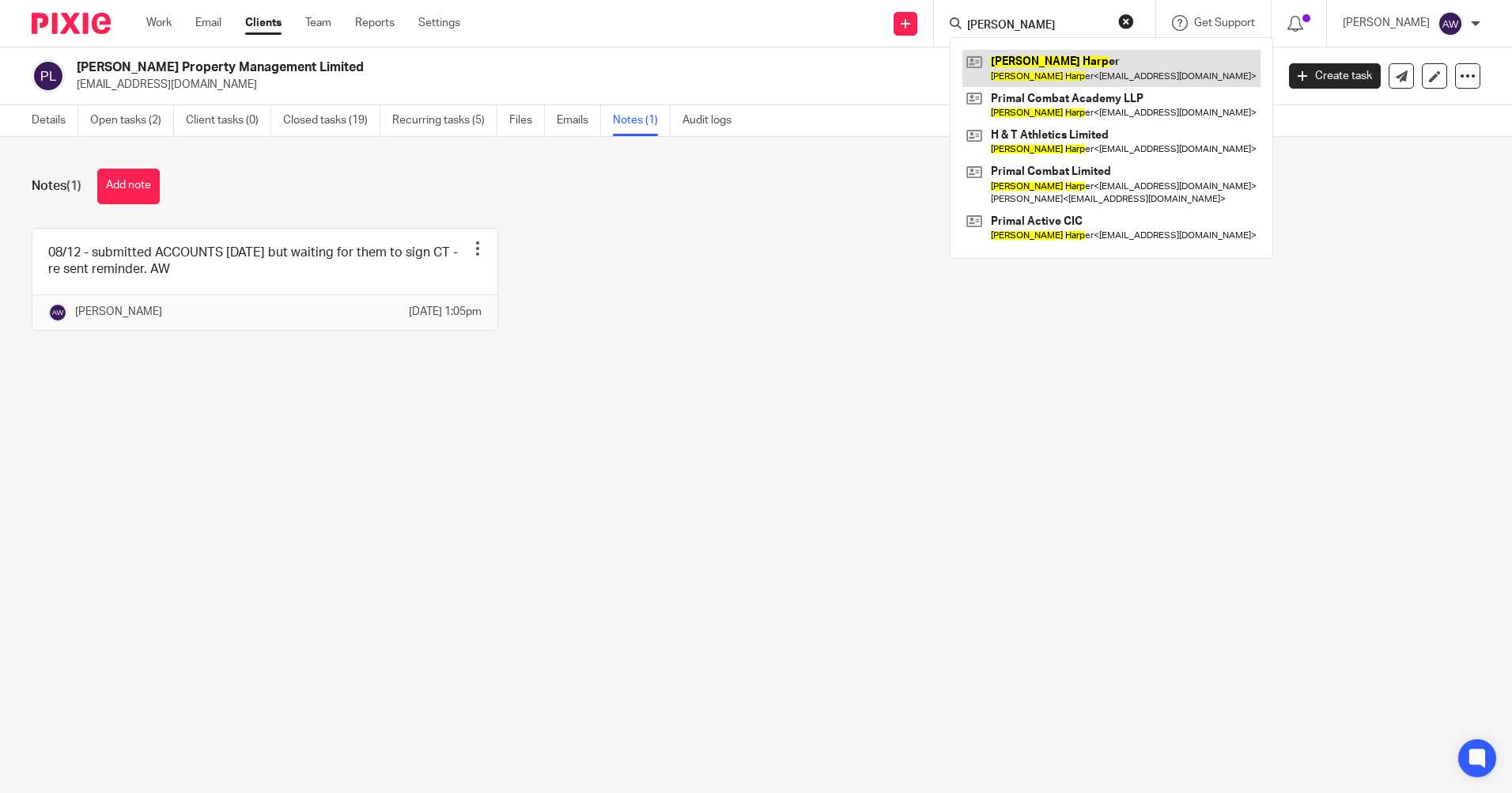
type input "[PERSON_NAME]"
click at [1018, 67] on link at bounding box center [1111, 68] width 298 height 37
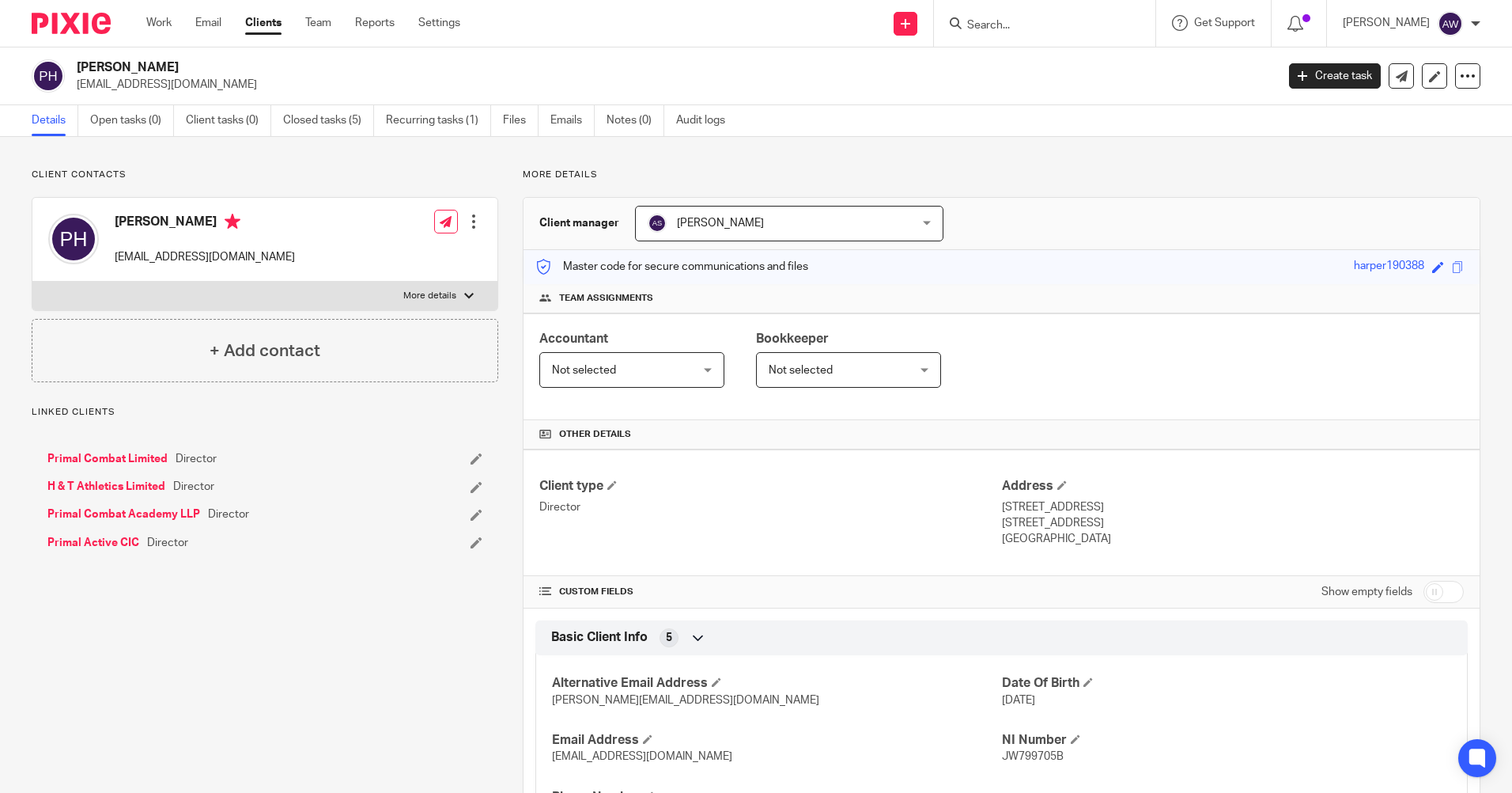
click at [1042, 22] on input "Search" at bounding box center [1037, 26] width 143 height 14
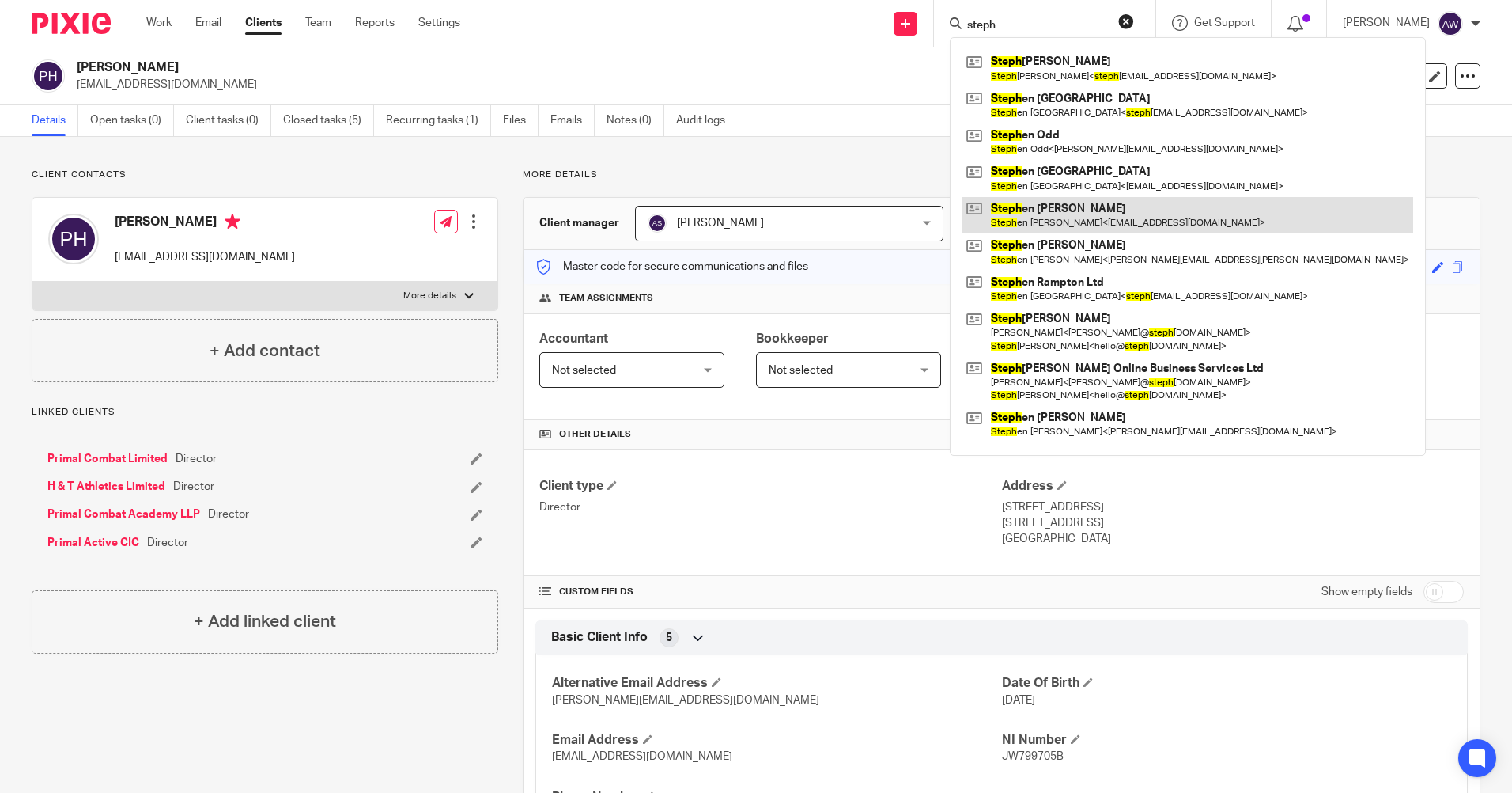
type input "steph"
click at [1049, 223] on link at bounding box center [1188, 216] width 451 height 37
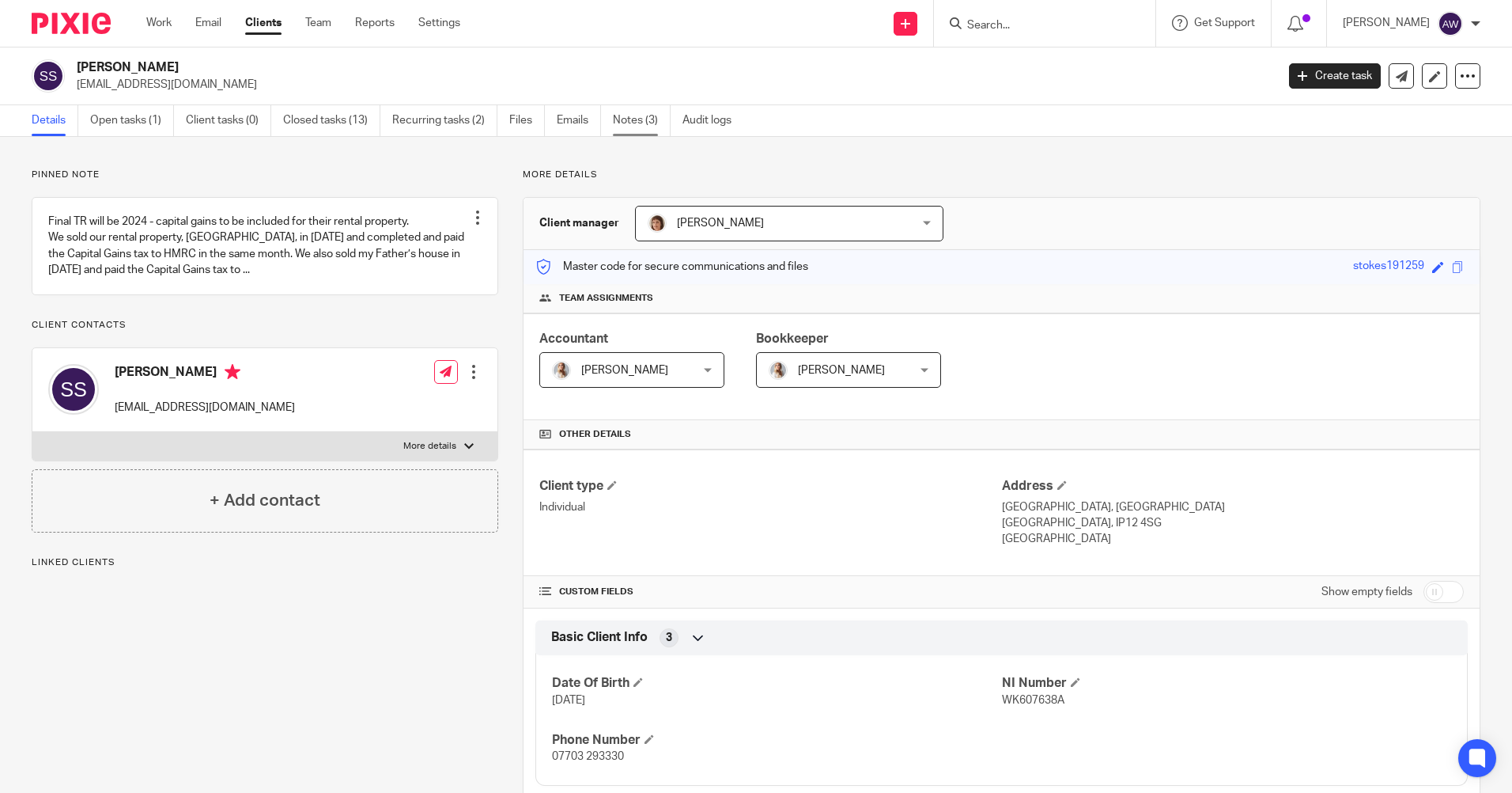
click at [626, 111] on link "Notes (3)" at bounding box center [642, 120] width 57 height 30
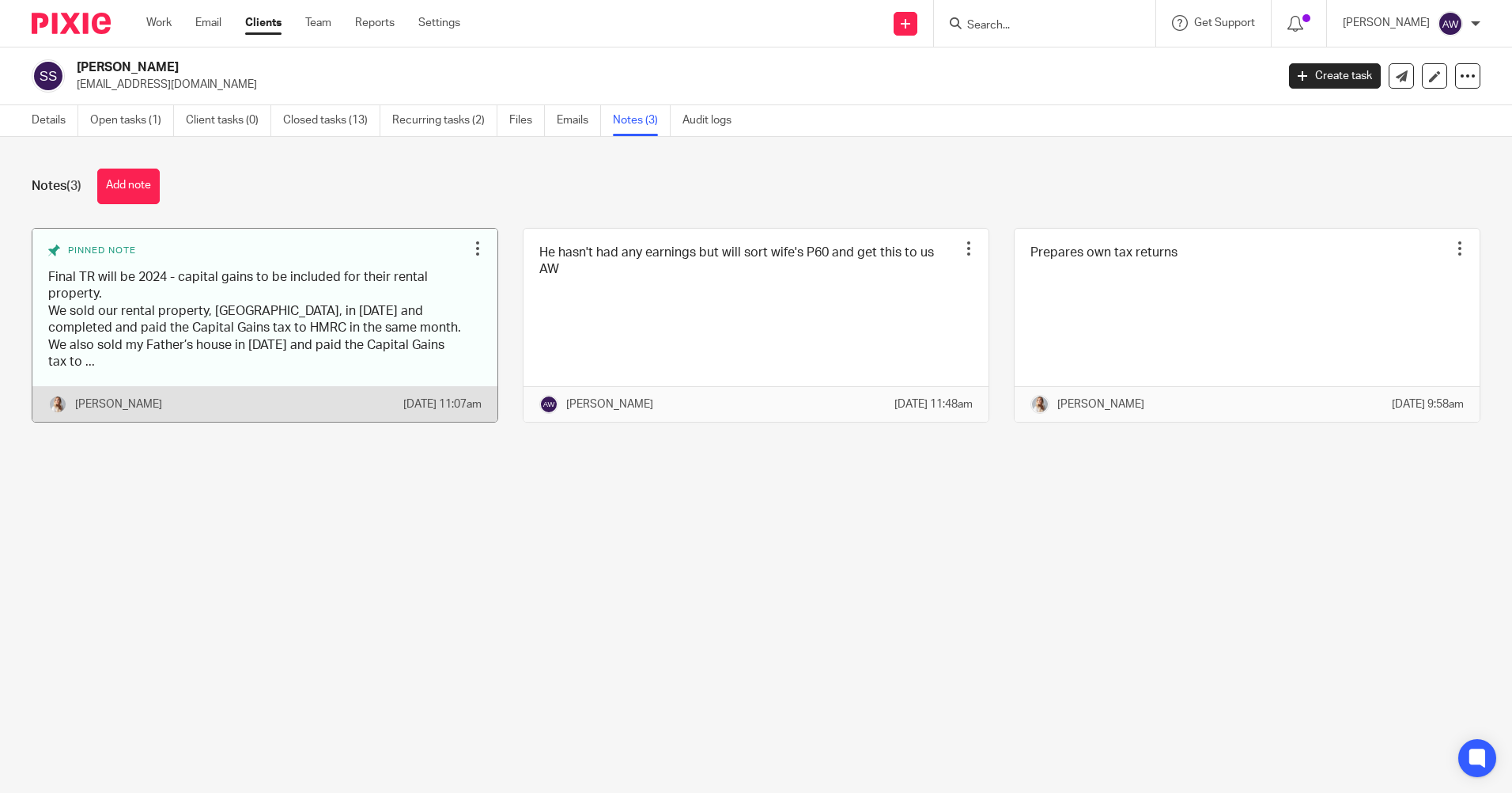
click at [470, 242] on div at bounding box center [477, 249] width 16 height 16
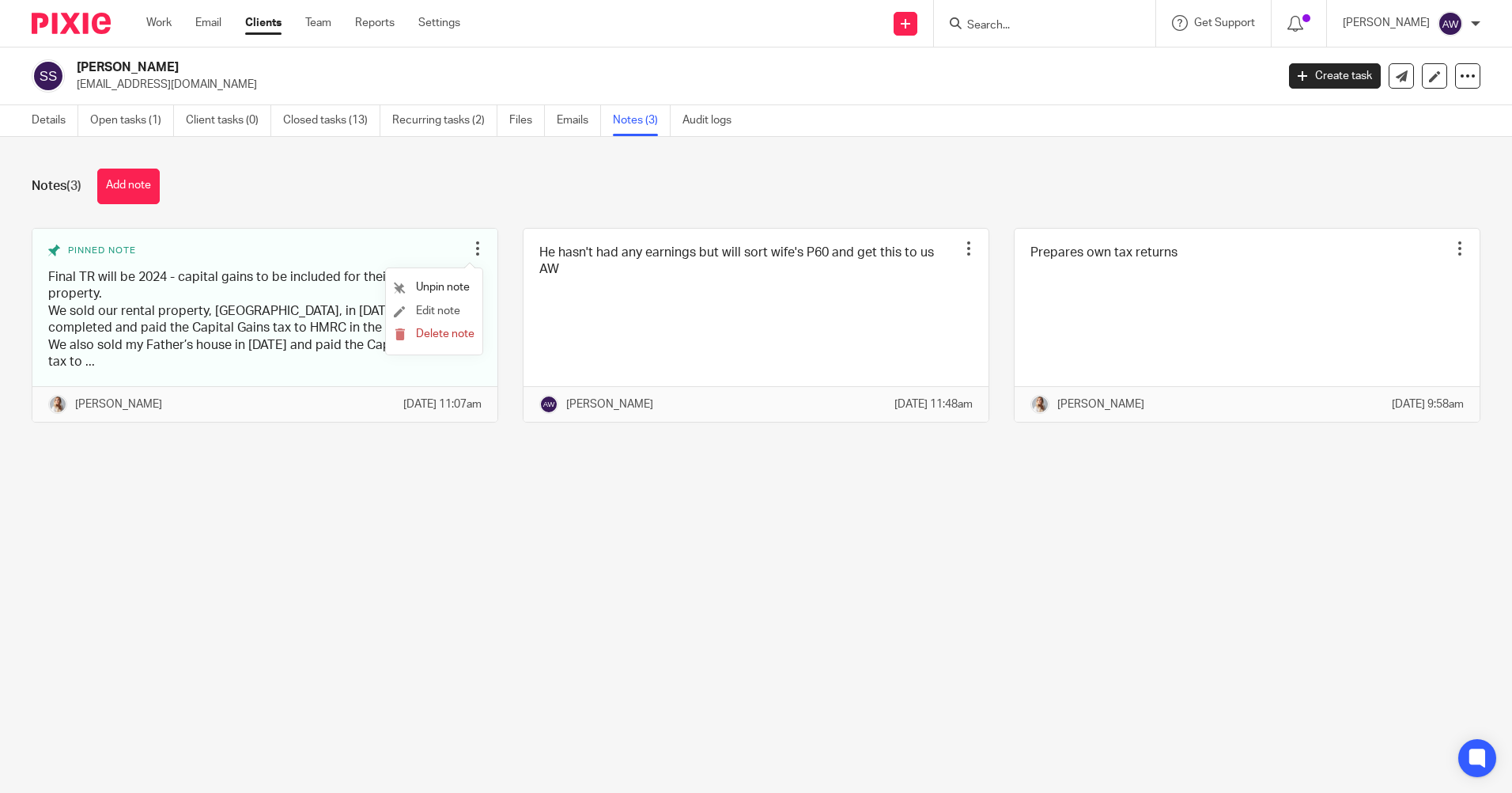
click at [463, 303] on li "Edit note" at bounding box center [434, 311] width 81 height 23
click at [428, 310] on span "Edit note" at bounding box center [438, 310] width 44 height 11
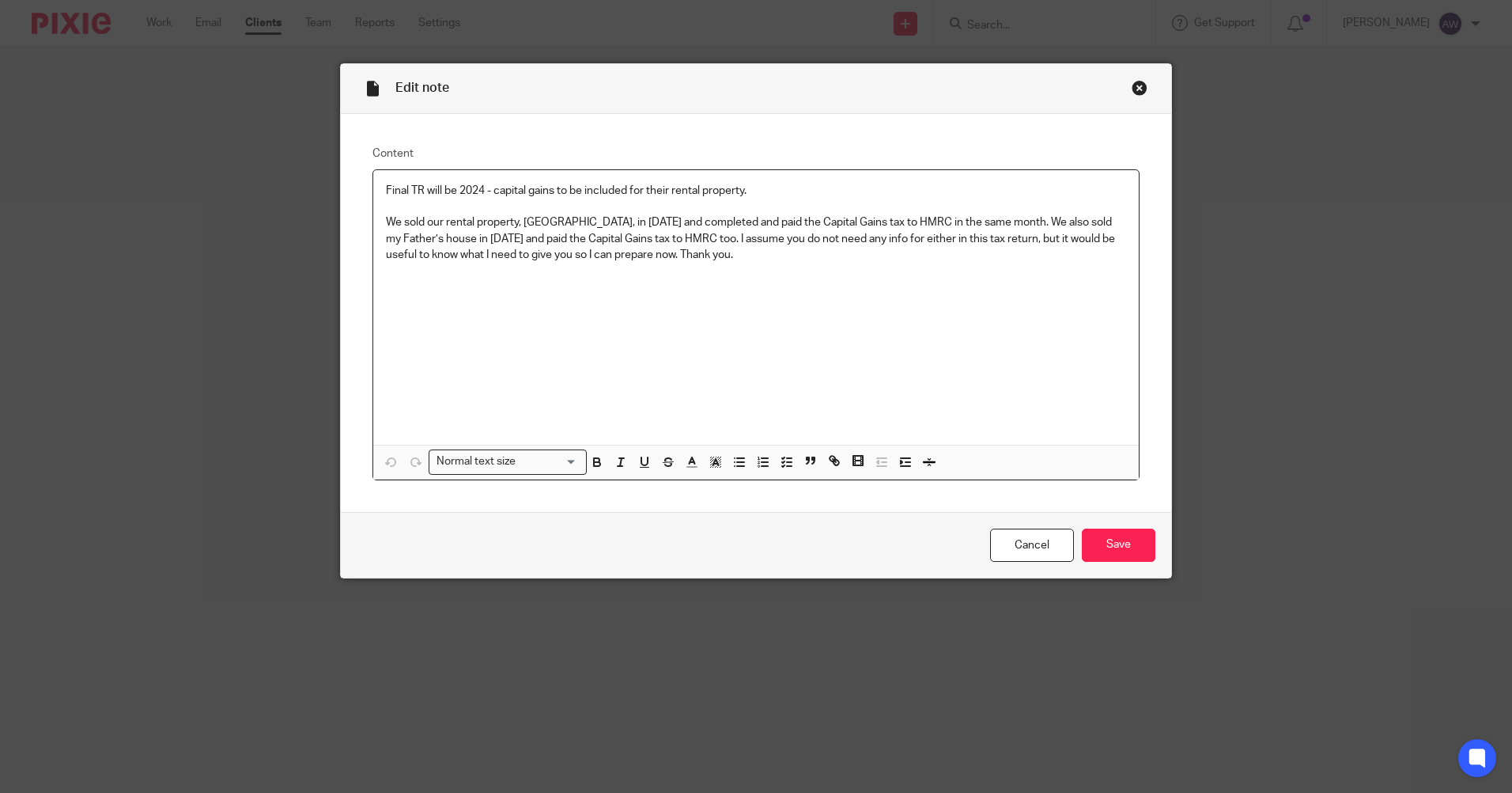
drag, startPoint x: 378, startPoint y: 190, endPoint x: 831, endPoint y: 261, distance: 458.5
click at [831, 261] on div "Final TR will be 2024 - capital gains to be included for their rental property.…" at bounding box center [756, 308] width 766 height 275
copy div "Final TR will be 2024 - capital gains to be included for their rental property.…"
click at [1011, 542] on link "Cancel" at bounding box center [1032, 545] width 83 height 34
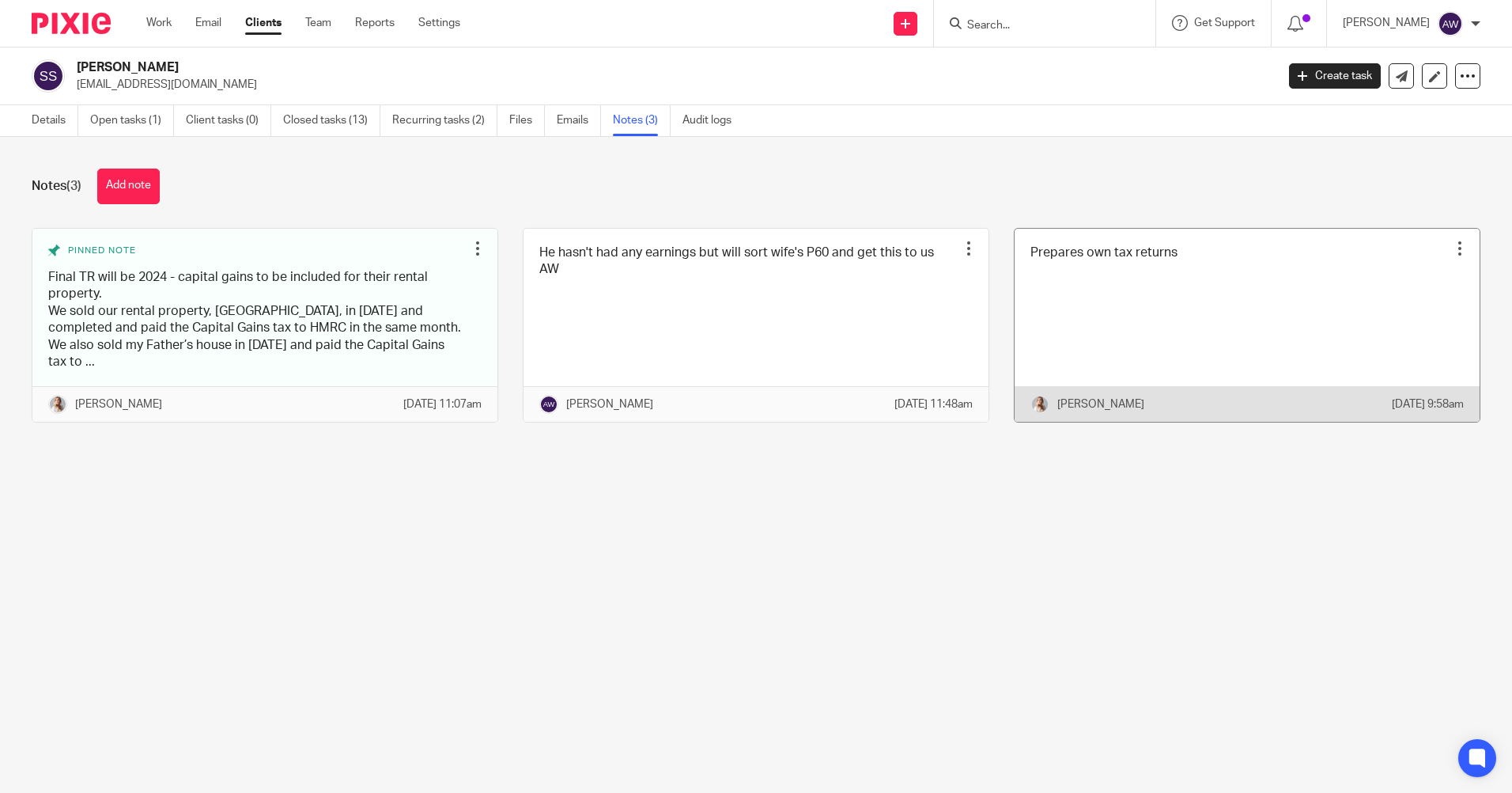
click at [1452, 246] on div at bounding box center [1460, 249] width 16 height 16
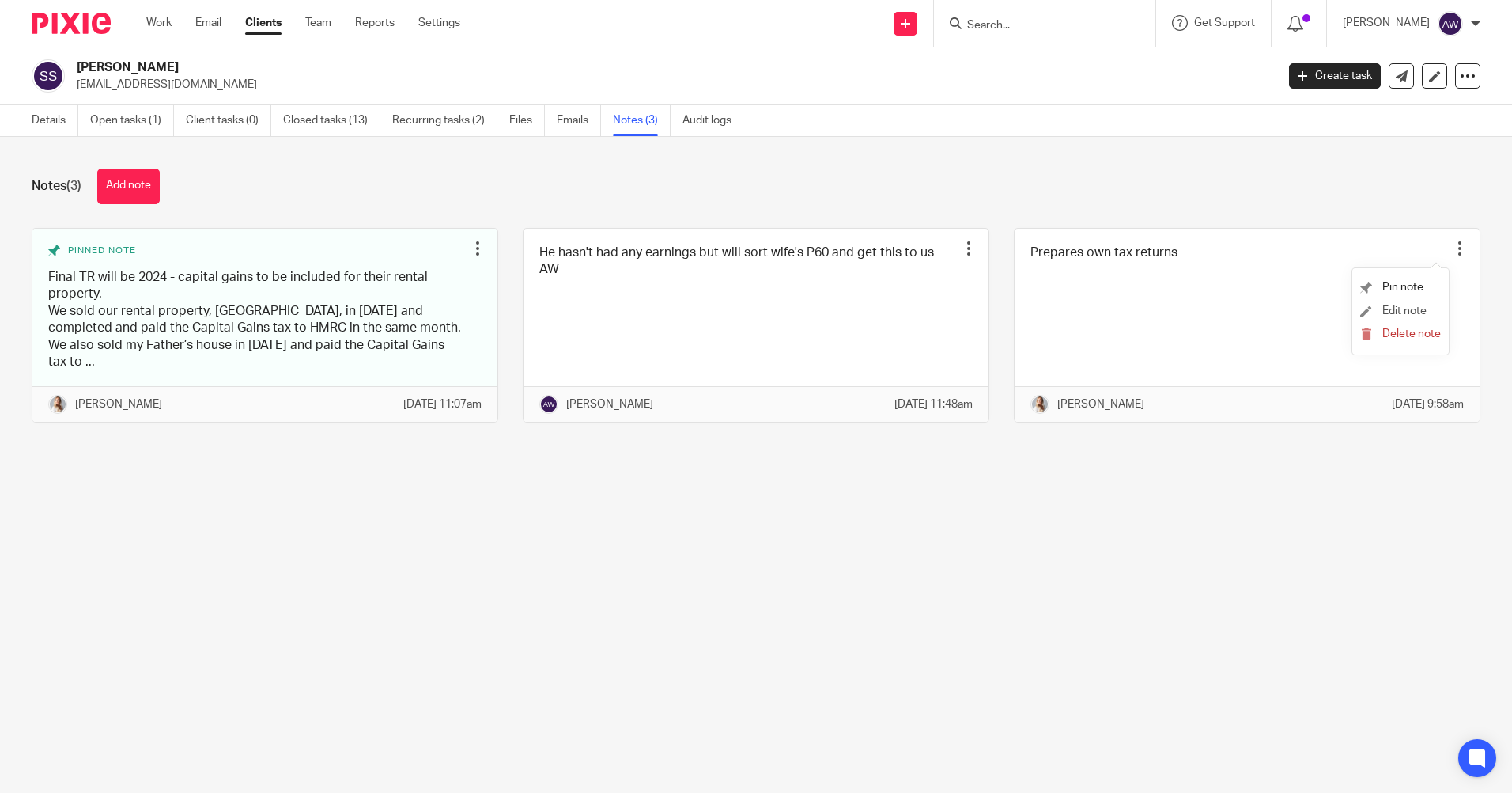
click at [1392, 303] on li "Edit note" at bounding box center [1401, 311] width 81 height 23
click at [1395, 311] on span "Edit note" at bounding box center [1404, 310] width 44 height 11
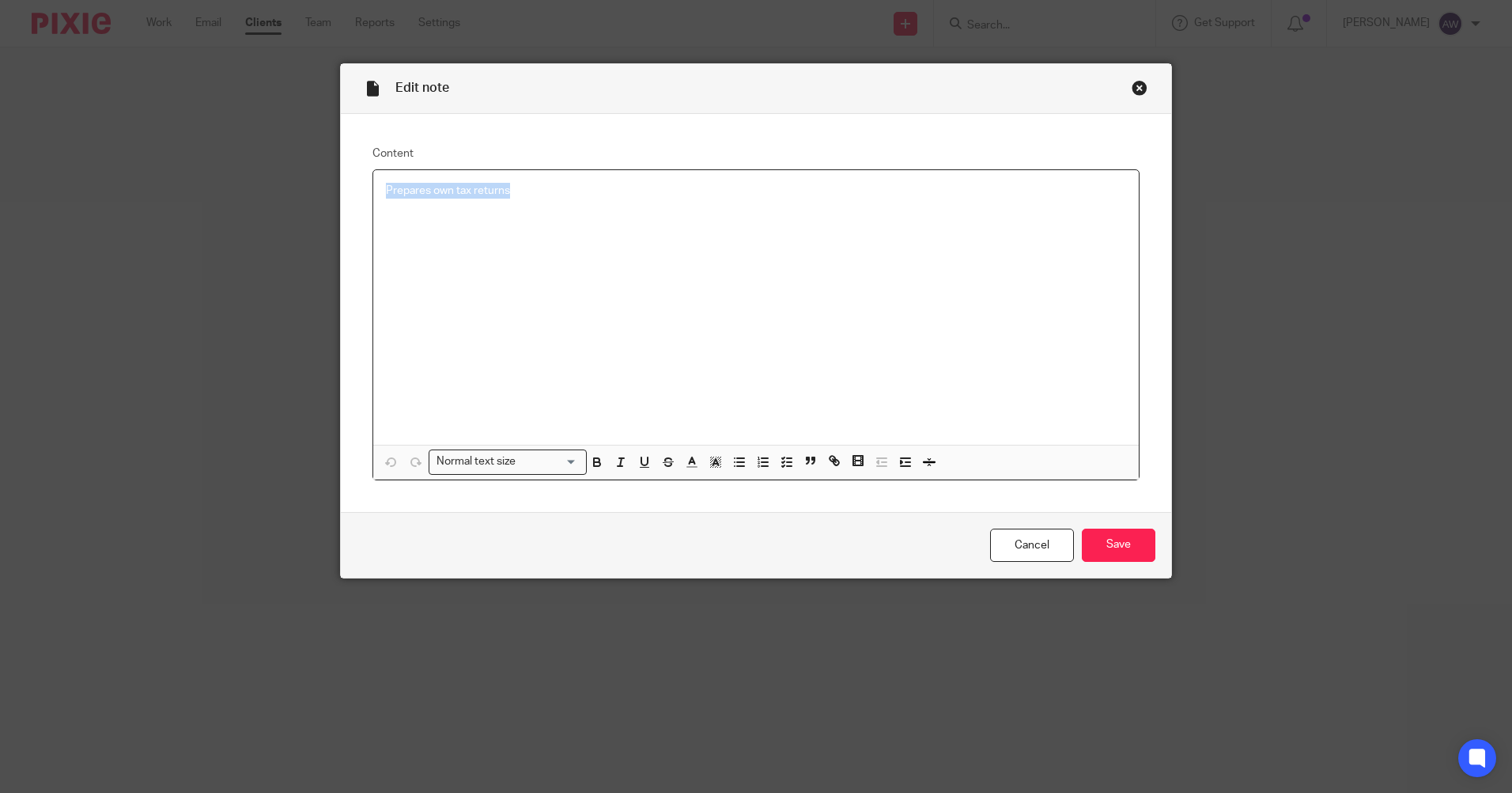
drag, startPoint x: 377, startPoint y: 189, endPoint x: 531, endPoint y: 189, distance: 154.0
click at [531, 189] on div "Prepares own tax returns" at bounding box center [756, 308] width 766 height 275
copy p "Prepares own tax returns"
click at [1008, 546] on link "Cancel" at bounding box center [1032, 545] width 83 height 34
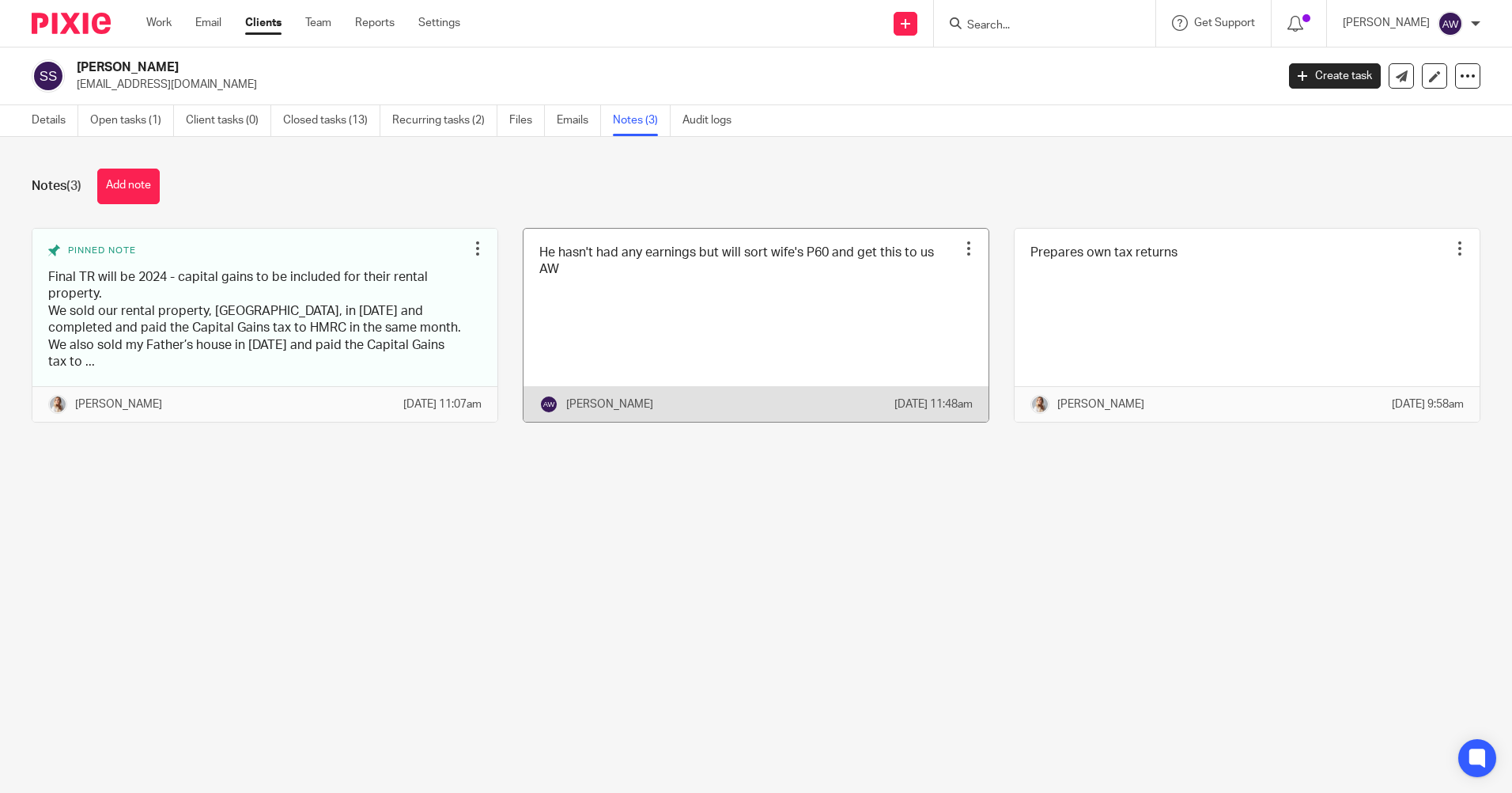
click at [961, 241] on div at bounding box center [969, 249] width 16 height 16
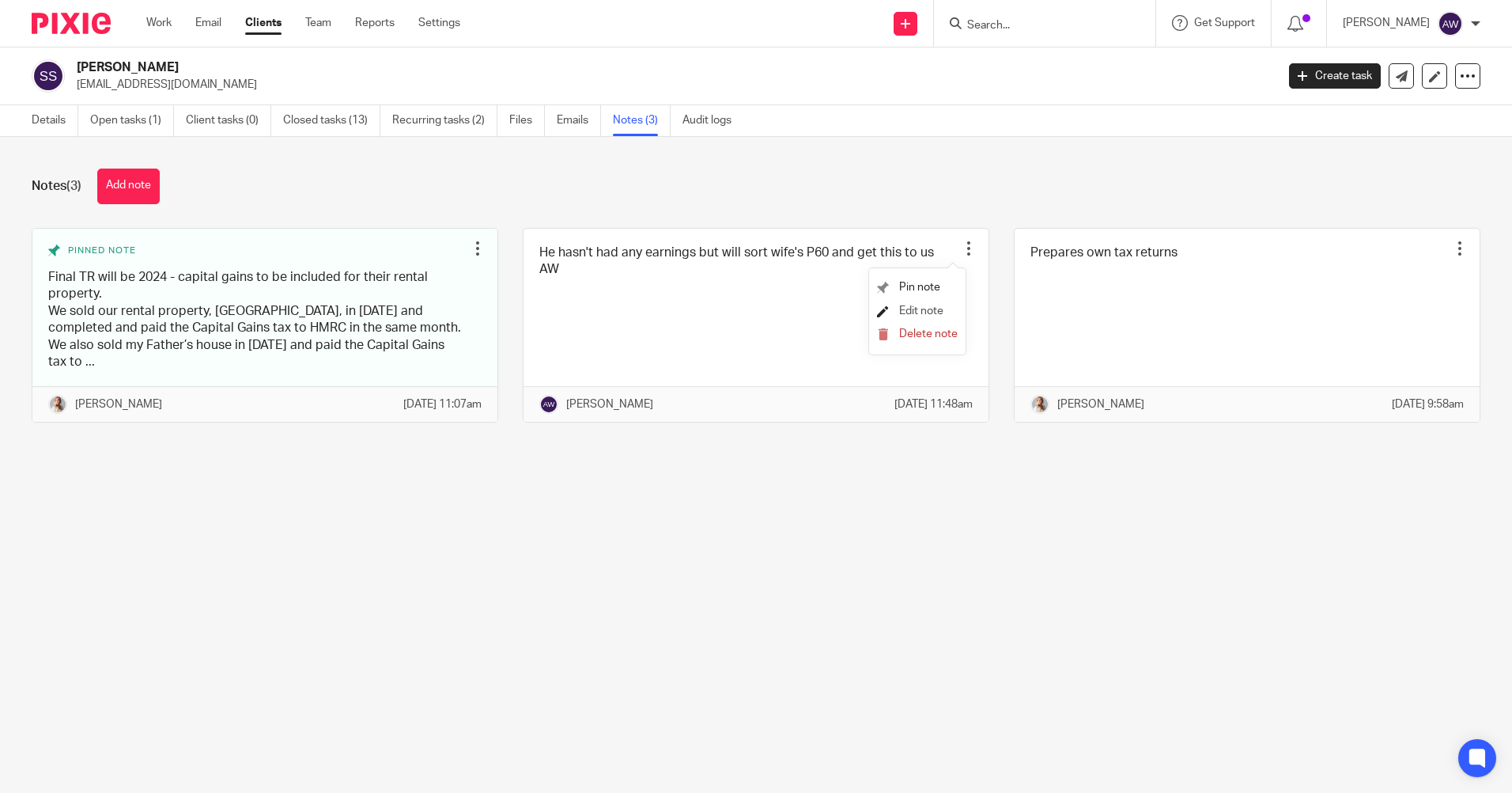
click at [915, 309] on span "Edit note" at bounding box center [921, 310] width 44 height 11
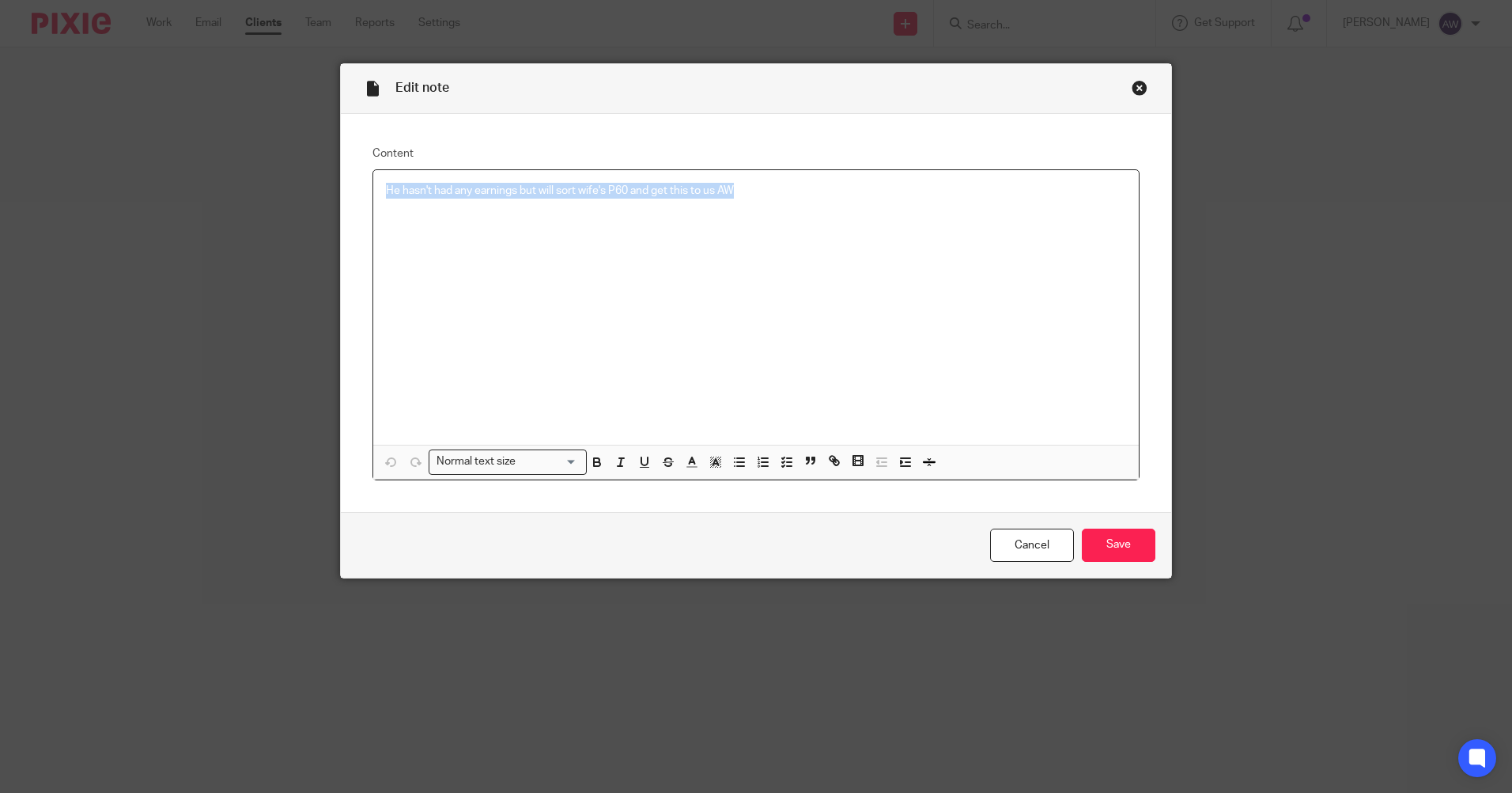
drag, startPoint x: 383, startPoint y: 190, endPoint x: 750, endPoint y: 199, distance: 367.1
click at [750, 199] on div "He hasn't had any earnings but will sort wife's P60 and get this to us AW" at bounding box center [756, 308] width 766 height 275
click at [1029, 546] on link "Cancel" at bounding box center [1032, 545] width 83 height 34
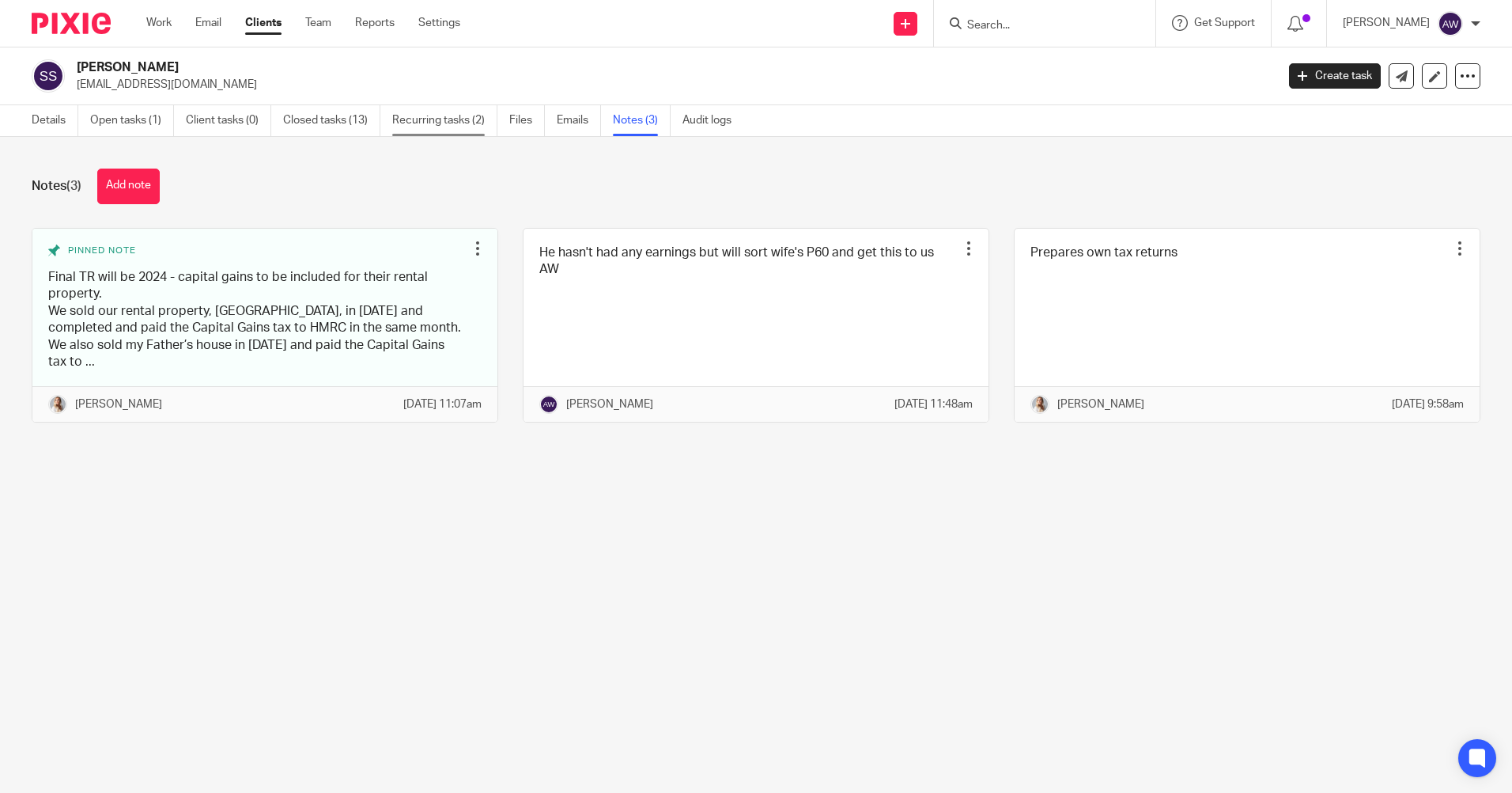
click at [454, 127] on link "Recurring tasks (2)" at bounding box center [444, 120] width 105 height 30
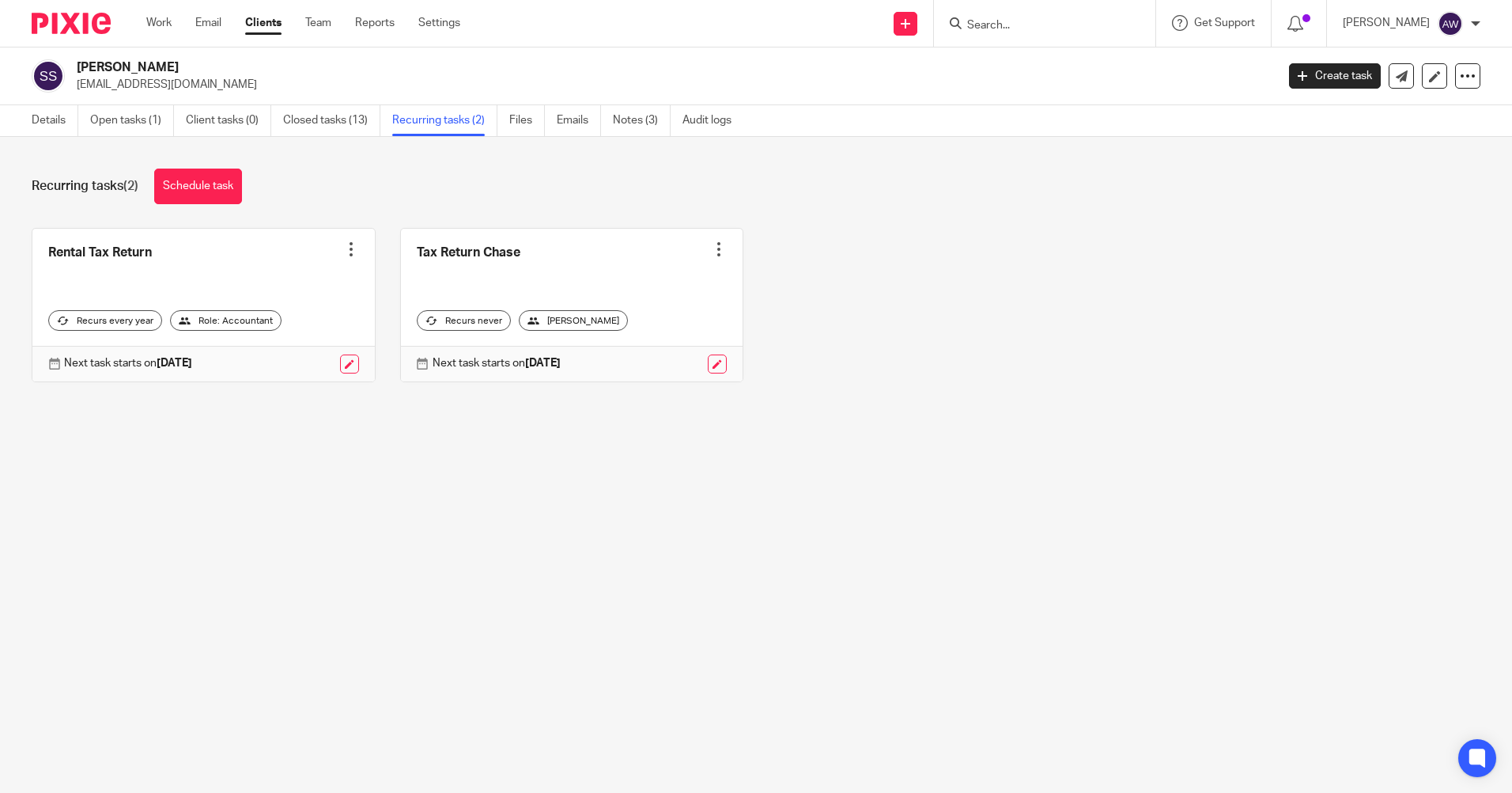
click at [1018, 30] on input "Search" at bounding box center [1037, 26] width 143 height 14
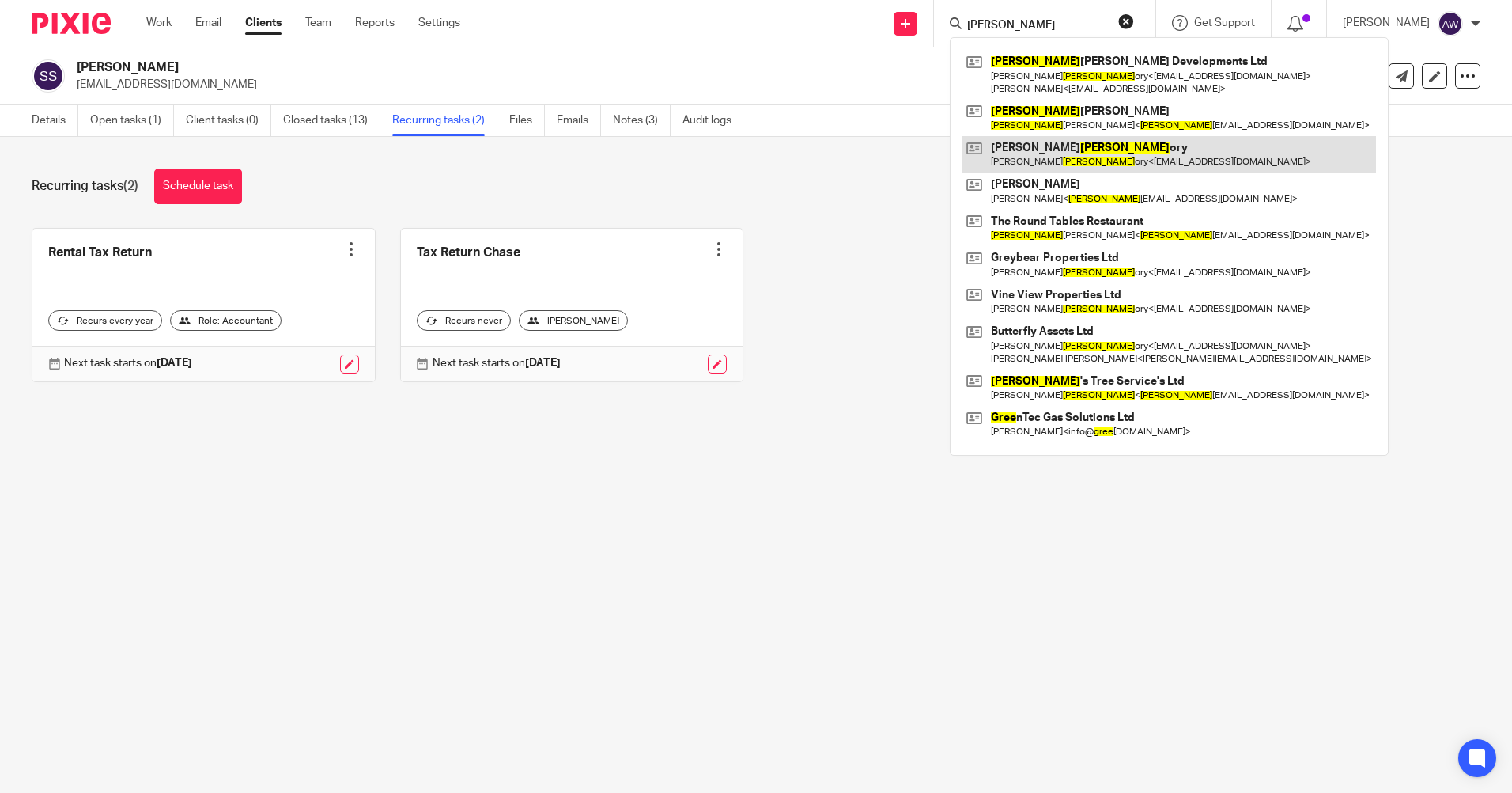
type input "[PERSON_NAME]"
click at [1049, 157] on link at bounding box center [1169, 154] width 414 height 37
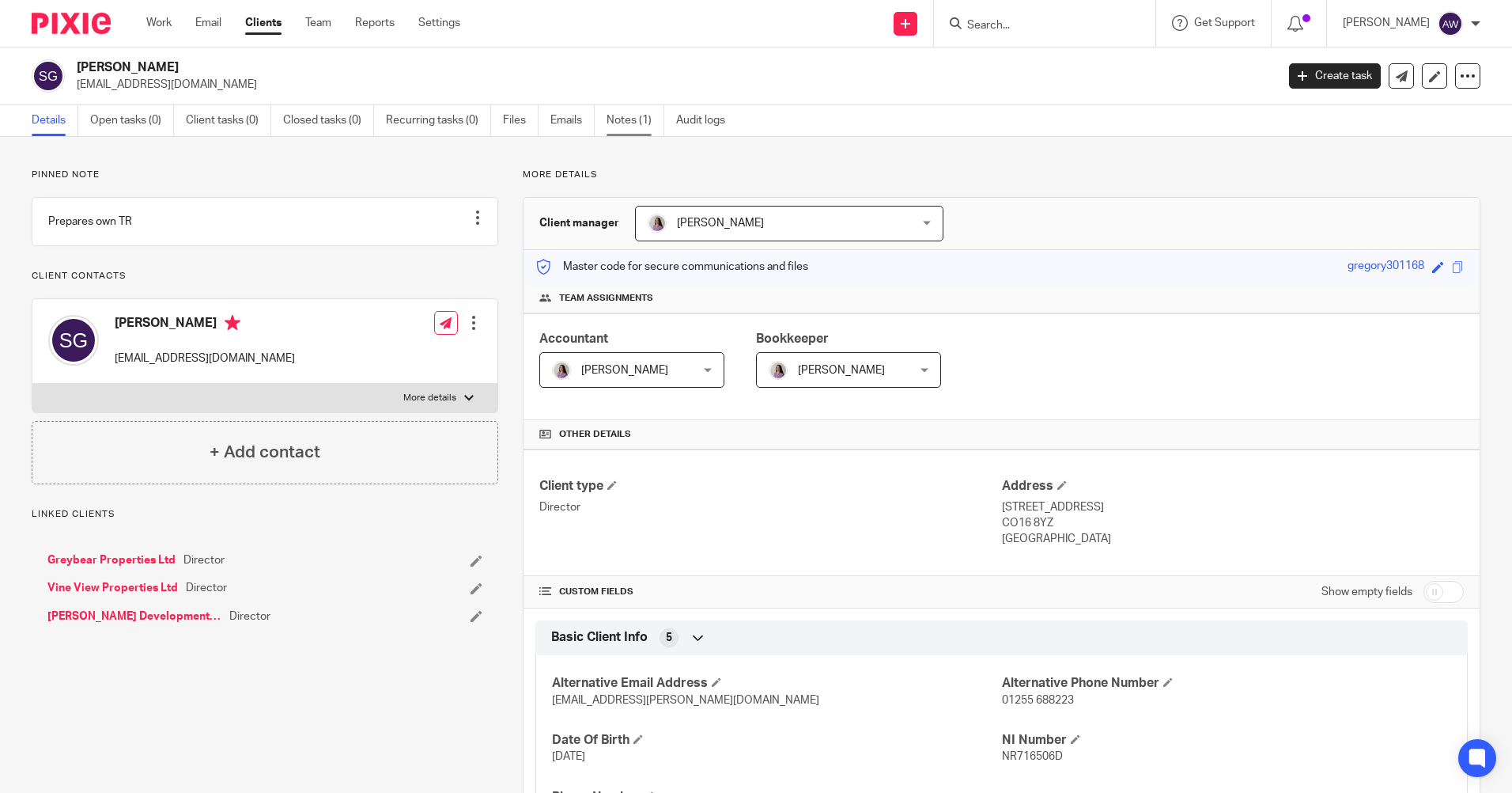
click at [630, 124] on link "Notes (1)" at bounding box center [636, 120] width 57 height 30
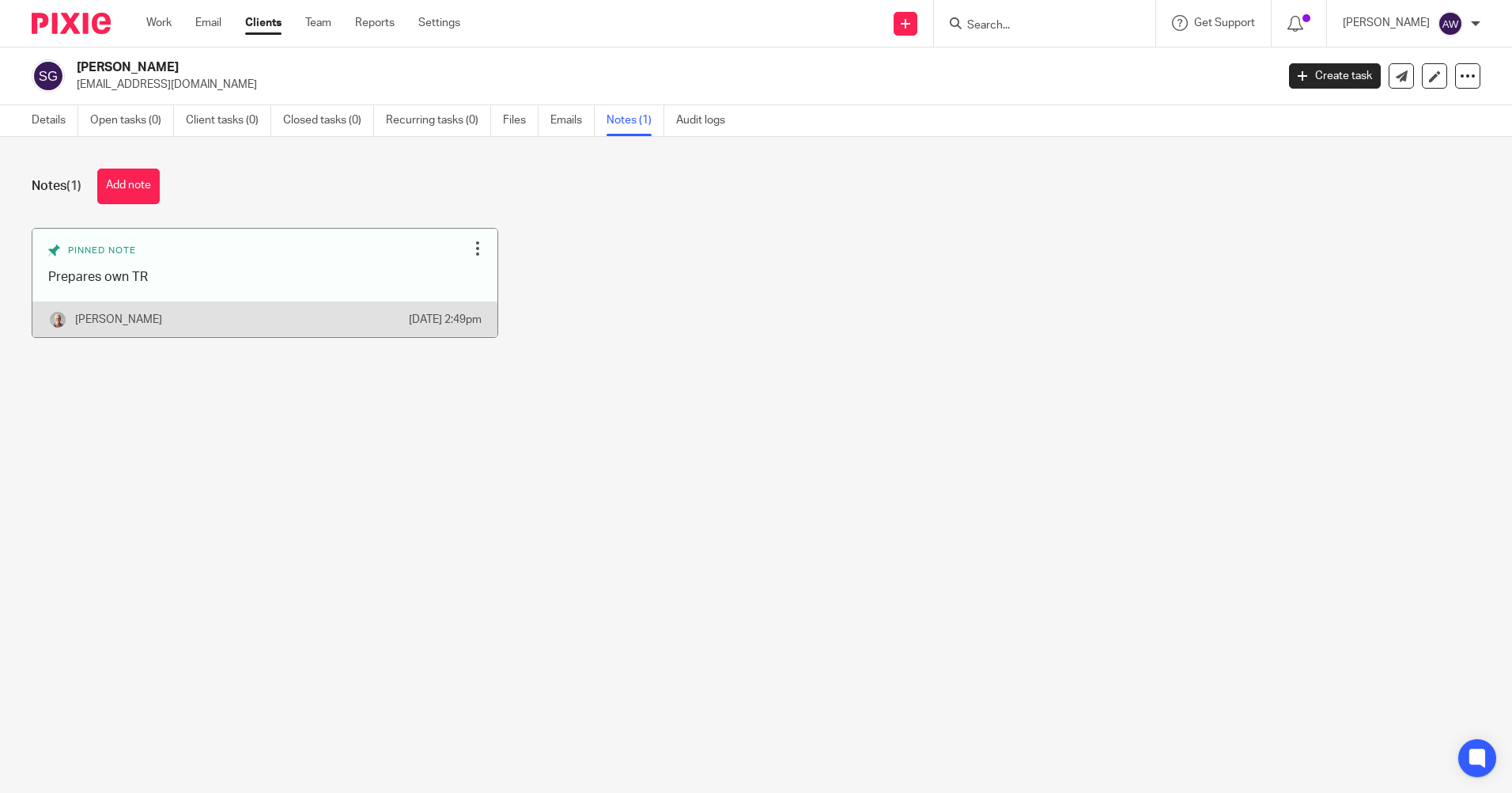
click at [470, 248] on div at bounding box center [477, 249] width 16 height 16
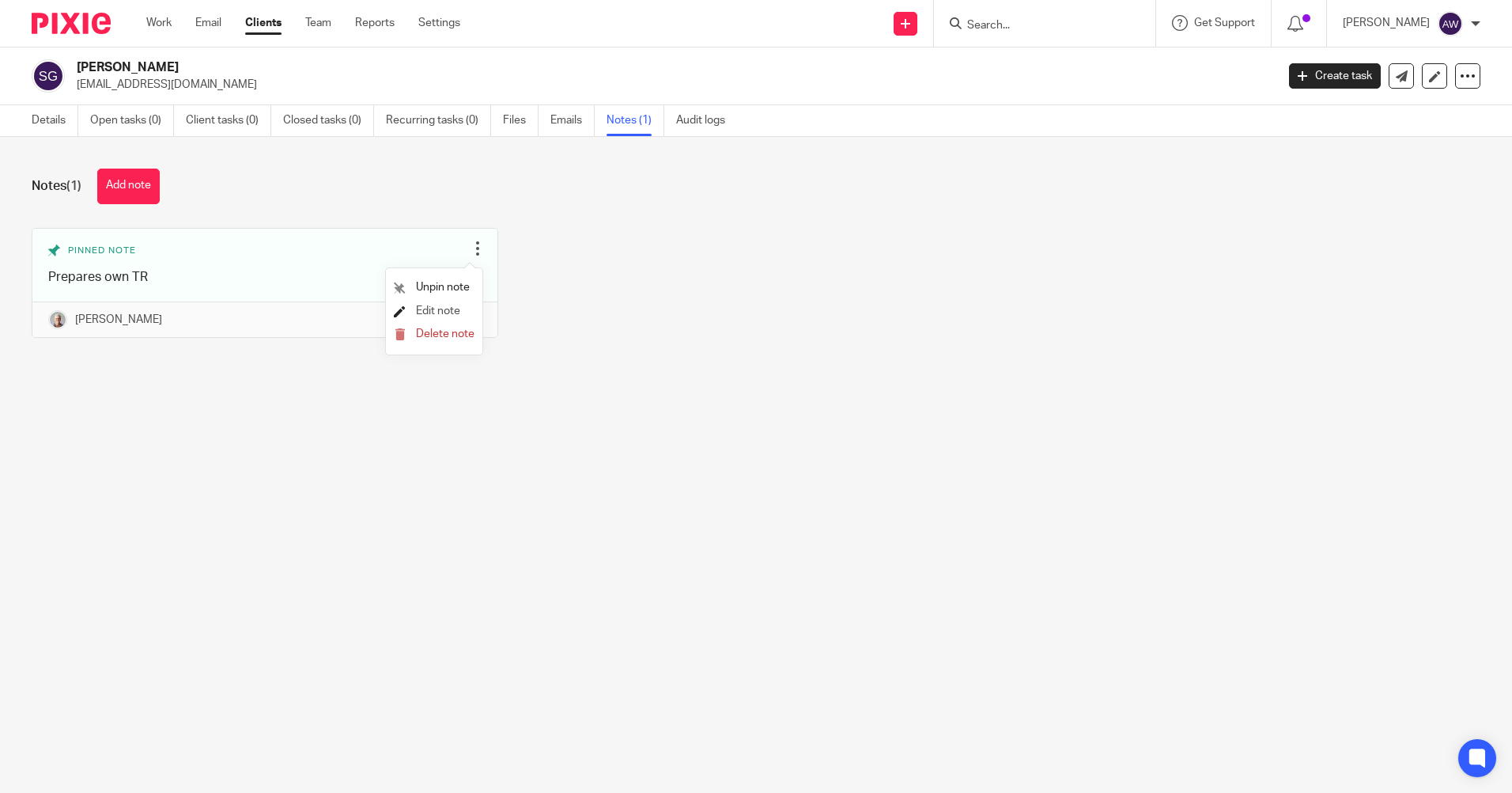
click at [425, 314] on span "Edit note" at bounding box center [438, 310] width 44 height 11
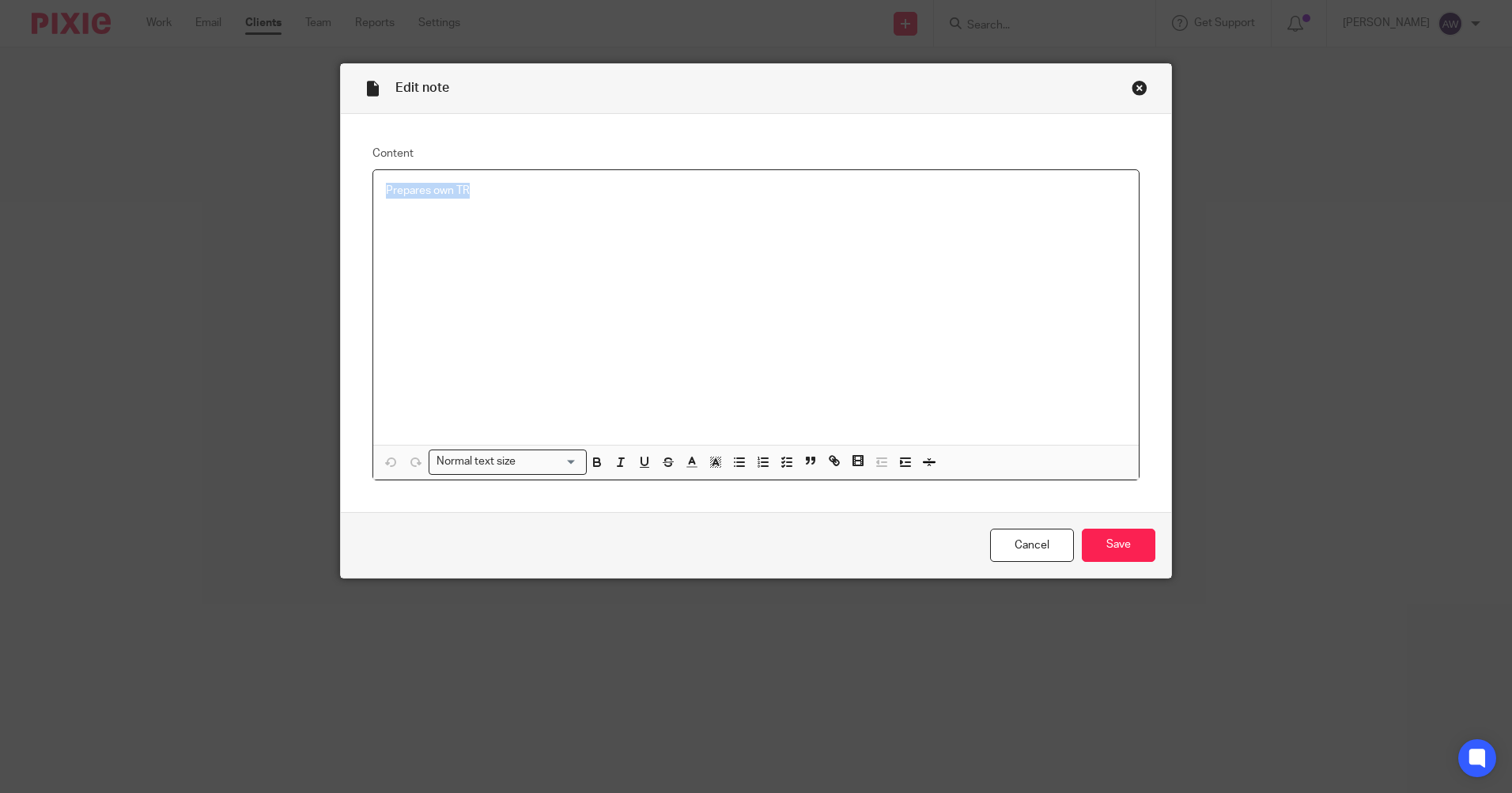
drag, startPoint x: 381, startPoint y: 189, endPoint x: 456, endPoint y: 194, distance: 75.2
click at [536, 194] on p "Prepares own TR" at bounding box center [756, 190] width 740 height 16
copy p "Prepares own TR"
click at [1026, 543] on link "Cancel" at bounding box center [1032, 545] width 83 height 34
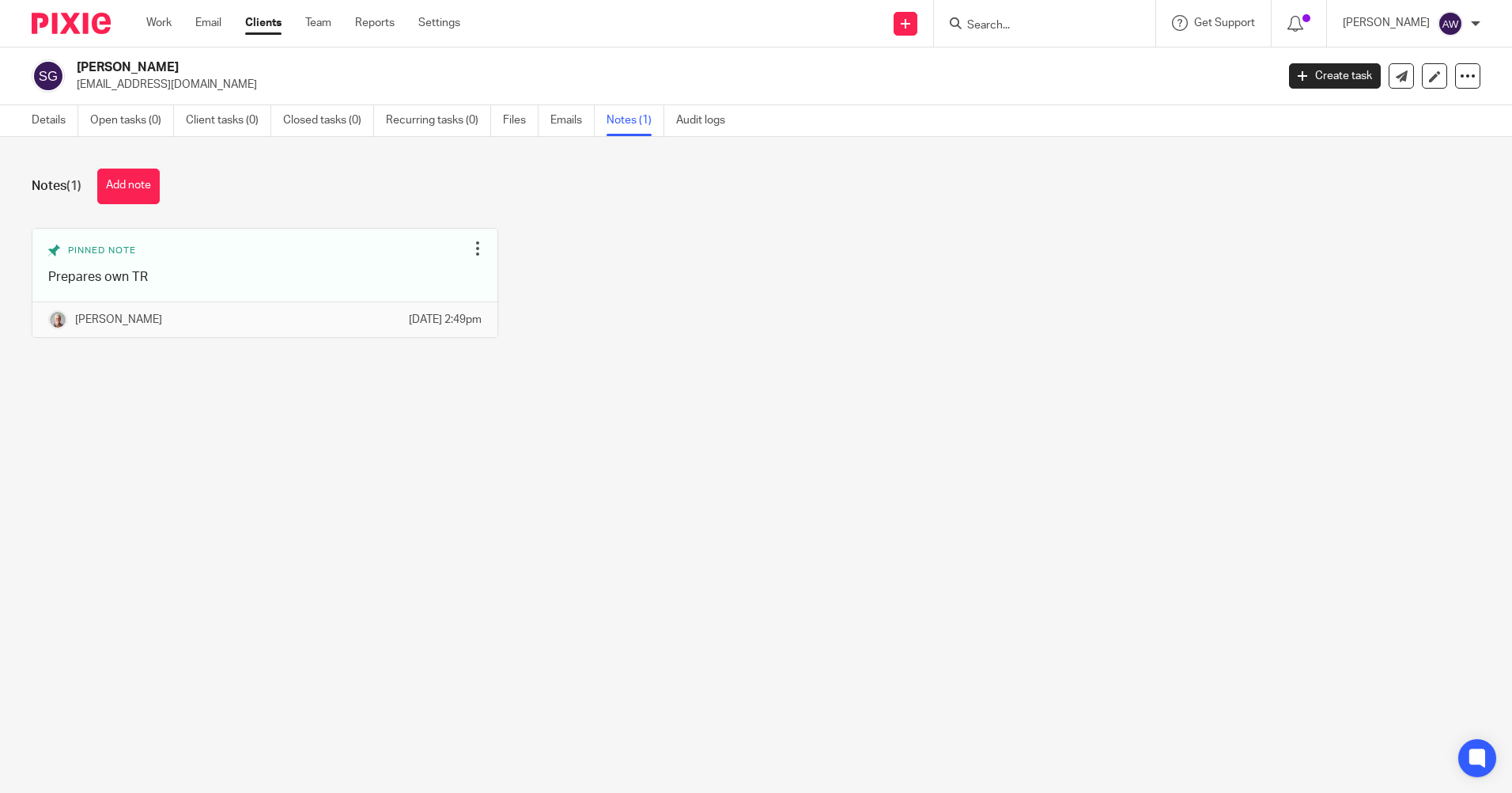
click at [1034, 26] on input "Search" at bounding box center [1037, 26] width 143 height 14
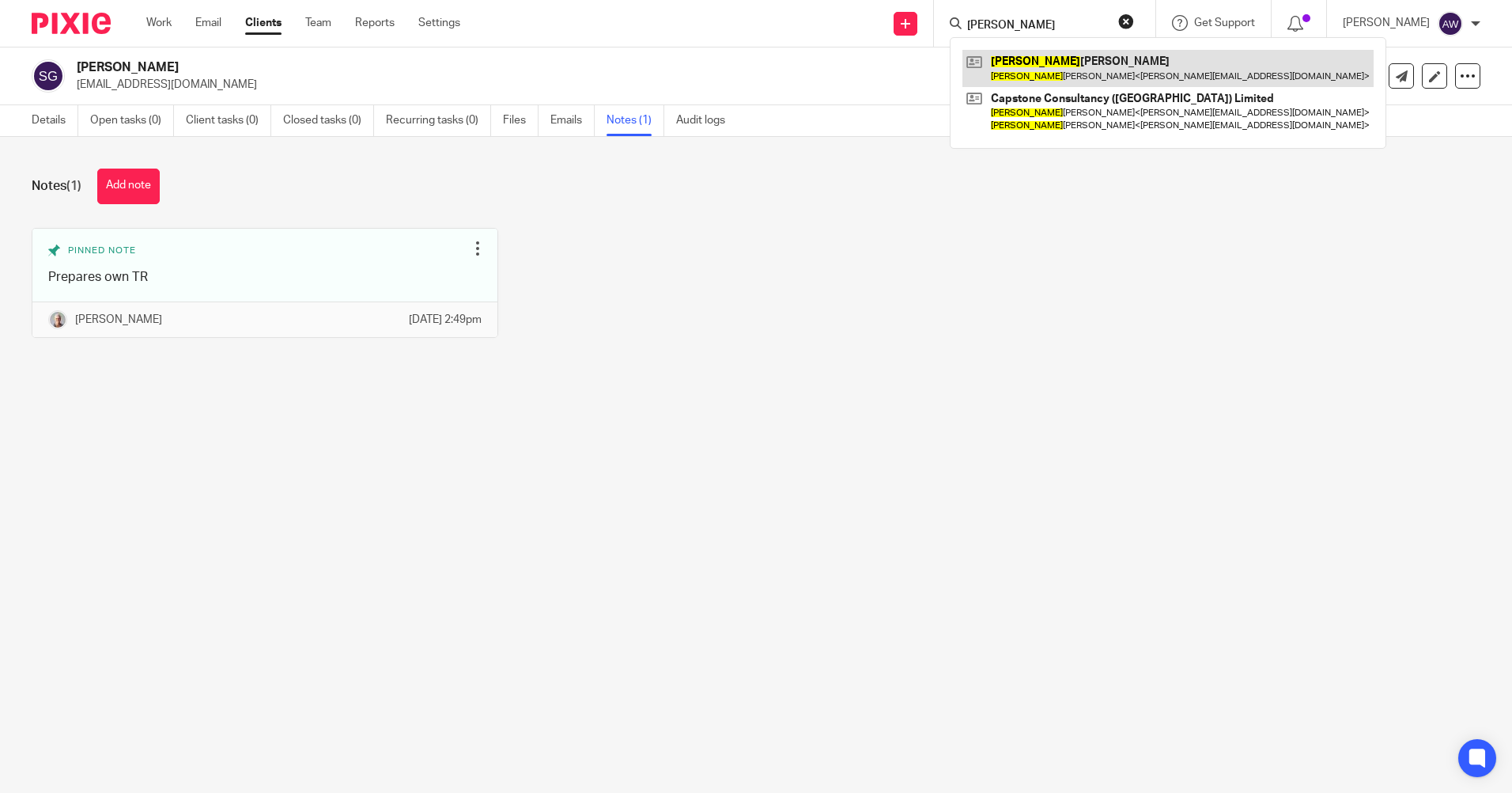
type input "[PERSON_NAME]"
click at [1056, 70] on link at bounding box center [1168, 68] width 411 height 37
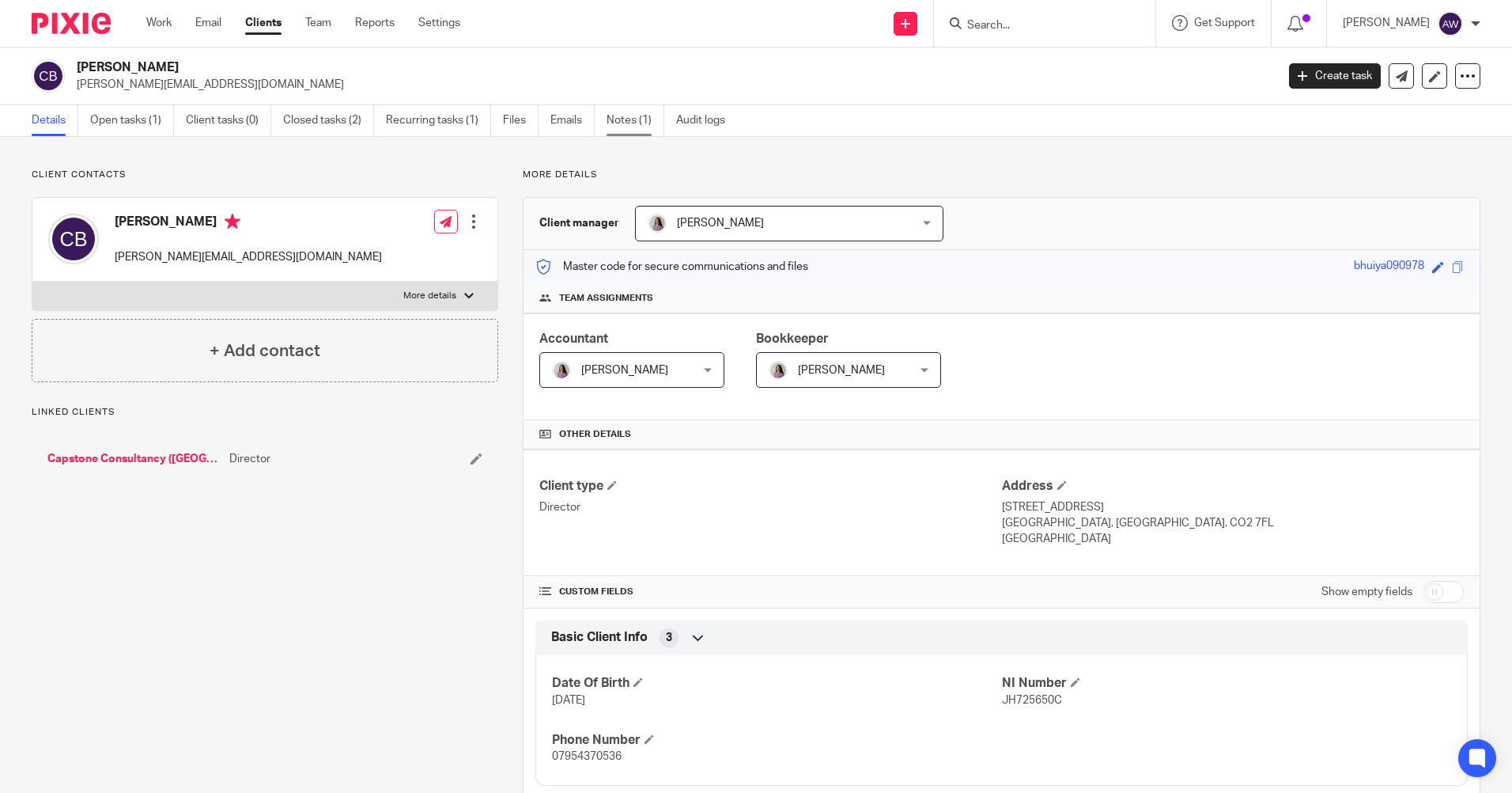
click at [629, 123] on link "Notes (1)" at bounding box center [636, 120] width 57 height 30
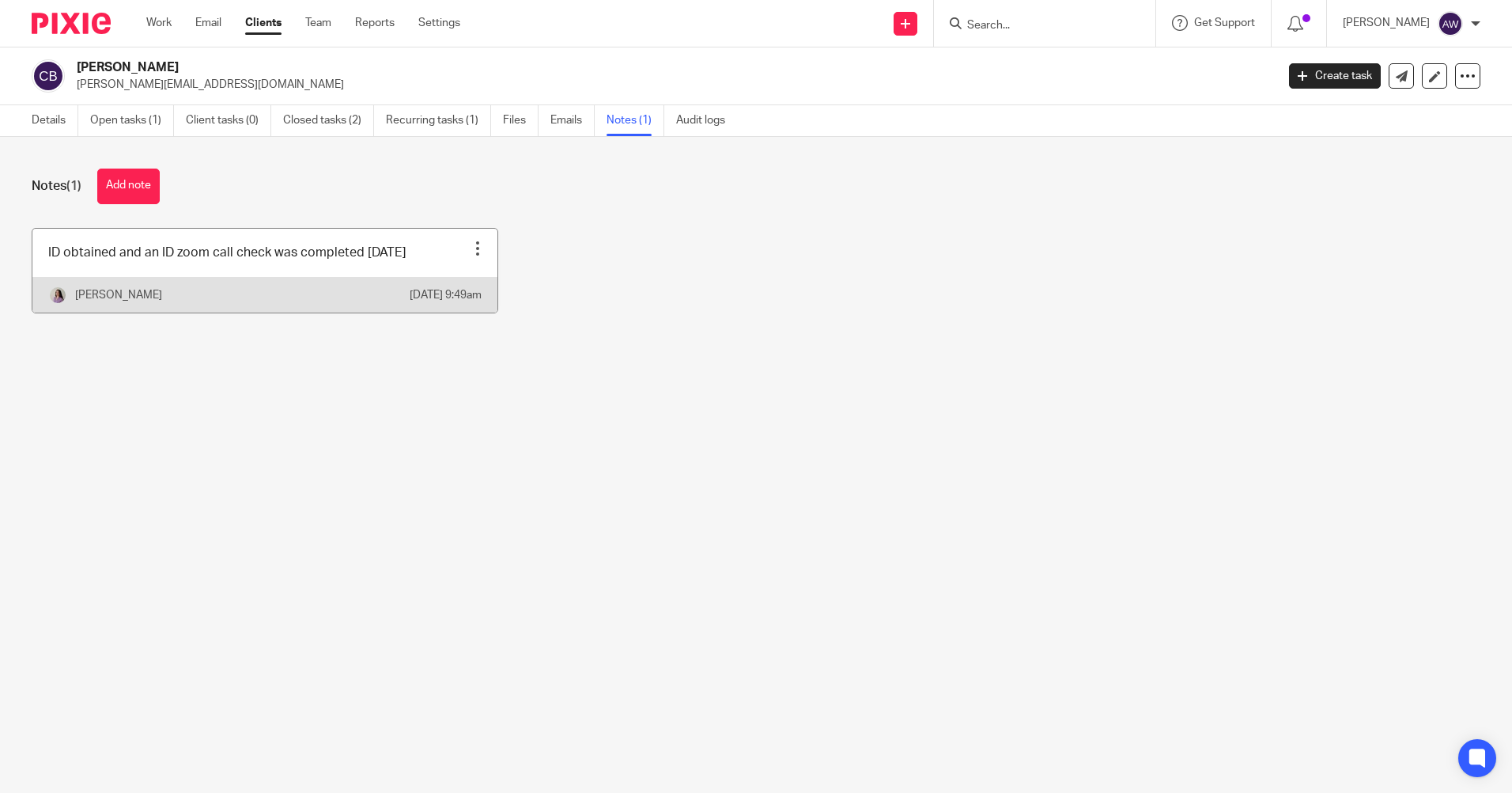
click at [473, 250] on div at bounding box center [477, 249] width 16 height 16
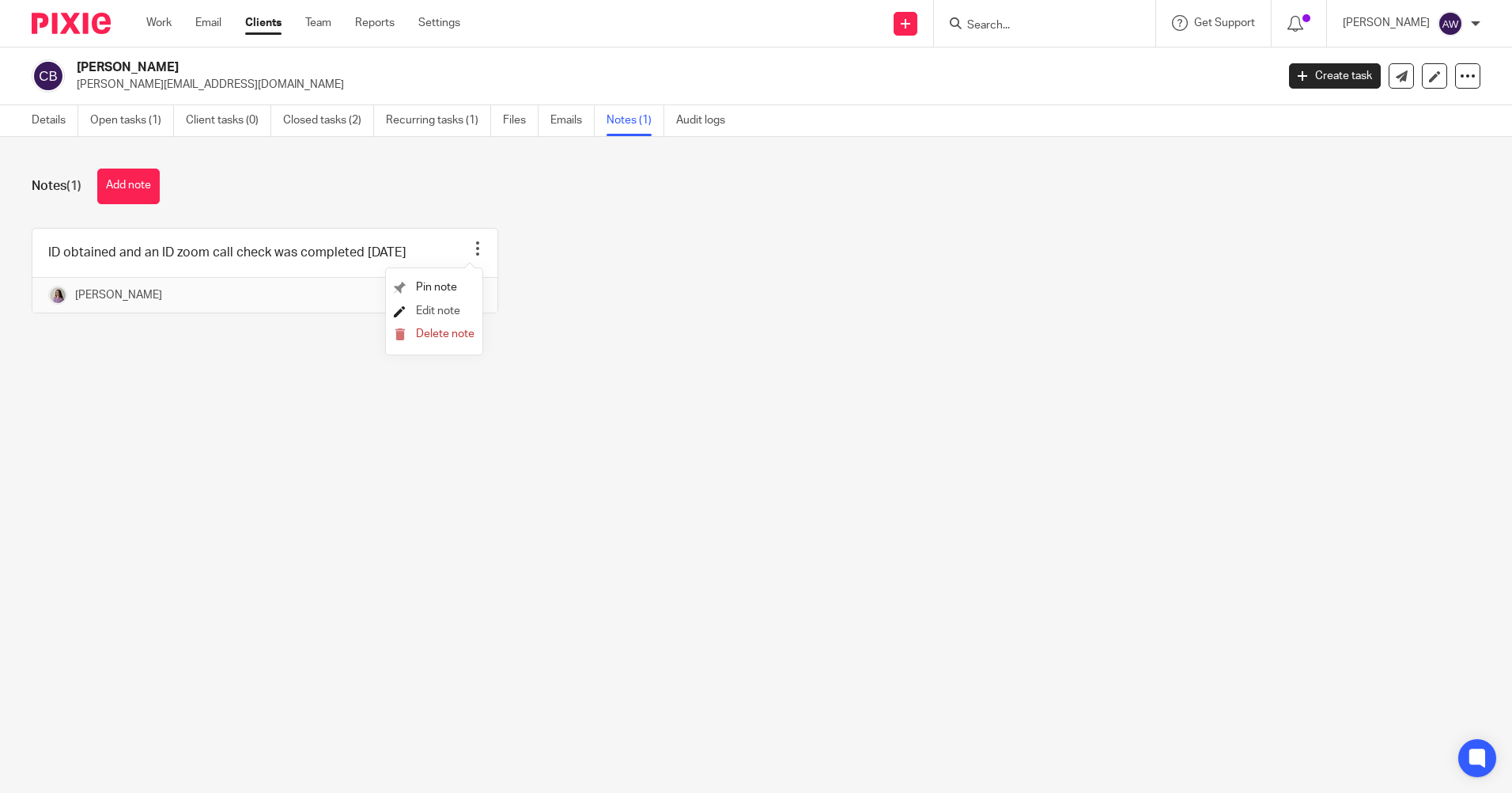
click at [451, 307] on span "Edit note" at bounding box center [438, 310] width 44 height 11
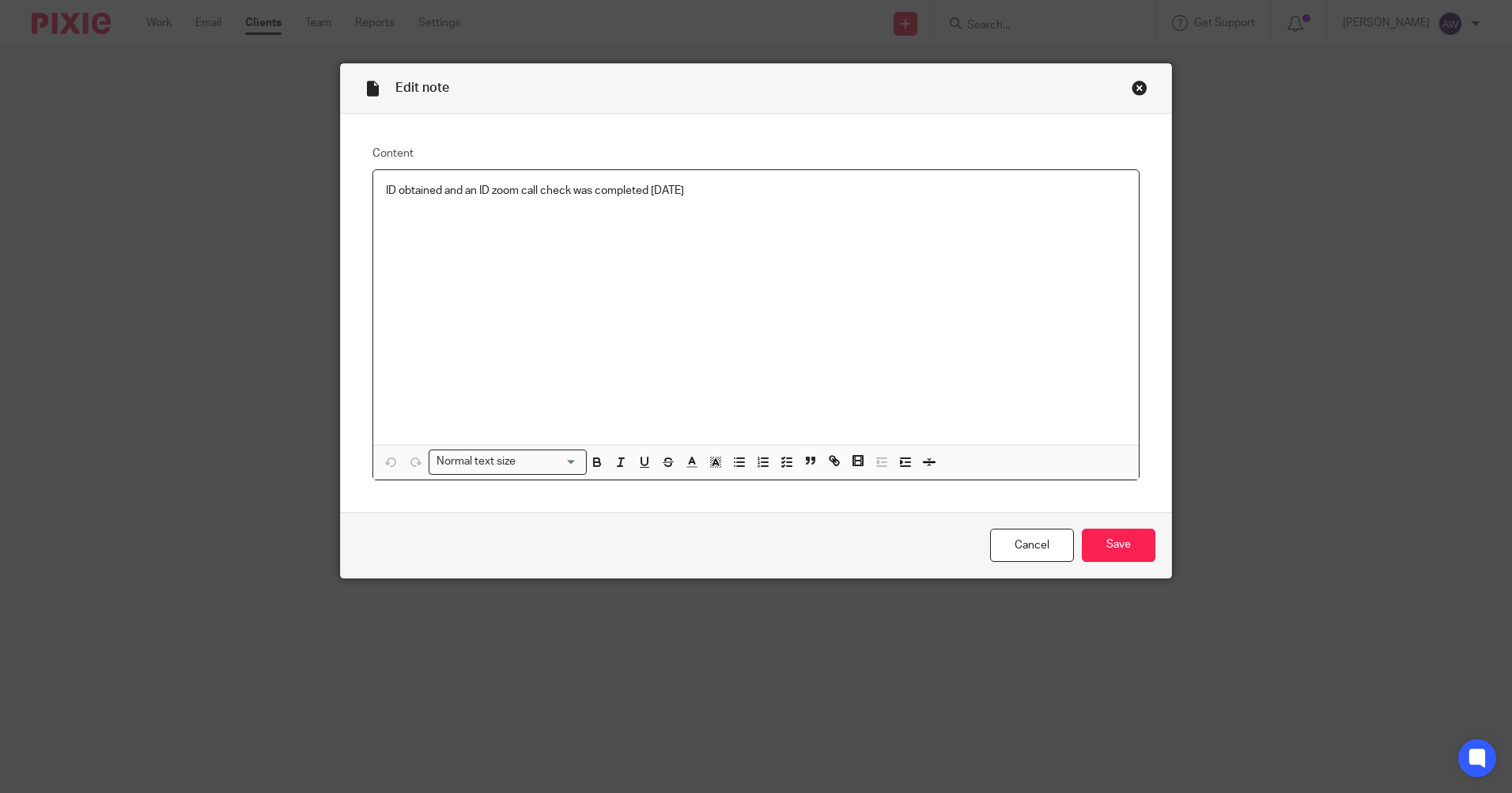
drag, startPoint x: 381, startPoint y: 187, endPoint x: 736, endPoint y: 193, distance: 355.1
click at [736, 193] on p "ID obtained and an ID zoom call check was completed [DATE]" at bounding box center [756, 190] width 740 height 16
copy p "ID obtained and an ID zoom call check was completed [DATE]"
click at [1003, 536] on link "Cancel" at bounding box center [1032, 545] width 83 height 34
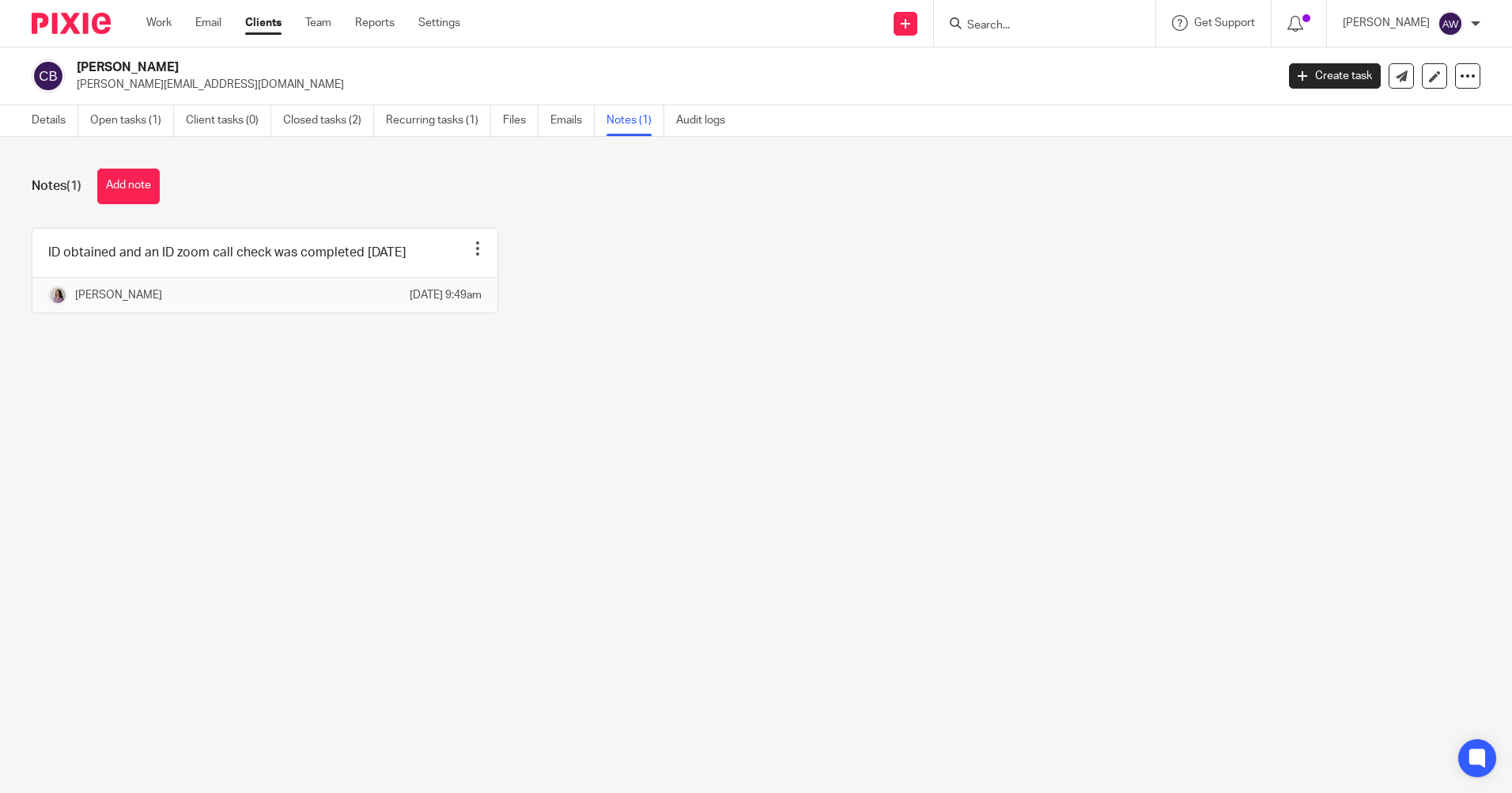
click at [1045, 29] on input "Search" at bounding box center [1037, 26] width 143 height 14
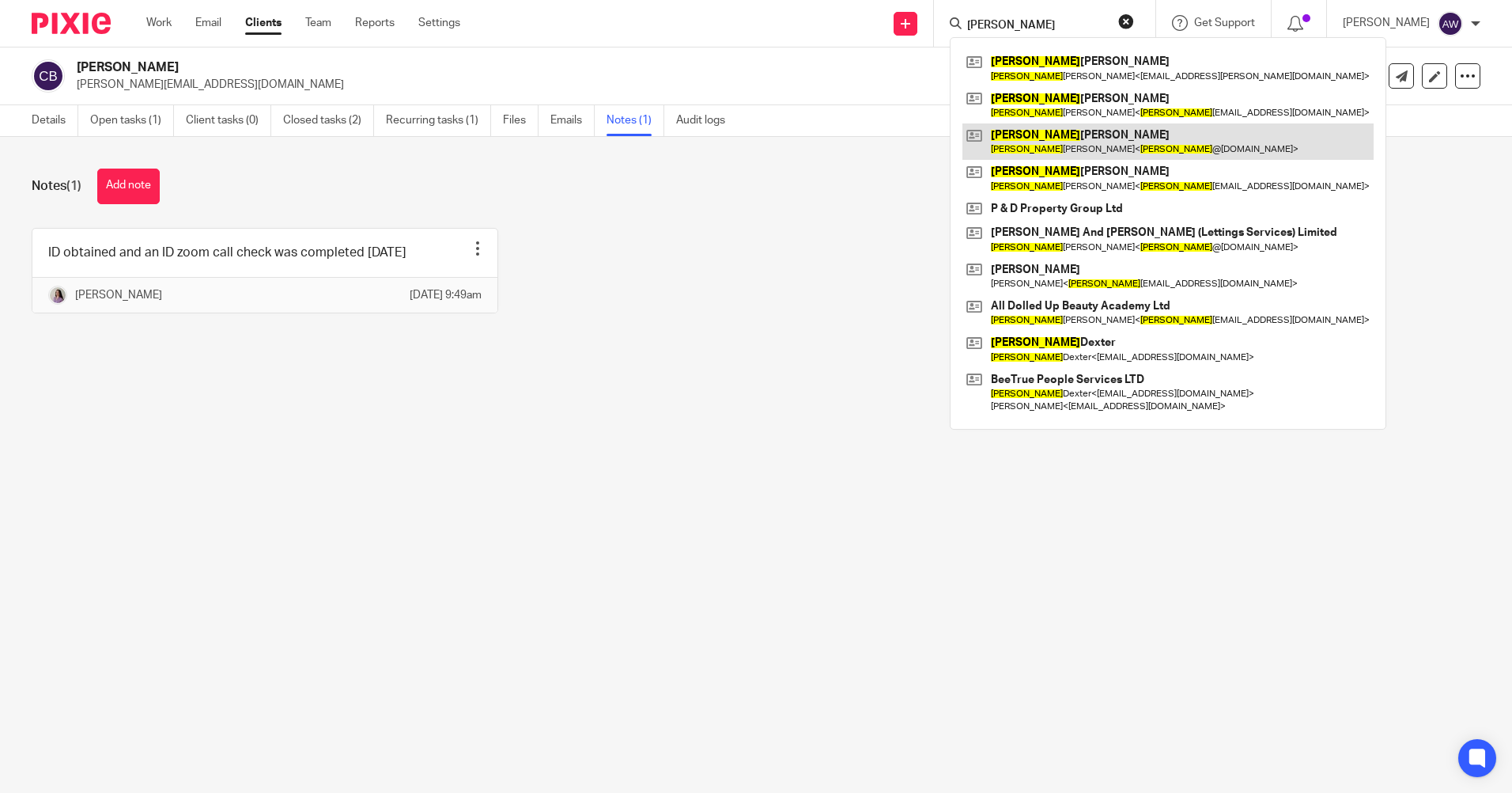
type input "[PERSON_NAME]"
click at [1023, 136] on link at bounding box center [1168, 142] width 411 height 37
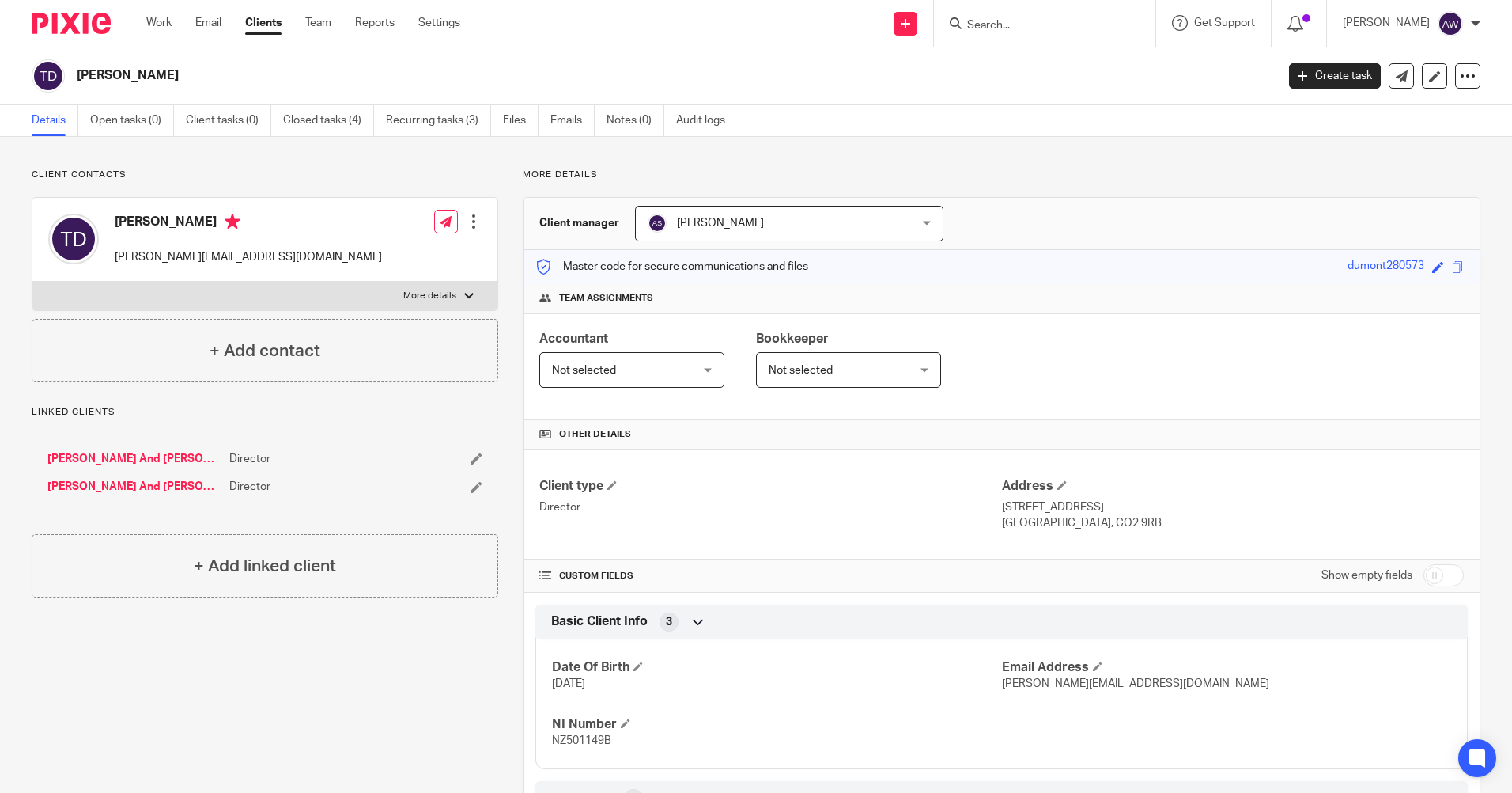
click at [1029, 30] on input "Search" at bounding box center [1037, 26] width 143 height 14
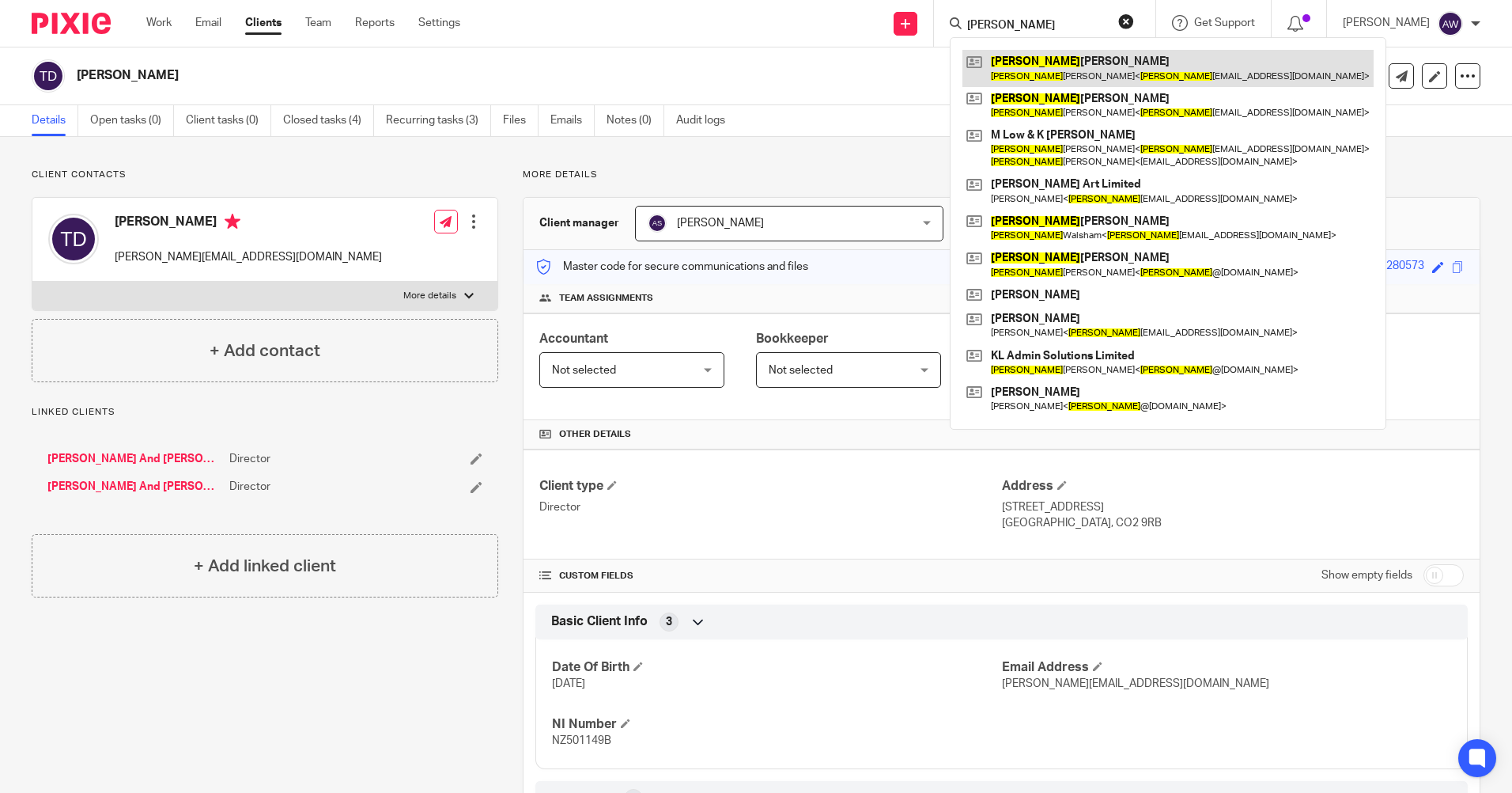
type input "katie"
click at [1089, 65] on link at bounding box center [1168, 68] width 411 height 37
